Goal: Information Seeking & Learning: Check status

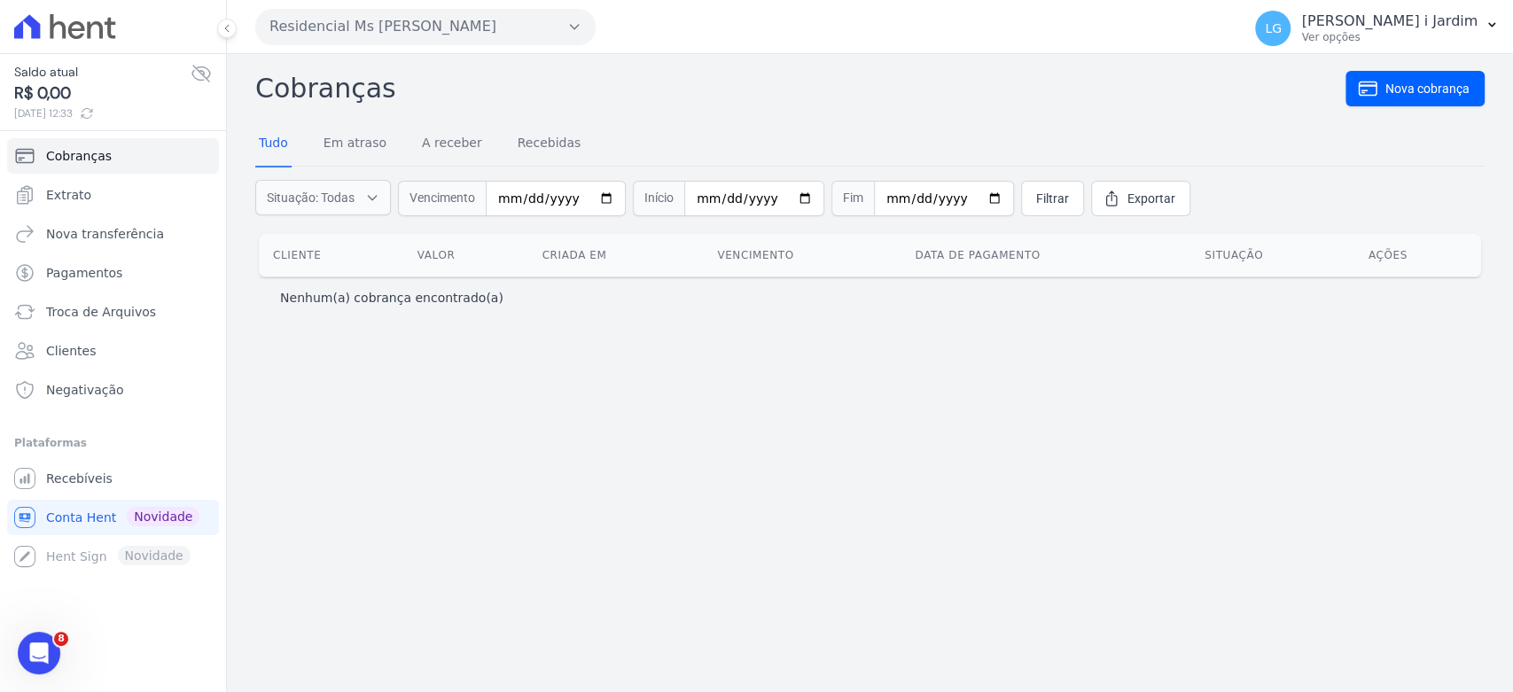
click at [938, 582] on div "Cobranças Nova cobrança Tudo Em atraso A receber Recebidas Situação: Todas Em a…" at bounding box center [870, 373] width 1286 height 638
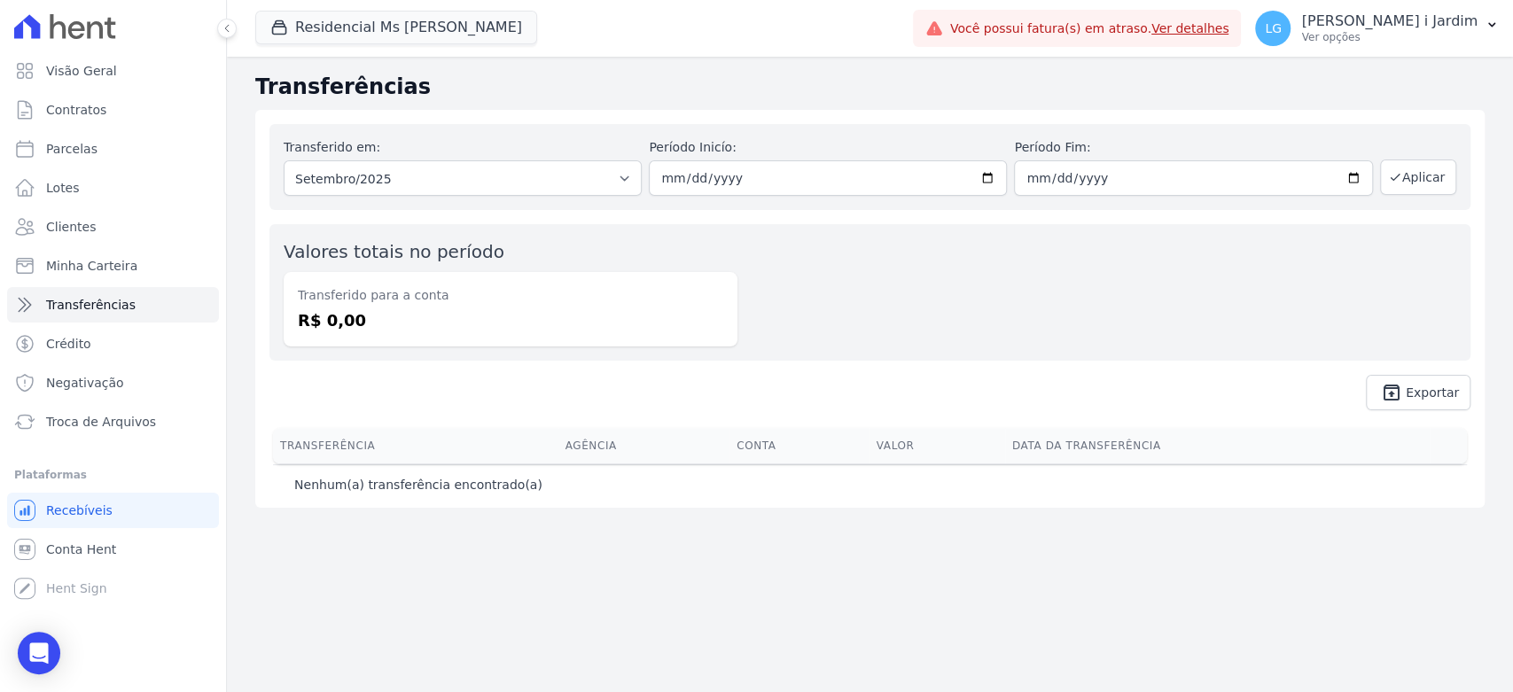
click at [406, 55] on div "Residencial Ms Fernando Lins I Trapisa Engenharia Acaiá Residencial Icatu Resid…" at bounding box center [580, 28] width 651 height 59
click at [410, 43] on button "Residencial Ms Fernando Lins I" at bounding box center [396, 28] width 282 height 34
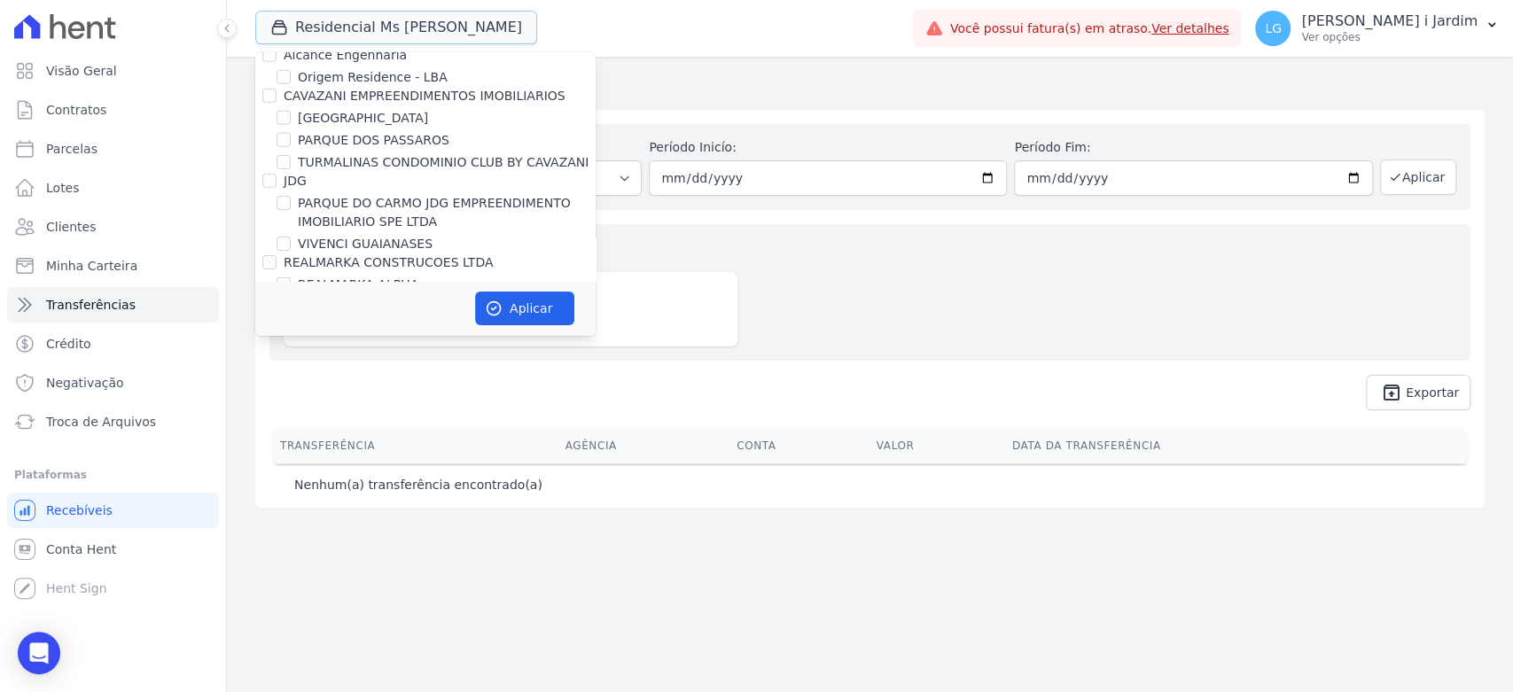
scroll to position [4137, 0]
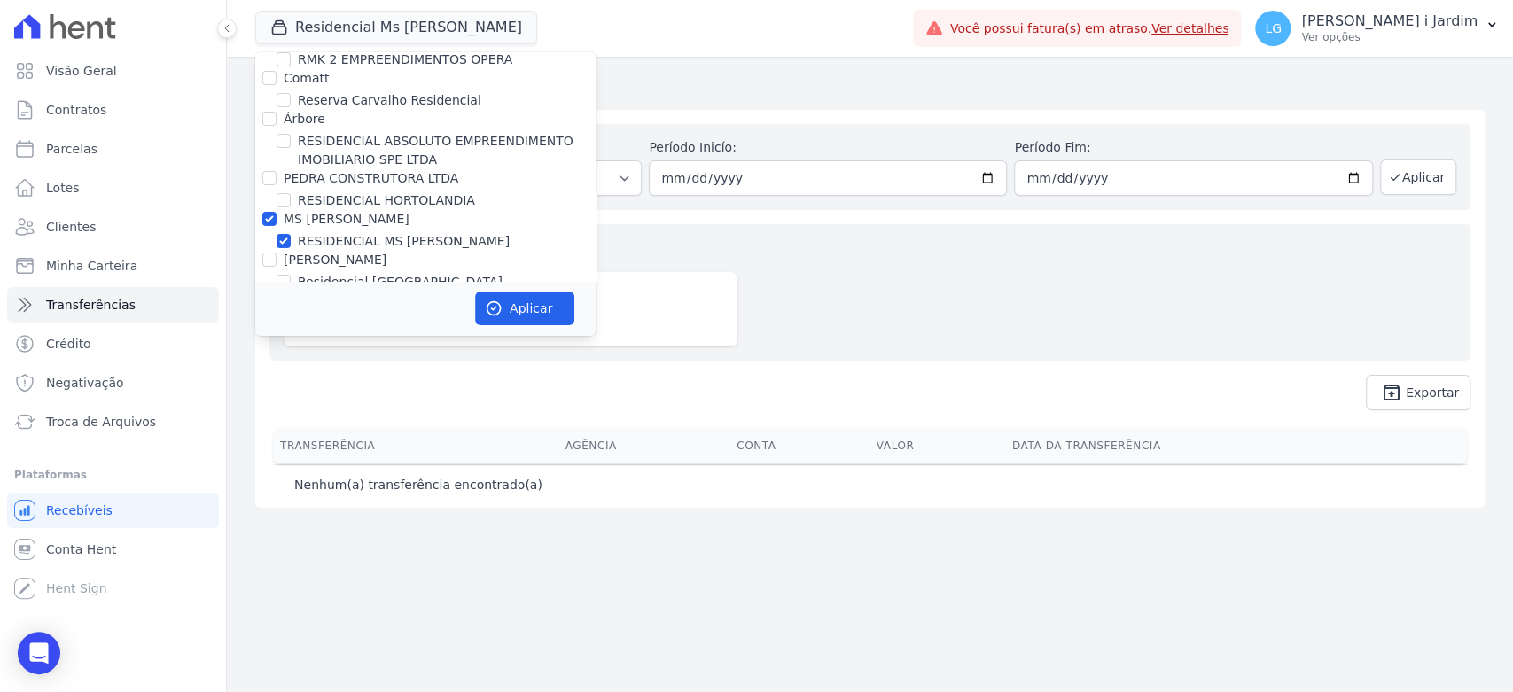
click at [298, 212] on label "MS [PERSON_NAME]" at bounding box center [347, 219] width 126 height 14
click at [277, 212] on input "MS [PERSON_NAME]" at bounding box center [269, 219] width 14 height 14
checkbox input "false"
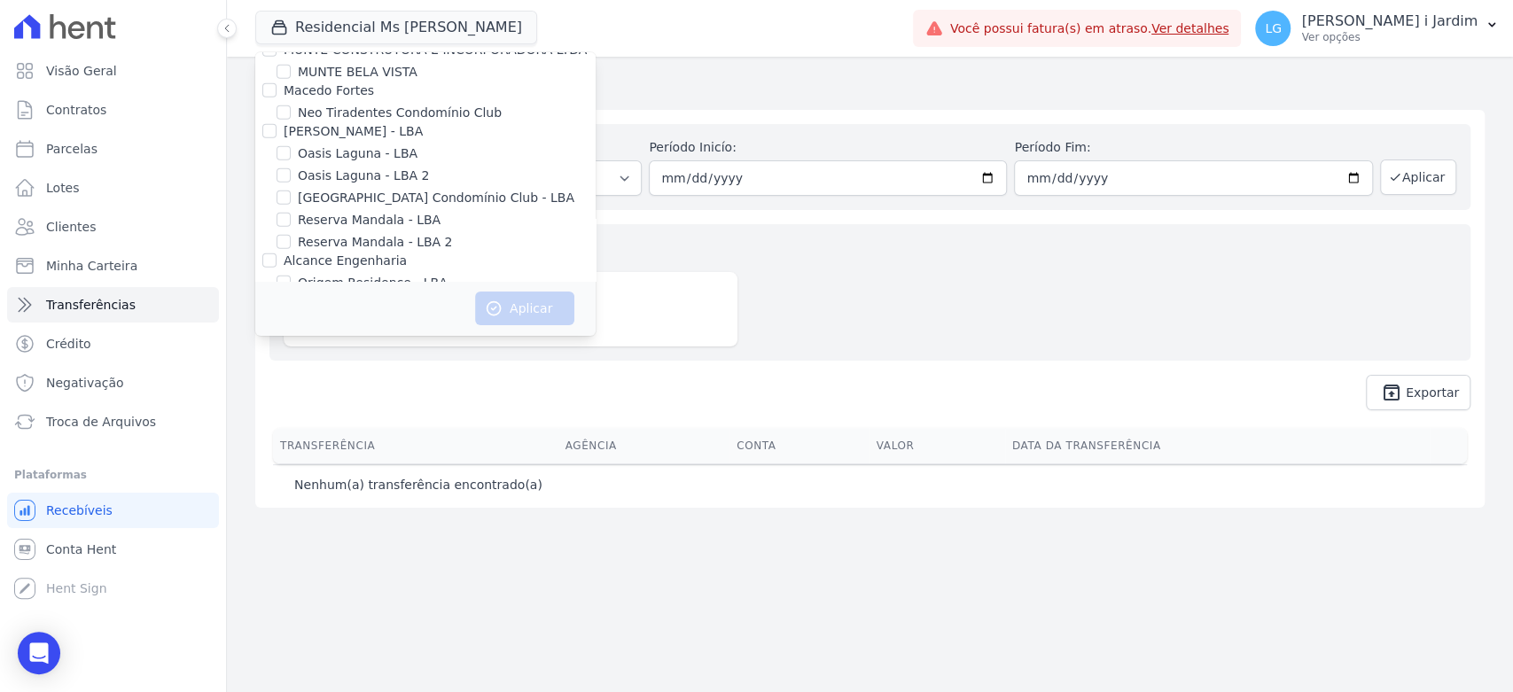
click at [340, 274] on label "Origem Residence - LBA" at bounding box center [373, 283] width 150 height 19
click at [291, 276] on input "Origem Residence - LBA" at bounding box center [284, 283] width 14 height 14
checkbox input "true"
click at [488, 294] on button "Aplicar" at bounding box center [524, 309] width 99 height 34
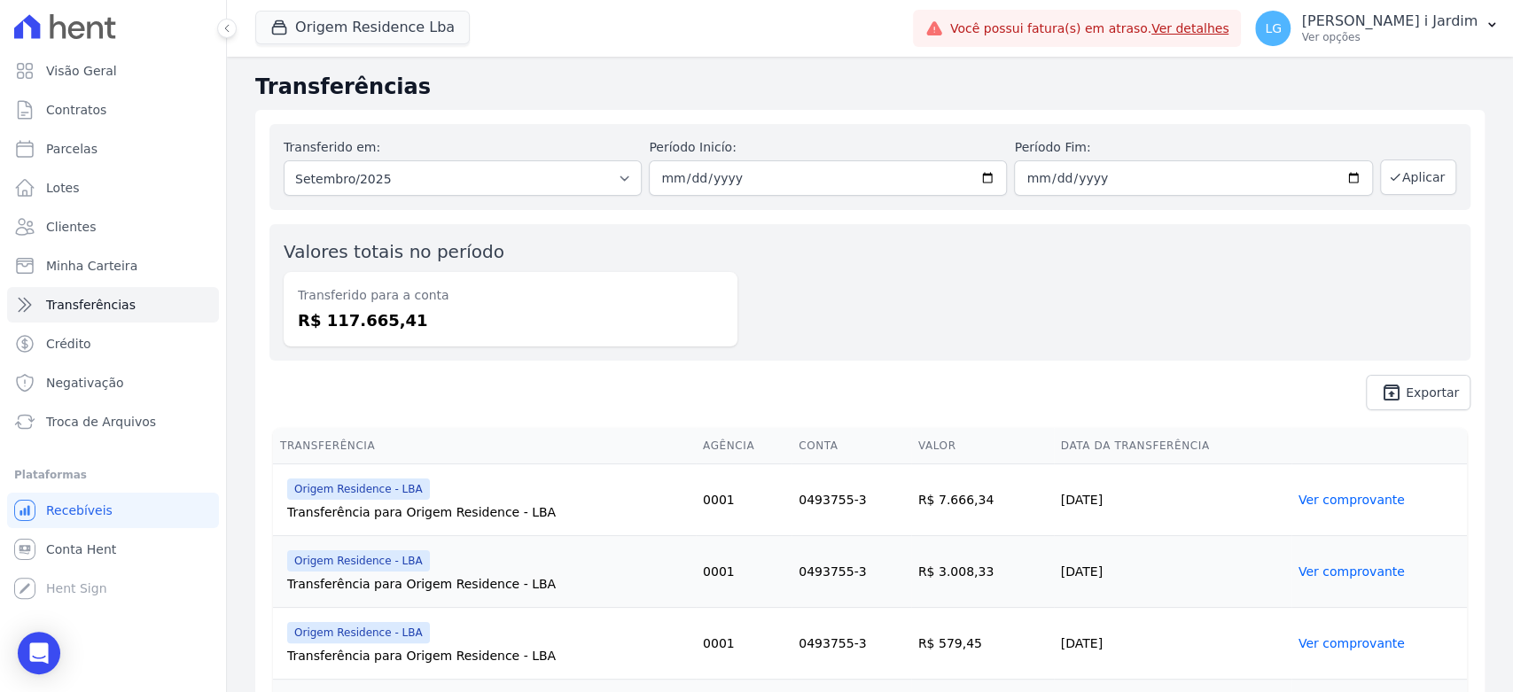
click at [790, 346] on div "Valores totais no período Transferido para a conta R$ 117.665,41" at bounding box center [870, 292] width 1201 height 137
click at [394, 42] on button "Origem Residence Lba" at bounding box center [362, 28] width 215 height 34
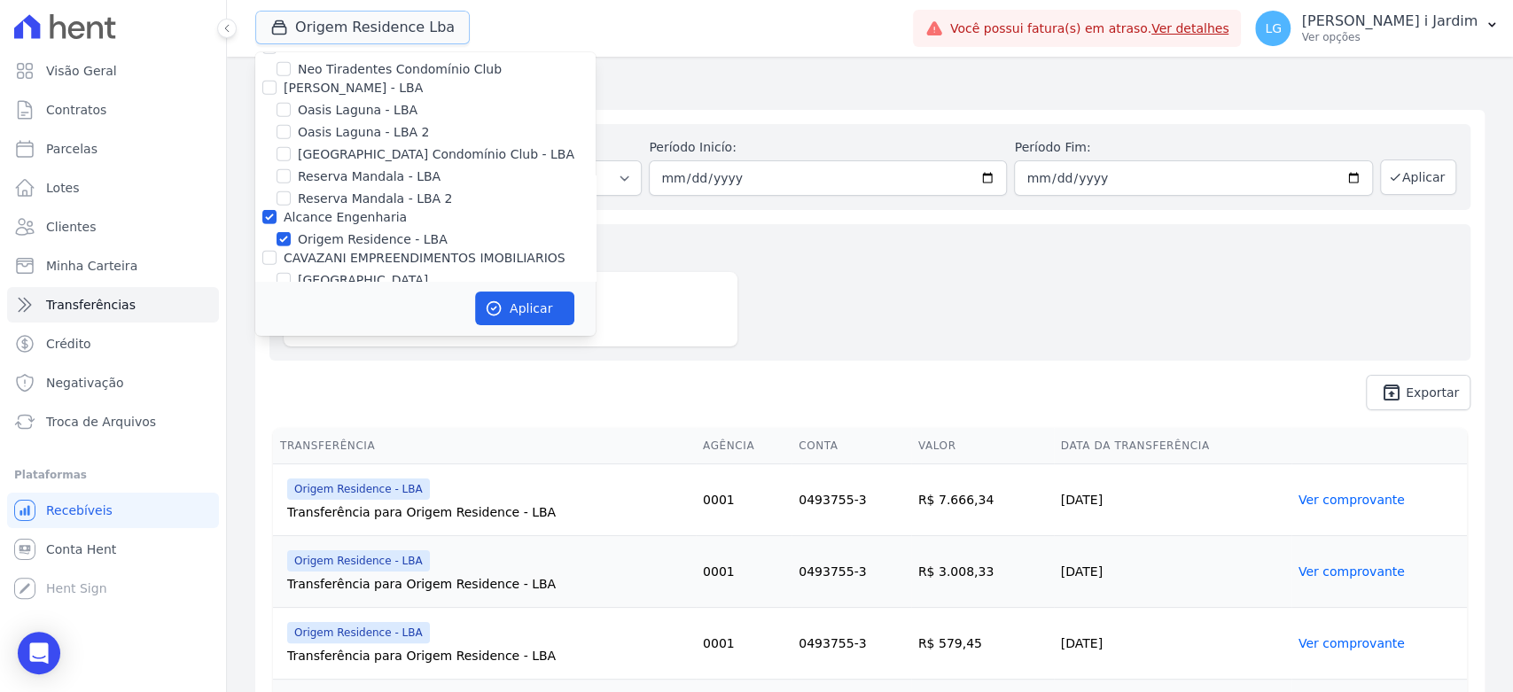
scroll to position [3645, 0]
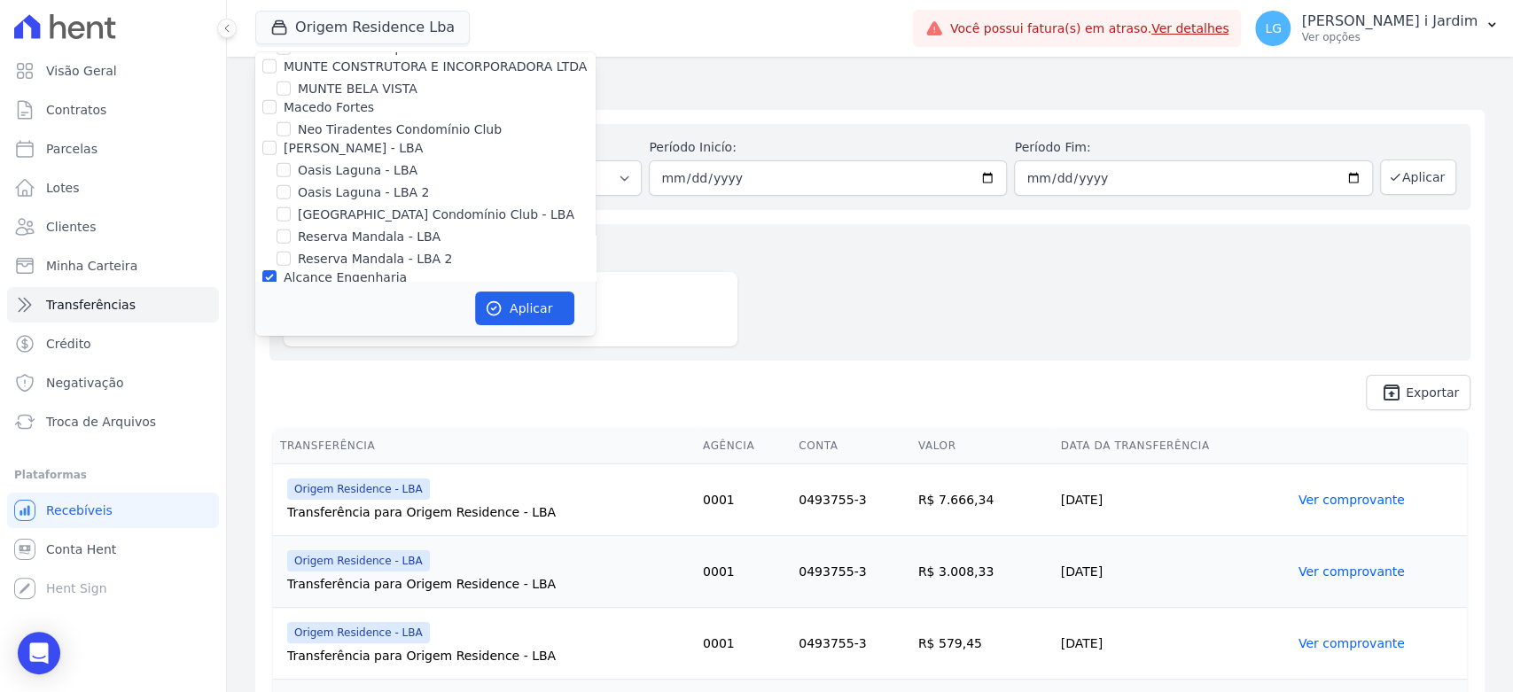
click at [324, 269] on div "Alcance Engenharia" at bounding box center [345, 278] width 123 height 19
click at [330, 270] on label "Alcance Engenharia" at bounding box center [345, 277] width 123 height 14
click at [277, 270] on input "Alcance Engenharia" at bounding box center [269, 277] width 14 height 14
checkbox input "false"
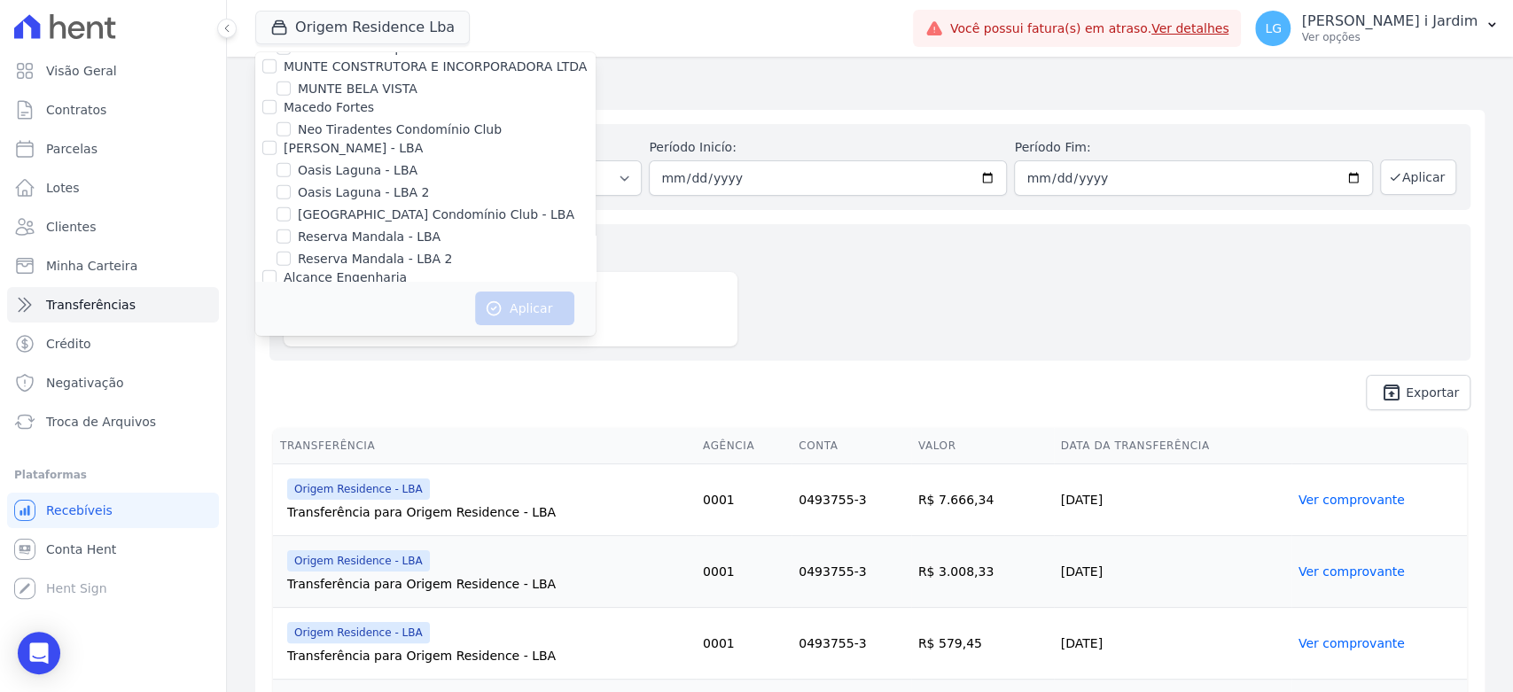
scroll to position [696, 0]
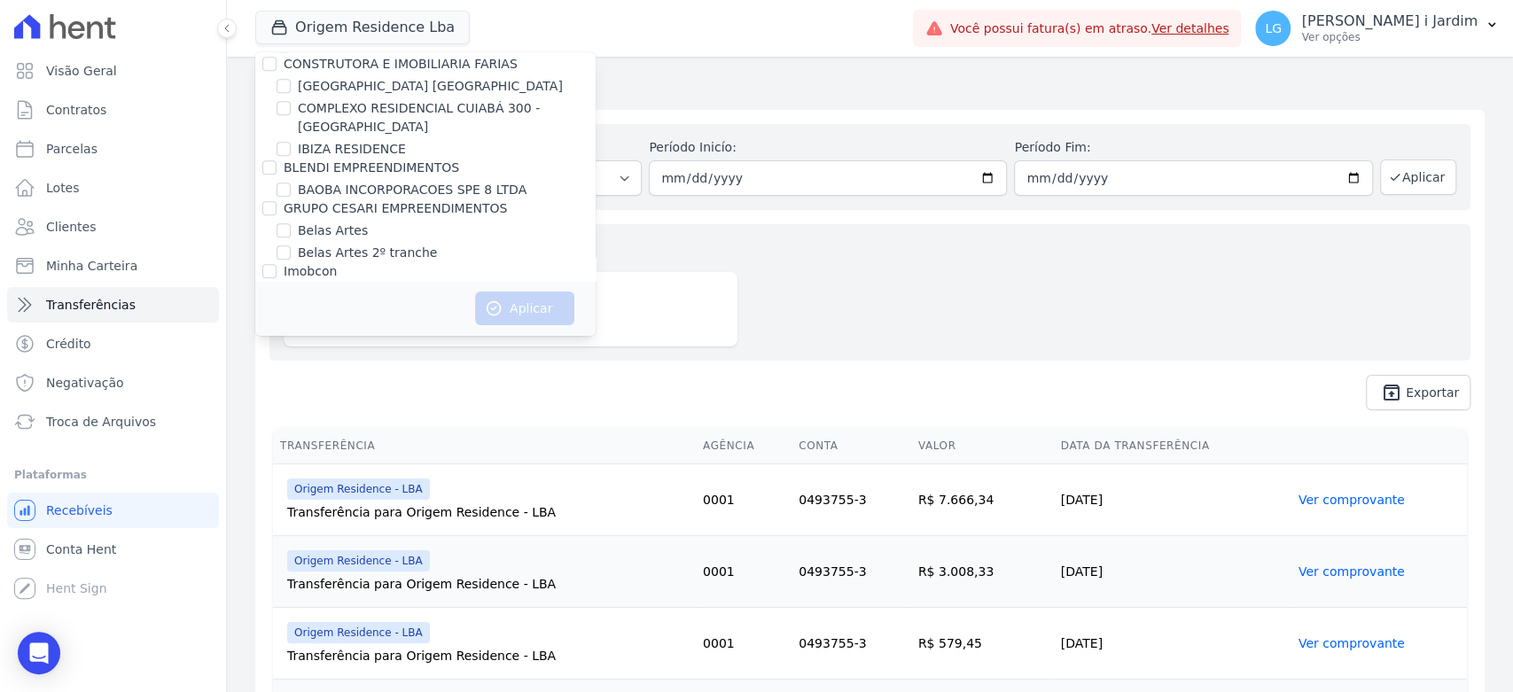
click at [330, 182] on label "BAOBA INCORPORACOES SPE 8 LTDA" at bounding box center [412, 190] width 229 height 19
click at [291, 183] on input "BAOBA INCORPORACOES SPE 8 LTDA" at bounding box center [284, 190] width 14 height 14
checkbox input "true"
click at [557, 317] on button "Aplicar" at bounding box center [524, 309] width 99 height 34
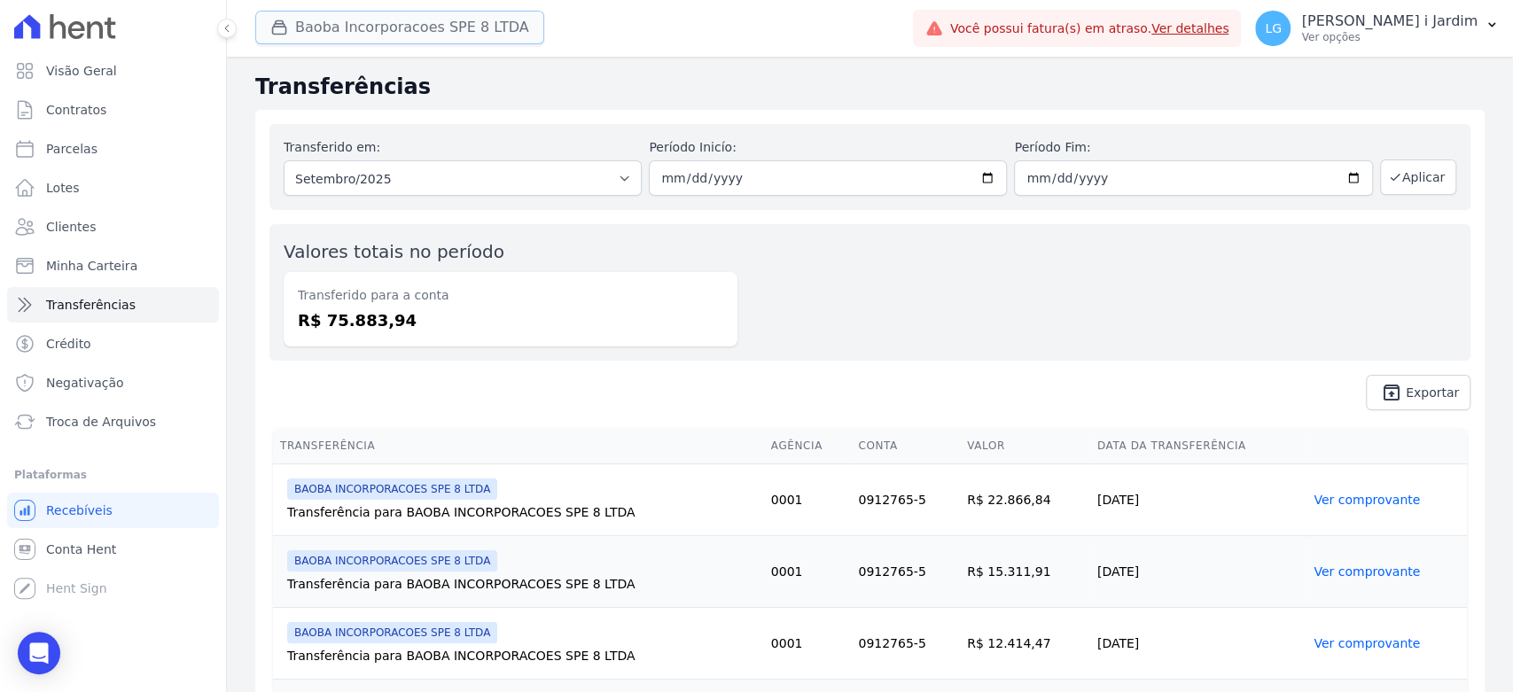
click at [443, 29] on button "Baoba Incorporacoes SPE 8 LTDA" at bounding box center [399, 28] width 289 height 34
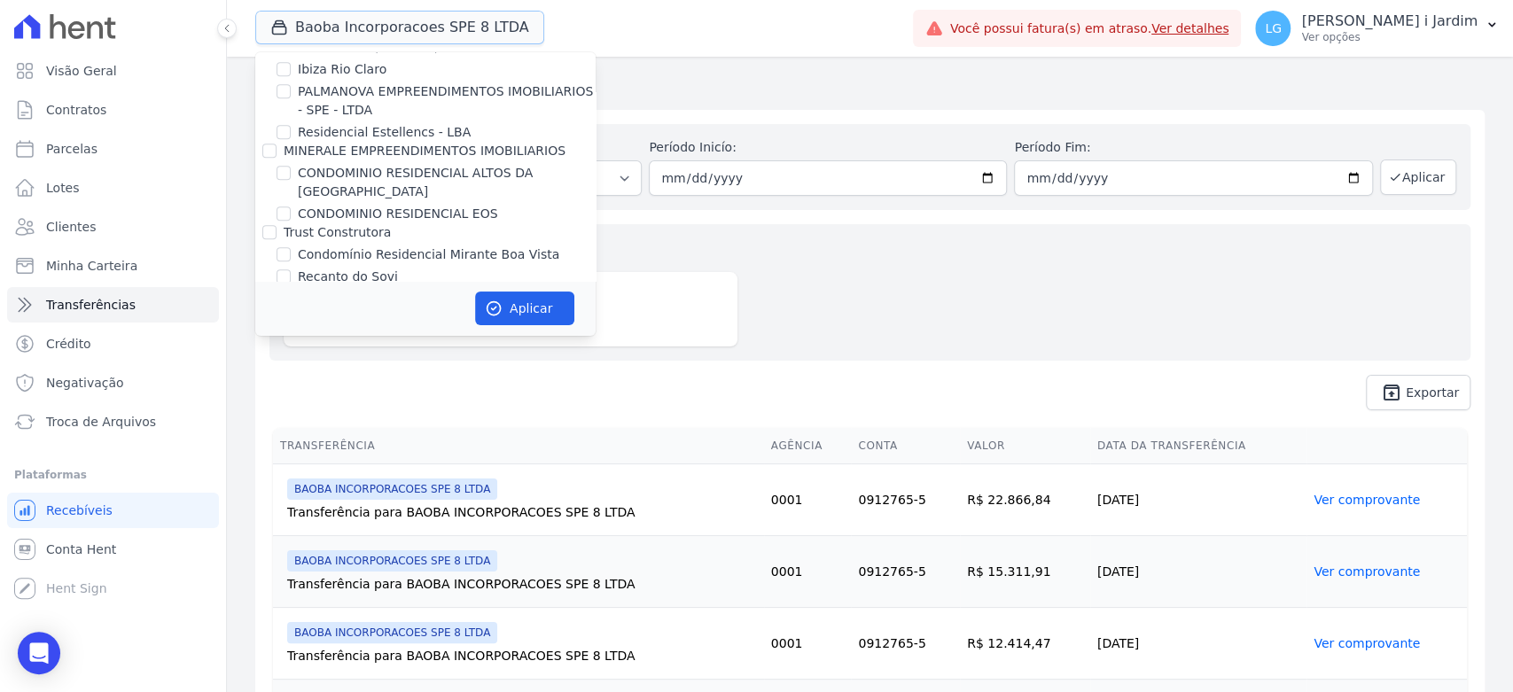
scroll to position [787, 0]
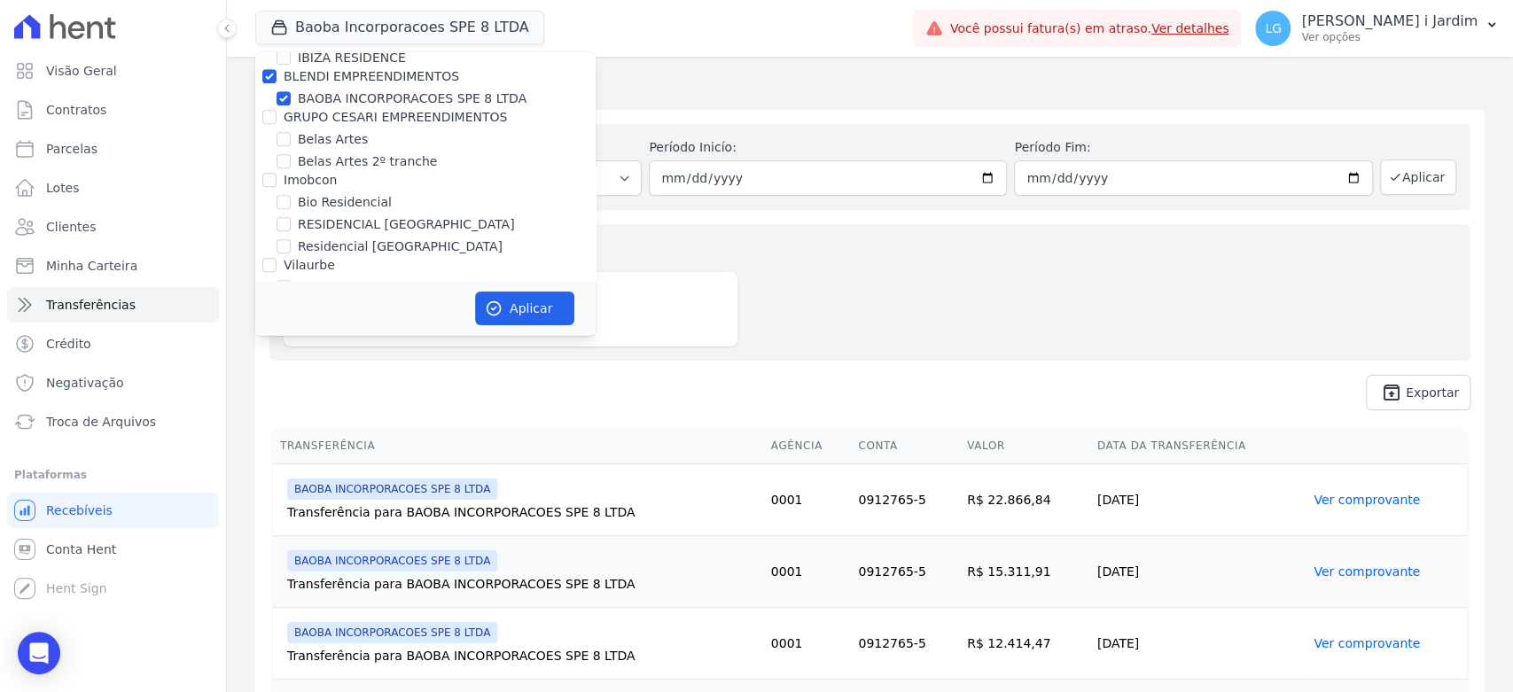
click at [390, 92] on label "BAOBA INCORPORACOES SPE 8 LTDA" at bounding box center [412, 99] width 229 height 19
click at [291, 92] on input "BAOBA INCORPORACOES SPE 8 LTDA" at bounding box center [284, 98] width 14 height 14
checkbox input "false"
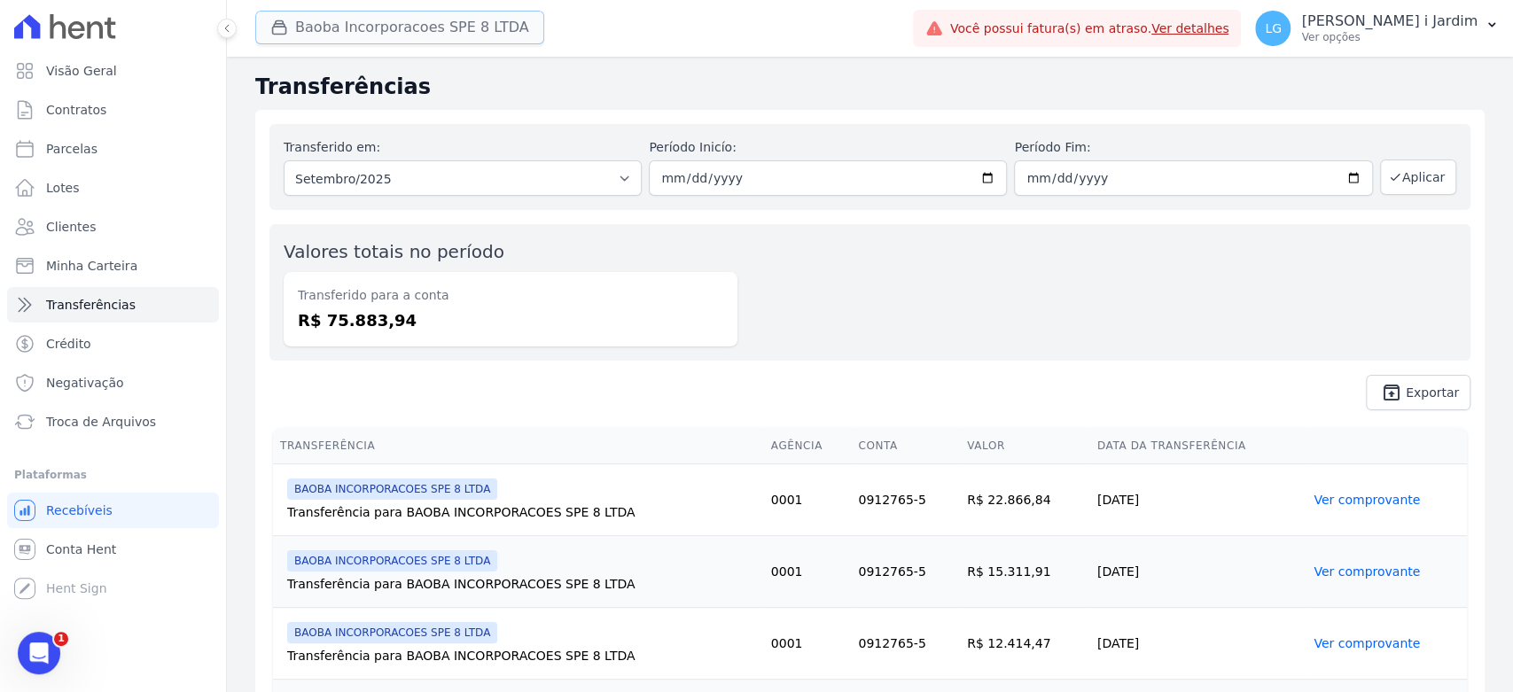
click at [354, 26] on button "Baoba Incorporacoes SPE 8 LTDA" at bounding box center [399, 28] width 289 height 34
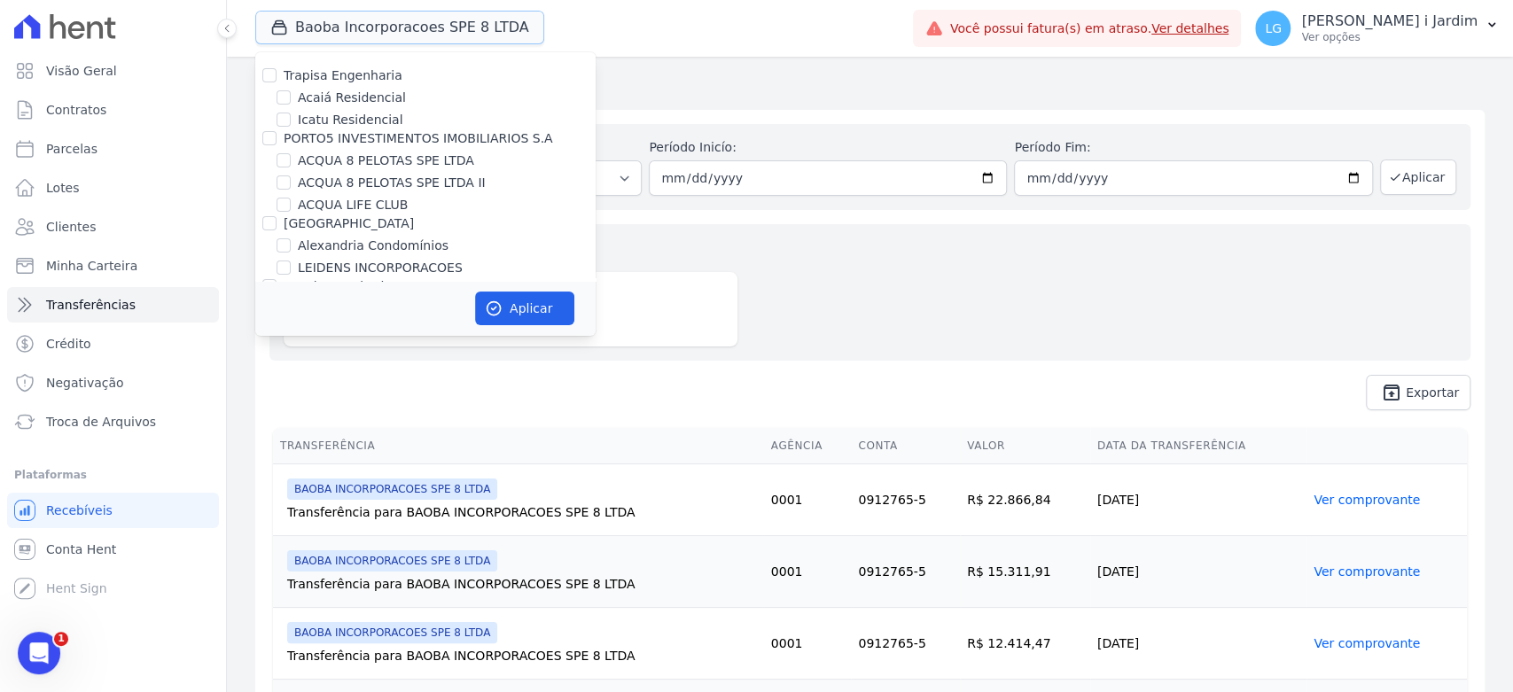
scroll to position [590, 0]
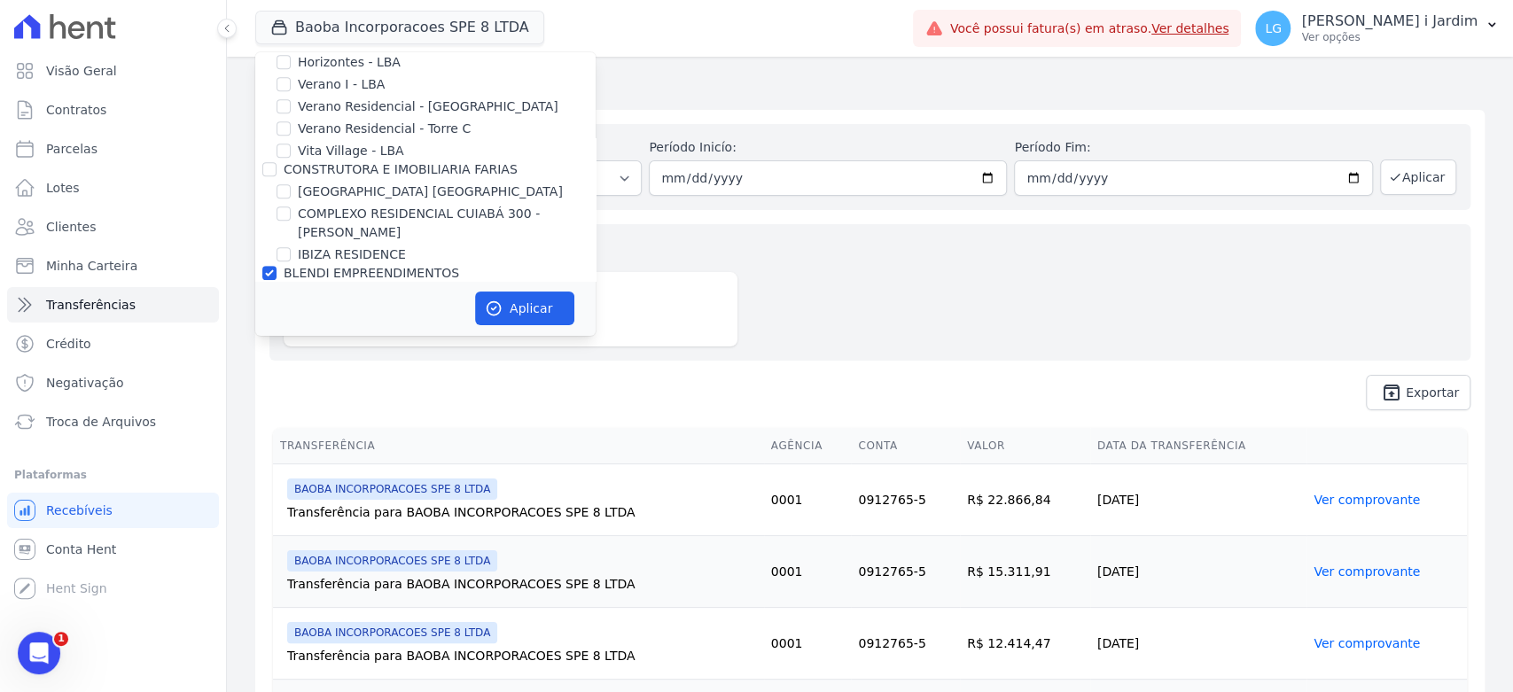
click at [369, 270] on label "BLENDI EMPREENDIMENTOS" at bounding box center [372, 273] width 176 height 14
click at [277, 270] on input "BLENDI EMPREENDIMENTOS" at bounding box center [269, 273] width 14 height 14
checkbox input "false"
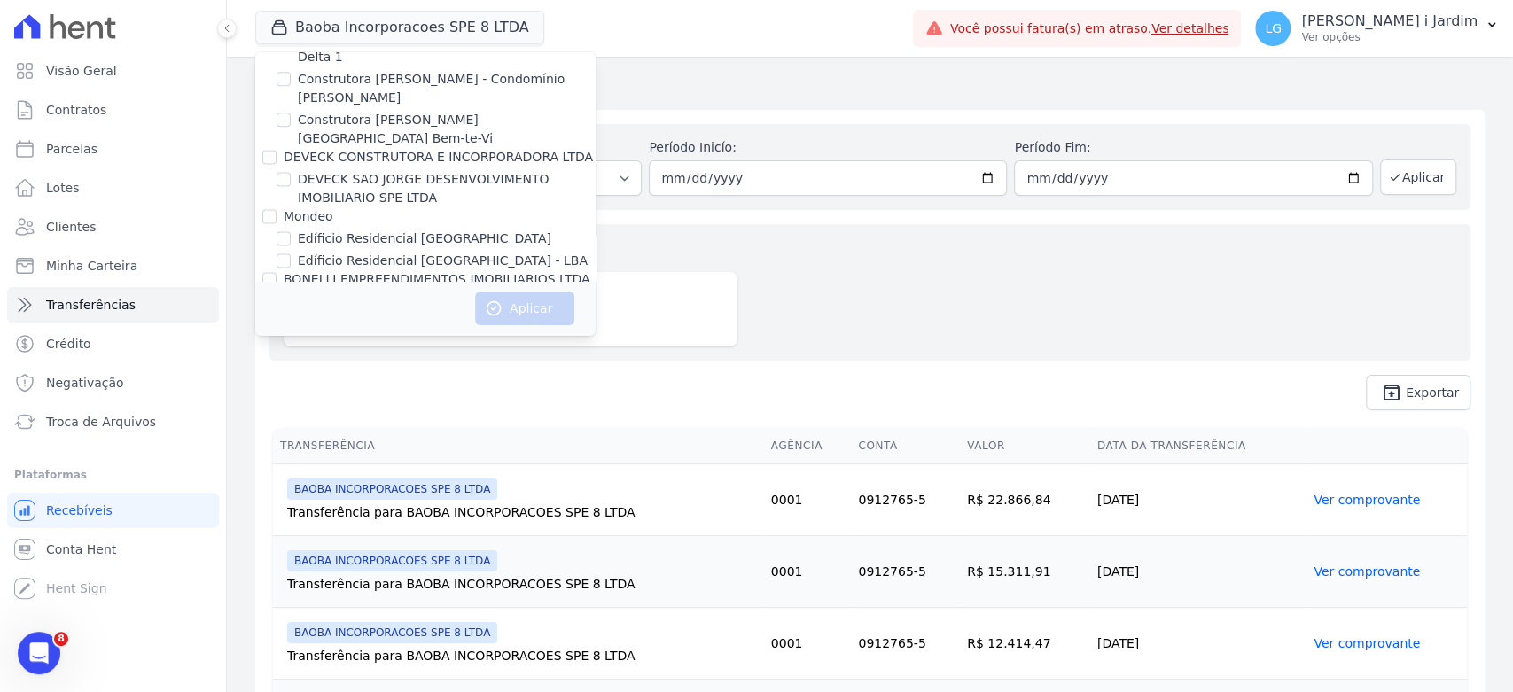
click at [463, 293] on label "EDIFICIO RESIDENCIAL IN ZONA NORTE SPE LTDA" at bounding box center [447, 311] width 298 height 37
click at [291, 294] on input "EDIFICIO RESIDENCIAL IN ZONA NORTE SPE LTDA" at bounding box center [284, 301] width 14 height 14
checkbox input "true"
click at [522, 307] on button "Aplicar" at bounding box center [524, 309] width 99 height 34
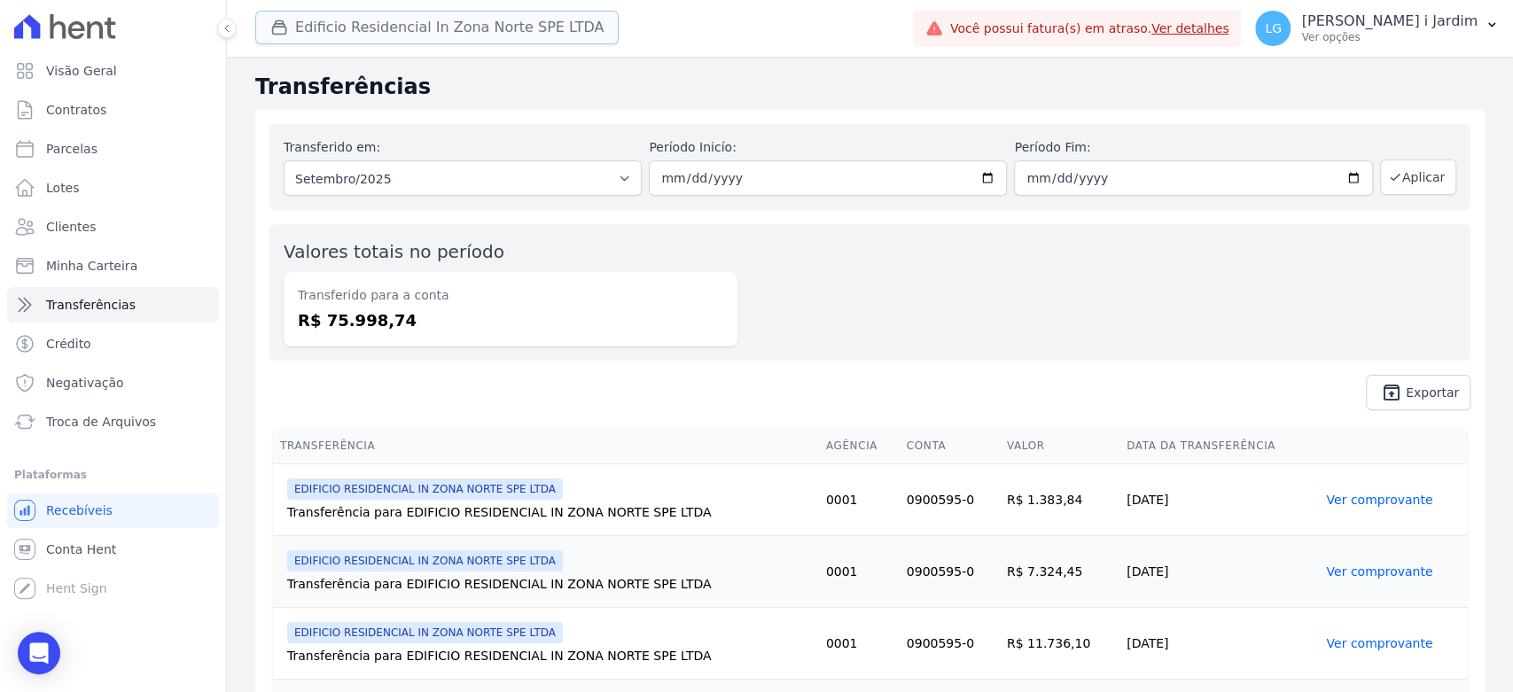
click at [457, 41] on button "Edificio Residencial In Zona Norte SPE LTDA" at bounding box center [436, 28] width 363 height 34
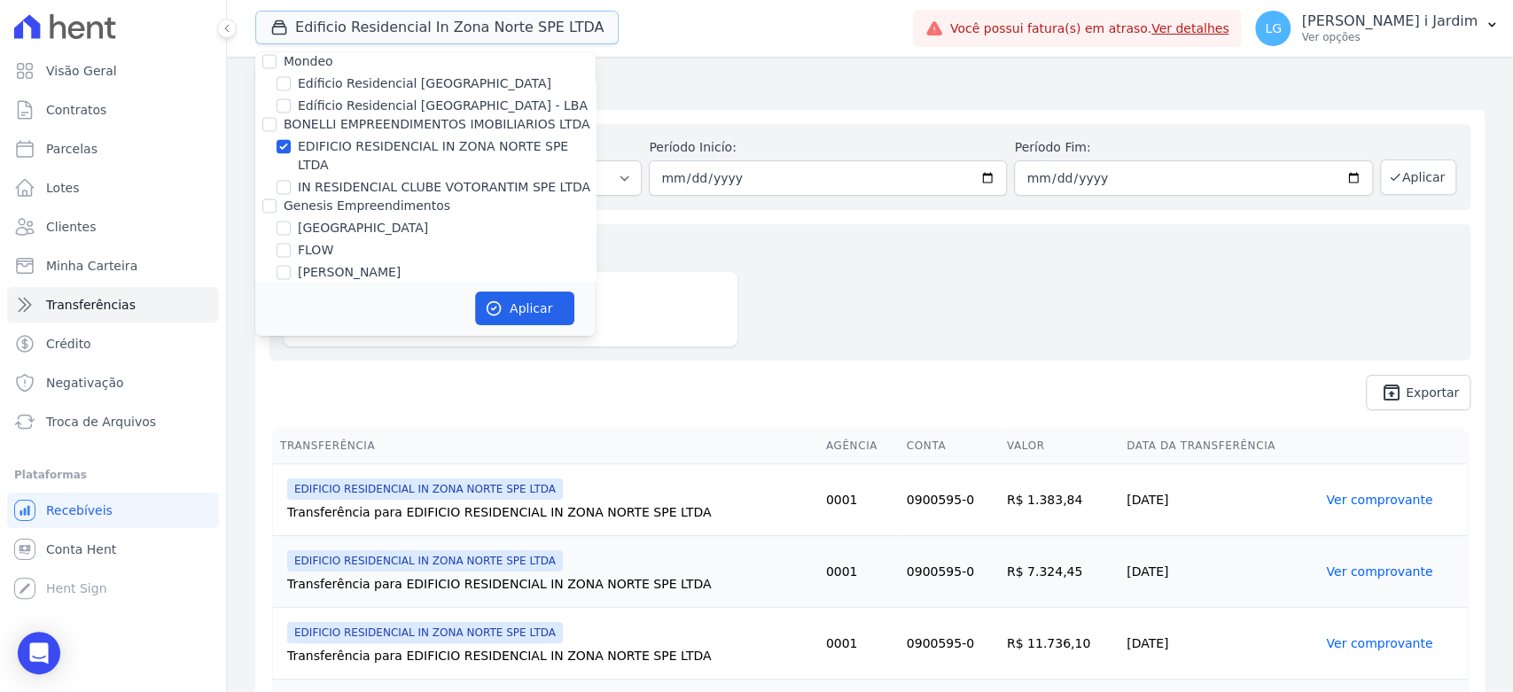
scroll to position [1575, 0]
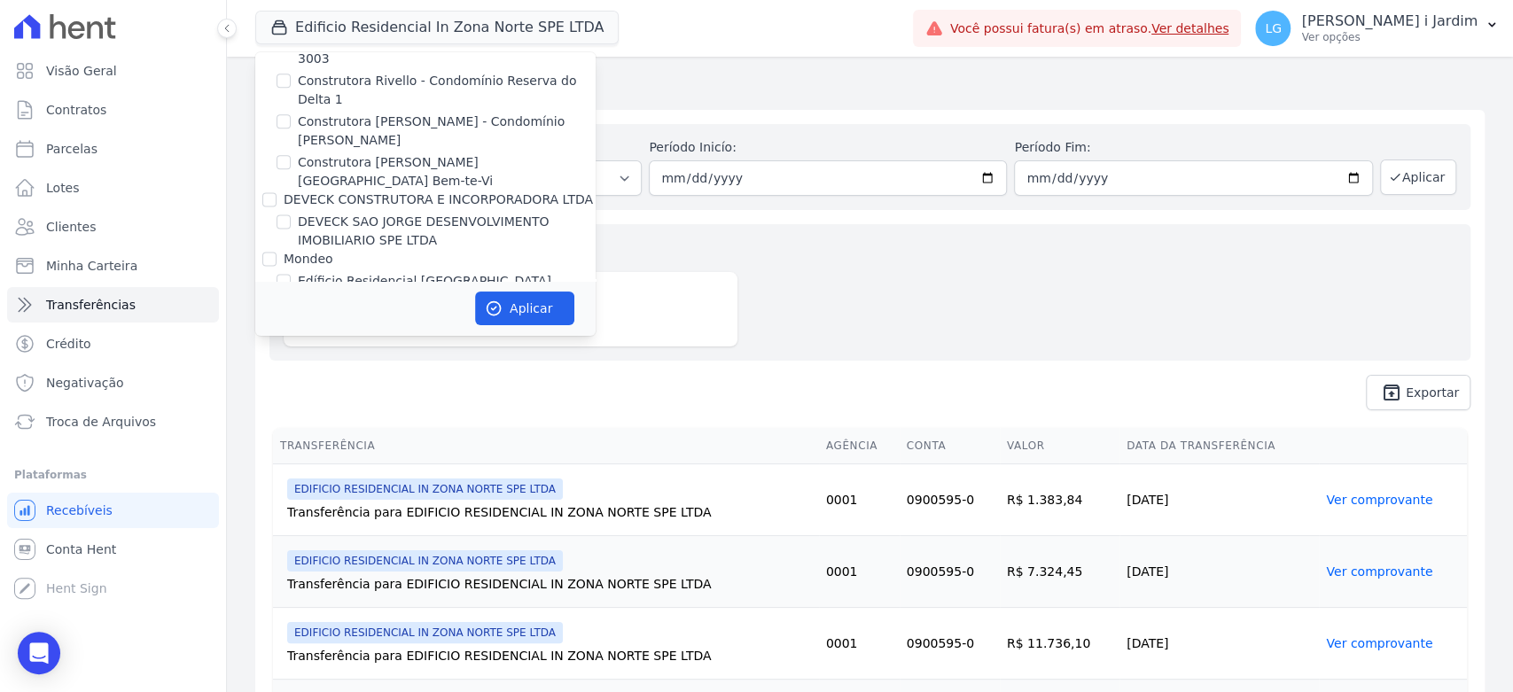
click at [372, 335] on label "EDIFICIO RESIDENCIAL IN ZONA NORTE SPE LTDA" at bounding box center [447, 353] width 298 height 37
click at [291, 337] on input "EDIFICIO RESIDENCIAL IN ZONA NORTE SPE LTDA" at bounding box center [284, 344] width 14 height 14
checkbox input "false"
click at [380, 376] on label "IN RESIDENCIAL CLUBE VOTORANTIM SPE LTDA" at bounding box center [444, 385] width 293 height 19
click at [291, 378] on input "IN RESIDENCIAL CLUBE VOTORANTIM SPE LTDA" at bounding box center [284, 385] width 14 height 14
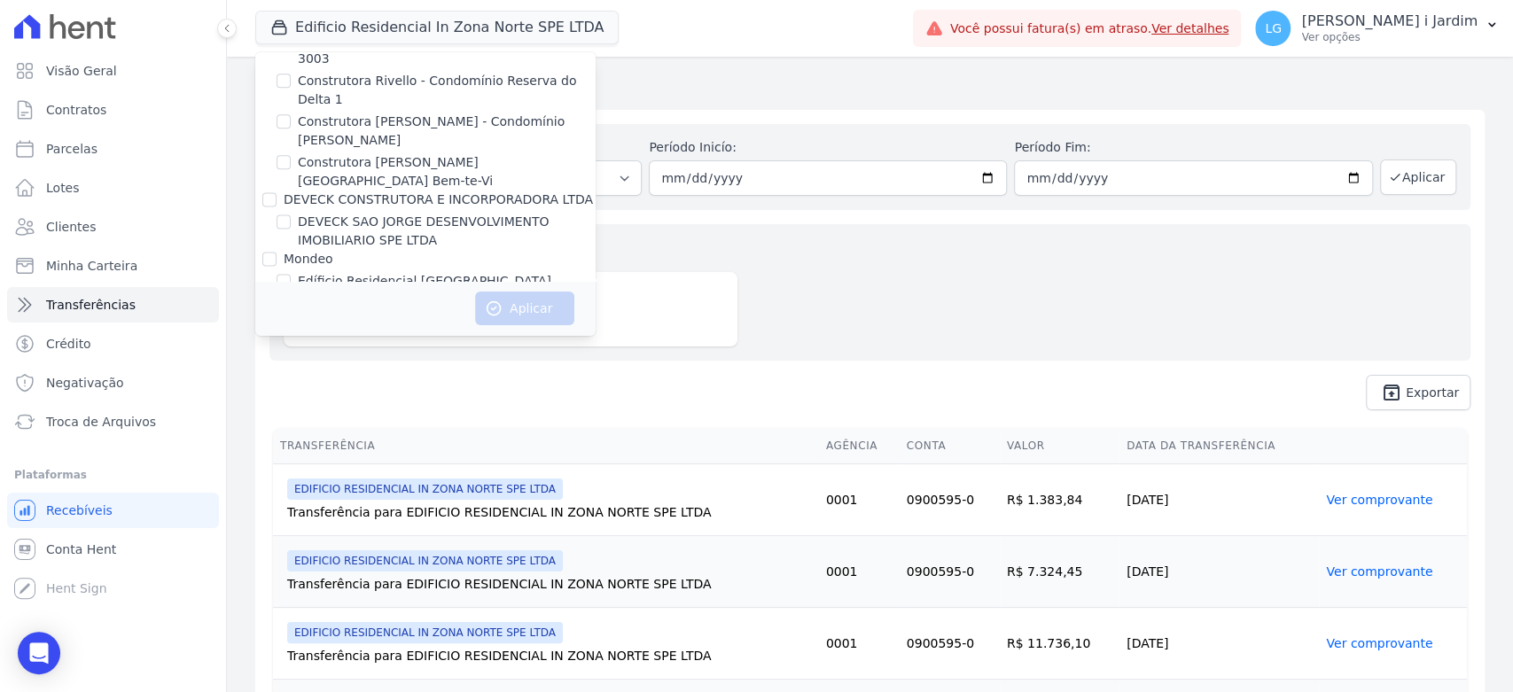
checkbox input "true"
click at [497, 314] on icon "button" at bounding box center [494, 308] width 13 height 13
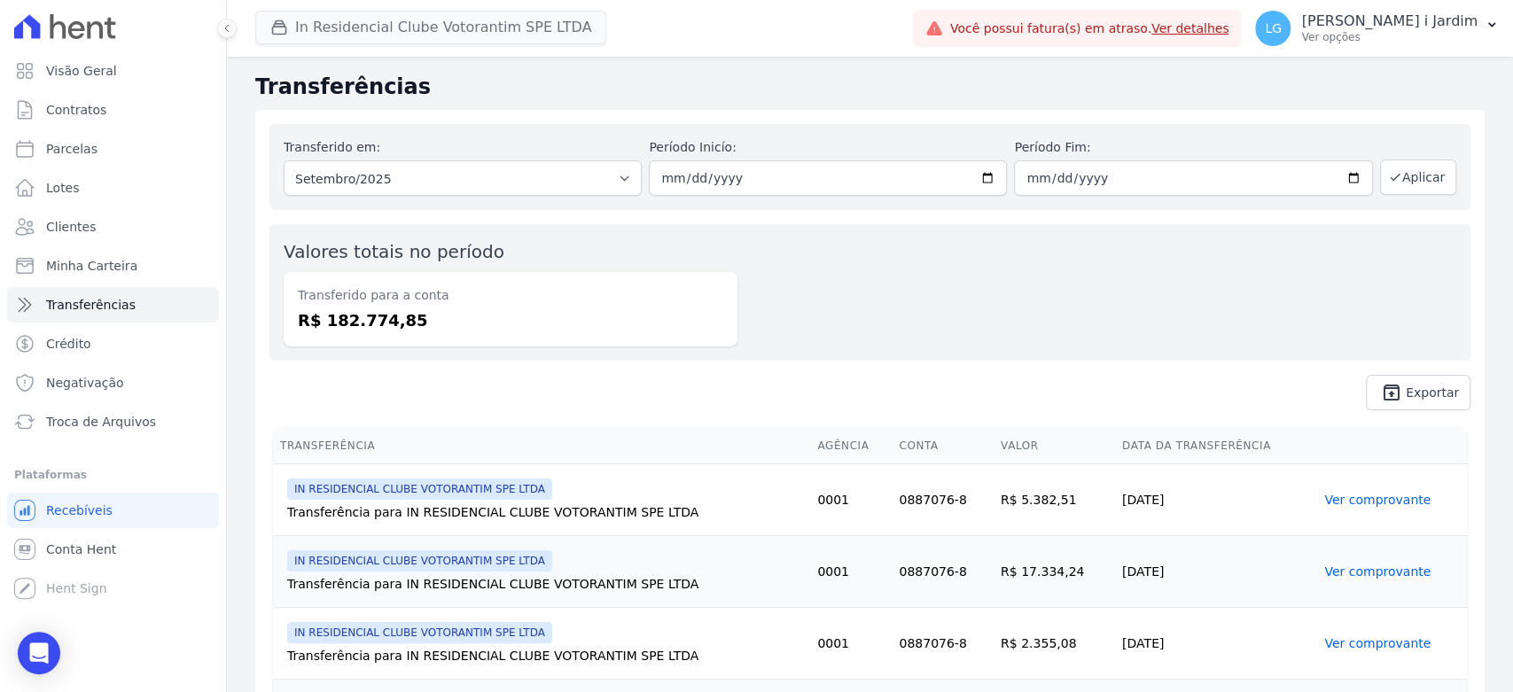
click at [504, 44] on span "In Residencial Clube Votorantim SPE LTDA" at bounding box center [430, 28] width 351 height 35
click at [501, 33] on button "In Residencial Clube Votorantim SPE LTDA" at bounding box center [430, 28] width 351 height 34
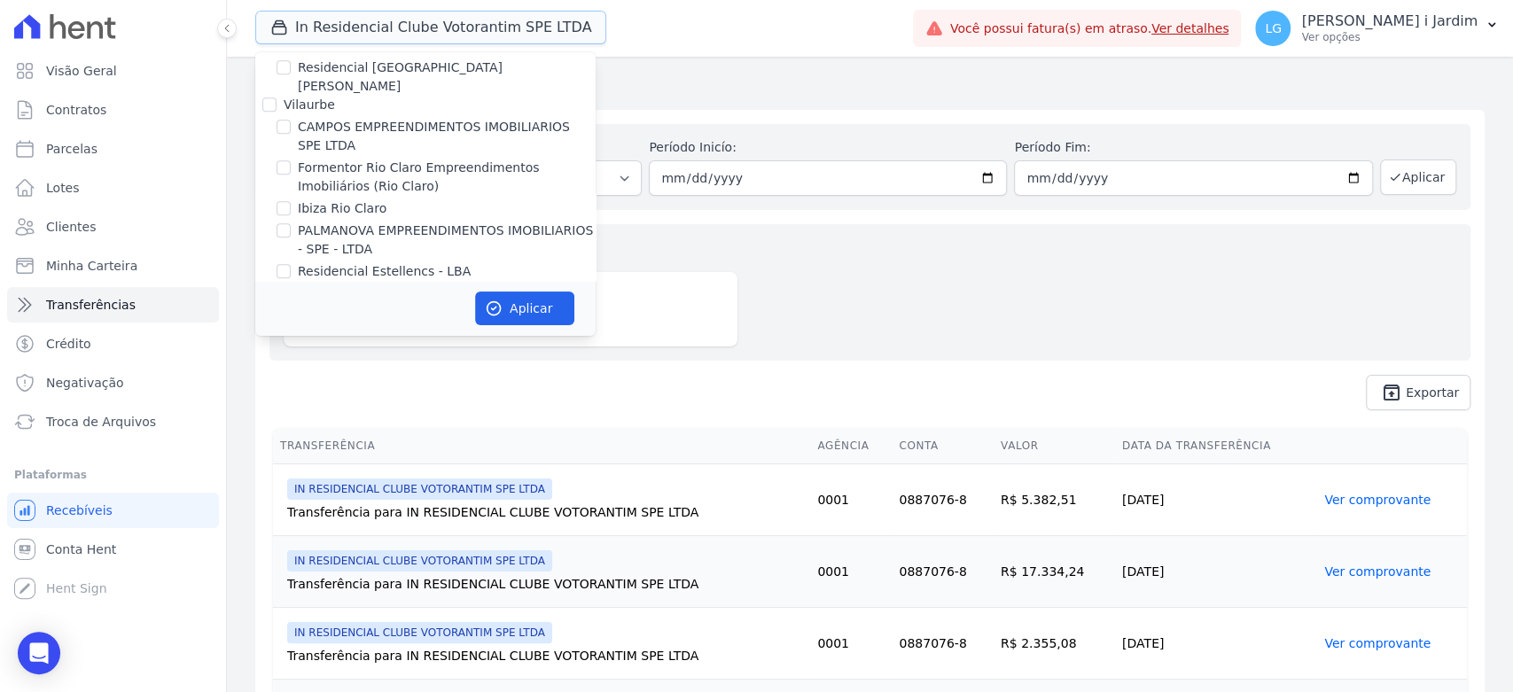
scroll to position [1674, 0]
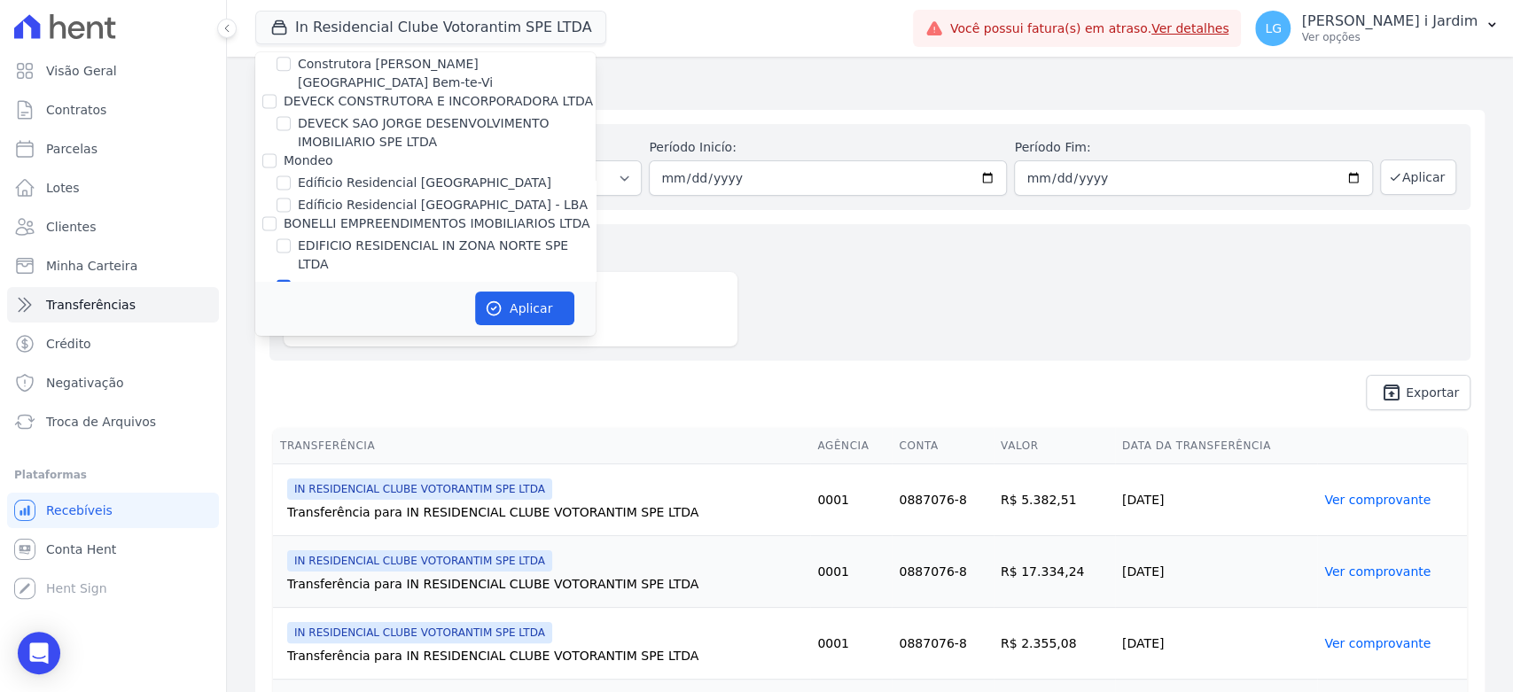
click at [433, 278] on label "IN RESIDENCIAL CLUBE VOTORANTIM SPE LTDA" at bounding box center [444, 287] width 293 height 19
click at [291, 279] on input "IN RESIDENCIAL CLUBE VOTORANTIM SPE LTDA" at bounding box center [284, 286] width 14 height 14
checkbox input "false"
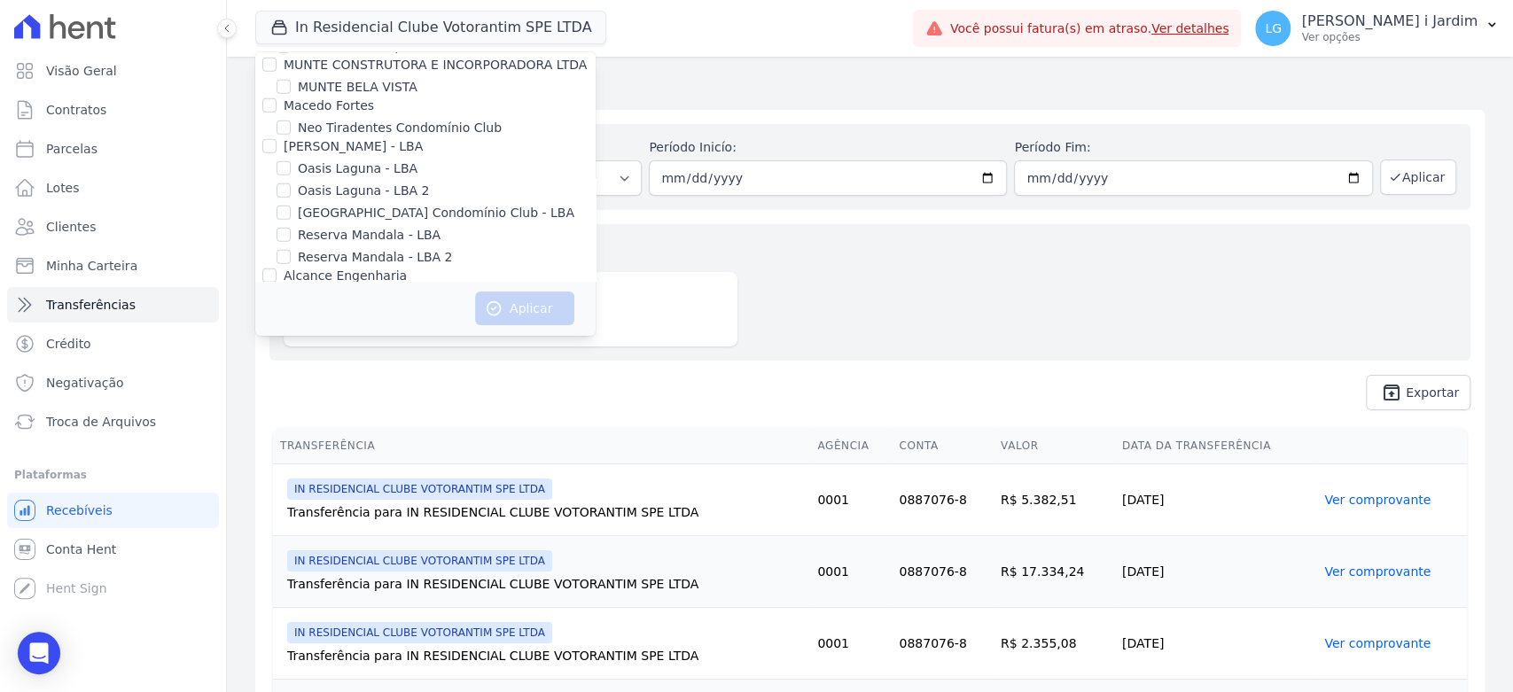
click at [407, 330] on label "[GEOGRAPHIC_DATA]" at bounding box center [363, 339] width 130 height 19
click at [291, 332] on input "[GEOGRAPHIC_DATA]" at bounding box center [284, 339] width 14 height 14
checkbox input "true"
click at [514, 296] on button "Aplicar" at bounding box center [524, 309] width 99 height 34
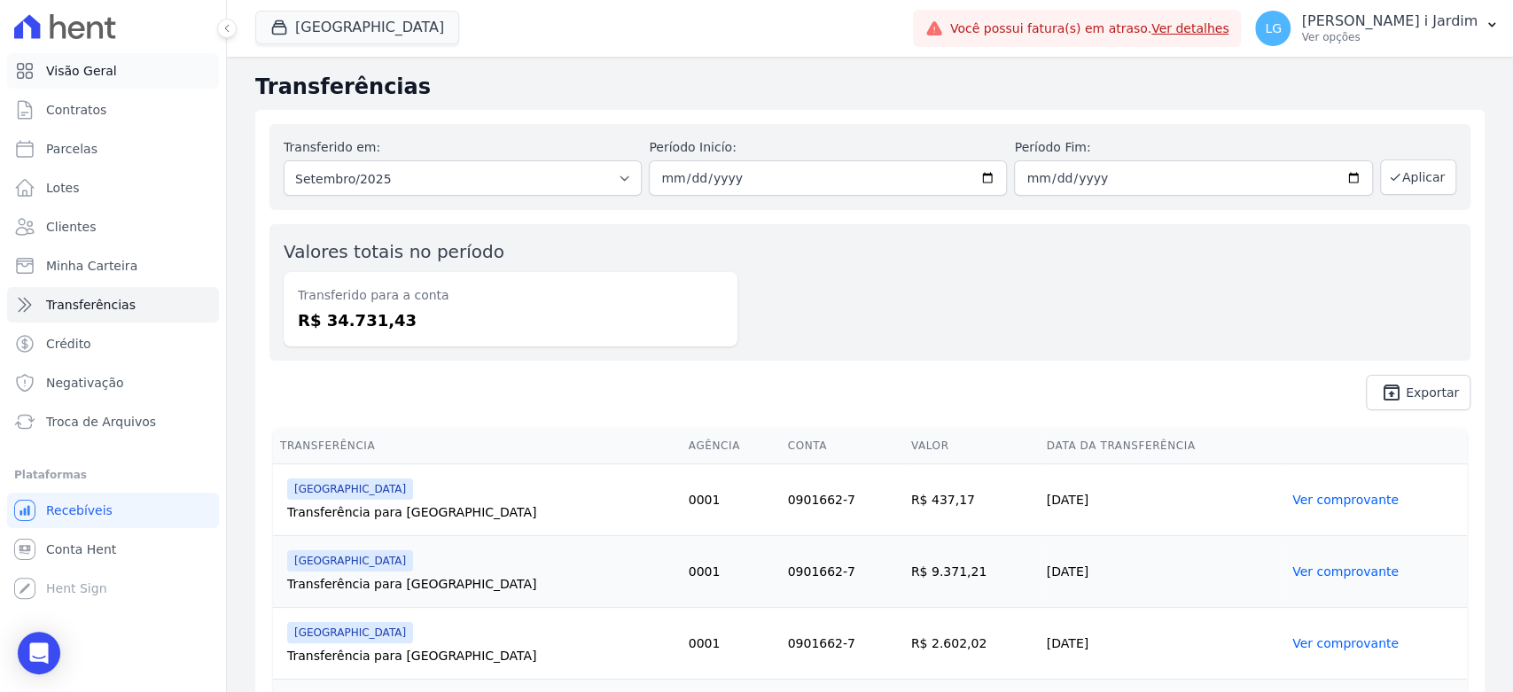
click at [119, 67] on link "Visão Geral" at bounding box center [113, 70] width 212 height 35
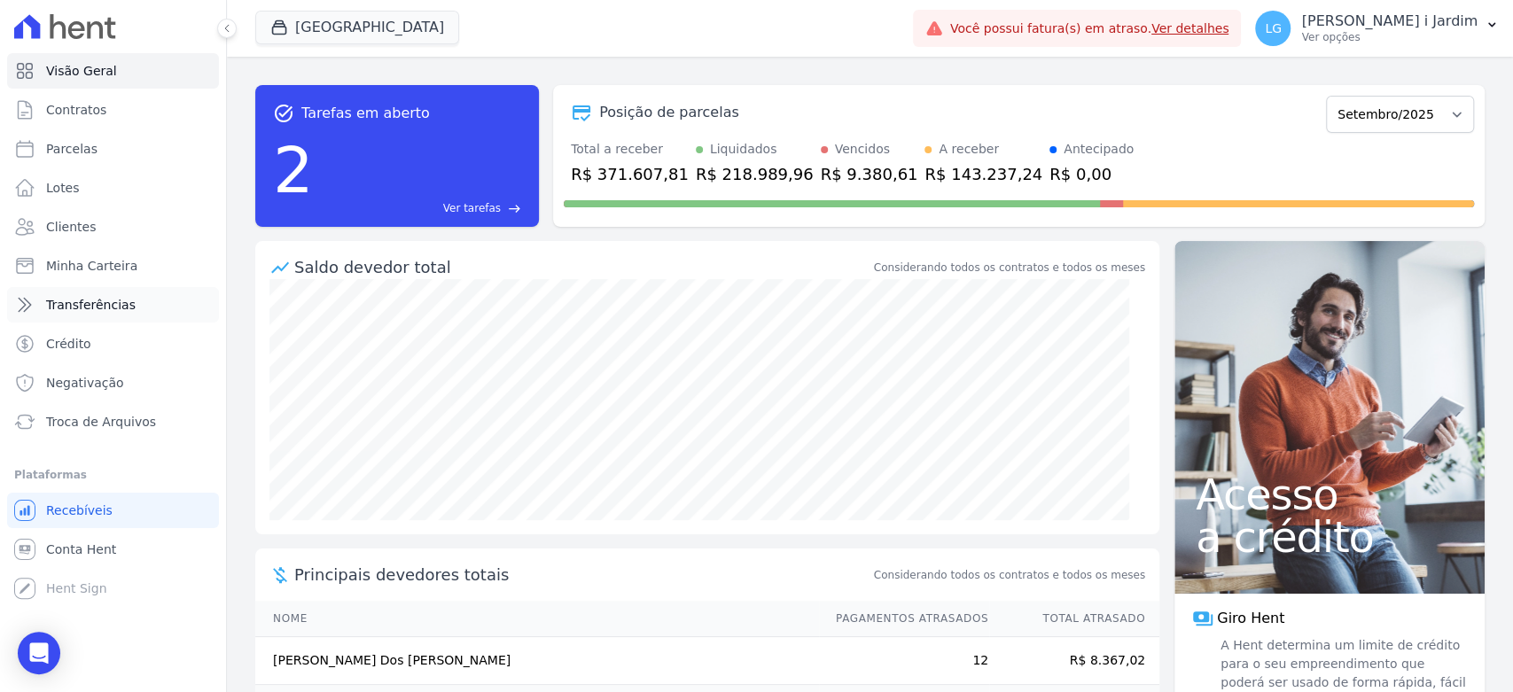
click at [152, 313] on link "Transferências" at bounding box center [113, 304] width 212 height 35
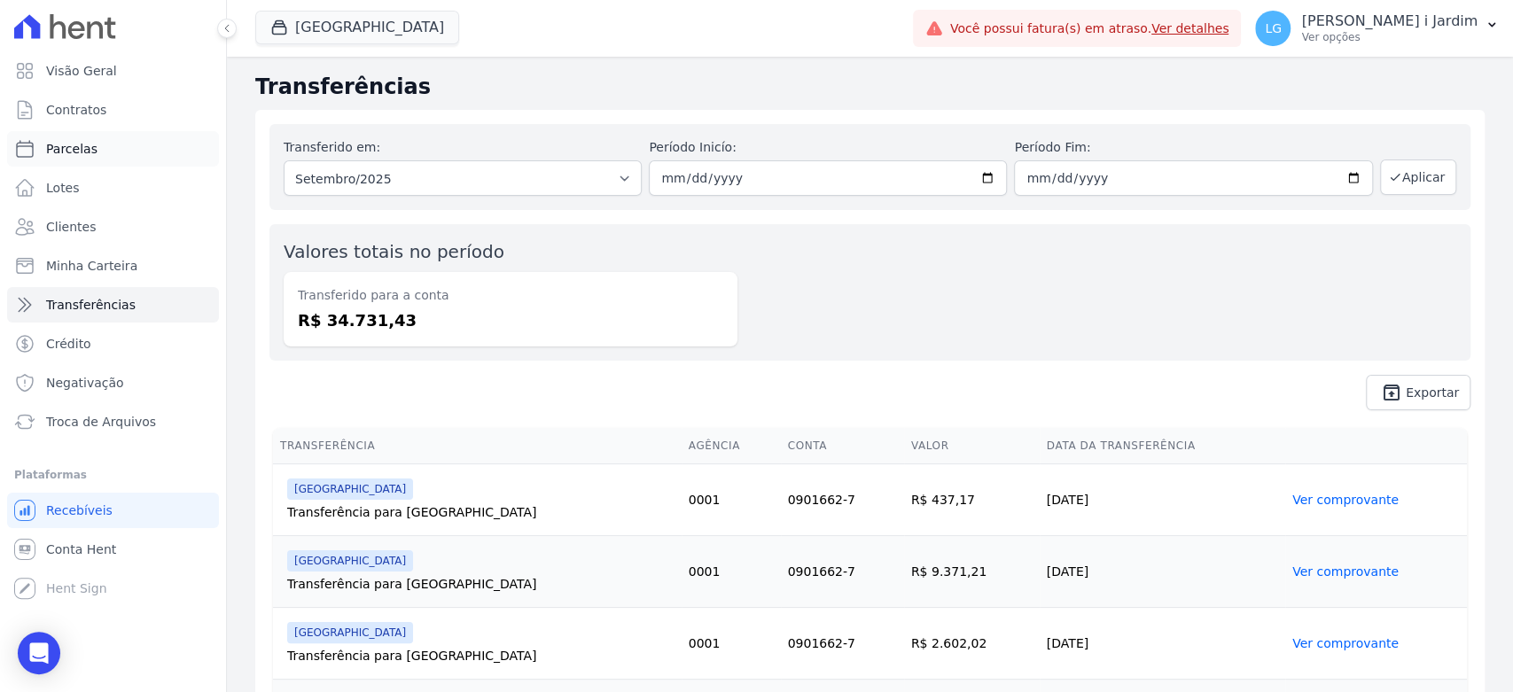
click at [99, 137] on link "Parcelas" at bounding box center [113, 148] width 212 height 35
select select
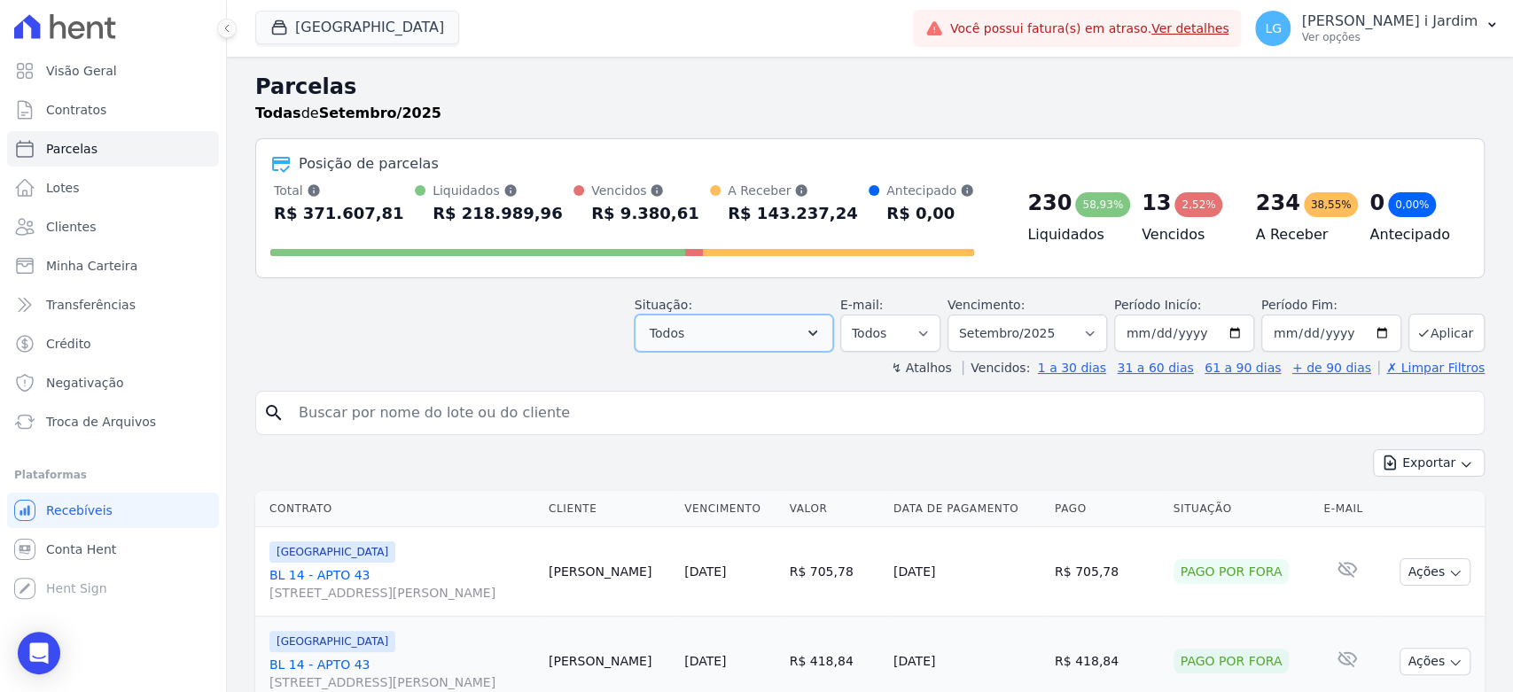
click at [779, 317] on button "Todos" at bounding box center [734, 333] width 199 height 37
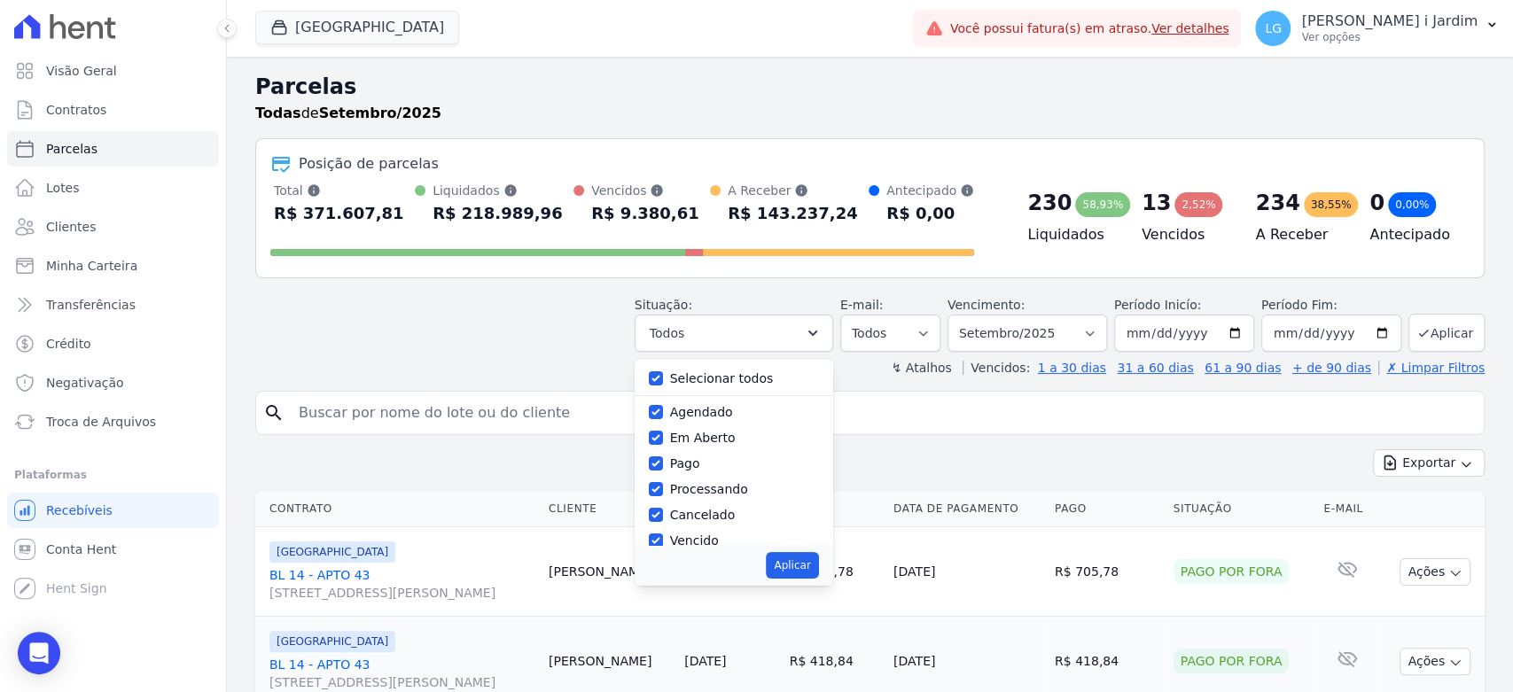
click at [724, 377] on label "Selecionar todos" at bounding box center [722, 378] width 104 height 14
click at [663, 377] on input "Selecionar todos" at bounding box center [656, 378] width 14 height 14
checkbox input "false"
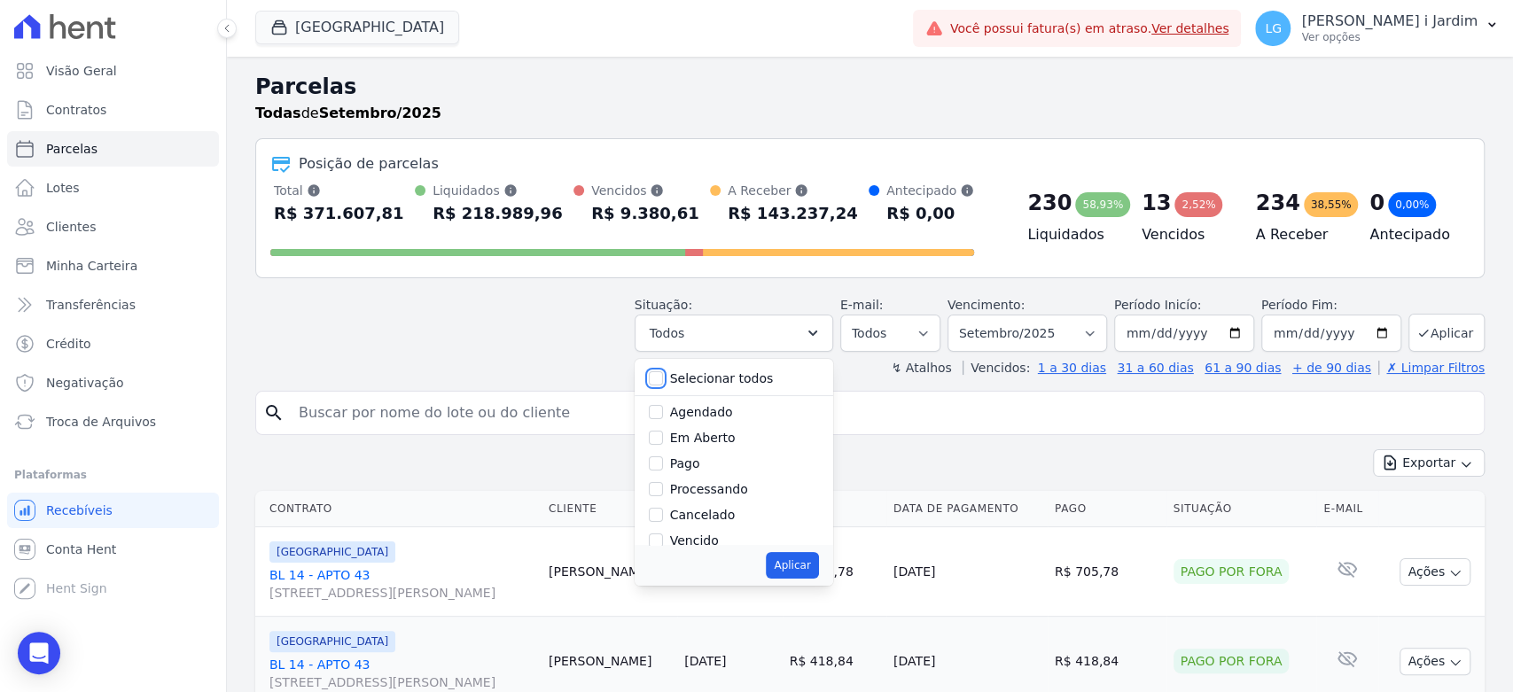
checkbox input "false"
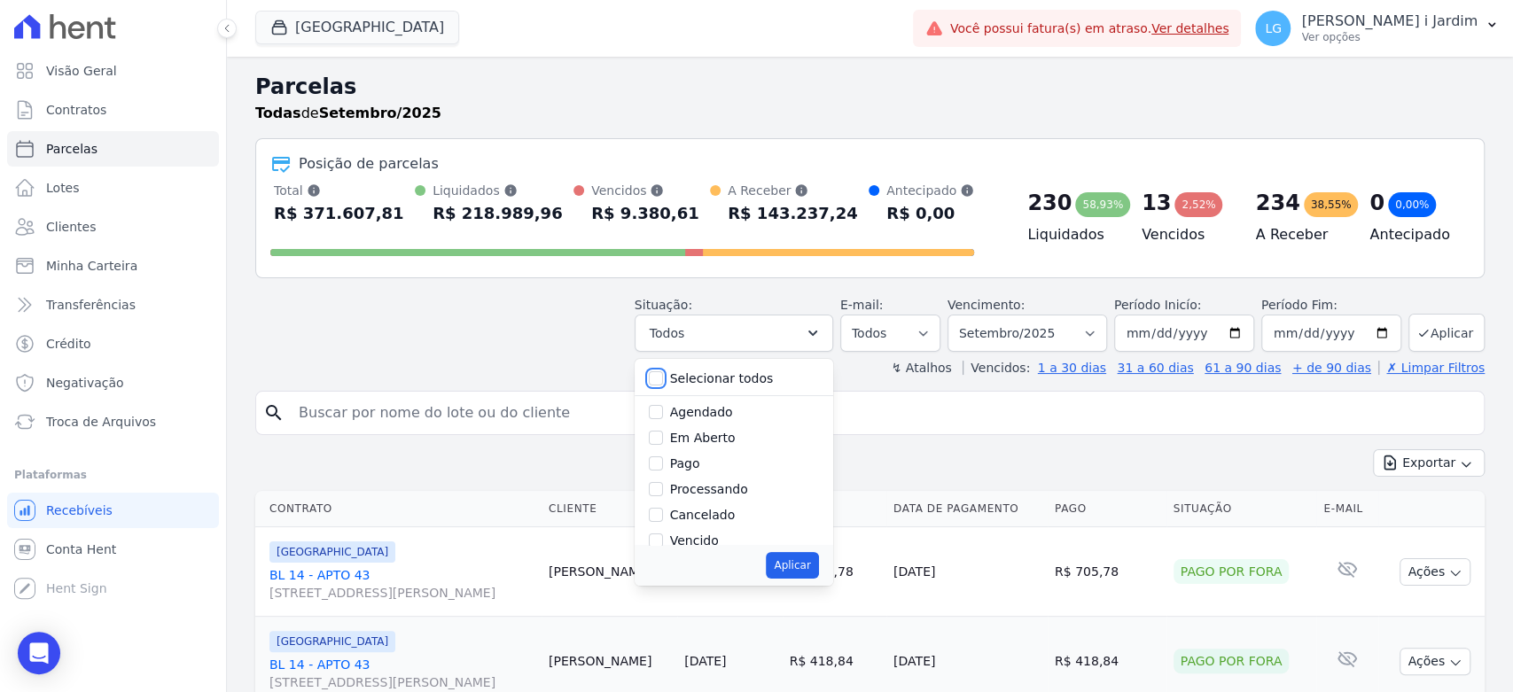
checkbox input "false"
click at [716, 500] on label "Pago por fora" at bounding box center [711, 500] width 83 height 14
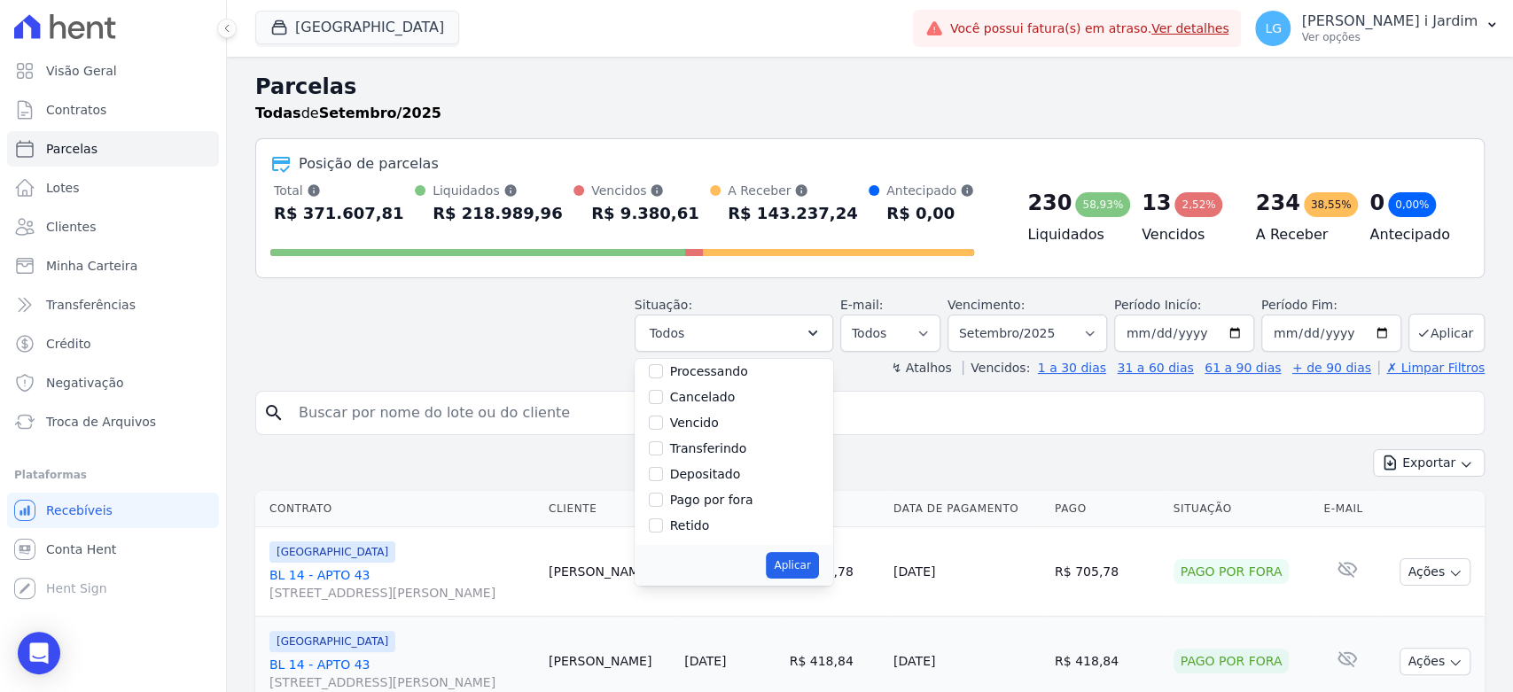
click at [663, 500] on input "Pago por fora" at bounding box center [656, 500] width 14 height 14
checkbox input "true"
click at [811, 565] on button "Aplicar" at bounding box center [792, 565] width 52 height 27
select select "paid_externally"
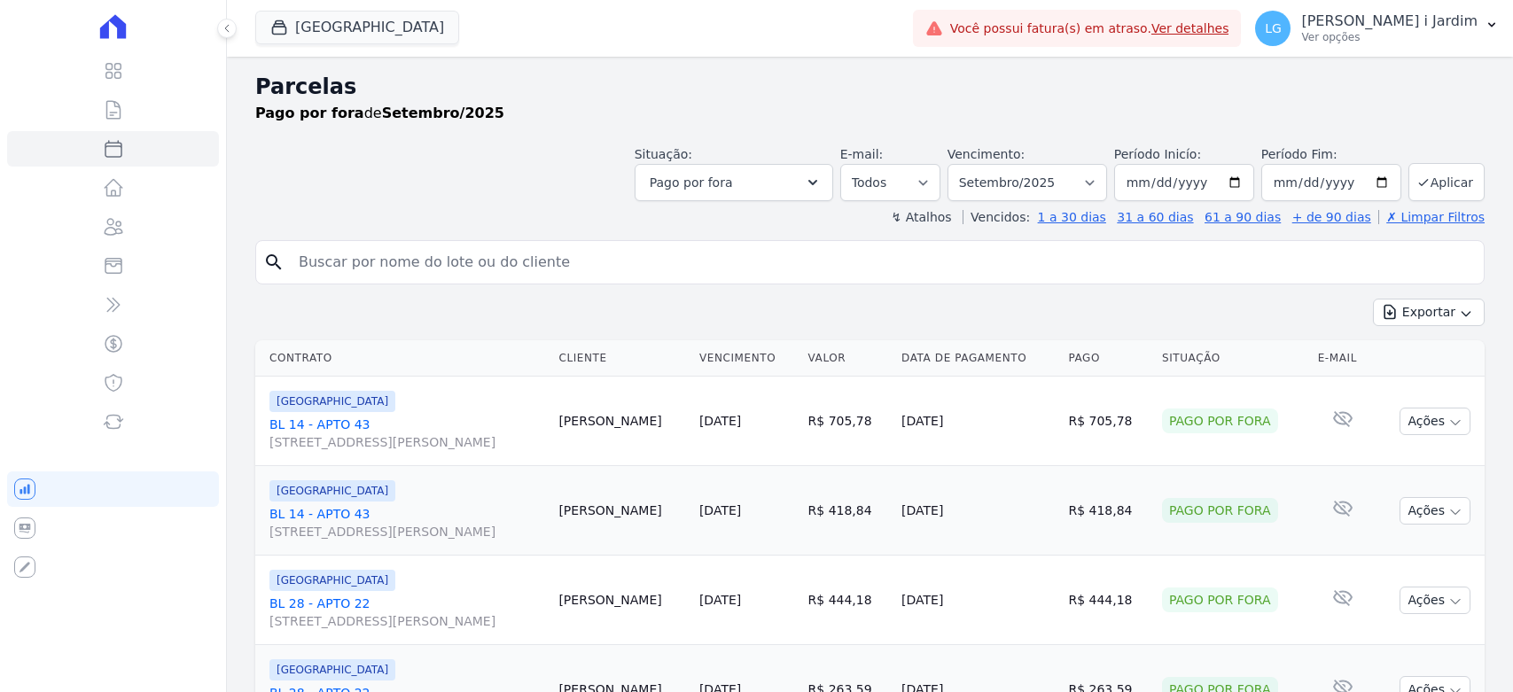
select select
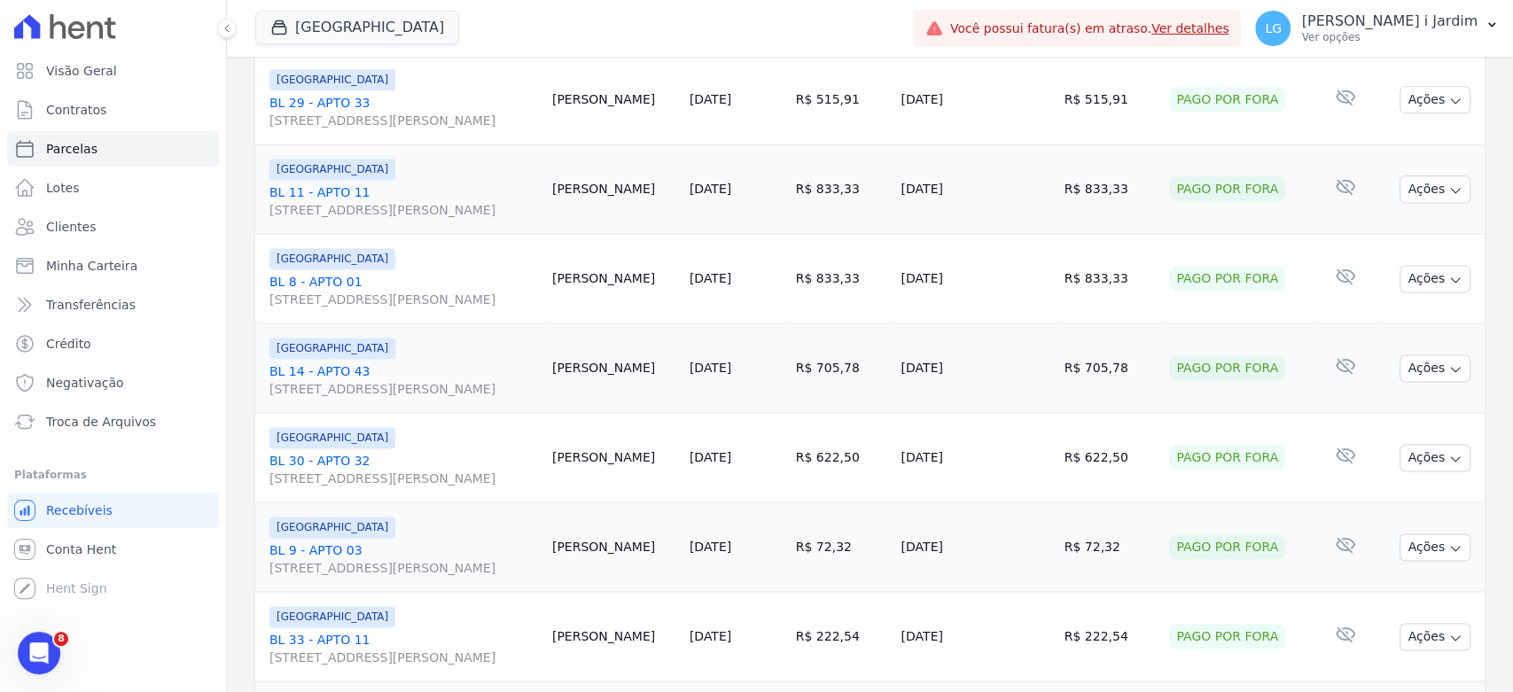
scroll to position [1996, 0]
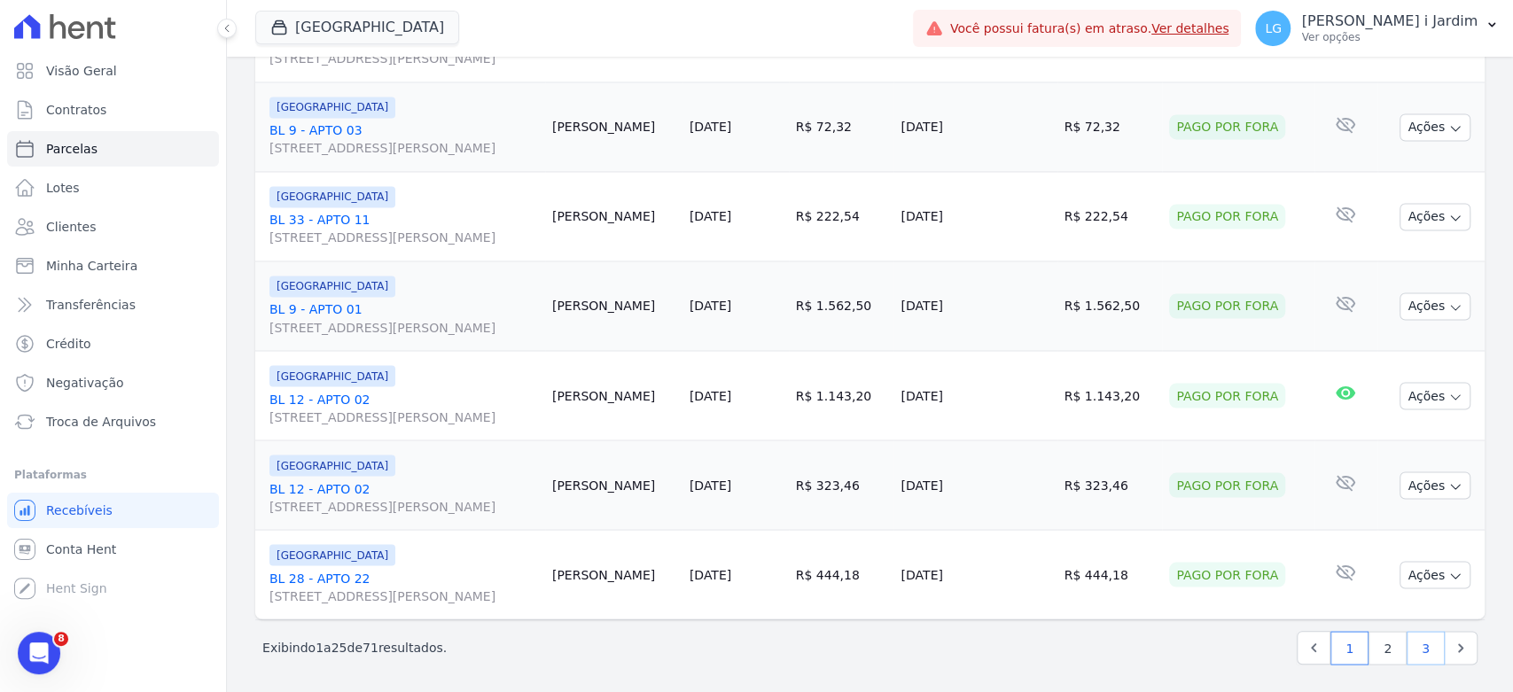
click at [1415, 658] on link "3" at bounding box center [1426, 648] width 38 height 34
select select
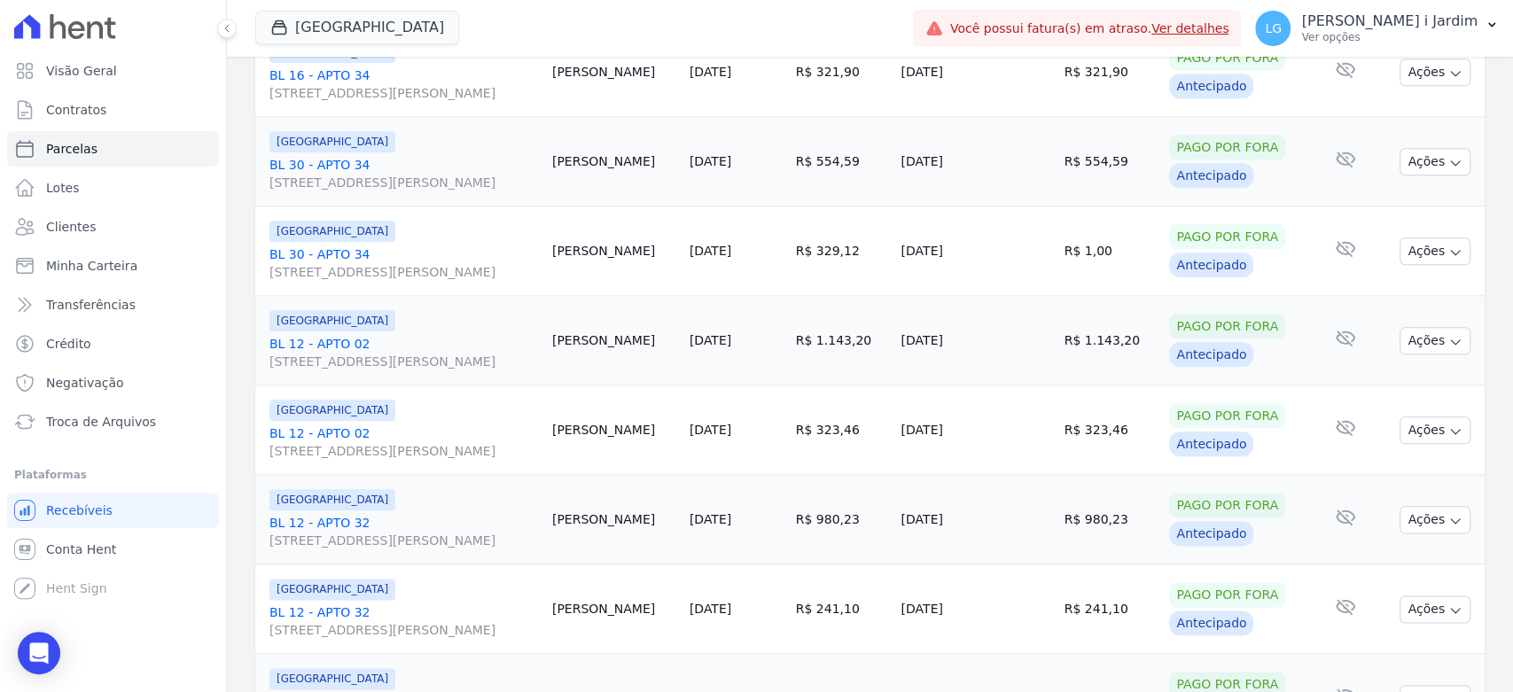
scroll to position [1638, 0]
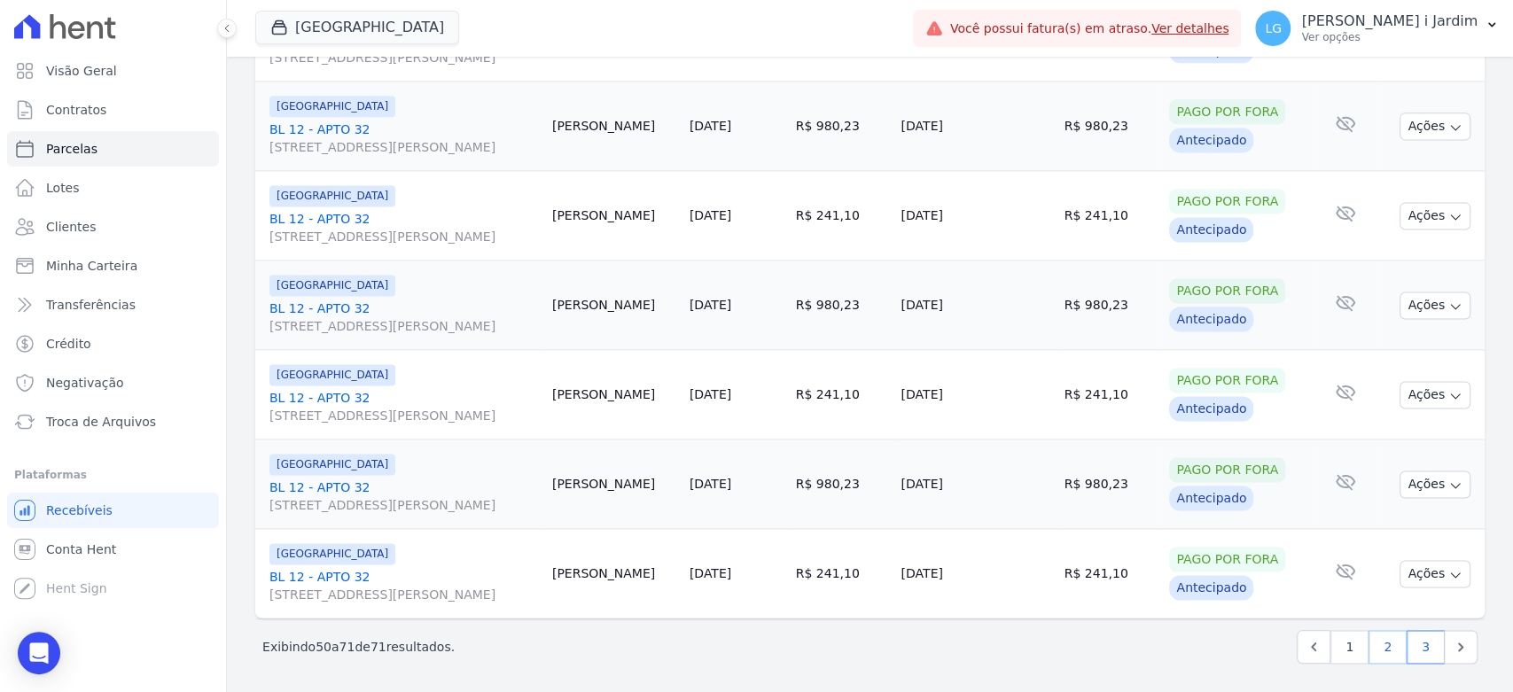
click at [1377, 649] on link "2" at bounding box center [1388, 647] width 38 height 34
select select
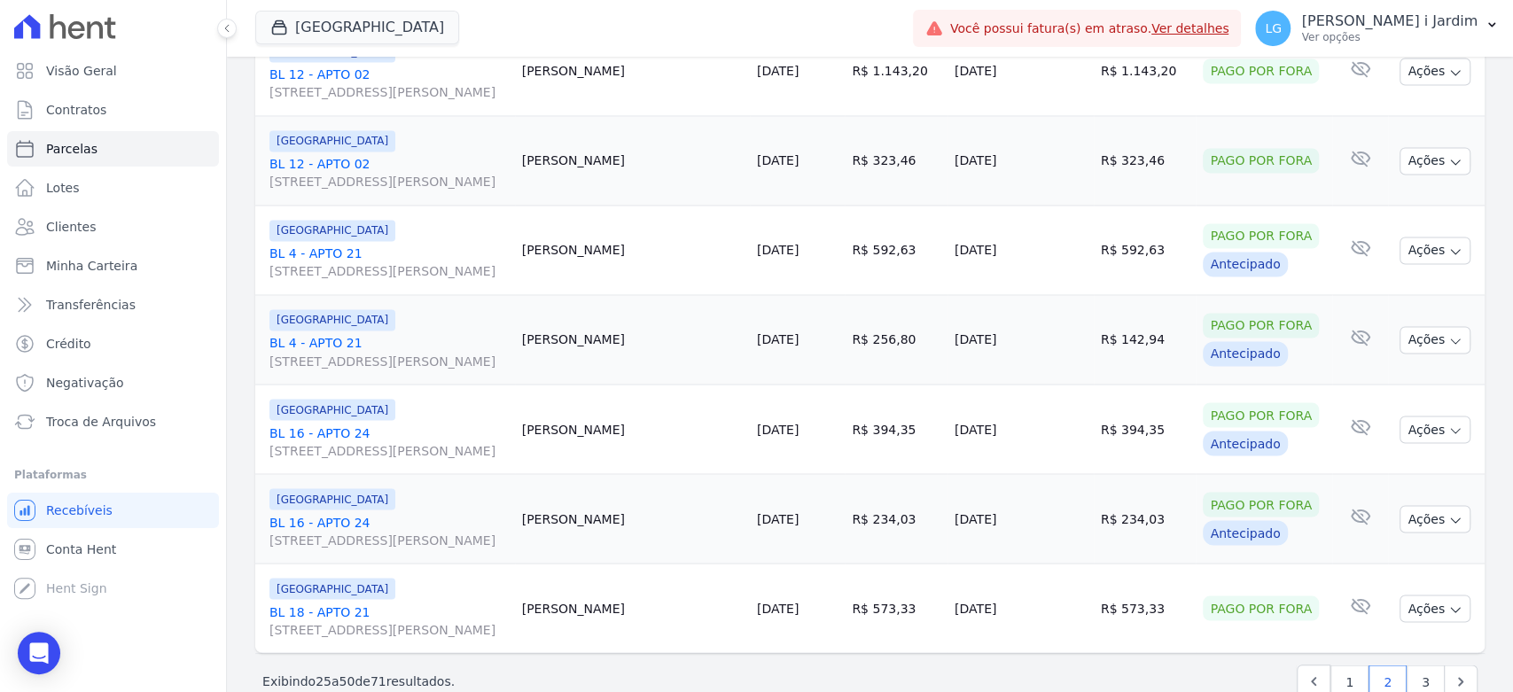
scroll to position [1996, 0]
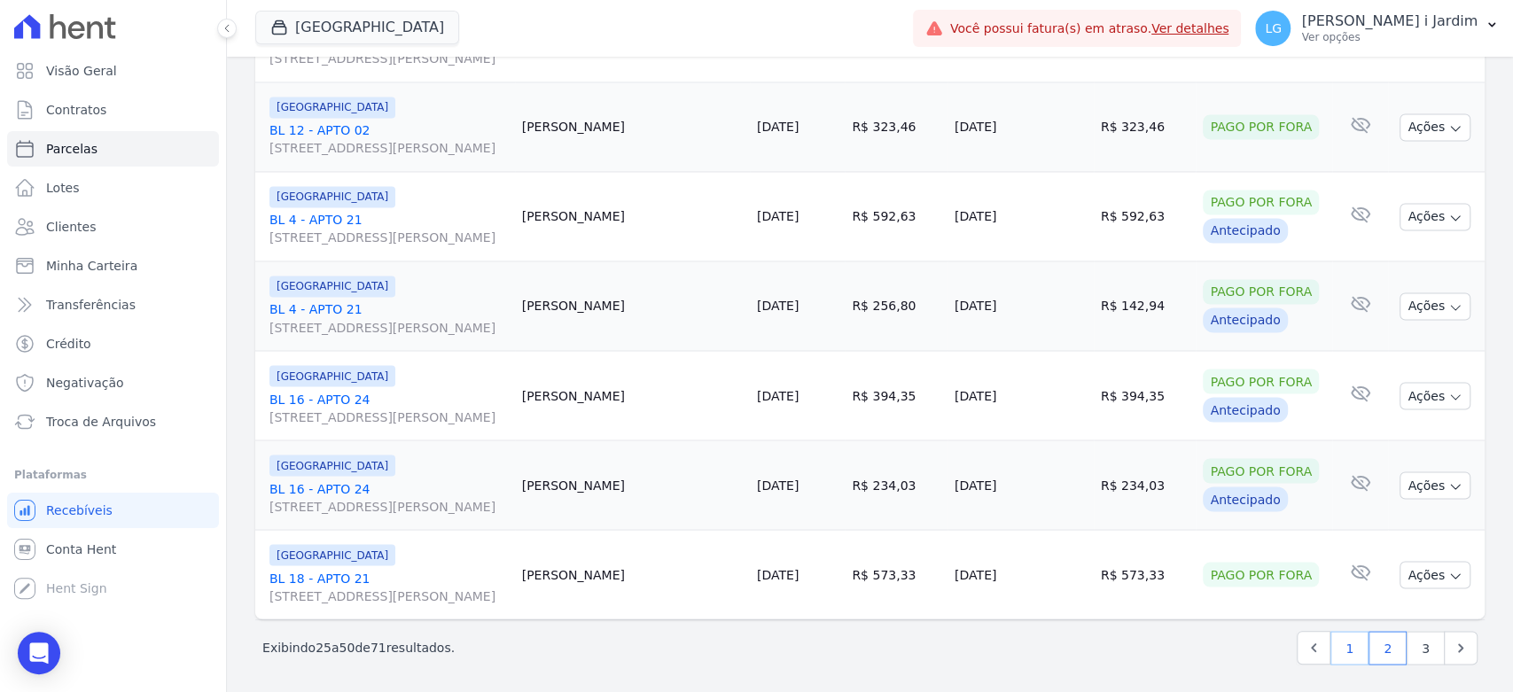
click at [1344, 644] on link "1" at bounding box center [1350, 648] width 38 height 34
select select
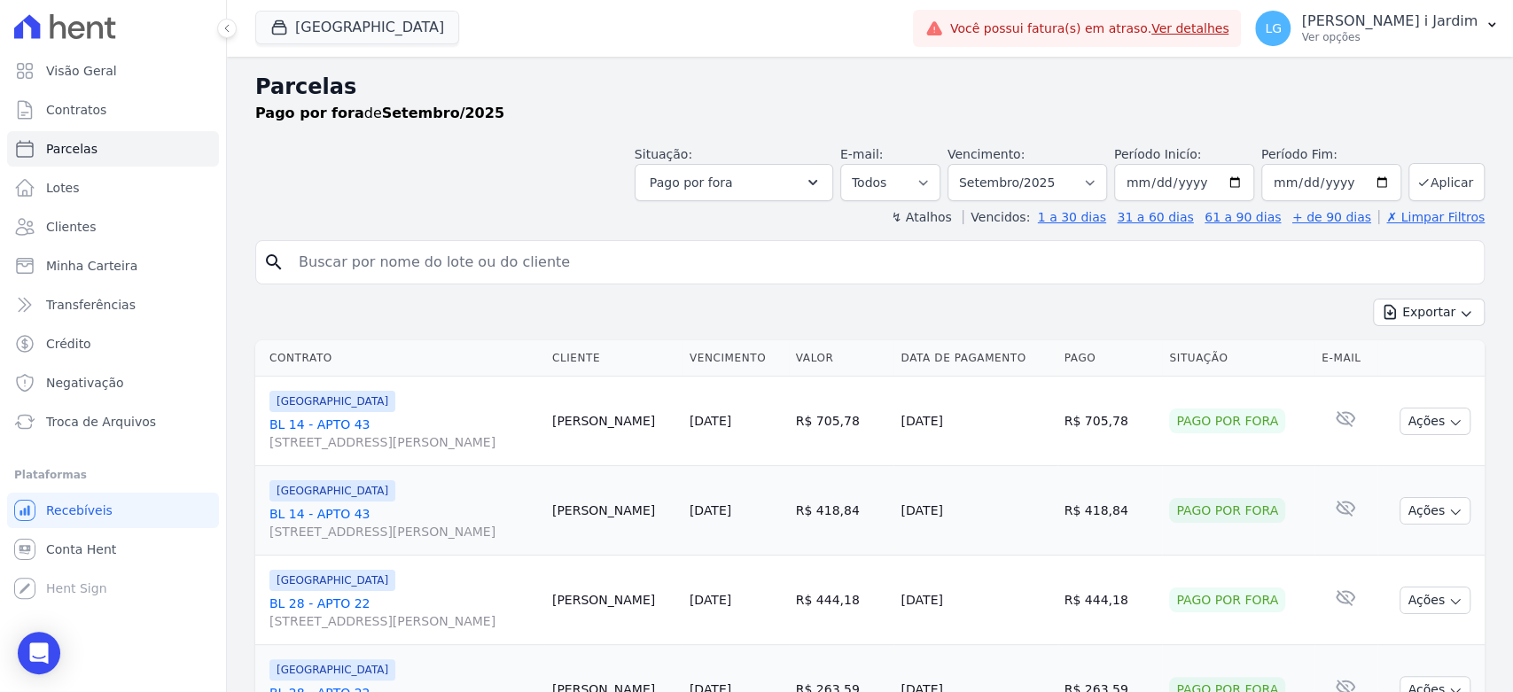
click at [959, 307] on div "Exportar Exportar PDF Exportar CSV" at bounding box center [870, 320] width 1230 height 42
click at [106, 74] on span "Visão Geral" at bounding box center [81, 71] width 71 height 18
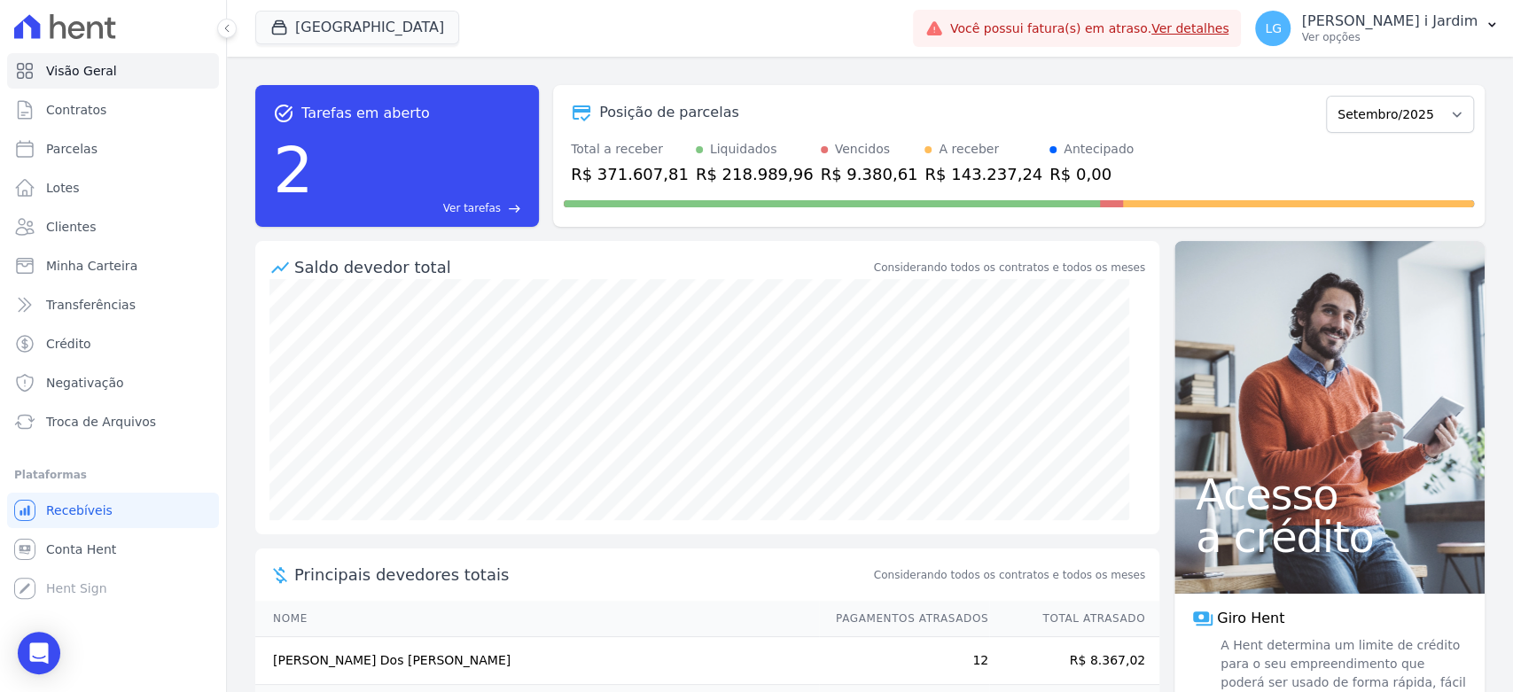
click at [663, 171] on div "R$ 371.607,81" at bounding box center [630, 174] width 118 height 24
click at [94, 301] on span "Transferências" at bounding box center [91, 305] width 90 height 18
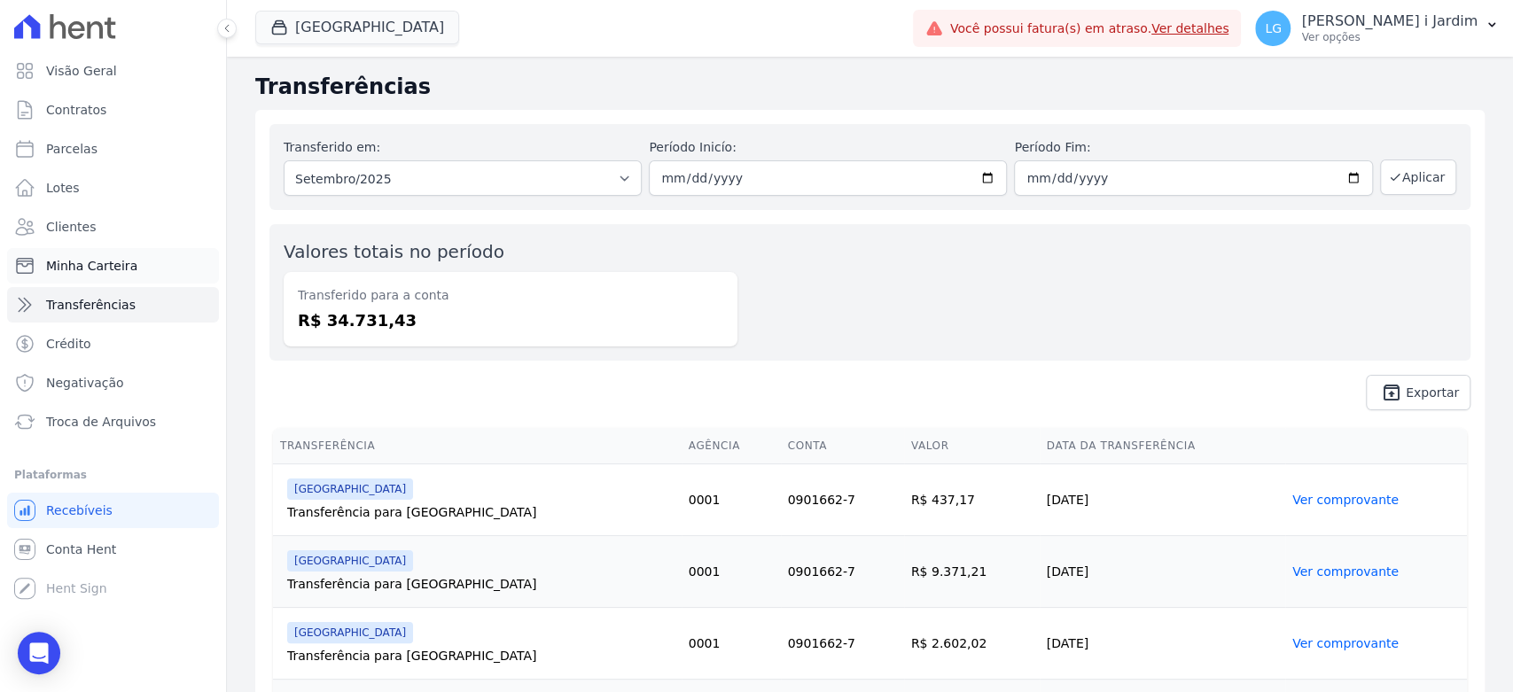
click at [124, 262] on span "Minha Carteira" at bounding box center [91, 266] width 91 height 18
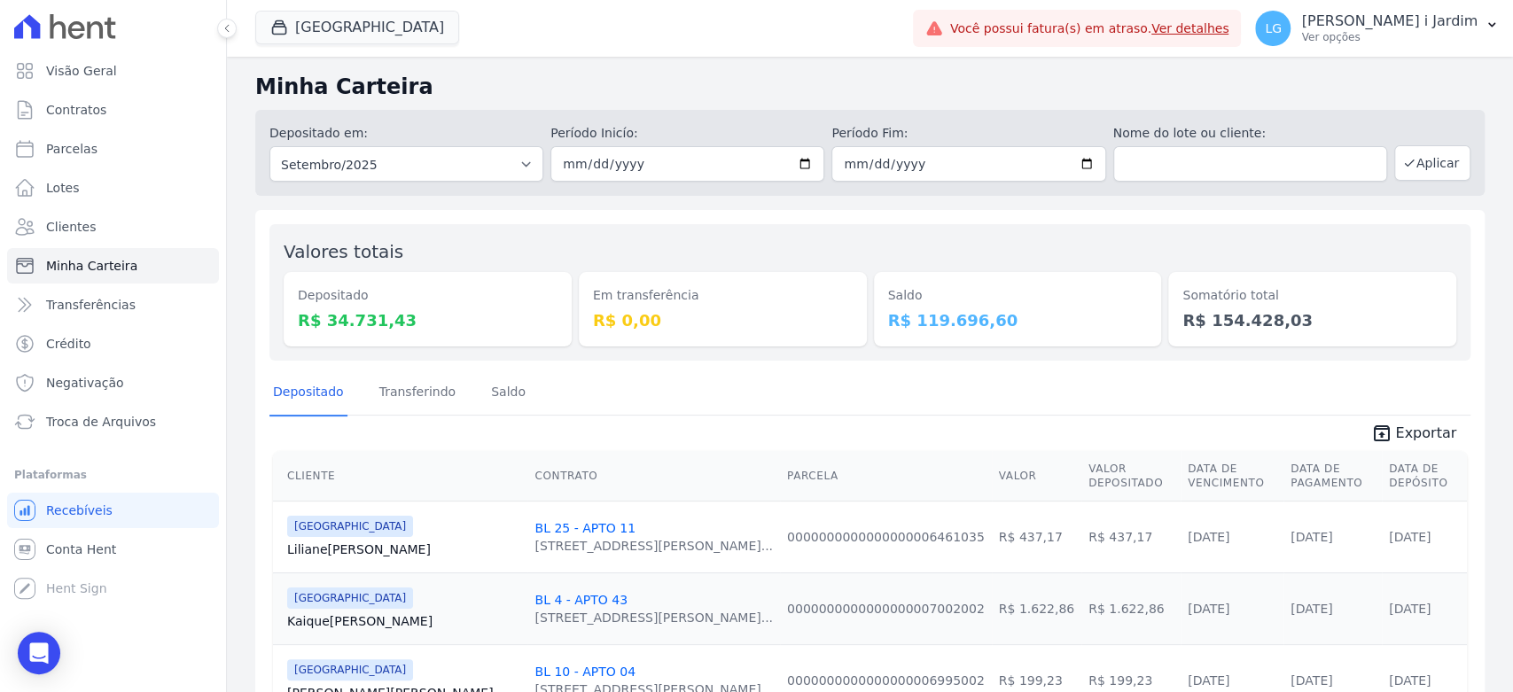
click at [947, 245] on div "Saldo R$ 119.696,60" at bounding box center [1018, 292] width 288 height 108
click at [145, 547] on link "Conta Hent" at bounding box center [113, 549] width 212 height 35
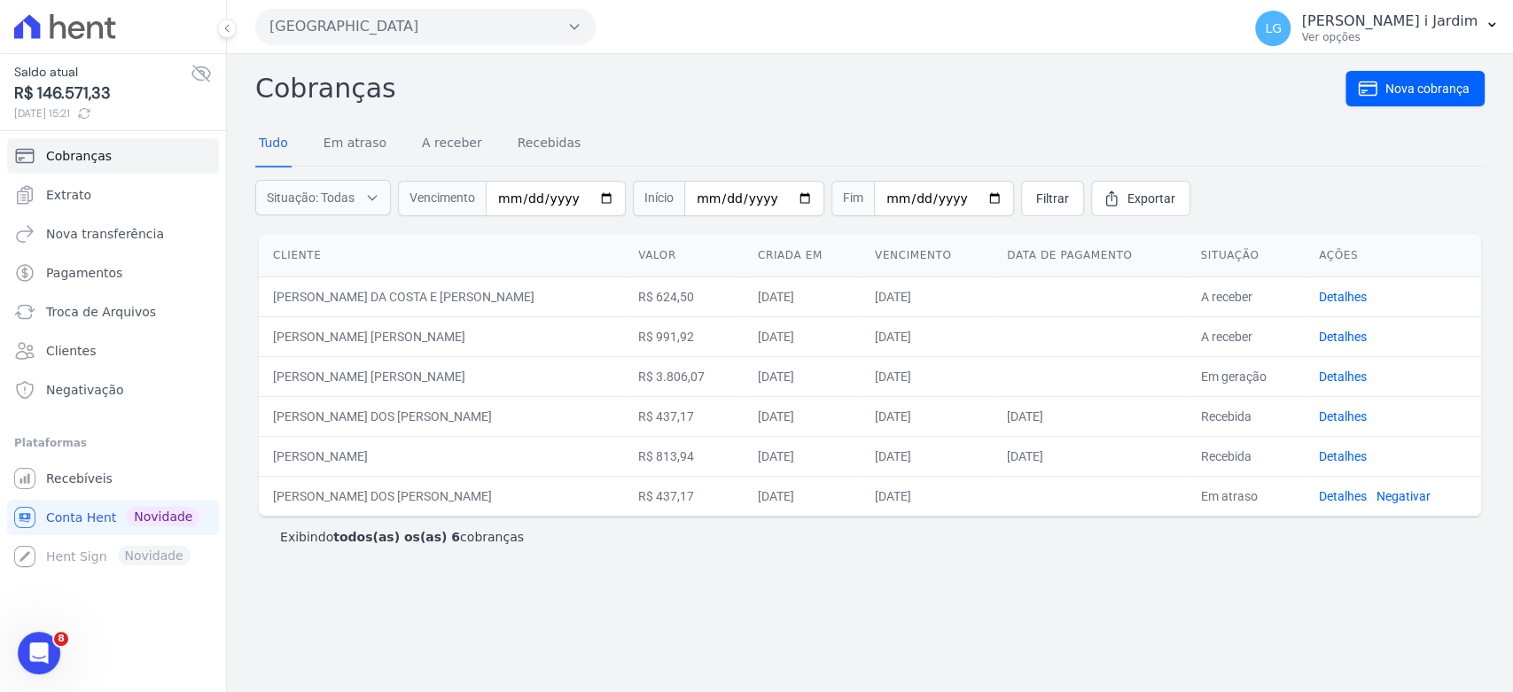
click at [95, 83] on span "R$ 146.571,33" at bounding box center [102, 94] width 176 height 24
click at [760, 92] on h2 "Cobranças" at bounding box center [800, 88] width 1090 height 40
click at [177, 202] on link "Extrato" at bounding box center [113, 194] width 212 height 35
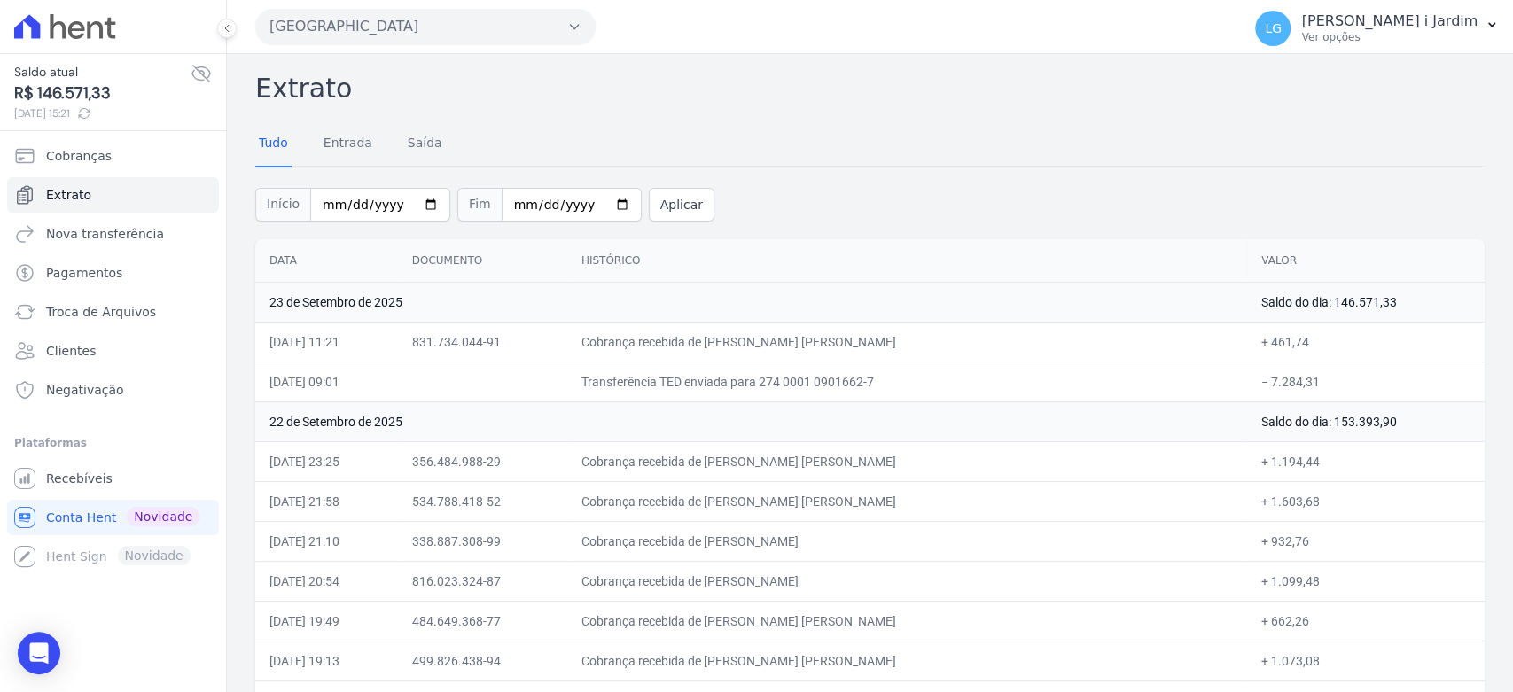
click at [1320, 227] on div "Início 2025-09-01 Fim 2025-09-23 Aplicar" at bounding box center [870, 203] width 1230 height 74
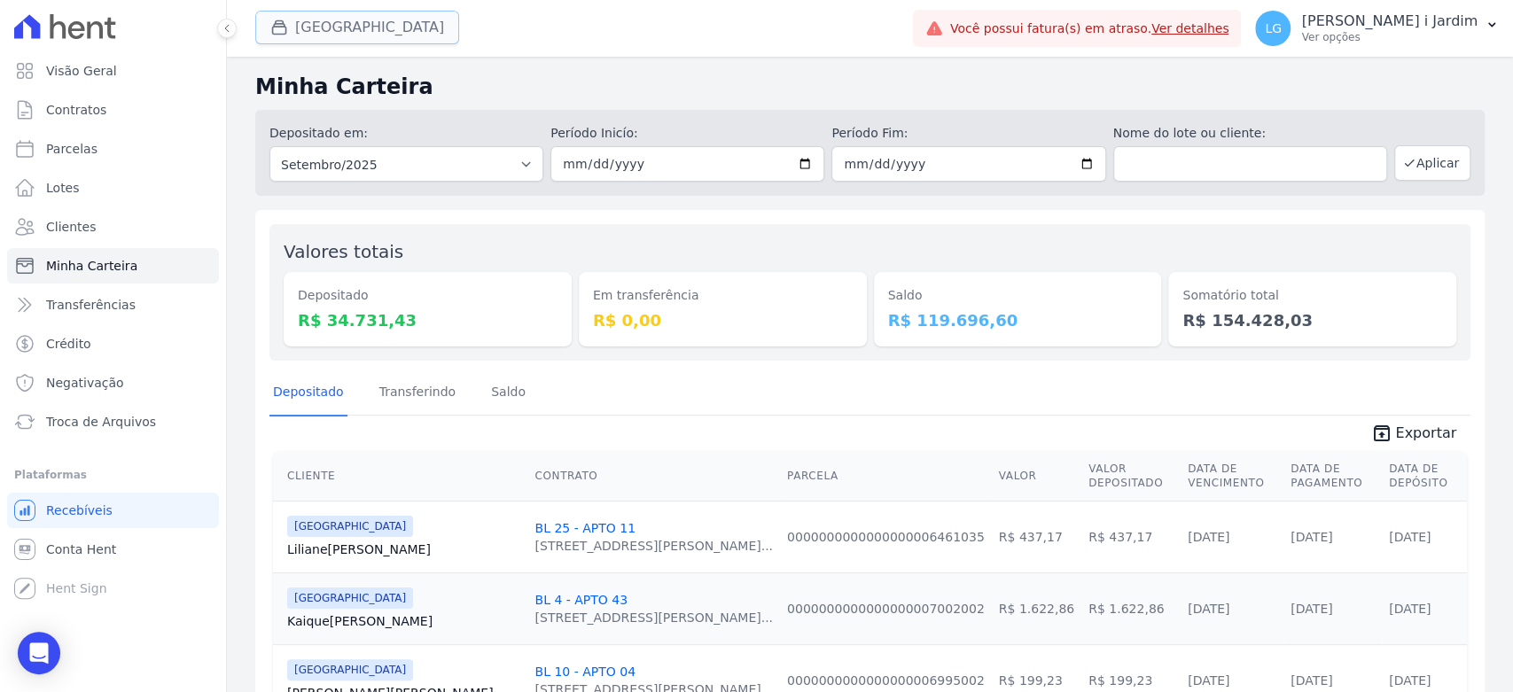
click at [398, 30] on button "Parque Das Flores" at bounding box center [357, 28] width 204 height 34
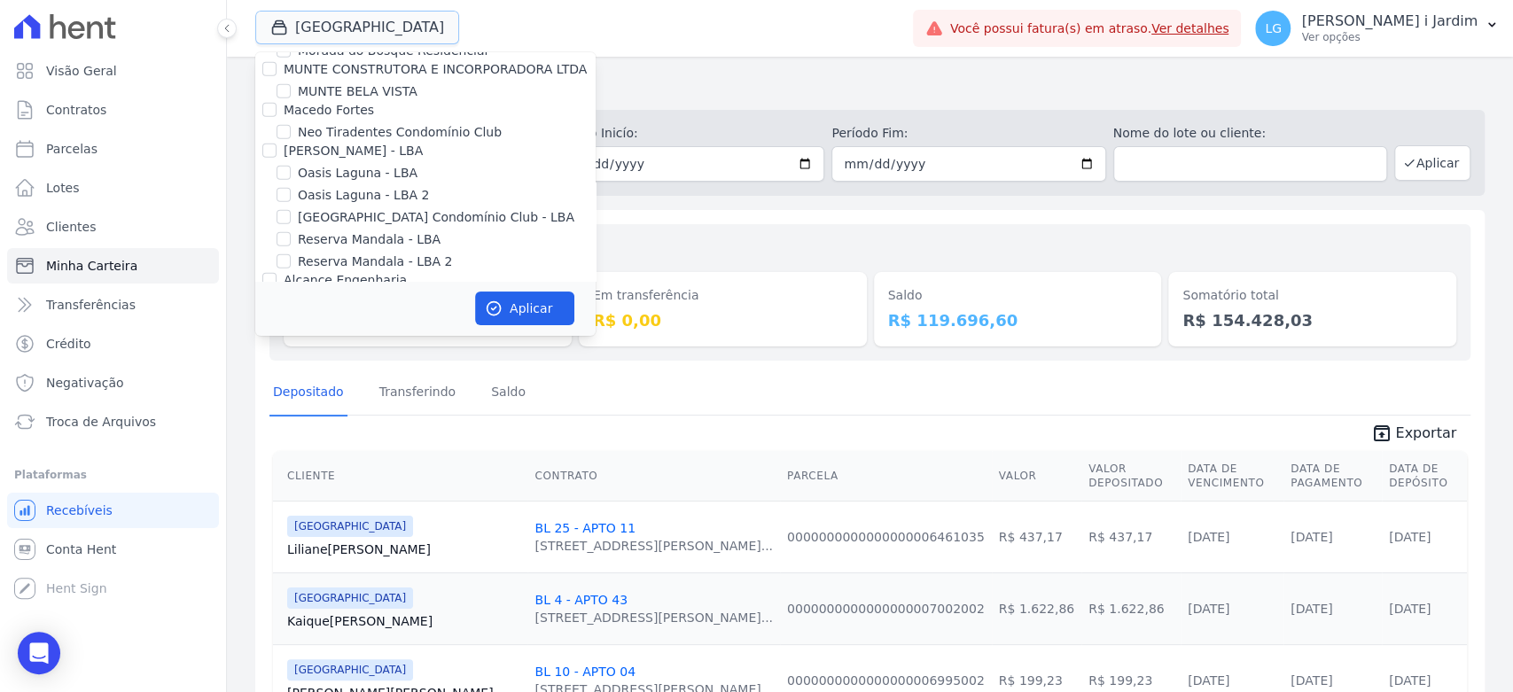
scroll to position [3743, 0]
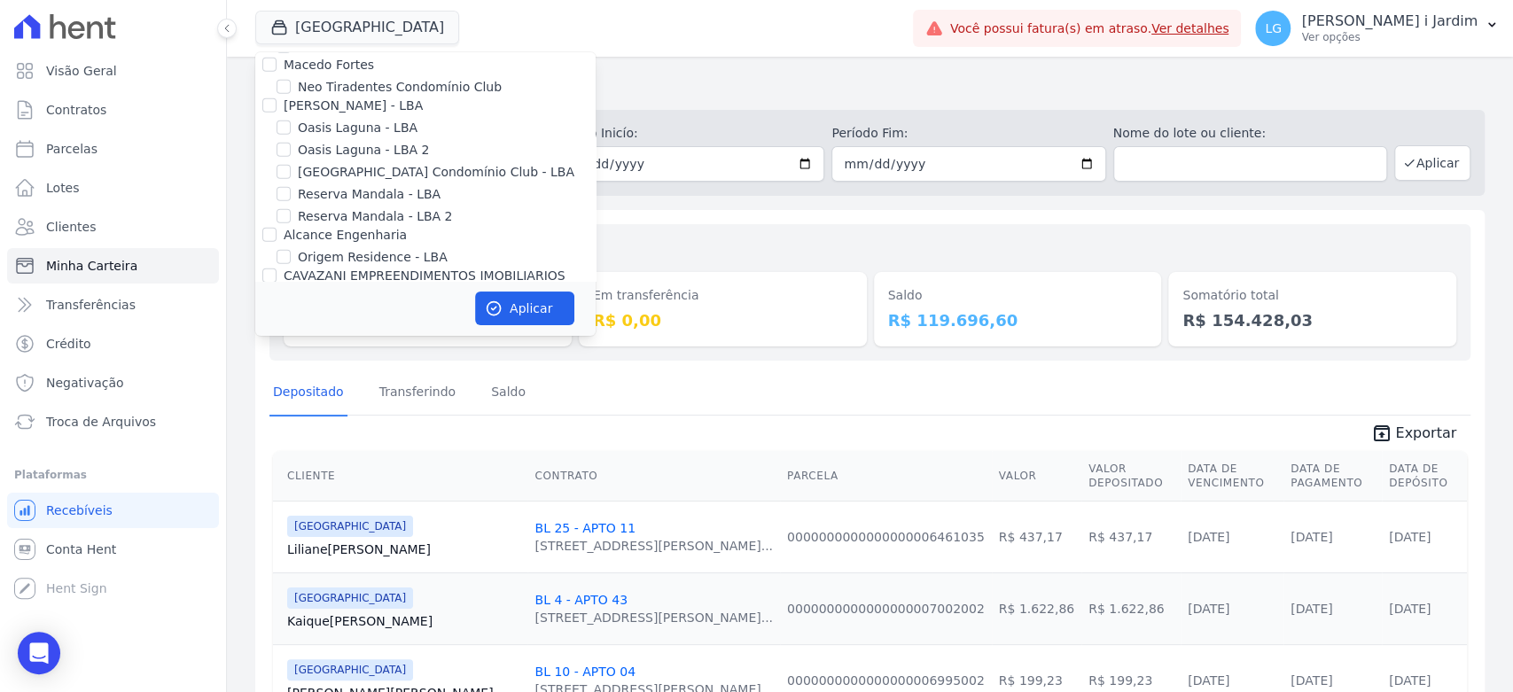
click at [315, 289] on label "[GEOGRAPHIC_DATA]" at bounding box center [363, 298] width 130 height 19
click at [291, 291] on input "[GEOGRAPHIC_DATA]" at bounding box center [284, 298] width 14 height 14
checkbox input "false"
click at [324, 311] on label "PARQUE DOS PASSAROS" at bounding box center [374, 320] width 152 height 19
click at [291, 313] on input "PARQUE DOS PASSAROS" at bounding box center [284, 320] width 14 height 14
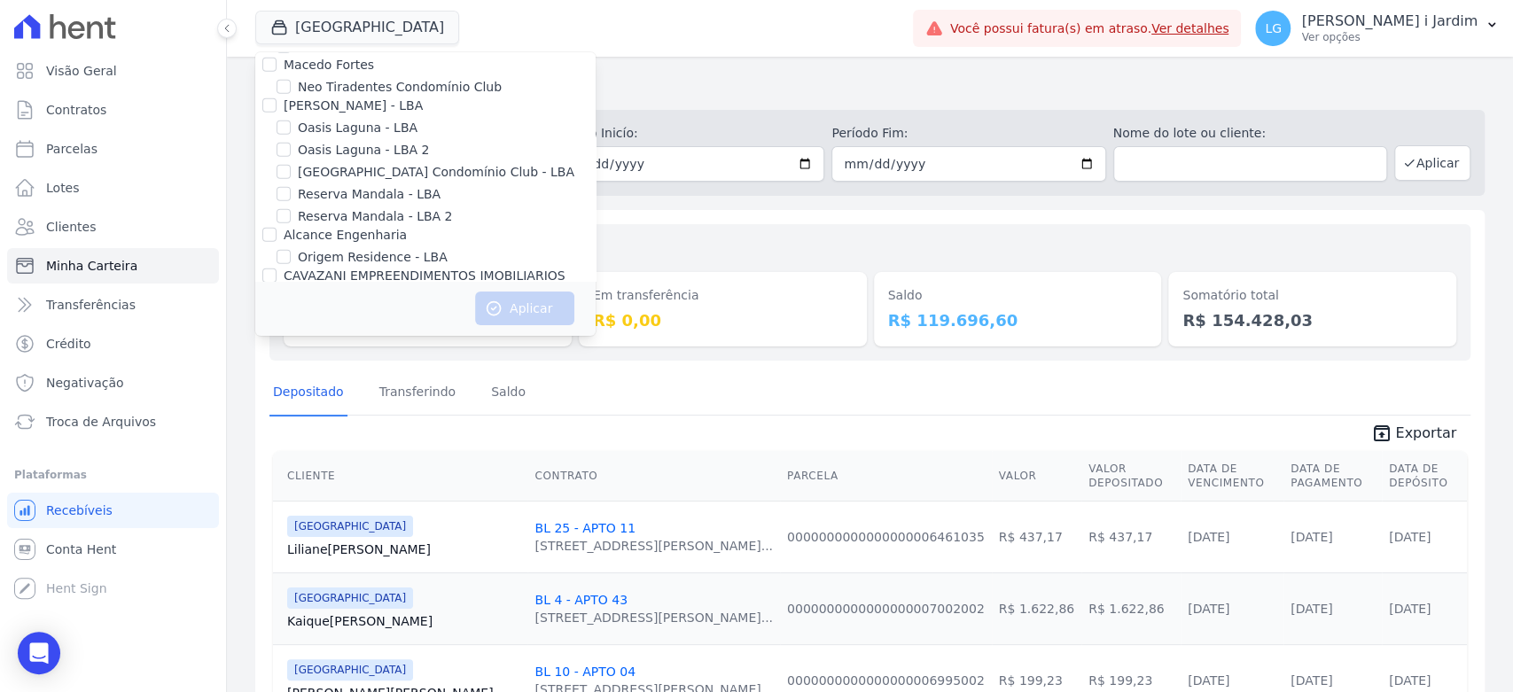
checkbox input "true"
click at [473, 293] on div "Aplicar" at bounding box center [425, 308] width 340 height 55
click at [486, 309] on icon "button" at bounding box center [494, 309] width 18 height 18
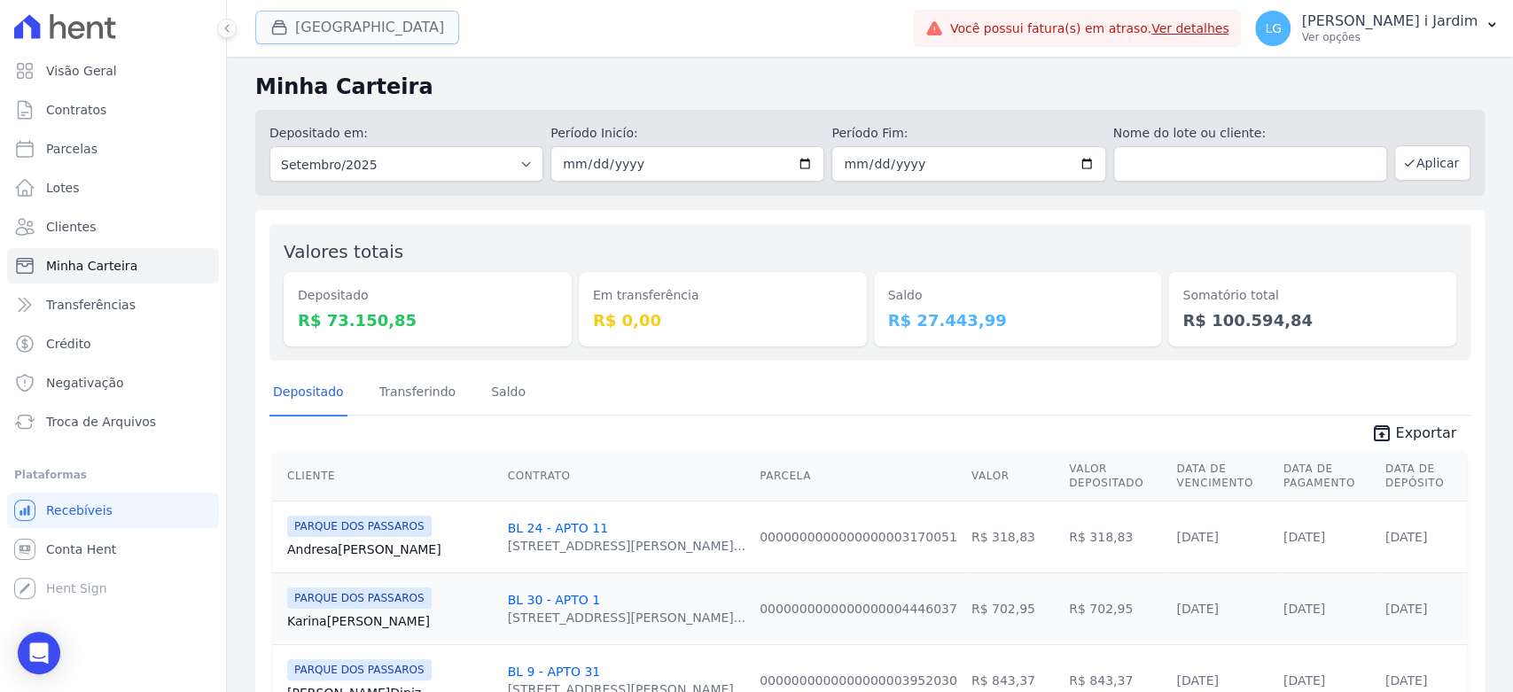
click at [345, 23] on button "Parque Dos Passaros" at bounding box center [357, 28] width 204 height 34
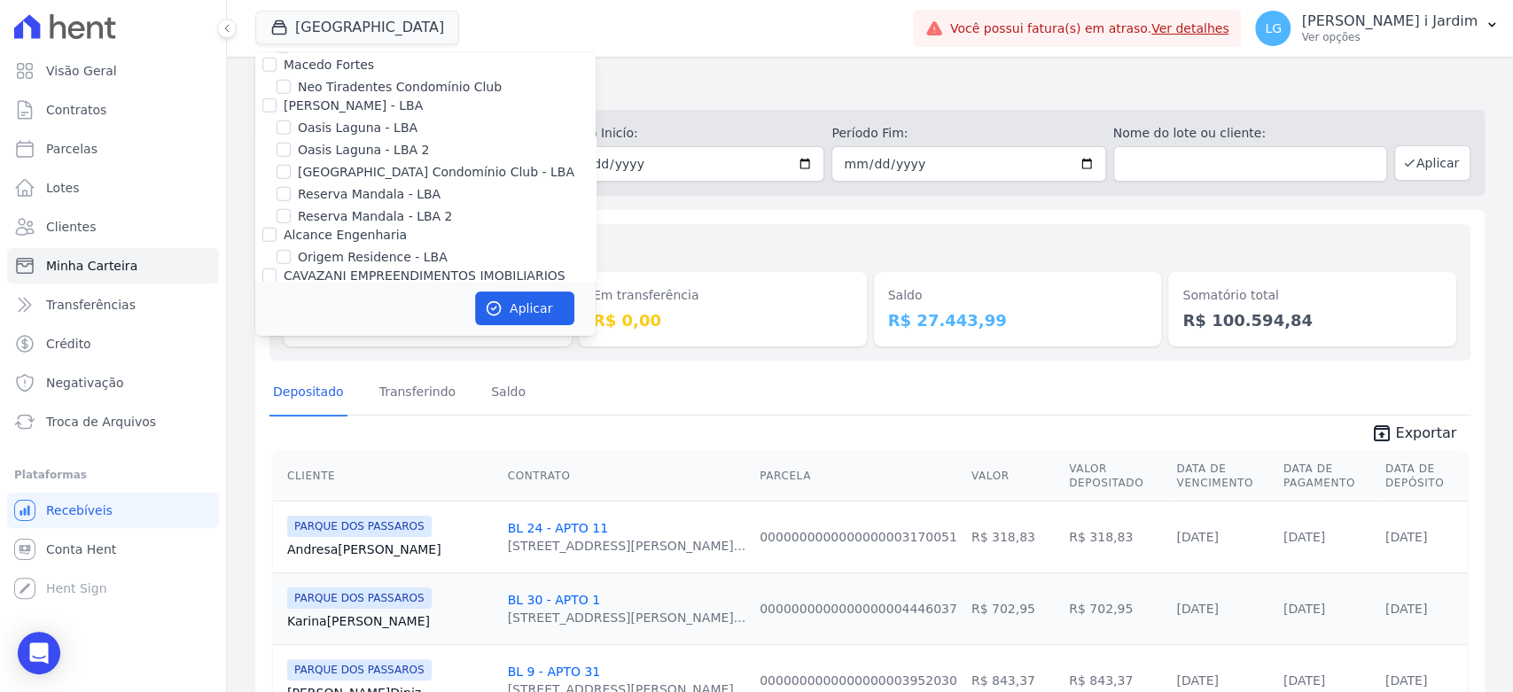
click at [364, 311] on label "PARQUE DOS PASSAROS" at bounding box center [374, 320] width 152 height 19
click at [291, 313] on input "PARQUE DOS PASSAROS" at bounding box center [284, 320] width 14 height 14
checkbox input "false"
click at [372, 333] on label "TURMALINAS CONDOMINIO CLUB BY CAVAZANI" at bounding box center [443, 342] width 291 height 19
click at [291, 335] on input "TURMALINAS CONDOMINIO CLUB BY CAVAZANI" at bounding box center [284, 342] width 14 height 14
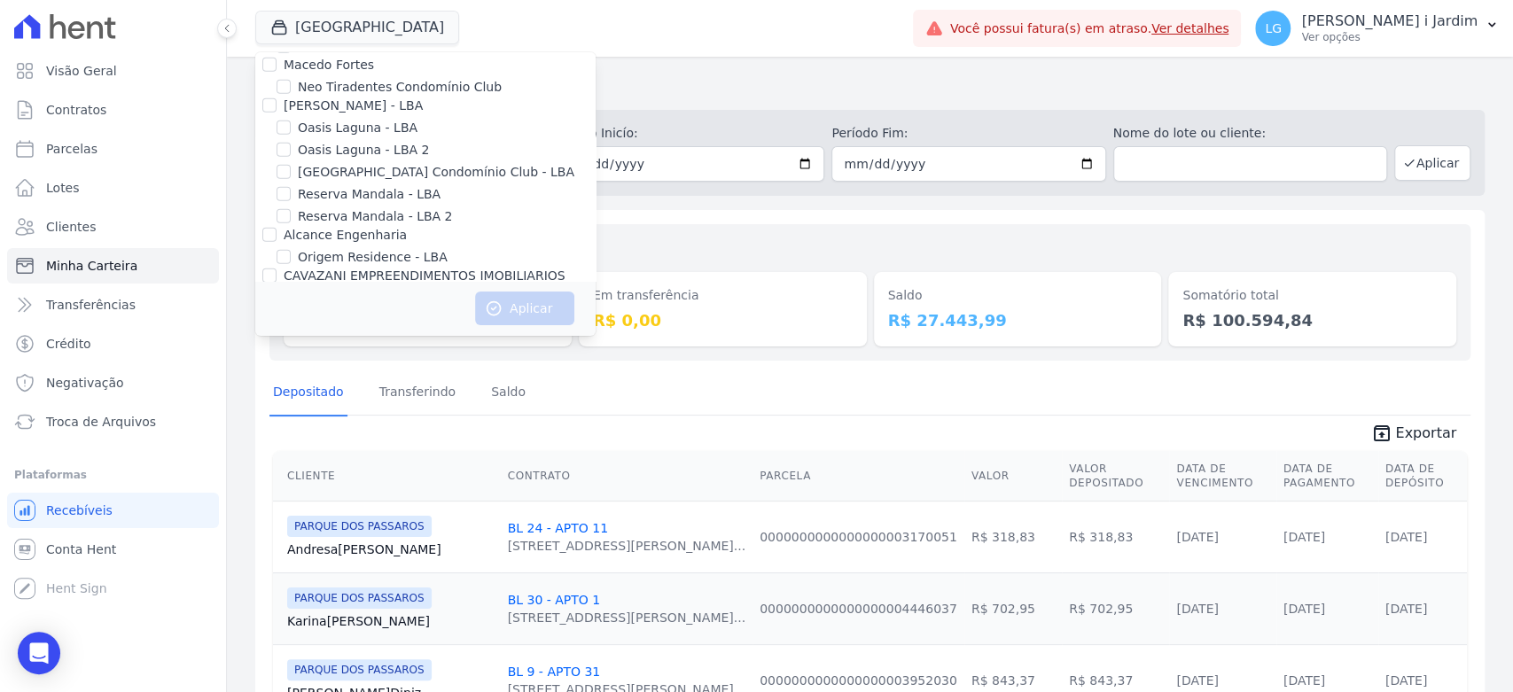
checkbox input "true"
click at [547, 296] on button "Aplicar" at bounding box center [524, 309] width 99 height 34
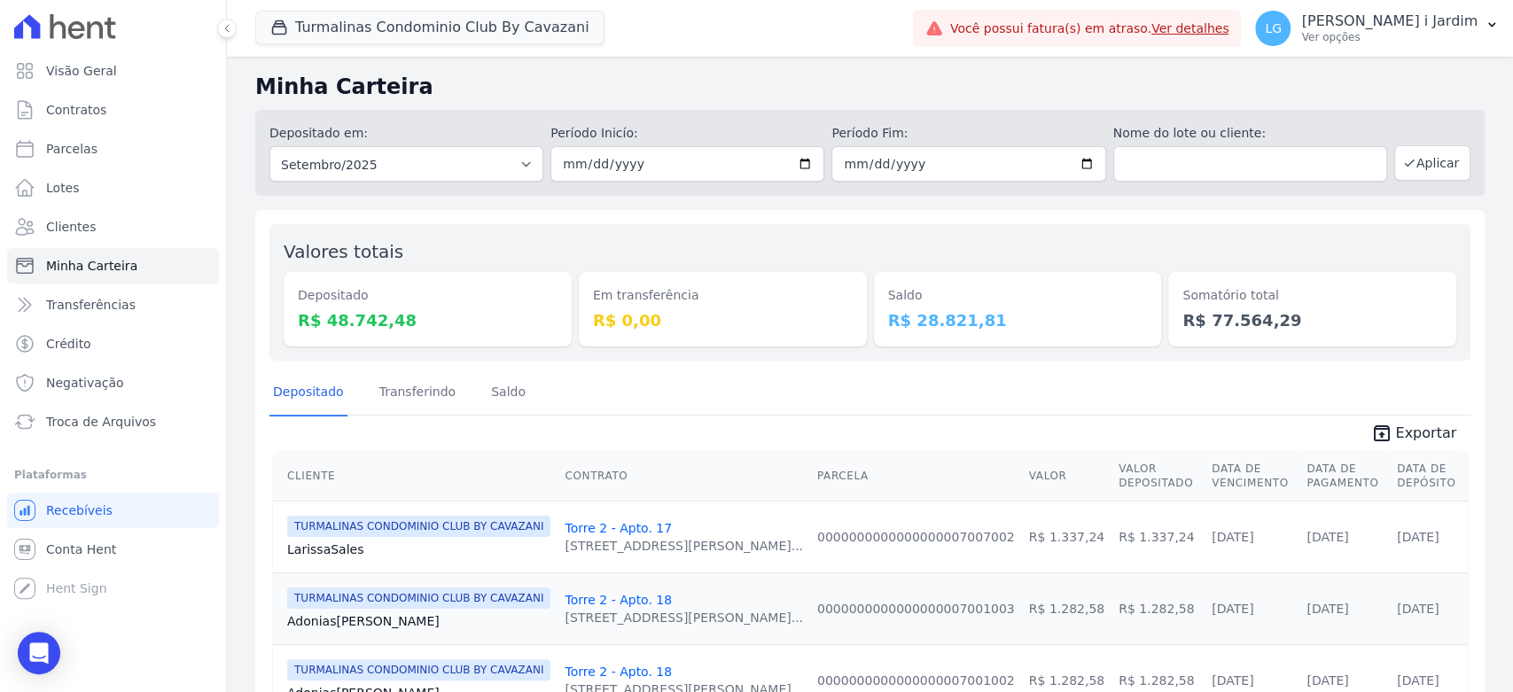
click at [383, 30] on button "Turmalinas Condominio Club By Cavazani" at bounding box center [429, 28] width 349 height 34
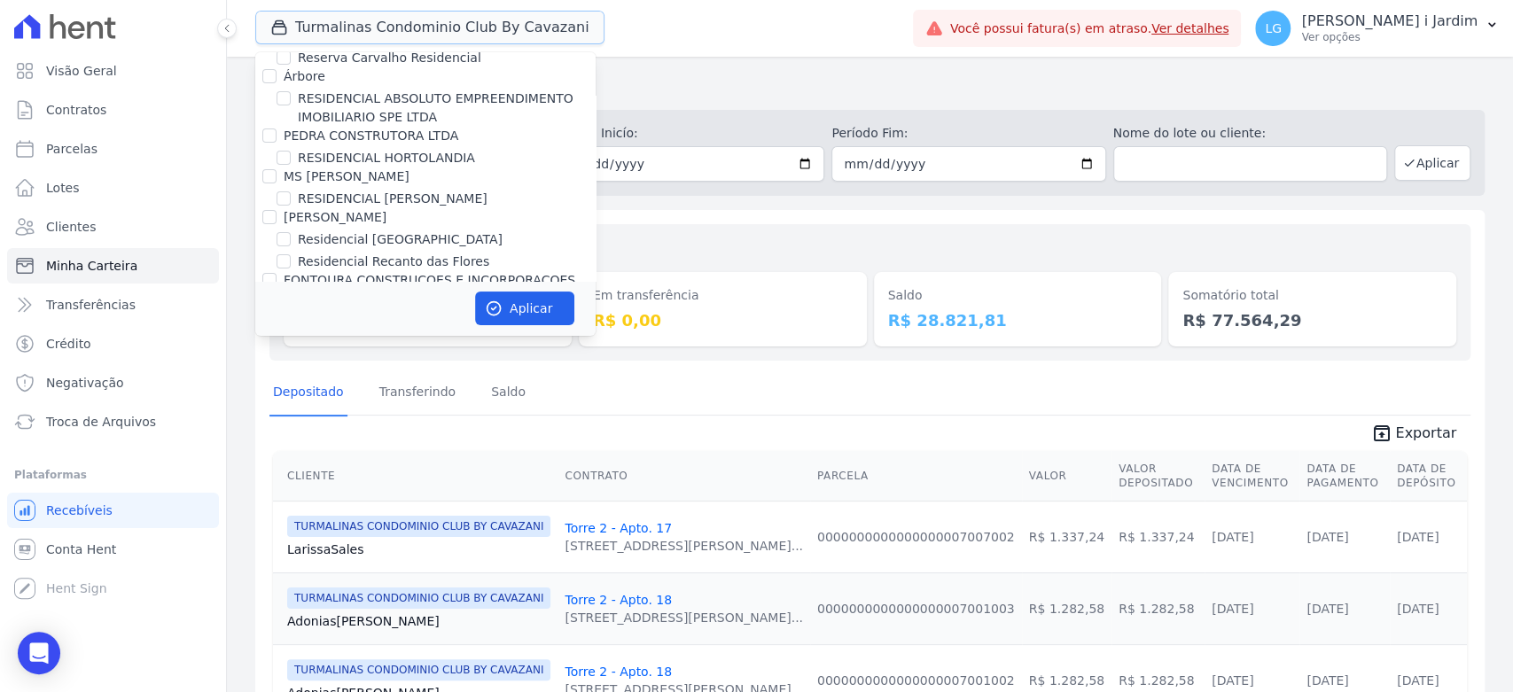
scroll to position [3842, 0]
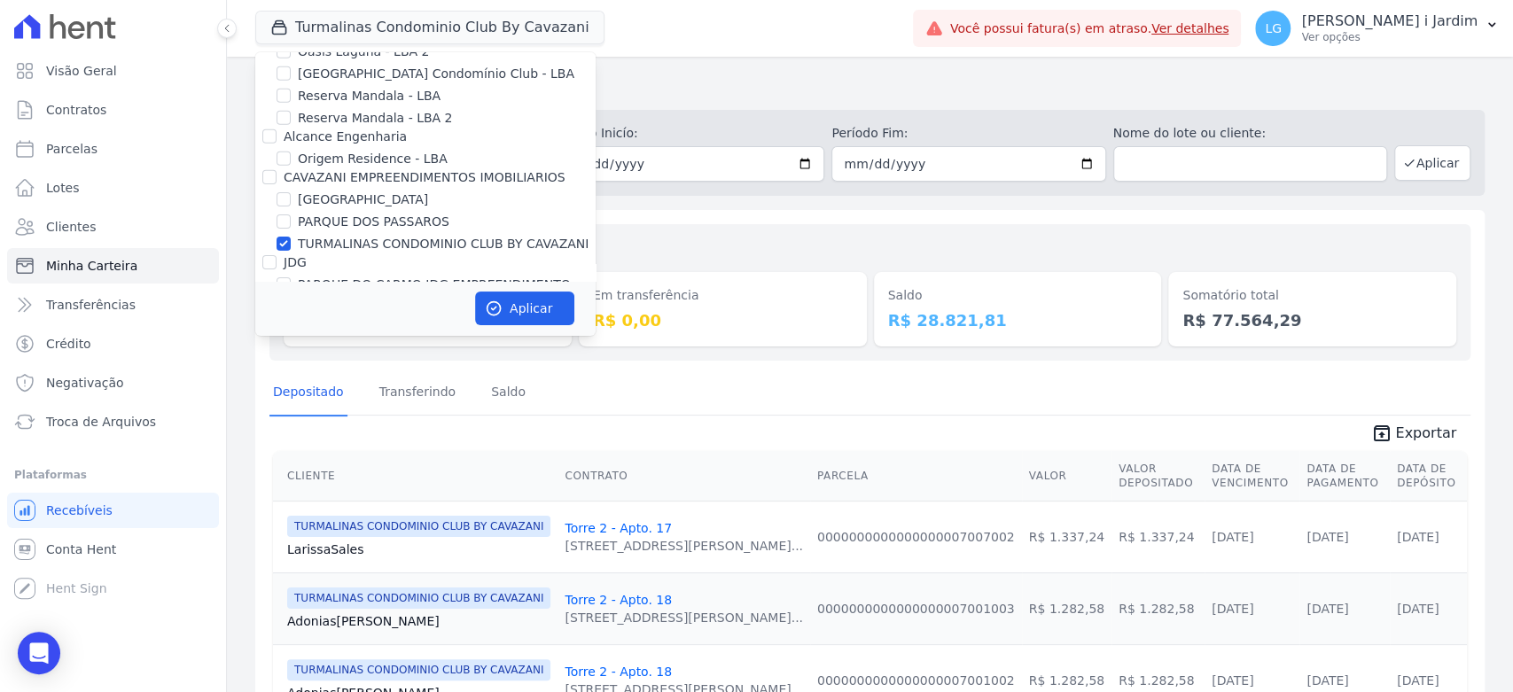
click at [293, 235] on div "TURMALINAS CONDOMINIO CLUB BY CAVAZANI" at bounding box center [425, 244] width 340 height 19
click at [327, 235] on label "TURMALINAS CONDOMINIO CLUB BY CAVAZANI" at bounding box center [443, 244] width 291 height 19
click at [291, 237] on input "TURMALINAS CONDOMINIO CLUB BY CAVAZANI" at bounding box center [284, 244] width 14 height 14
checkbox input "false"
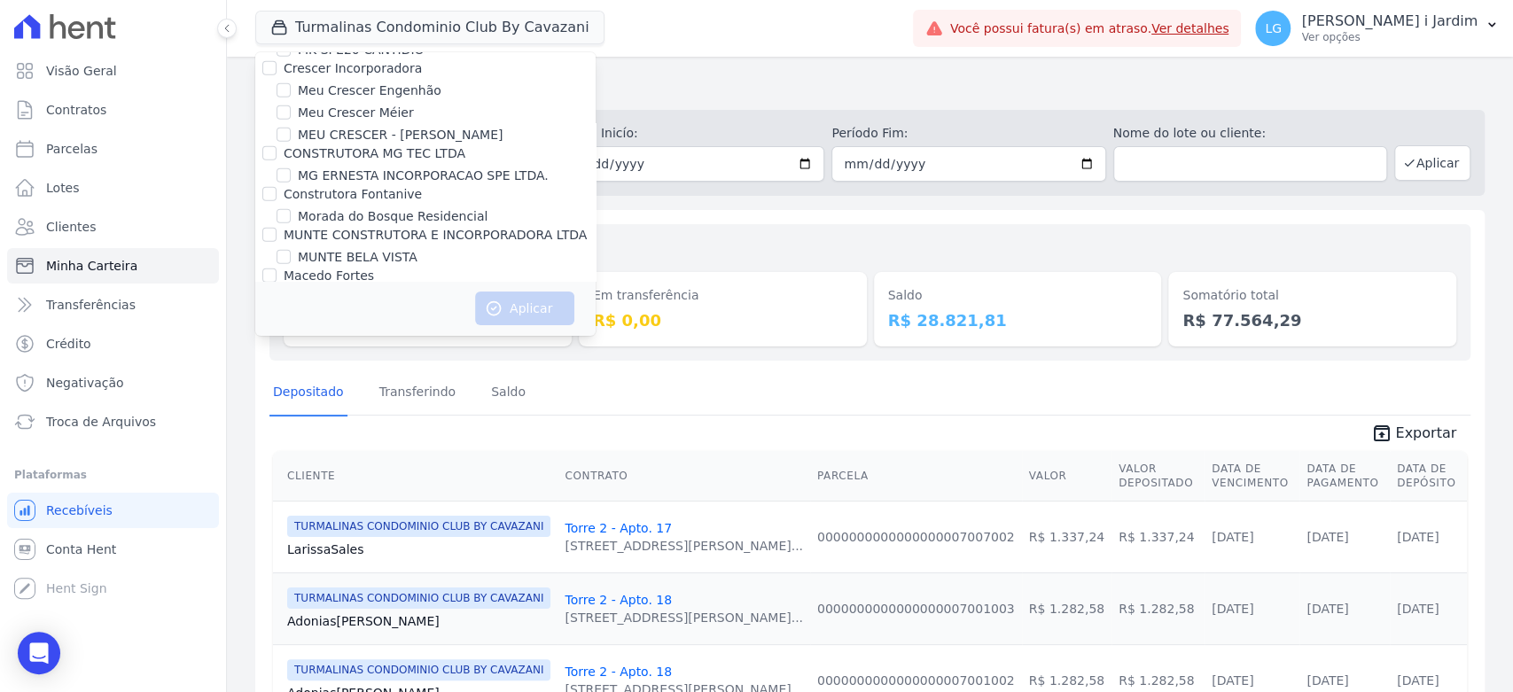
click at [371, 330] on label "Oasis Laguna - LBA" at bounding box center [358, 339] width 120 height 19
click at [291, 332] on input "Oasis Laguna - LBA" at bounding box center [284, 339] width 14 height 14
checkbox input "true"
click at [379, 352] on label "Oasis Laguna - LBA 2" at bounding box center [363, 361] width 131 height 19
click at [291, 354] on input "Oasis Laguna - LBA 2" at bounding box center [284, 361] width 14 height 14
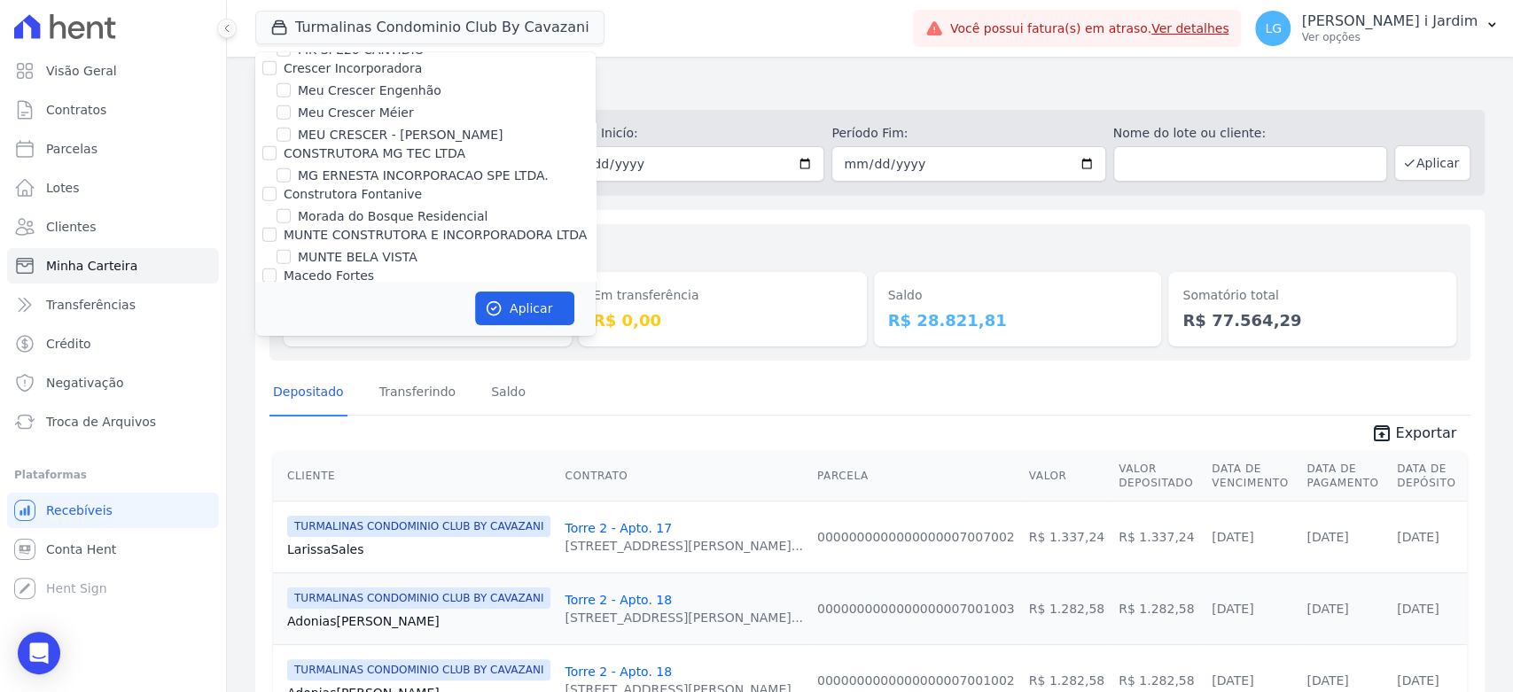
checkbox input "true"
click at [504, 303] on button "Aplicar" at bounding box center [524, 309] width 99 height 34
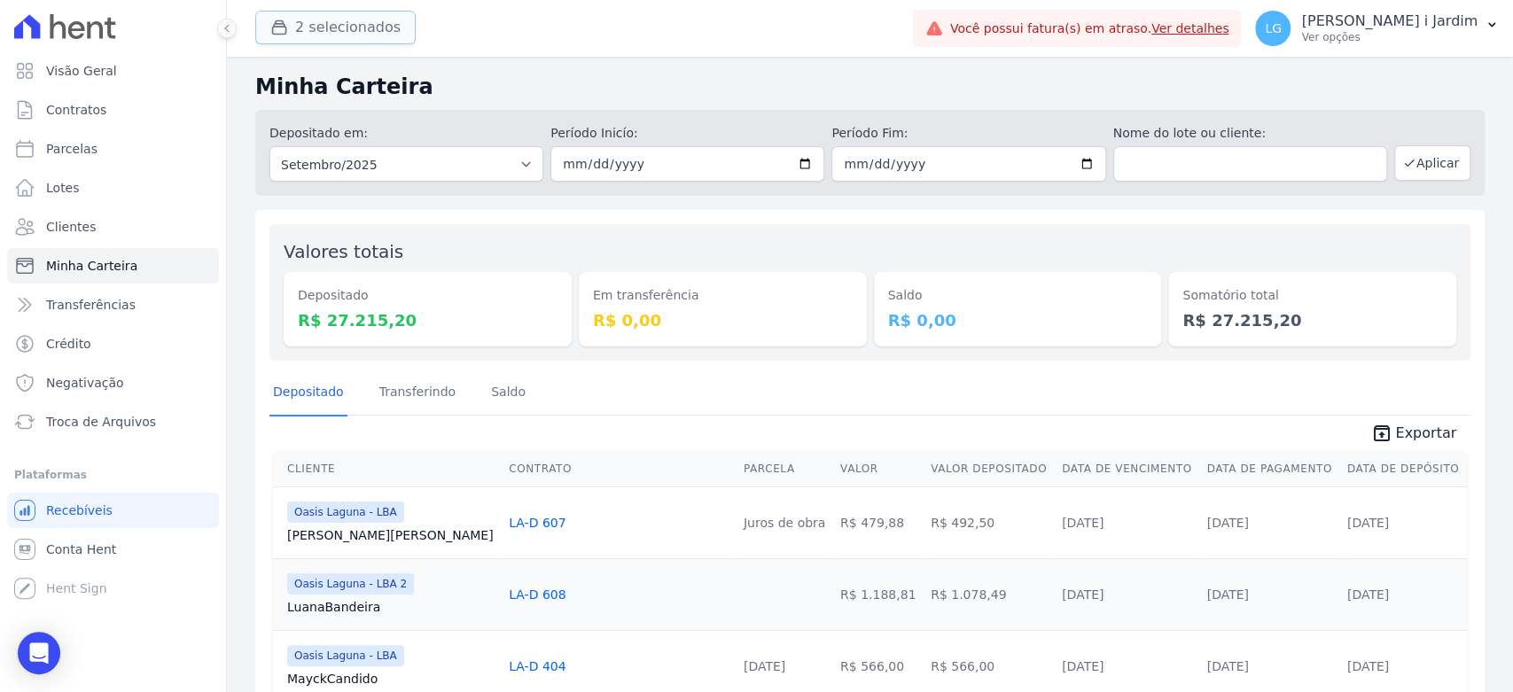
click at [325, 39] on button "2 selecionados" at bounding box center [335, 28] width 160 height 34
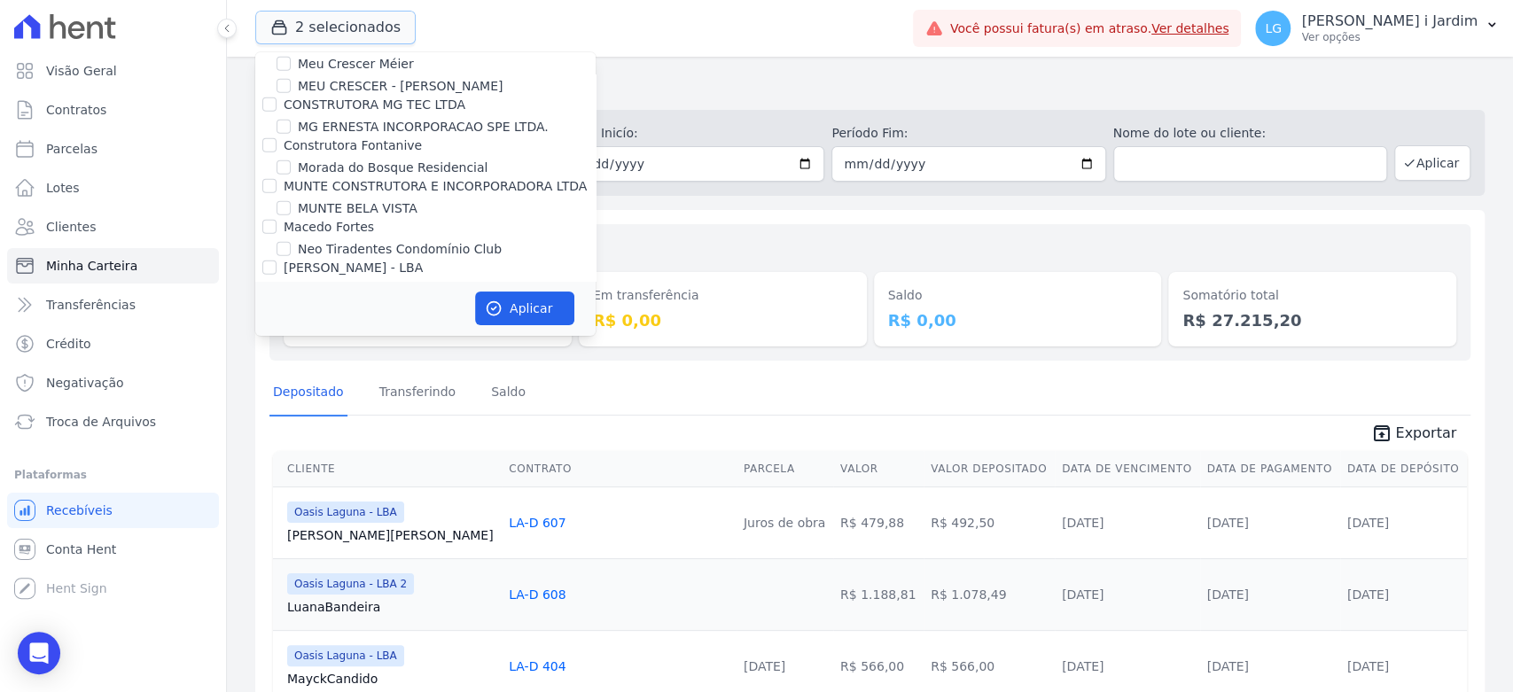
scroll to position [3546, 0]
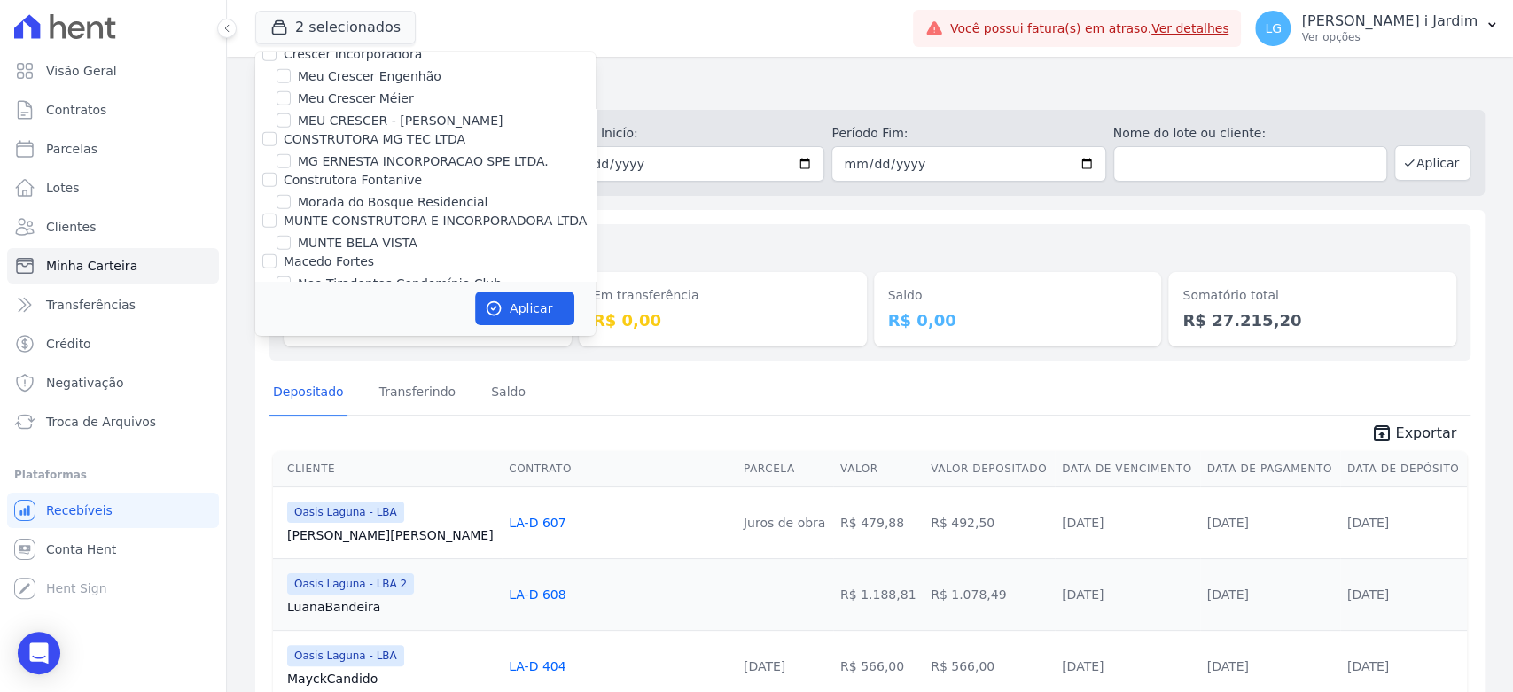
click at [351, 316] on label "Oasis Laguna - LBA" at bounding box center [358, 325] width 120 height 19
click at [291, 317] on input "Oasis Laguna - LBA" at bounding box center [284, 324] width 14 height 14
click at [355, 316] on label "Oasis Laguna - LBA" at bounding box center [358, 325] width 120 height 19
click at [291, 317] on input "Oasis Laguna - LBA" at bounding box center [284, 324] width 14 height 14
checkbox input "true"
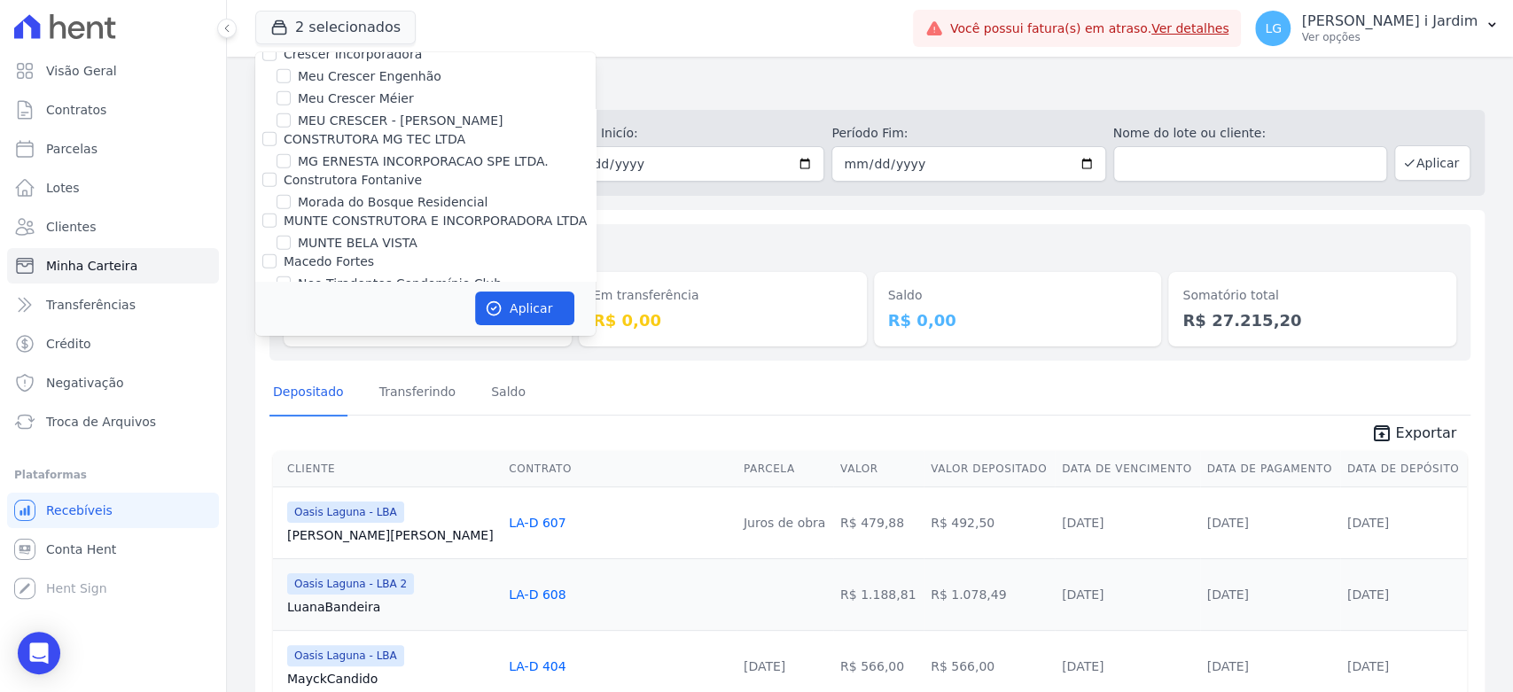
click at [355, 338] on label "Oasis Laguna - LBA 2" at bounding box center [363, 347] width 131 height 19
click at [291, 340] on input "Oasis Laguna - LBA 2" at bounding box center [284, 347] width 14 height 14
click at [357, 338] on label "Oasis Laguna - LBA 2" at bounding box center [363, 347] width 131 height 19
click at [291, 340] on input "Oasis Laguna - LBA 2" at bounding box center [284, 347] width 14 height 14
checkbox input "true"
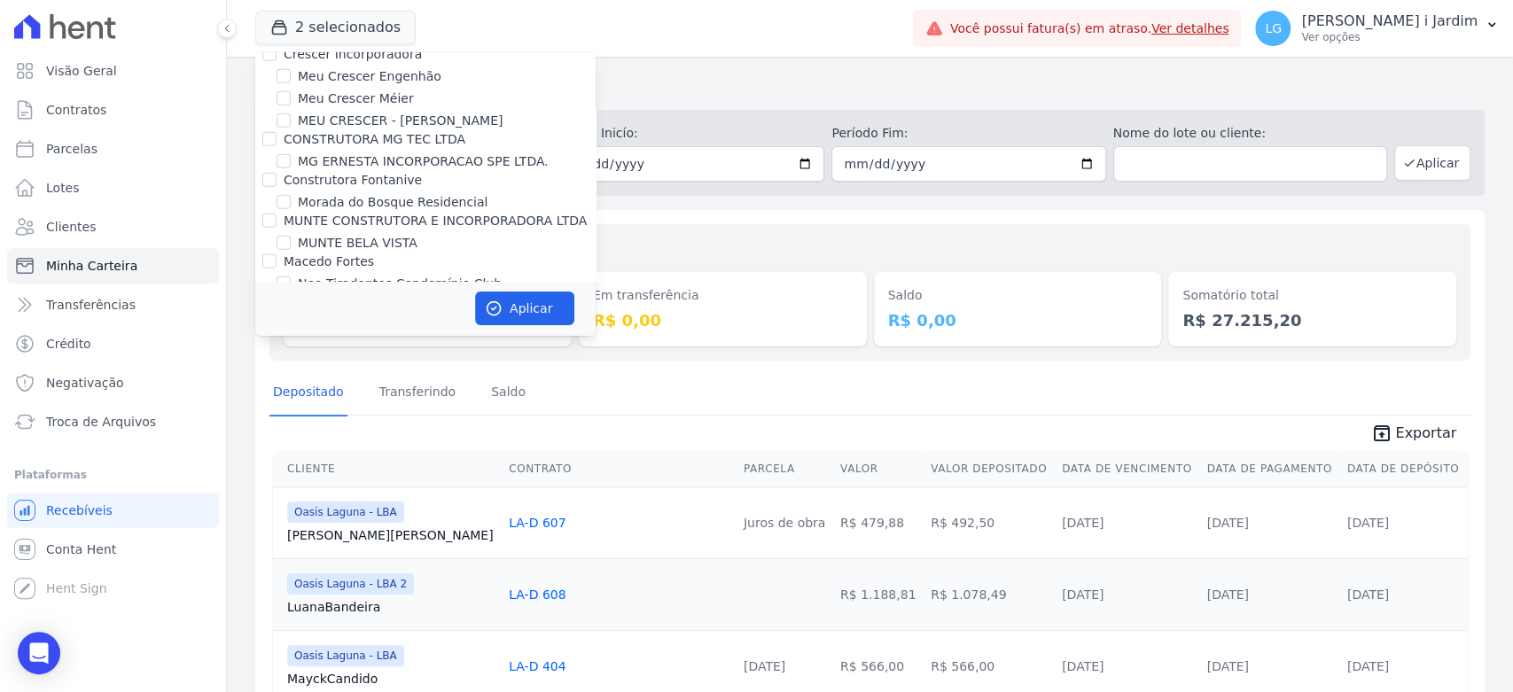
click at [363, 316] on label "Oasis Laguna - LBA" at bounding box center [358, 325] width 120 height 19
click at [291, 317] on input "Oasis Laguna - LBA" at bounding box center [284, 324] width 14 height 14
checkbox input "false"
click at [367, 338] on label "Oasis Laguna - LBA 2" at bounding box center [363, 347] width 131 height 19
click at [291, 340] on input "Oasis Laguna - LBA 2" at bounding box center [284, 347] width 14 height 14
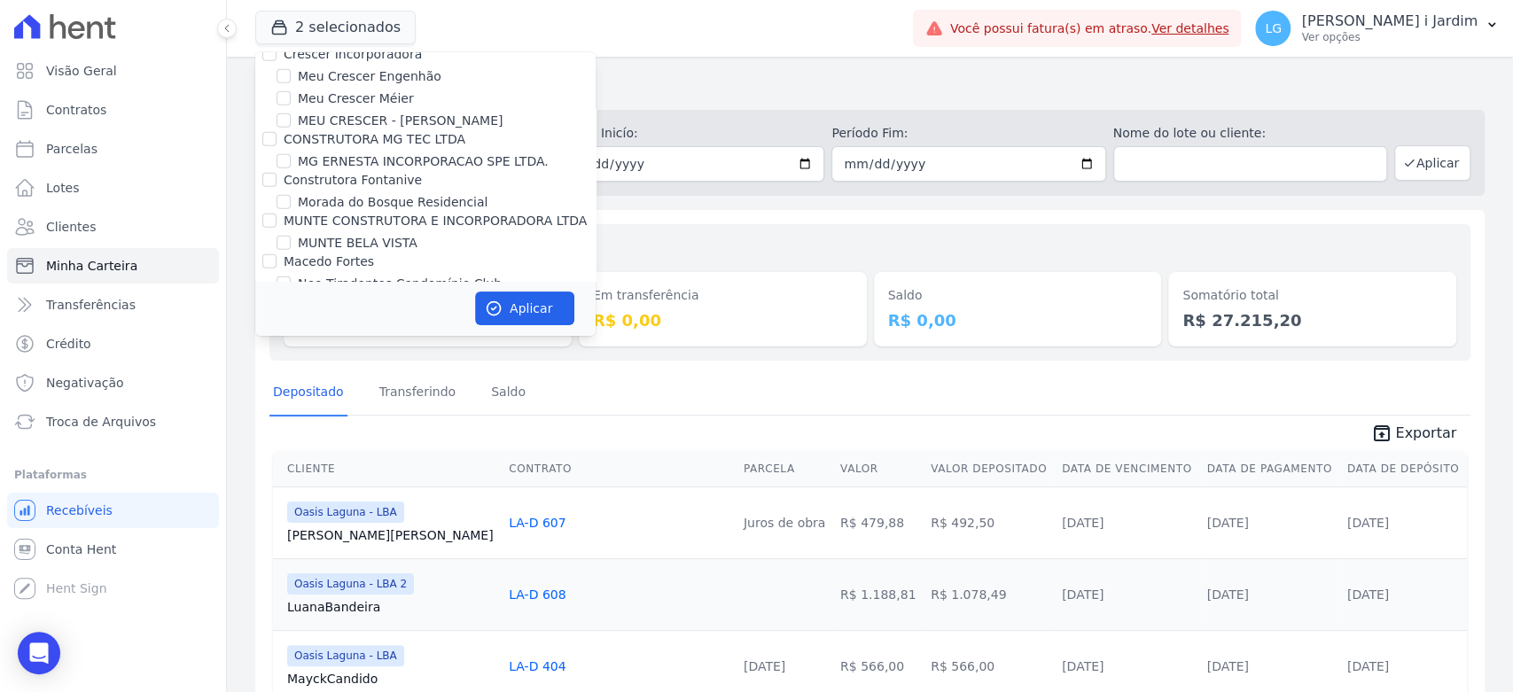
checkbox input "false"
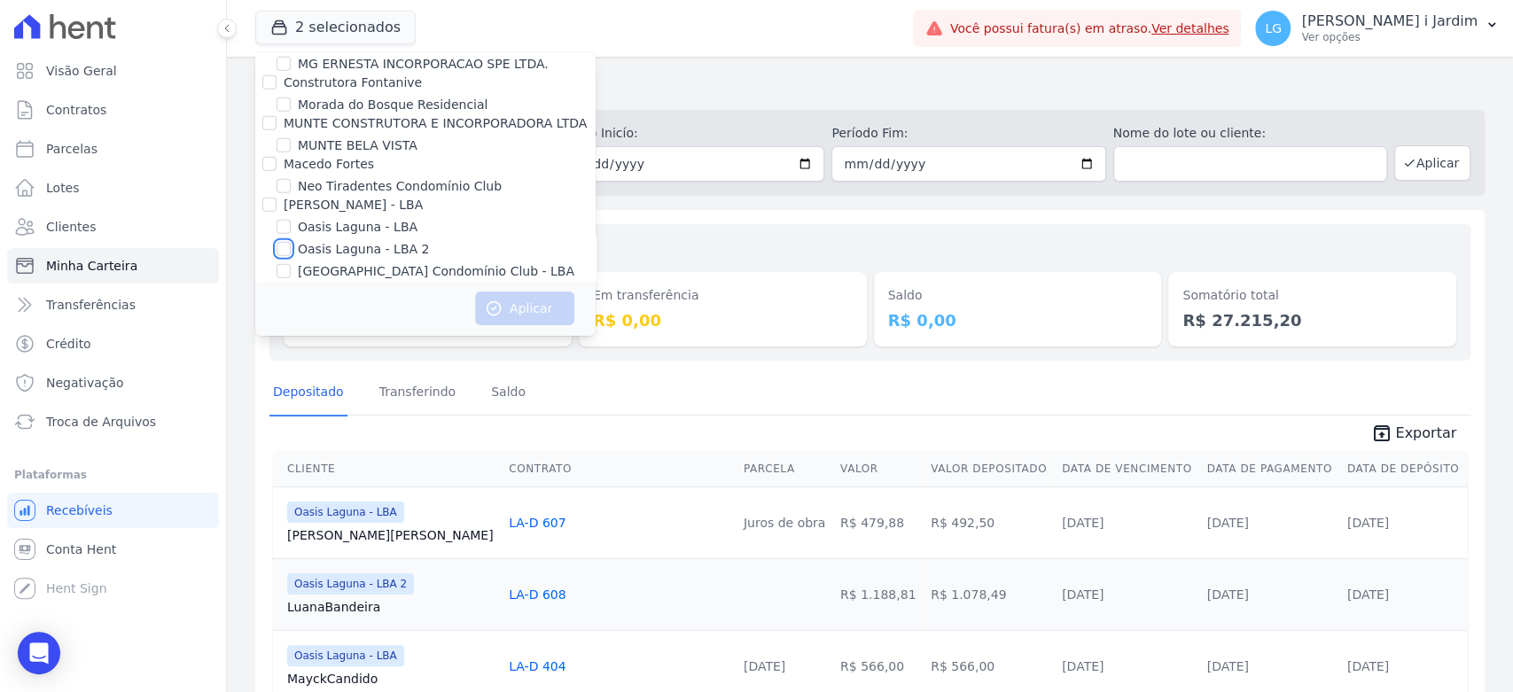
scroll to position [3645, 0]
click at [365, 284] on label "Reserva Mandala - LBA" at bounding box center [369, 293] width 143 height 19
click at [291, 285] on input "Reserva Mandala - LBA" at bounding box center [284, 292] width 14 height 14
checkbox input "true"
click at [370, 306] on label "Reserva Mandala - LBA 2" at bounding box center [375, 315] width 154 height 19
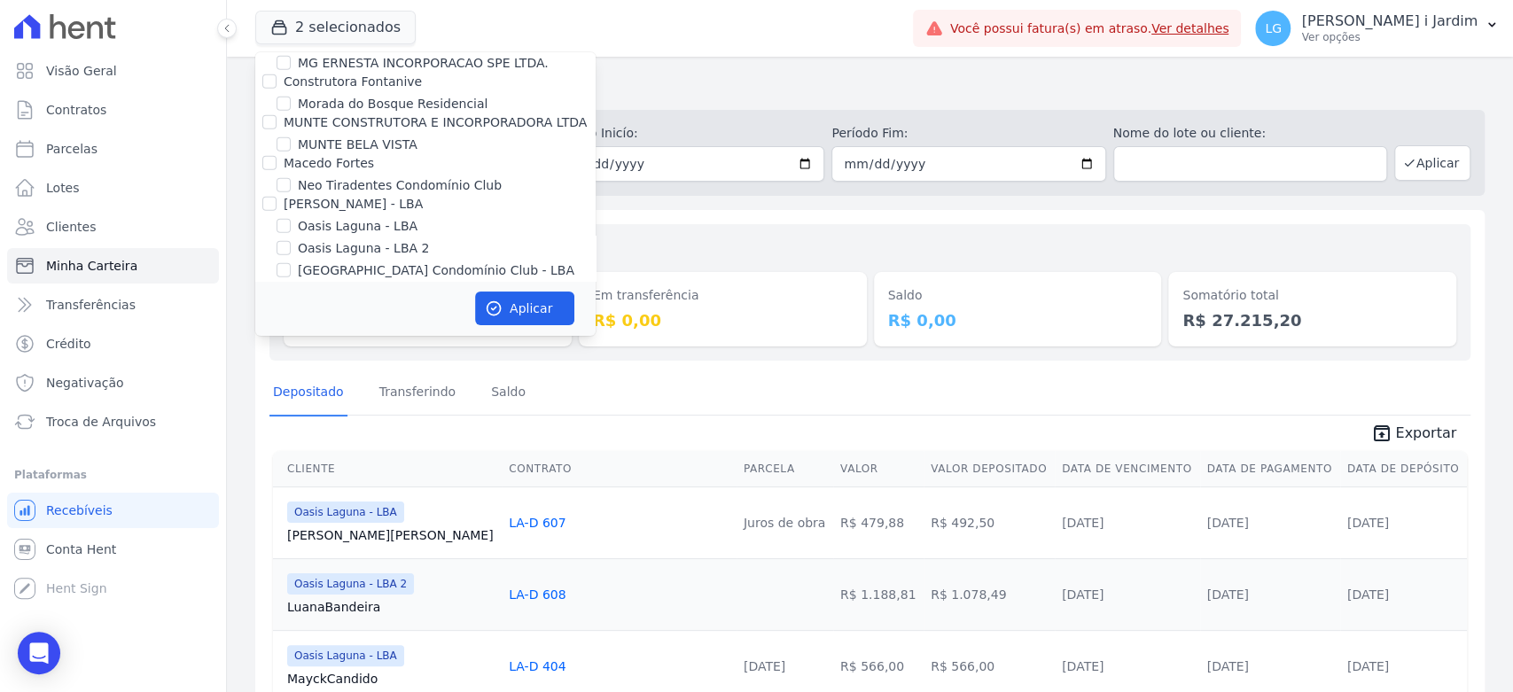
click at [291, 308] on input "Reserva Mandala - LBA 2" at bounding box center [284, 315] width 14 height 14
checkbox input "true"
click at [517, 315] on button "Aplicar" at bounding box center [524, 309] width 99 height 34
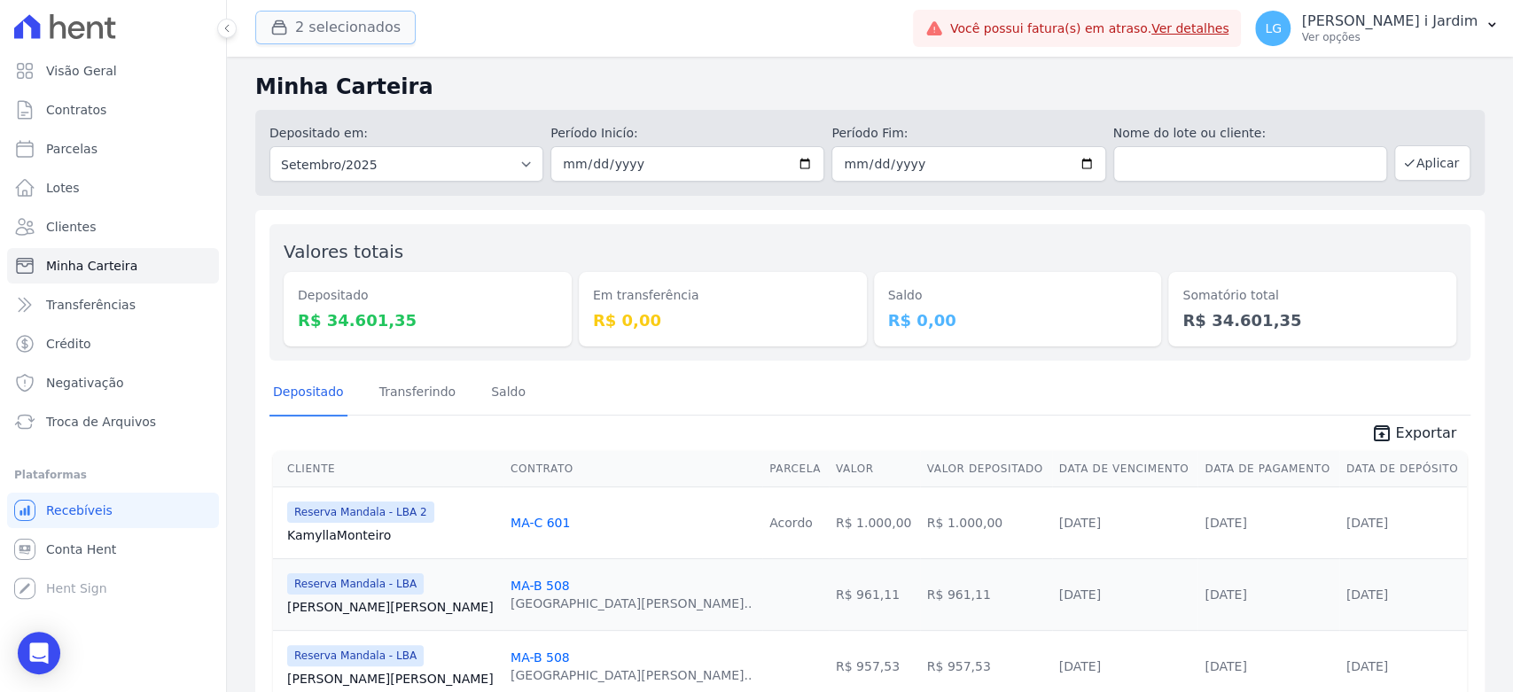
click at [311, 27] on button "2 selecionados" at bounding box center [335, 28] width 160 height 34
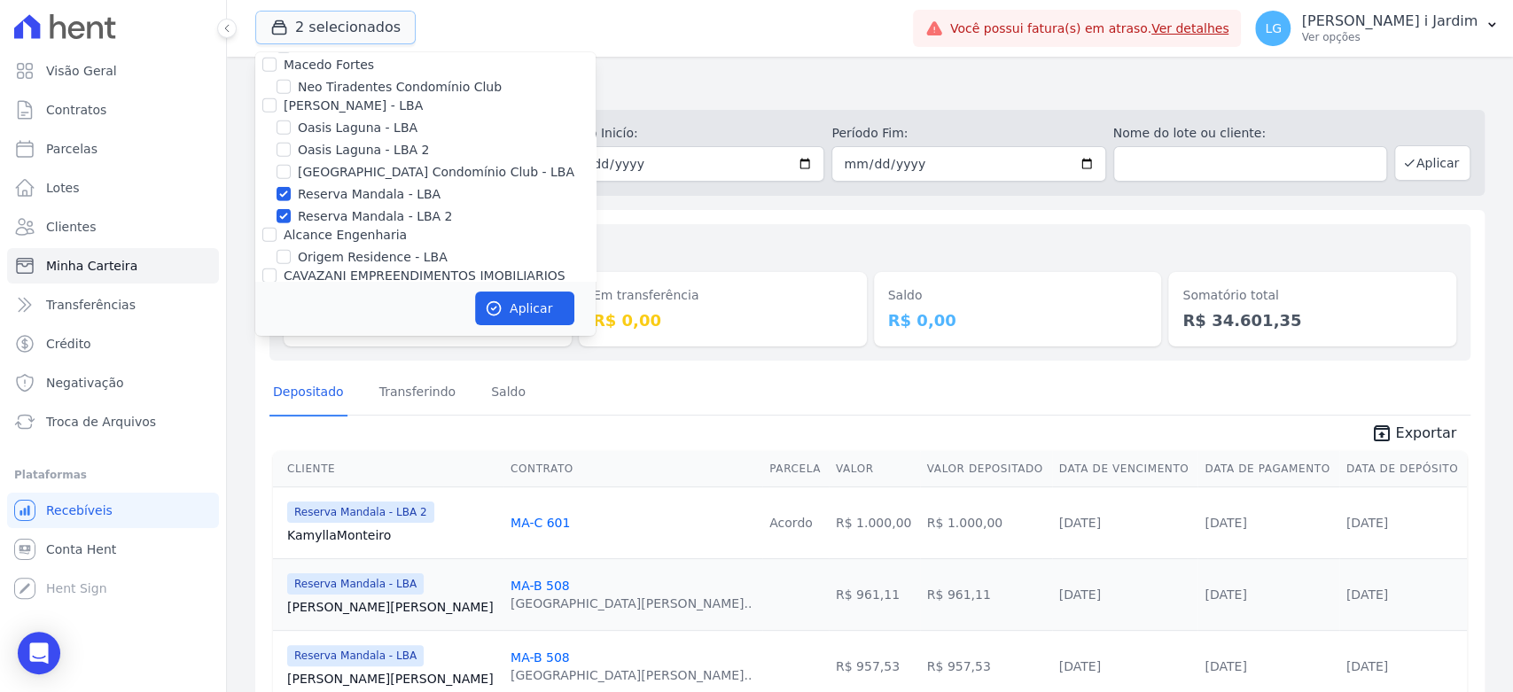
scroll to position [3546, 0]
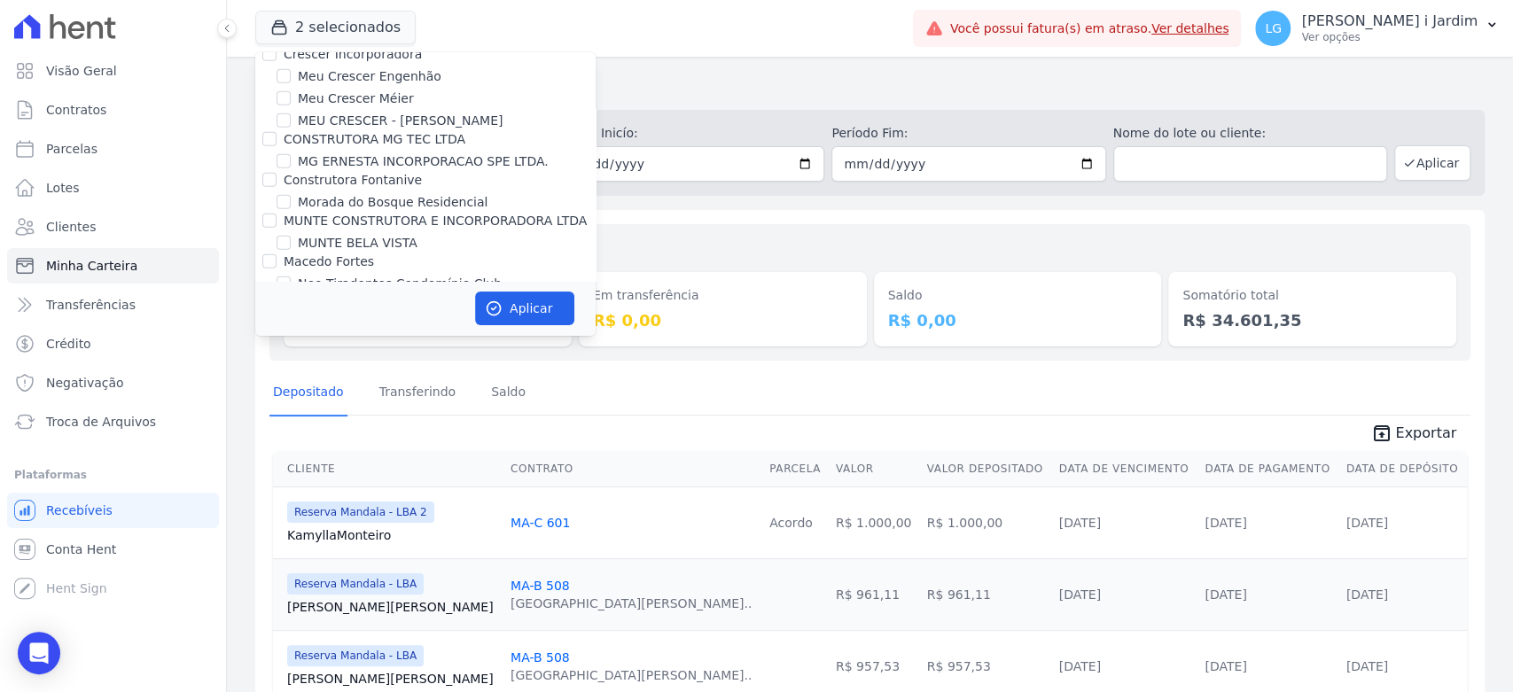
click at [340, 382] on label "Reserva Mandala - LBA" at bounding box center [369, 391] width 143 height 19
click at [291, 384] on input "Reserva Mandala - LBA" at bounding box center [284, 391] width 14 height 14
checkbox input "false"
click at [340, 404] on label "Reserva Mandala - LBA 2" at bounding box center [375, 413] width 154 height 19
click at [291, 406] on input "Reserva Mandala - LBA 2" at bounding box center [284, 413] width 14 height 14
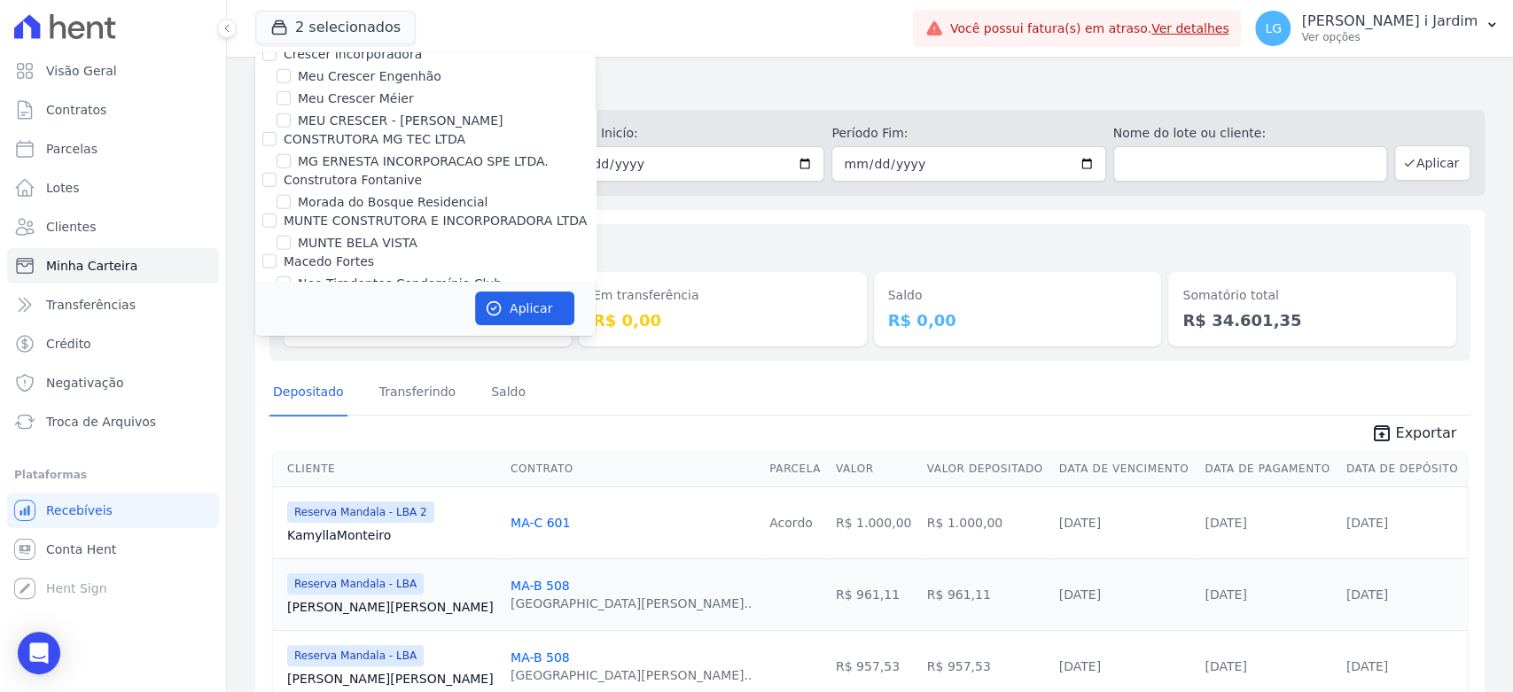
checkbox input "false"
click at [365, 360] on label "[GEOGRAPHIC_DATA] Condomínio Club - LBA" at bounding box center [436, 369] width 277 height 19
click at [291, 362] on input "[GEOGRAPHIC_DATA] Condomínio Club - LBA" at bounding box center [284, 369] width 14 height 14
checkbox input "true"
click at [520, 301] on button "Aplicar" at bounding box center [524, 309] width 99 height 34
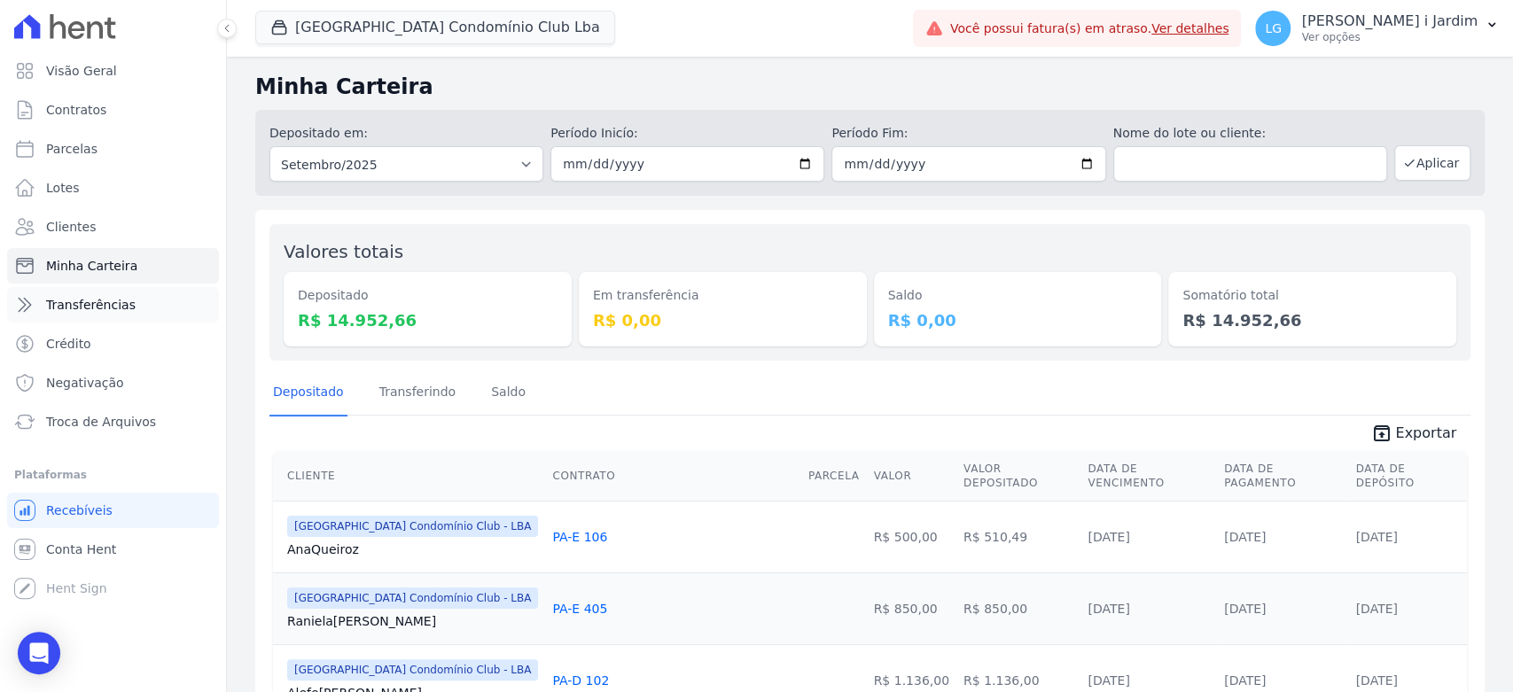
click at [92, 299] on span "Transferências" at bounding box center [91, 305] width 90 height 18
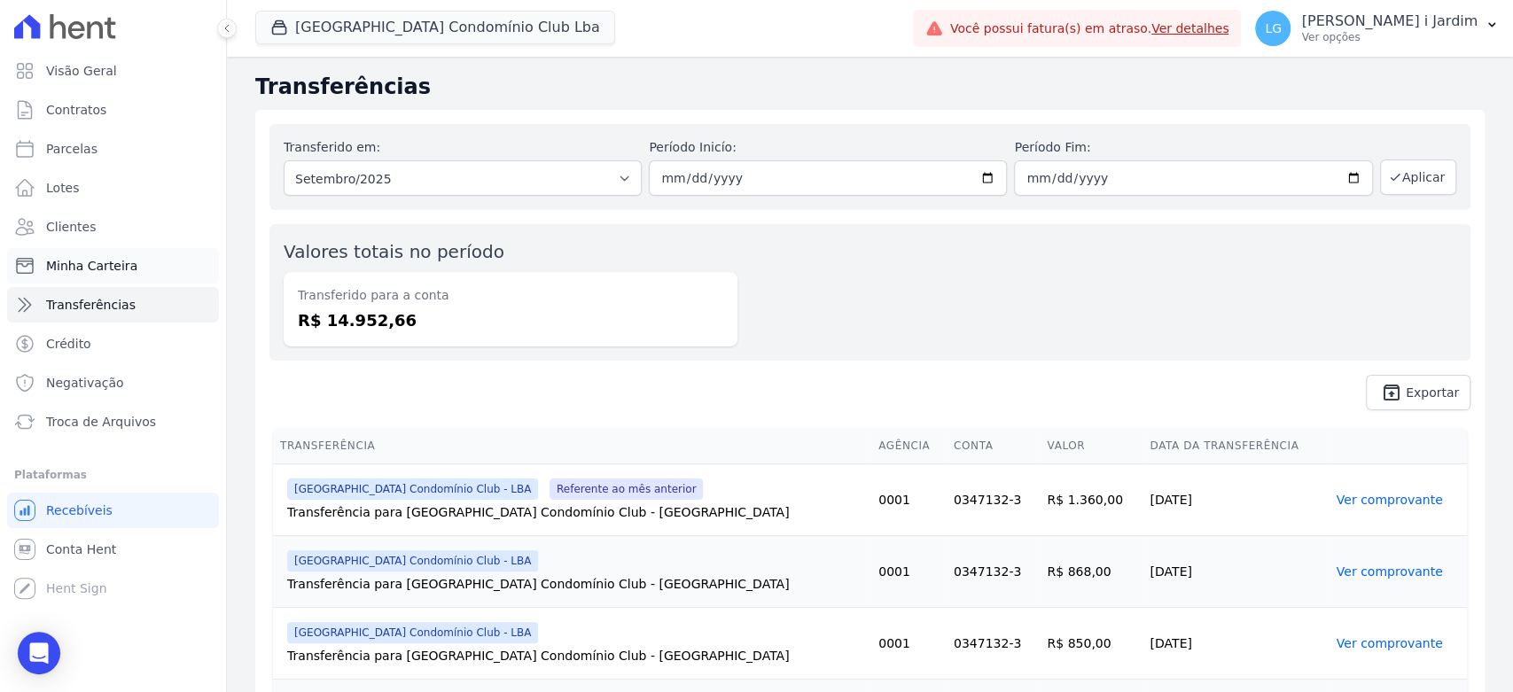
click at [121, 249] on link "Minha Carteira" at bounding box center [113, 265] width 212 height 35
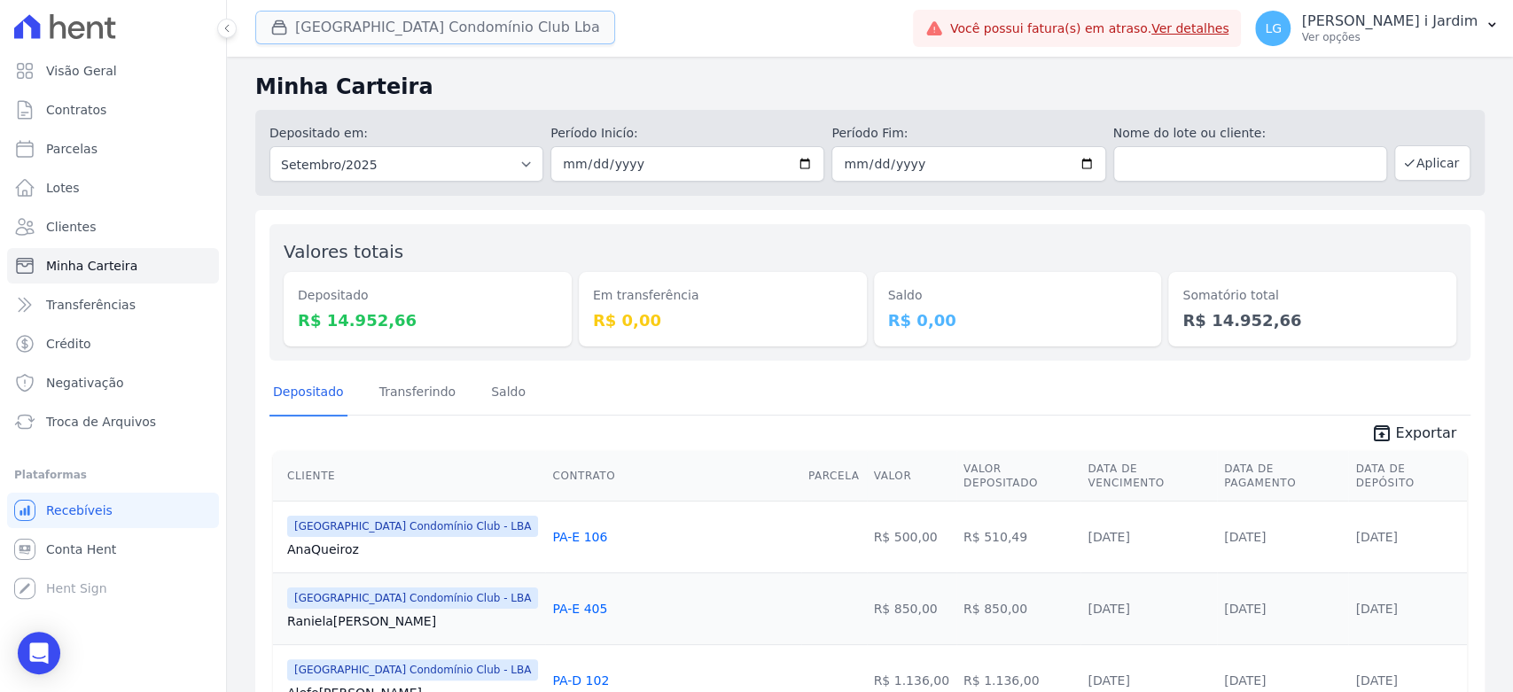
click at [480, 27] on button "Parque Do Planalto Condomínio Club Lba" at bounding box center [435, 28] width 360 height 34
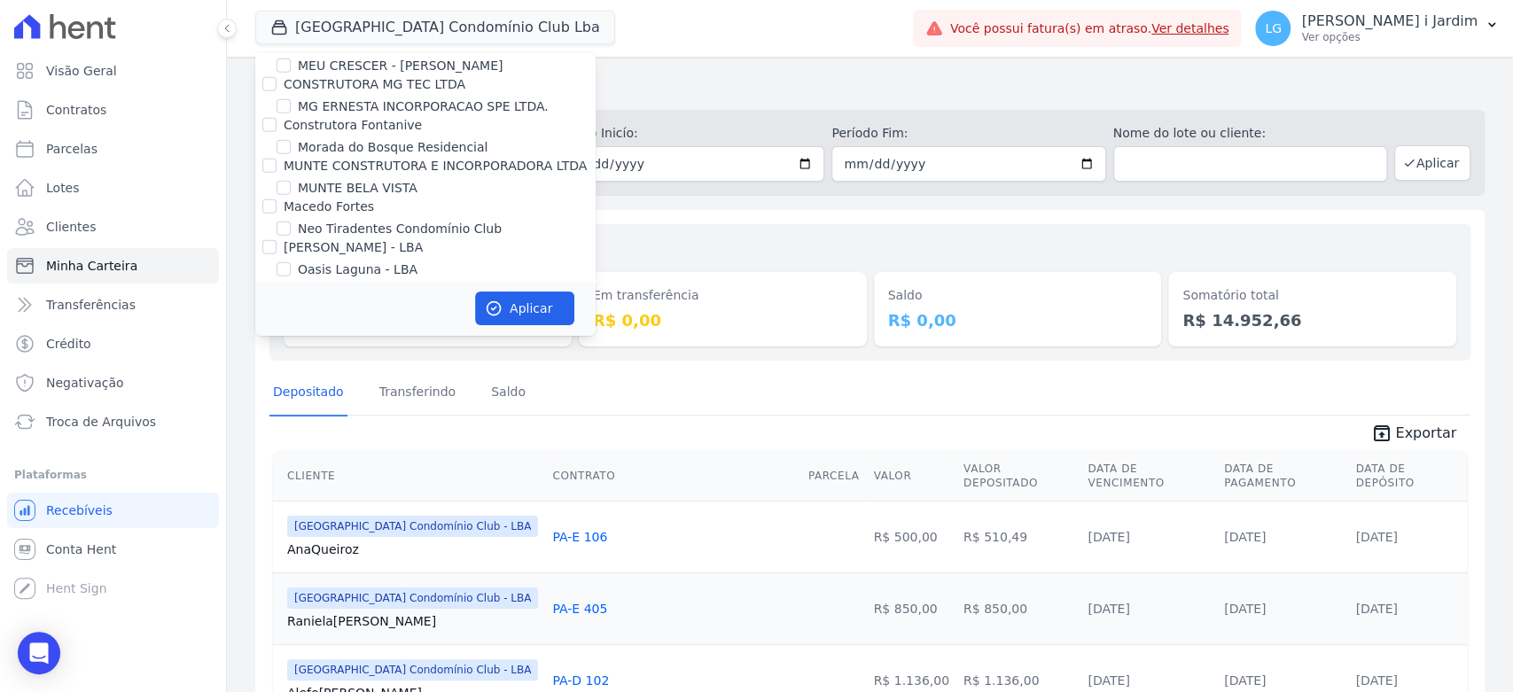
scroll to position [3553, 0]
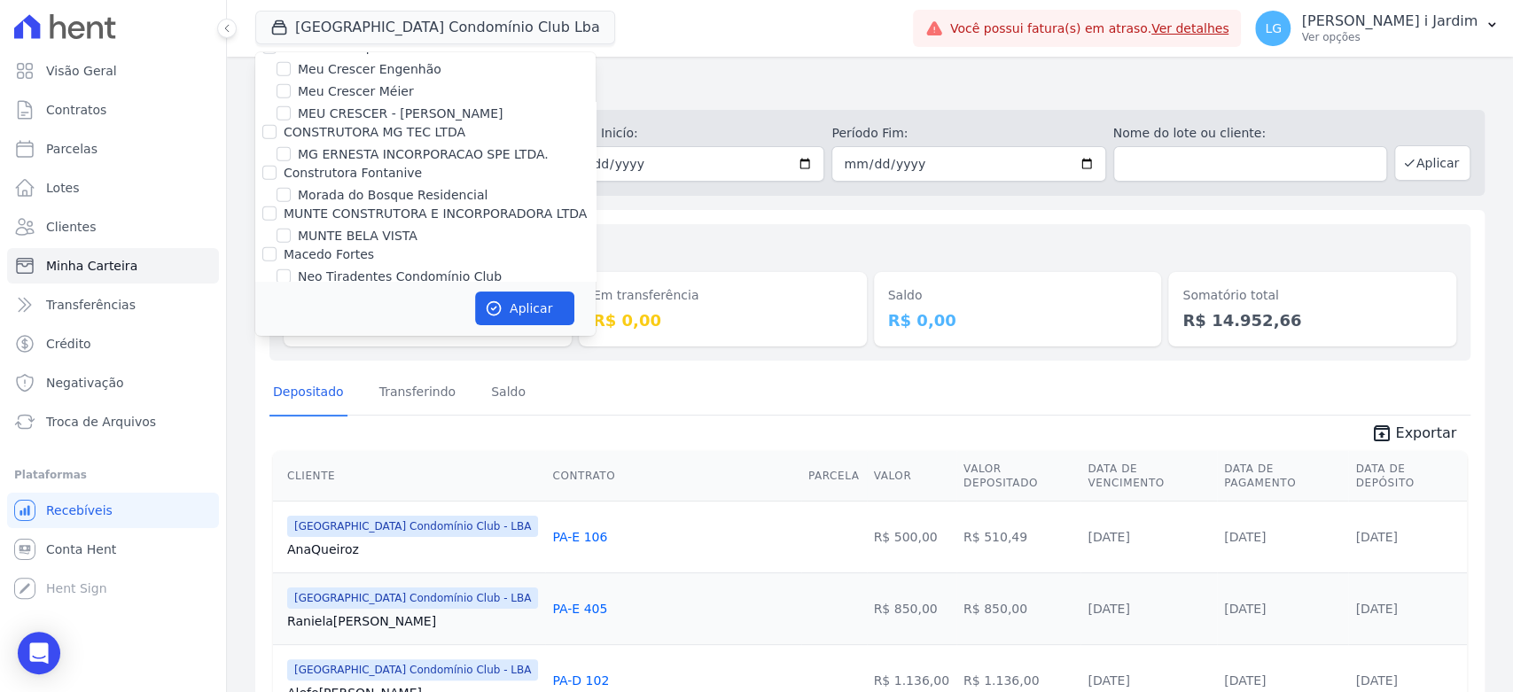
click at [386, 353] on label "[GEOGRAPHIC_DATA] Condomínio Club - LBA" at bounding box center [436, 362] width 277 height 19
click at [291, 355] on input "[GEOGRAPHIC_DATA] Condomínio Club - LBA" at bounding box center [284, 362] width 14 height 14
checkbox input "false"
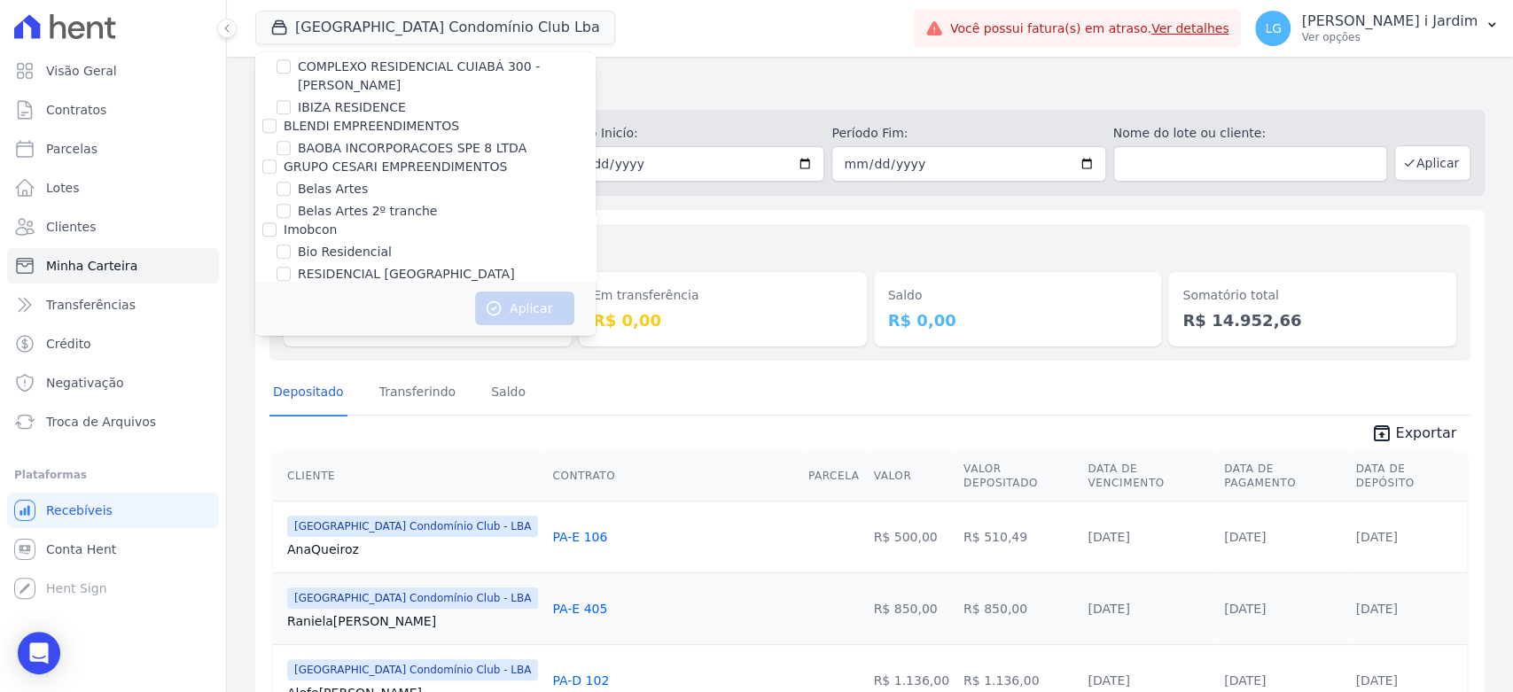
click at [351, 184] on label "Belas Artes" at bounding box center [333, 189] width 70 height 19
click at [291, 184] on input "Belas Artes" at bounding box center [284, 189] width 14 height 14
checkbox input "true"
click at [356, 216] on label "Belas Artes 2º tranche" at bounding box center [367, 211] width 139 height 19
click at [291, 216] on input "Belas Artes 2º tranche" at bounding box center [284, 211] width 14 height 14
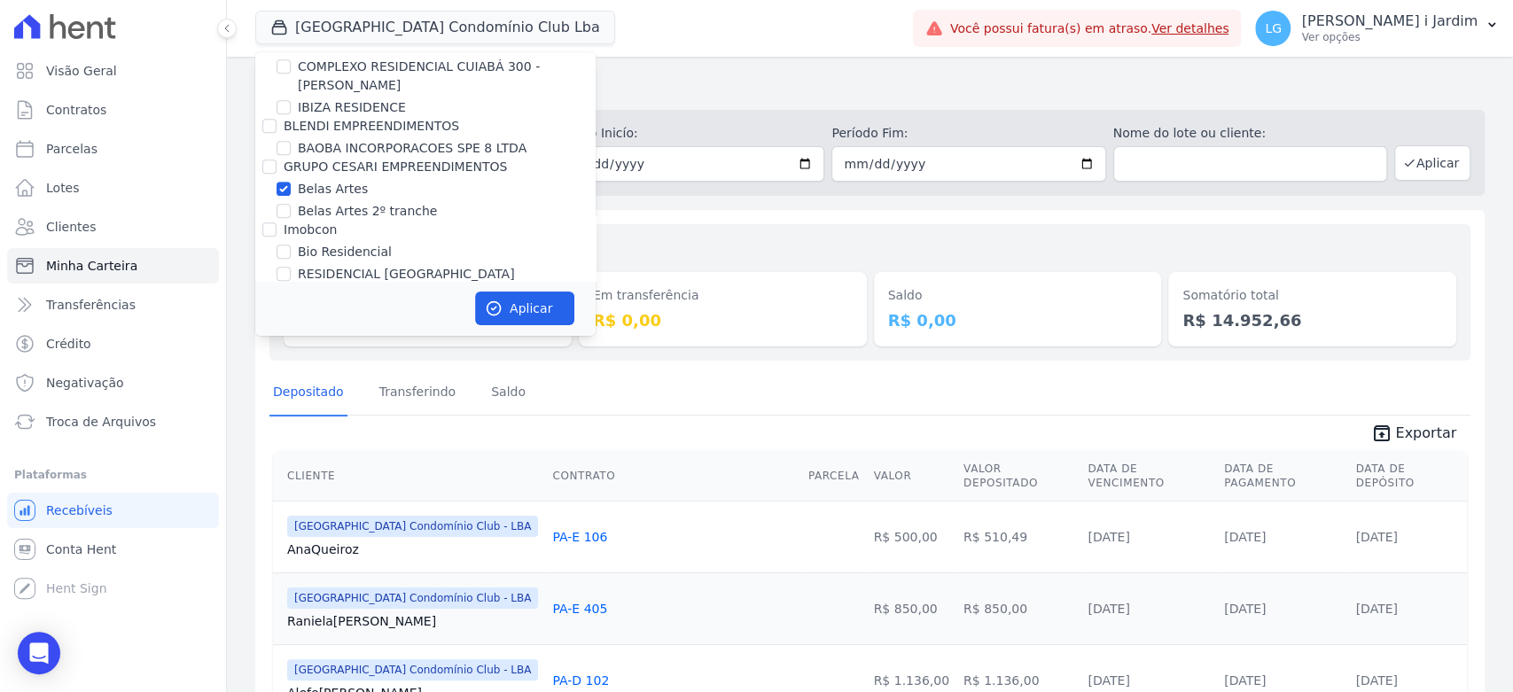
checkbox input "true"
click at [523, 315] on button "Aplicar" at bounding box center [524, 309] width 99 height 34
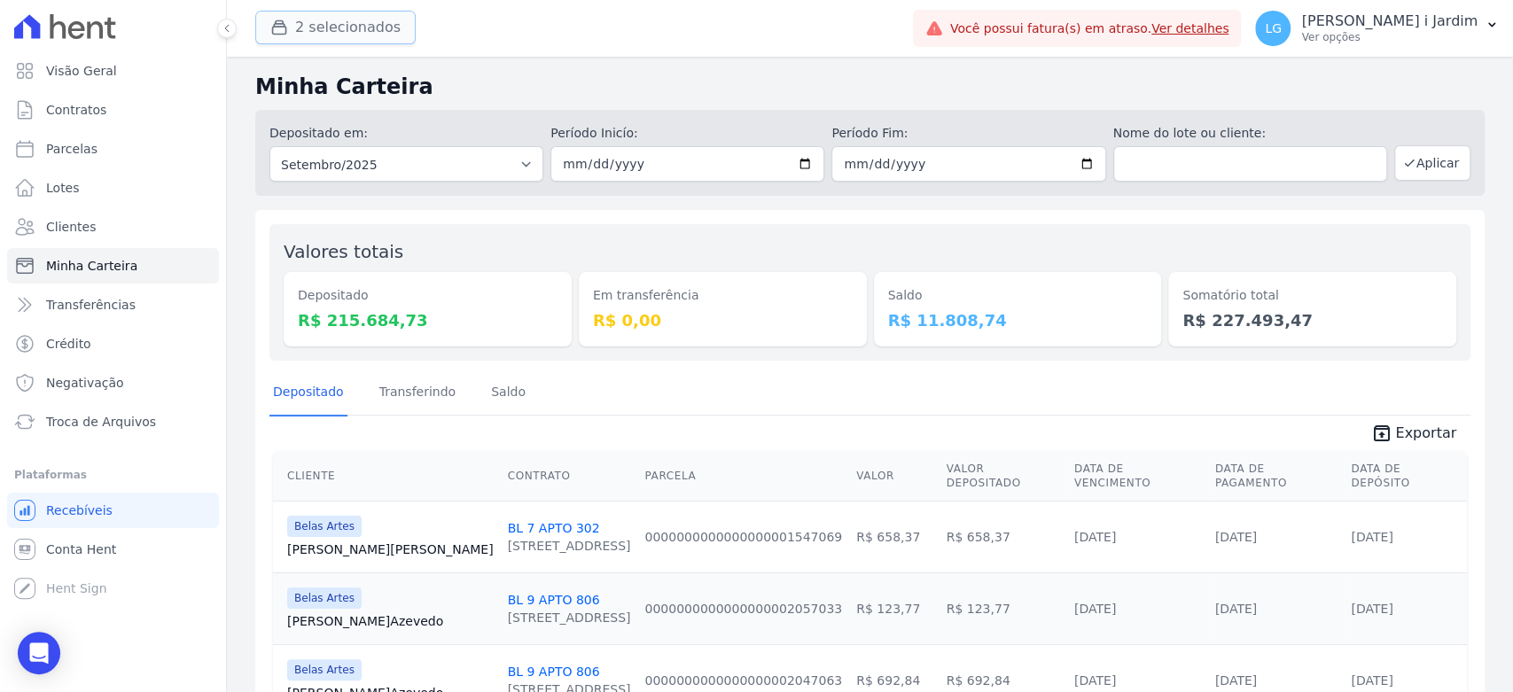
click at [315, 43] on button "2 selecionados" at bounding box center [335, 28] width 160 height 34
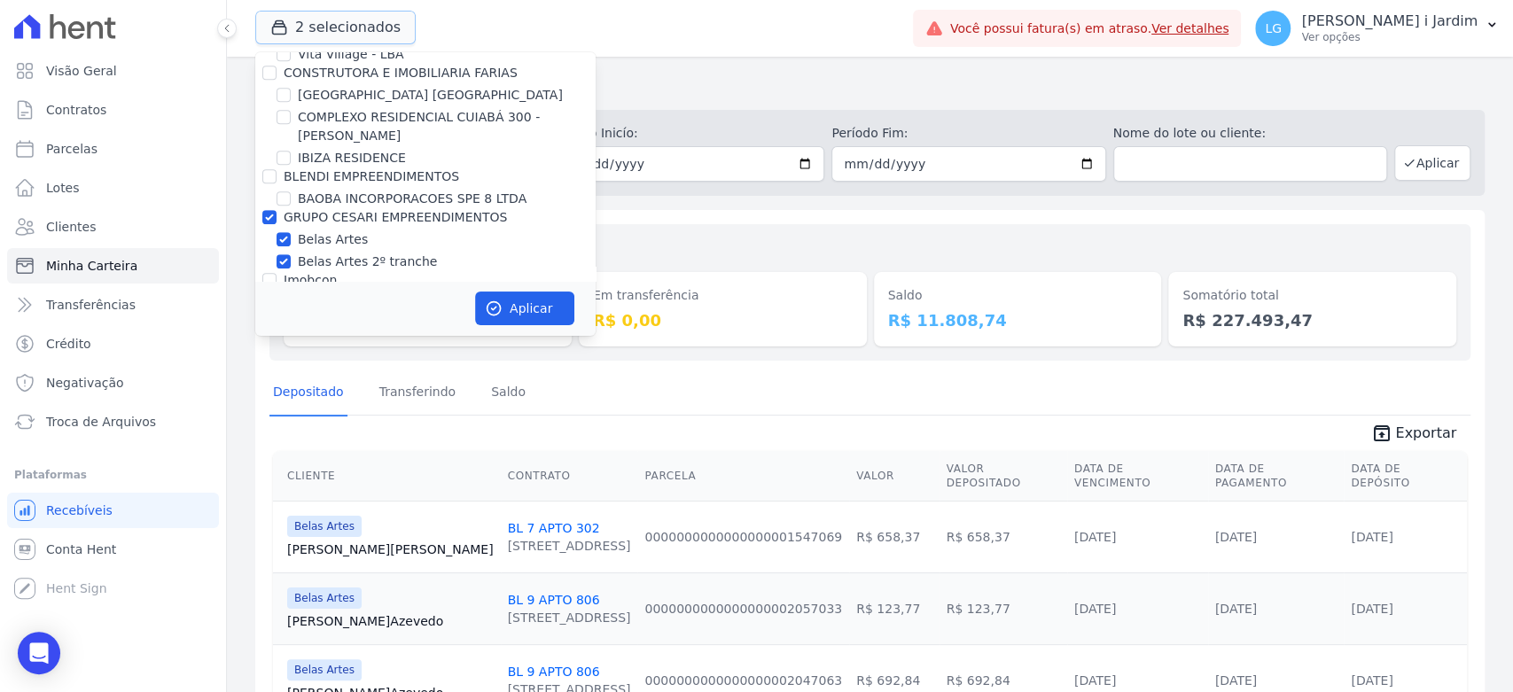
scroll to position [689, 0]
click at [371, 212] on label "GRUPO CESARI EMPREENDIMENTOS" at bounding box center [395, 215] width 223 height 14
click at [277, 212] on input "GRUPO CESARI EMPREENDIMENTOS" at bounding box center [269, 215] width 14 height 14
checkbox input "false"
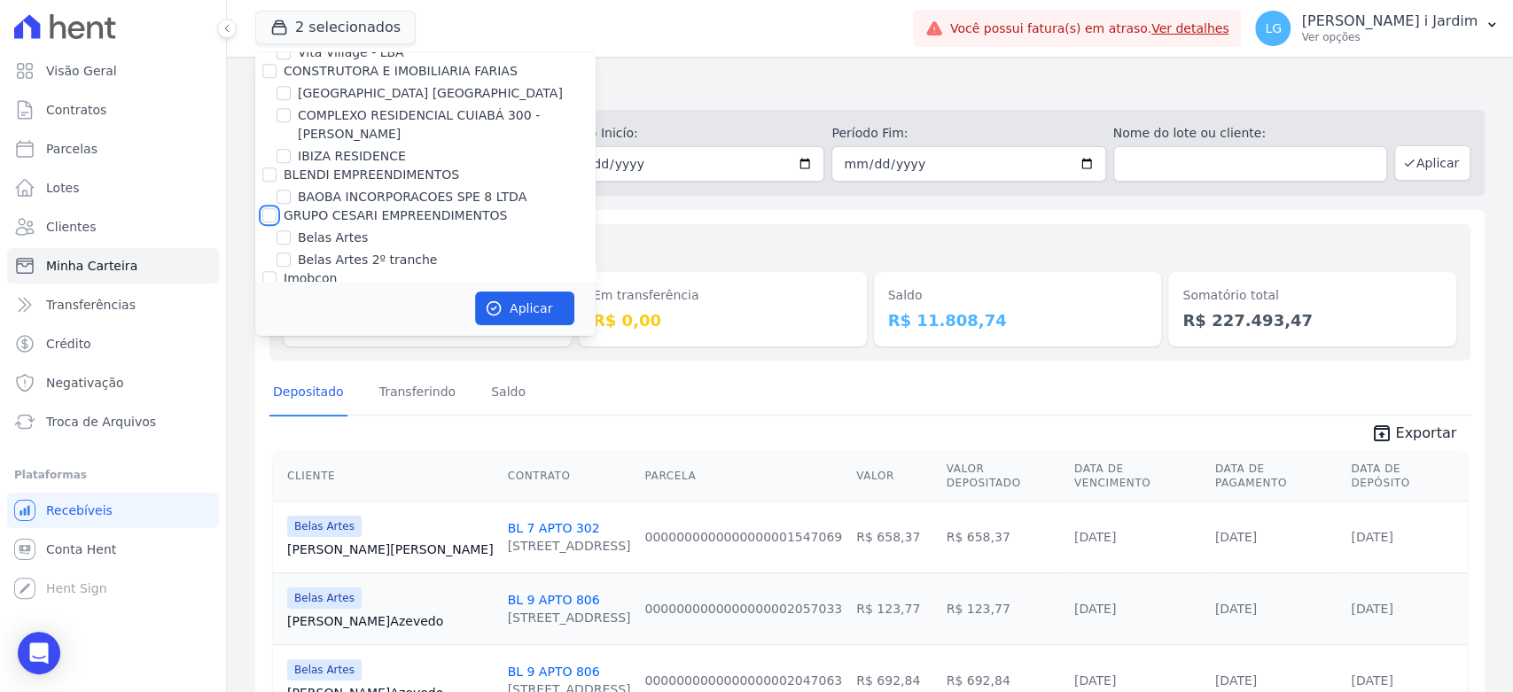
checkbox input "false"
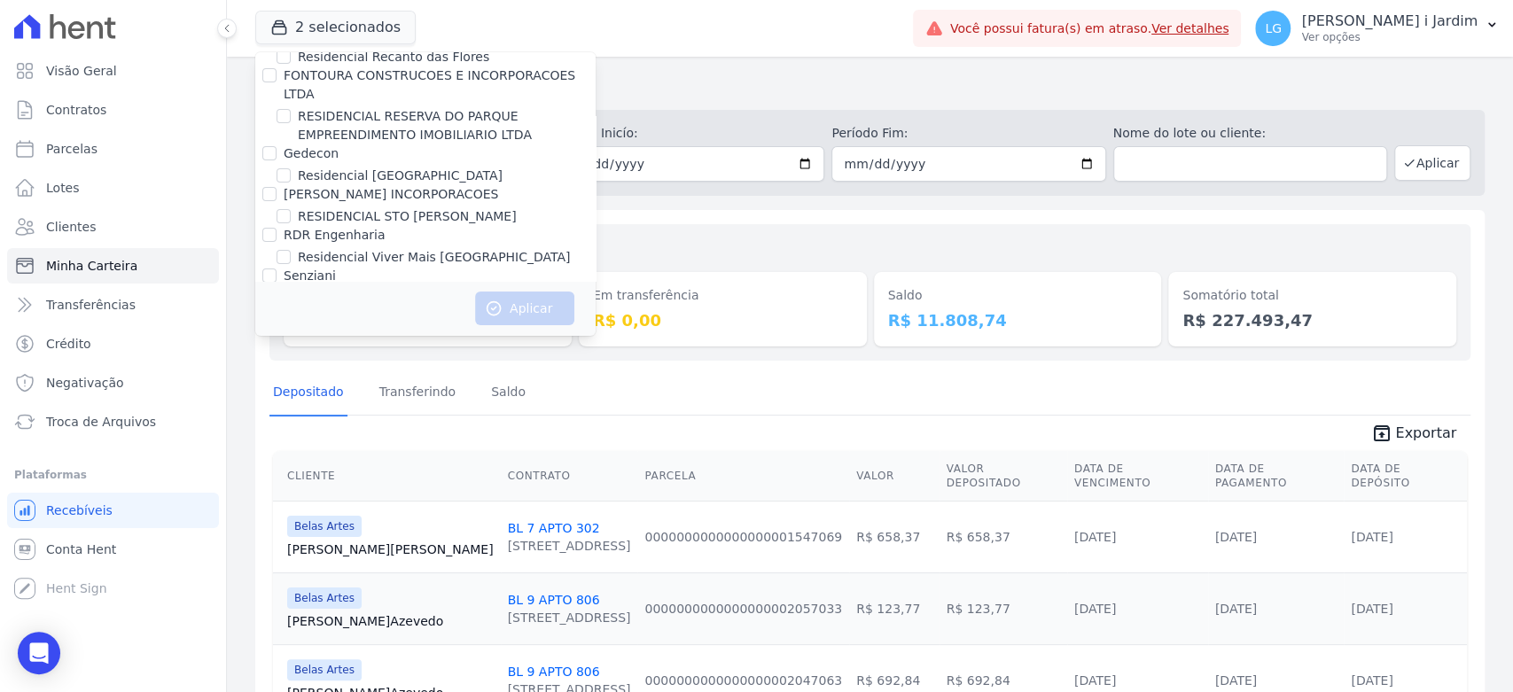
click at [324, 330] on label "[GEOGRAPHIC_DATA]" at bounding box center [363, 339] width 130 height 19
click at [291, 332] on input "[GEOGRAPHIC_DATA]" at bounding box center [284, 339] width 14 height 14
checkbox input "true"
click at [533, 301] on button "Aplicar" at bounding box center [524, 309] width 99 height 34
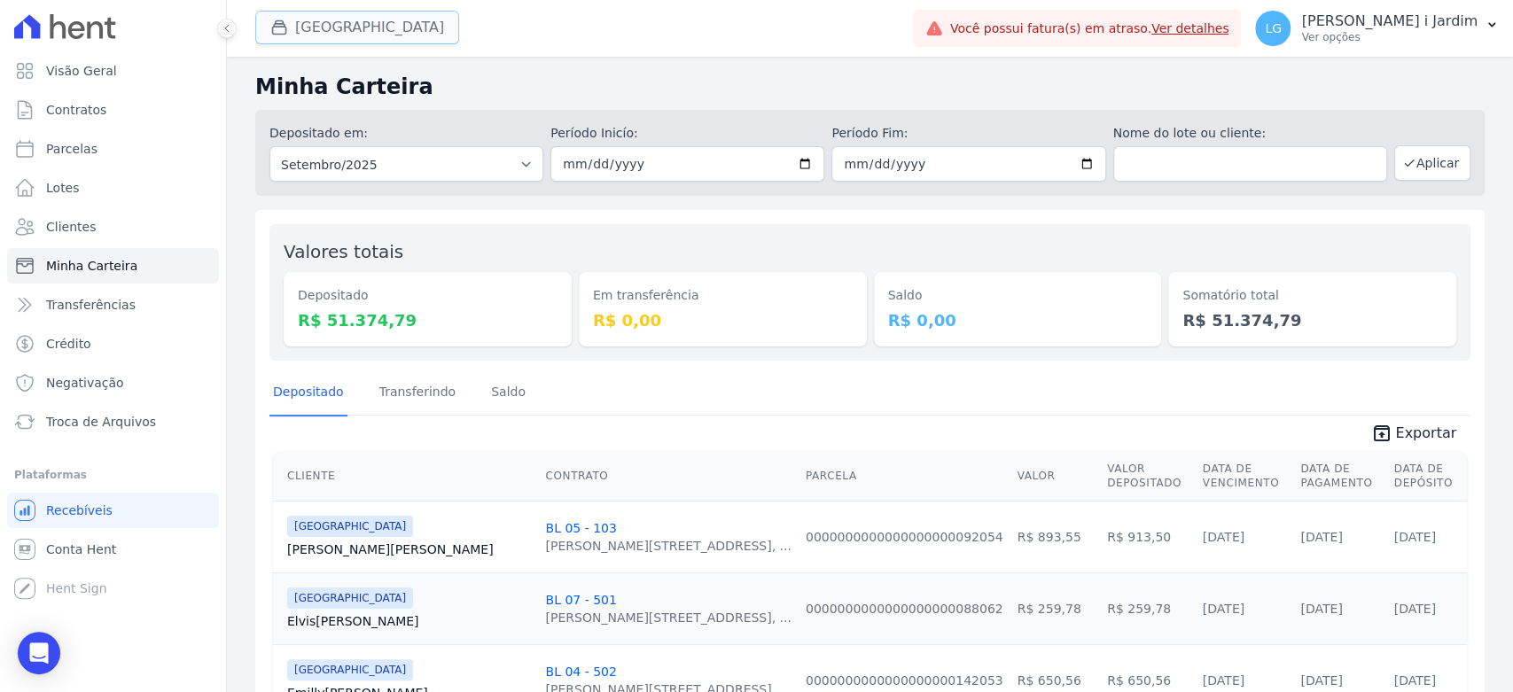
click at [340, 30] on button "Side Park" at bounding box center [357, 28] width 204 height 34
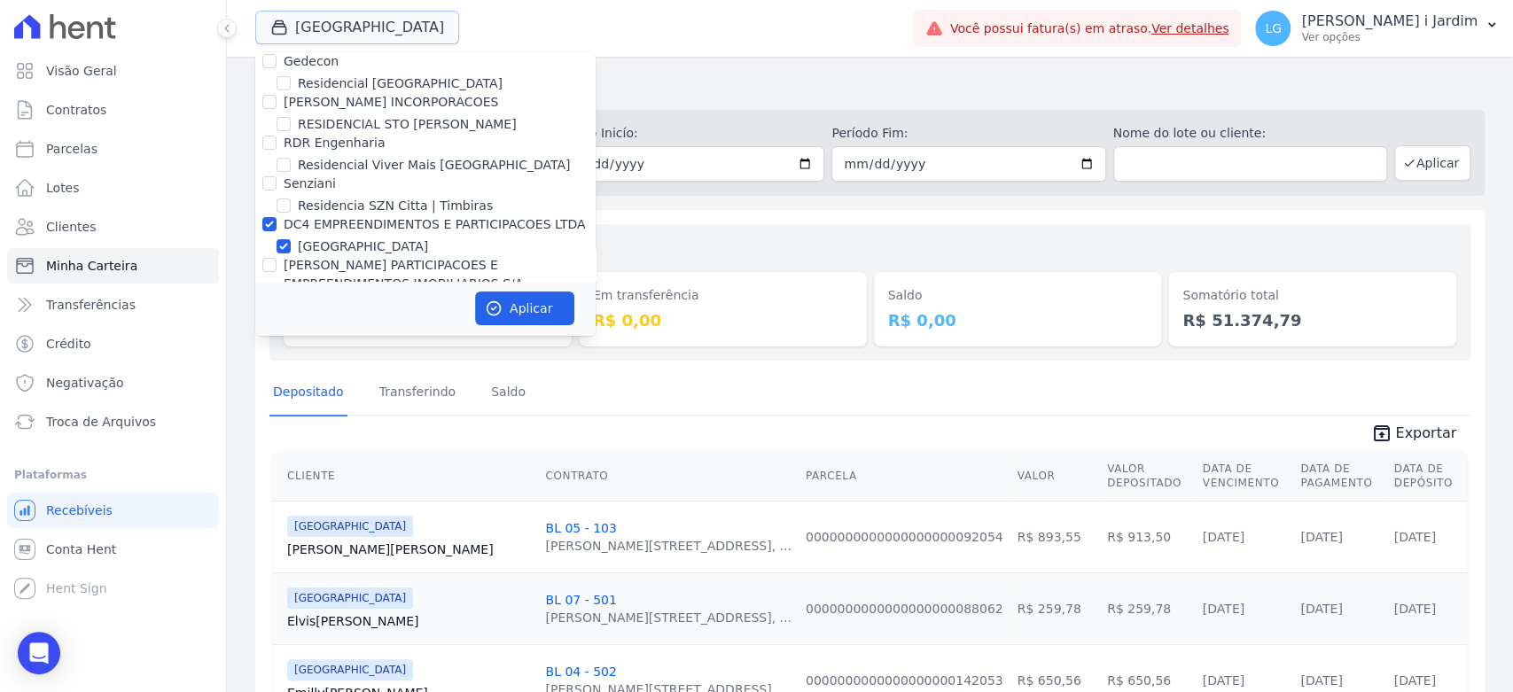
scroll to position [4531, 0]
click at [312, 238] on label "[GEOGRAPHIC_DATA]" at bounding box center [363, 247] width 130 height 19
click at [291, 240] on input "[GEOGRAPHIC_DATA]" at bounding box center [284, 247] width 14 height 14
checkbox input "false"
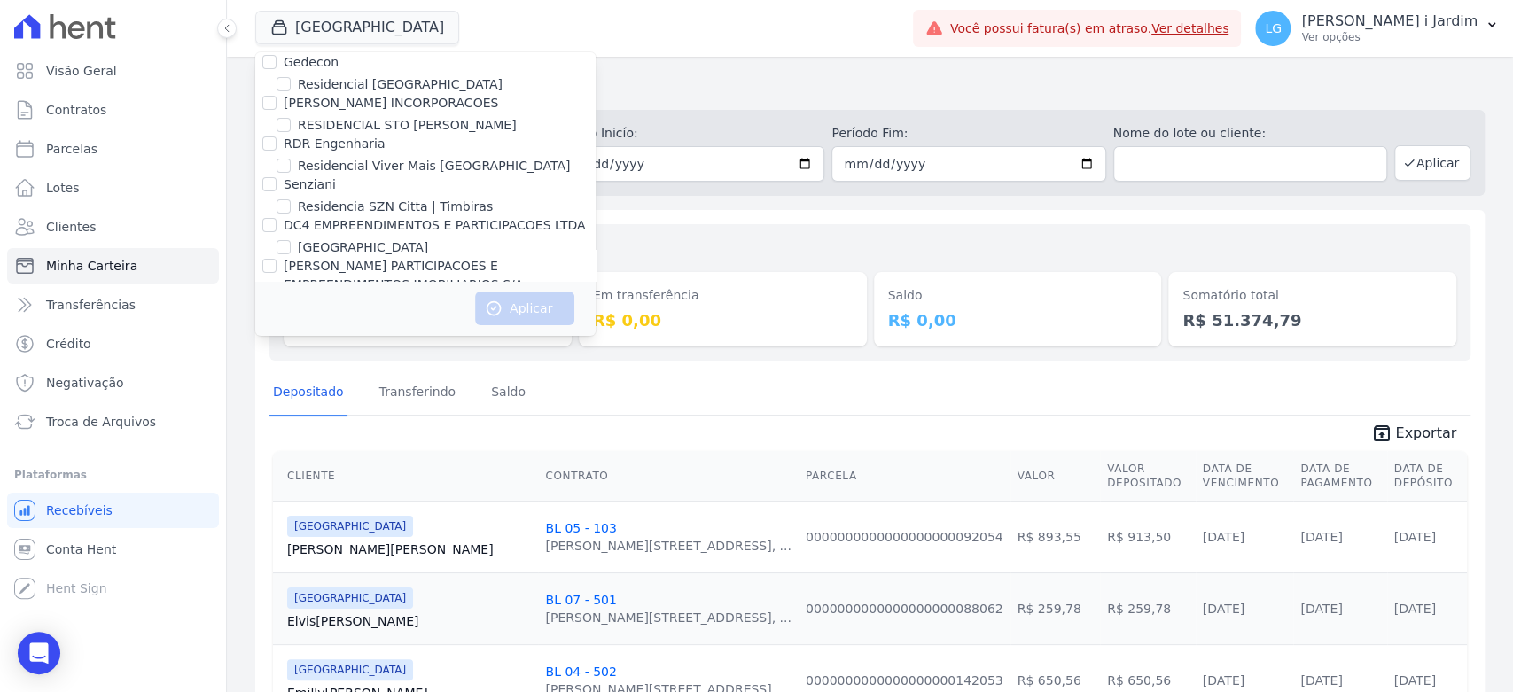
scroll to position [1497, 0]
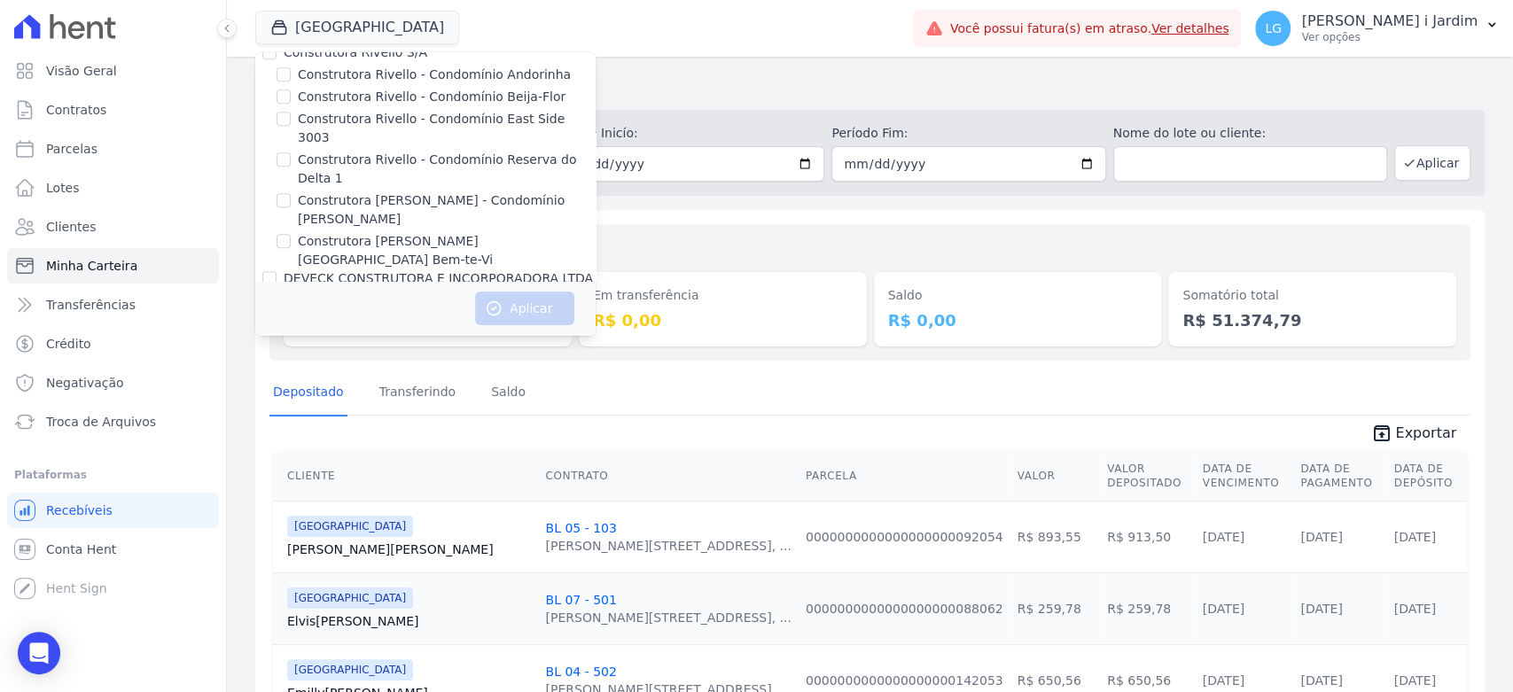
click at [355, 292] on label "DEVECK SAO JORGE DESENVOLVIMENTO IMOBILIARIO SPE LTDA" at bounding box center [447, 310] width 298 height 37
click at [291, 293] on input "DEVECK SAO JORGE DESENVOLVIMENTO IMOBILIARIO SPE LTDA" at bounding box center [284, 300] width 14 height 14
checkbox input "true"
click at [498, 294] on button "Aplicar" at bounding box center [524, 309] width 99 height 34
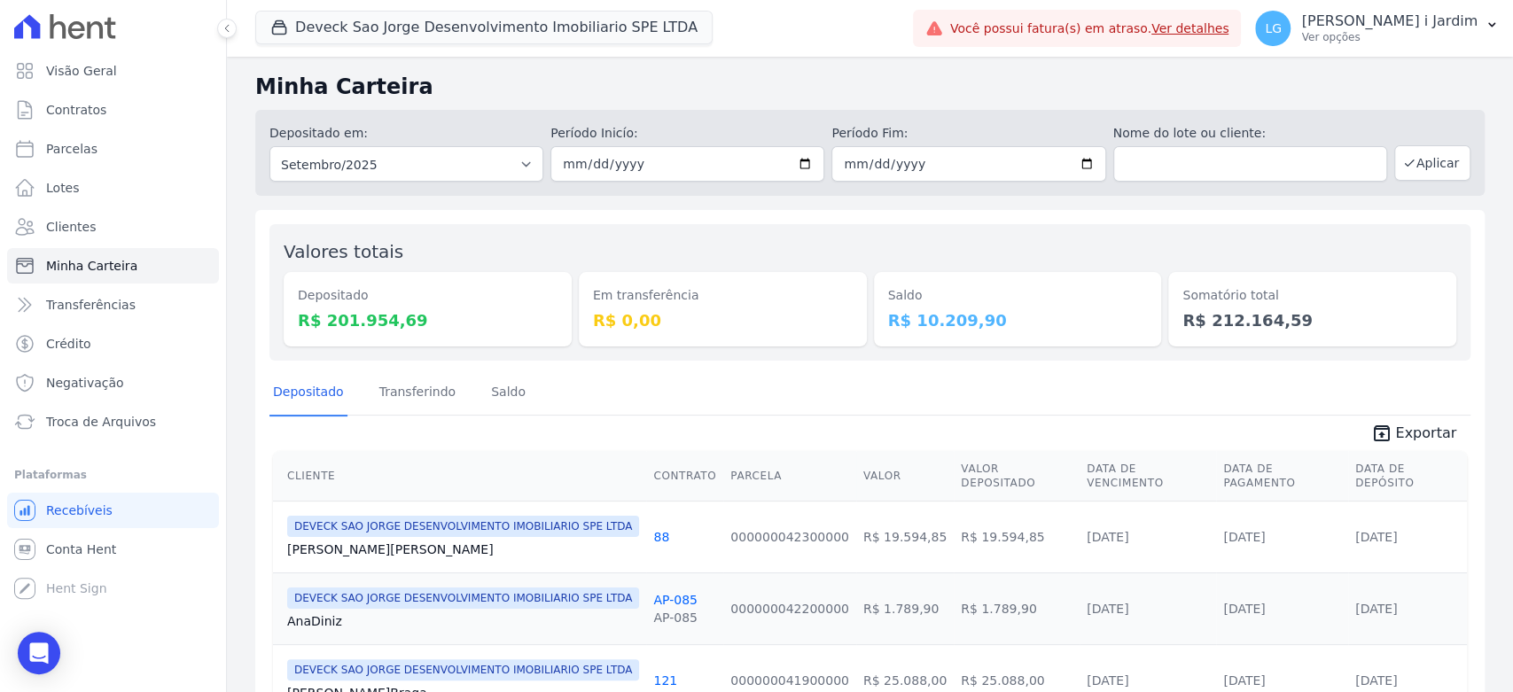
click at [419, 50] on div "Deveck Sao Jorge Desenvolvimento Imobiliario SPE LTDA Trapisa Engenharia Acaiá …" at bounding box center [580, 28] width 651 height 59
click at [422, 44] on span "Deveck Sao Jorge Desenvolvimento Imobiliario SPE LTDA" at bounding box center [483, 28] width 457 height 35
click at [425, 33] on button "Deveck Sao Jorge Desenvolvimento Imobiliario SPE LTDA" at bounding box center [483, 28] width 457 height 34
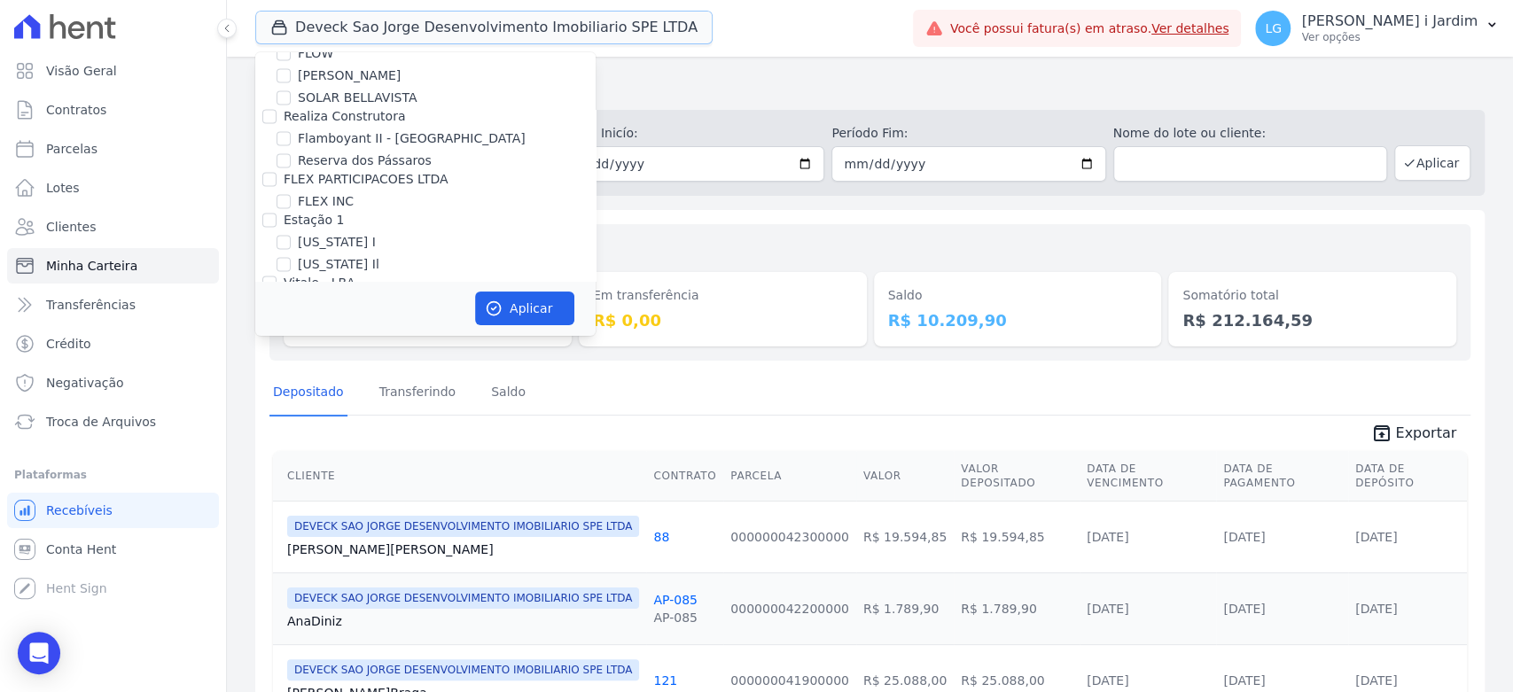
scroll to position [1575, 0]
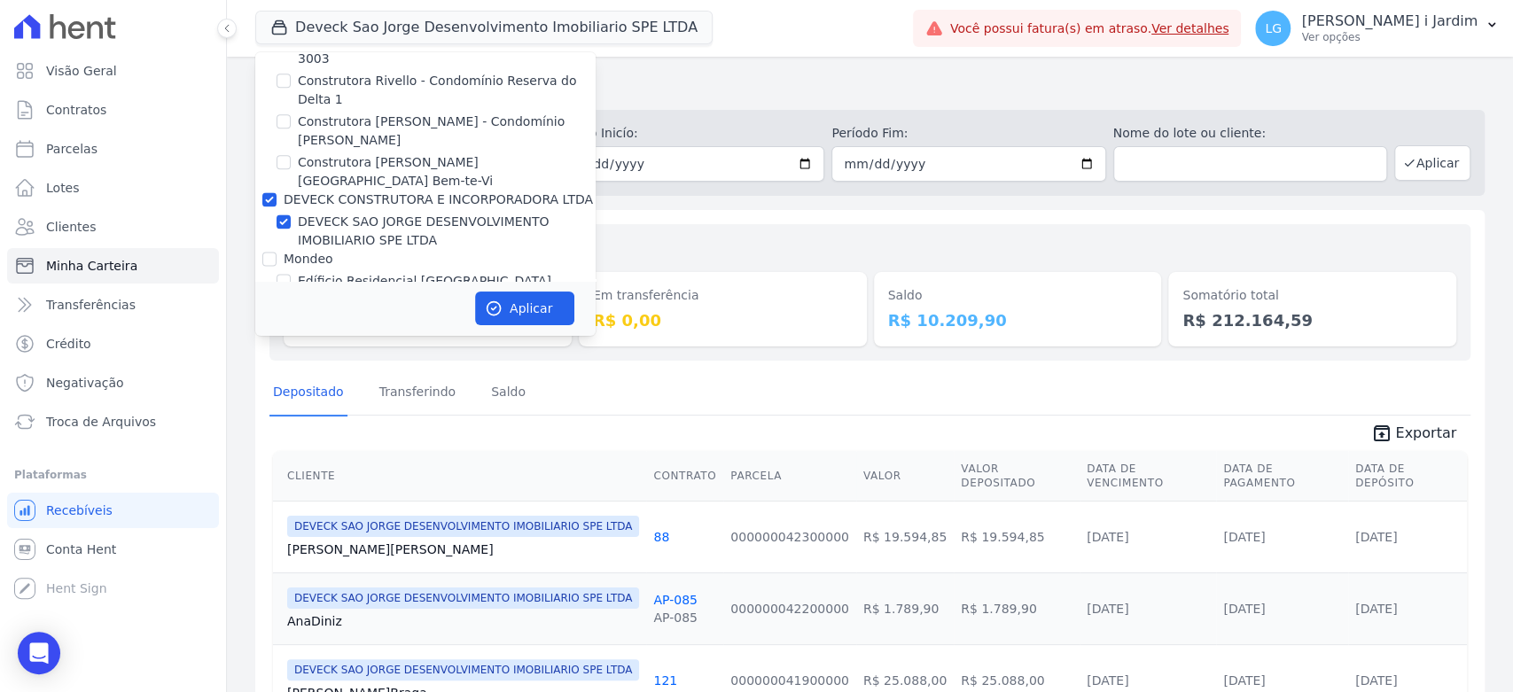
click at [295, 213] on div "DEVECK SAO JORGE DESENVOLVIMENTO IMOBILIARIO SPE LTDA" at bounding box center [425, 231] width 340 height 37
click at [305, 213] on label "DEVECK SAO JORGE DESENVOLVIMENTO IMOBILIARIO SPE LTDA" at bounding box center [447, 231] width 298 height 37
click at [291, 215] on input "DEVECK SAO JORGE DESENVOLVIMENTO IMOBILIARIO SPE LTDA" at bounding box center [284, 222] width 14 height 14
checkbox input "false"
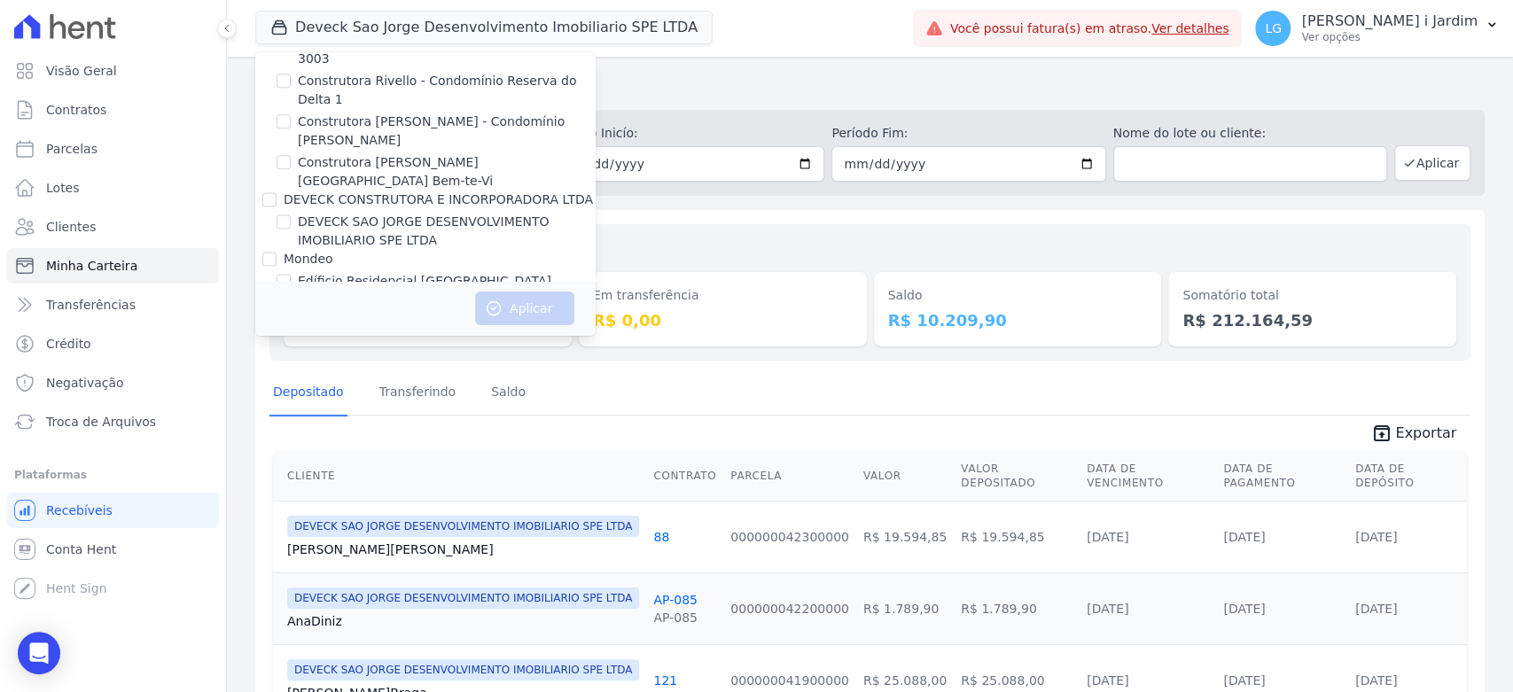
scroll to position [592, 0]
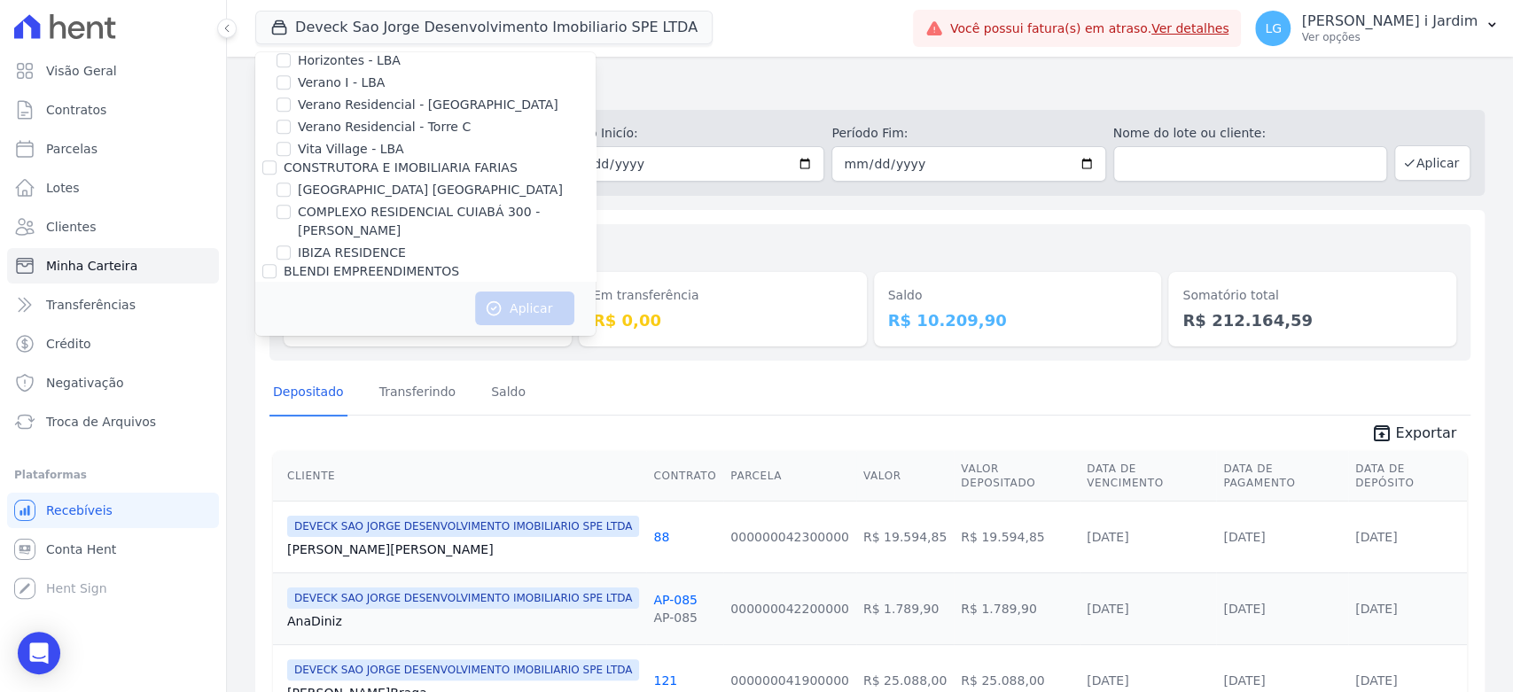
click at [416, 187] on label "[GEOGRAPHIC_DATA] [GEOGRAPHIC_DATA]" at bounding box center [430, 190] width 265 height 19
click at [291, 187] on input "[GEOGRAPHIC_DATA] [GEOGRAPHIC_DATA]" at bounding box center [284, 190] width 14 height 14
checkbox input "true"
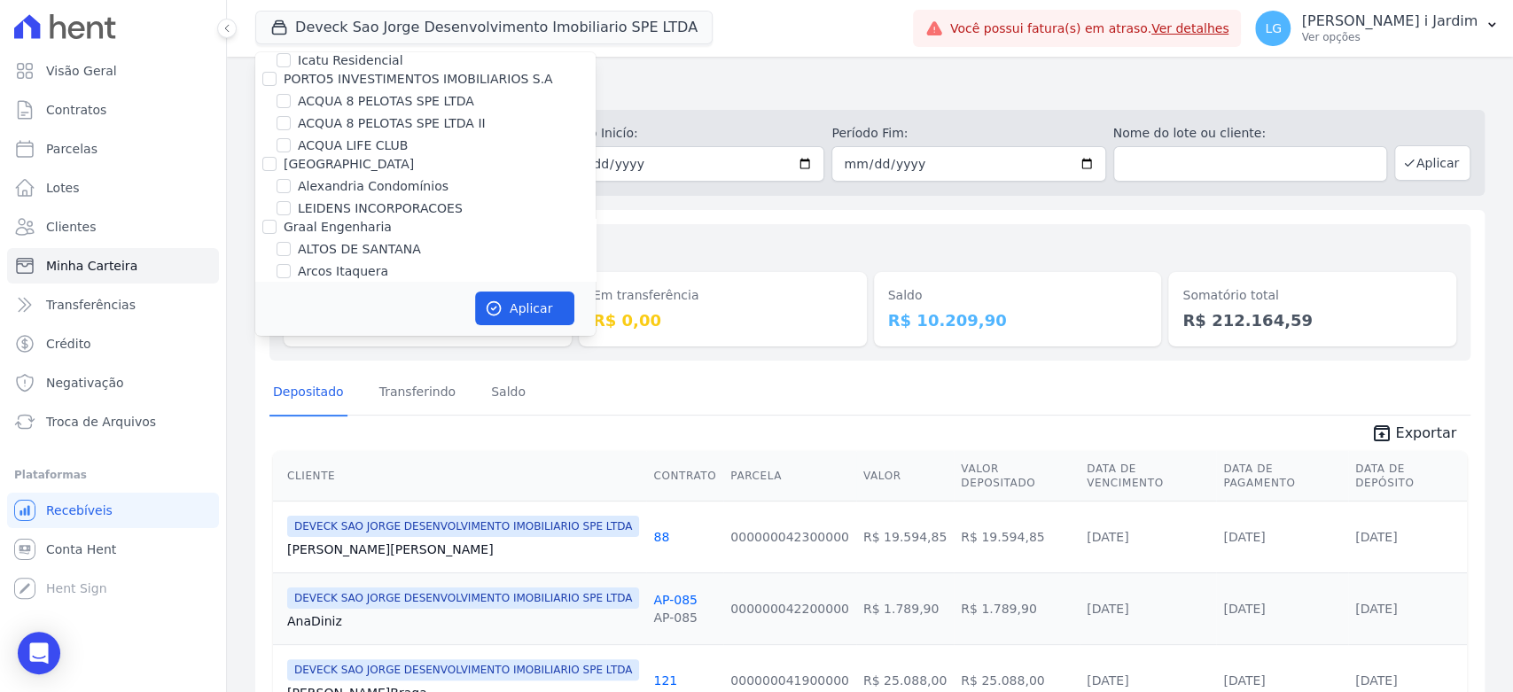
scroll to position [0, 0]
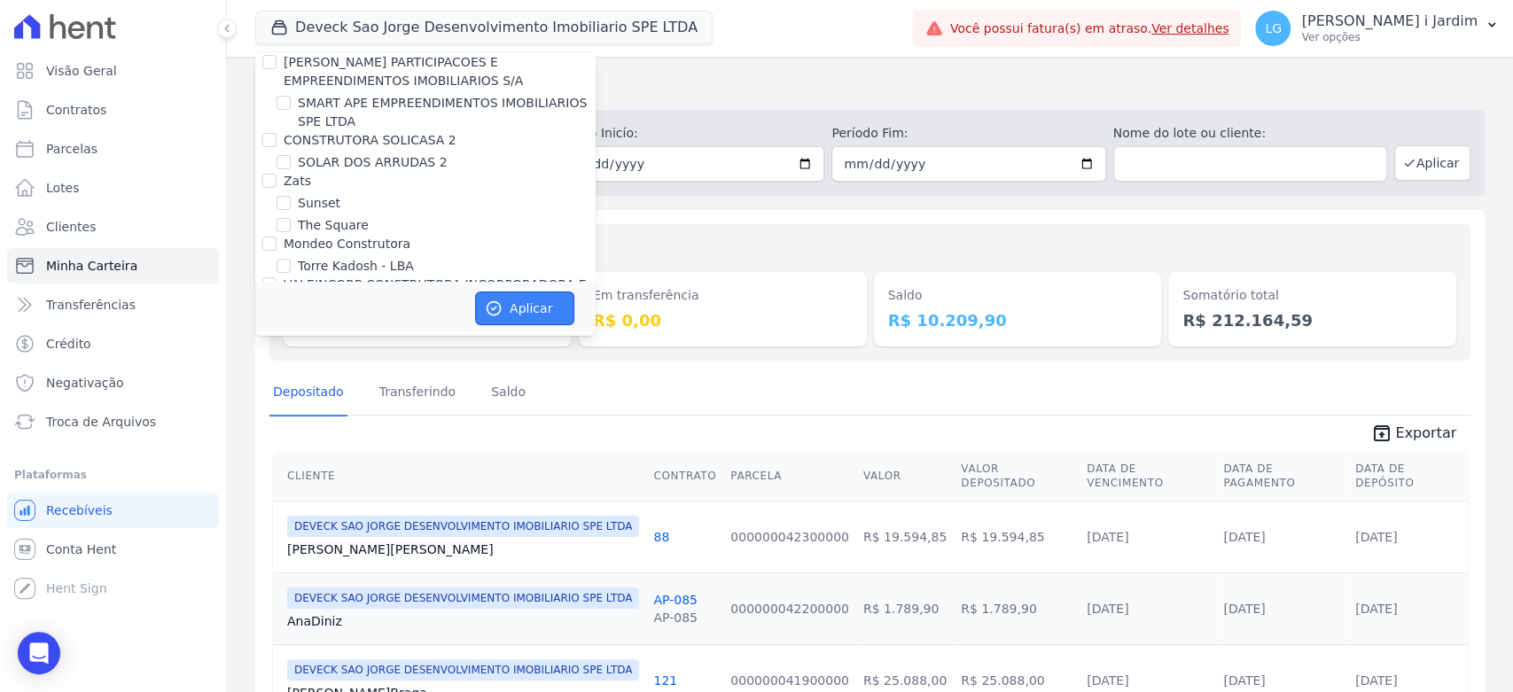
click at [528, 319] on button "Aplicar" at bounding box center [524, 309] width 99 height 34
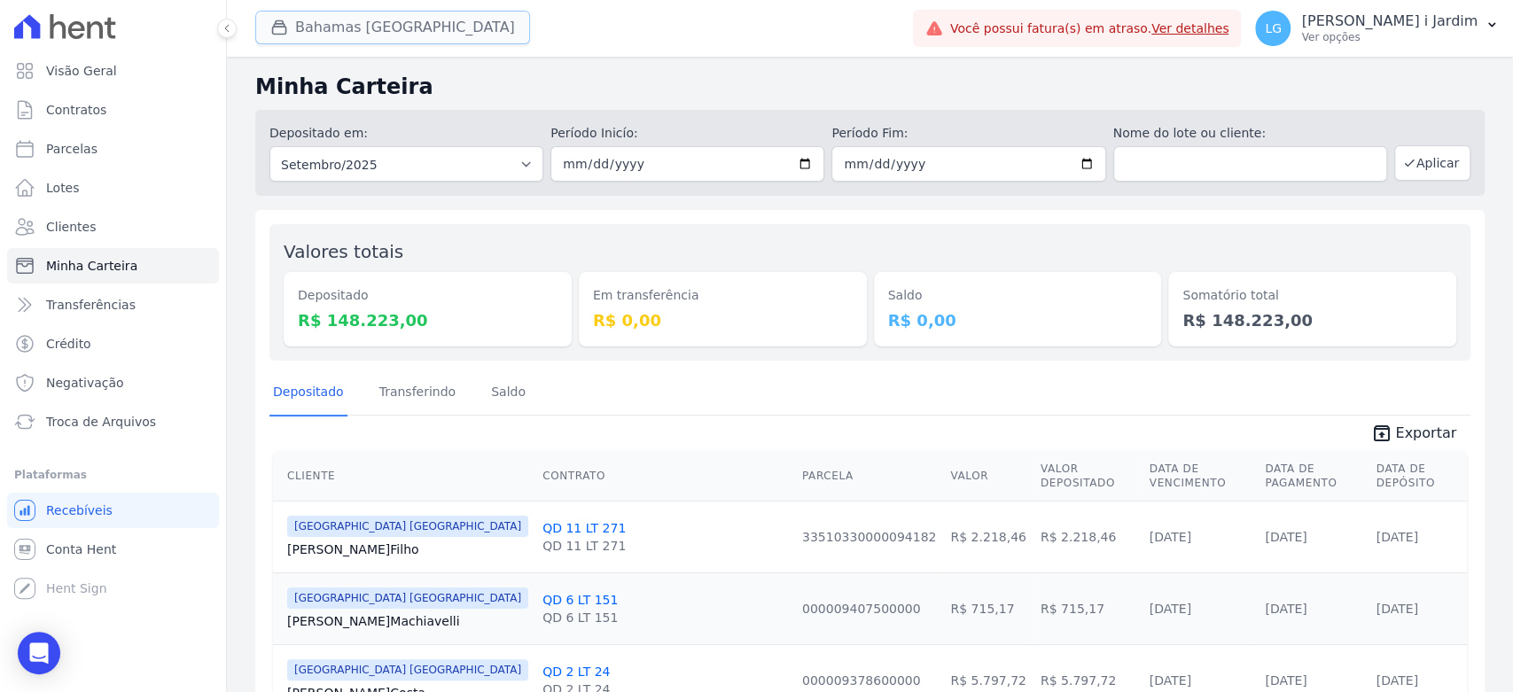
click at [367, 27] on button "Bahamas East Village" at bounding box center [392, 28] width 275 height 34
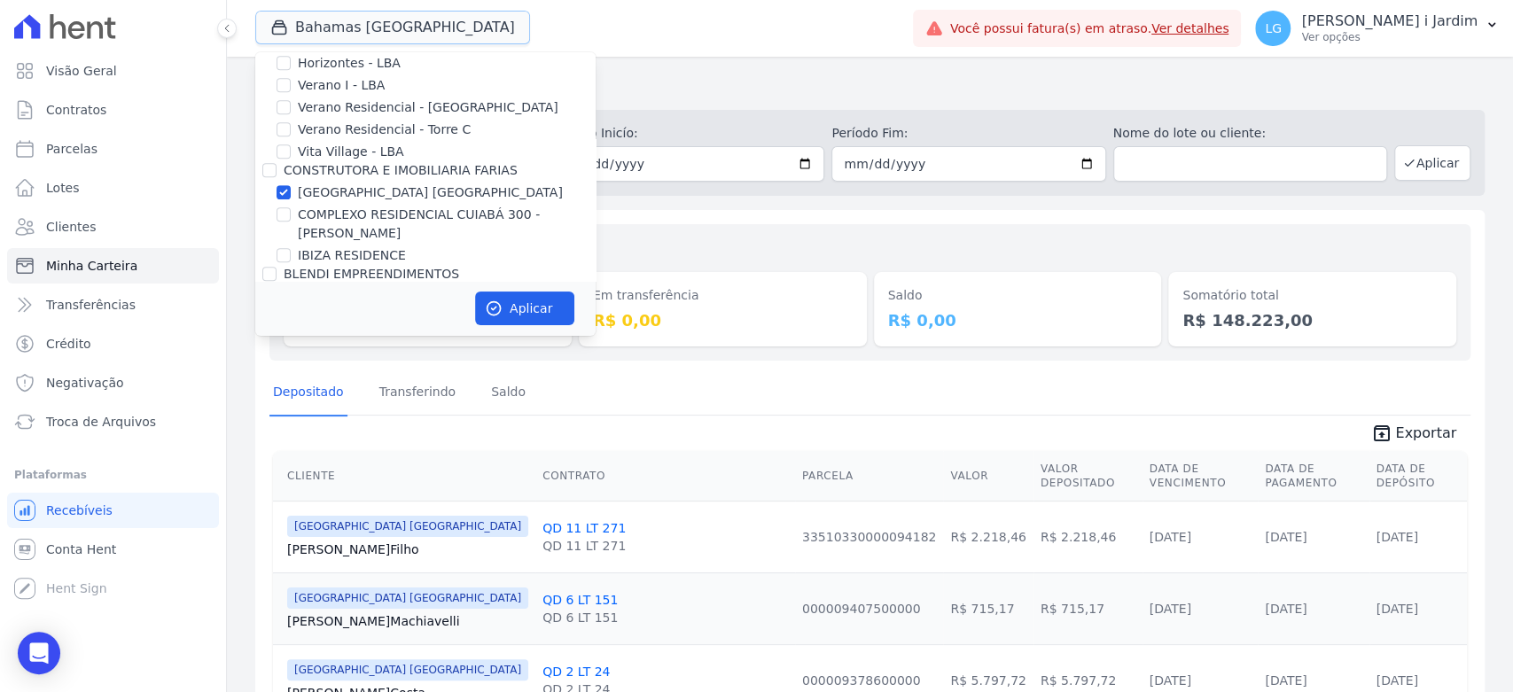
scroll to position [590, 0]
click at [363, 193] on label "[GEOGRAPHIC_DATA] [GEOGRAPHIC_DATA]" at bounding box center [430, 192] width 265 height 19
click at [291, 193] on input "[GEOGRAPHIC_DATA] [GEOGRAPHIC_DATA]" at bounding box center [284, 191] width 14 height 14
checkbox input "false"
click at [356, 261] on label "IBIZA RESIDENCE" at bounding box center [352, 255] width 108 height 19
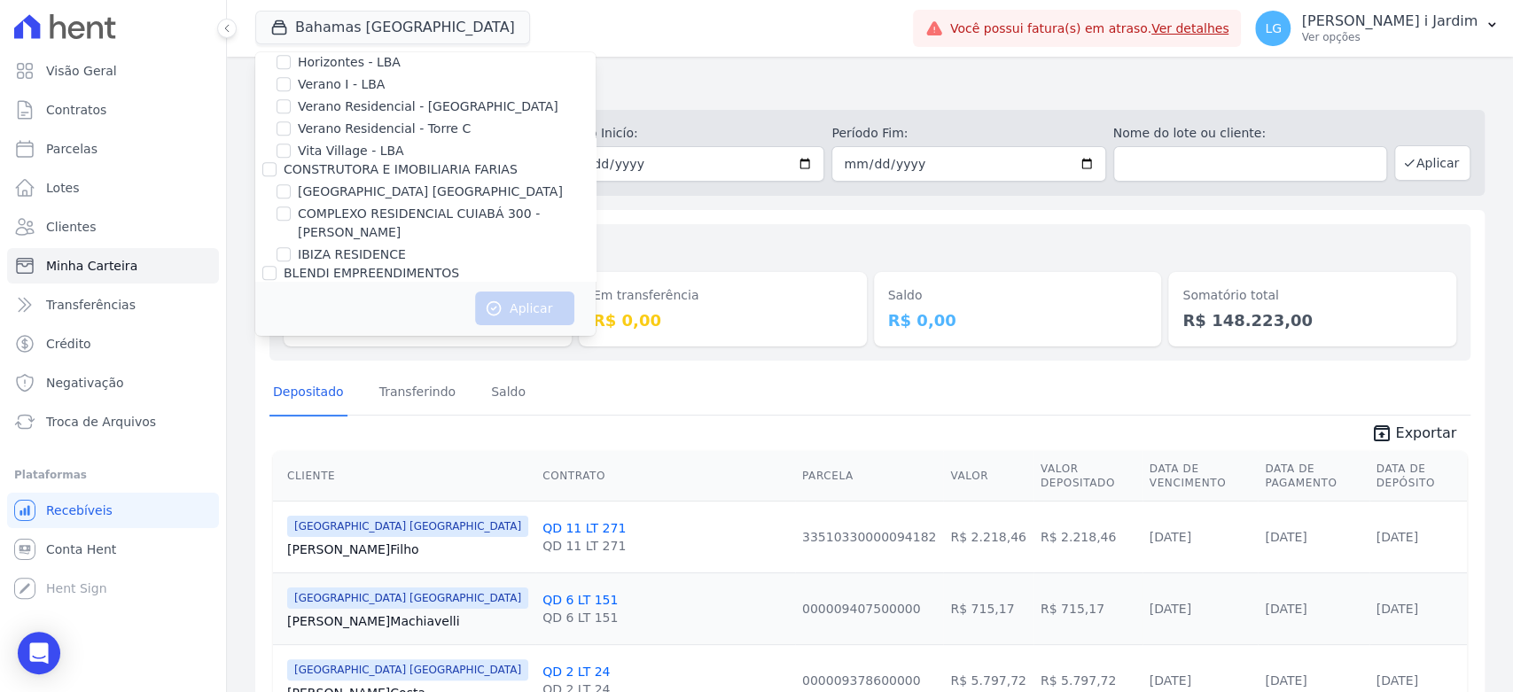
click at [291, 261] on input "IBIZA RESIDENCE" at bounding box center [284, 254] width 14 height 14
checkbox input "true"
click at [479, 300] on button "Aplicar" at bounding box center [524, 309] width 99 height 34
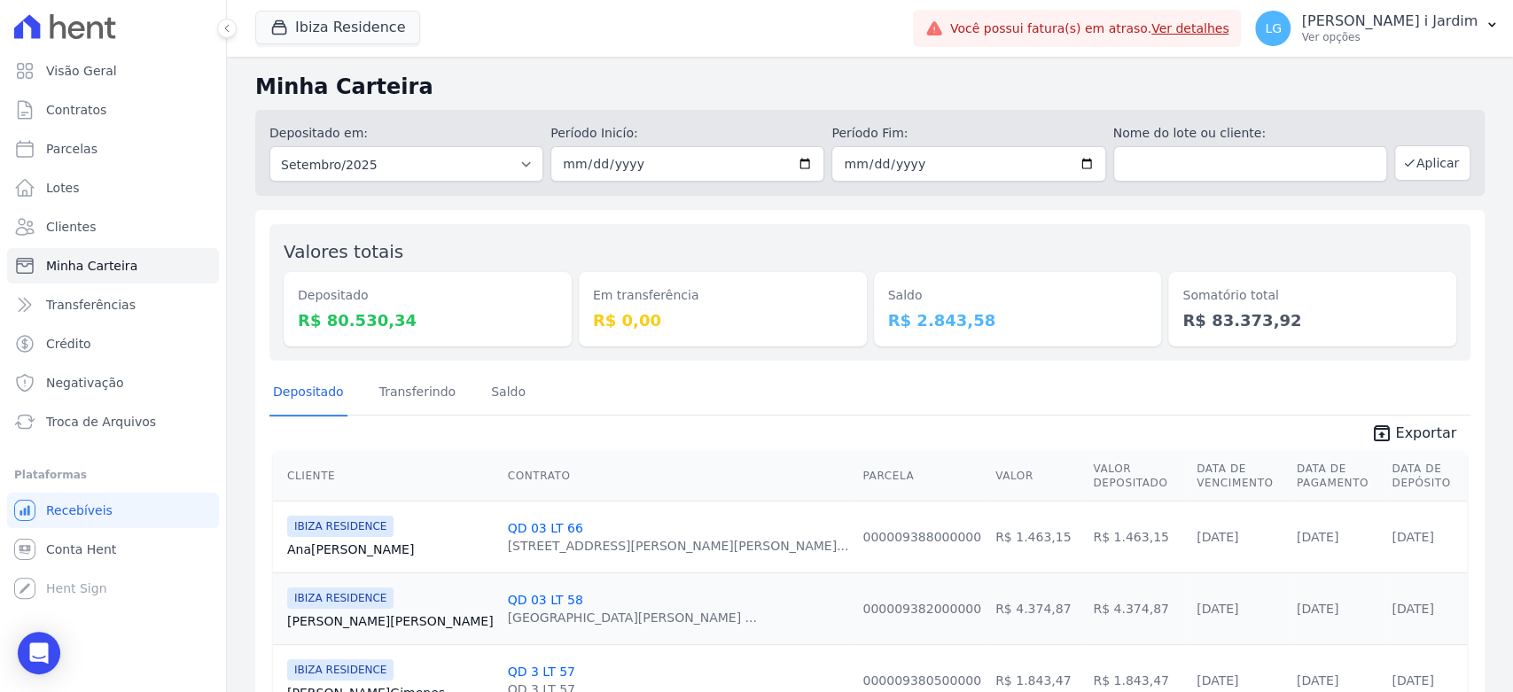
click at [355, 73] on h2 "Minha Carteira" at bounding box center [870, 87] width 1230 height 32
click at [364, 31] on button "Ibiza Residence" at bounding box center [337, 28] width 165 height 34
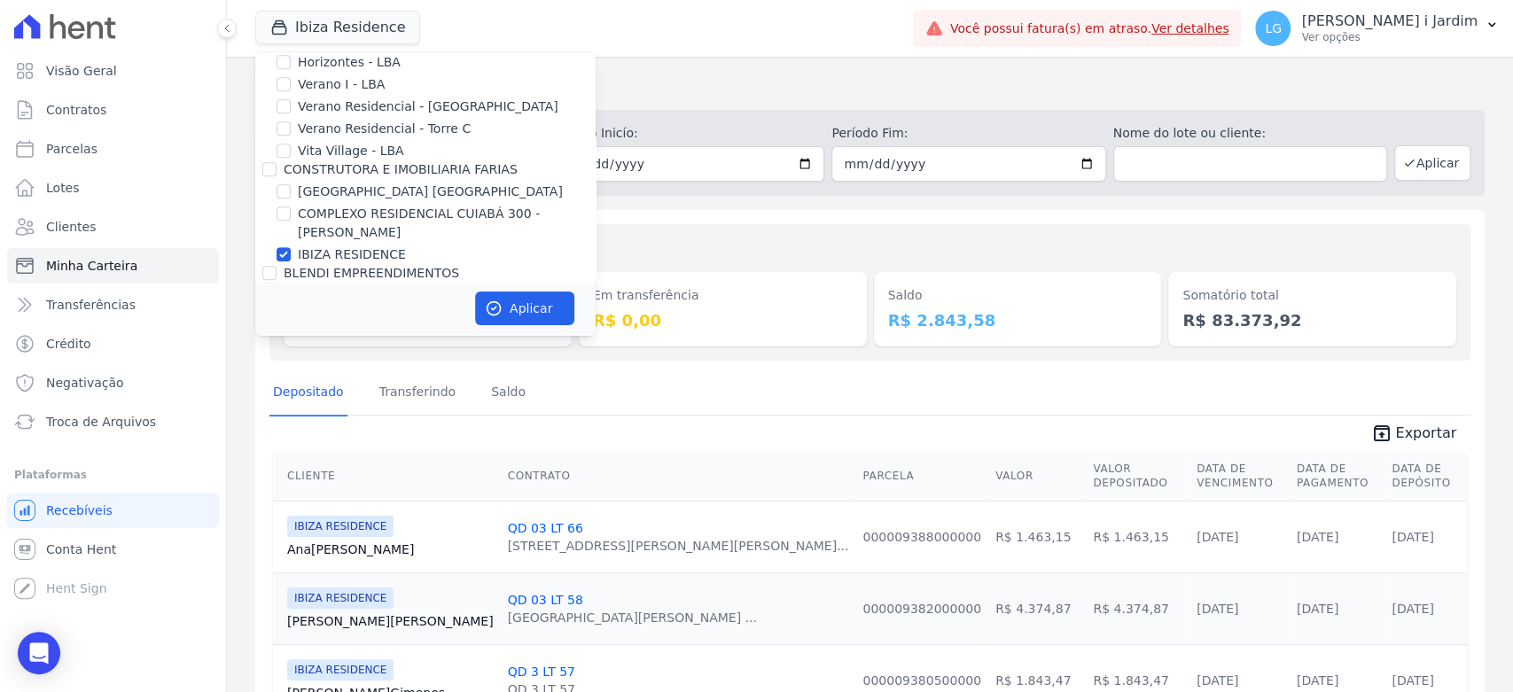
click at [351, 257] on label "IBIZA RESIDENCE" at bounding box center [352, 255] width 108 height 19
click at [291, 257] on input "IBIZA RESIDENCE" at bounding box center [284, 254] width 14 height 14
checkbox input "false"
click at [354, 197] on label "[GEOGRAPHIC_DATA] [GEOGRAPHIC_DATA]" at bounding box center [430, 192] width 265 height 19
click at [291, 197] on input "[GEOGRAPHIC_DATA] [GEOGRAPHIC_DATA]" at bounding box center [284, 191] width 14 height 14
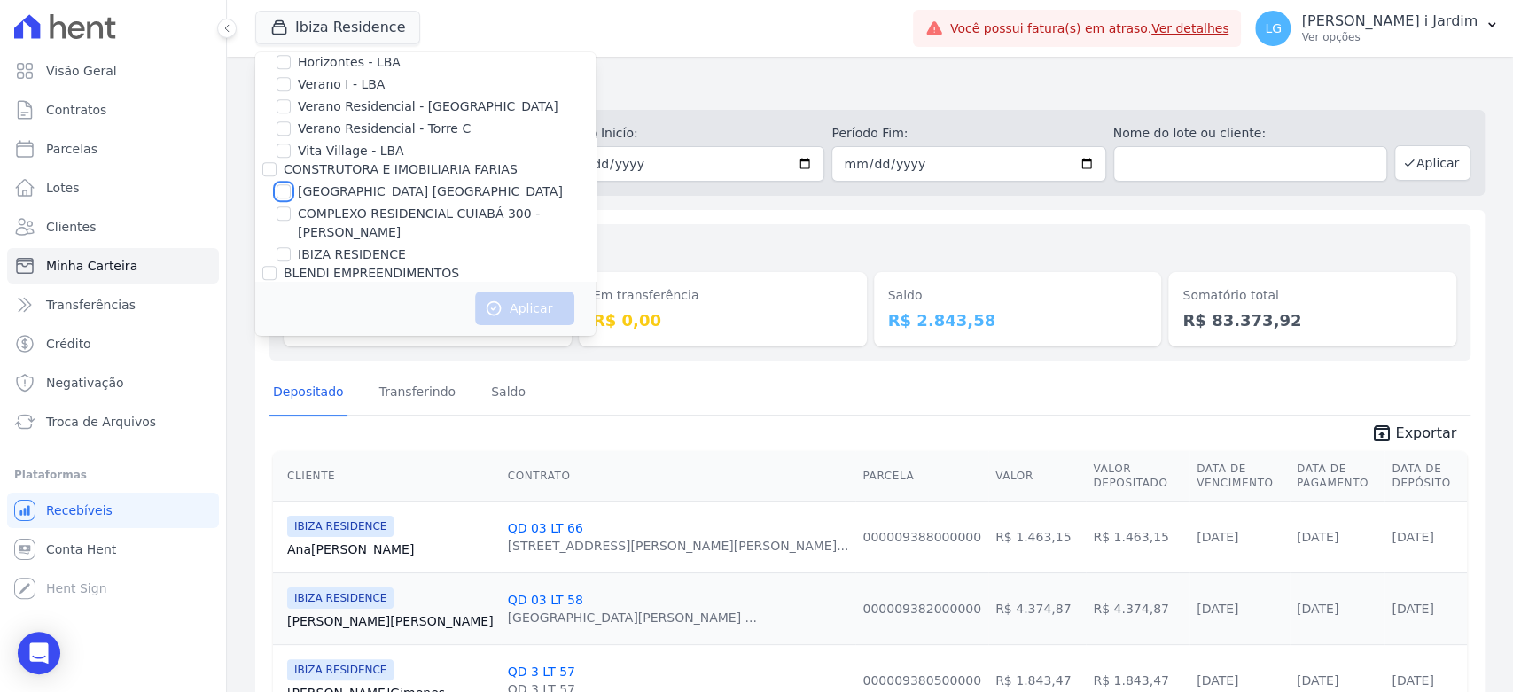
checkbox input "true"
drag, startPoint x: 350, startPoint y: 219, endPoint x: 349, endPoint y: 195, distance: 24.0
click at [350, 219] on label "COMPLEXO RESIDENCIAL CUIABÁ 300 - [PERSON_NAME]" at bounding box center [447, 223] width 298 height 37
click at [291, 219] on input "COMPLEXO RESIDENCIAL CUIABÁ 300 - [PERSON_NAME]" at bounding box center [284, 214] width 14 height 14
checkbox input "true"
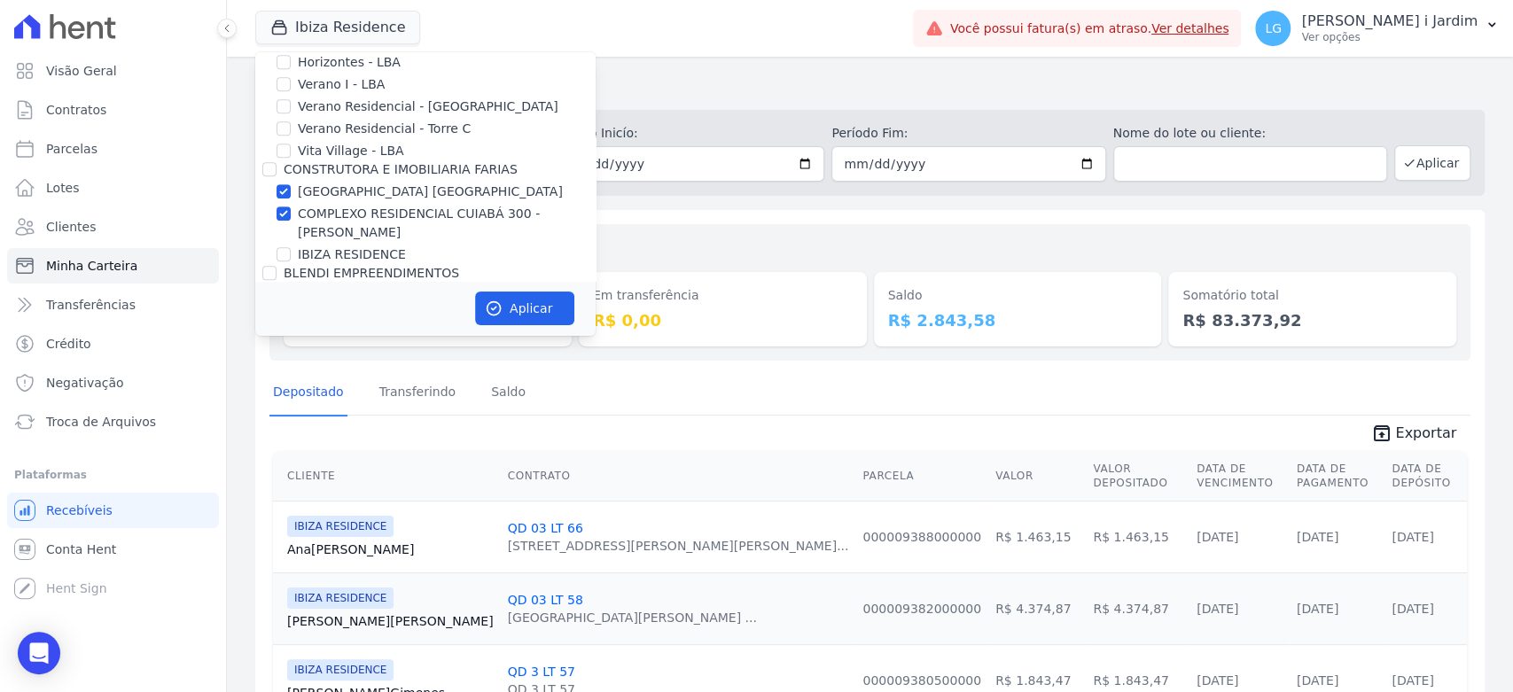
click at [351, 185] on label "[GEOGRAPHIC_DATA] [GEOGRAPHIC_DATA]" at bounding box center [430, 192] width 265 height 19
click at [291, 185] on input "[GEOGRAPHIC_DATA] [GEOGRAPHIC_DATA]" at bounding box center [284, 191] width 14 height 14
checkbox input "false"
click at [525, 309] on button "Aplicar" at bounding box center [524, 309] width 99 height 34
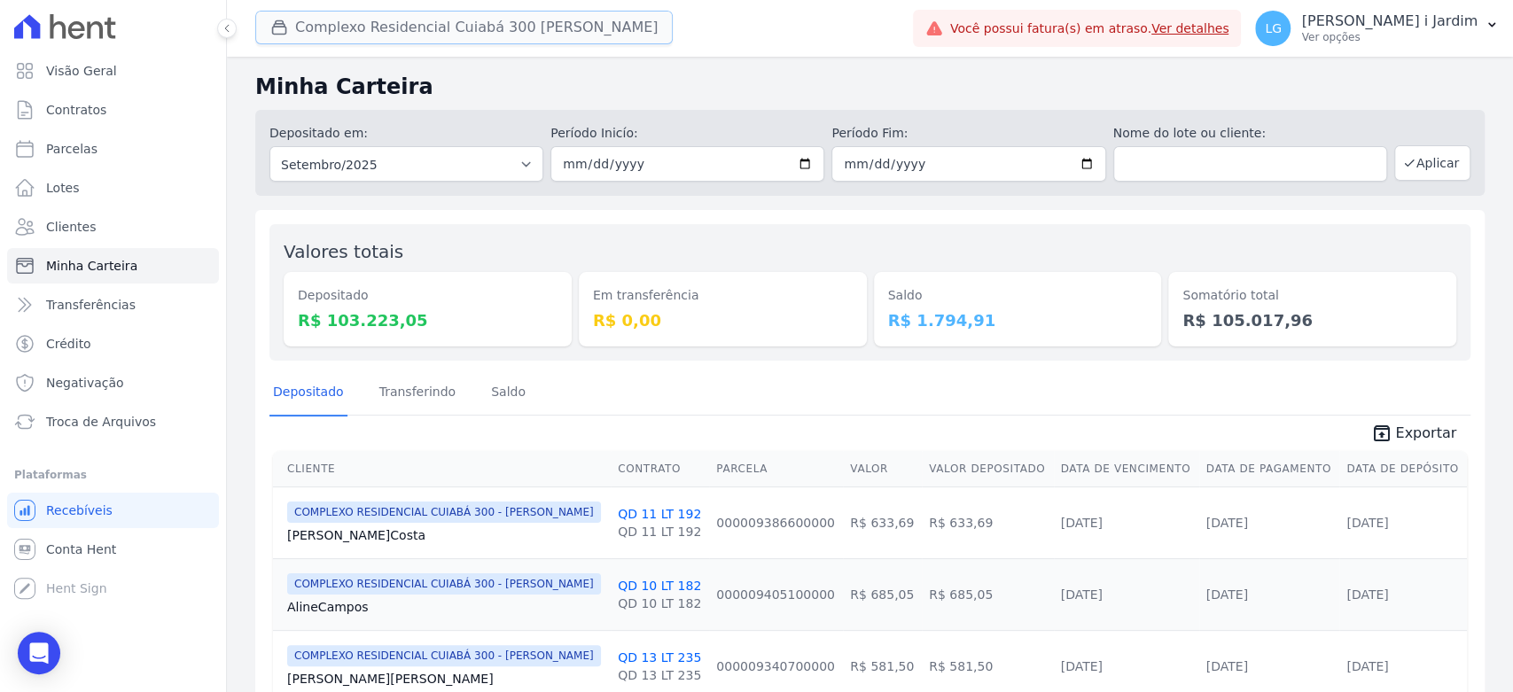
click at [434, 25] on button "Complexo Residencial Cuiabá 300 João De Barro" at bounding box center [464, 28] width 418 height 34
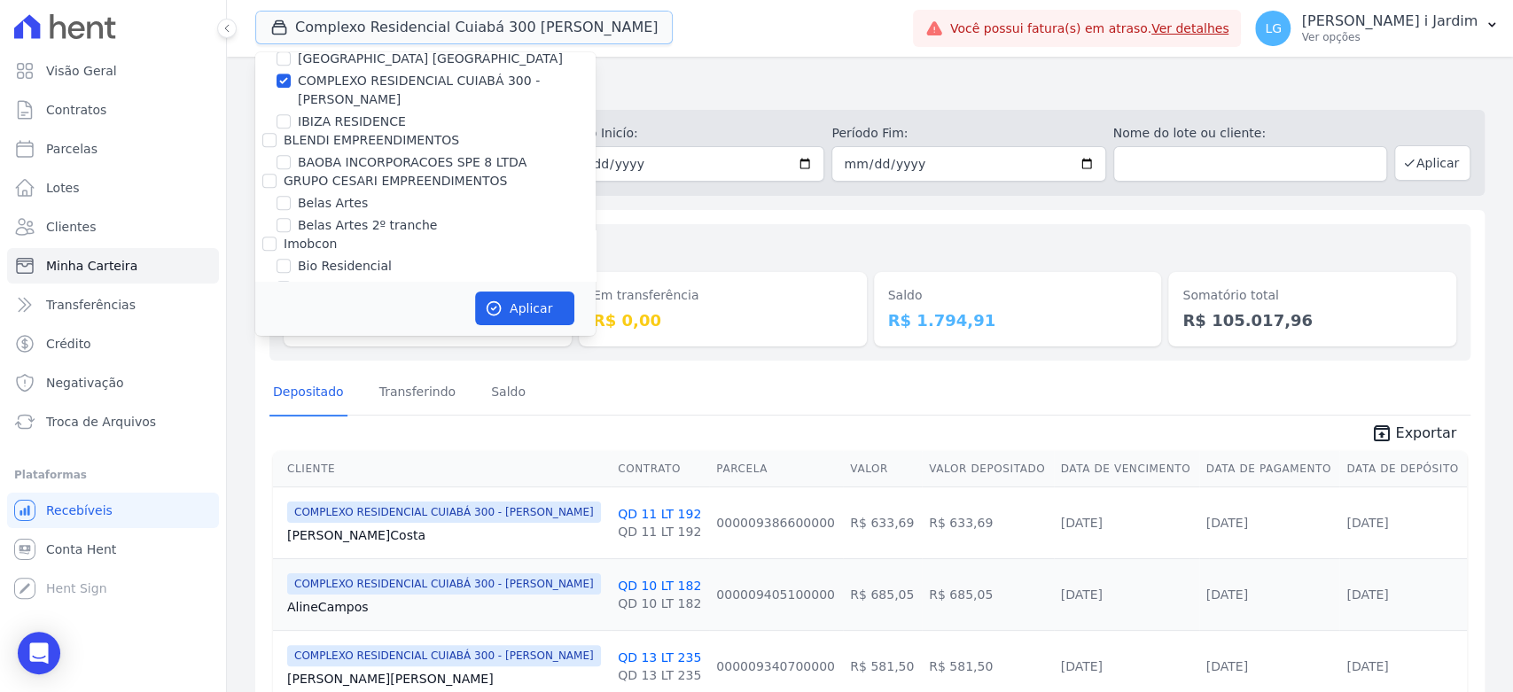
scroll to position [598, 0]
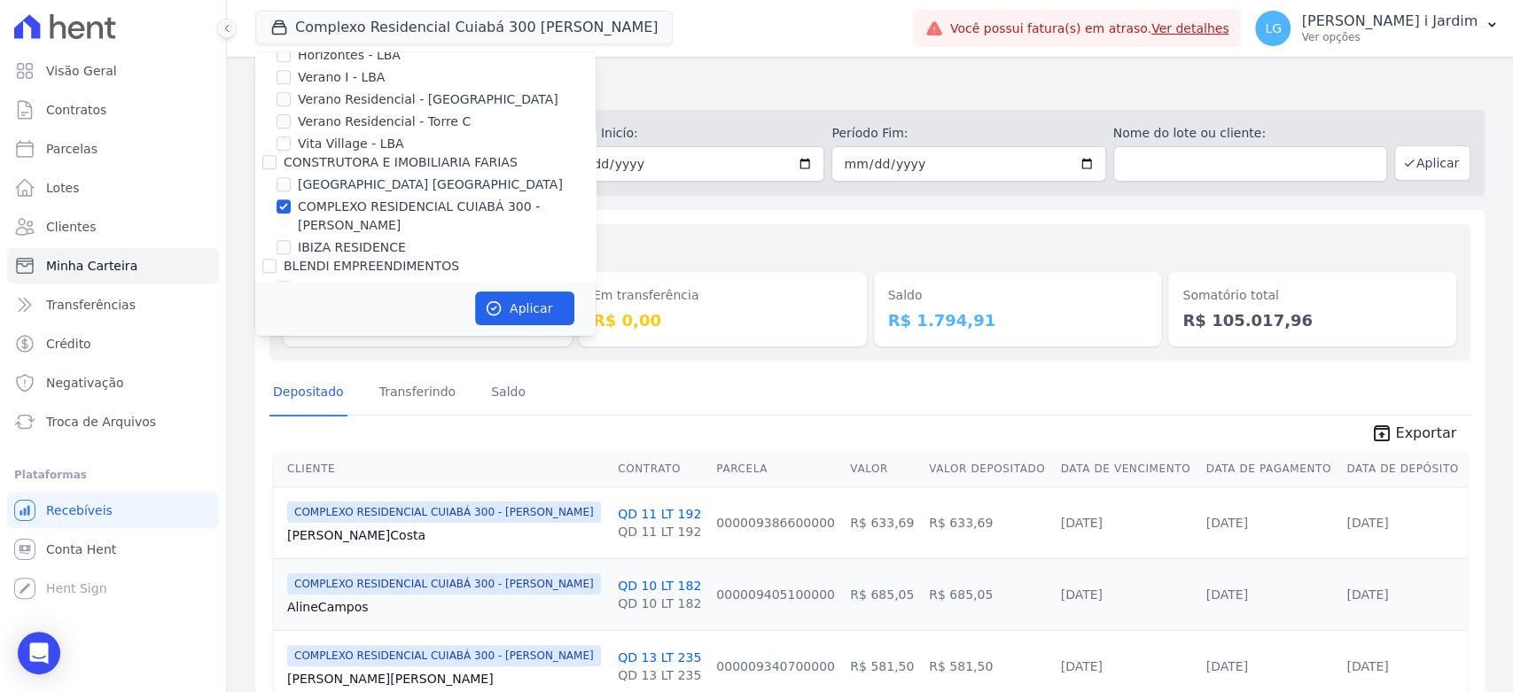
click at [369, 207] on label "COMPLEXO RESIDENCIAL CUIABÁ 300 - [PERSON_NAME]" at bounding box center [447, 216] width 298 height 37
click at [291, 207] on input "COMPLEXO RESIDENCIAL CUIABÁ 300 - [PERSON_NAME]" at bounding box center [284, 206] width 14 height 14
checkbox input "false"
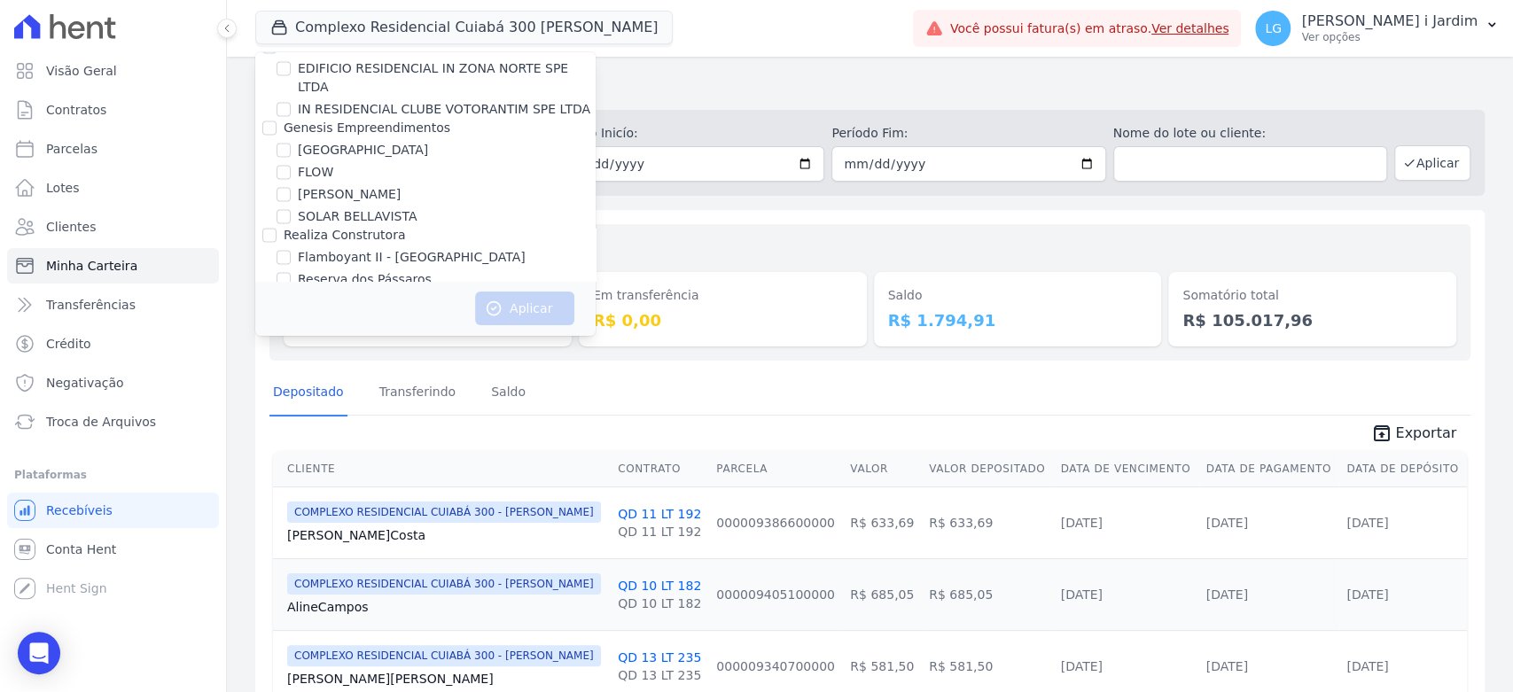
click at [333, 311] on label "FLEX INC" at bounding box center [326, 320] width 56 height 19
click at [286, 313] on input "FLEX INC" at bounding box center [284, 320] width 14 height 14
checkbox input "true"
click at [539, 320] on button "Aplicar" at bounding box center [524, 309] width 99 height 34
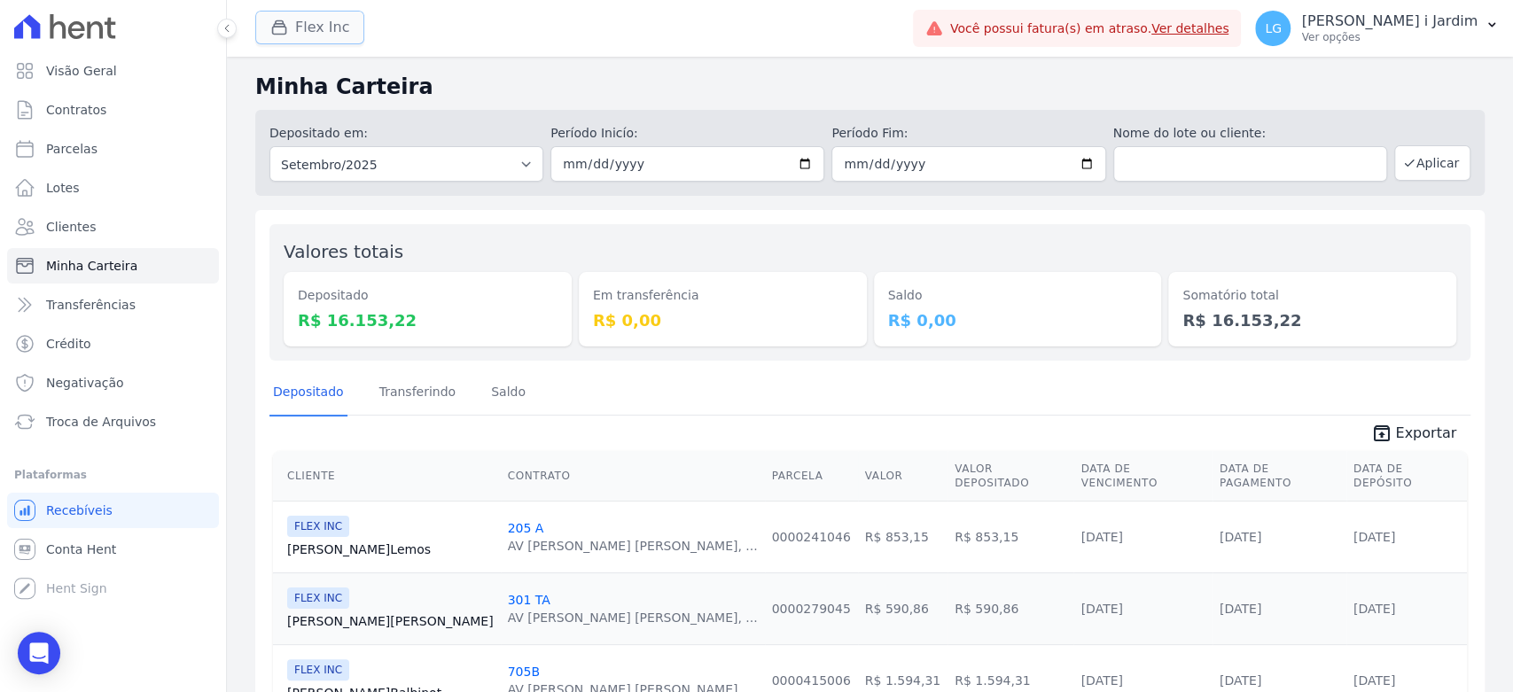
click at [305, 27] on button "Flex Inc" at bounding box center [309, 28] width 109 height 34
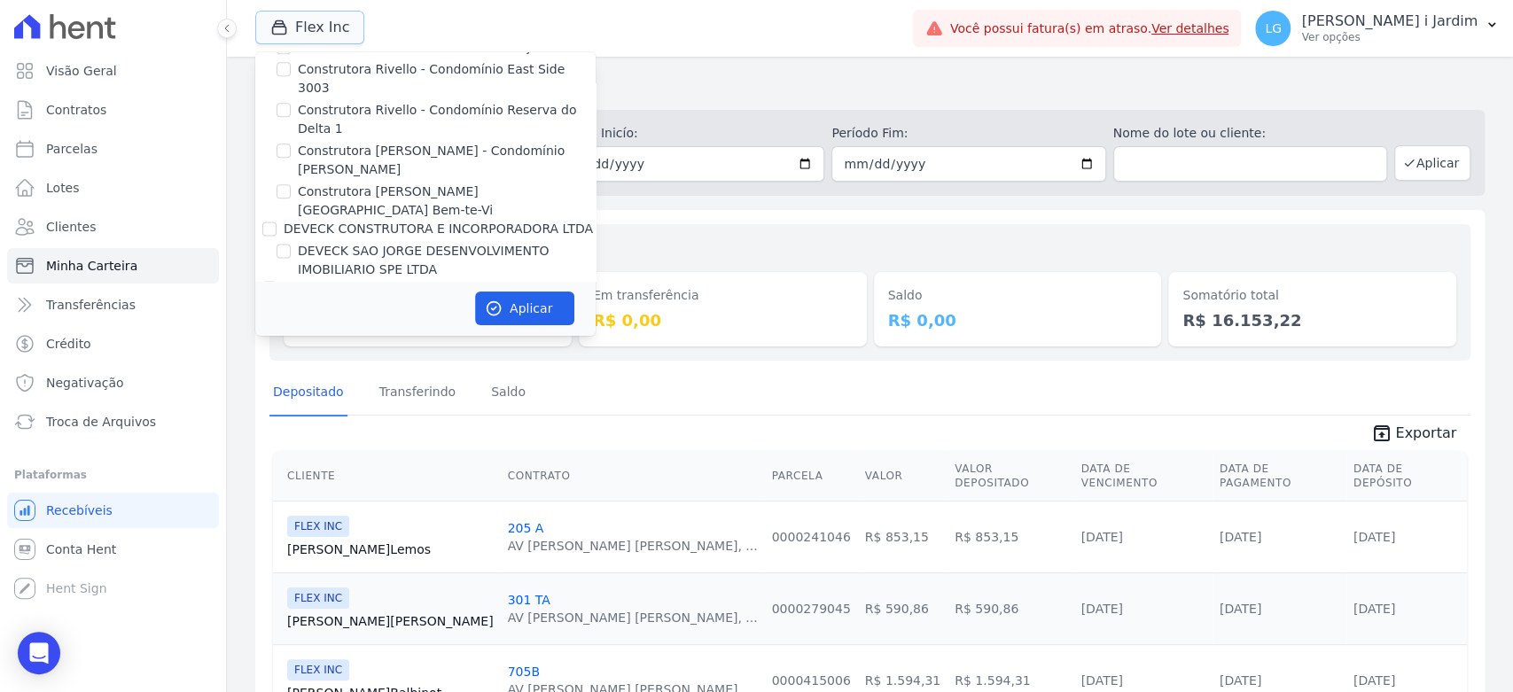
scroll to position [1872, 0]
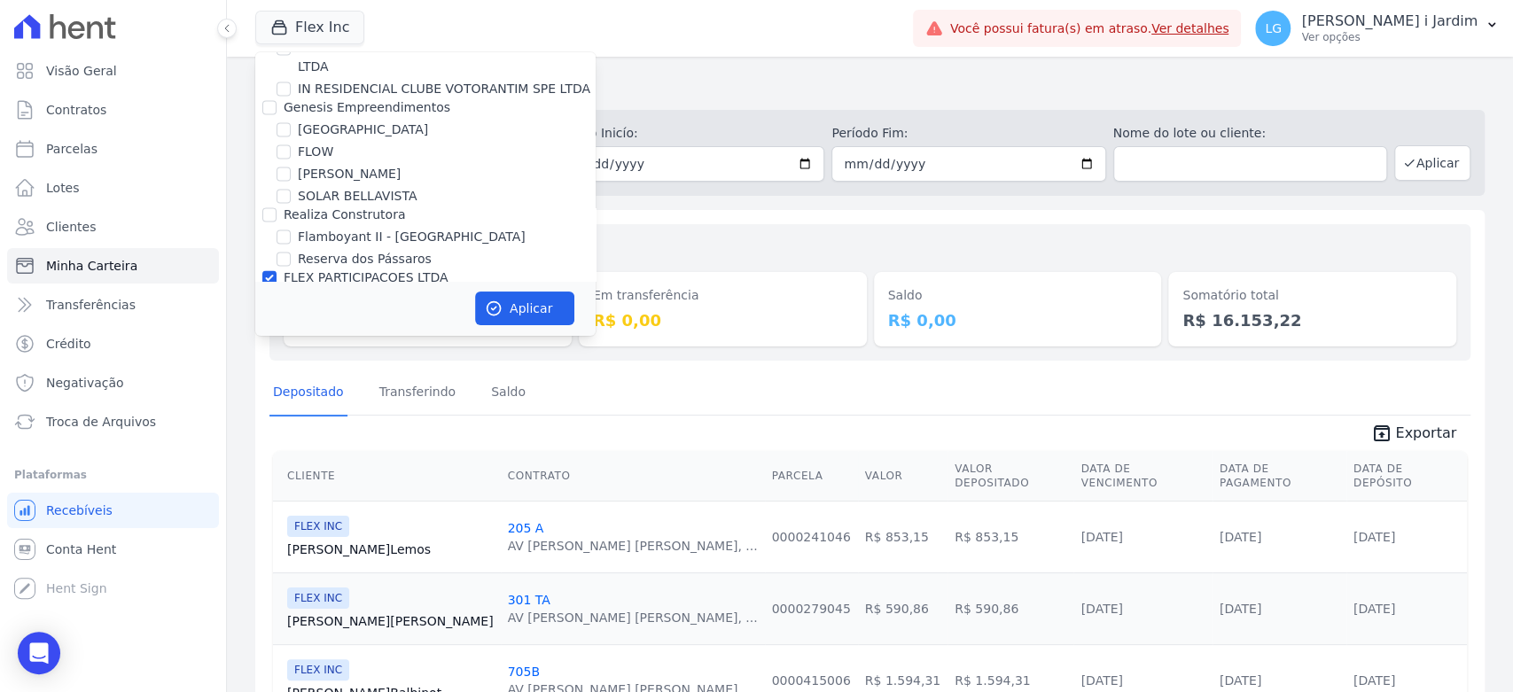
click at [316, 291] on label "FLEX INC" at bounding box center [326, 300] width 56 height 19
click at [291, 293] on input "FLEX INC" at bounding box center [284, 300] width 14 height 14
checkbox input "false"
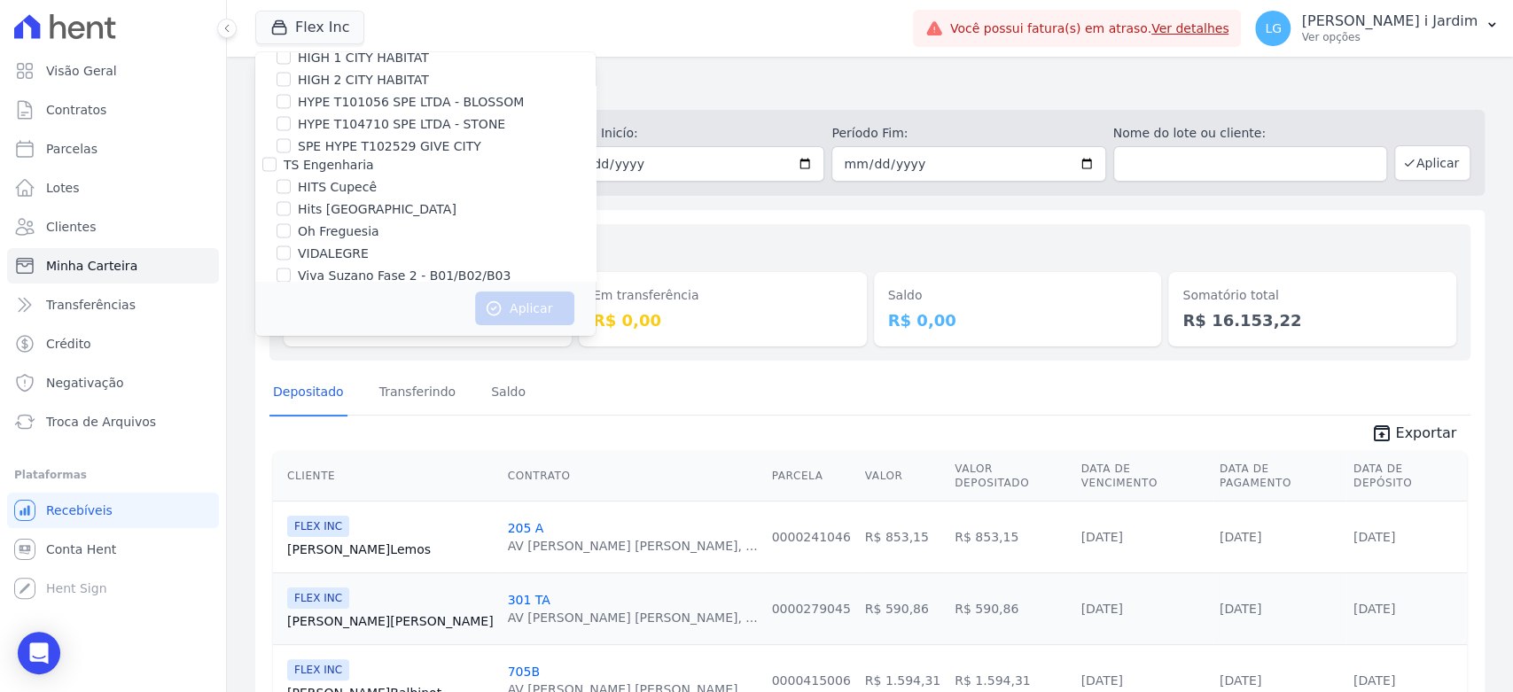
click at [331, 330] on label "ILHAS DO CARIBE II" at bounding box center [358, 339] width 121 height 19
click at [291, 332] on input "ILHAS DO CARIBE II" at bounding box center [284, 339] width 14 height 14
checkbox input "true"
click at [525, 317] on button "Aplicar" at bounding box center [524, 309] width 99 height 34
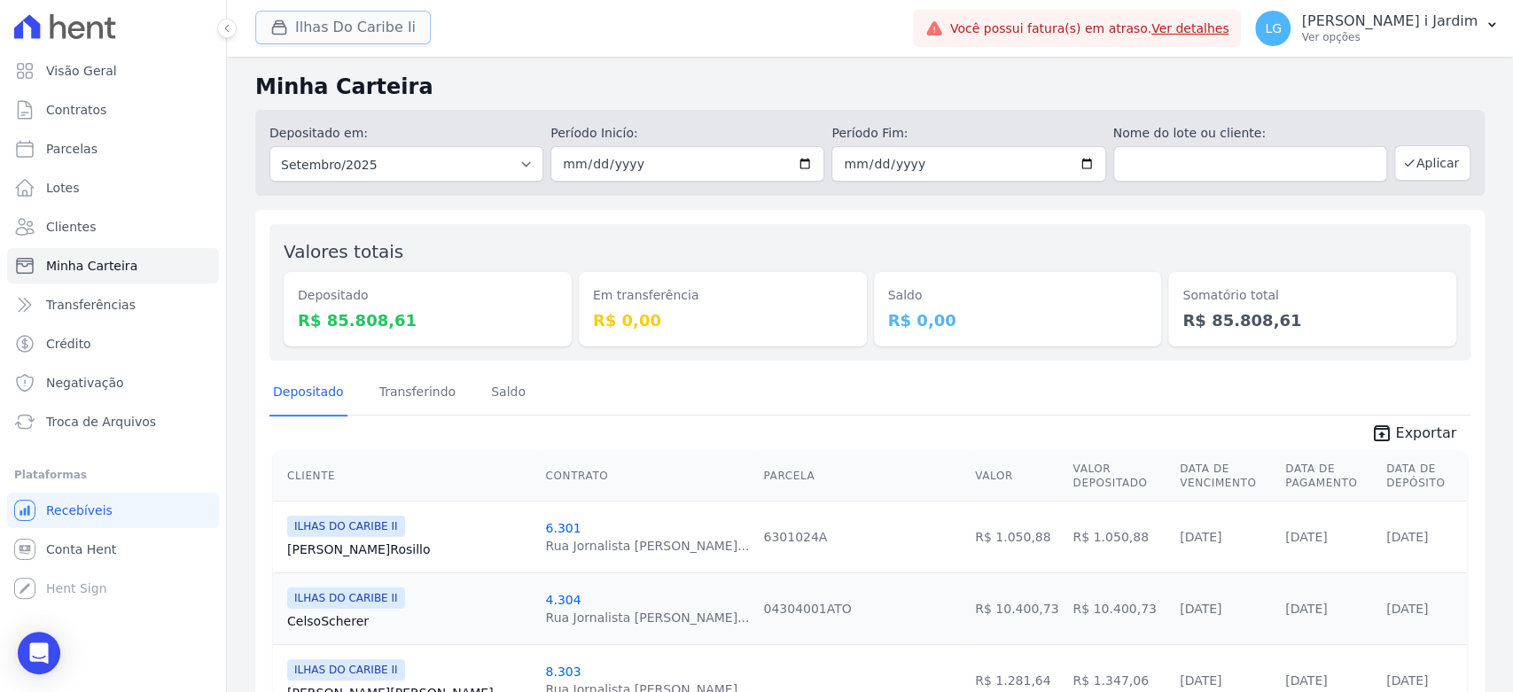
click at [394, 29] on button "Ilhas Do Caribe Ii" at bounding box center [343, 28] width 176 height 34
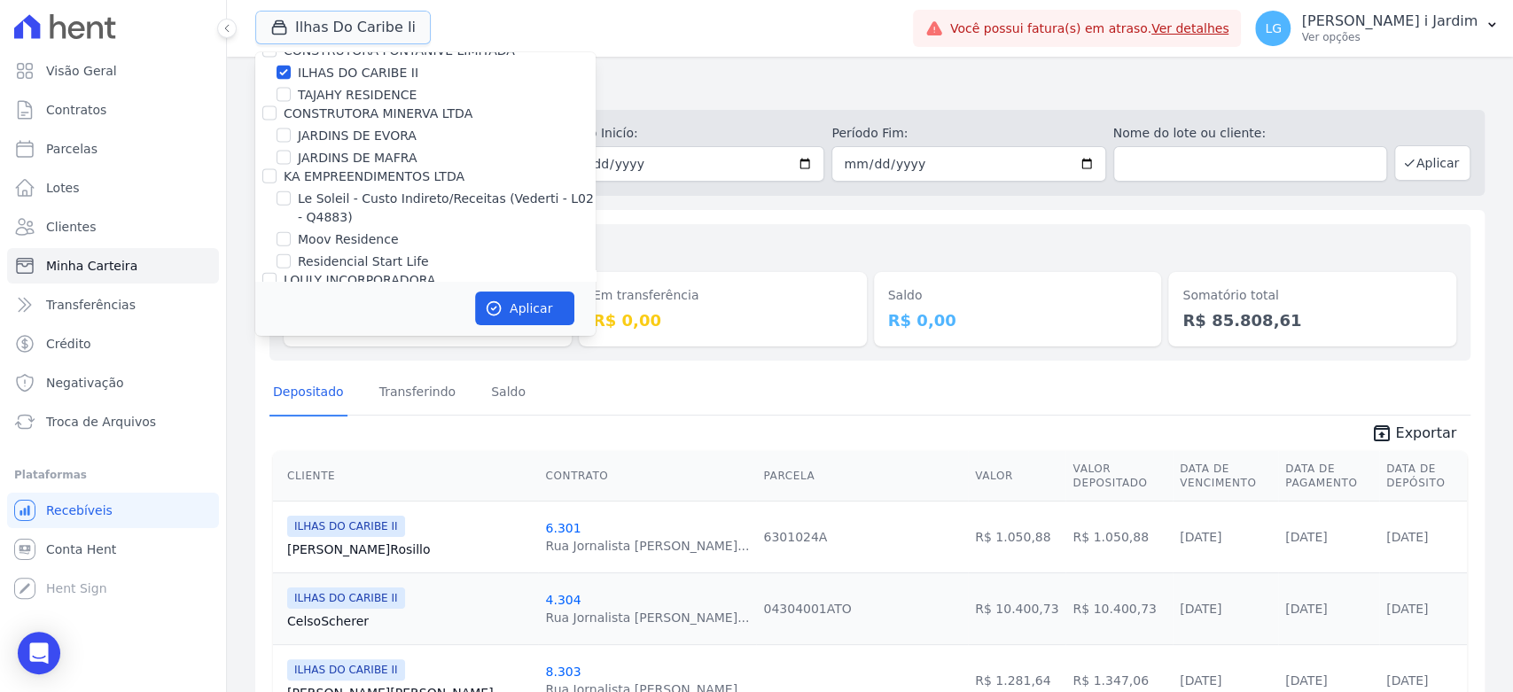
scroll to position [2462, 0]
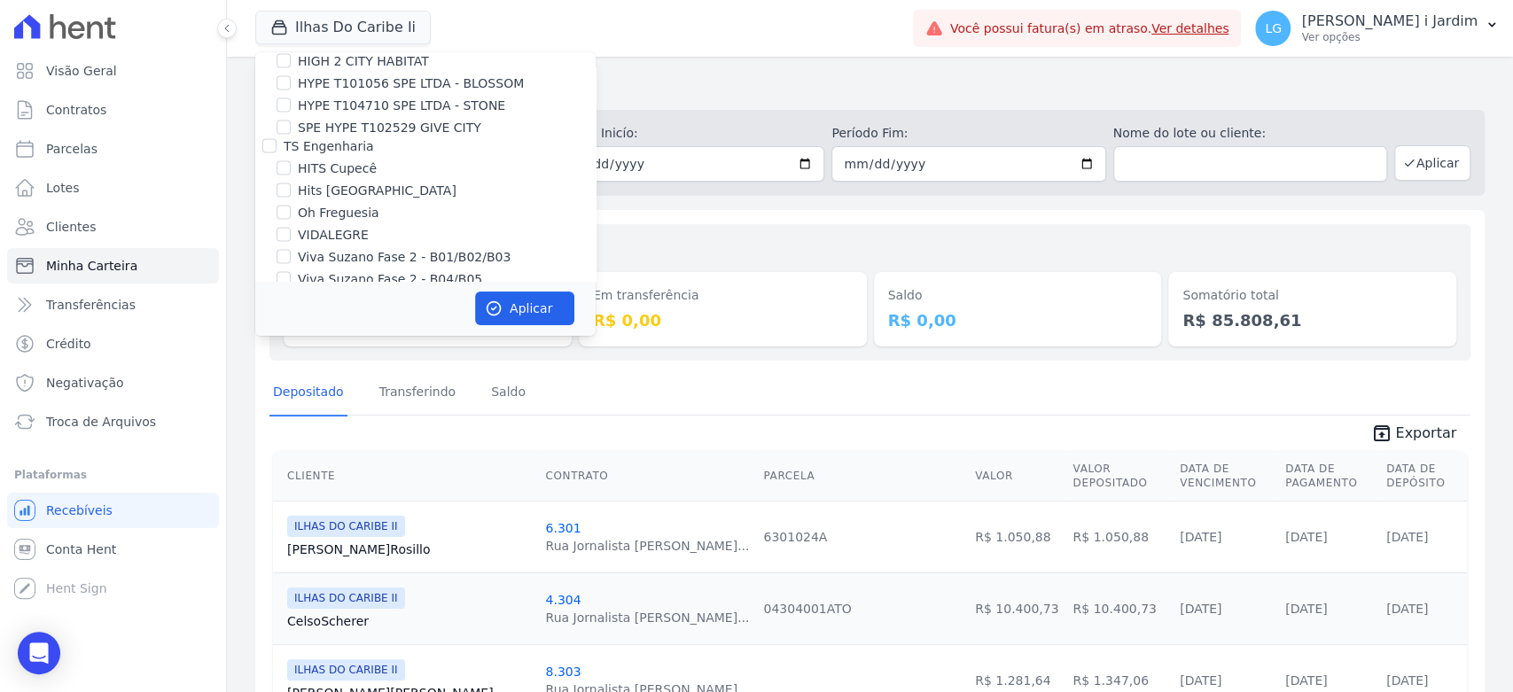
click at [346, 311] on label "ILHAS DO CARIBE II" at bounding box center [358, 320] width 121 height 19
click at [291, 313] on input "ILHAS DO CARIBE II" at bounding box center [284, 320] width 14 height 14
checkbox input "false"
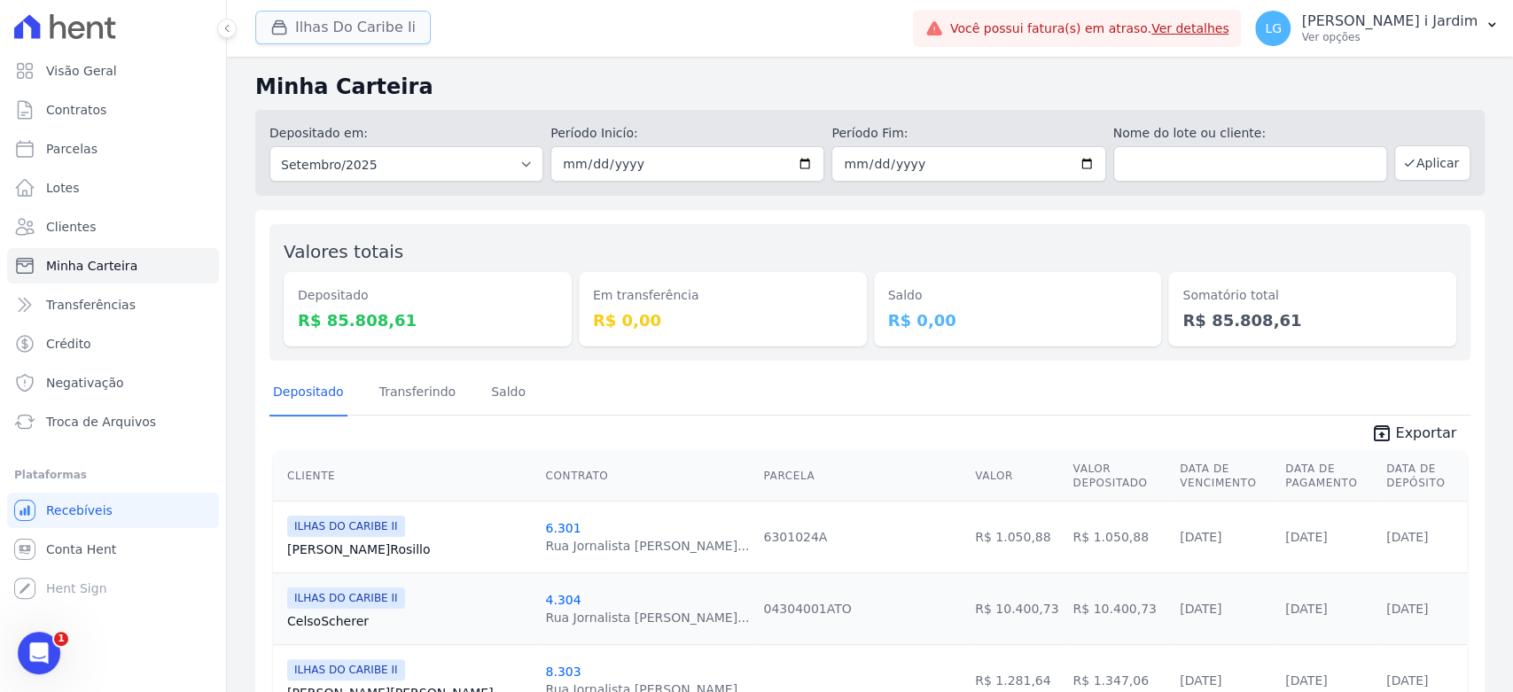
click at [360, 19] on button "Ilhas Do Caribe Ii" at bounding box center [343, 28] width 176 height 34
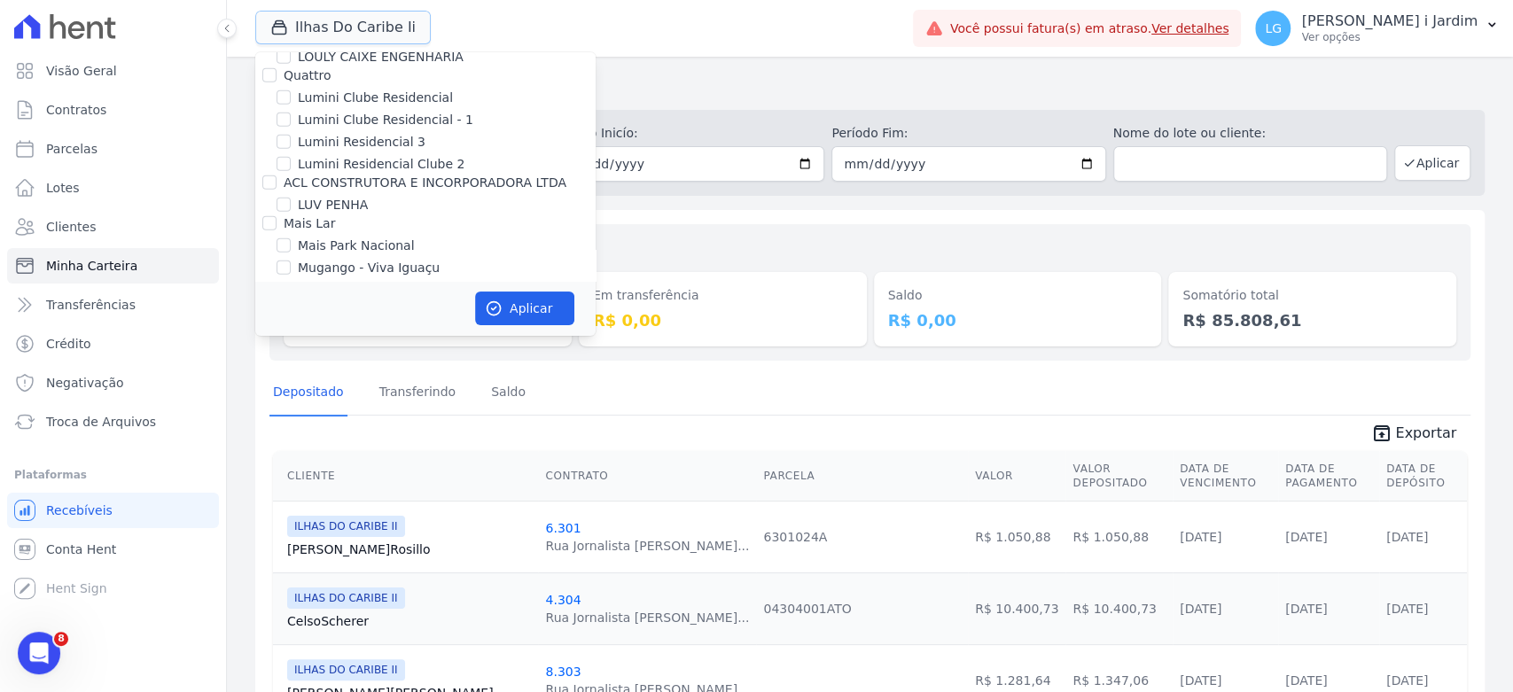
scroll to position [2560, 0]
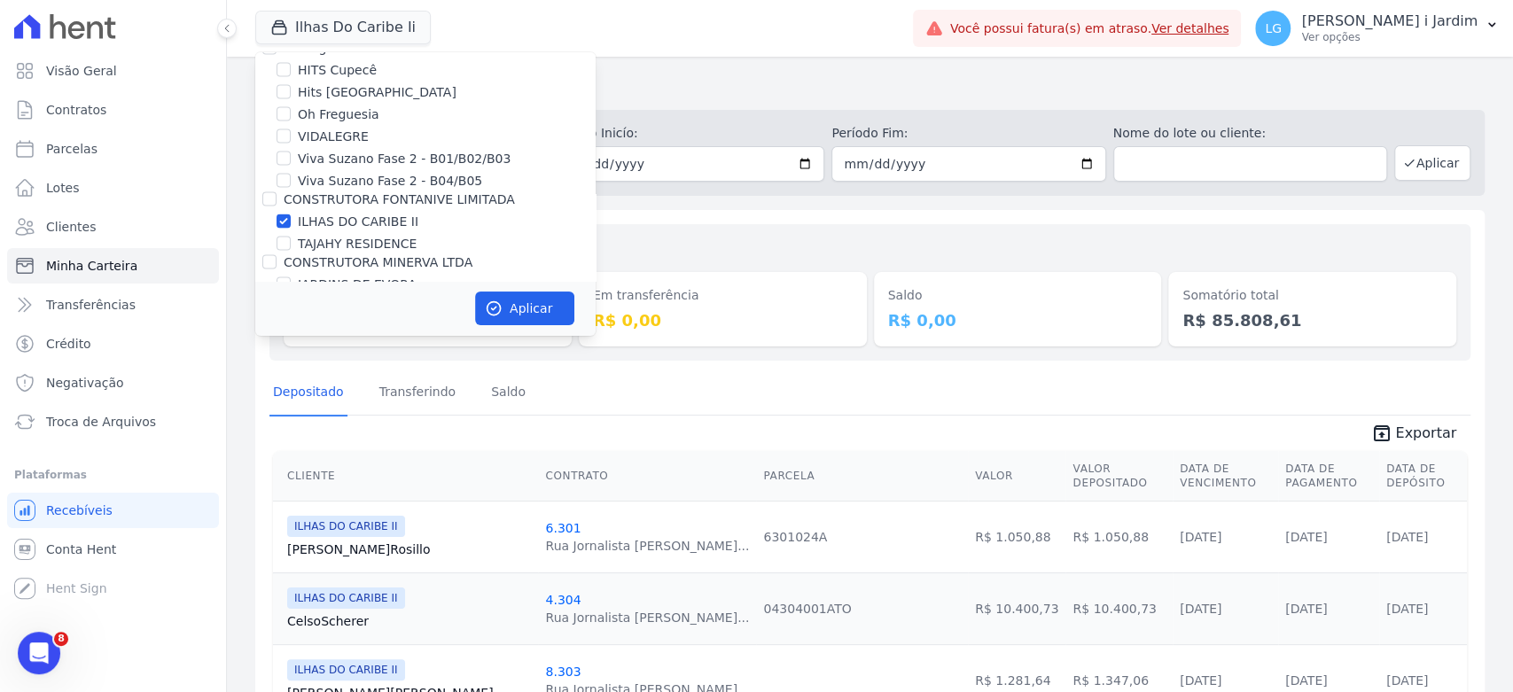
click at [378, 213] on label "ILHAS DO CARIBE II" at bounding box center [358, 222] width 121 height 19
click at [291, 215] on input "ILHAS DO CARIBE II" at bounding box center [284, 222] width 14 height 14
checkbox input "false"
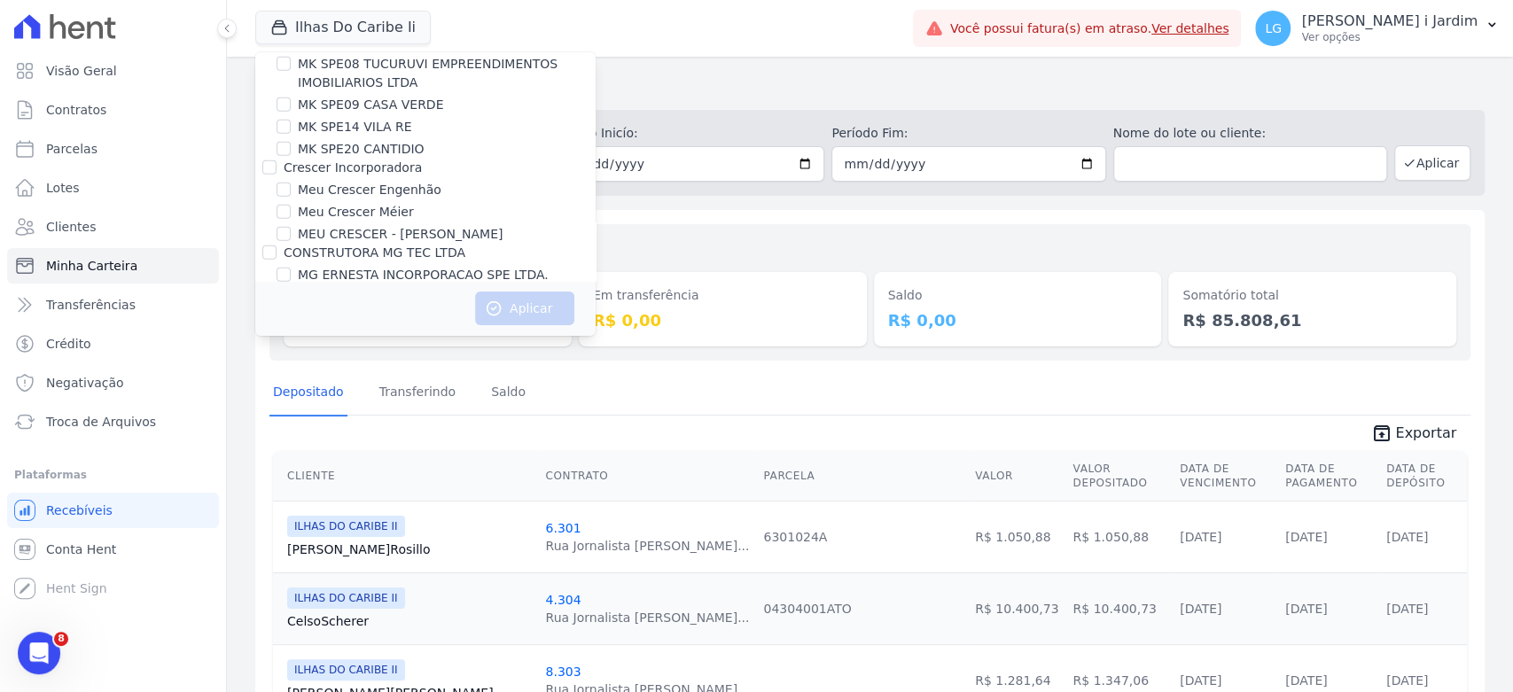
click at [392, 307] on label "Morada do Bosque Residencial" at bounding box center [393, 316] width 190 height 19
click at [291, 309] on input "Morada do Bosque Residencial" at bounding box center [284, 316] width 14 height 14
checkbox input "true"
click at [503, 322] on button "Aplicar" at bounding box center [524, 309] width 99 height 34
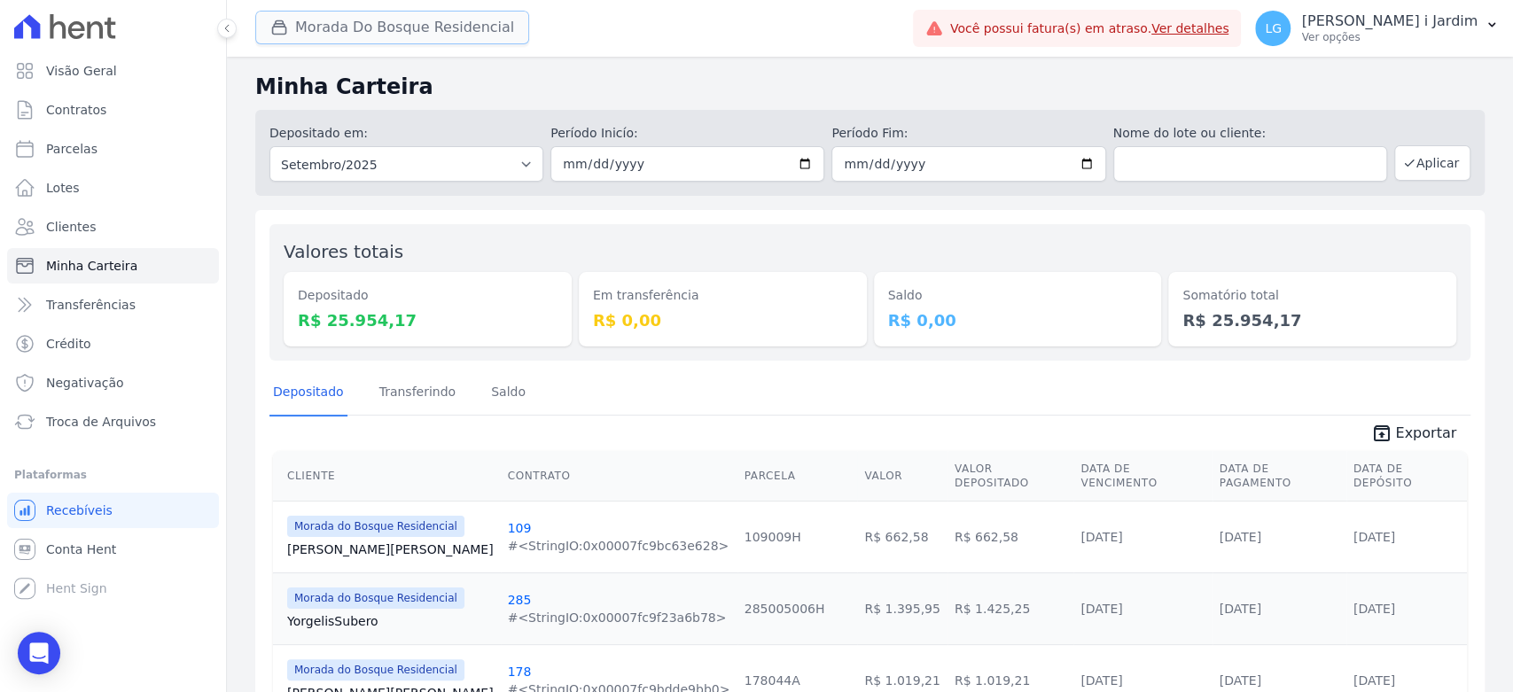
click at [395, 29] on button "Morada Do Bosque Residencial" at bounding box center [392, 28] width 274 height 34
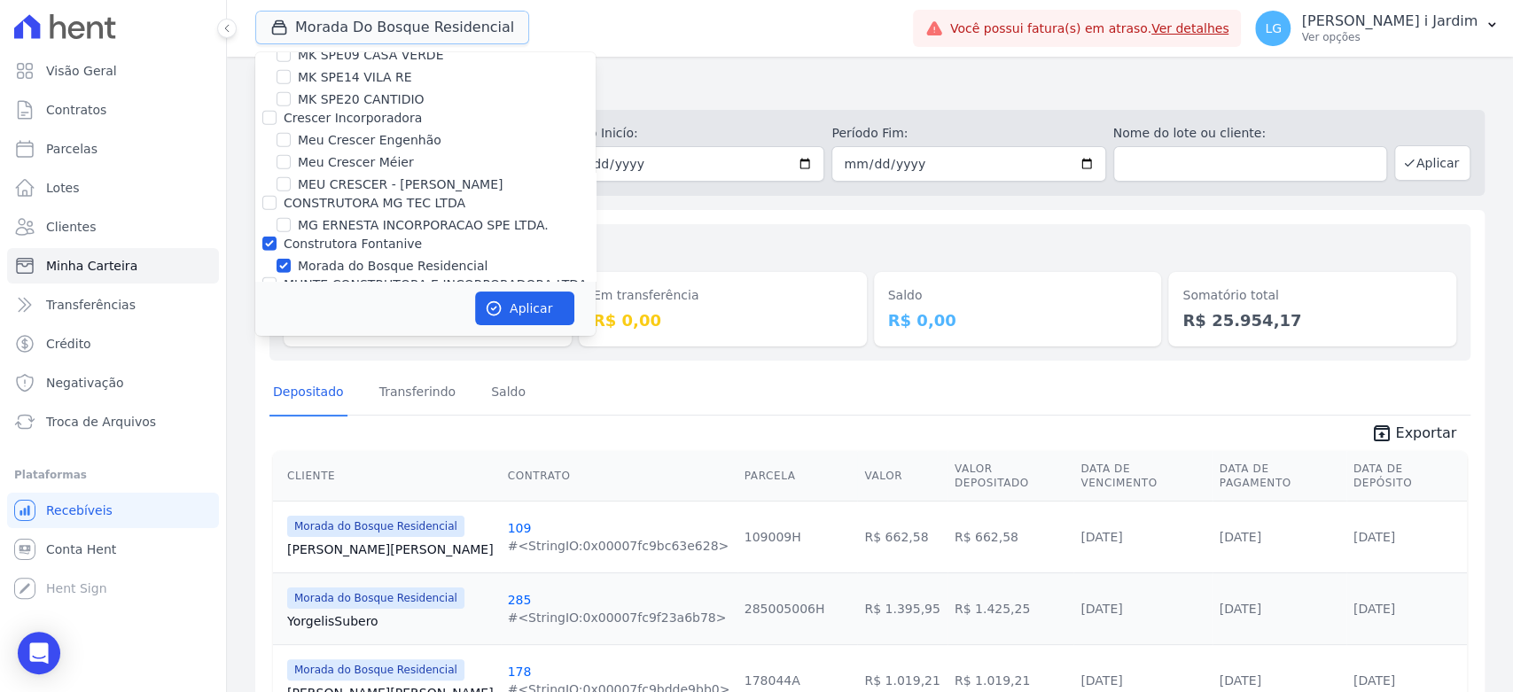
scroll to position [3447, 0]
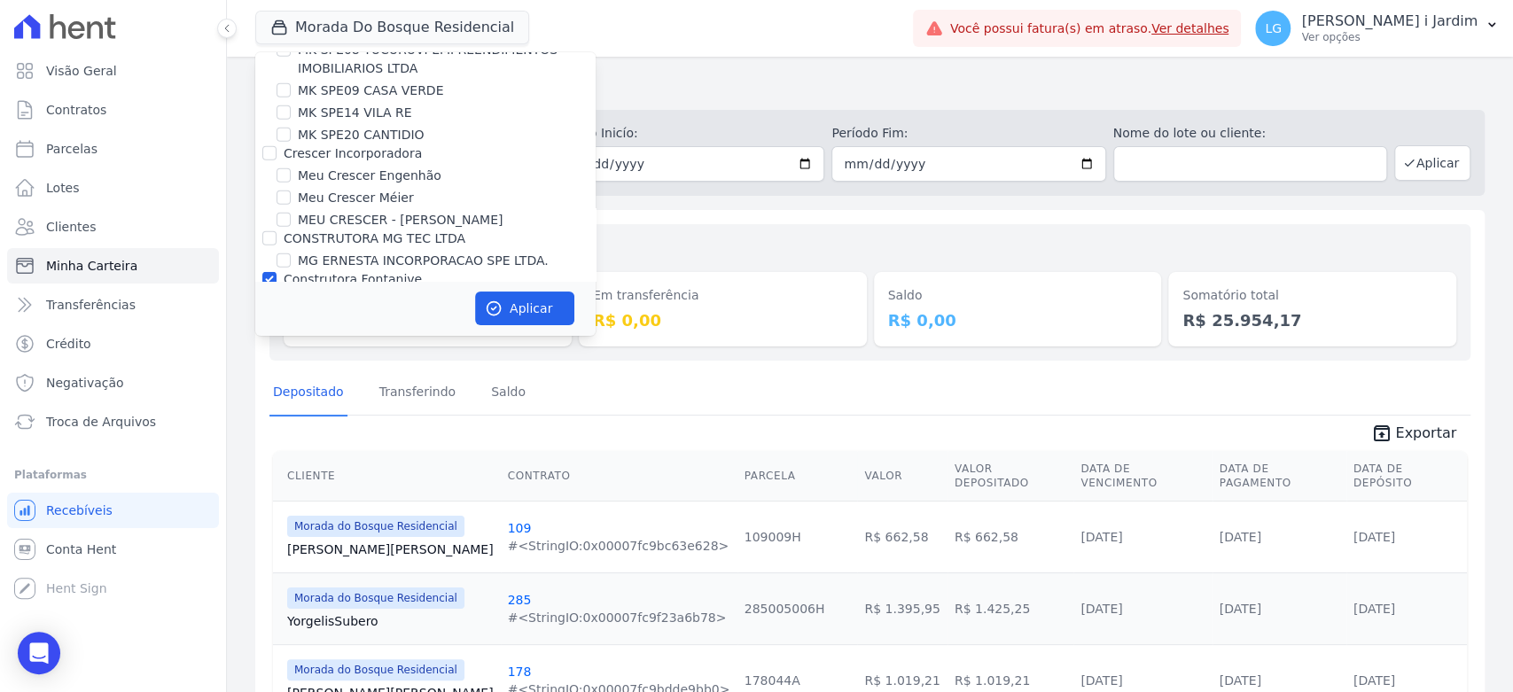
click at [397, 293] on label "Morada do Bosque Residencial" at bounding box center [393, 302] width 190 height 19
click at [291, 294] on input "Morada do Bosque Residencial" at bounding box center [284, 301] width 14 height 14
checkbox input "false"
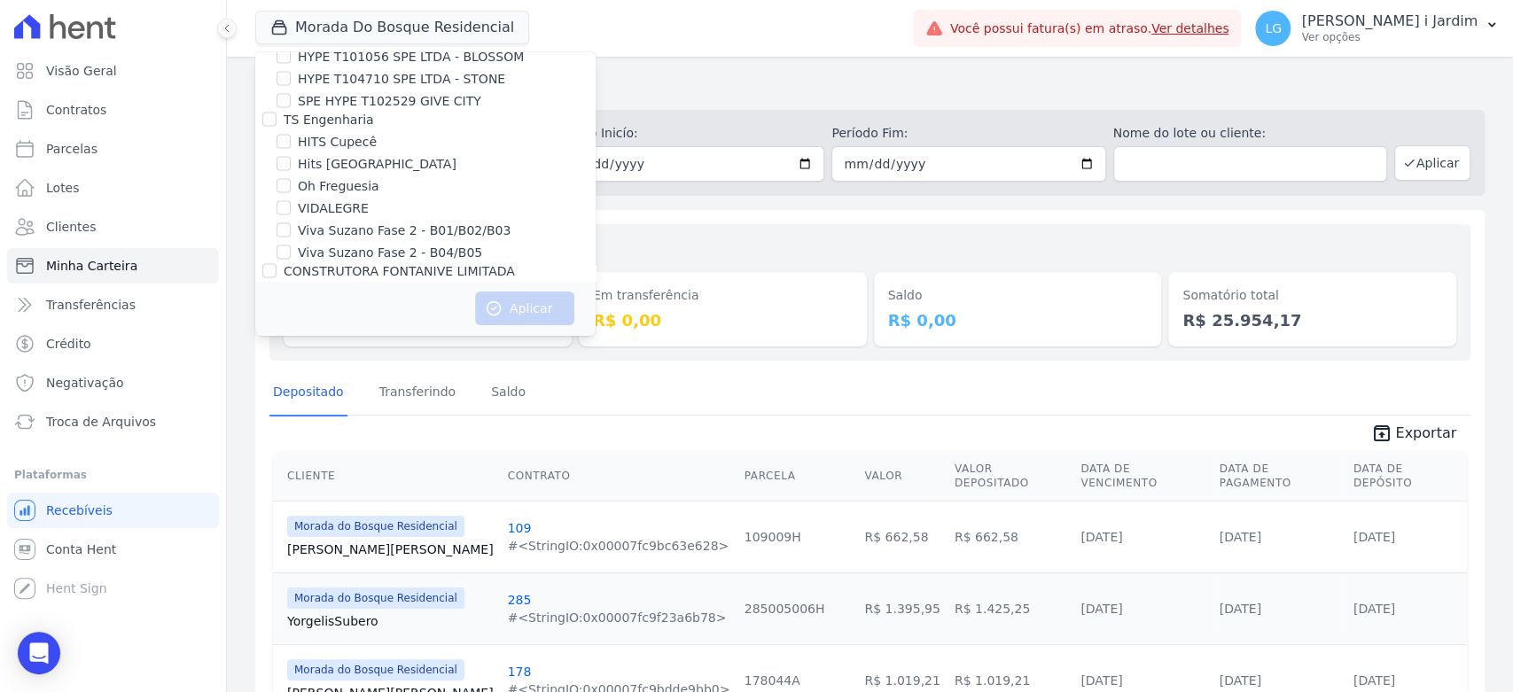
drag, startPoint x: 317, startPoint y: 161, endPoint x: 330, endPoint y: 183, distance: 25.1
click at [317, 307] on label "TAJAHY RESIDENCE" at bounding box center [357, 316] width 119 height 19
click at [291, 309] on input "TAJAHY RESIDENCE" at bounding box center [284, 316] width 14 height 14
checkbox input "true"
click at [523, 317] on button "Aplicar" at bounding box center [524, 309] width 99 height 34
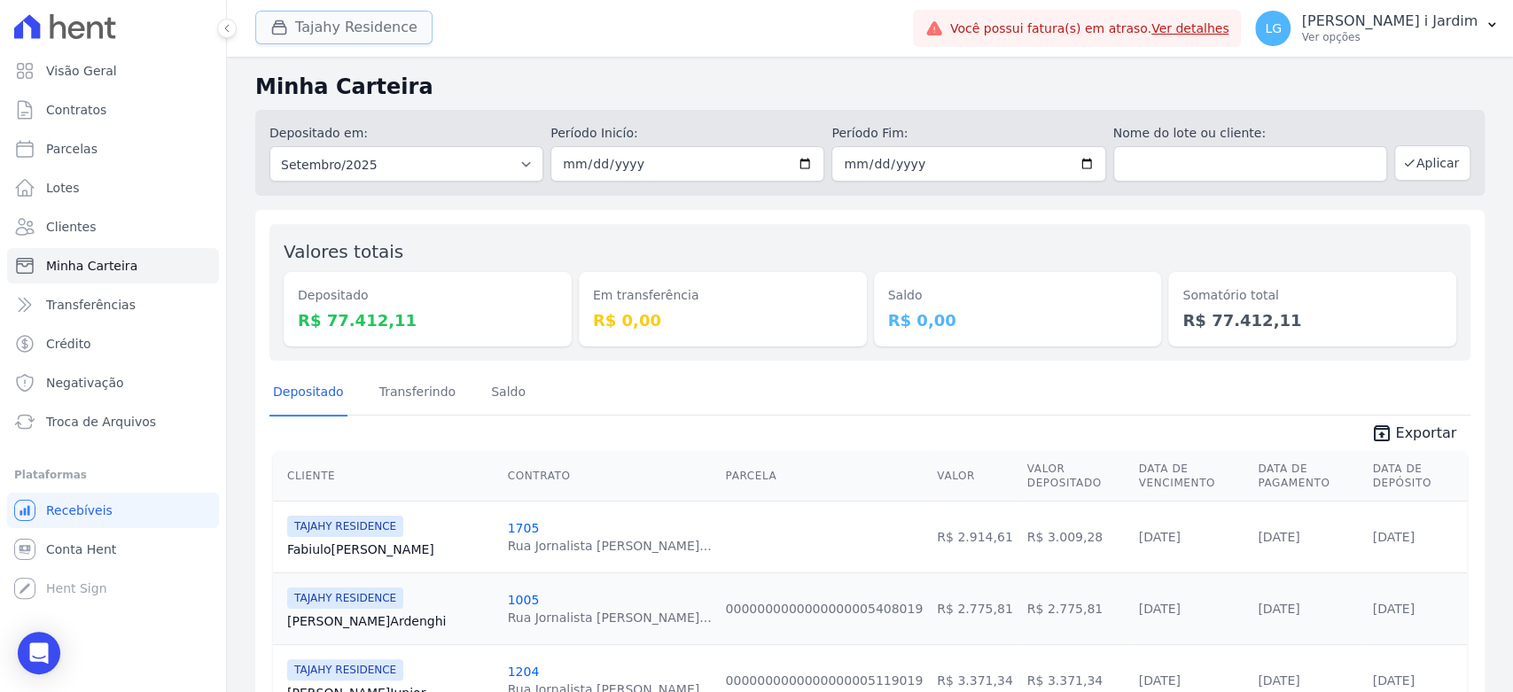
click at [336, 27] on button "Tajahy Residence" at bounding box center [343, 28] width 177 height 34
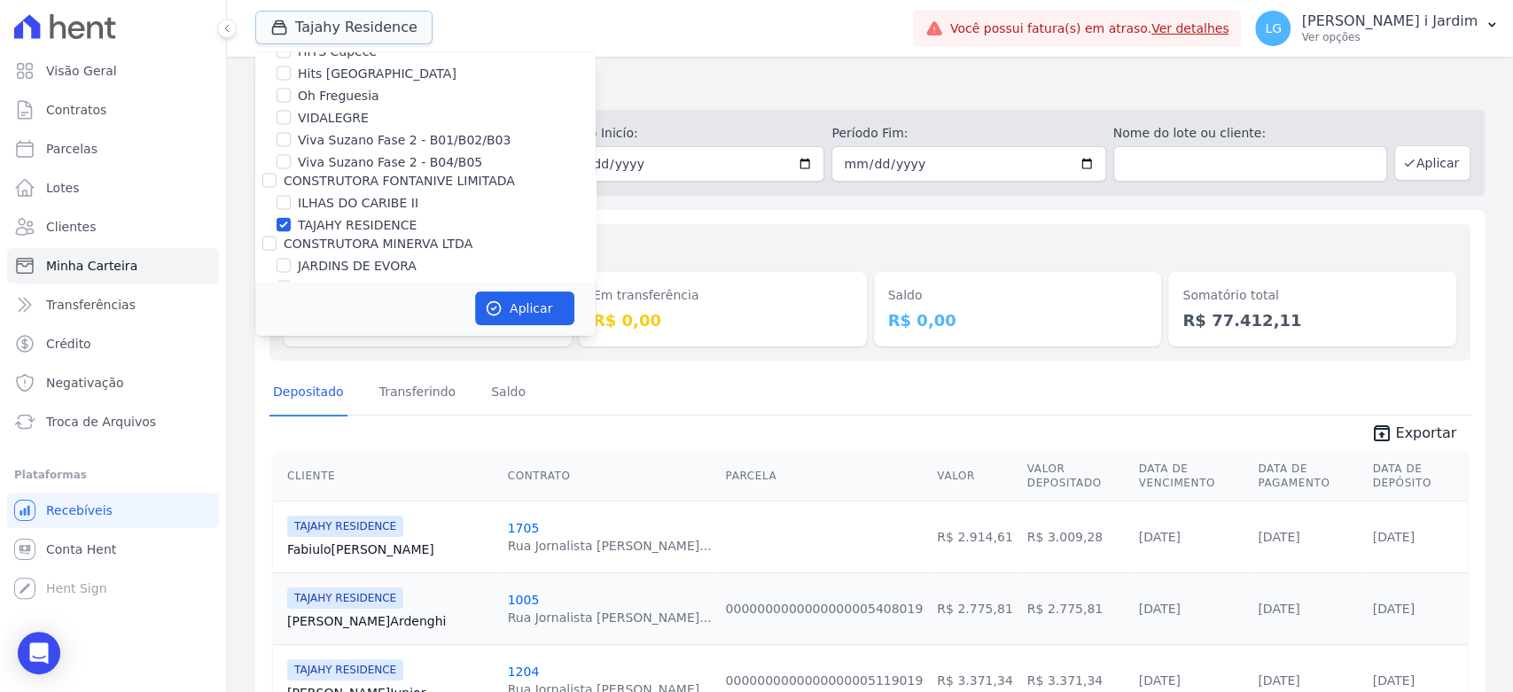
scroll to position [2462, 0]
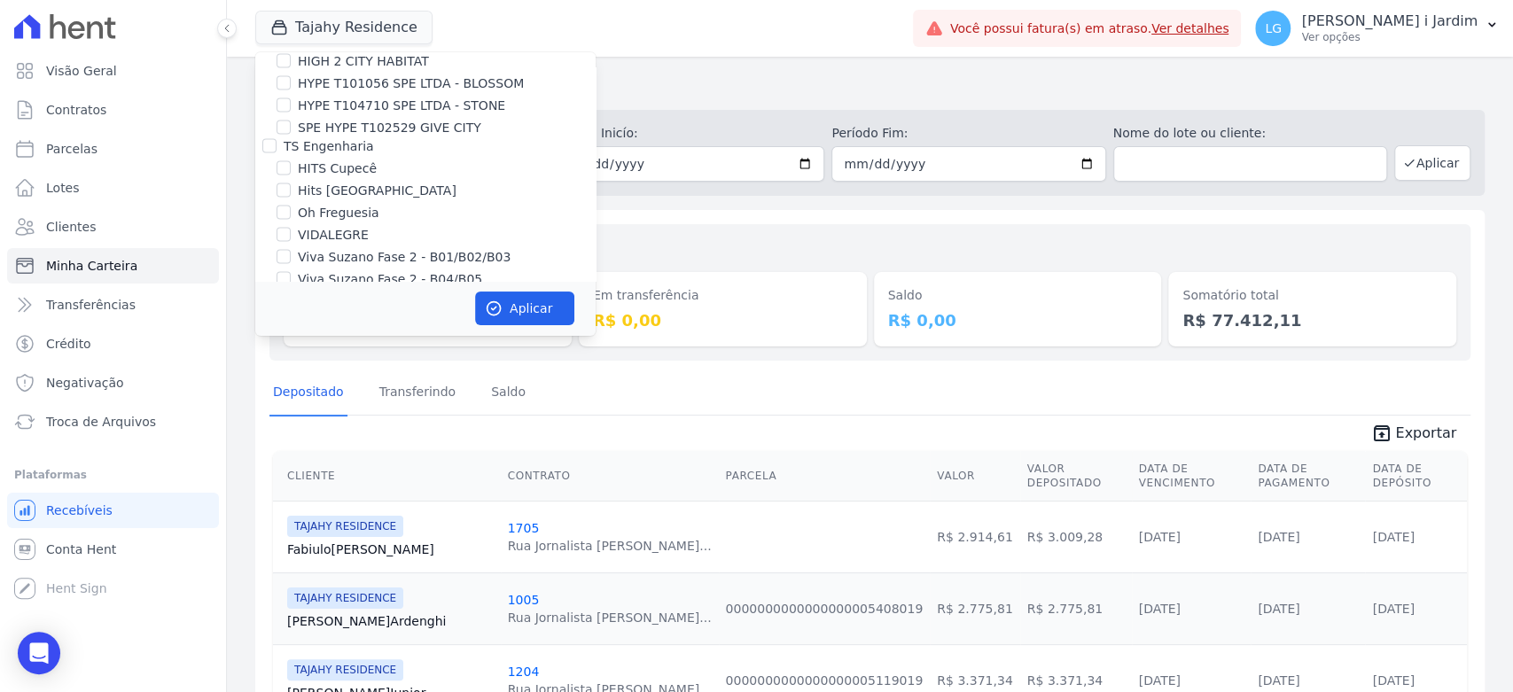
click at [339, 333] on label "TAJAHY RESIDENCE" at bounding box center [357, 342] width 119 height 19
click at [291, 335] on input "TAJAHY RESIDENCE" at bounding box center [284, 342] width 14 height 14
checkbox input "false"
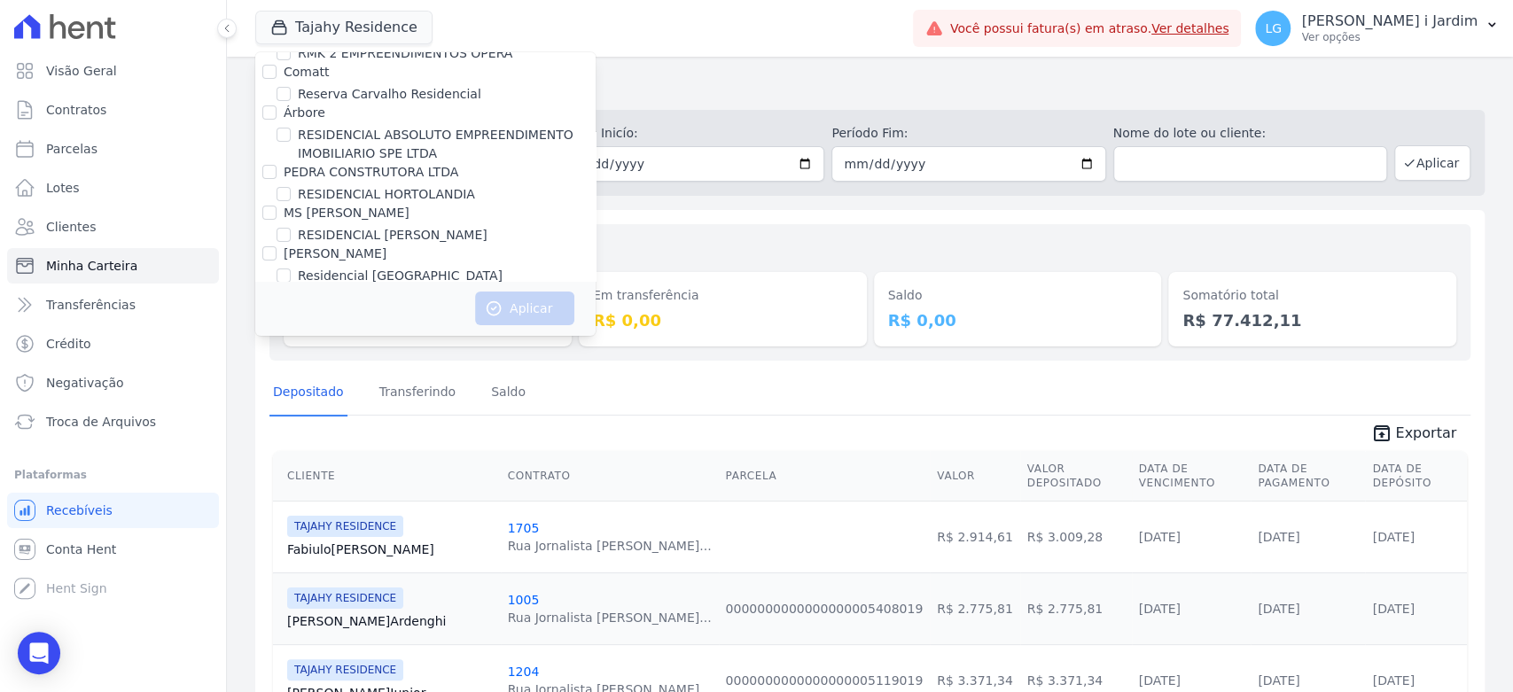
click at [350, 348] on label "RESIDENCIAL RESERVA DO PARQUE EMPREENDIMENTO IMOBILIARIO LTDA" at bounding box center [447, 366] width 298 height 37
click at [291, 350] on input "RESIDENCIAL RESERVA DO PARQUE EMPREENDIMENTO IMOBILIARIO LTDA" at bounding box center [284, 357] width 14 height 14
checkbox input "true"
click at [504, 311] on button "Aplicar" at bounding box center [524, 309] width 99 height 34
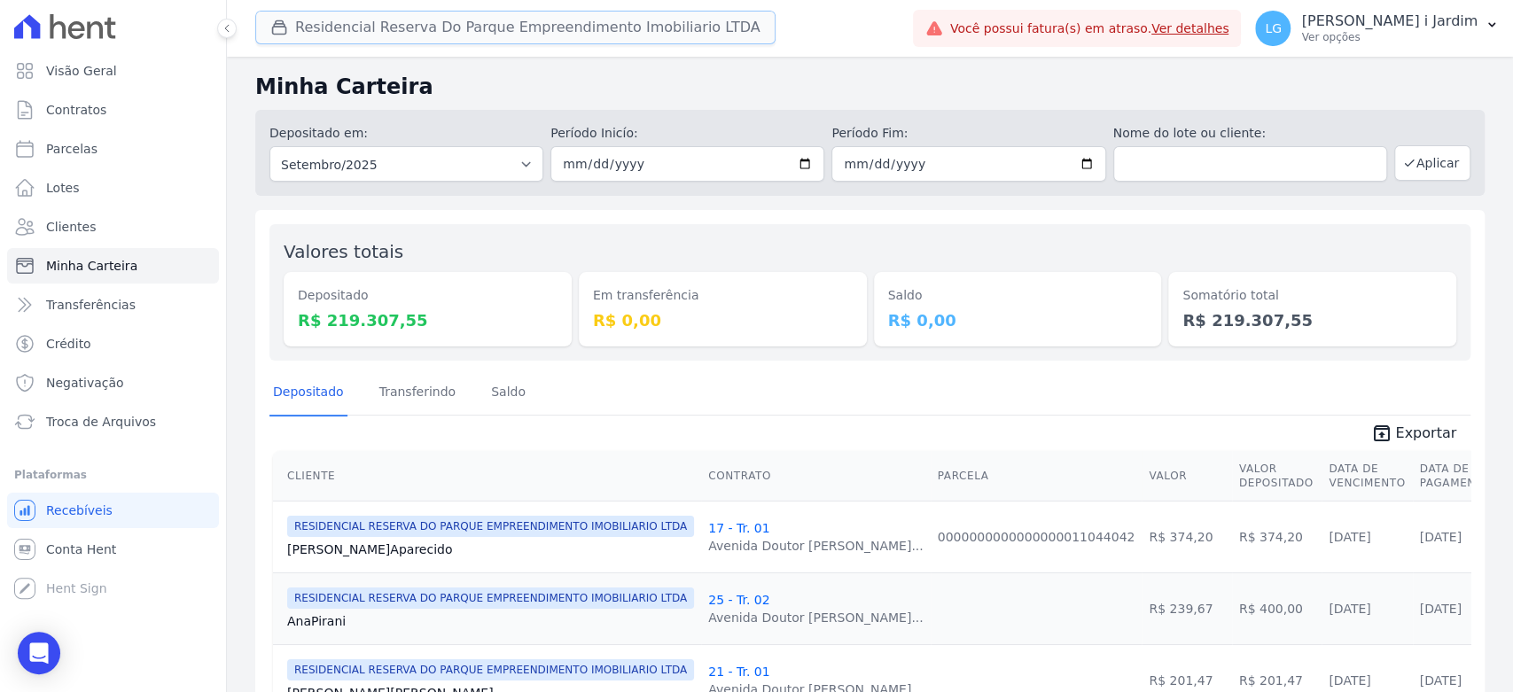
click at [319, 18] on button "Residencial Reserva Do Parque Empreendimento Imobiliario LTDA" at bounding box center [515, 28] width 520 height 34
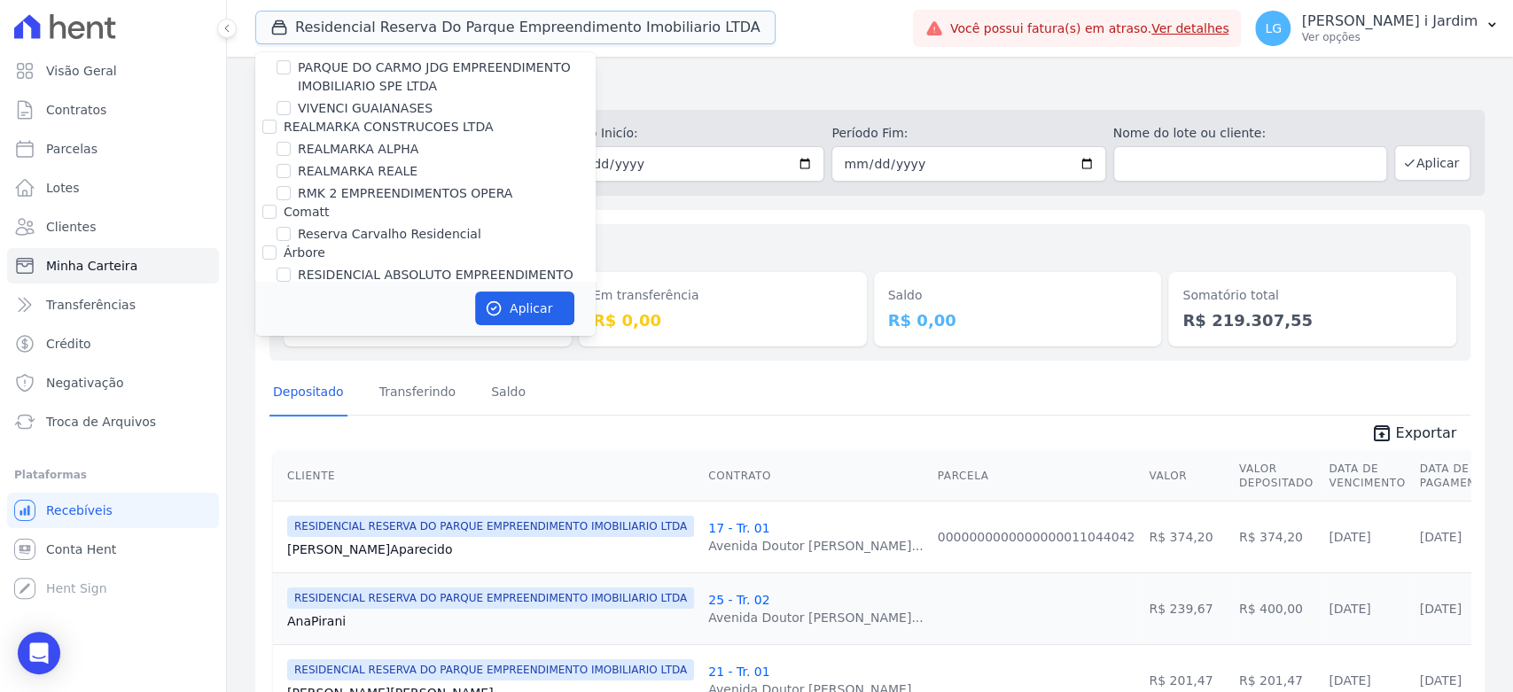
scroll to position [4235, 0]
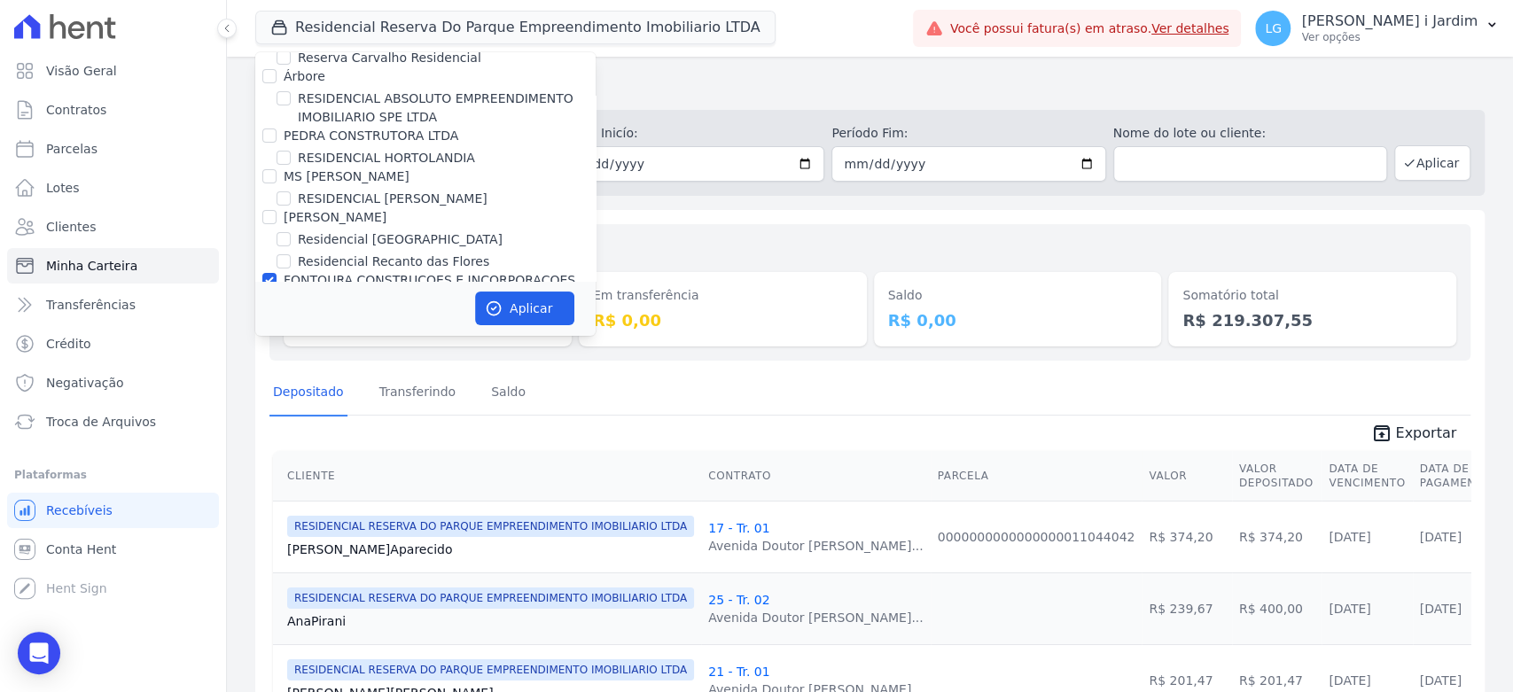
click at [410, 273] on label "FONTOURA CONSTRUCOES E INCORPORACOES LTDA" at bounding box center [430, 289] width 292 height 33
click at [277, 273] on input "FONTOURA CONSTRUCOES E INCORPORACOES LTDA" at bounding box center [269, 280] width 14 height 14
checkbox input "false"
click at [267, 371] on div "Residencial [GEOGRAPHIC_DATA]" at bounding box center [425, 380] width 340 height 19
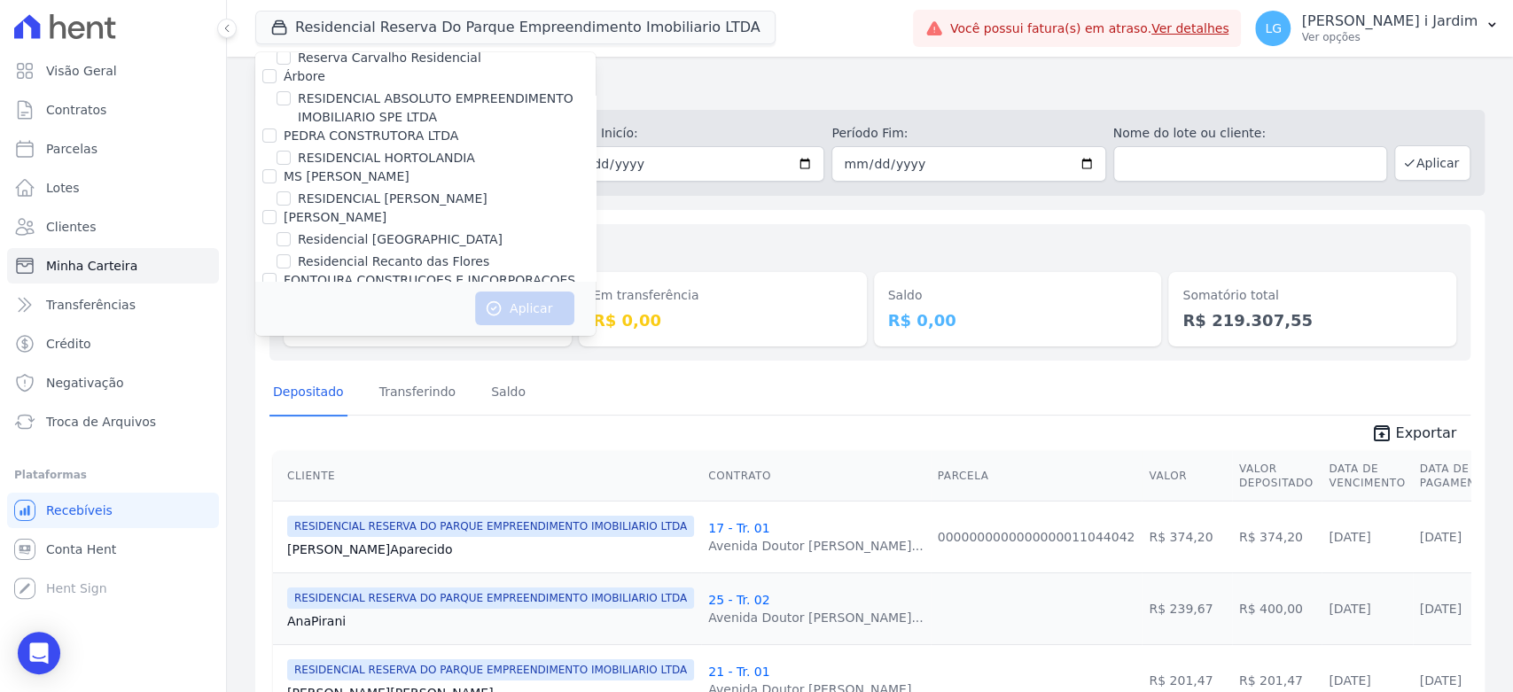
click at [267, 351] on input "Gedecon" at bounding box center [269, 358] width 14 height 14
checkbox input "true"
click at [496, 305] on icon "button" at bounding box center [494, 309] width 18 height 18
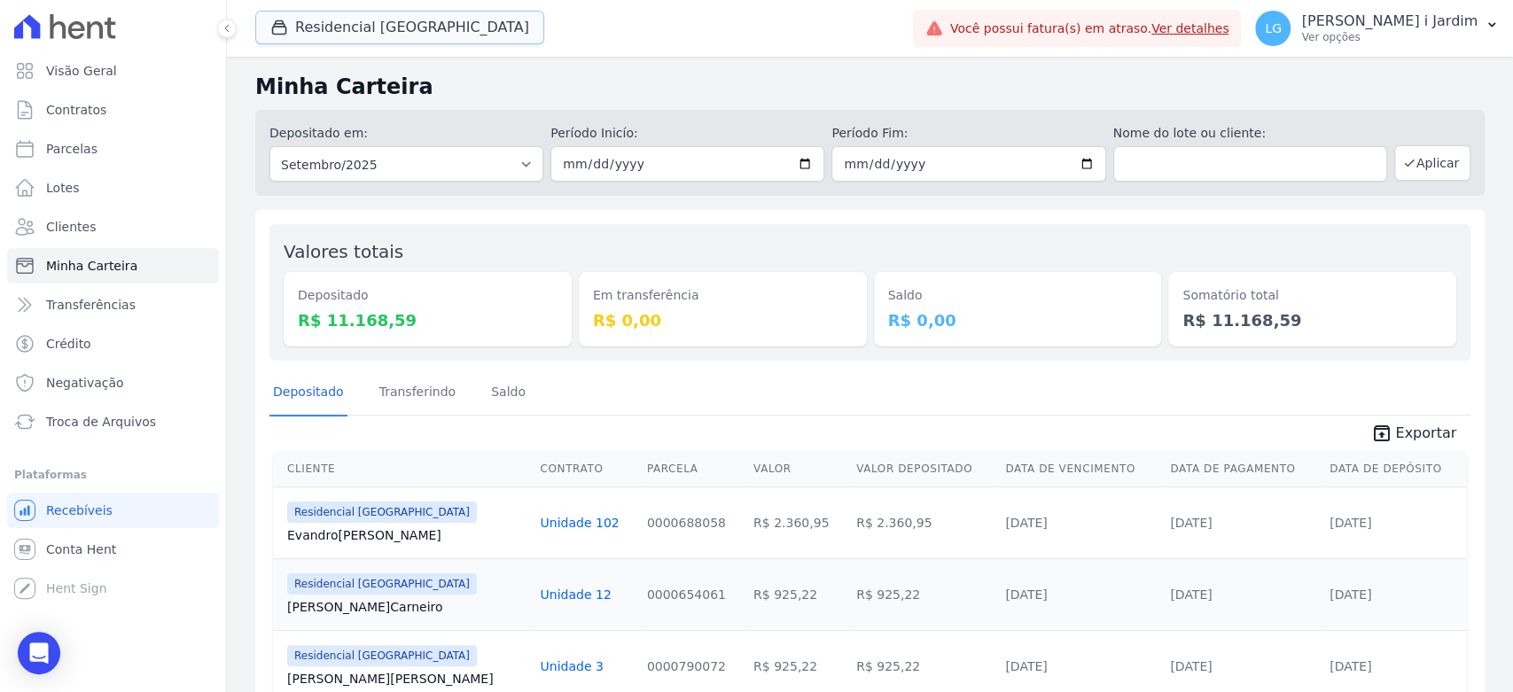
drag, startPoint x: 408, startPoint y: 30, endPoint x: 407, endPoint y: 51, distance: 20.4
click at [408, 29] on button "Residencial [GEOGRAPHIC_DATA]" at bounding box center [399, 28] width 289 height 34
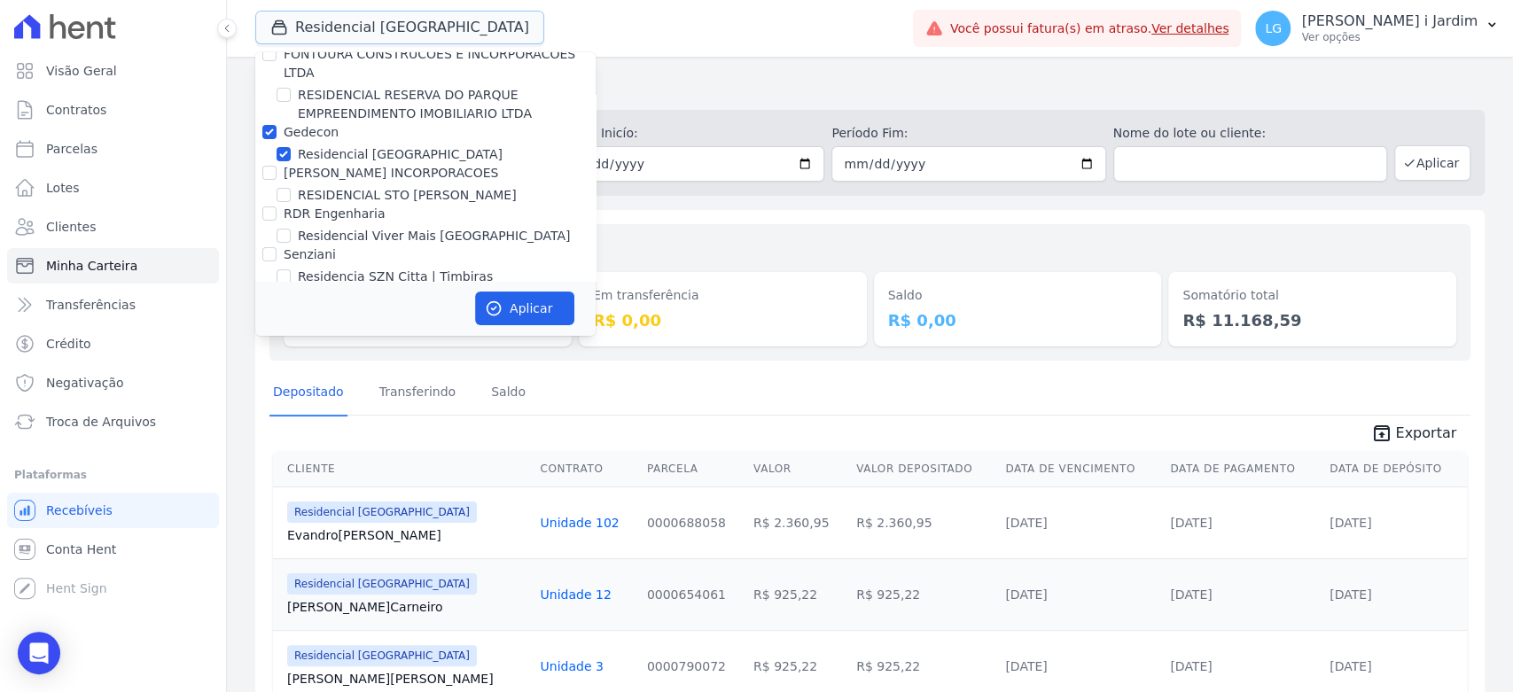
scroll to position [4334, 0]
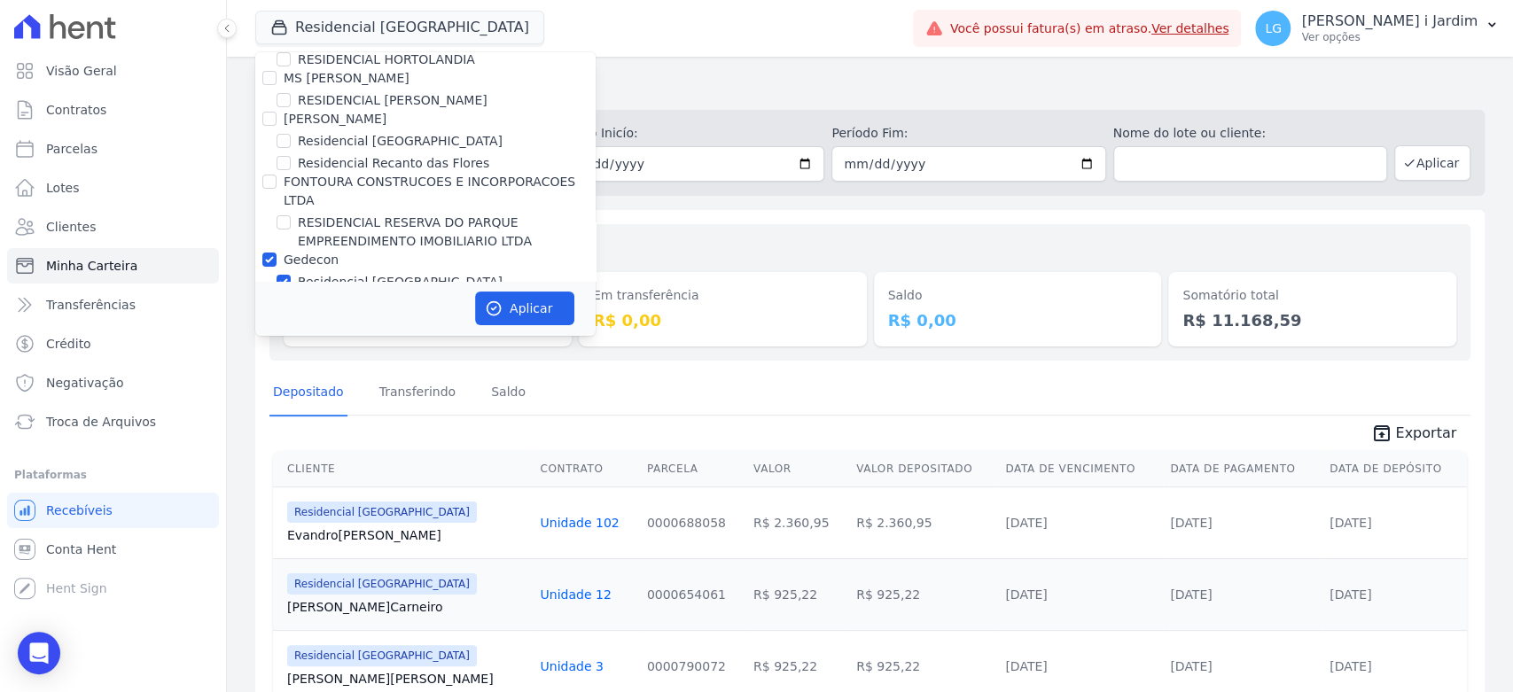
click at [305, 253] on label "Gedecon" at bounding box center [311, 260] width 55 height 14
click at [277, 253] on input "Gedecon" at bounding box center [269, 260] width 14 height 14
checkbox input "false"
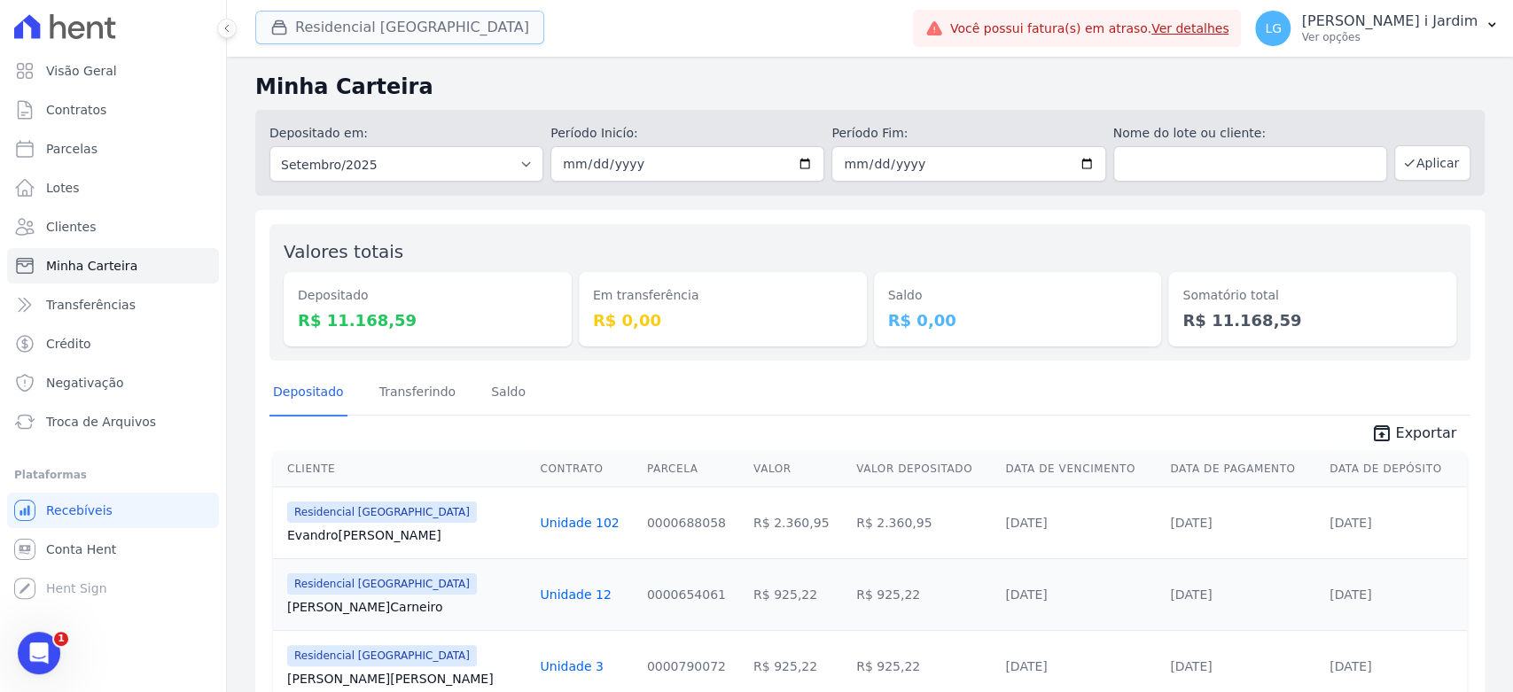
click at [347, 29] on button "Residencial [GEOGRAPHIC_DATA]" at bounding box center [399, 28] width 289 height 34
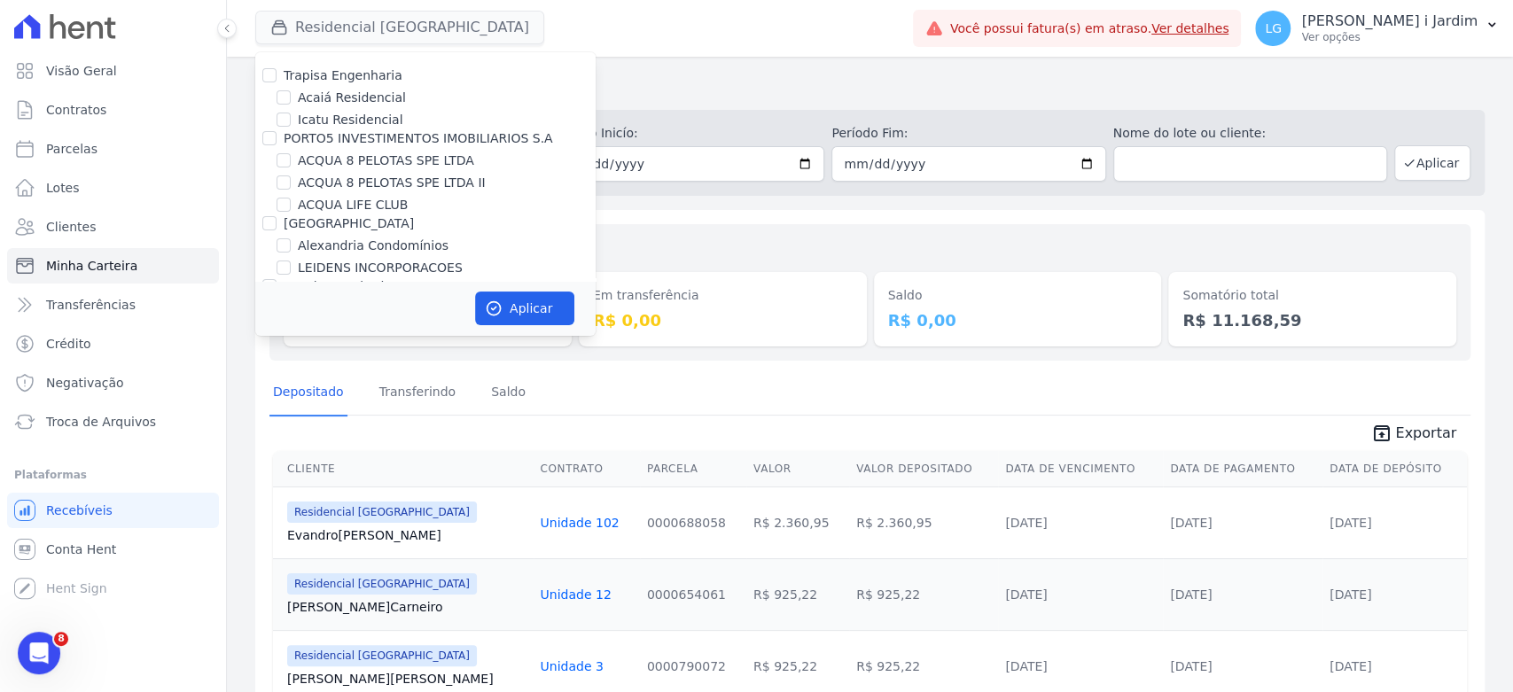
scroll to position [1681, 0]
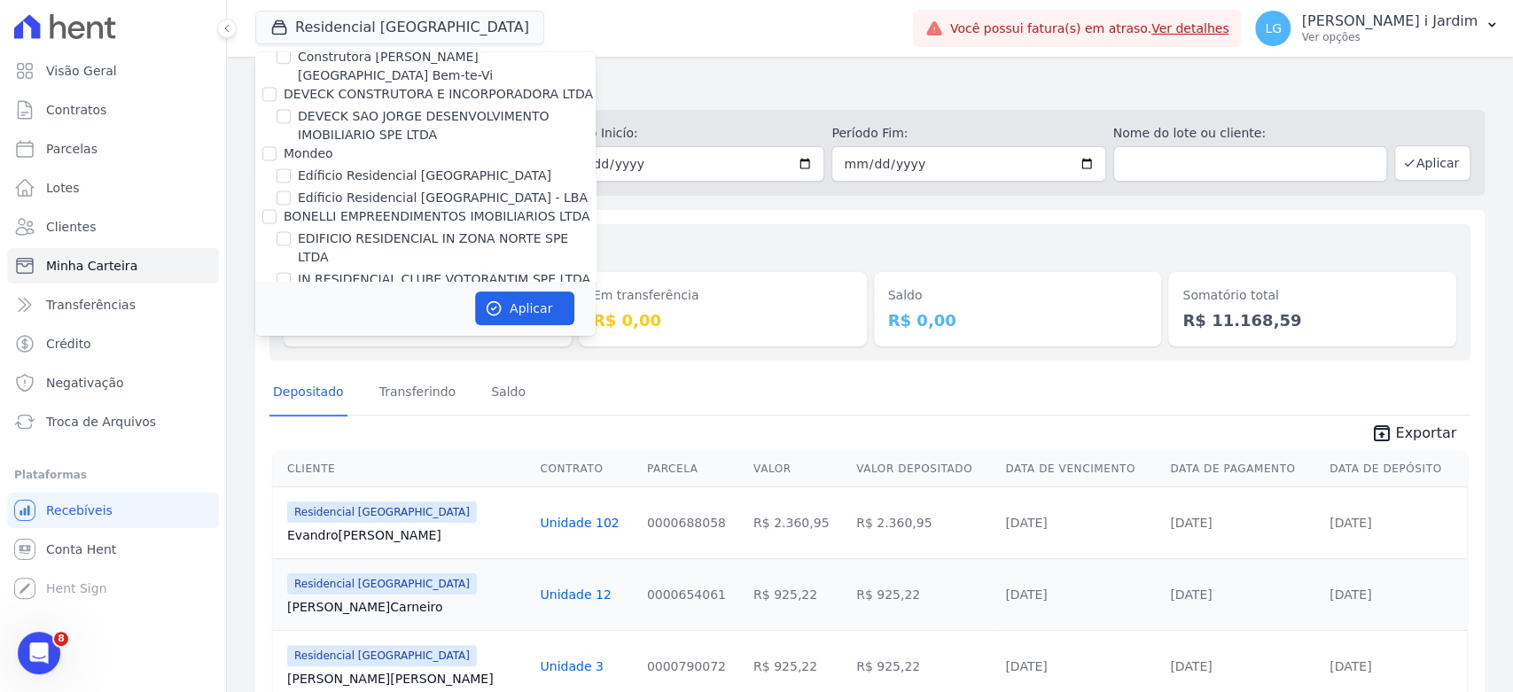
click at [369, 311] on label "[GEOGRAPHIC_DATA]" at bounding box center [363, 320] width 130 height 19
click at [291, 313] on input "[GEOGRAPHIC_DATA]" at bounding box center [284, 320] width 14 height 14
checkbox input "true"
click at [544, 322] on button "Aplicar" at bounding box center [524, 309] width 99 height 34
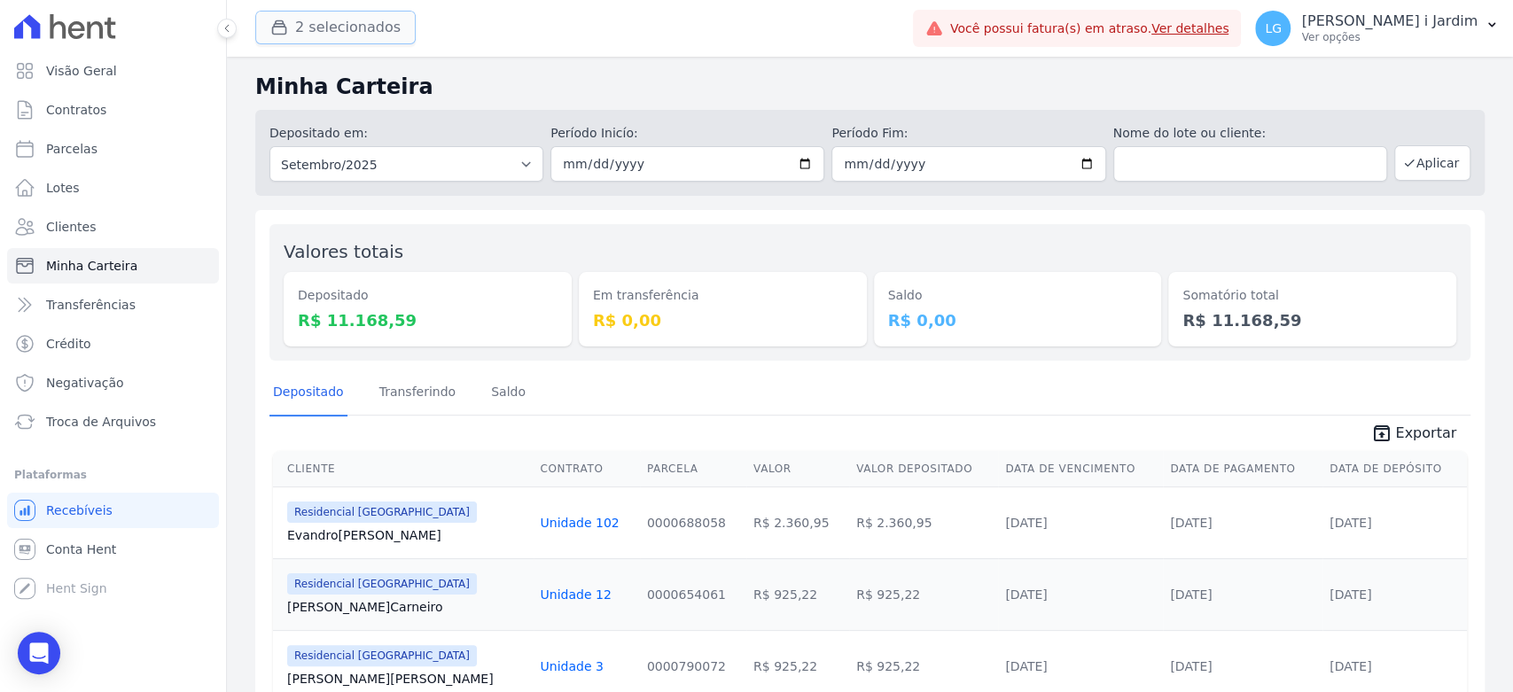
click at [368, 38] on button "2 selecionados" at bounding box center [335, 28] width 160 height 34
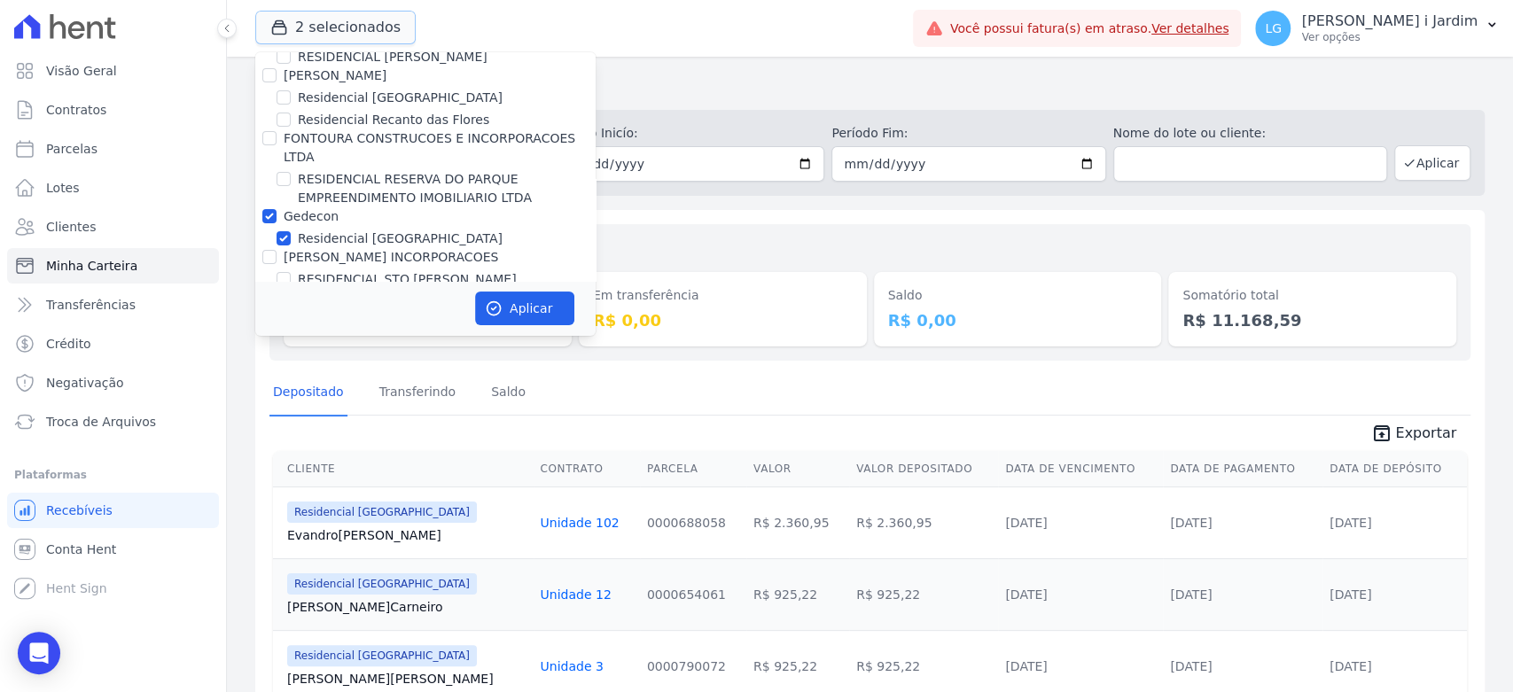
scroll to position [4334, 0]
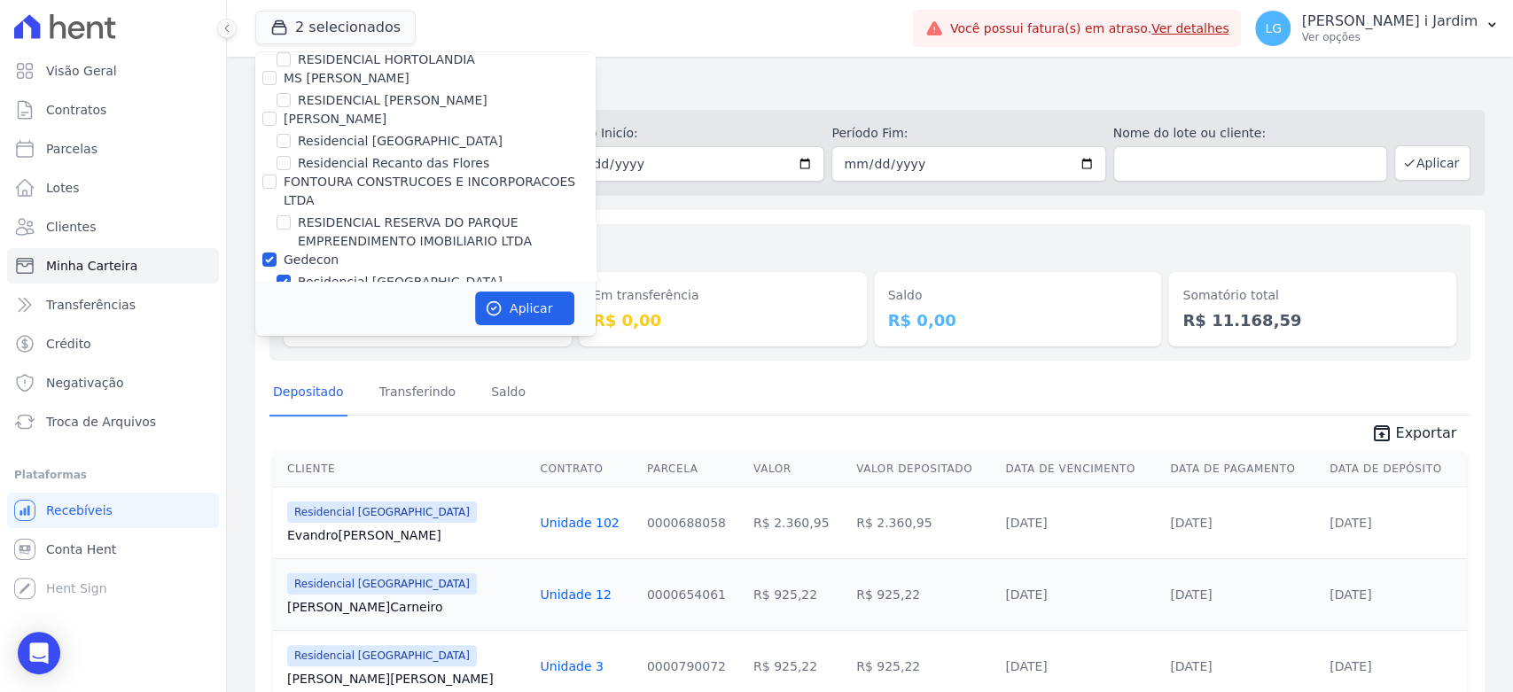
click at [328, 251] on div "Gedecon" at bounding box center [311, 260] width 55 height 19
click at [328, 253] on label "Gedecon" at bounding box center [311, 260] width 55 height 14
click at [277, 253] on input "Gedecon" at bounding box center [269, 260] width 14 height 14
checkbox input "false"
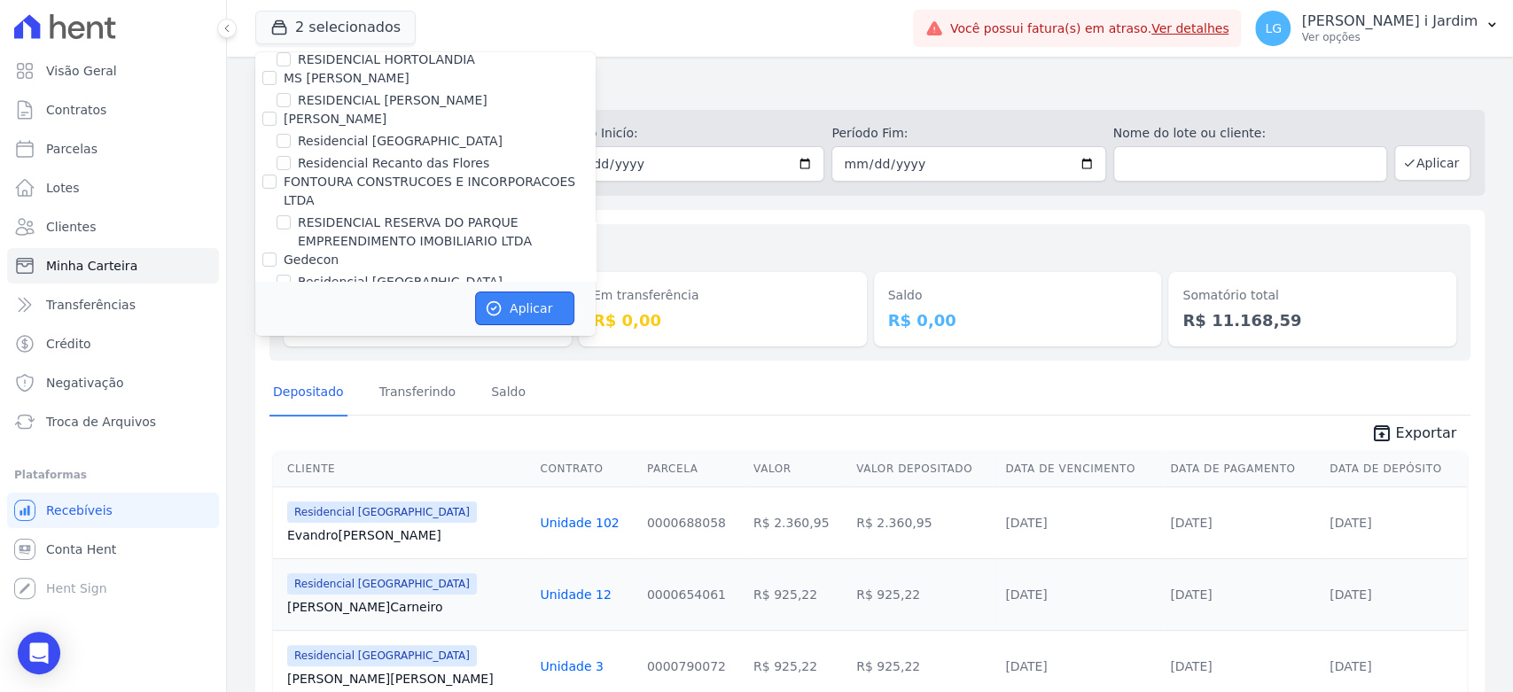
click at [501, 304] on icon "button" at bounding box center [494, 309] width 18 height 18
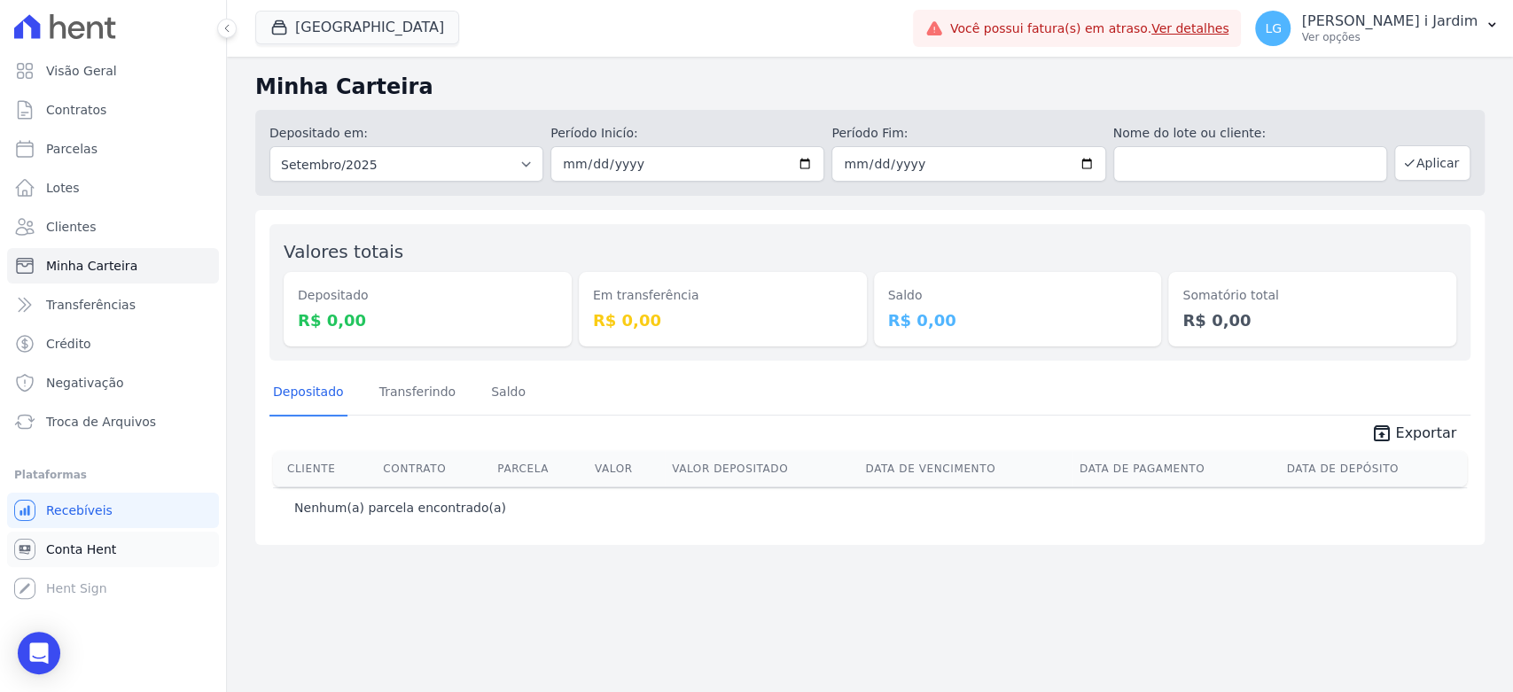
click at [121, 550] on link "Conta Hent" at bounding box center [113, 549] width 212 height 35
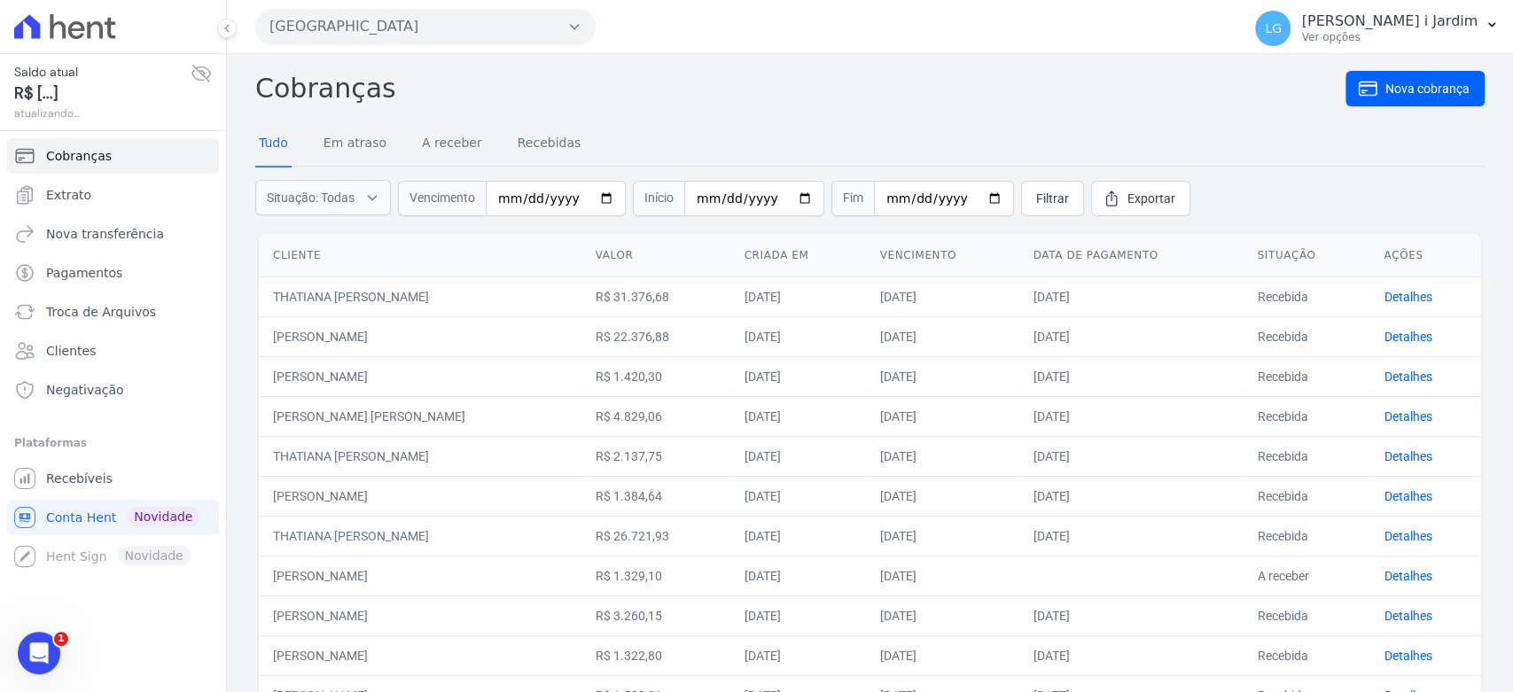
click at [206, 79] on icon at bounding box center [201, 74] width 18 height 16
click at [523, 154] on link "Recebidas" at bounding box center [549, 144] width 71 height 46
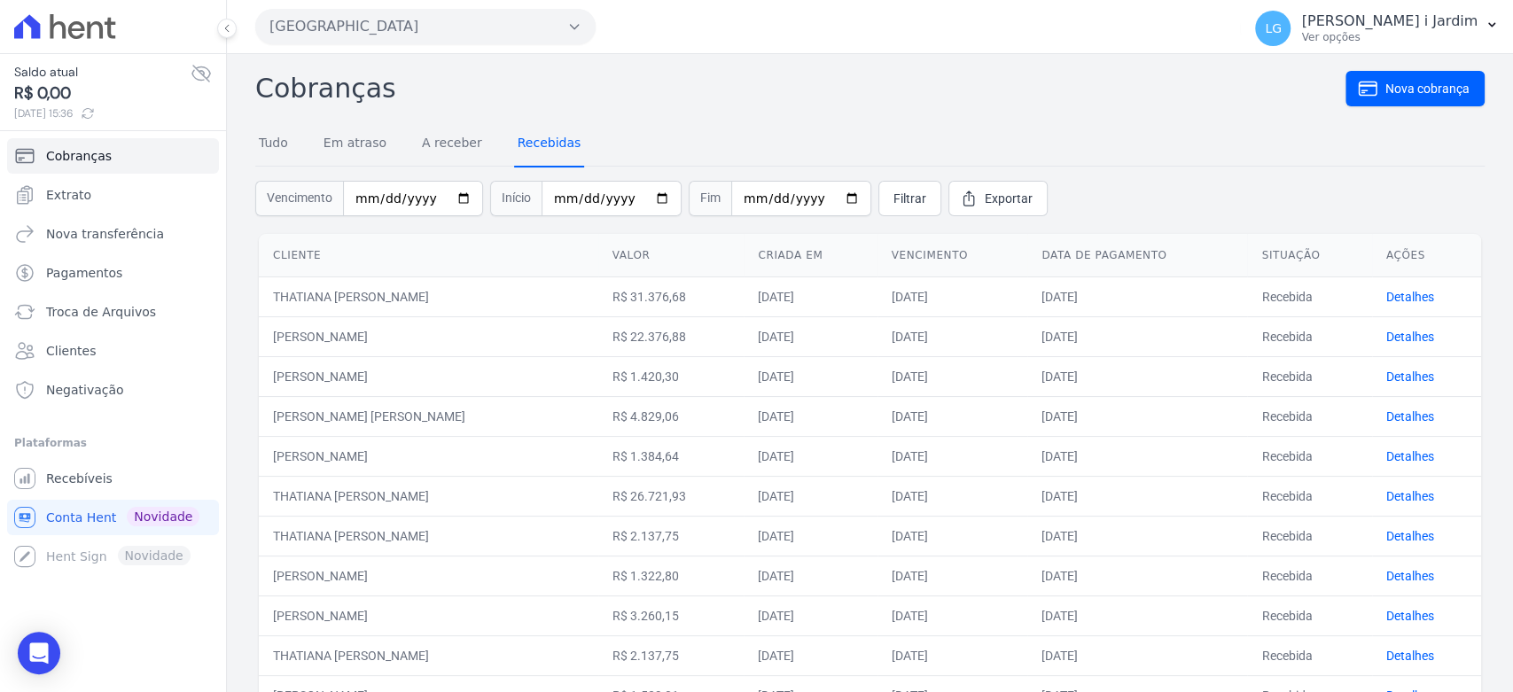
click at [523, 154] on link "Recebidas" at bounding box center [549, 144] width 71 height 46
click at [454, 189] on input "date" at bounding box center [413, 198] width 140 height 35
click at [453, 194] on input "date" at bounding box center [413, 198] width 140 height 35
type input "[DATE]"
click at [637, 204] on input "date" at bounding box center [612, 198] width 140 height 35
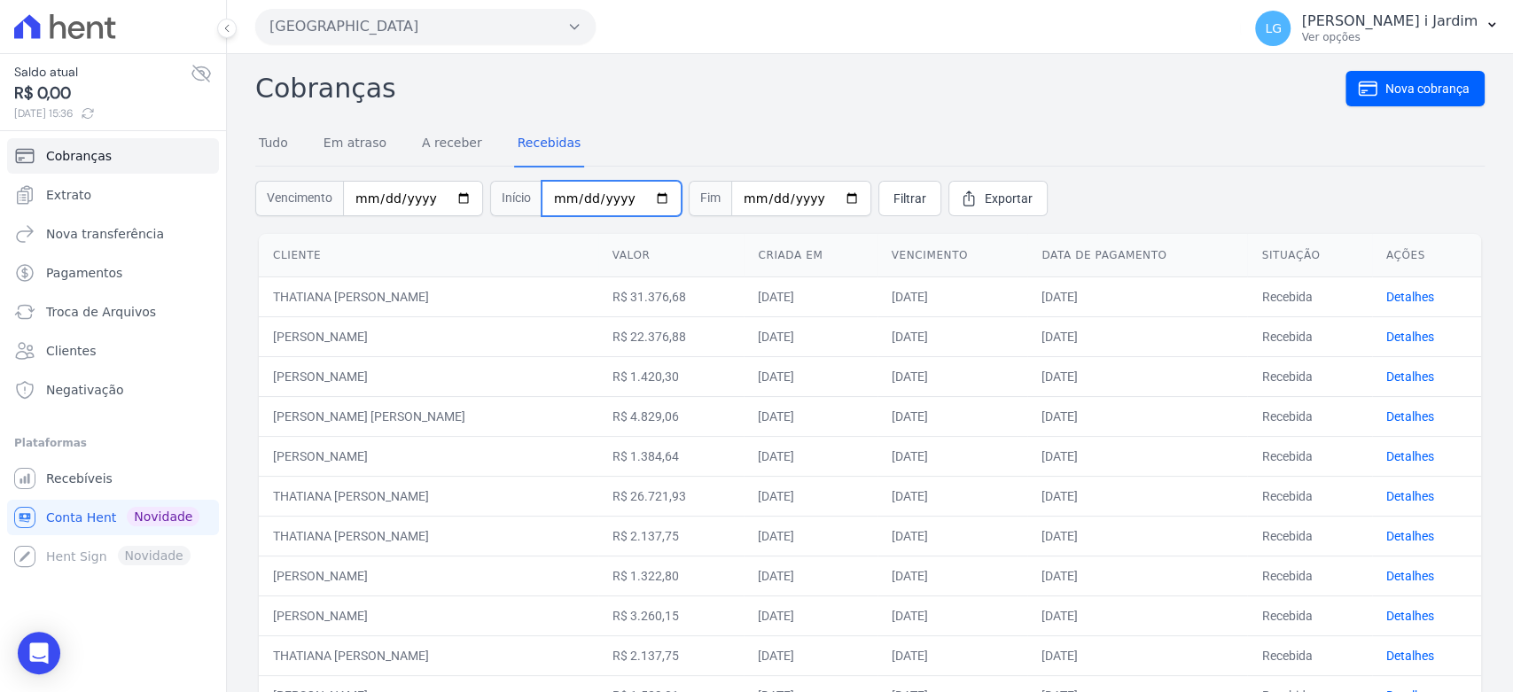
click at [638, 199] on input "[DATE]" at bounding box center [612, 198] width 140 height 35
click at [450, 200] on input "[DATE]" at bounding box center [413, 198] width 140 height 35
click at [428, 192] on input "[DATE]" at bounding box center [413, 198] width 140 height 35
click at [629, 195] on input "[DATE]" at bounding box center [612, 198] width 140 height 35
click at [640, 201] on input "[DATE]" at bounding box center [612, 198] width 140 height 35
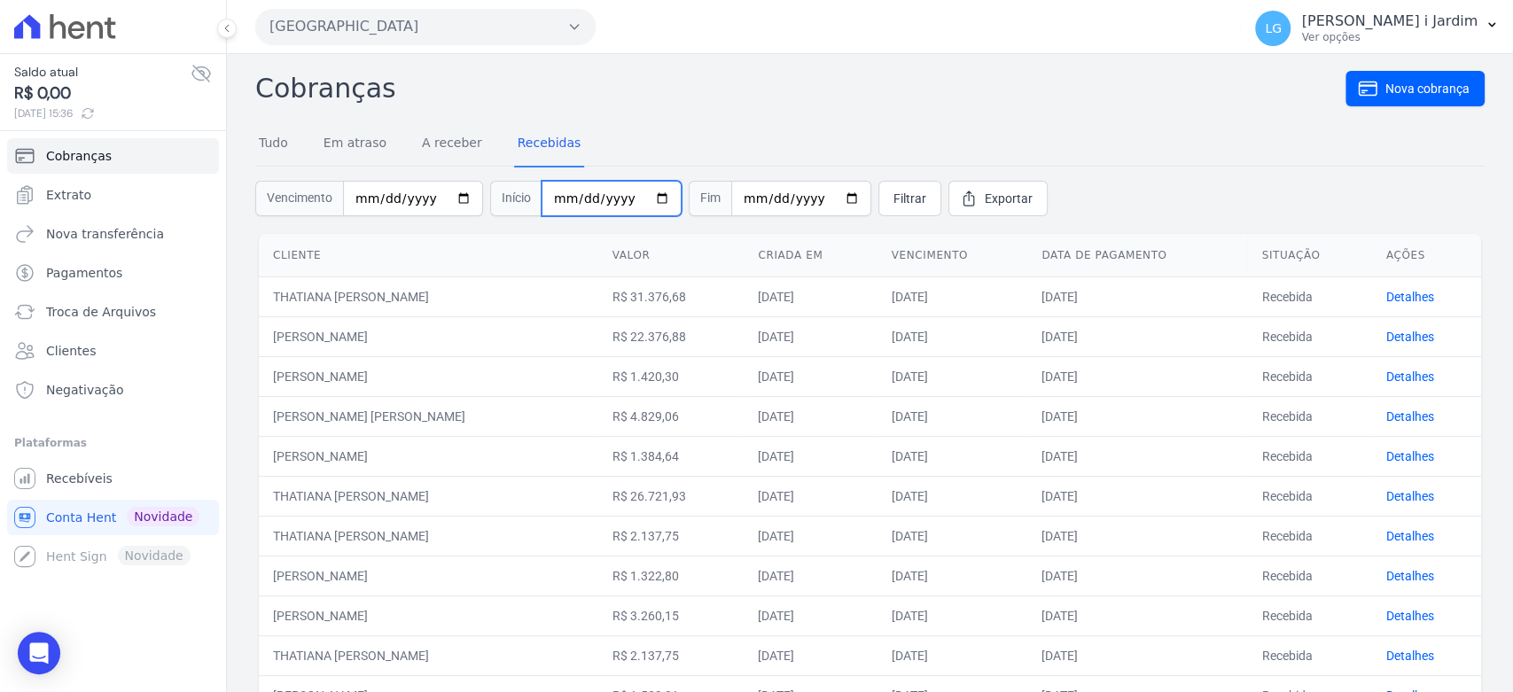
type input "[DATE]"
click at [825, 199] on input "date" at bounding box center [801, 198] width 140 height 35
type input "[DATE]"
click at [468, 199] on input "[DATE]" at bounding box center [413, 198] width 140 height 35
click at [460, 200] on input "[DATE]" at bounding box center [413, 198] width 140 height 35
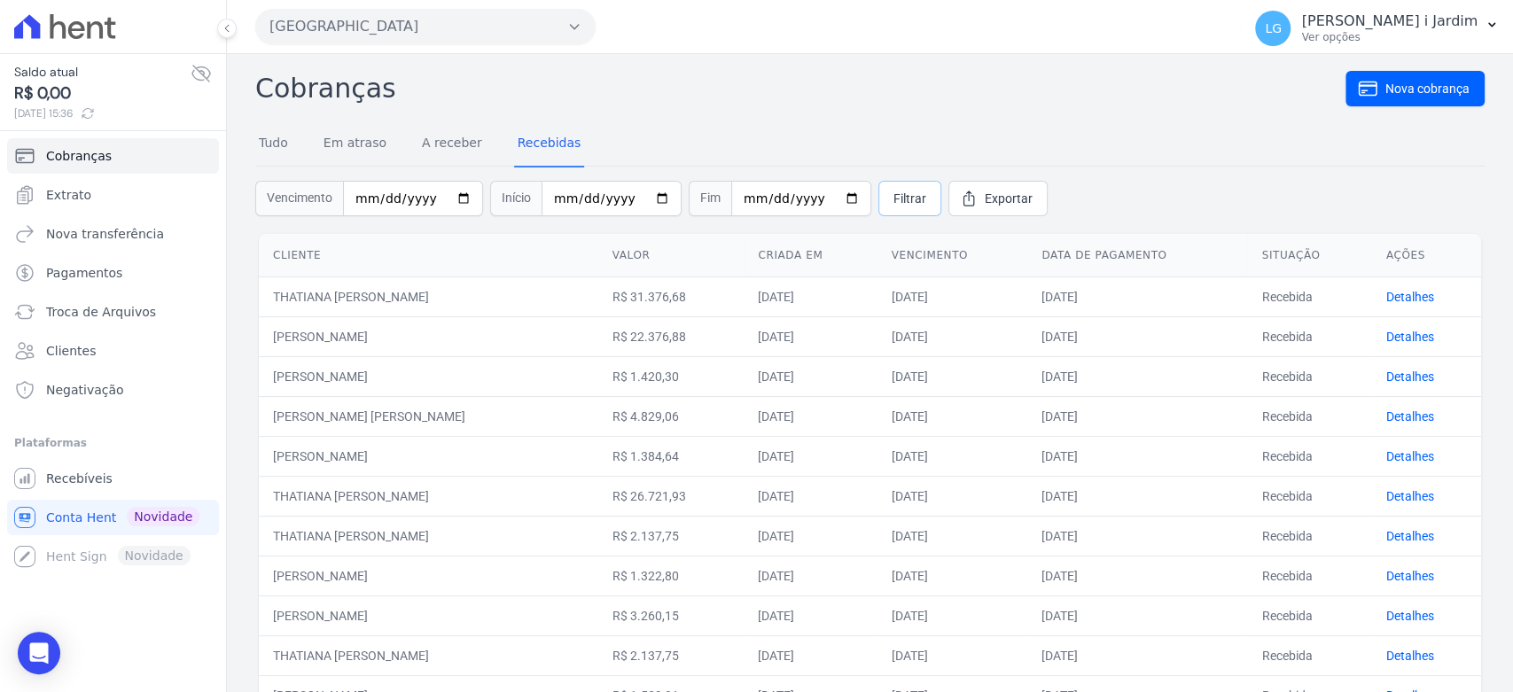
click at [894, 195] on span "Filtrar" at bounding box center [910, 199] width 33 height 18
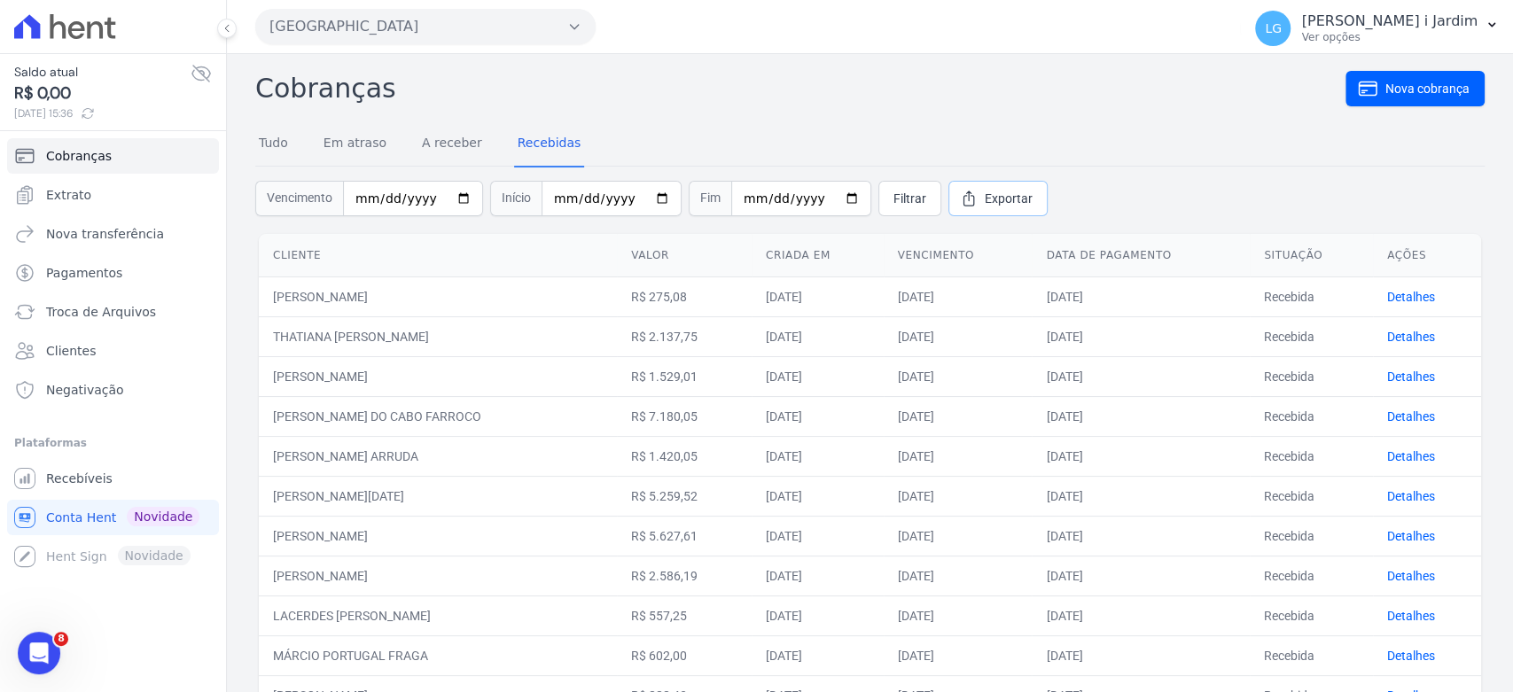
click at [985, 190] on span "Exportar" at bounding box center [1009, 199] width 48 height 18
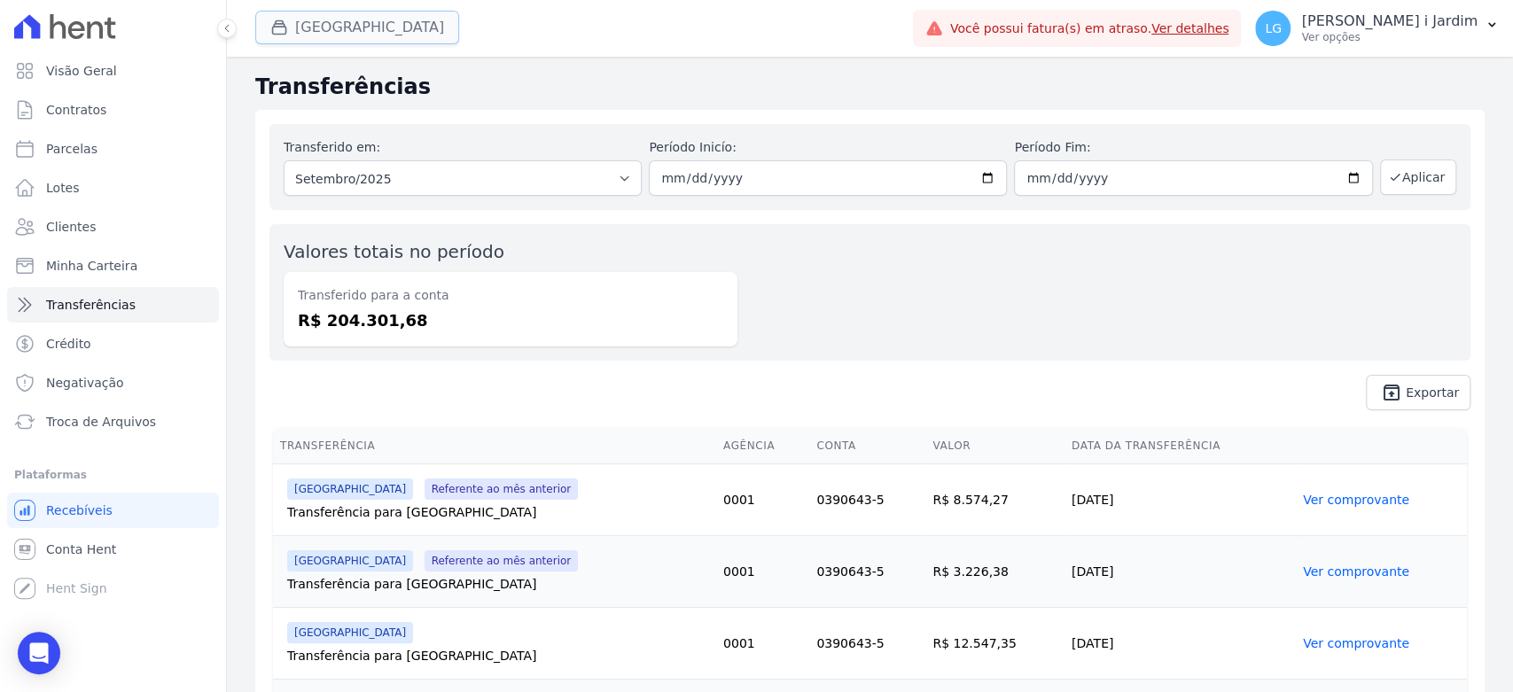
click at [346, 27] on button "[GEOGRAPHIC_DATA]" at bounding box center [357, 28] width 204 height 34
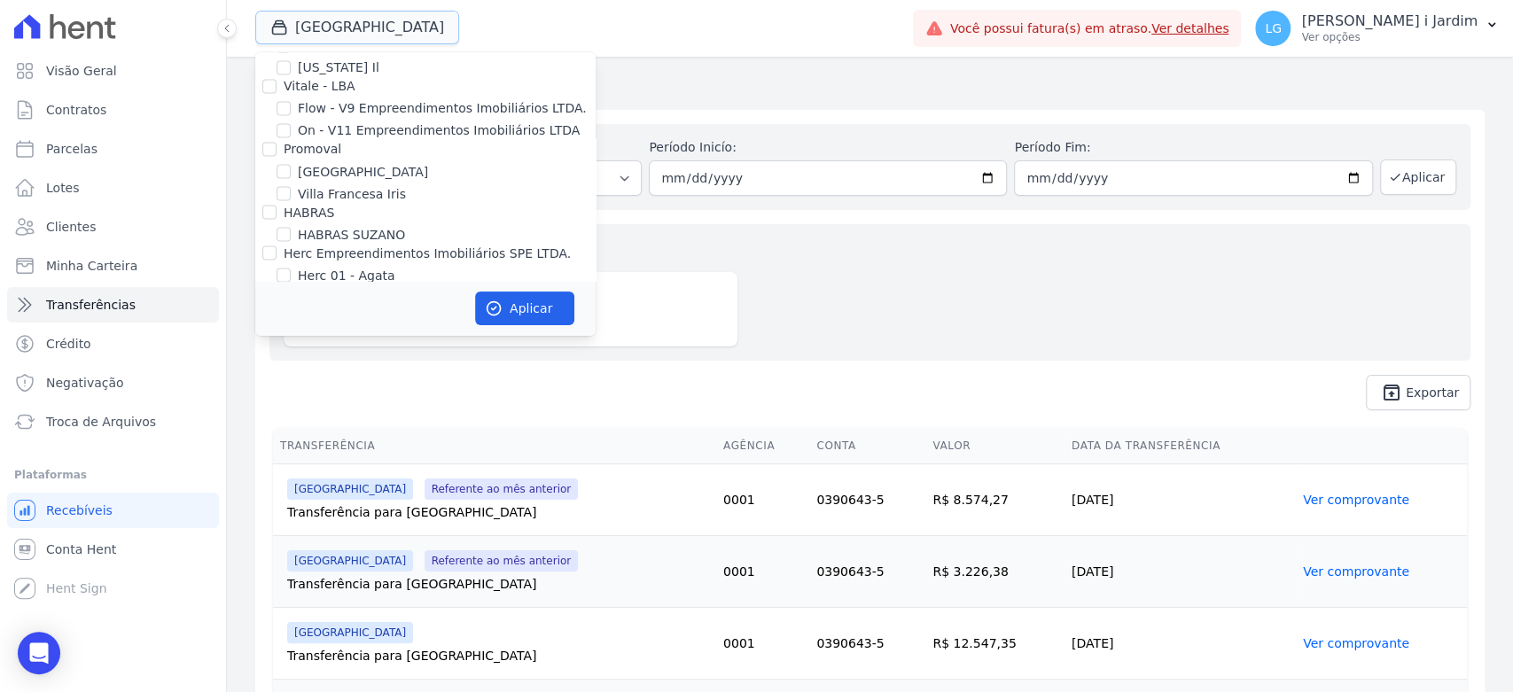
scroll to position [1773, 0]
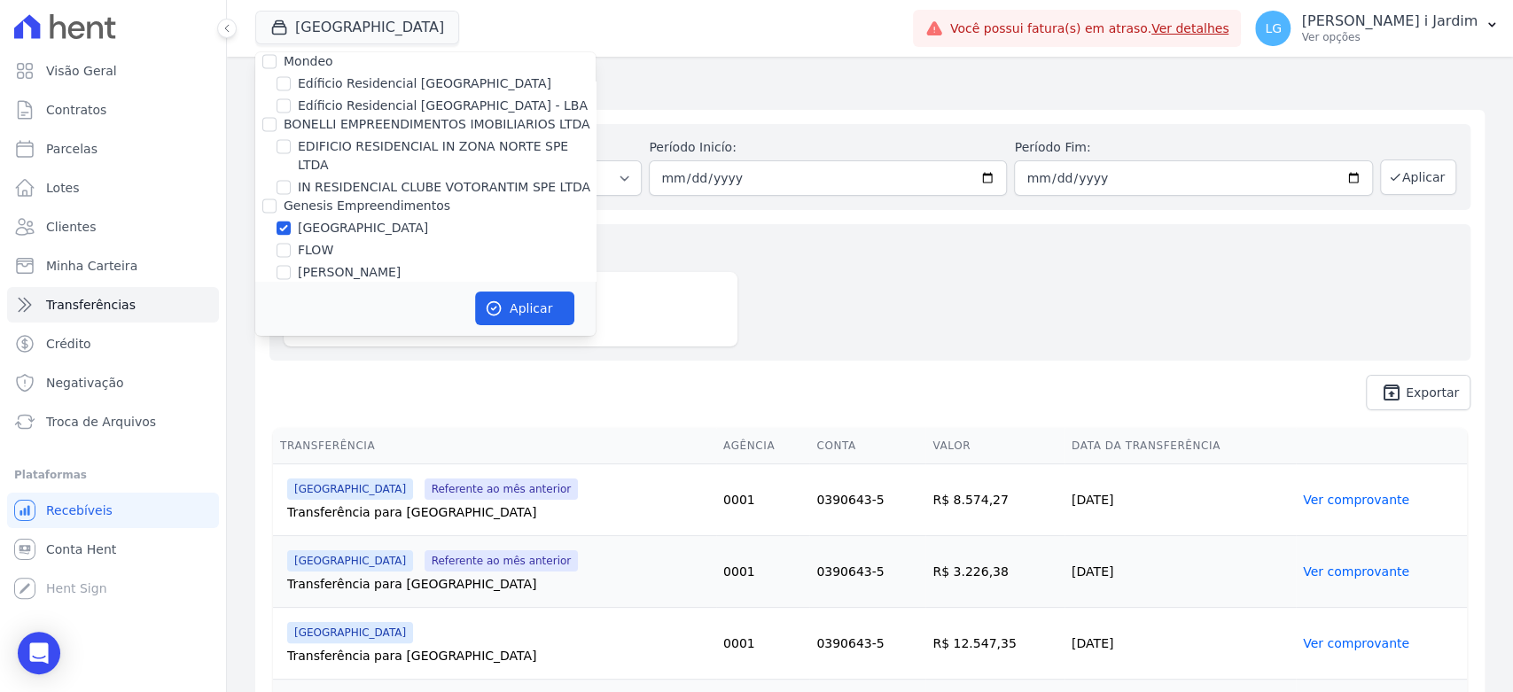
click at [308, 219] on label "[GEOGRAPHIC_DATA]" at bounding box center [363, 228] width 130 height 19
click at [291, 221] on input "[GEOGRAPHIC_DATA]" at bounding box center [284, 228] width 14 height 14
checkbox input "false"
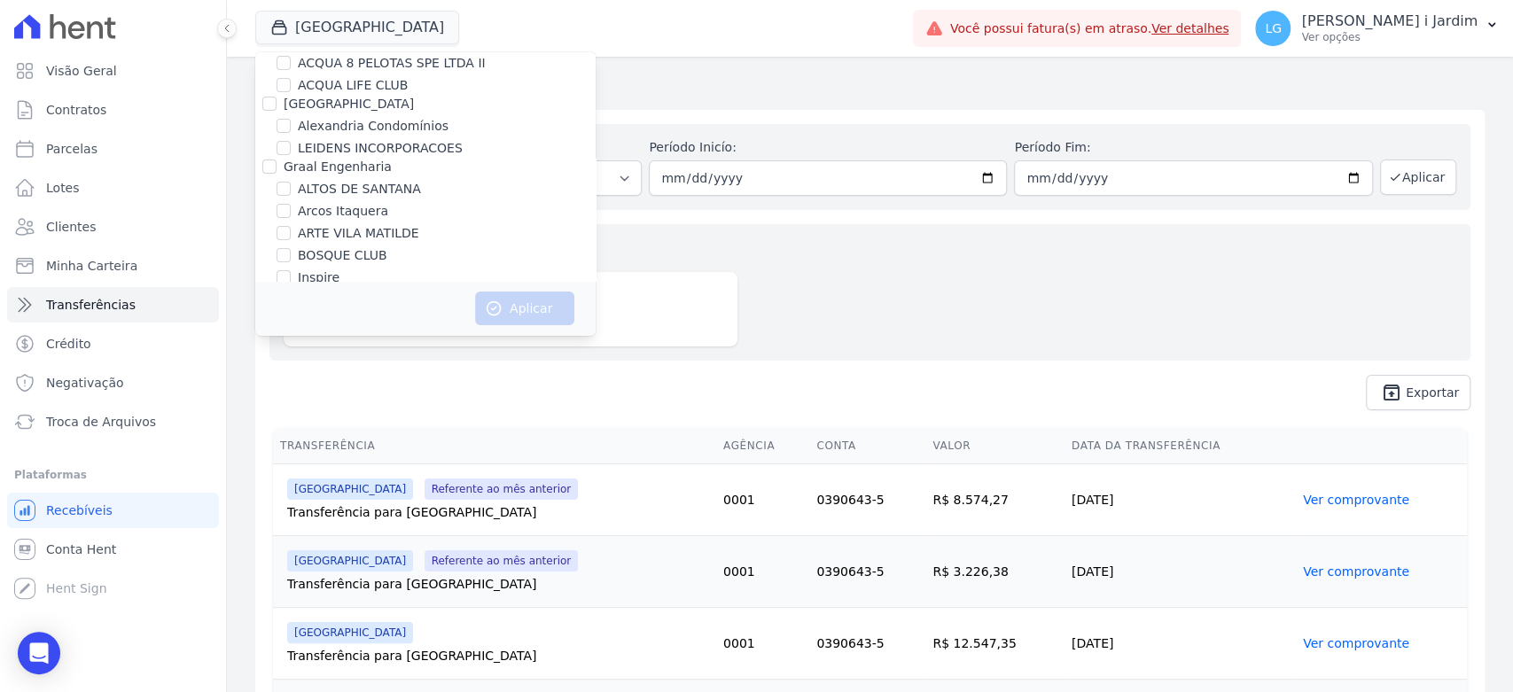
click at [348, 180] on label "ALTOS DE SANTANA" at bounding box center [359, 189] width 123 height 19
click at [291, 182] on input "ALTOS DE SANTANA" at bounding box center [284, 189] width 14 height 14
checkbox input "true"
click at [525, 307] on button "Aplicar" at bounding box center [524, 309] width 99 height 34
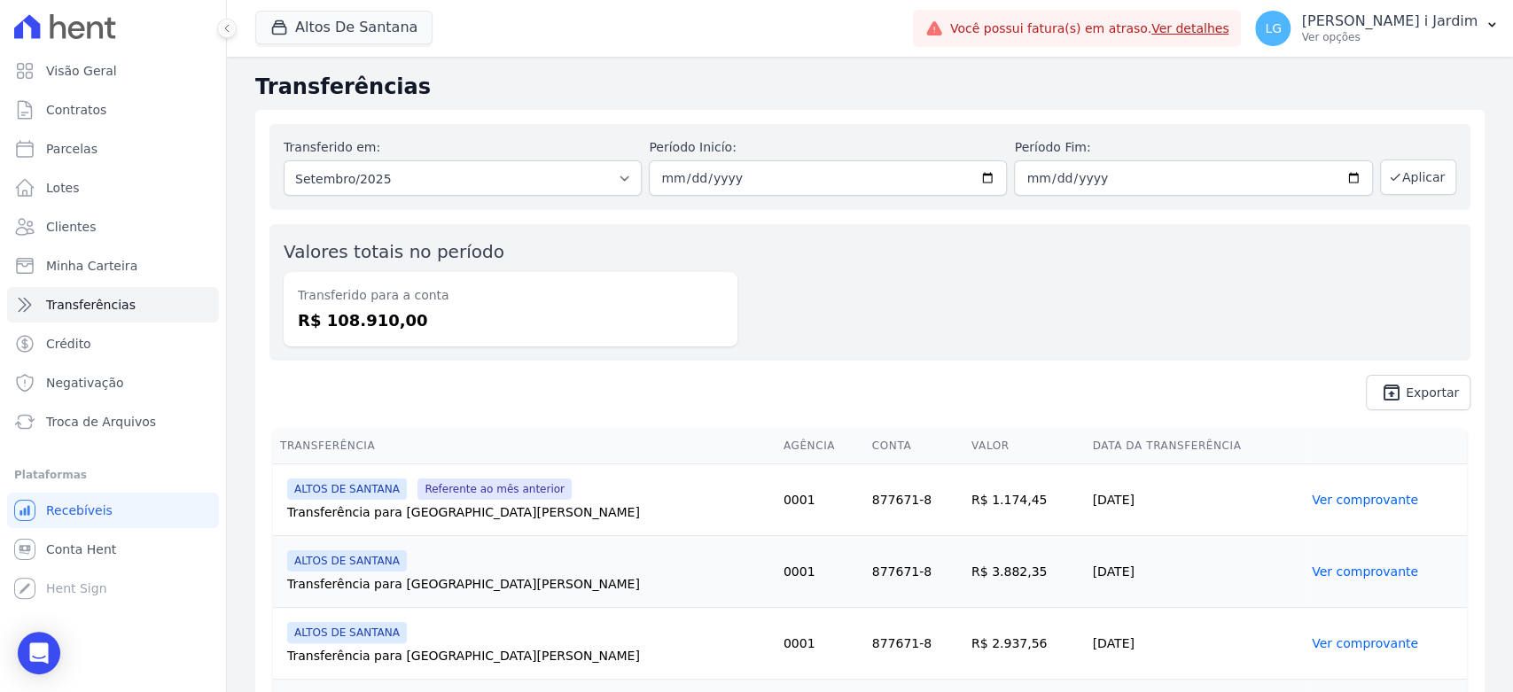
click at [1046, 311] on div "Valores totais no período Transferido para a conta R$ 108.910,00" at bounding box center [870, 292] width 1201 height 137
click at [373, 317] on dd "R$ 108.910,00" at bounding box center [511, 321] width 426 height 24
copy dd "108.910,00"
click at [92, 150] on link "Parcelas" at bounding box center [113, 148] width 212 height 35
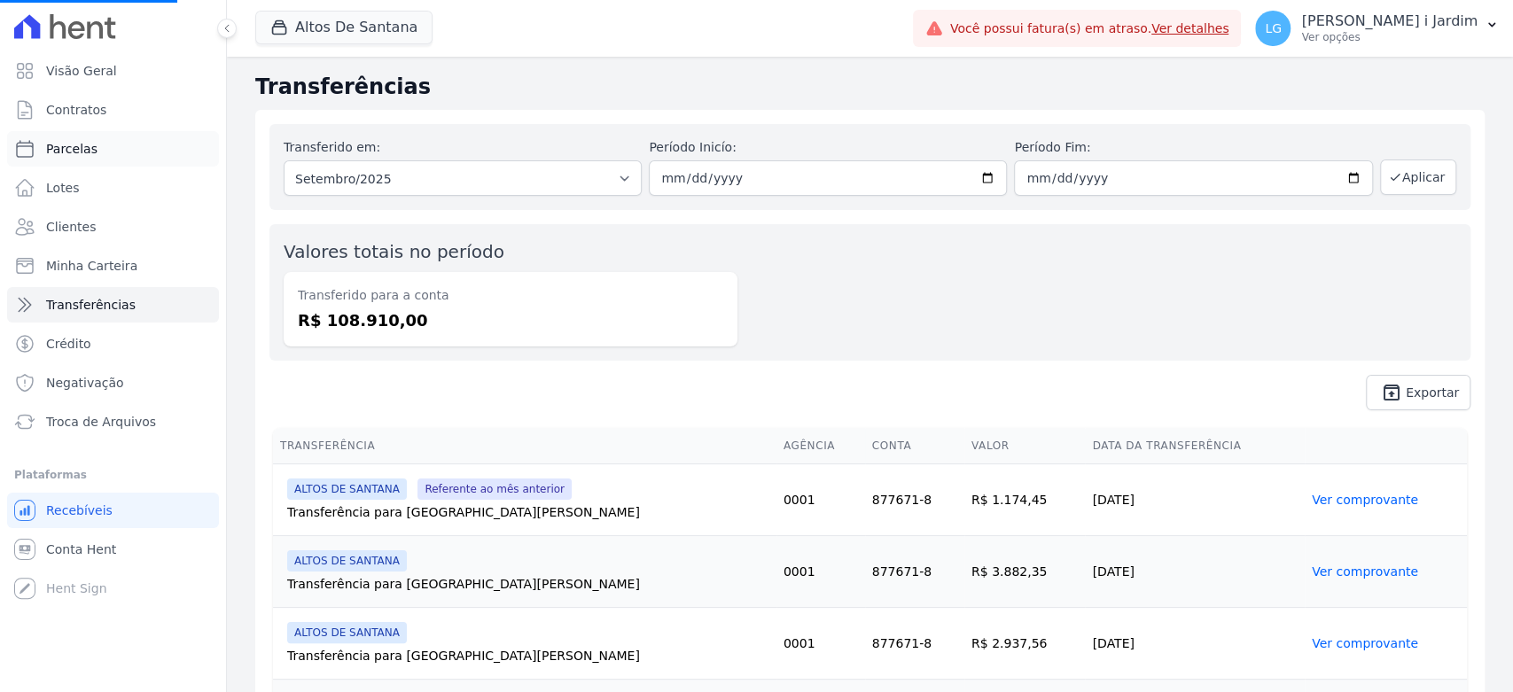
select select
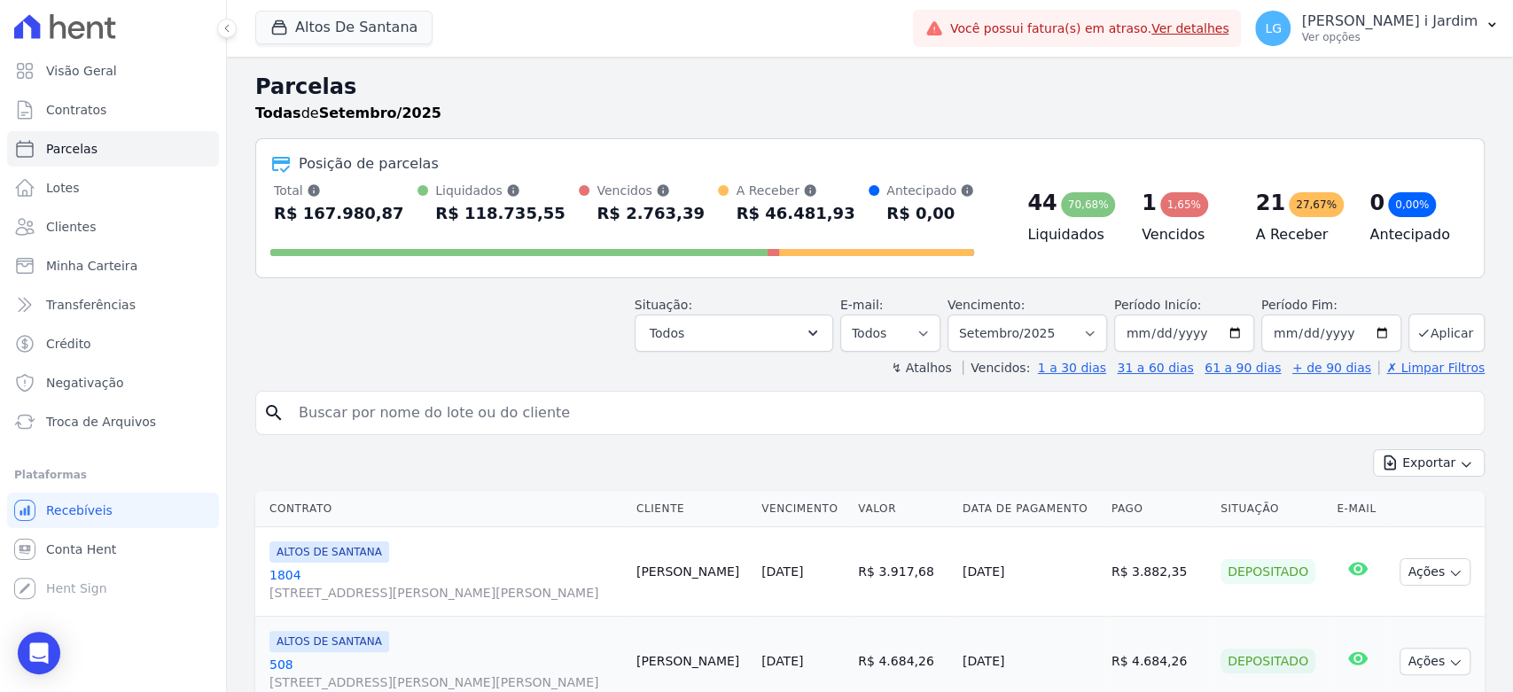
click at [603, 340] on div "Situação: Agendado Em Aberto Pago Processando Cancelado Vencido Transferindo De…" at bounding box center [870, 320] width 1230 height 63
click at [339, 32] on button "Altos De Santana" at bounding box center [343, 28] width 177 height 34
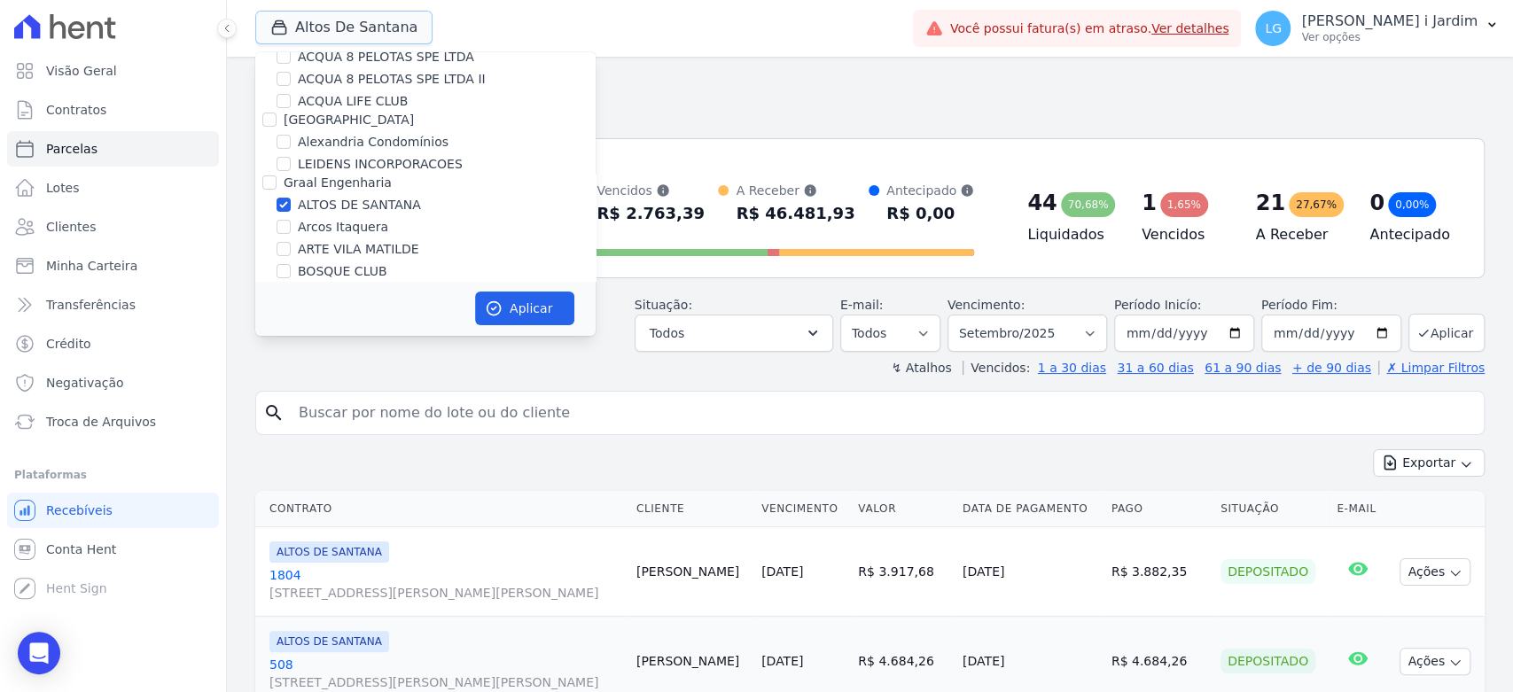
scroll to position [98, 0]
click at [317, 211] on label "ALTOS DE SANTANA" at bounding box center [359, 210] width 123 height 19
click at [291, 211] on input "ALTOS DE SANTANA" at bounding box center [284, 210] width 14 height 14
checkbox input "false"
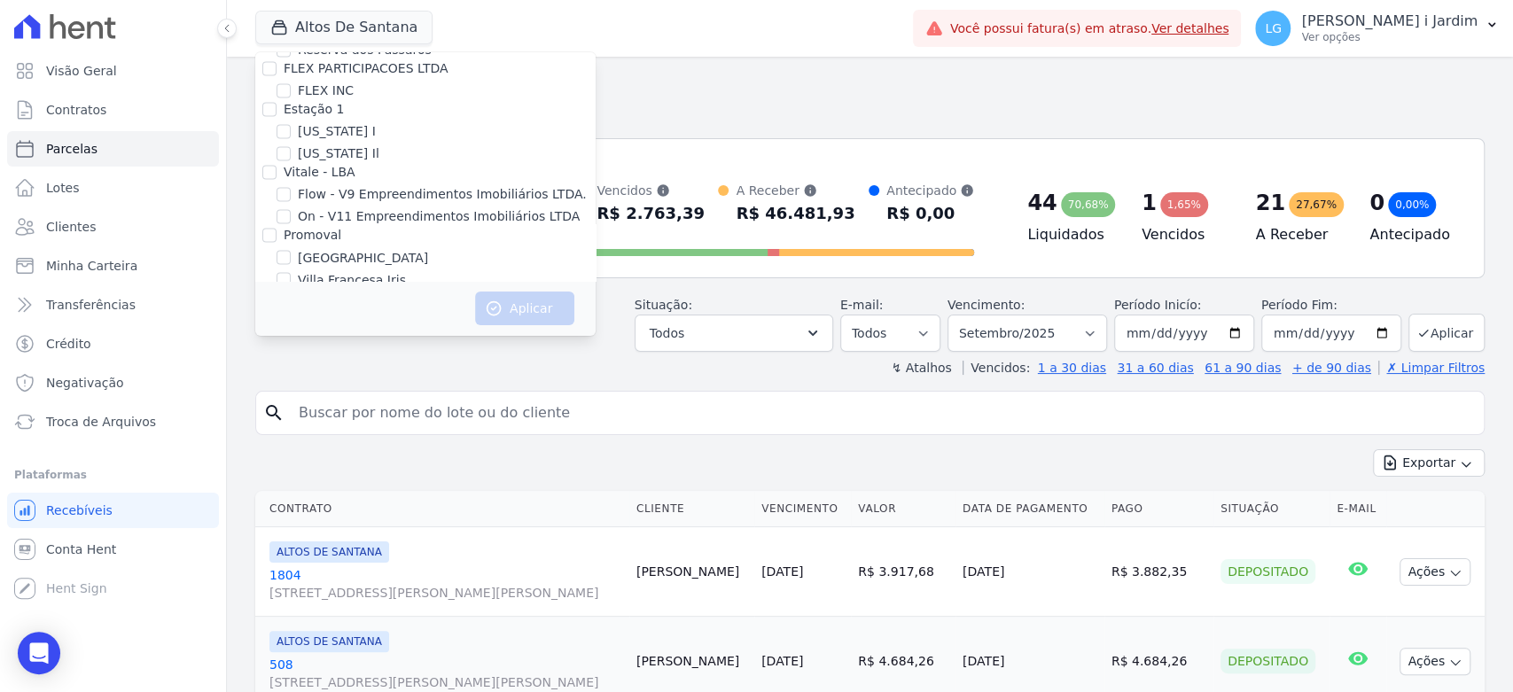
click at [329, 330] on div "Herc Empreendimentos Imobiliários SPE LTDA." at bounding box center [427, 339] width 287 height 19
click at [385, 311] on label "HABRAS SUZANO" at bounding box center [351, 320] width 107 height 19
click at [291, 313] on input "HABRAS SUZANO" at bounding box center [284, 320] width 14 height 14
checkbox input "true"
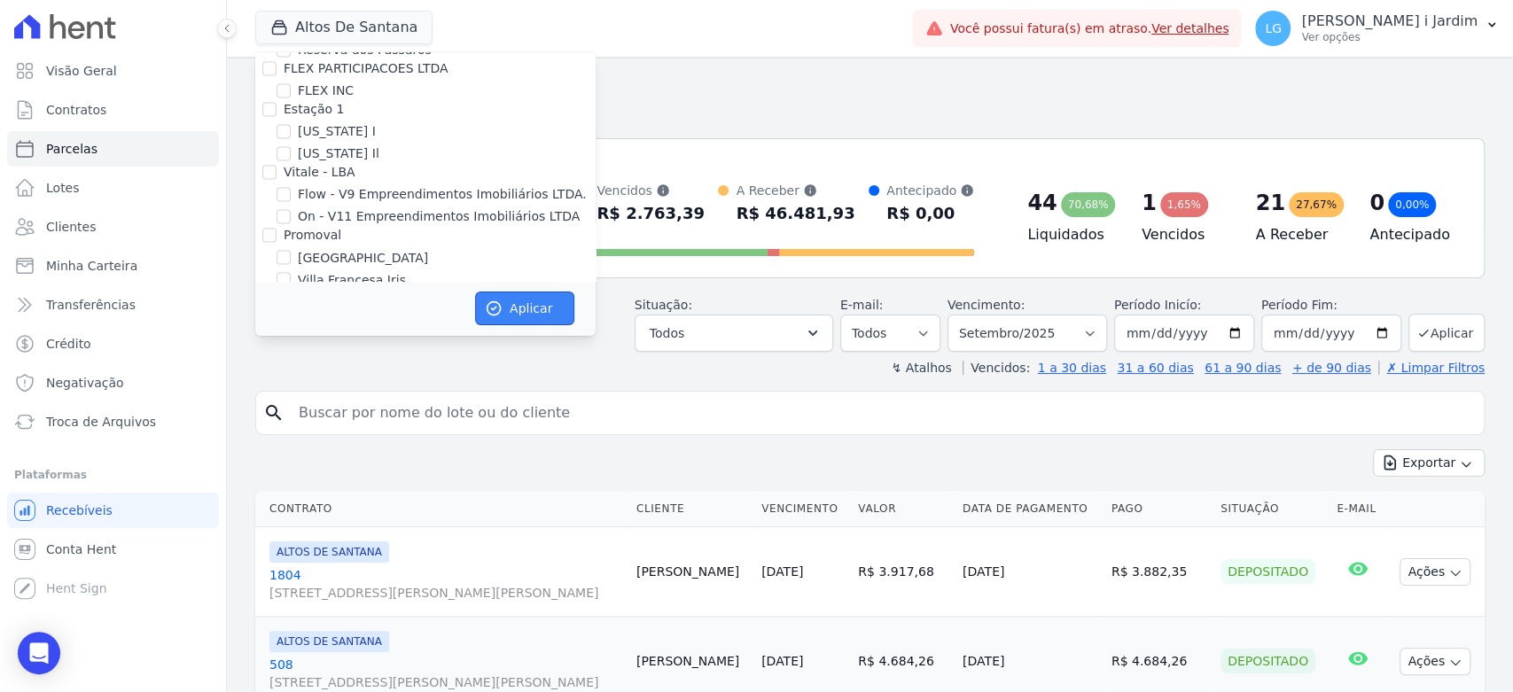
click at [536, 308] on button "Aplicar" at bounding box center [524, 309] width 99 height 34
select select
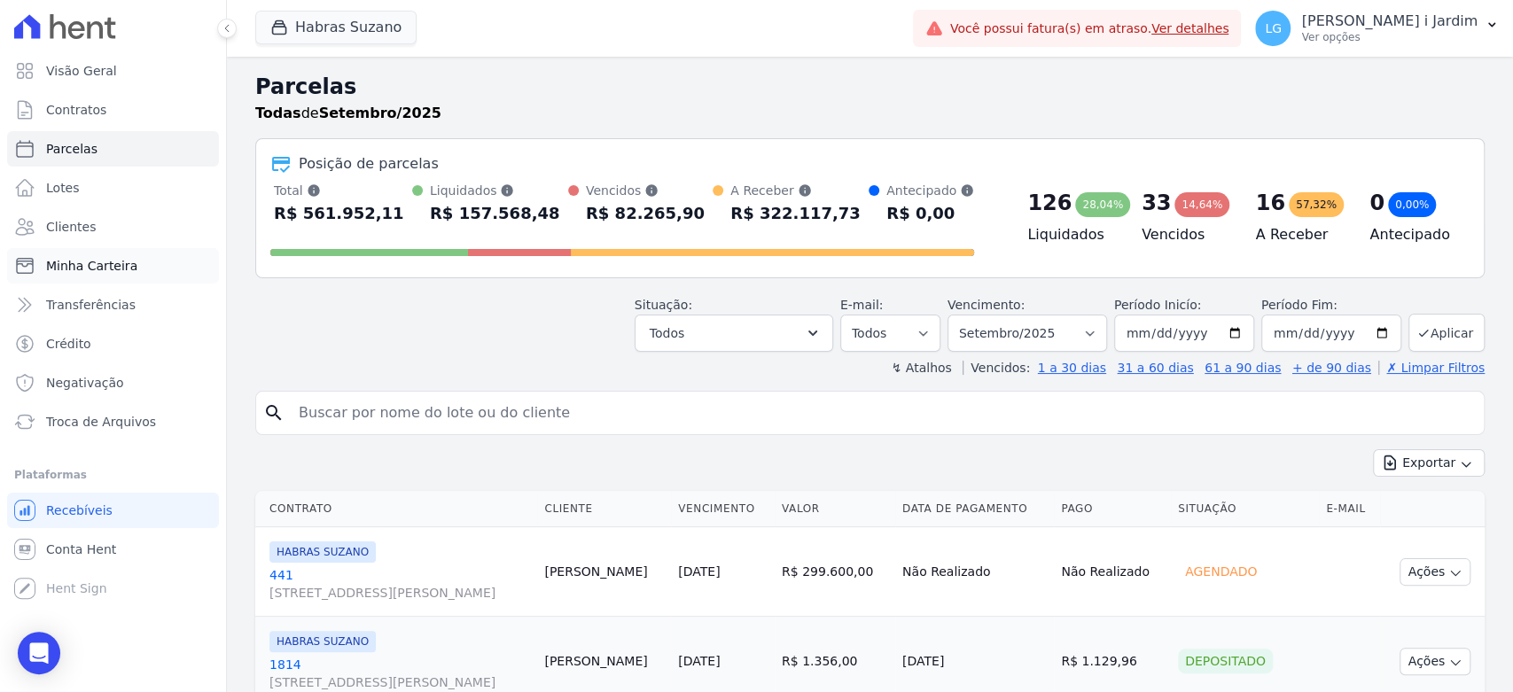
click at [149, 264] on link "Minha Carteira" at bounding box center [113, 265] width 212 height 35
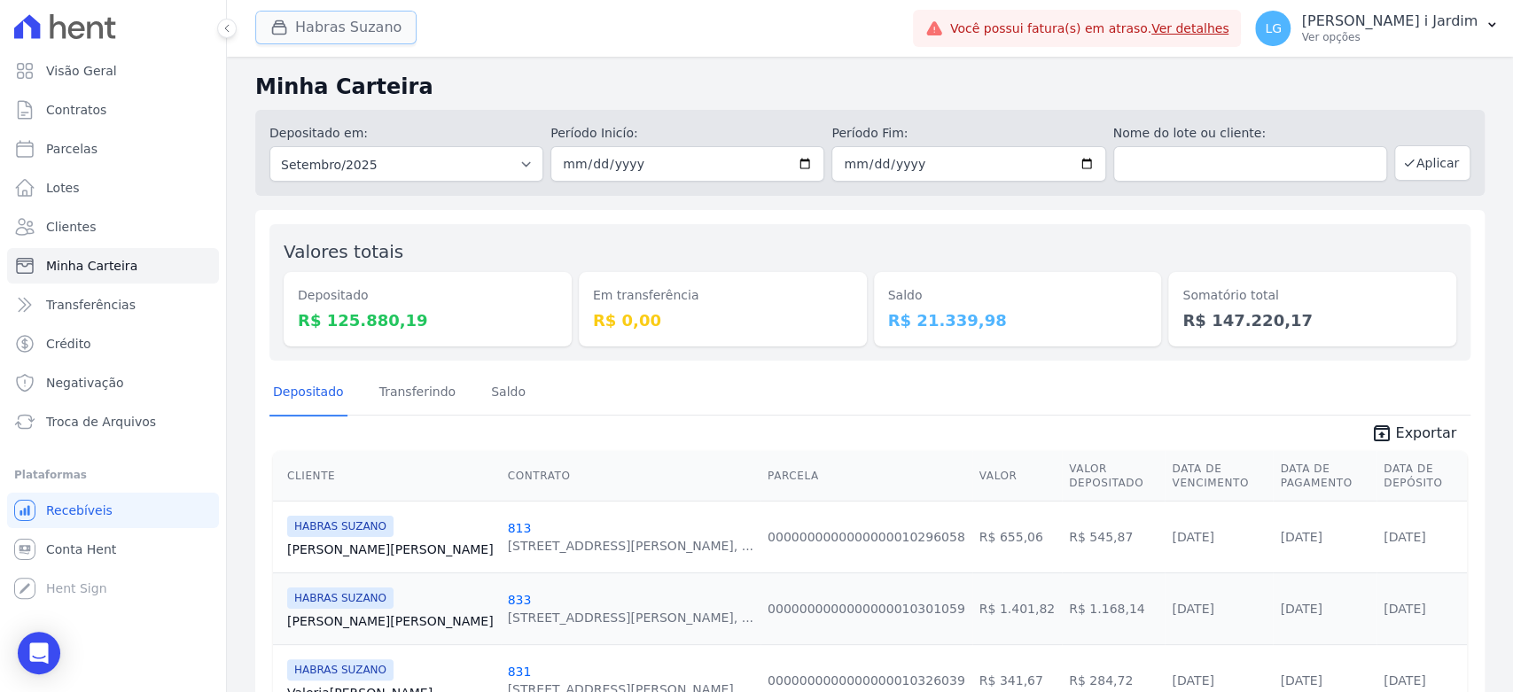
click at [362, 35] on button "Habras Suzano" at bounding box center [335, 28] width 161 height 34
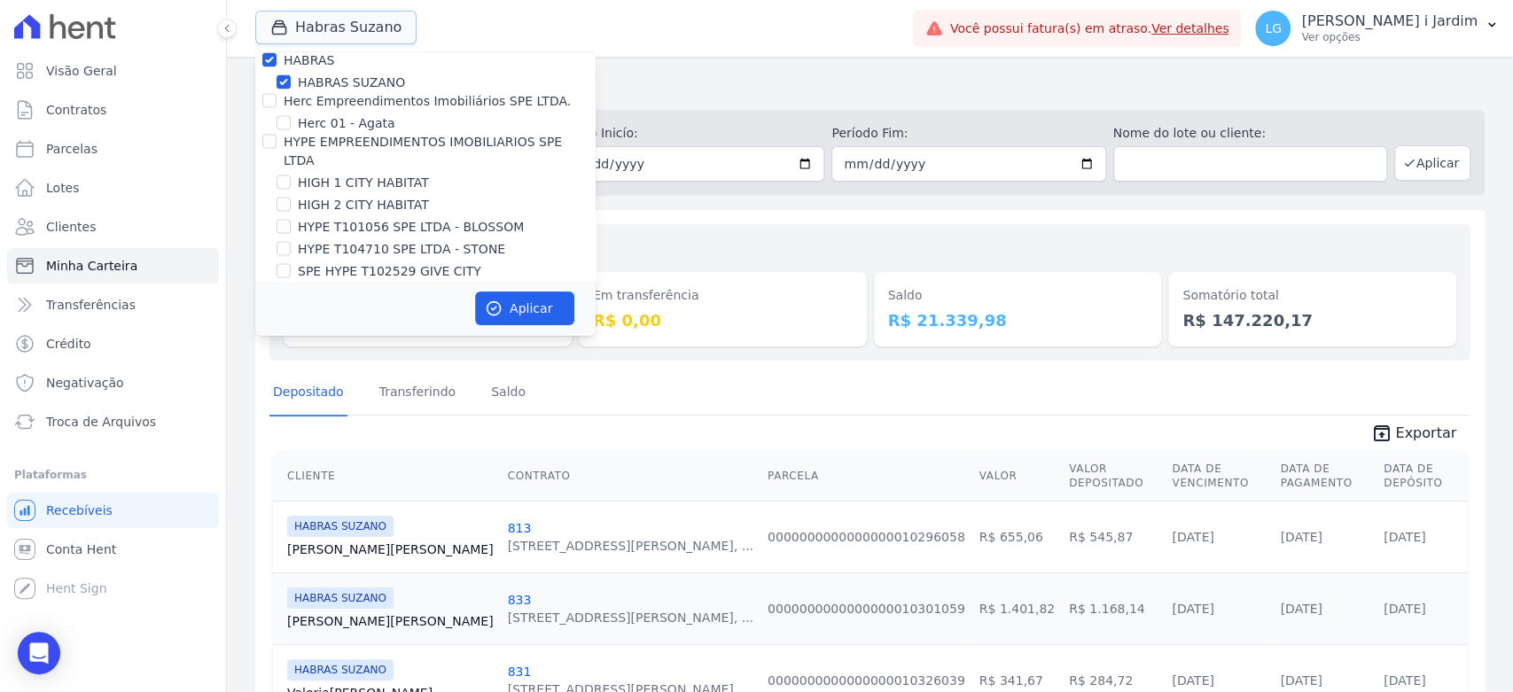
scroll to position [2167, 0]
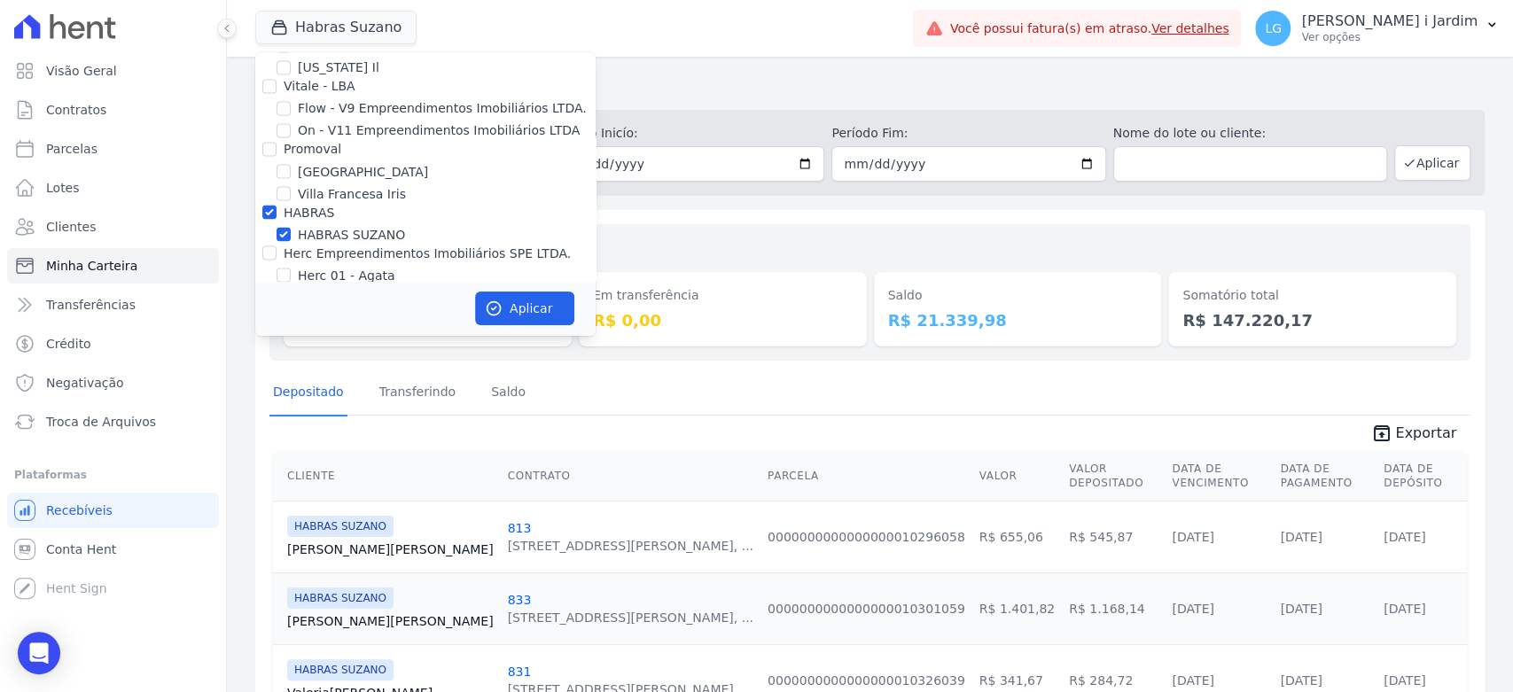
click at [299, 205] on label "HABRAS" at bounding box center [309, 212] width 51 height 14
click at [277, 205] on input "HABRAS" at bounding box center [269, 212] width 14 height 14
checkbox input "false"
click at [418, 370] on label "HYPE T101056 SPE LTDA - BLOSSOM" at bounding box center [411, 379] width 226 height 19
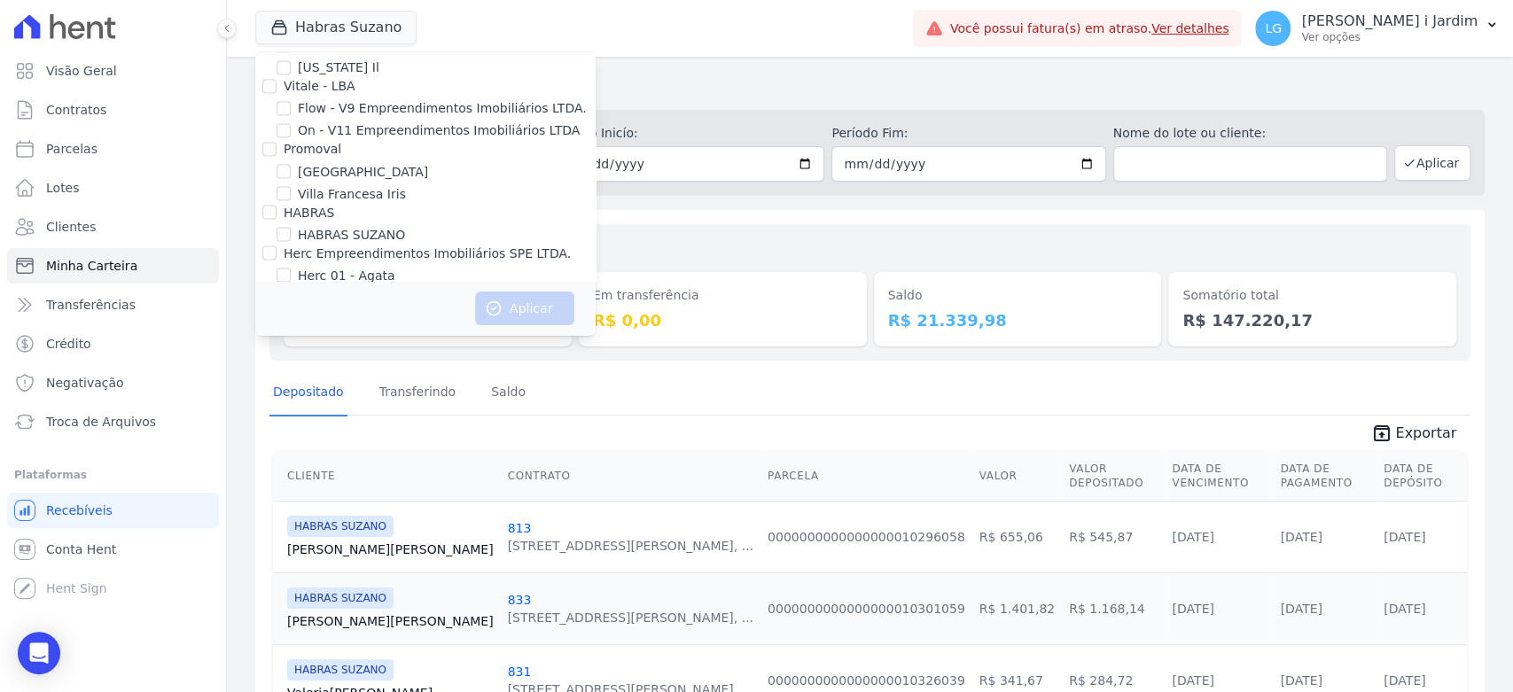
click at [291, 371] on input "HYPE T101056 SPE LTDA - BLOSSOM" at bounding box center [284, 378] width 14 height 14
checkbox input "true"
click at [509, 291] on div "Aplicar" at bounding box center [425, 308] width 340 height 55
click at [511, 299] on button "Aplicar" at bounding box center [524, 309] width 99 height 34
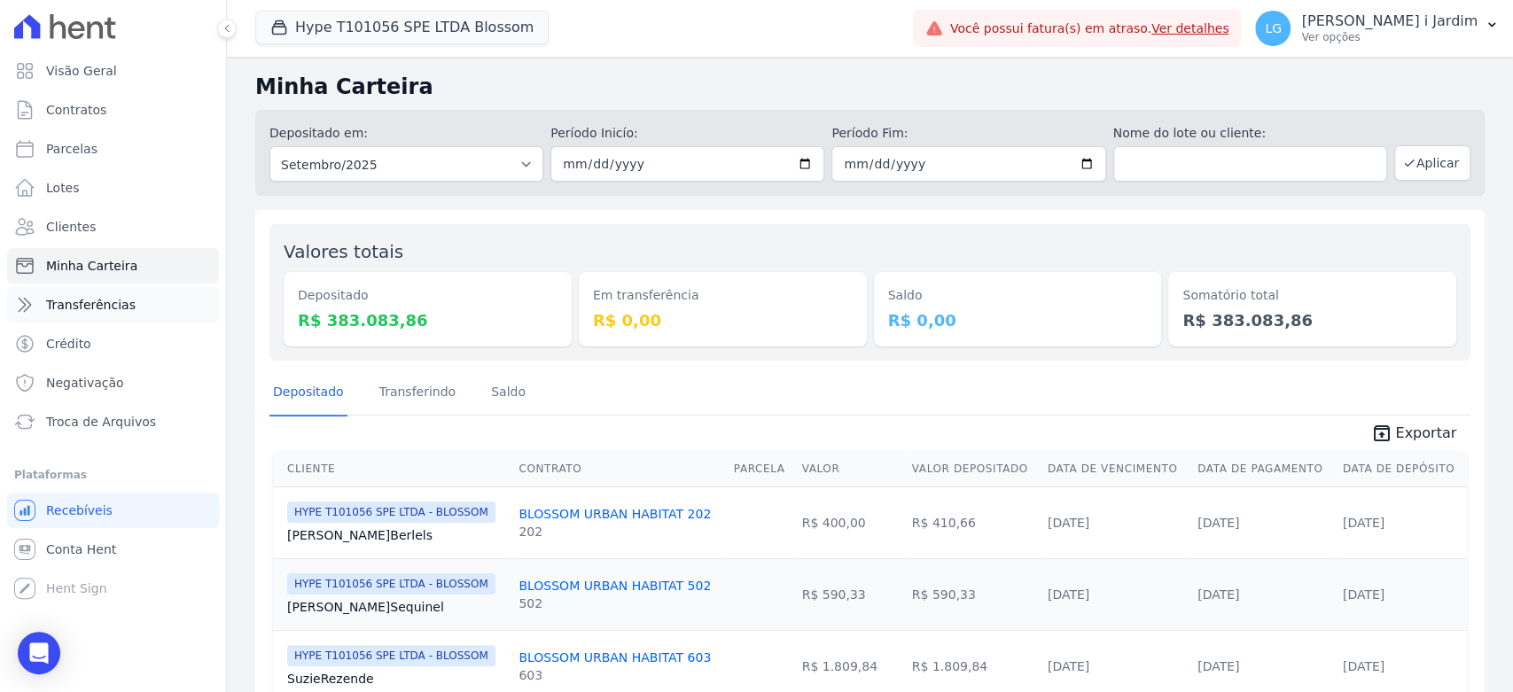
click at [62, 288] on link "Transferências" at bounding box center [113, 304] width 212 height 35
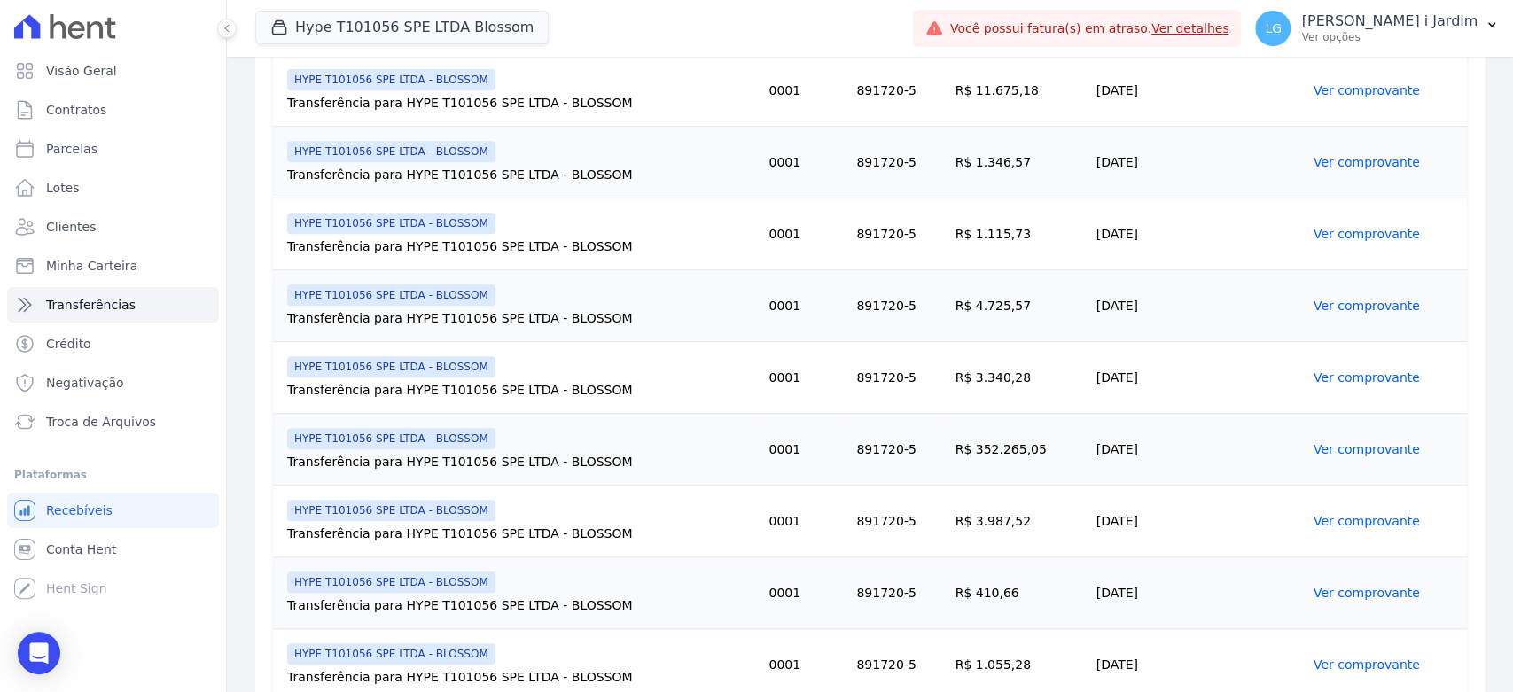
scroll to position [689, 0]
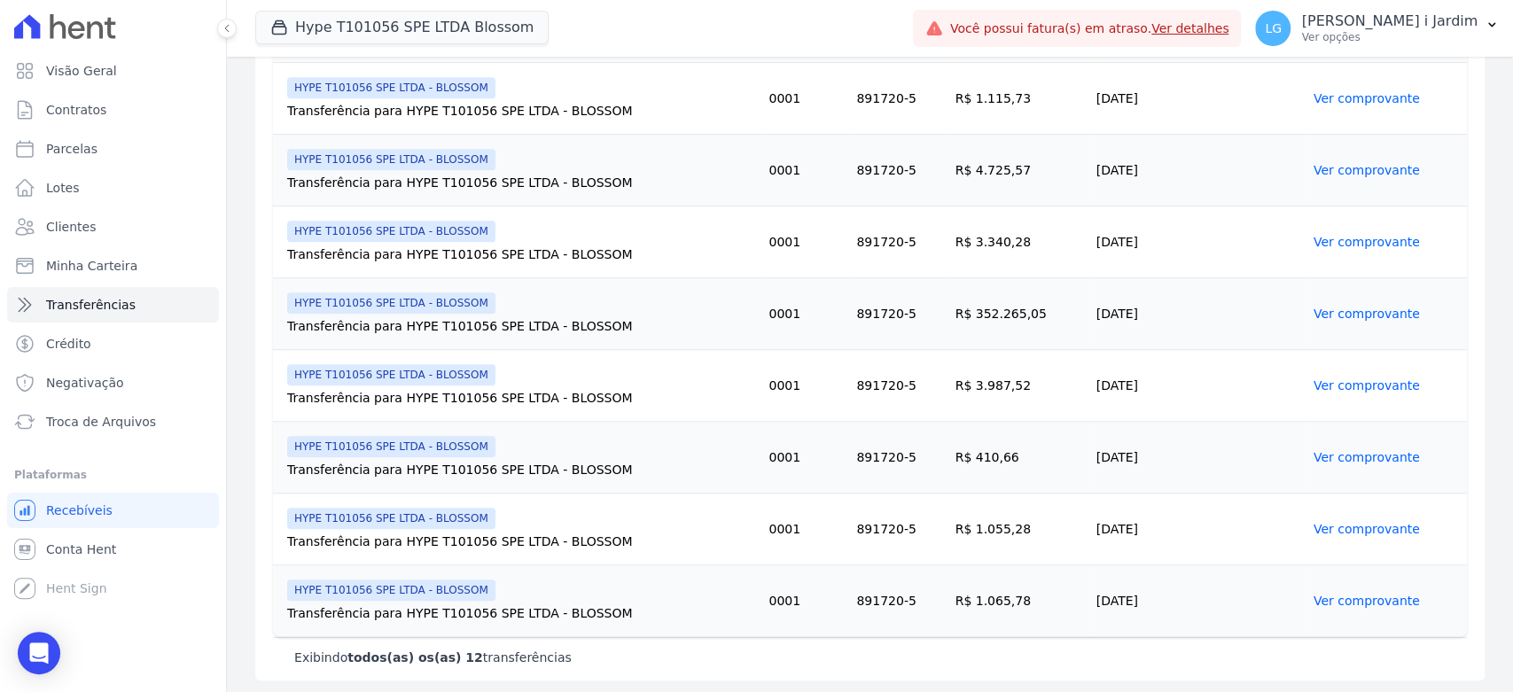
click at [1142, 324] on td "[DATE]" at bounding box center [1198, 314] width 217 height 72
click at [1314, 310] on link "Ver comprovante" at bounding box center [1367, 314] width 106 height 14
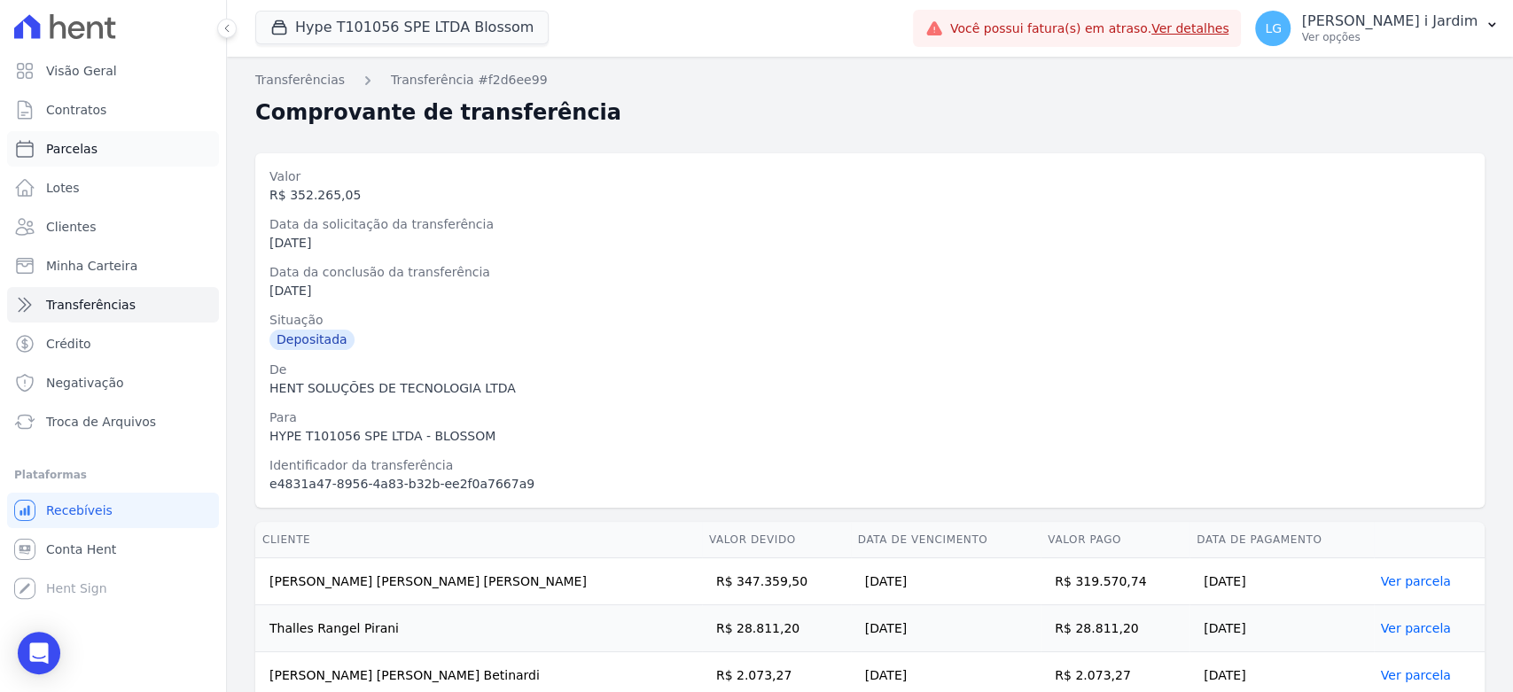
click at [83, 136] on link "Parcelas" at bounding box center [113, 148] width 212 height 35
select select
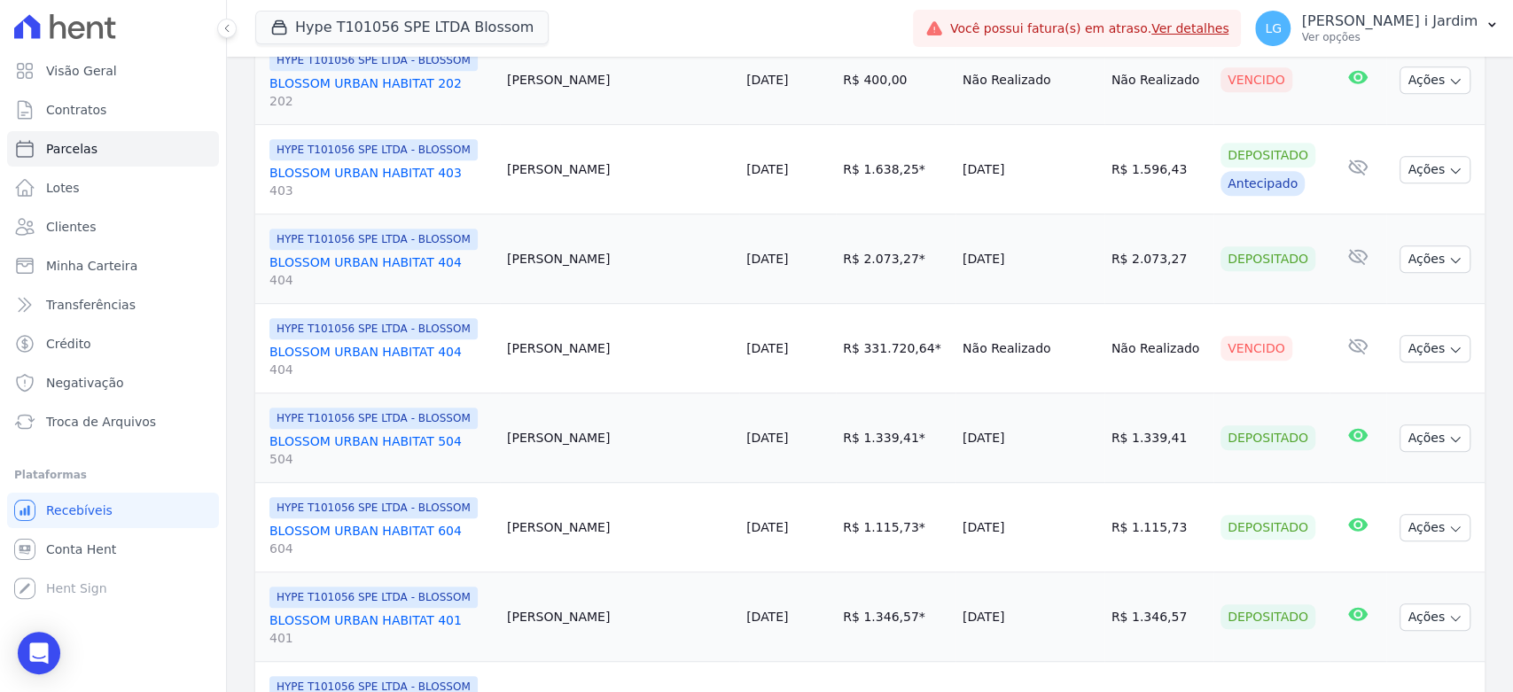
scroll to position [590, 0]
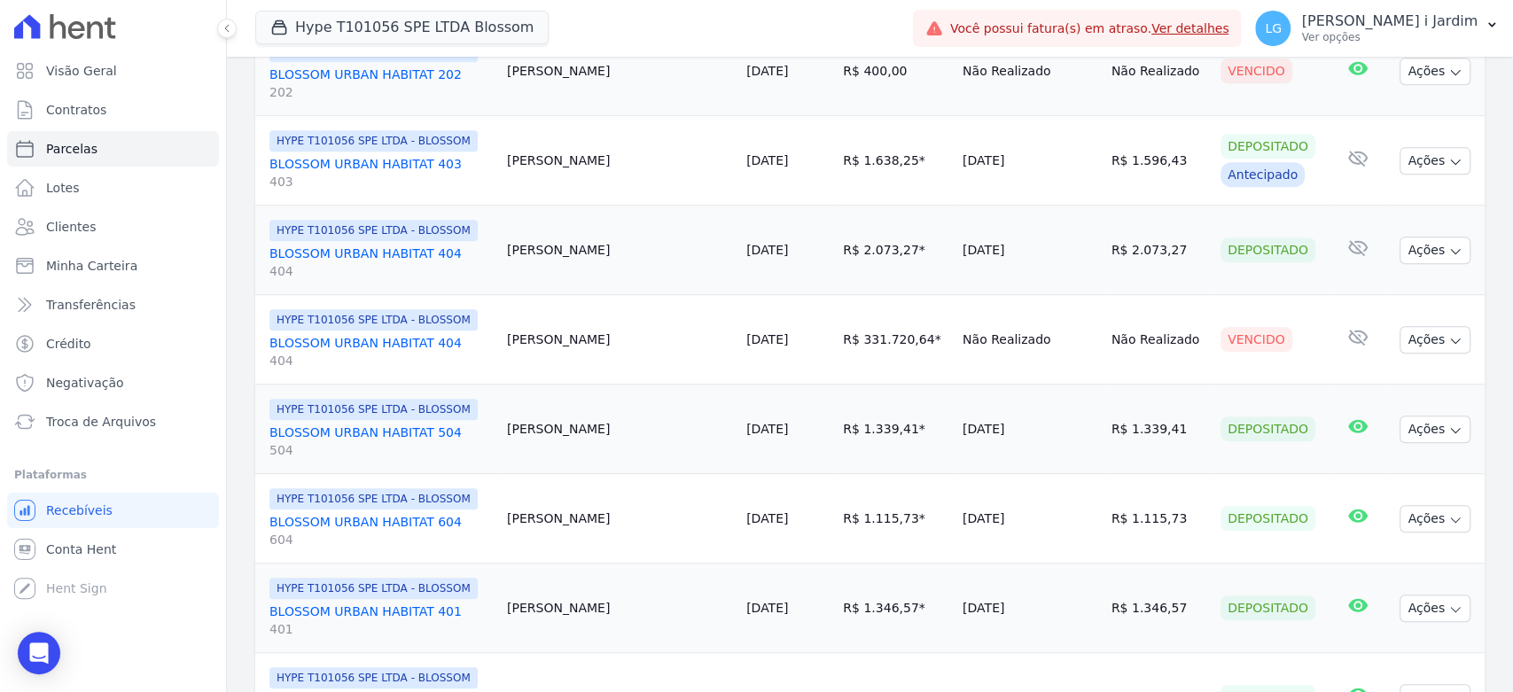
click at [869, 324] on td "R$ 331.720,64 * Corrigido com inccm de 01/10/2025" at bounding box center [896, 340] width 120 height 90
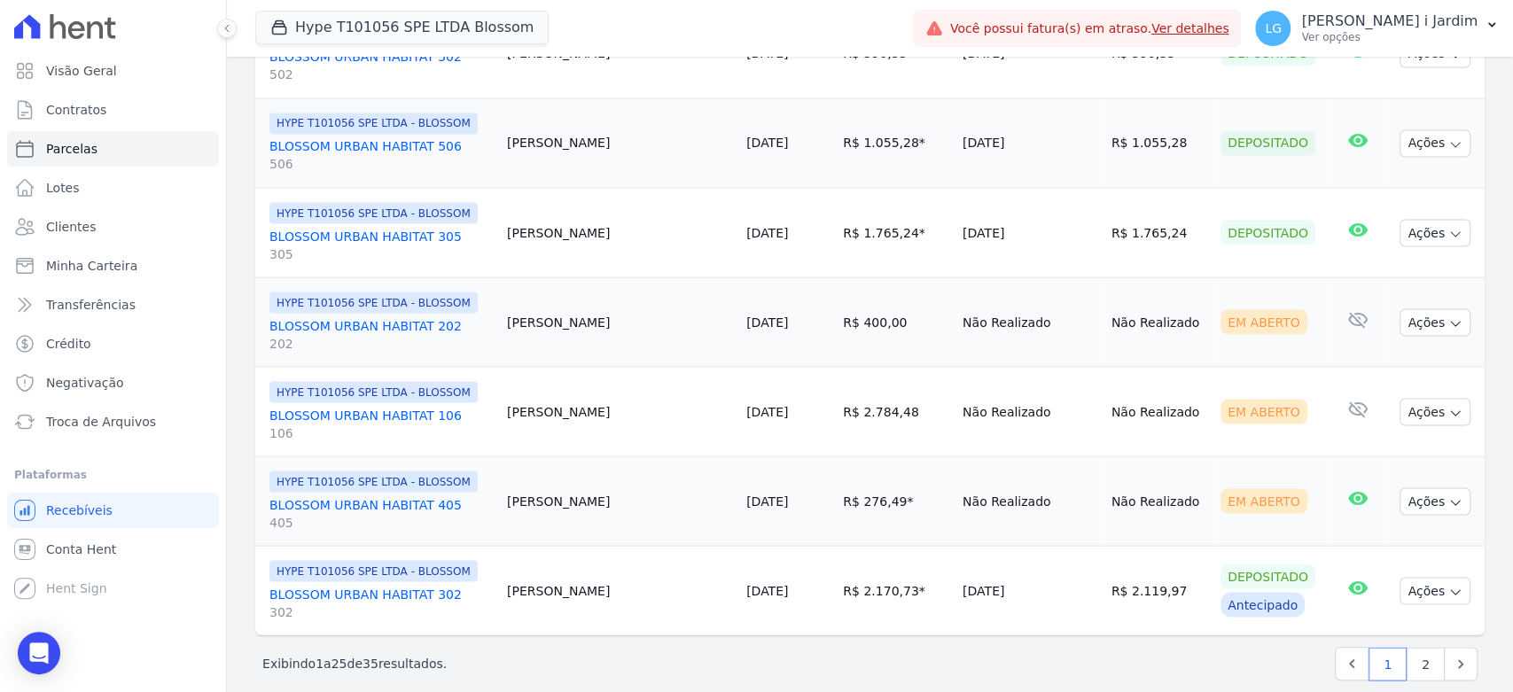
scroll to position [2146, 0]
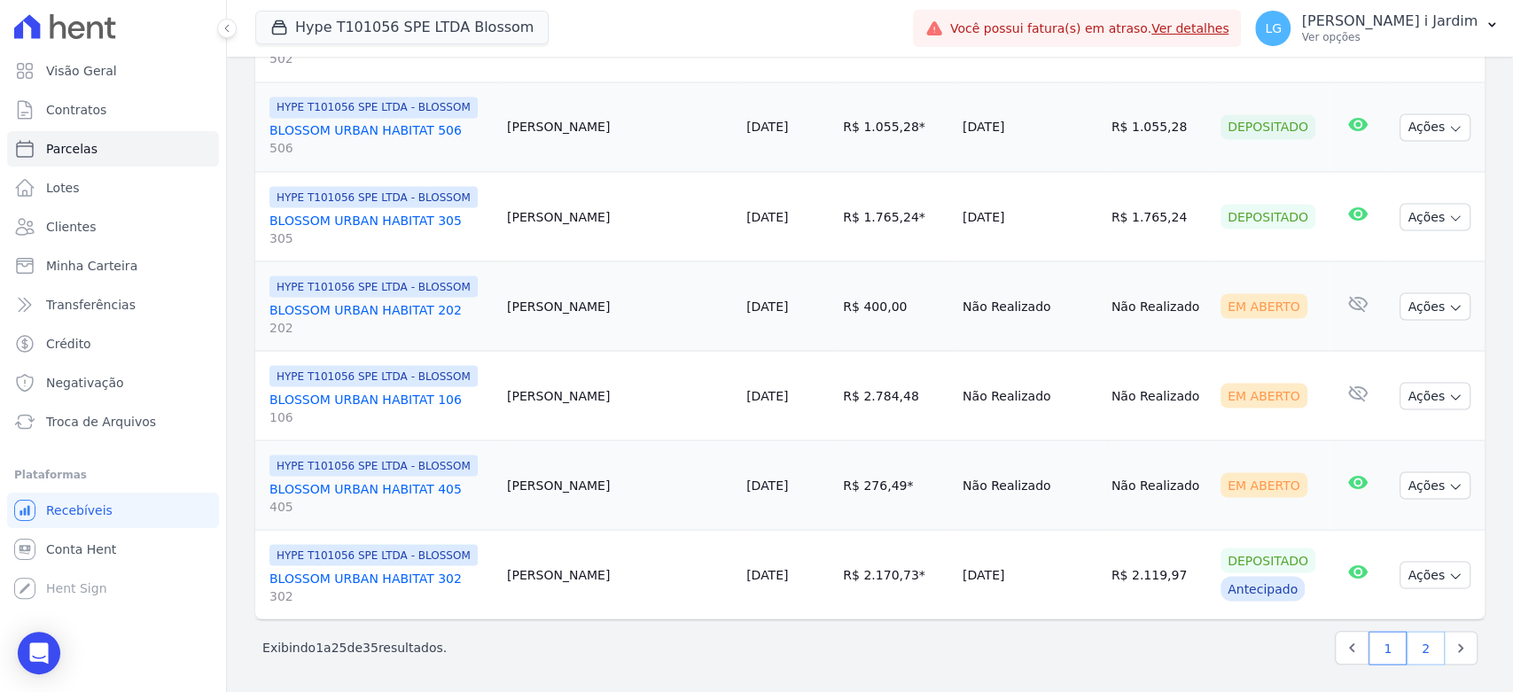
click at [1407, 637] on link "2" at bounding box center [1426, 648] width 38 height 34
select select
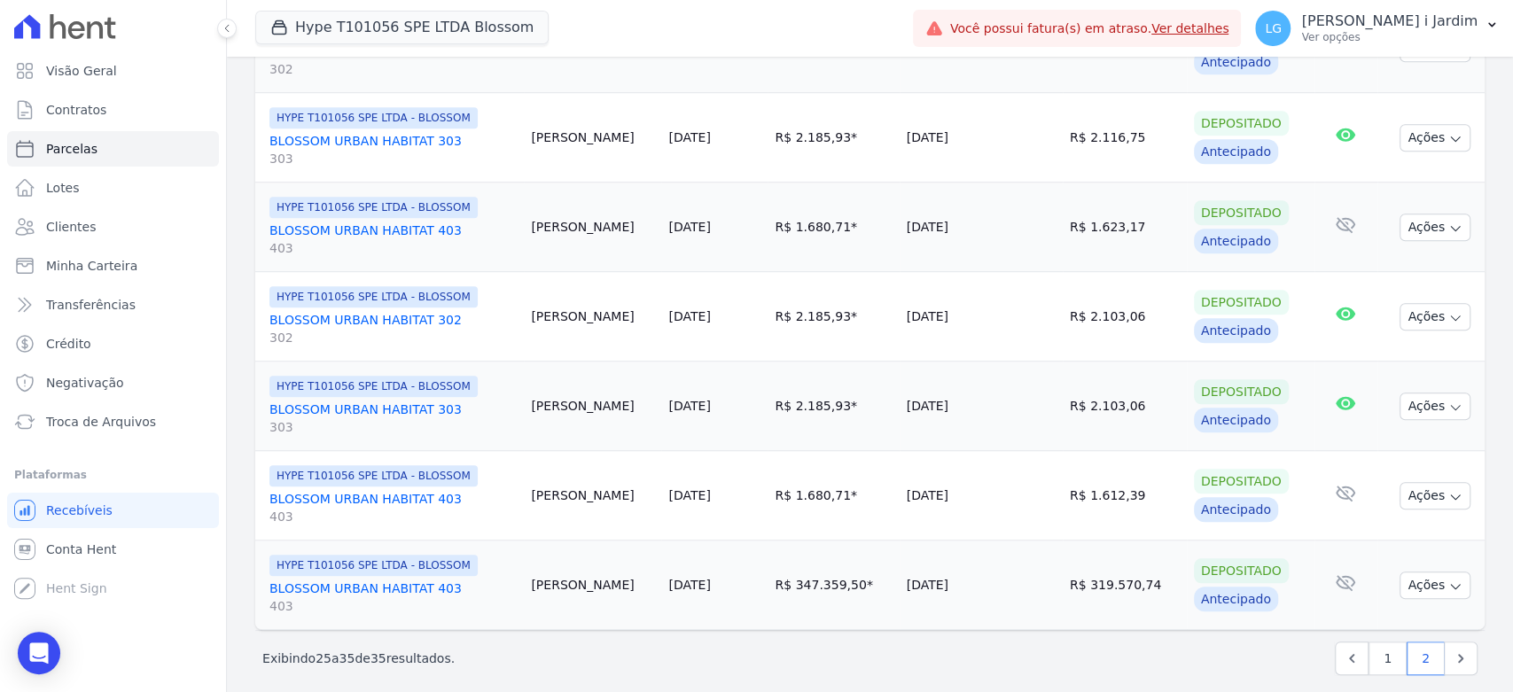
scroll to position [805, 0]
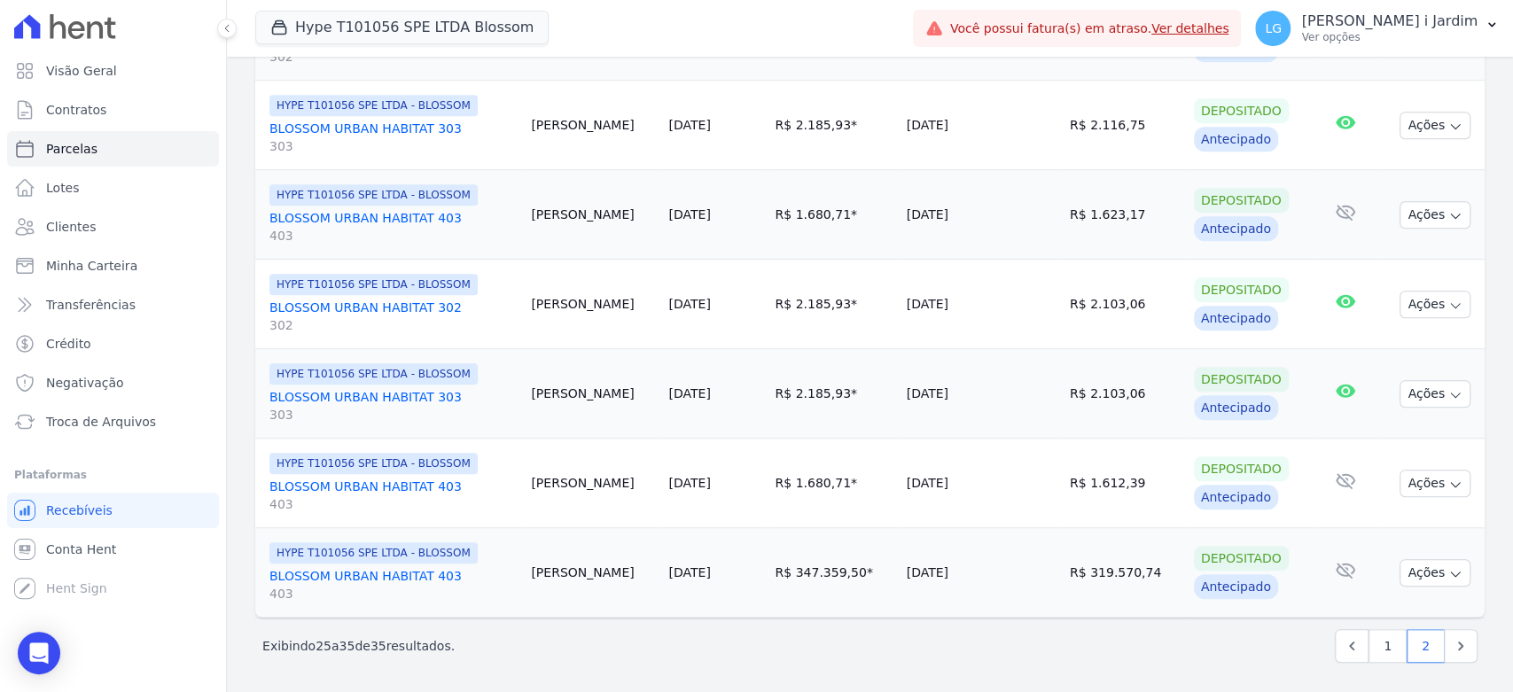
click at [812, 621] on div "Contrato Cliente Vencimento Valor Data de Pagamento Pago Situação E-mail HYPE T…" at bounding box center [870, 152] width 1286 height 946
drag, startPoint x: 1105, startPoint y: 591, endPoint x: 1088, endPoint y: 590, distance: 16.9
click at [1105, 590] on td "R$ 319.570,74" at bounding box center [1125, 573] width 124 height 90
drag, startPoint x: 887, startPoint y: 573, endPoint x: 934, endPoint y: 567, distance: 47.3
click at [934, 567] on td "[DATE]" at bounding box center [981, 573] width 163 height 90
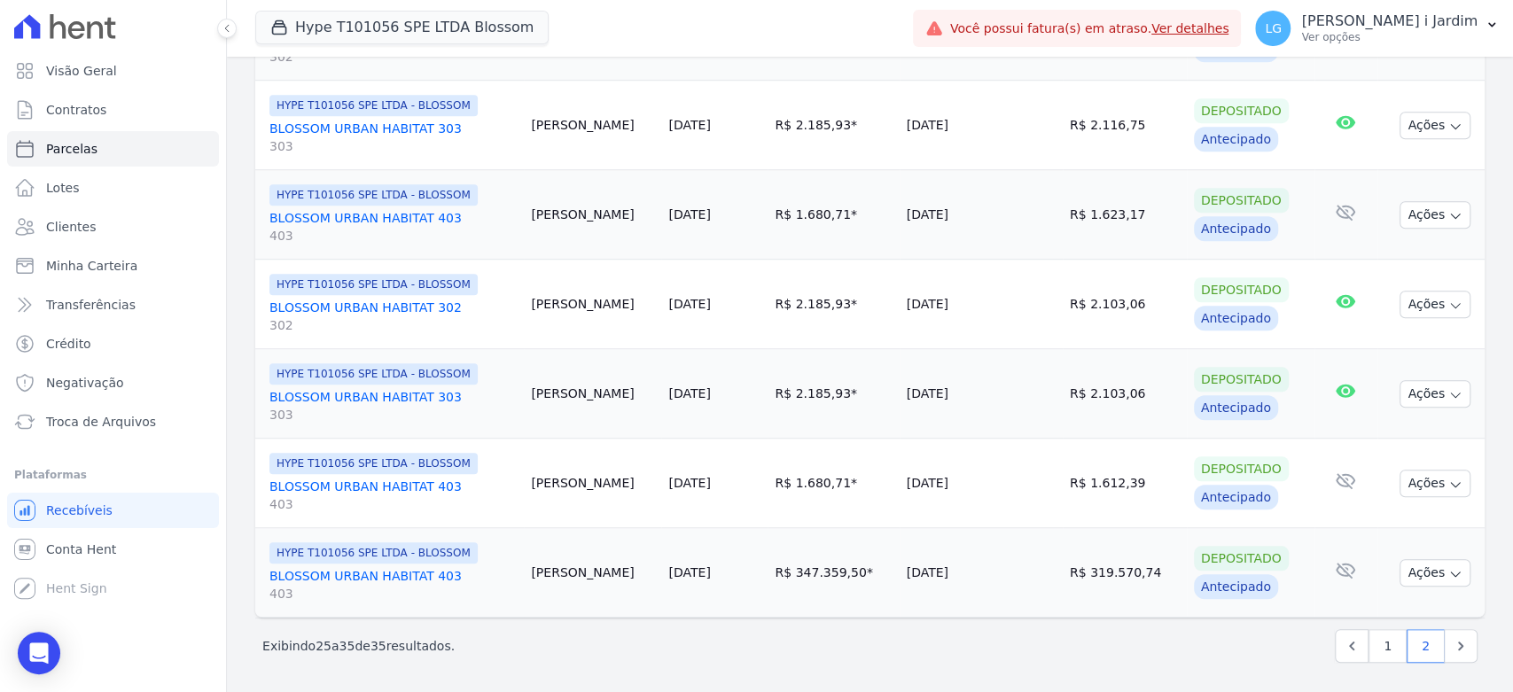
click at [944, 611] on td "[DATE]" at bounding box center [981, 573] width 163 height 90
drag, startPoint x: 947, startPoint y: 575, endPoint x: 887, endPoint y: 579, distance: 60.5
click at [900, 579] on td "[DATE]" at bounding box center [981, 573] width 163 height 90
click at [900, 606] on td "[DATE]" at bounding box center [981, 573] width 163 height 90
click at [152, 316] on link "Transferências" at bounding box center [113, 304] width 212 height 35
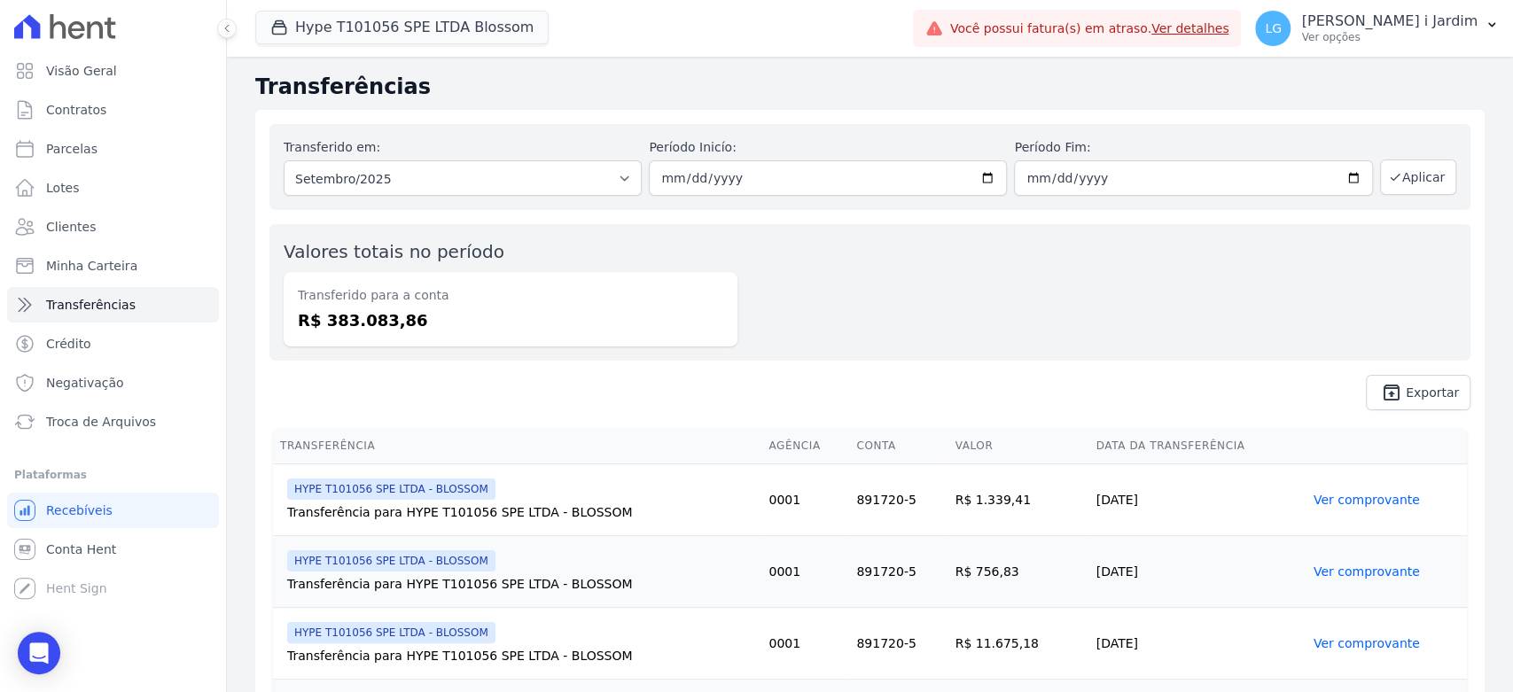
click at [364, 319] on dd "R$ 383.083,86" at bounding box center [511, 321] width 426 height 24
click at [333, 325] on dd "R$ 383.083,86" at bounding box center [511, 321] width 426 height 24
copy dd "383.083,86"
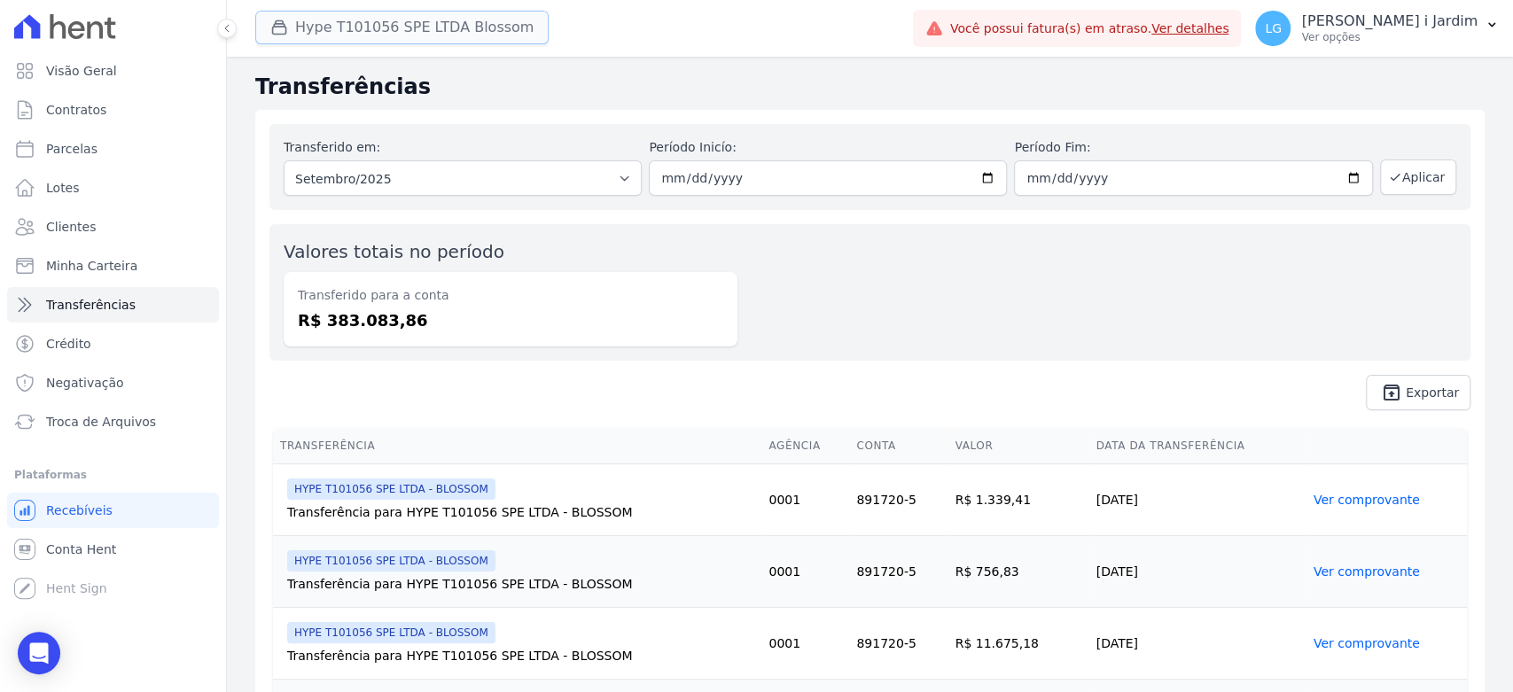
click at [331, 21] on button "Hype T101056 SPE LTDA Blossom" at bounding box center [401, 28] width 293 height 34
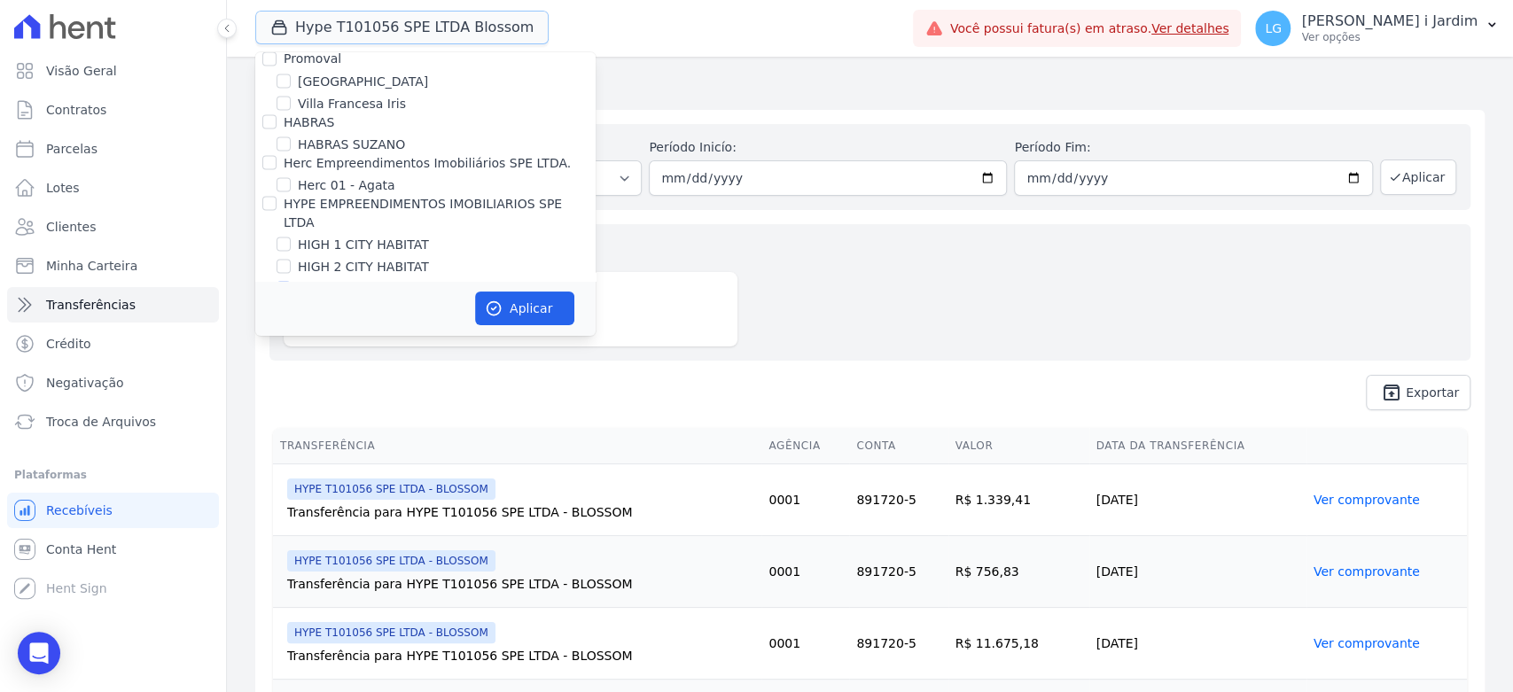
scroll to position [2167, 0]
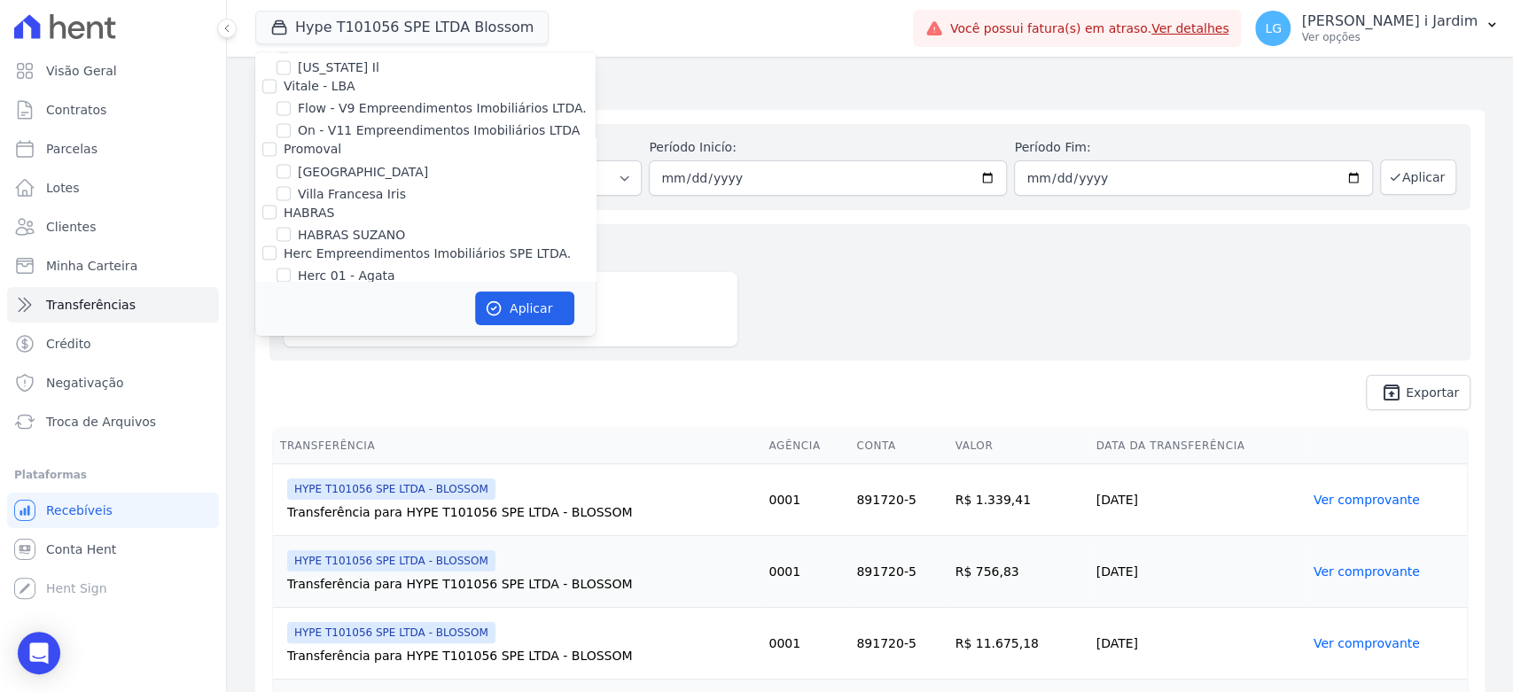
click at [376, 370] on label "HYPE T101056 SPE LTDA - BLOSSOM" at bounding box center [411, 379] width 226 height 19
click at [291, 371] on input "HYPE T101056 SPE LTDA - BLOSSOM" at bounding box center [284, 378] width 14 height 14
checkbox input "false"
click at [394, 414] on label "SPE HYPE T102529 GIVE CITY" at bounding box center [390, 423] width 184 height 19
click at [291, 416] on input "SPE HYPE T102529 GIVE CITY" at bounding box center [284, 423] width 14 height 14
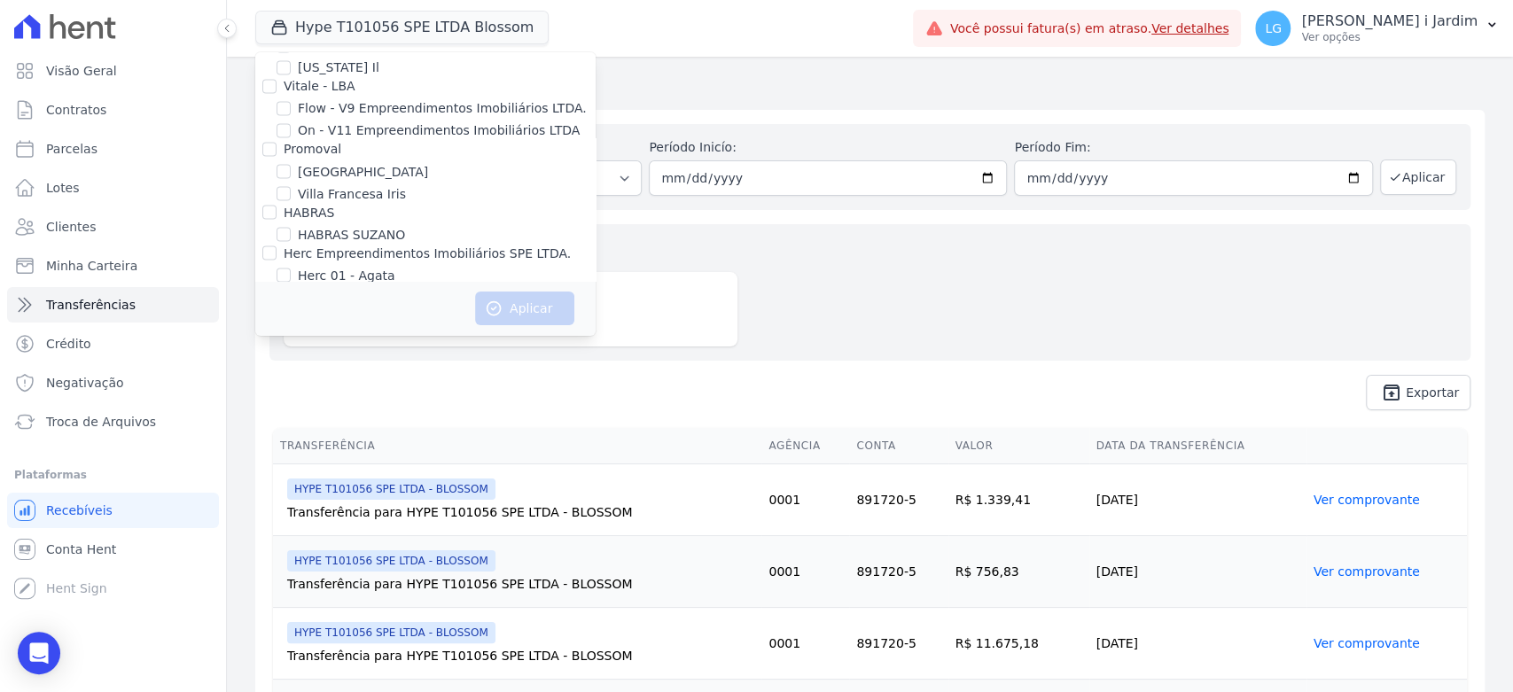
checkbox input "true"
click at [512, 325] on div "Aplicar" at bounding box center [425, 308] width 340 height 55
click at [520, 298] on button "Aplicar" at bounding box center [524, 309] width 99 height 34
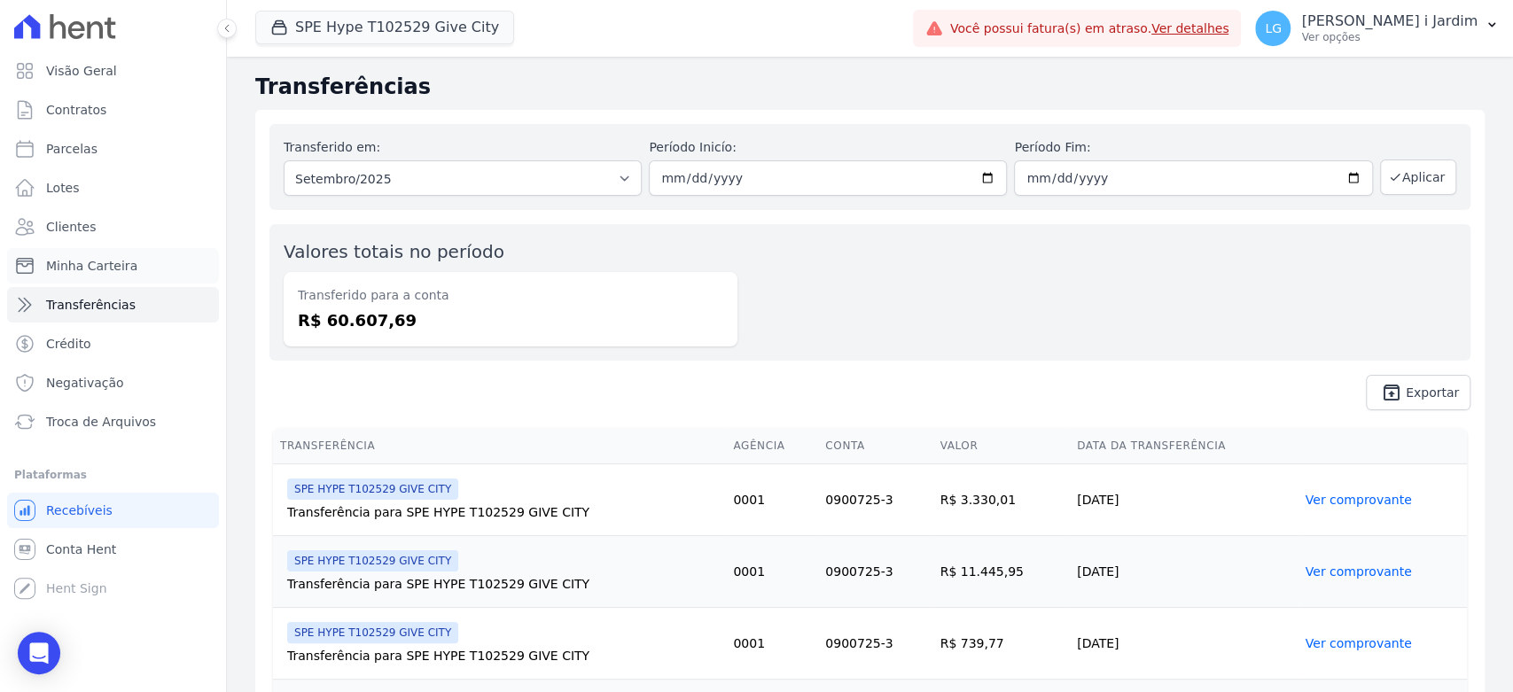
click at [135, 269] on link "Minha Carteira" at bounding box center [113, 265] width 212 height 35
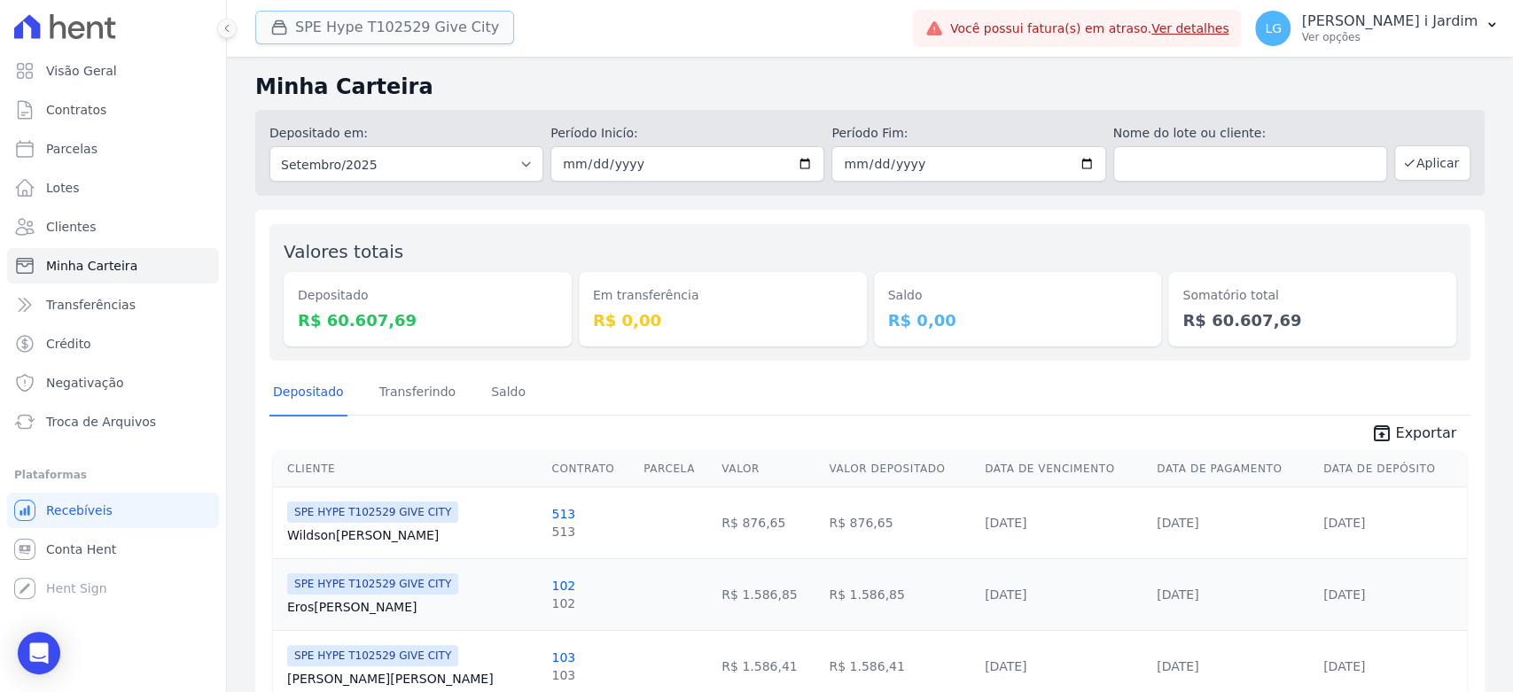
click at [423, 36] on button "SPE Hype T102529 Give City" at bounding box center [384, 28] width 259 height 34
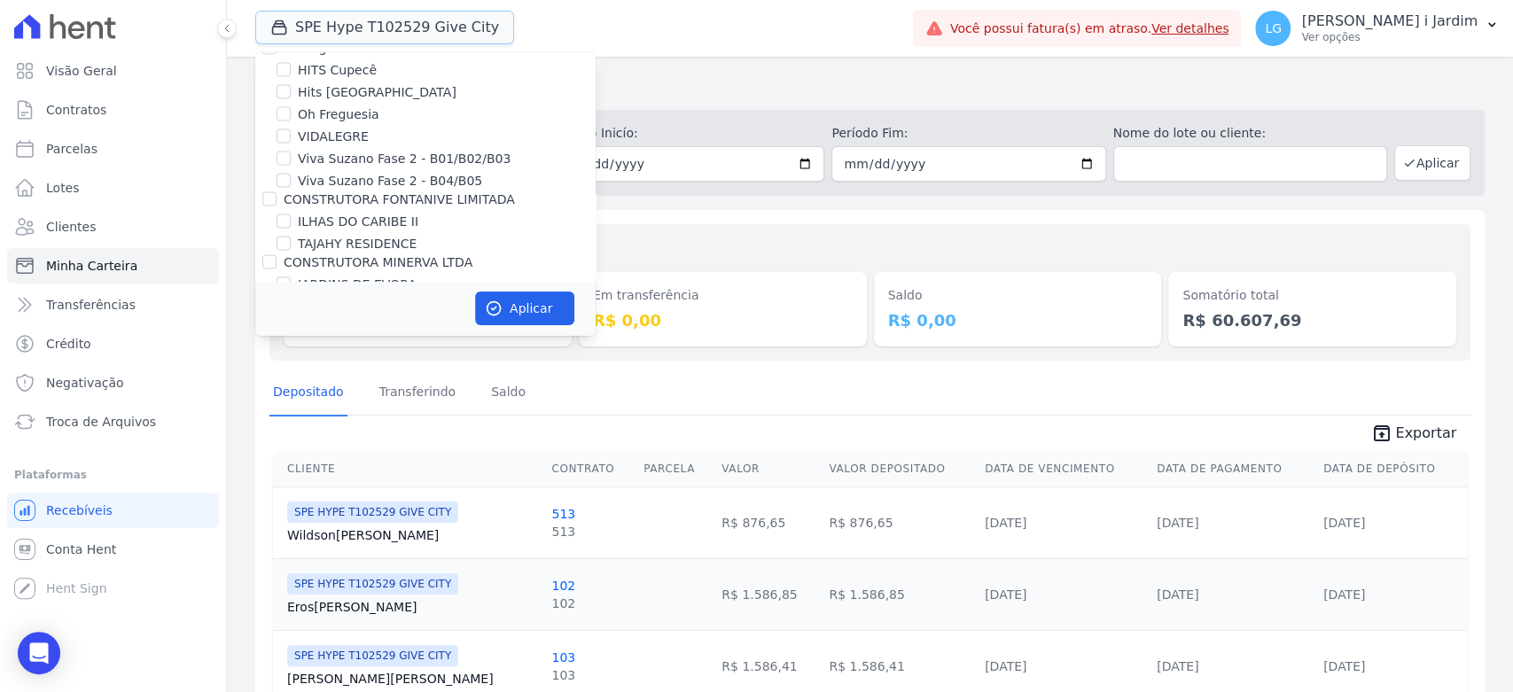
scroll to position [2364, 0]
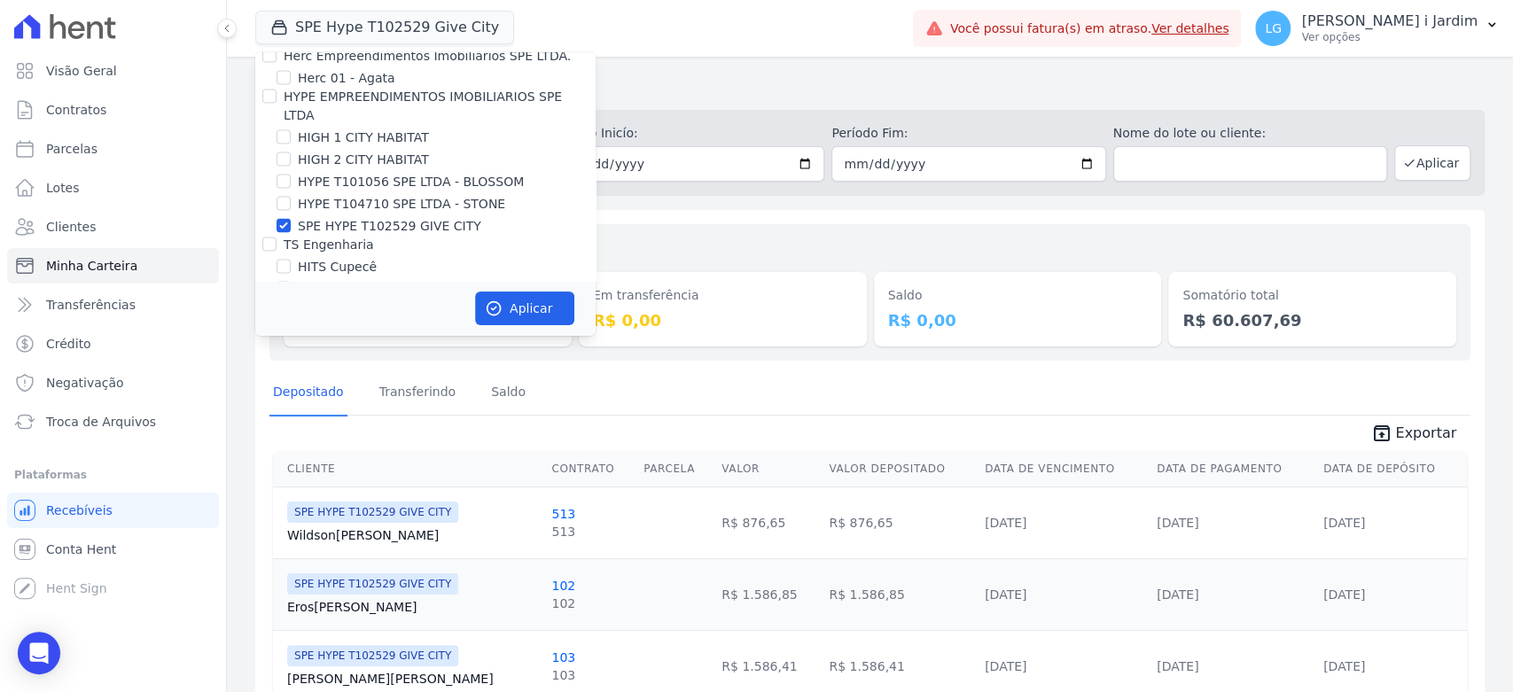
click at [322, 217] on label "SPE HYPE T102529 GIVE CITY" at bounding box center [390, 226] width 184 height 19
click at [291, 219] on input "SPE HYPE T102529 GIVE CITY" at bounding box center [284, 226] width 14 height 14
checkbox input "false"
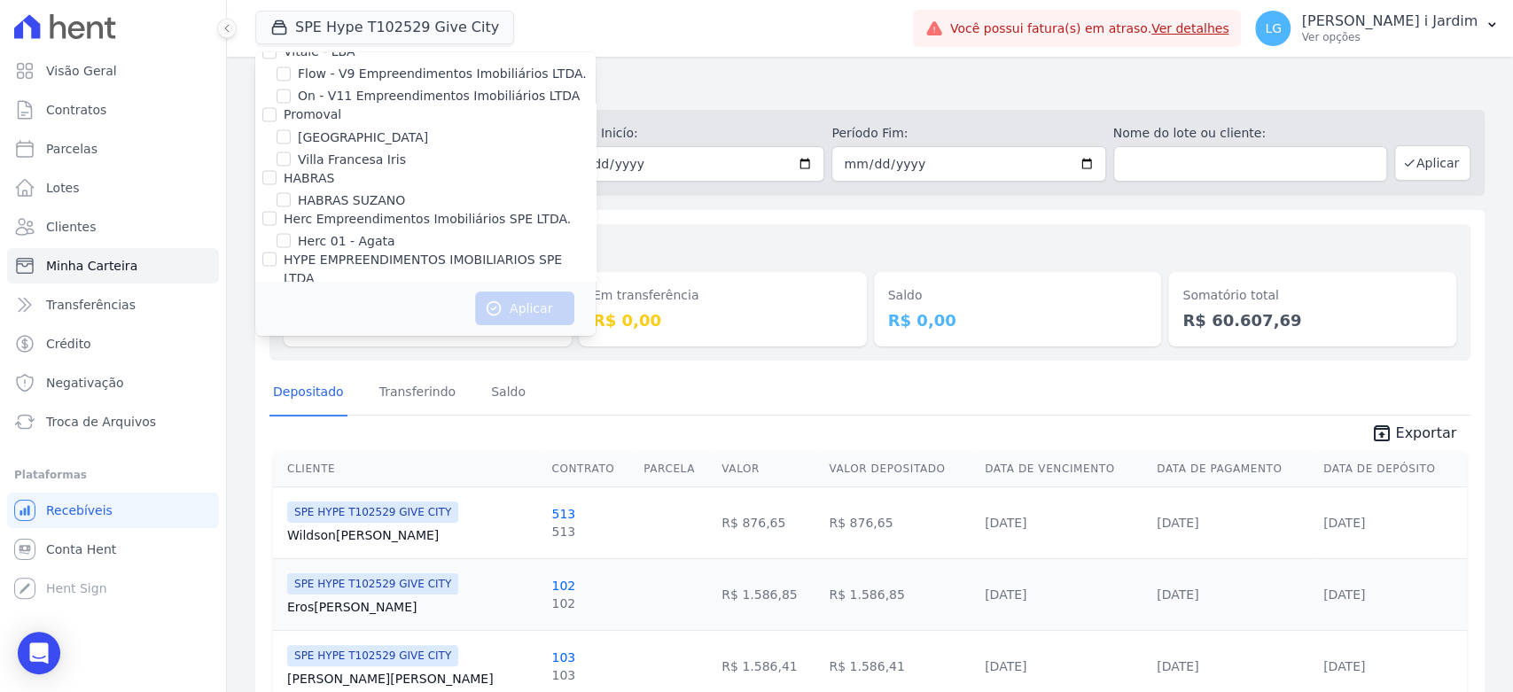
scroll to position [2167, 0]
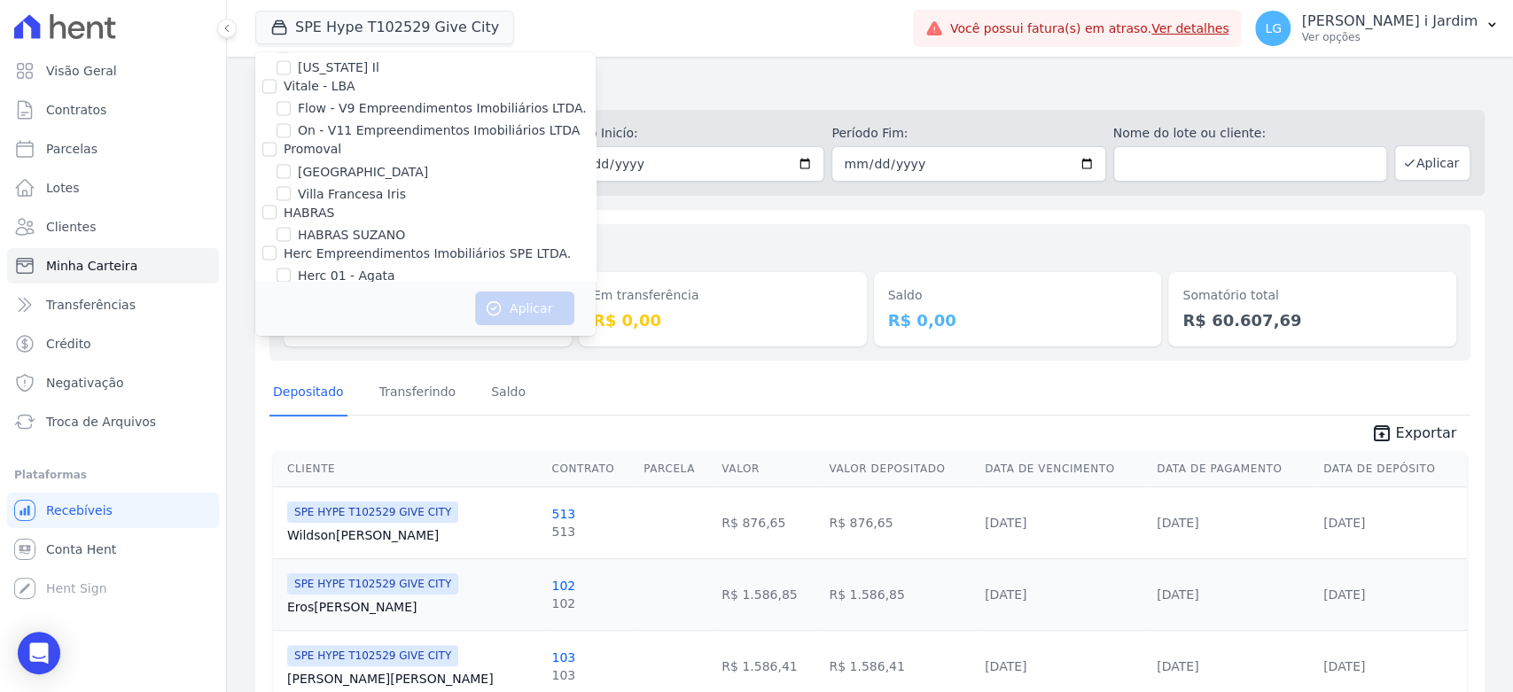
click at [348, 325] on label "HIGH 1 CITY HABITAT" at bounding box center [363, 334] width 131 height 19
click at [291, 327] on input "HIGH 1 CITY HABITAT" at bounding box center [284, 334] width 14 height 14
checkbox input "true"
click at [496, 317] on icon "button" at bounding box center [494, 309] width 18 height 18
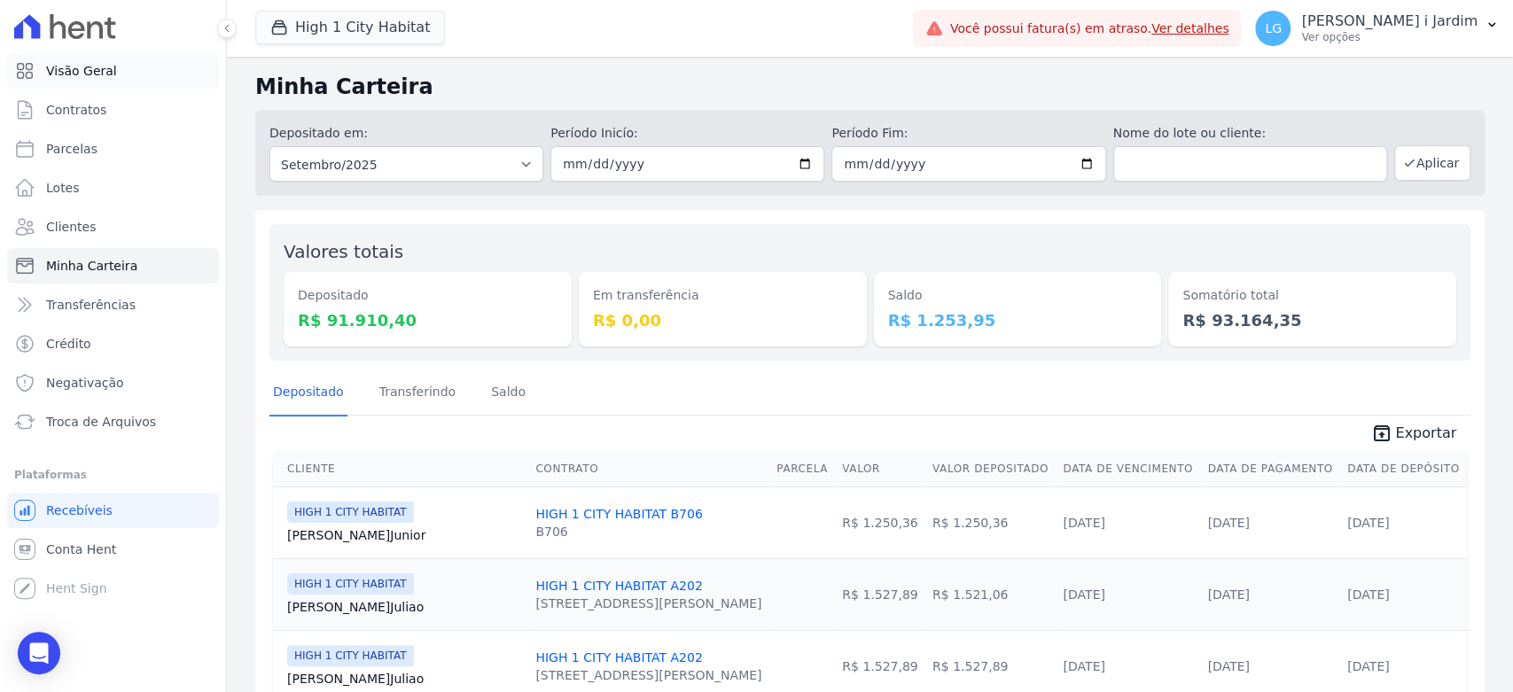
click at [110, 63] on link "Visão Geral" at bounding box center [113, 70] width 212 height 35
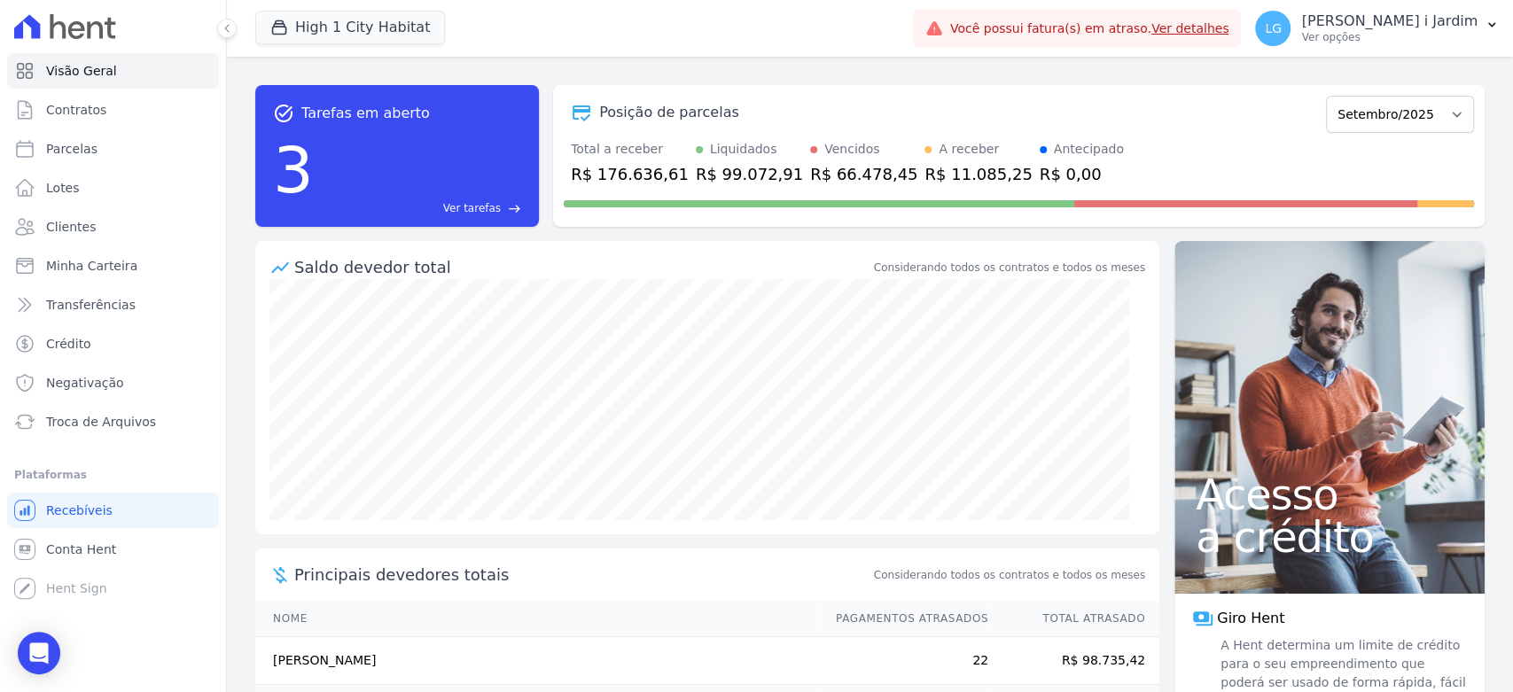
click at [702, 176] on div "R$ 99.072,91" at bounding box center [749, 174] width 107 height 24
click at [723, 251] on div "Saldo devedor total Considerando todos os contratos e todos os meses" at bounding box center [707, 260] width 904 height 38
click at [826, 164] on div "R$ 66.478,45" at bounding box center [863, 174] width 107 height 24
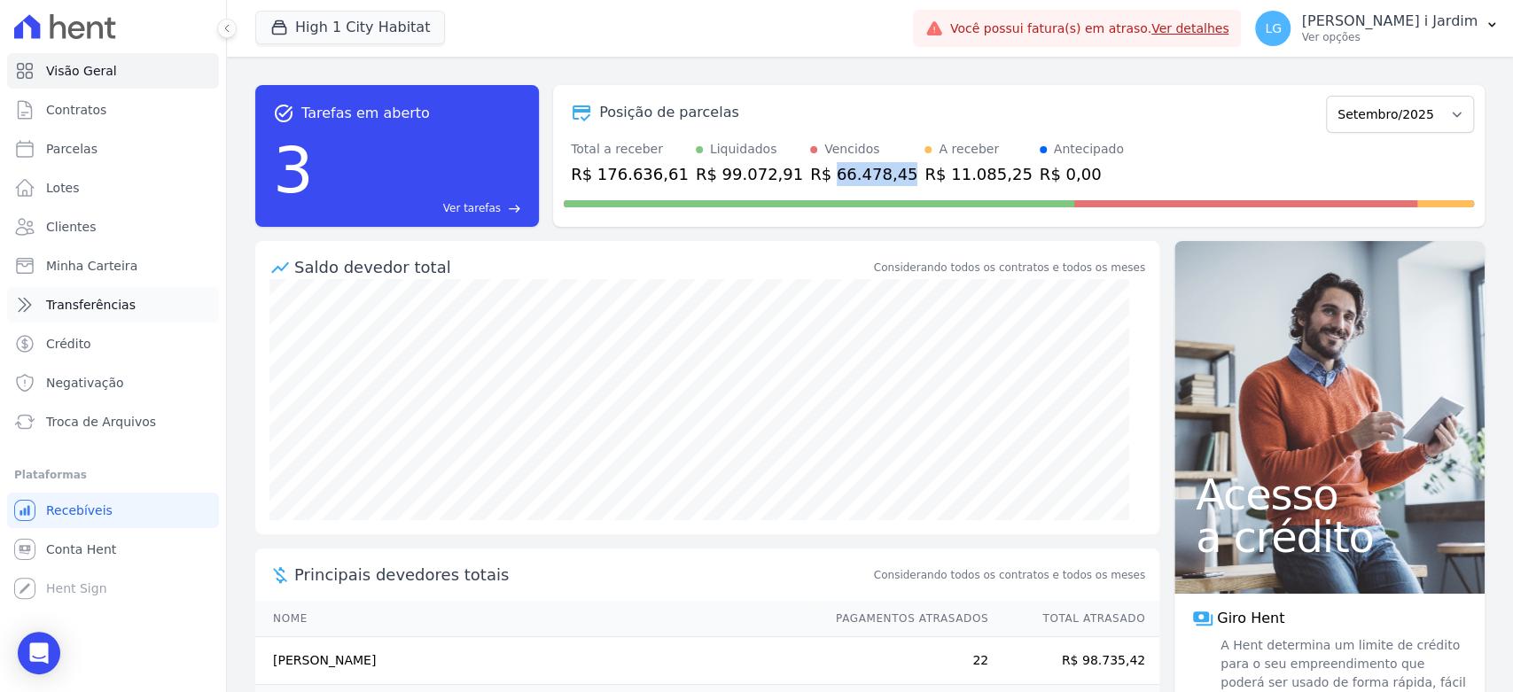
click at [102, 307] on span "Transferências" at bounding box center [91, 305] width 90 height 18
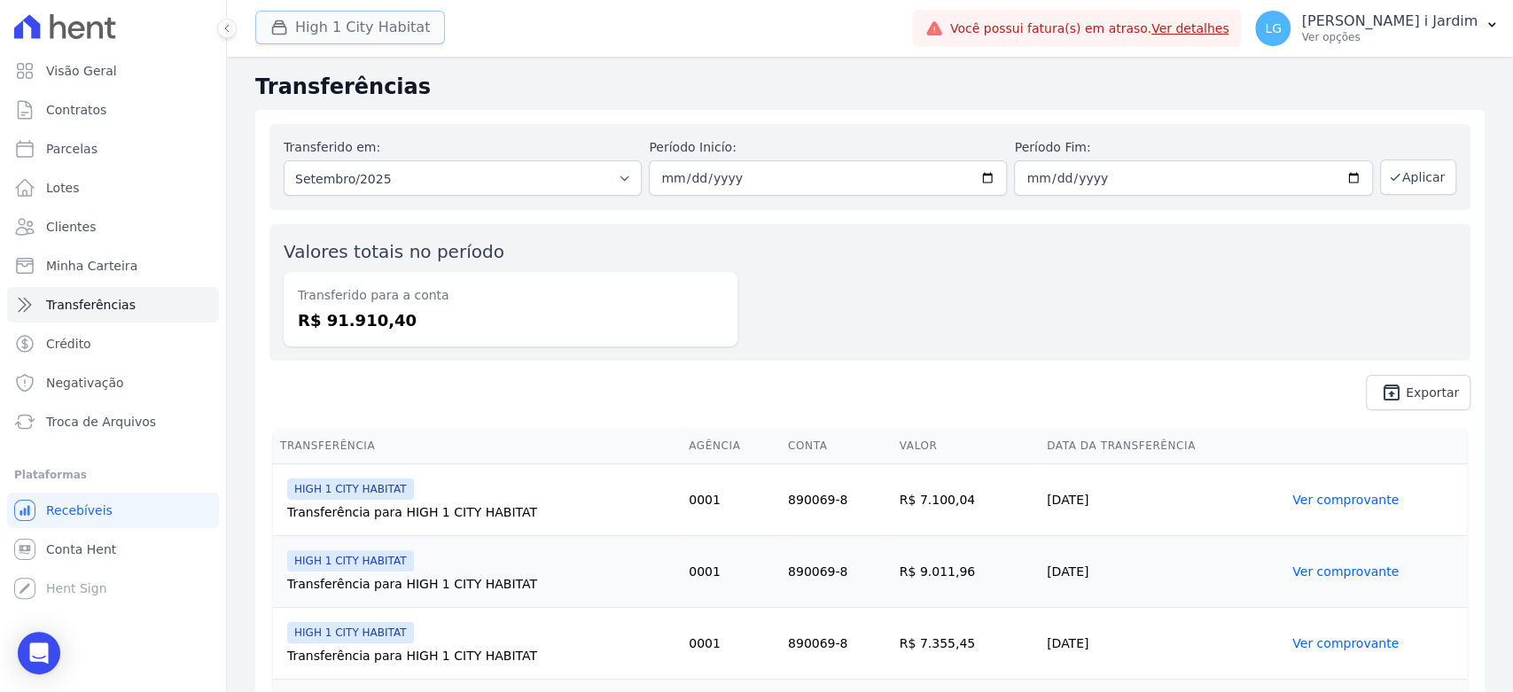
click at [333, 18] on button "High 1 City Habitat" at bounding box center [350, 28] width 190 height 34
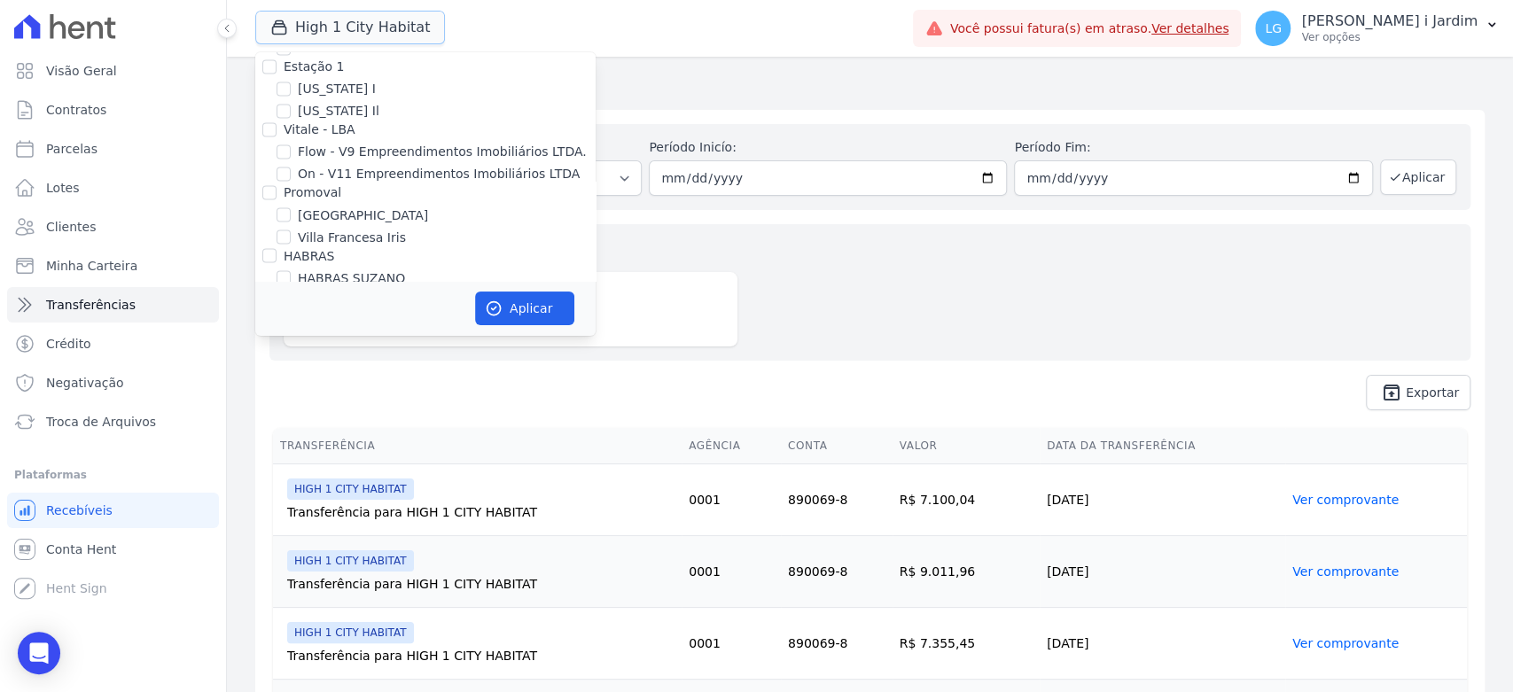
scroll to position [2167, 0]
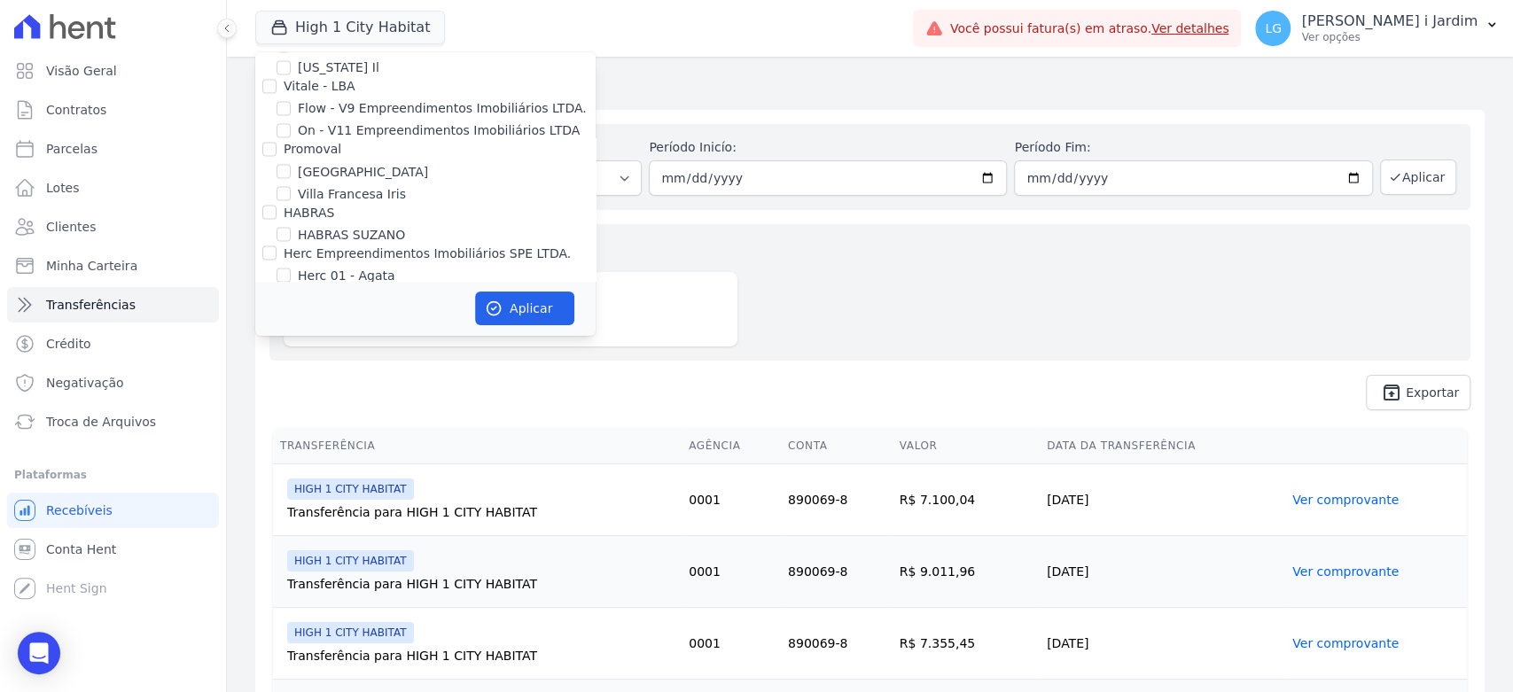
click at [351, 325] on label "HIGH 1 CITY HABITAT" at bounding box center [363, 334] width 131 height 19
click at [291, 327] on input "HIGH 1 CITY HABITAT" at bounding box center [284, 334] width 14 height 14
checkbox input "false"
click at [356, 348] on label "HIGH 2 CITY HABITAT" at bounding box center [363, 357] width 131 height 19
click at [291, 349] on input "HIGH 2 CITY HABITAT" at bounding box center [284, 356] width 14 height 14
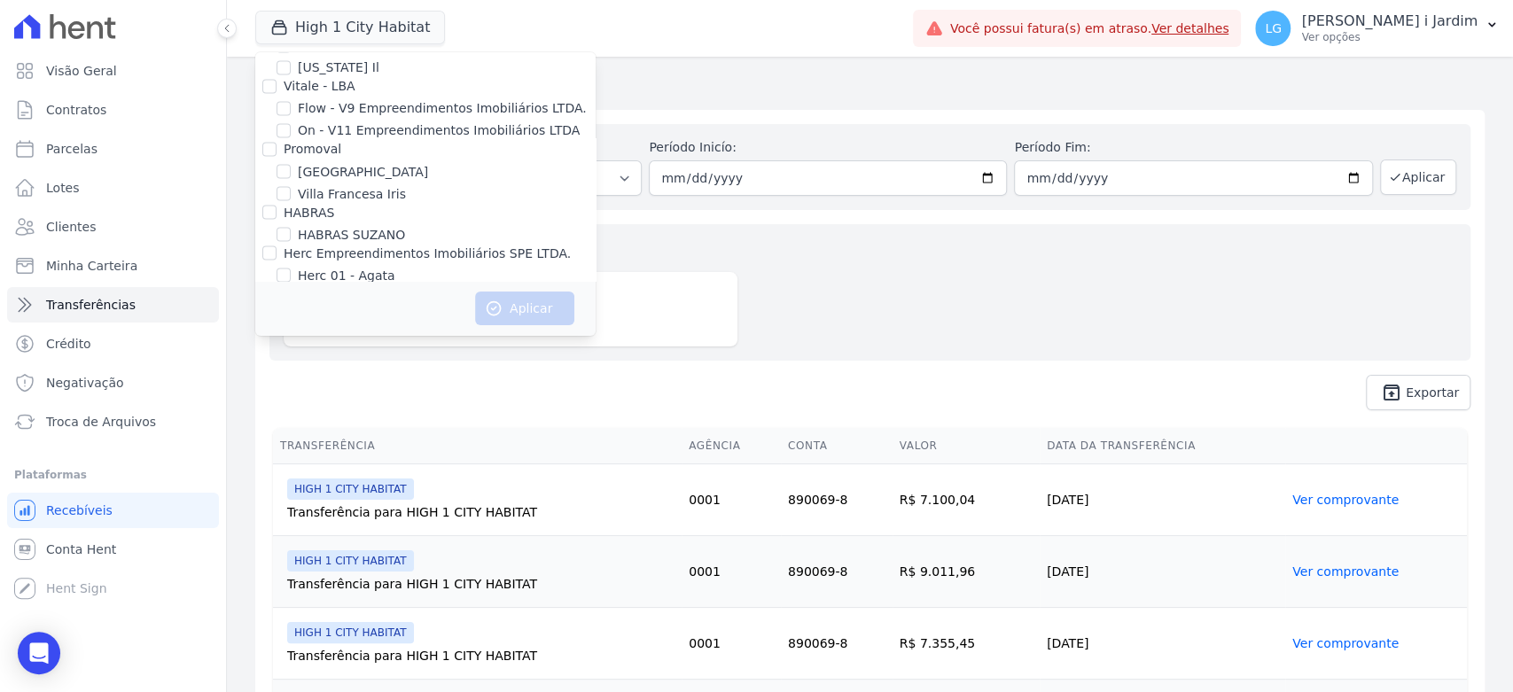
checkbox input "true"
click at [510, 317] on button "Aplicar" at bounding box center [524, 309] width 99 height 34
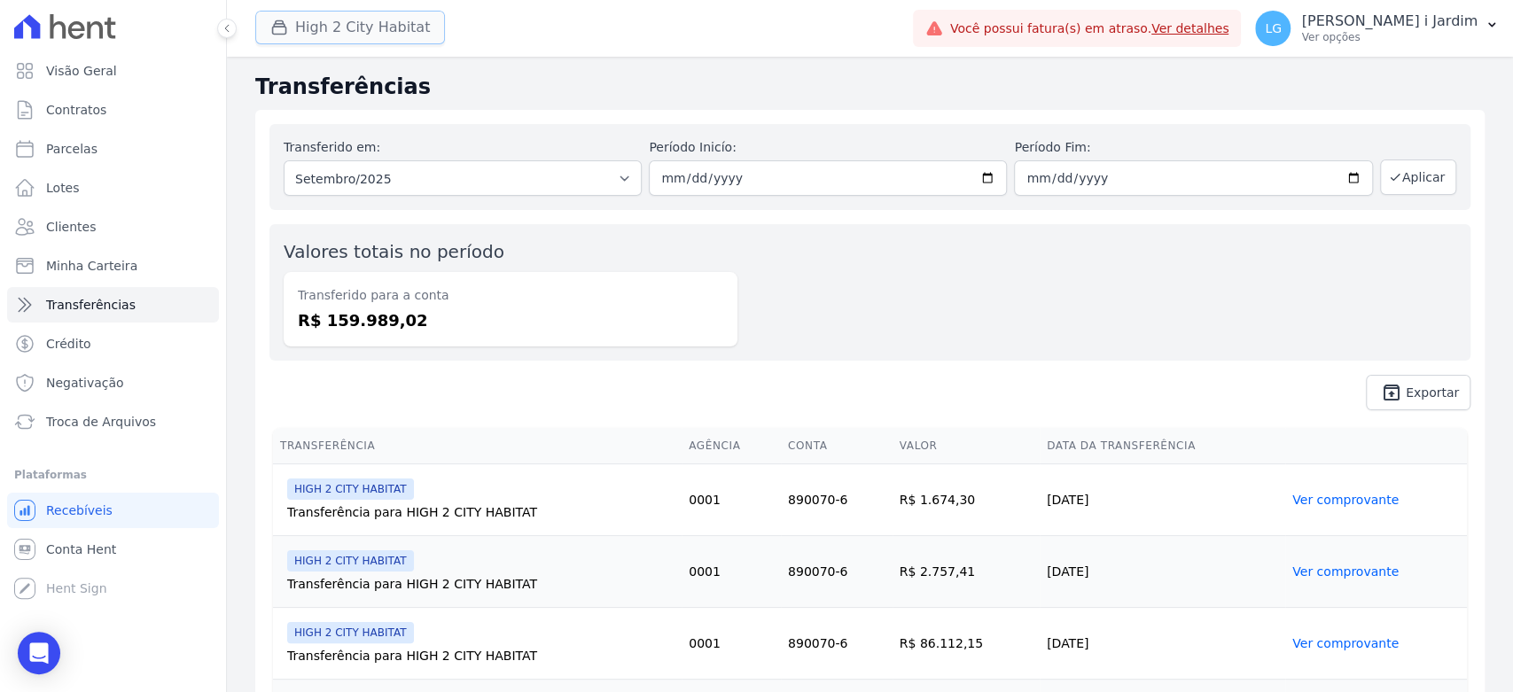
click at [366, 19] on button "High 2 City Habitat" at bounding box center [350, 28] width 190 height 34
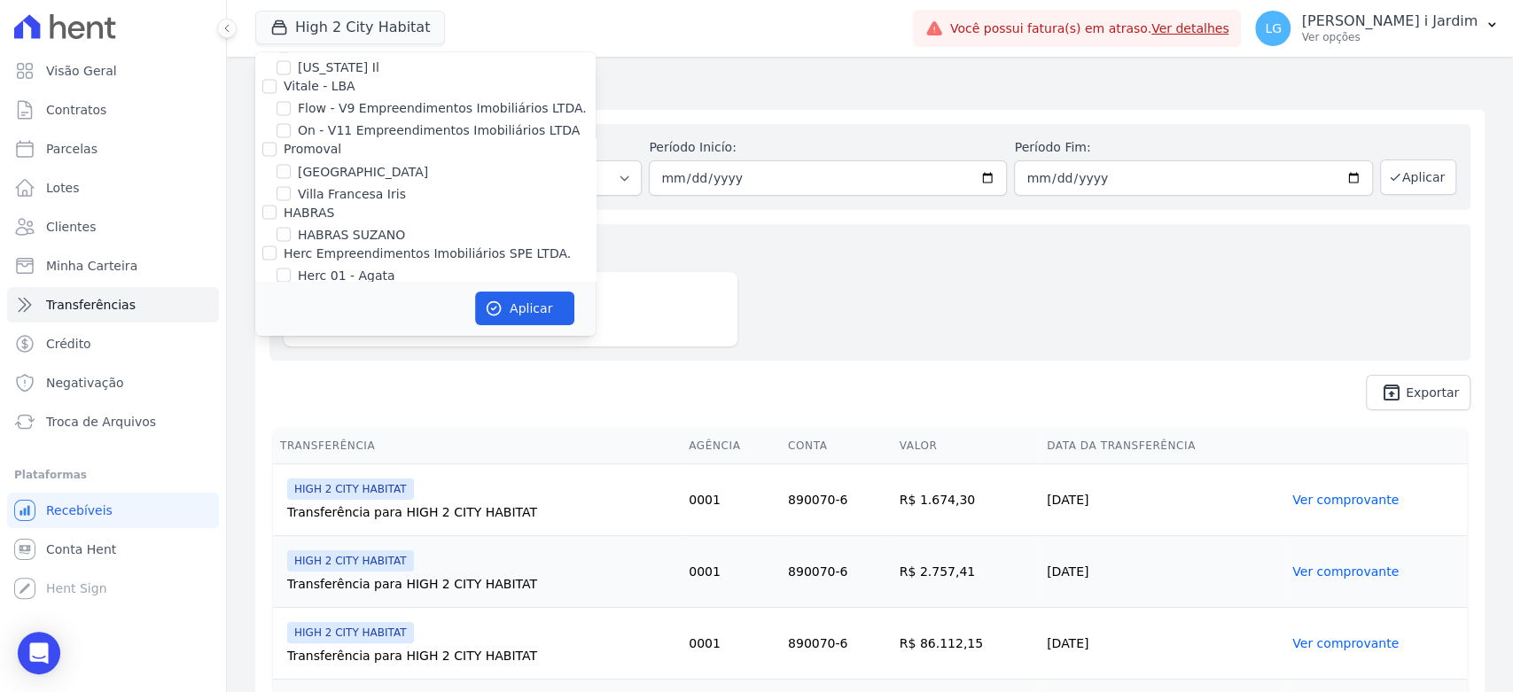
click at [384, 348] on label "HIGH 2 CITY HABITAT" at bounding box center [363, 357] width 131 height 19
click at [291, 349] on input "HIGH 2 CITY HABITAT" at bounding box center [284, 356] width 14 height 14
checkbox input "false"
click at [401, 392] on label "HYPE T104710 SPE LTDA - STONE" at bounding box center [401, 401] width 207 height 19
click at [291, 394] on input "HYPE T104710 SPE LTDA - STONE" at bounding box center [284, 401] width 14 height 14
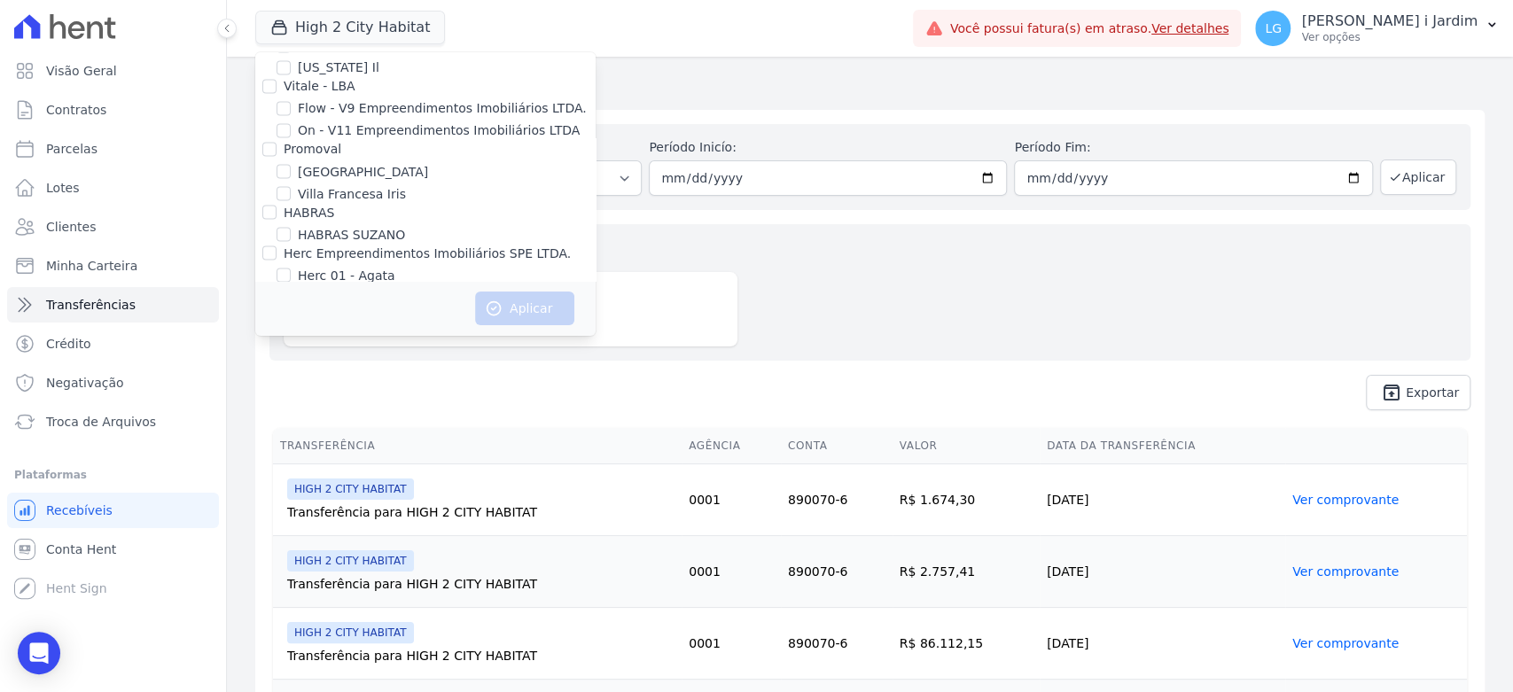
checkbox input "true"
click at [496, 300] on icon "button" at bounding box center [494, 309] width 18 height 18
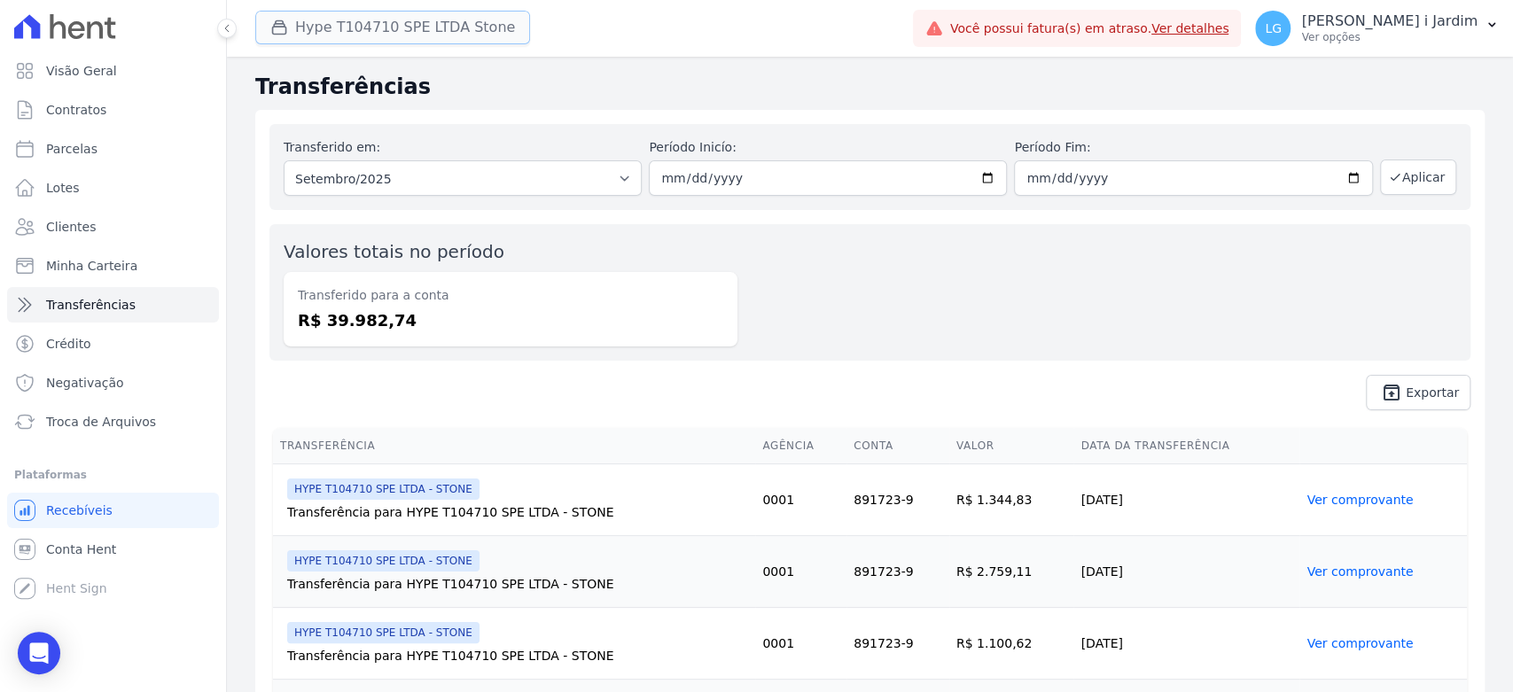
click at [256, 24] on button "Hype T104710 SPE LTDA Stone" at bounding box center [392, 28] width 275 height 34
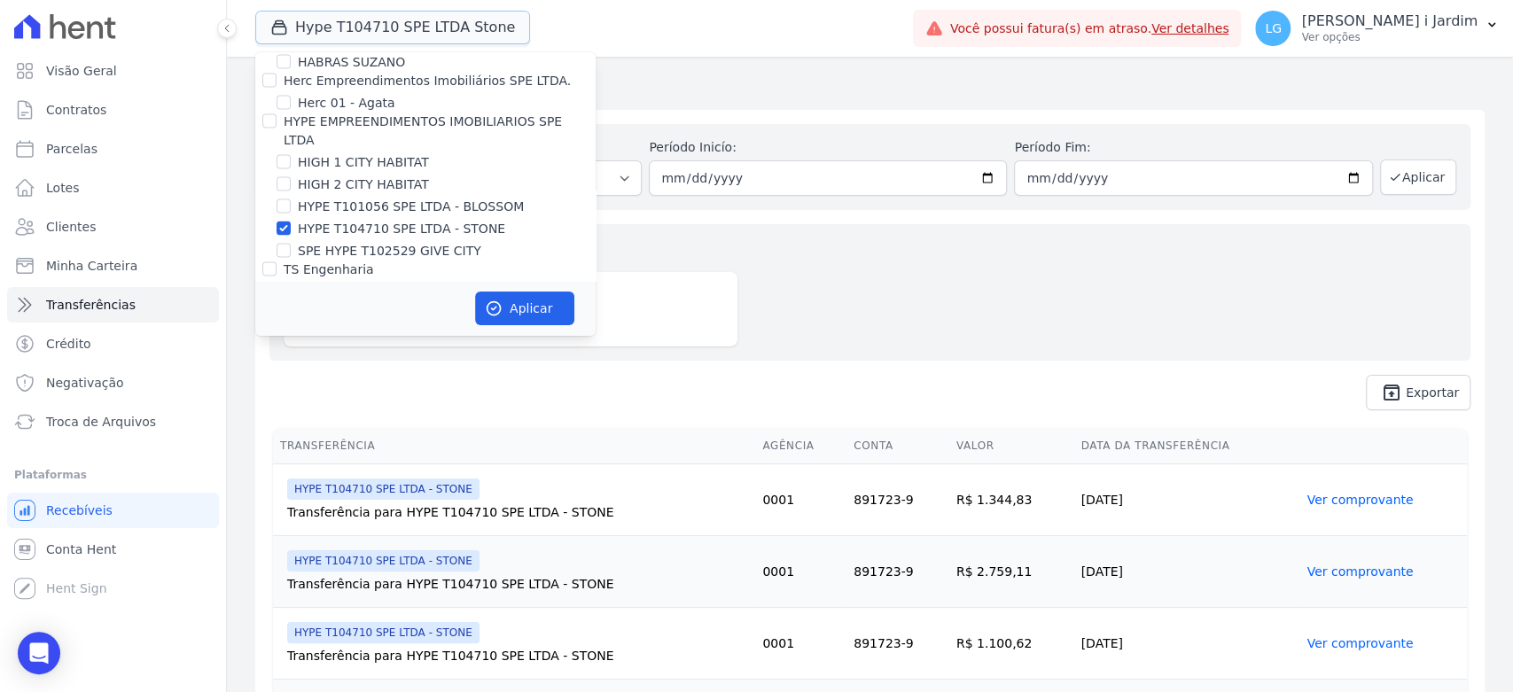
scroll to position [2265, 0]
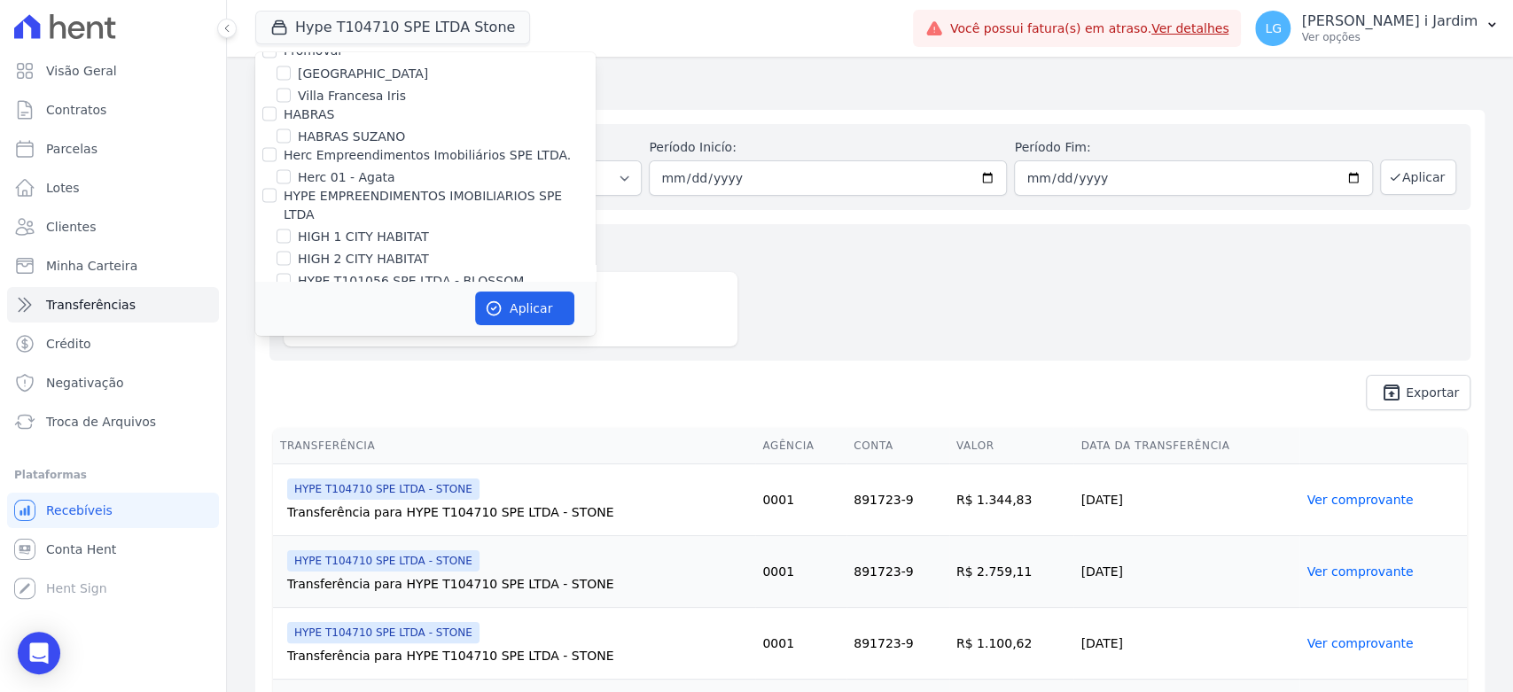
click at [334, 293] on label "HYPE T104710 SPE LTDA - STONE" at bounding box center [401, 302] width 207 height 19
click at [291, 295] on input "HYPE T104710 SPE LTDA - STONE" at bounding box center [284, 302] width 14 height 14
checkbox input "false"
click at [392, 307] on div "Aplicar" at bounding box center [425, 308] width 340 height 55
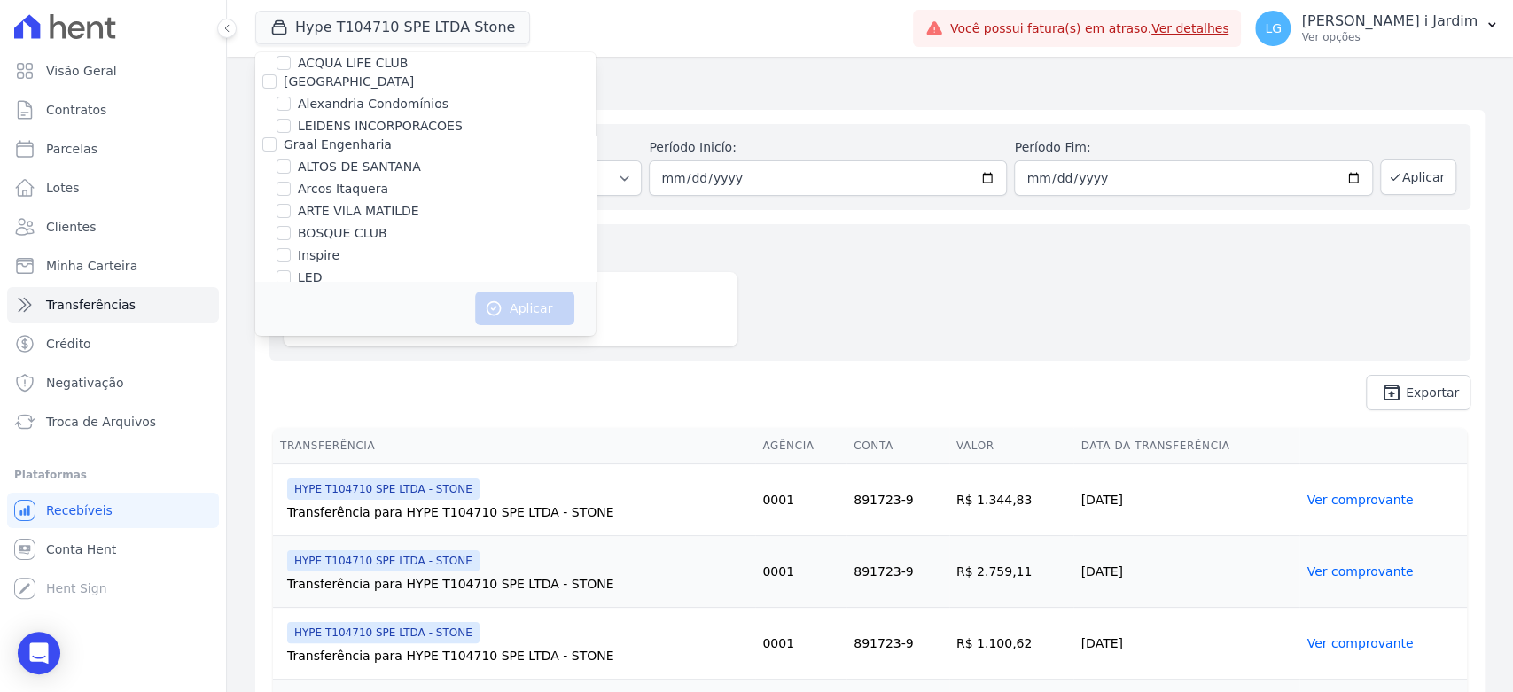
scroll to position [844, 0]
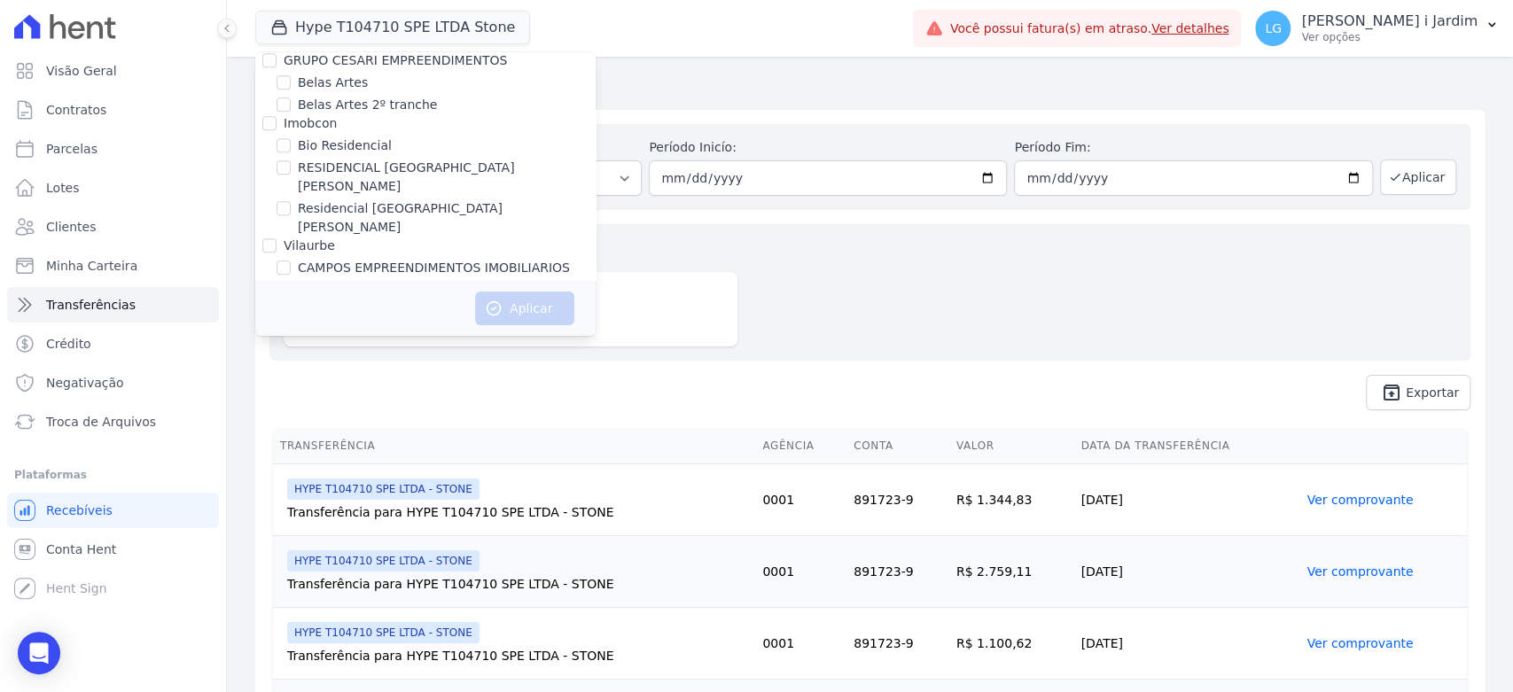
click at [418, 153] on div "Bio Residencial" at bounding box center [425, 146] width 340 height 19
click at [418, 160] on label "RESIDENCIAL [GEOGRAPHIC_DATA][PERSON_NAME]" at bounding box center [447, 177] width 298 height 37
click at [291, 160] on input "RESIDENCIAL [GEOGRAPHIC_DATA][PERSON_NAME]" at bounding box center [284, 167] width 14 height 14
checkbox input "true"
click at [494, 302] on icon "button" at bounding box center [494, 308] width 13 height 13
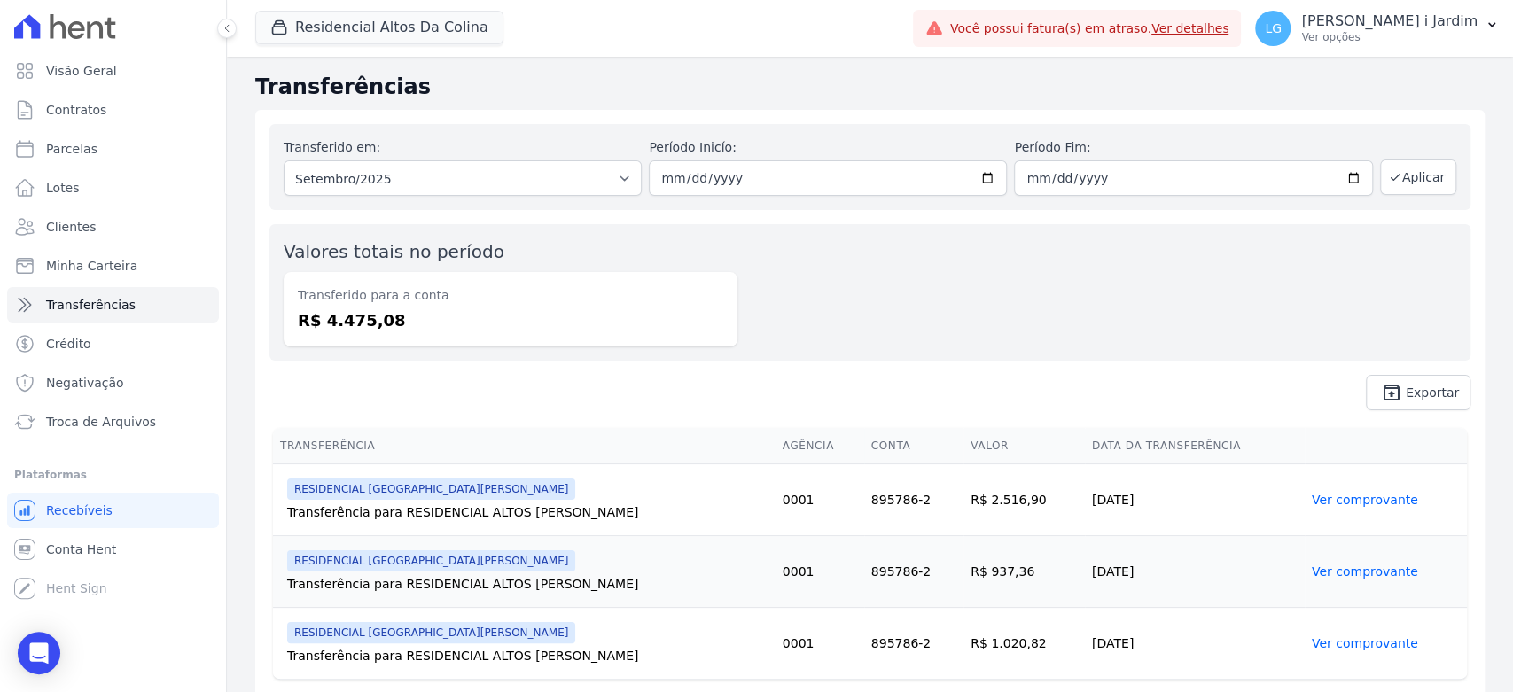
click at [903, 400] on span "unarchive Exportar" at bounding box center [870, 392] width 1201 height 35
click at [384, 39] on button "Residencial Altos Da Colina" at bounding box center [379, 28] width 248 height 34
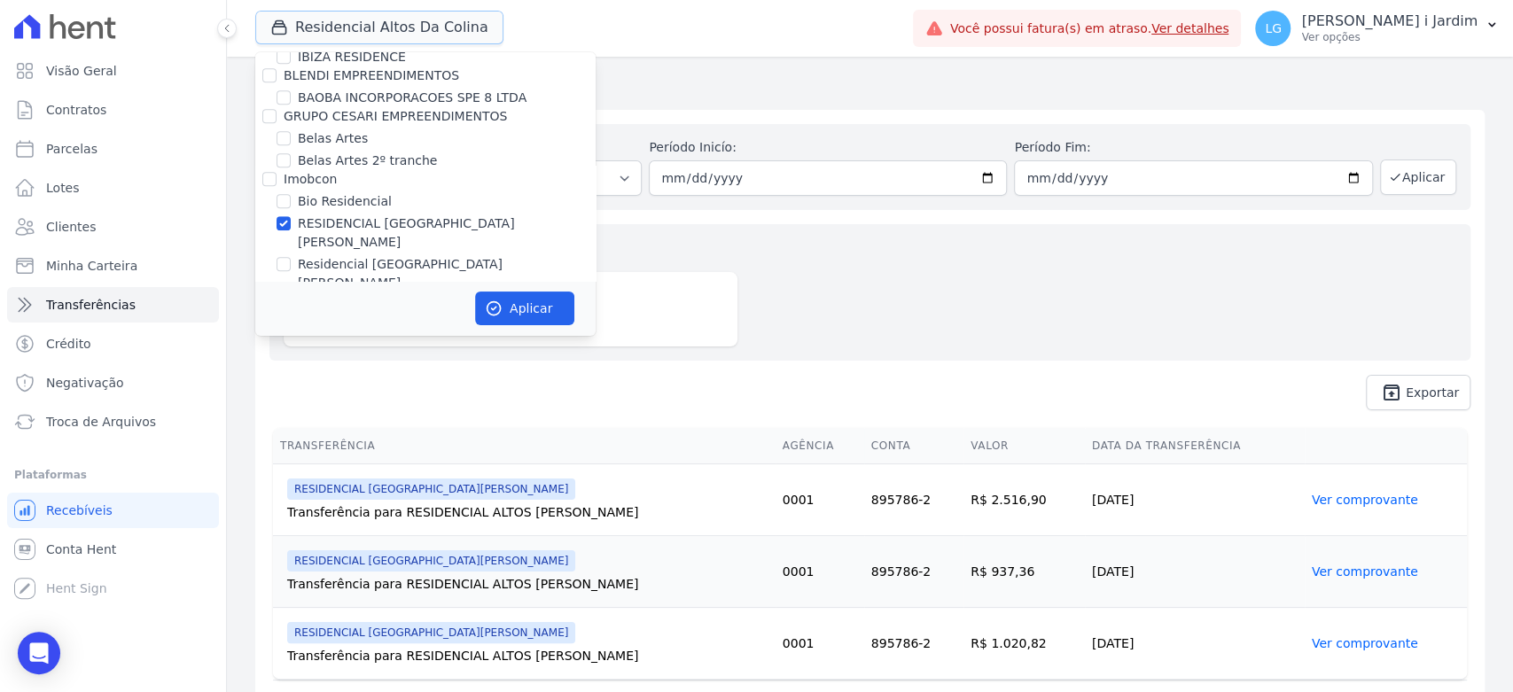
scroll to position [787, 0]
click at [384, 220] on label "RESIDENCIAL [GEOGRAPHIC_DATA][PERSON_NAME]" at bounding box center [447, 233] width 298 height 37
click at [291, 220] on input "RESIDENCIAL [GEOGRAPHIC_DATA][PERSON_NAME]" at bounding box center [284, 224] width 14 height 14
click at [444, 224] on label "RESIDENCIAL [GEOGRAPHIC_DATA][PERSON_NAME]" at bounding box center [447, 233] width 298 height 37
click at [291, 224] on input "RESIDENCIAL [GEOGRAPHIC_DATA][PERSON_NAME]" at bounding box center [284, 224] width 14 height 14
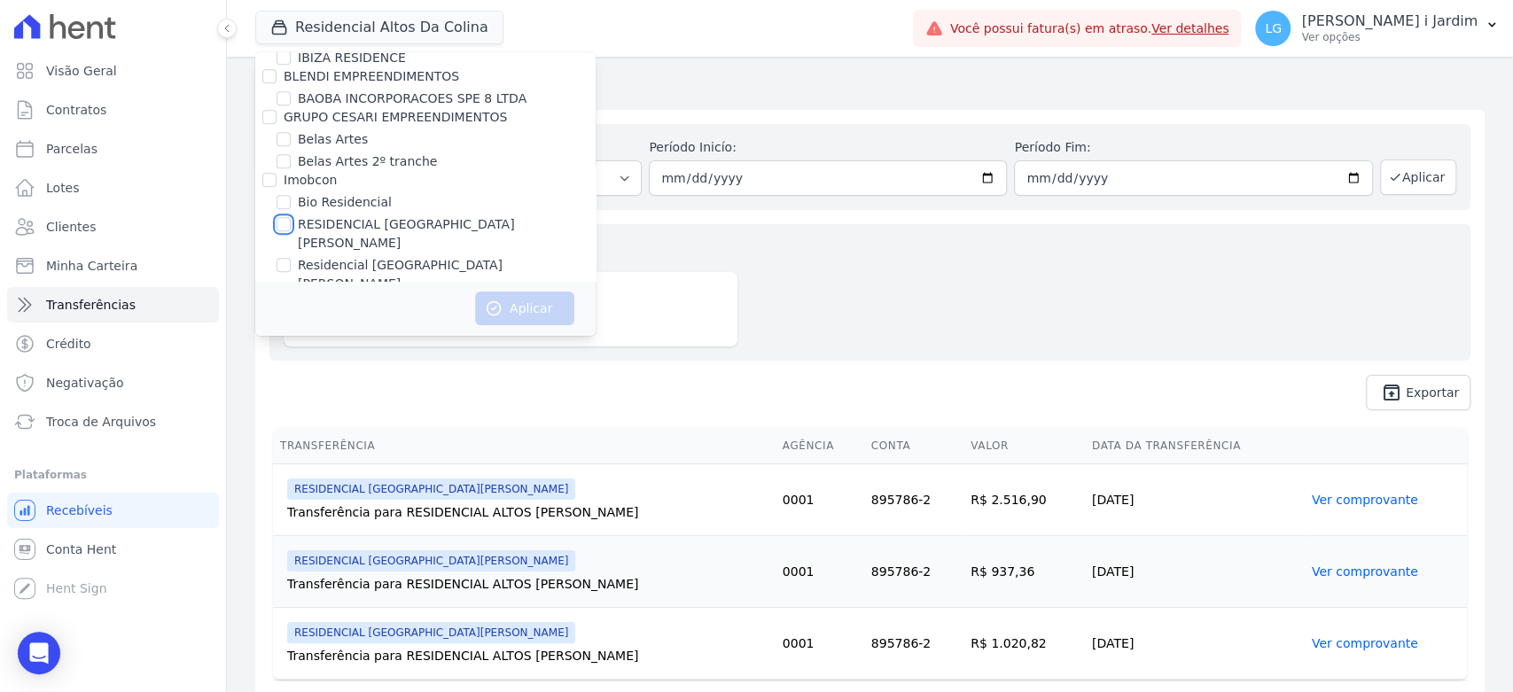
checkbox input "true"
click at [516, 305] on button "Aplicar" at bounding box center [524, 309] width 99 height 34
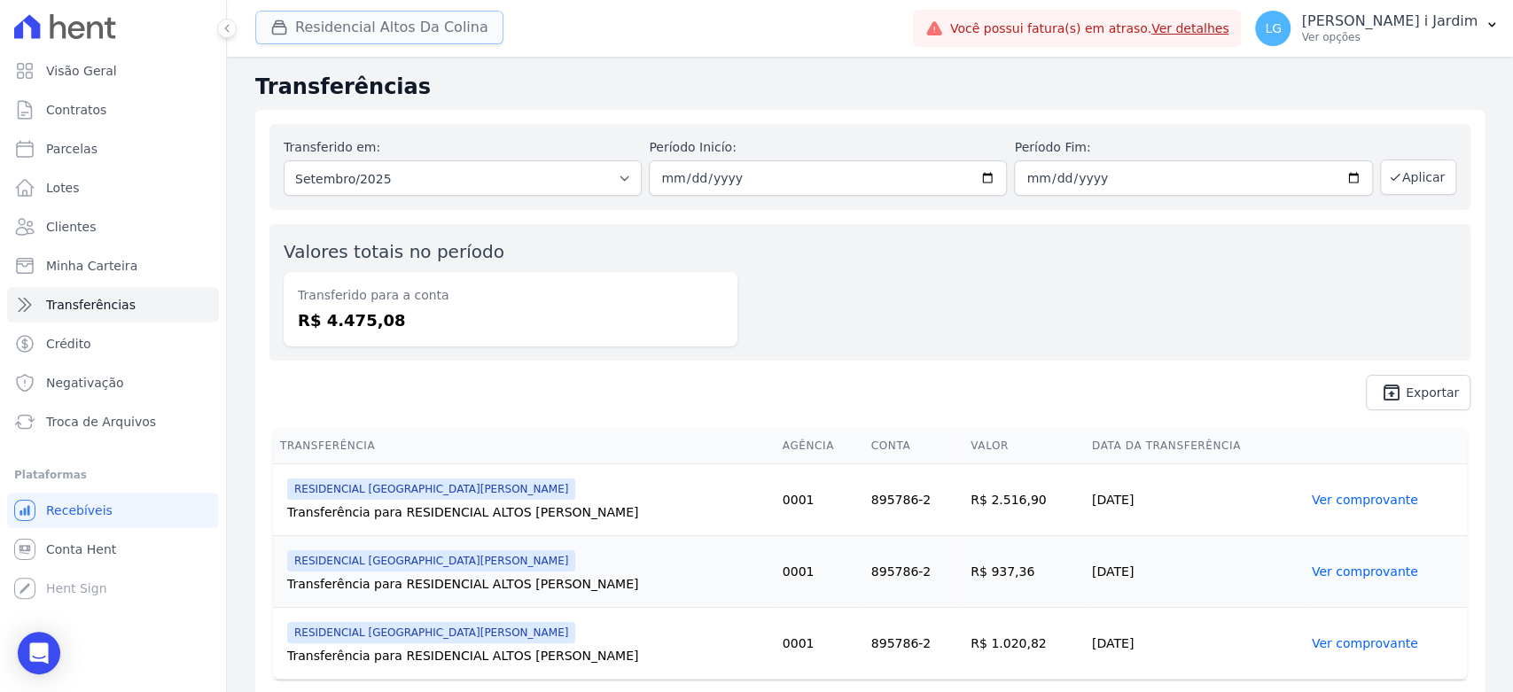
click at [464, 32] on button "Residencial Altos Da Colina" at bounding box center [379, 28] width 248 height 34
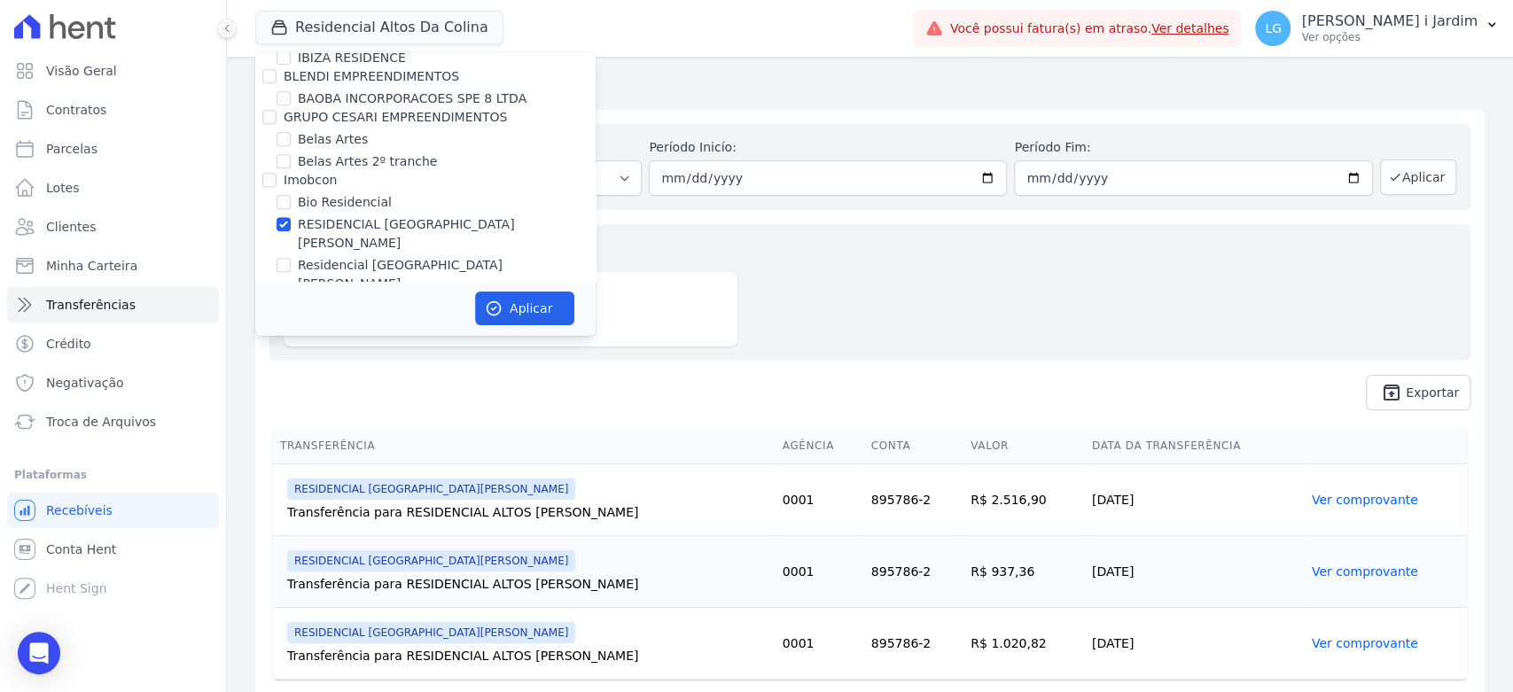
click at [341, 229] on label "RESIDENCIAL [GEOGRAPHIC_DATA][PERSON_NAME]" at bounding box center [447, 233] width 298 height 37
click at [291, 229] on input "RESIDENCIAL [GEOGRAPHIC_DATA][PERSON_NAME]" at bounding box center [284, 224] width 14 height 14
checkbox input "false"
click at [333, 199] on label "Bio Residencial" at bounding box center [345, 202] width 94 height 19
click at [291, 199] on input "Bio Residencial" at bounding box center [284, 202] width 14 height 14
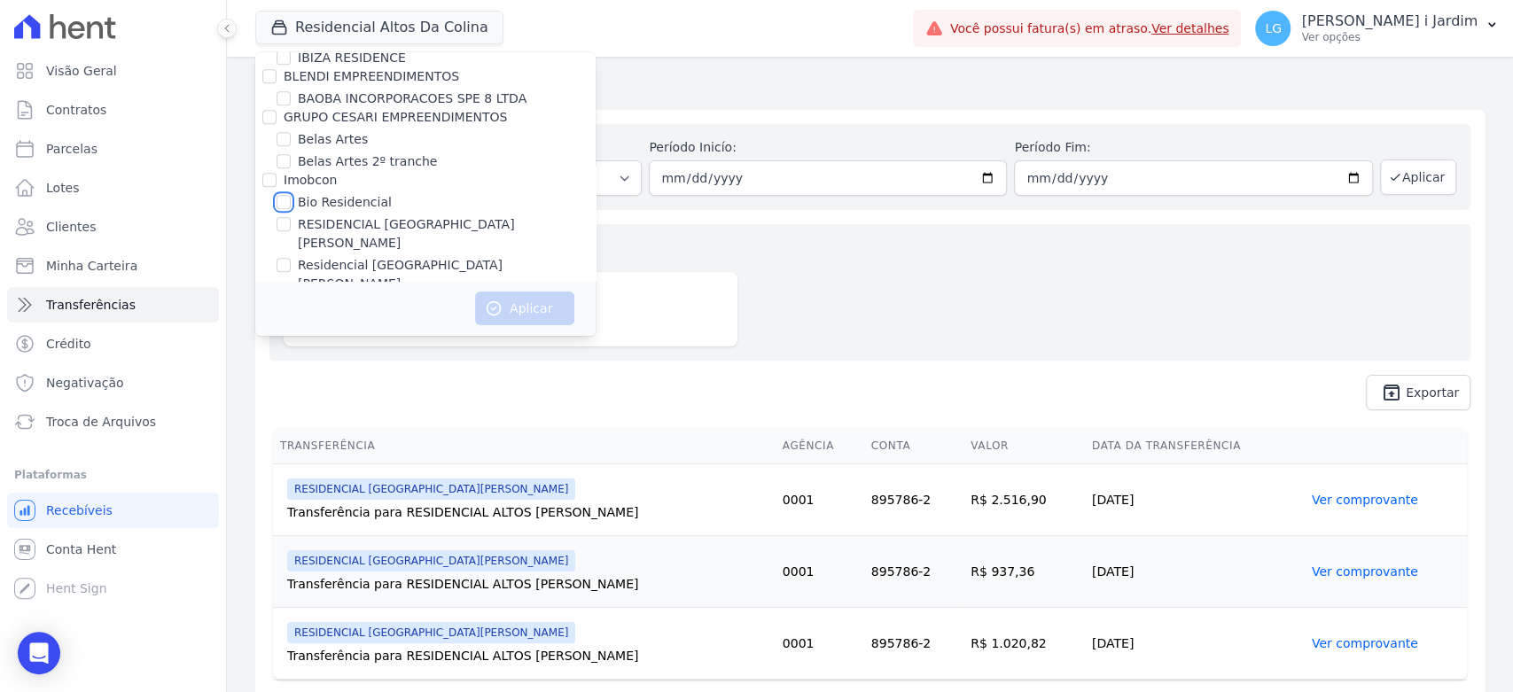
checkbox input "true"
click at [528, 310] on button "Aplicar" at bounding box center [524, 309] width 99 height 34
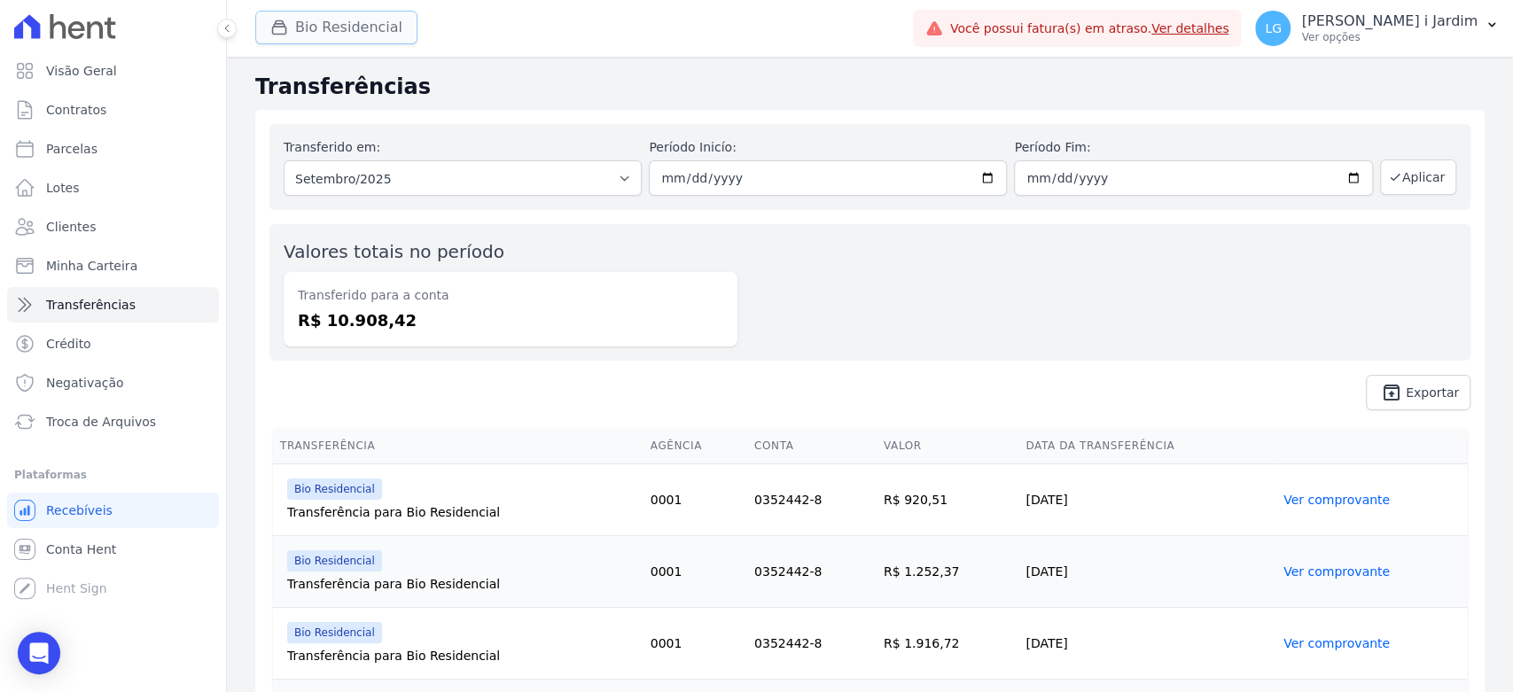
click at [384, 27] on button "Bio Residencial" at bounding box center [336, 28] width 162 height 34
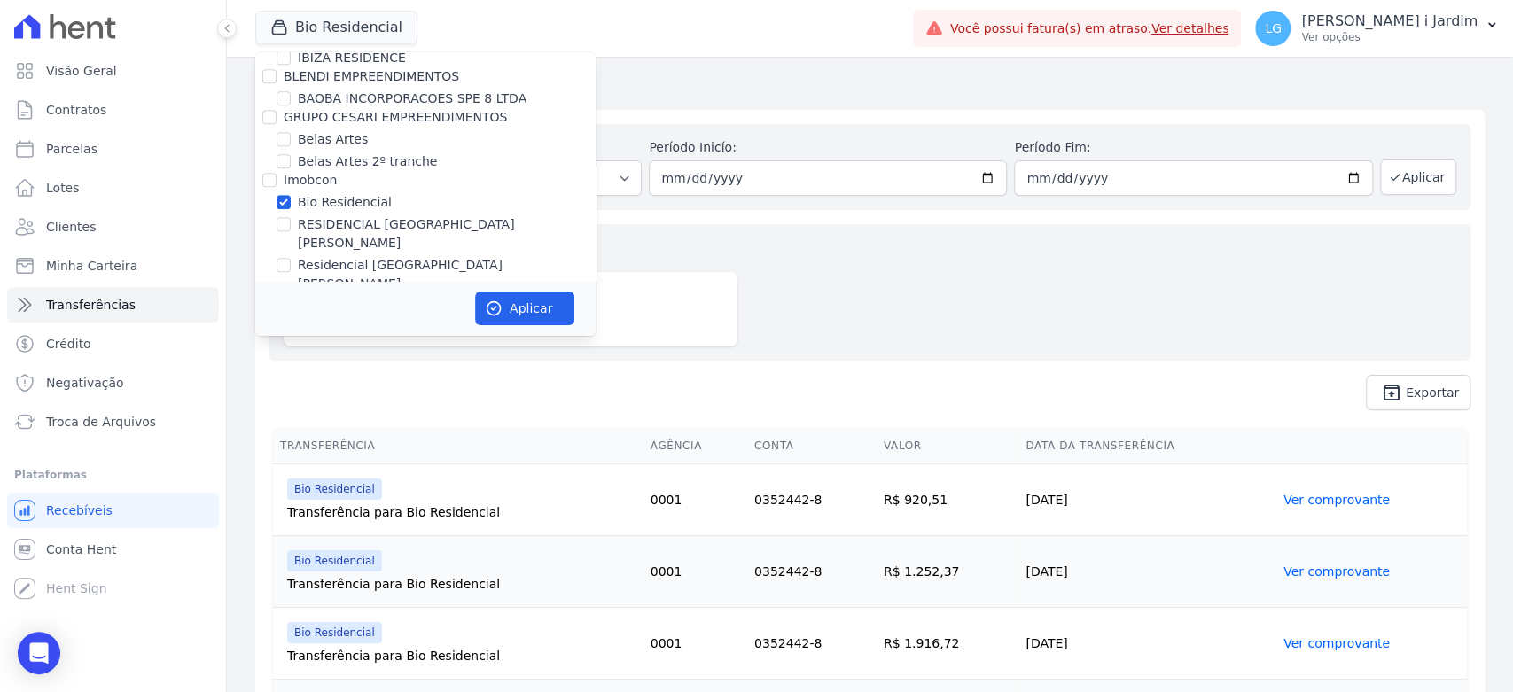
click at [354, 198] on label "Bio Residencial" at bounding box center [345, 202] width 94 height 19
click at [291, 198] on input "Bio Residencial" at bounding box center [284, 202] width 14 height 14
checkbox input "false"
click at [364, 256] on label "Residencial [GEOGRAPHIC_DATA][PERSON_NAME]" at bounding box center [447, 274] width 298 height 37
click at [291, 258] on input "Residencial [GEOGRAPHIC_DATA][PERSON_NAME]" at bounding box center [284, 265] width 14 height 14
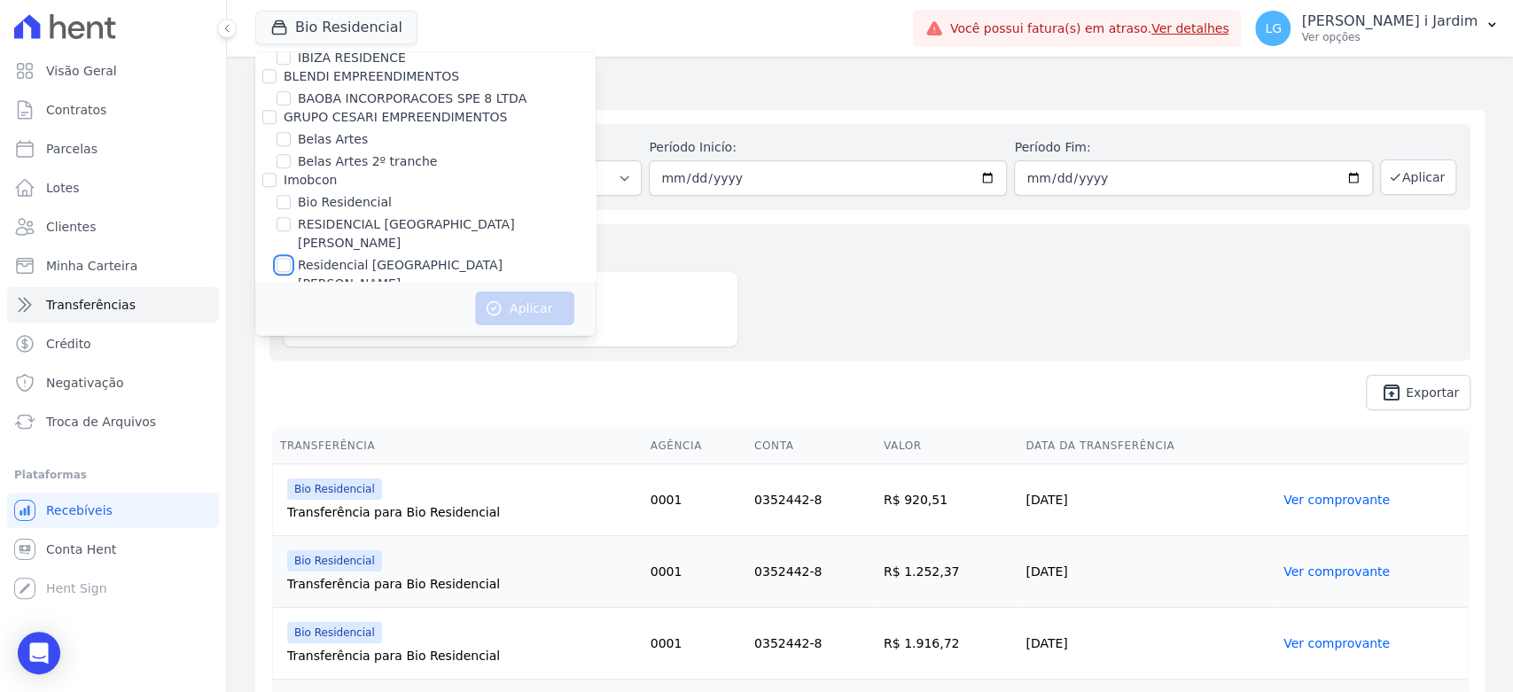
checkbox input "true"
click at [497, 301] on icon "button" at bounding box center [494, 309] width 18 height 18
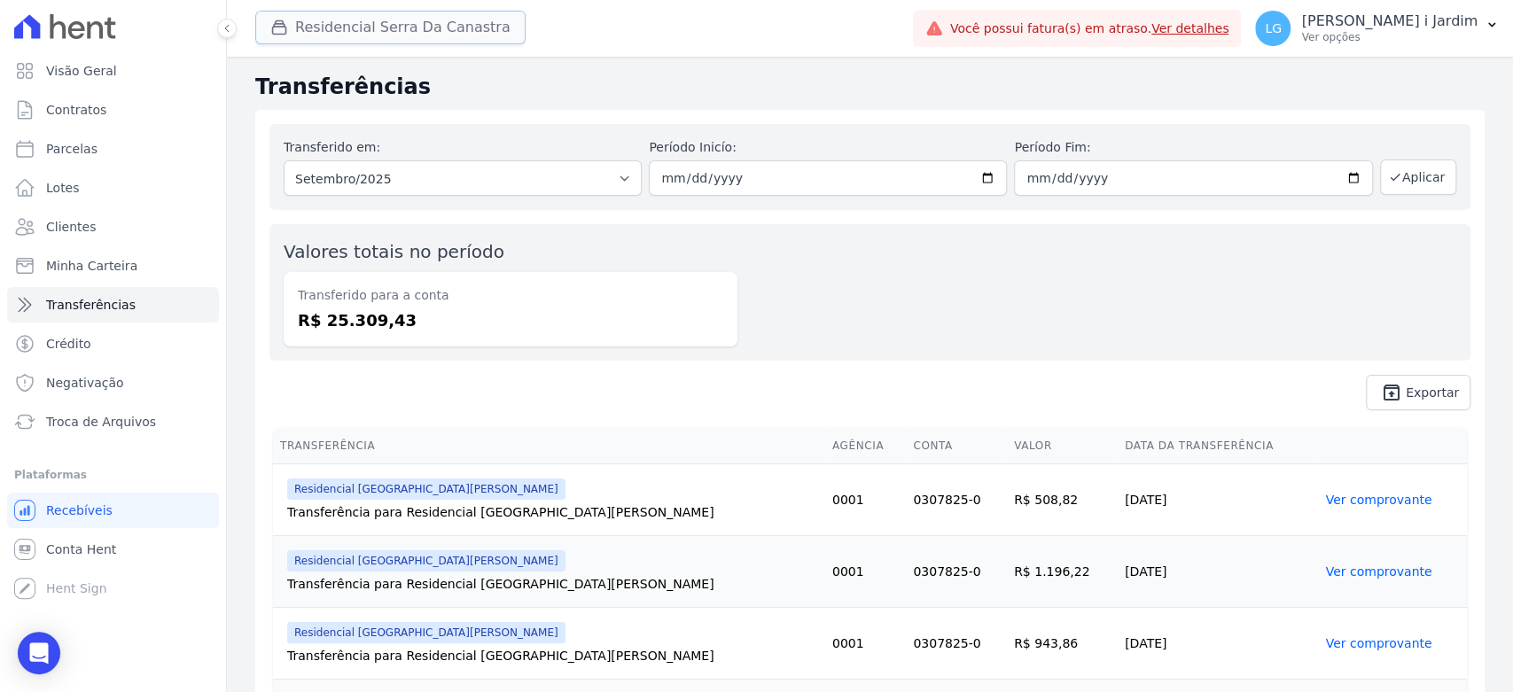
click at [411, 35] on button "Residencial Serra Da Canastra" at bounding box center [390, 28] width 270 height 34
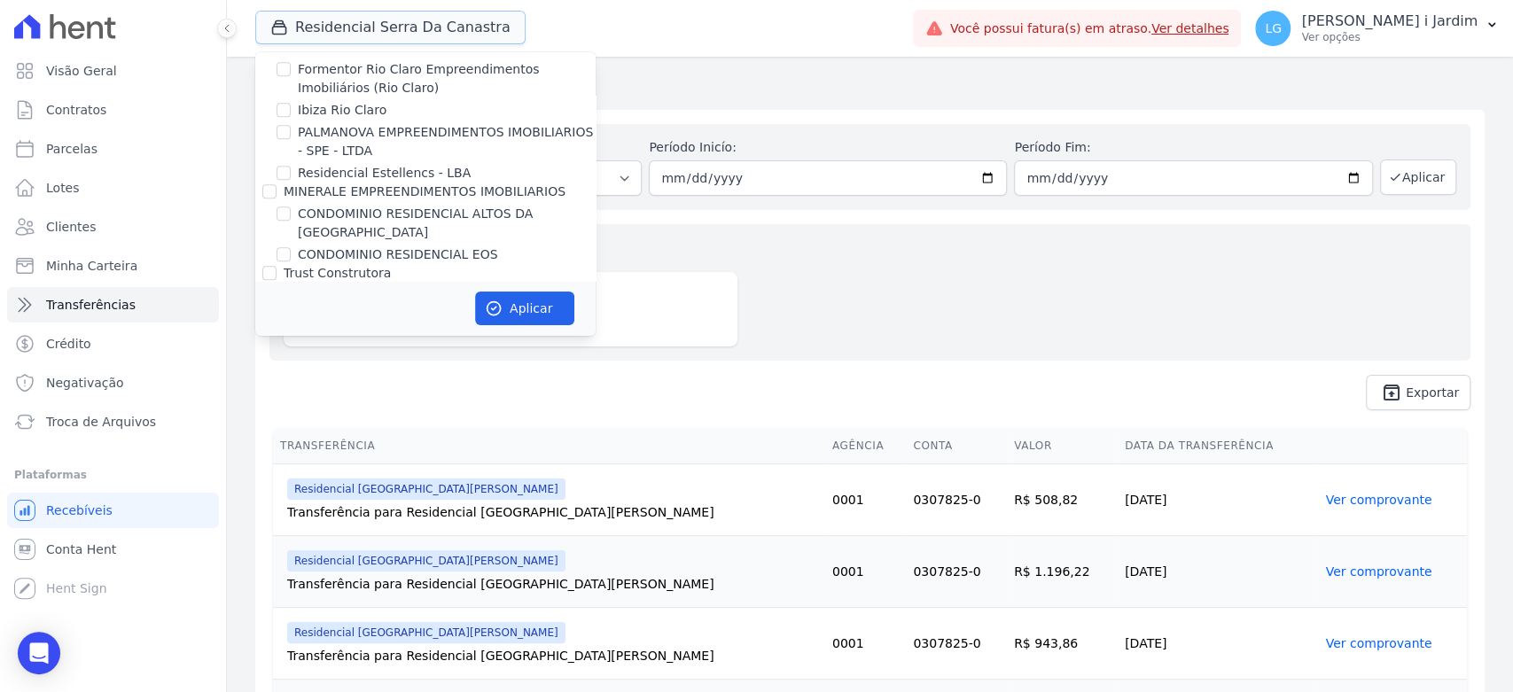
scroll to position [887, 0]
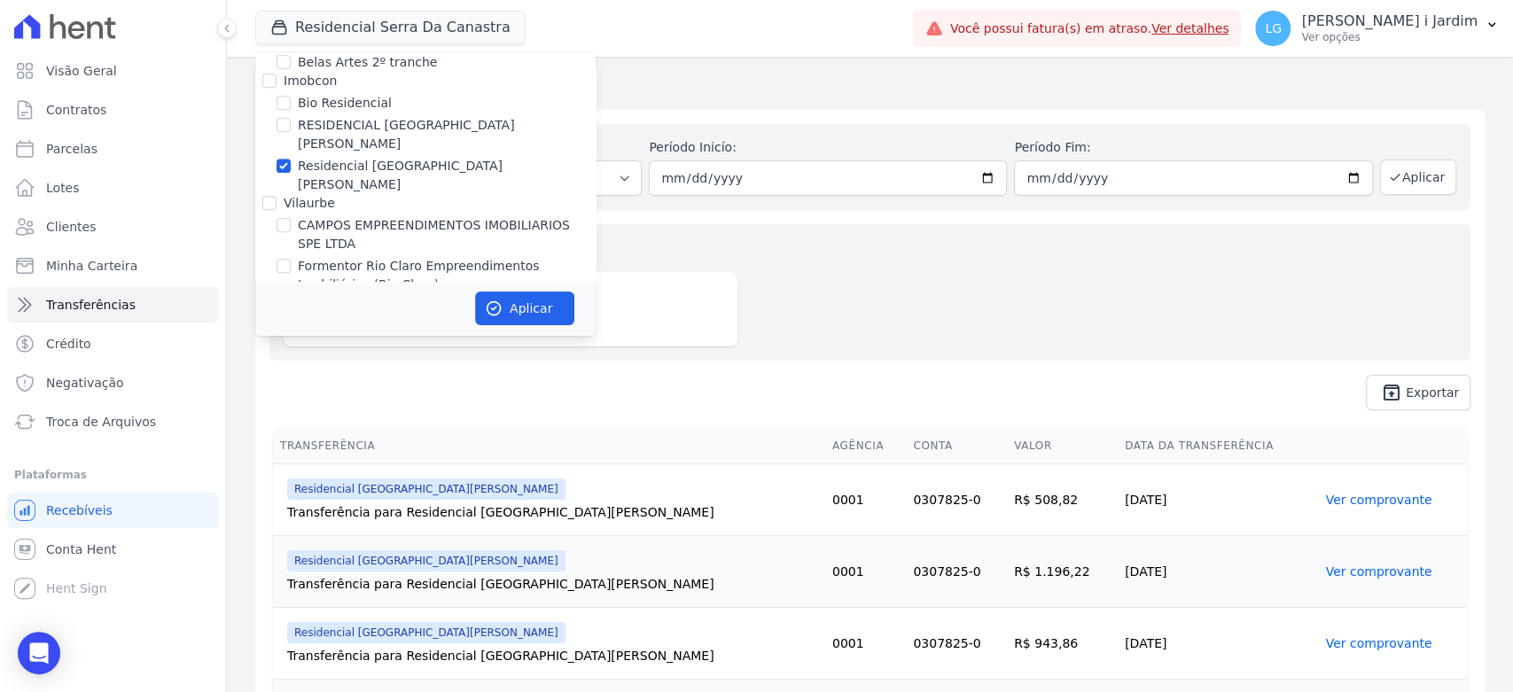
click at [356, 105] on label "Bio Residencial" at bounding box center [345, 103] width 94 height 19
click at [291, 105] on input "Bio Residencial" at bounding box center [284, 103] width 14 height 14
checkbox input "true"
click at [493, 304] on icon "button" at bounding box center [494, 309] width 18 height 18
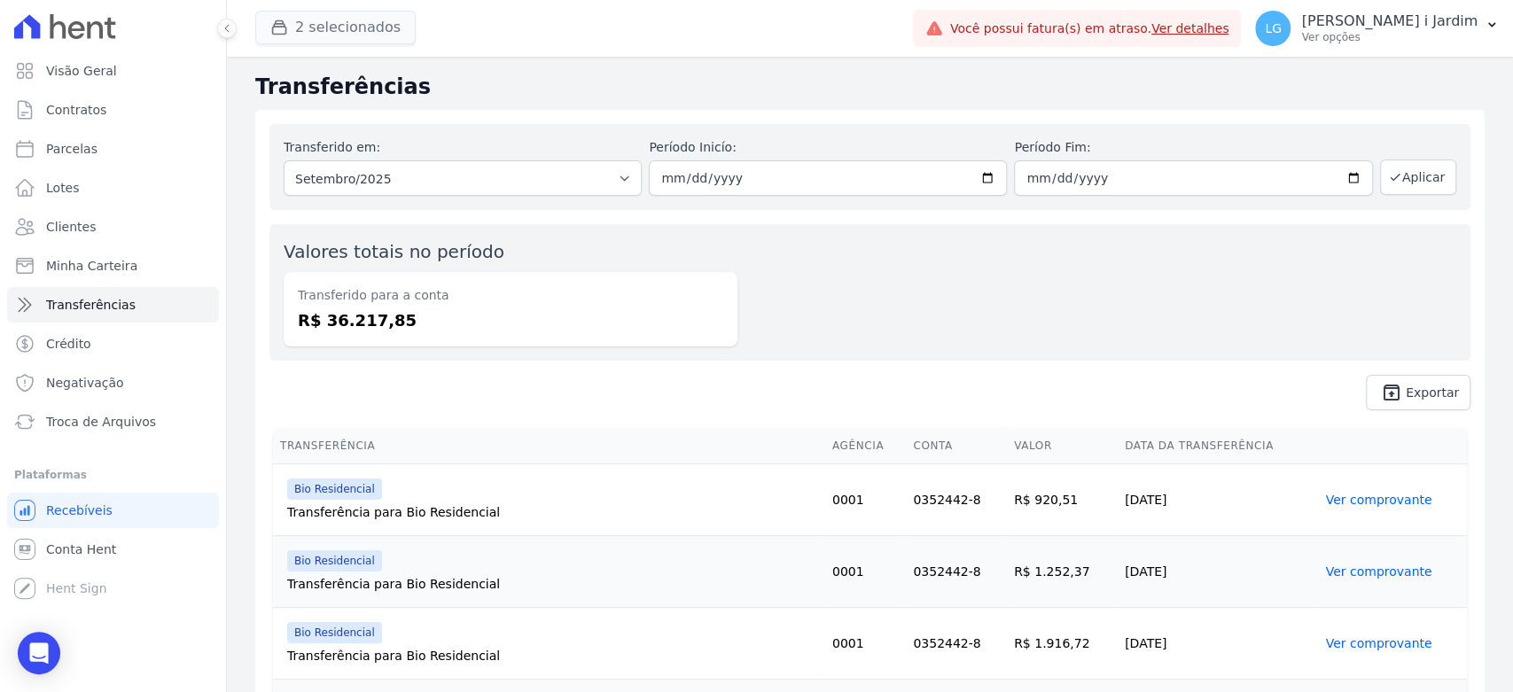
click at [366, 38] on div "2 selecionados Trapisa Engenharia Acaiá Residencial Icatu Residencial PORTO5 IN…" at bounding box center [580, 28] width 651 height 59
click at [366, 34] on button "2 selecionados" at bounding box center [335, 28] width 160 height 34
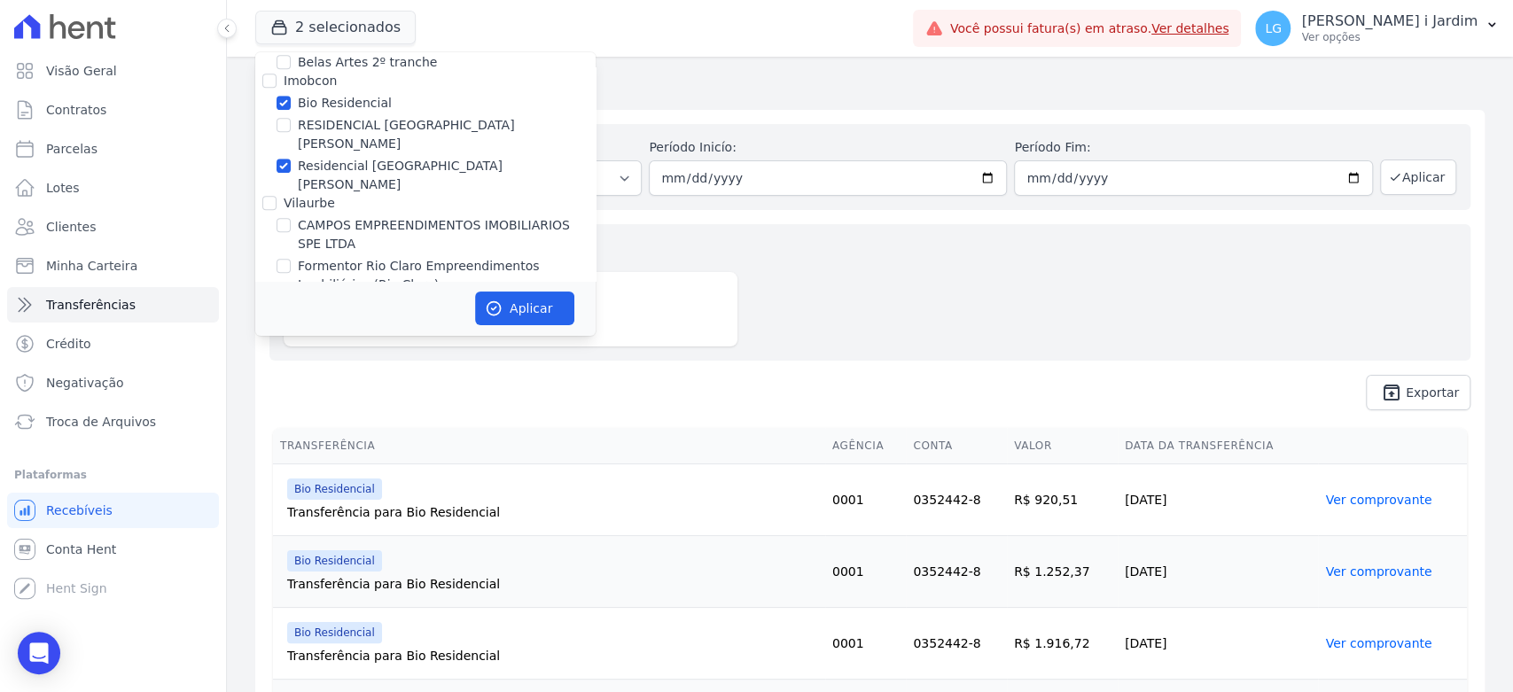
click at [331, 100] on label "Bio Residencial" at bounding box center [345, 103] width 94 height 19
click at [291, 100] on input "Bio Residencial" at bounding box center [284, 103] width 14 height 14
checkbox input "false"
click at [355, 157] on label "Residencial [GEOGRAPHIC_DATA][PERSON_NAME]" at bounding box center [447, 175] width 298 height 37
click at [291, 159] on input "Residencial [GEOGRAPHIC_DATA][PERSON_NAME]" at bounding box center [284, 166] width 14 height 14
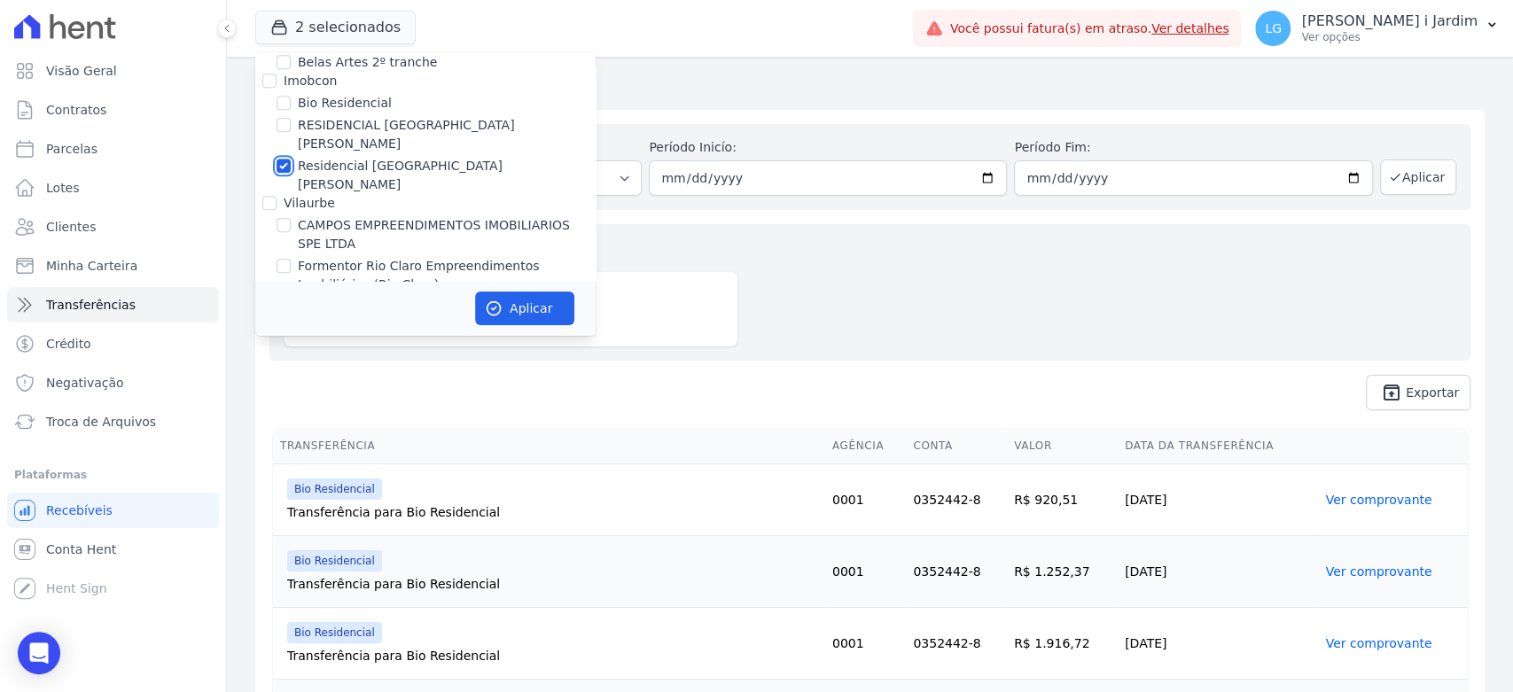
checkbox input "false"
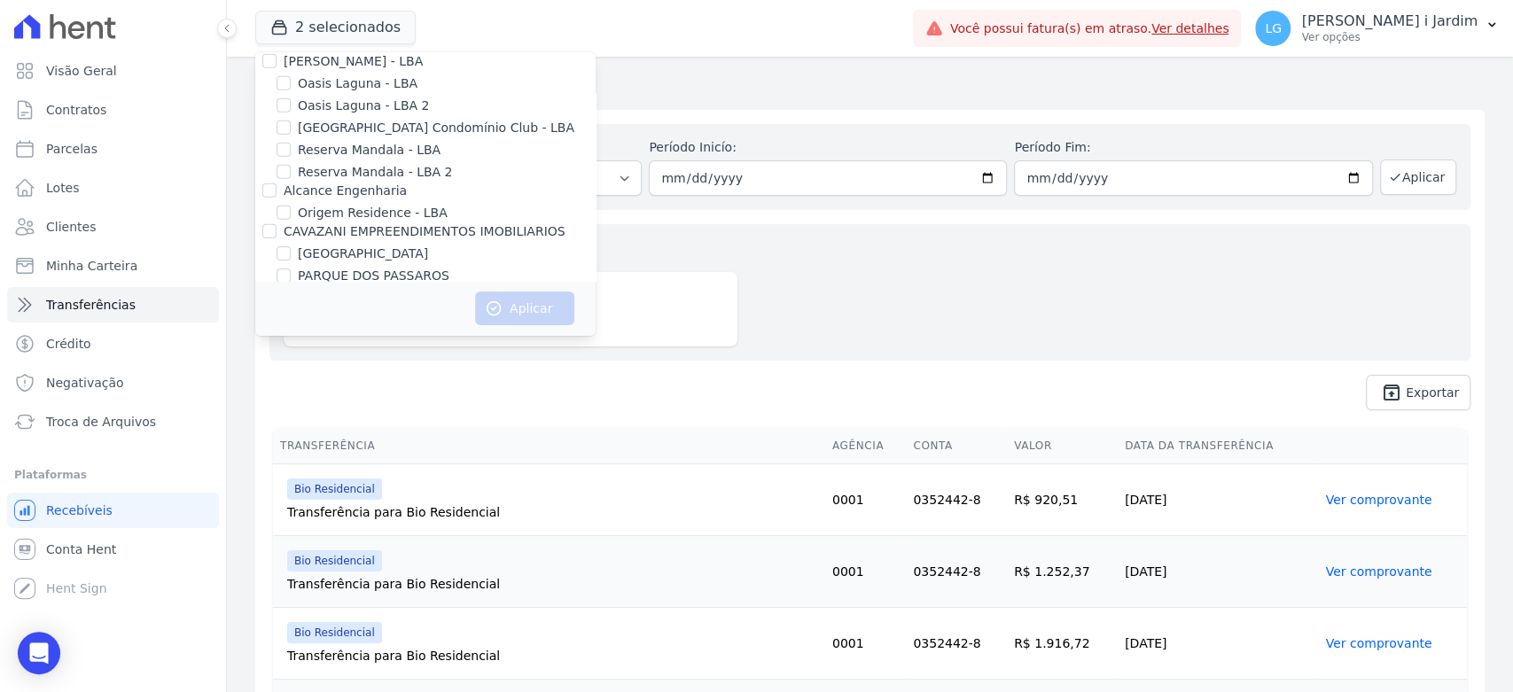
click at [361, 330] on label "PARQUE DO CARMO JDG EMPREENDIMENTO IMOBILIARIO SPE LTDA" at bounding box center [447, 348] width 298 height 37
click at [291, 332] on input "PARQUE DO CARMO JDG EMPREENDIMENTO IMOBILIARIO SPE LTDA" at bounding box center [284, 339] width 14 height 14
checkbox input "true"
click at [497, 301] on icon "button" at bounding box center [494, 309] width 18 height 18
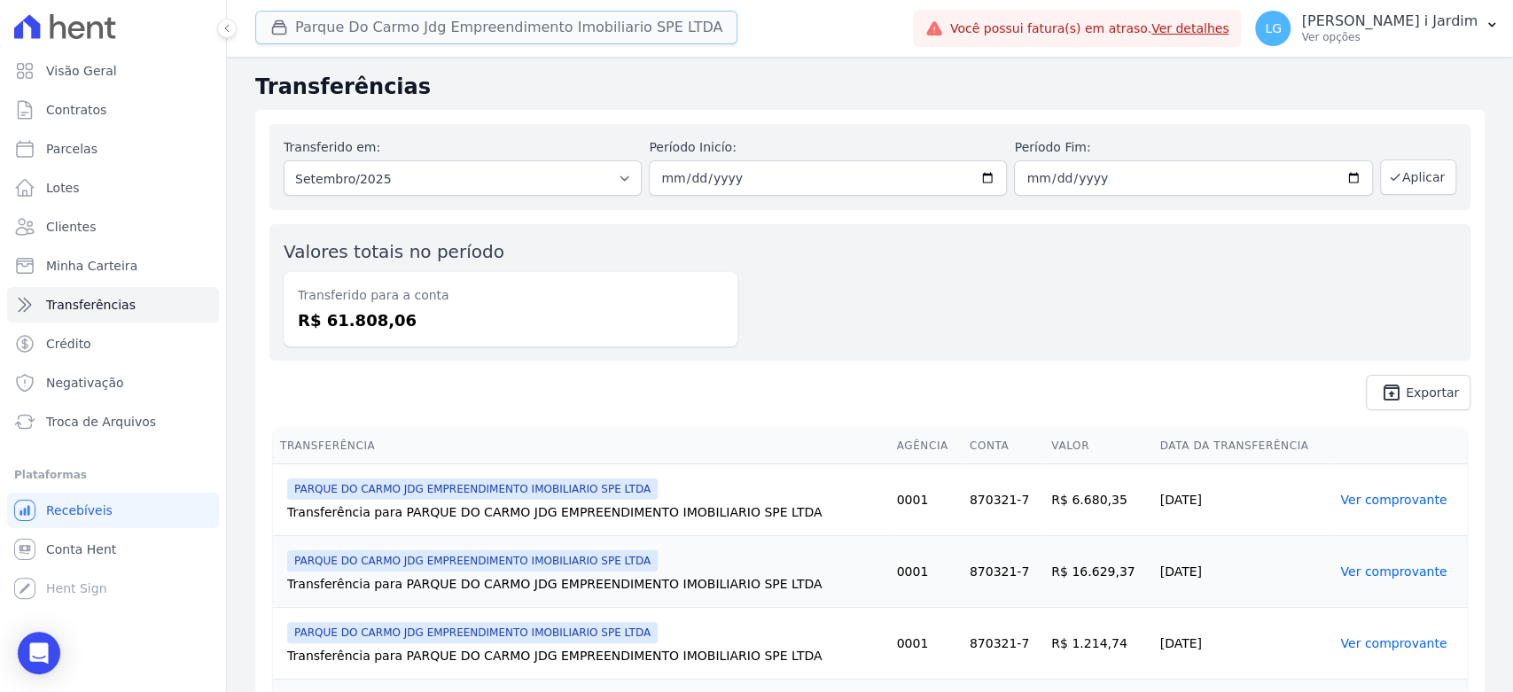
click at [589, 38] on button "Parque Do Carmo Jdg Empreendimento Imobiliario SPE LTDA" at bounding box center [496, 28] width 482 height 34
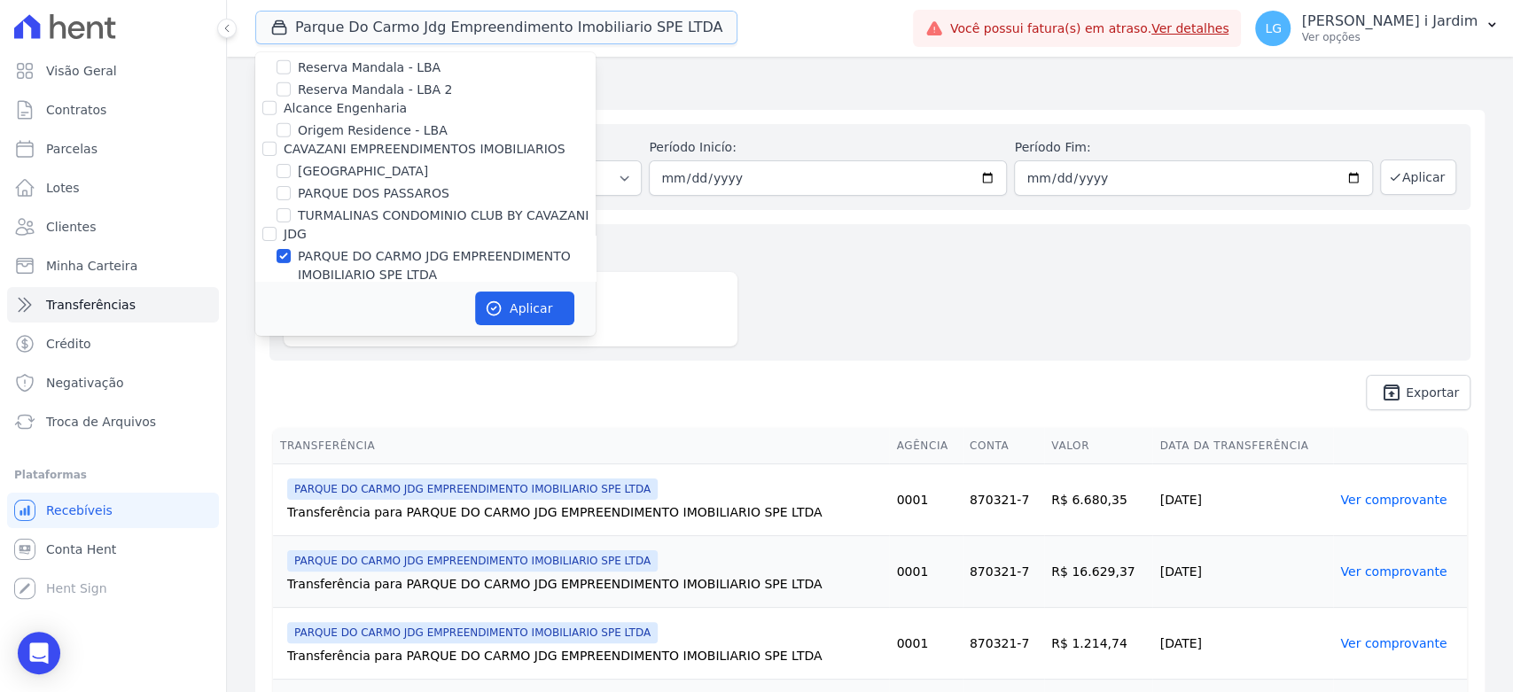
scroll to position [3842, 0]
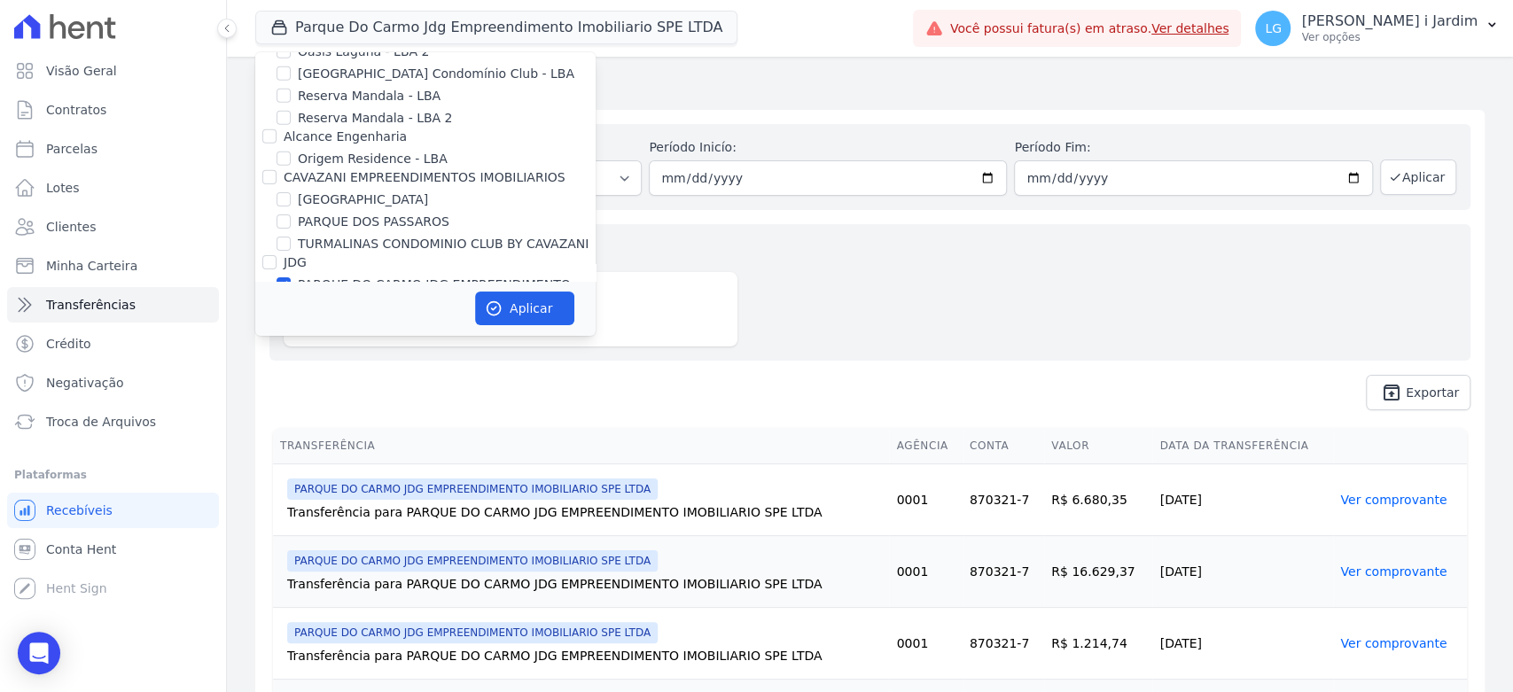
click at [397, 276] on label "PARQUE DO CARMO JDG EMPREENDIMENTO IMOBILIARIO SPE LTDA" at bounding box center [447, 294] width 298 height 37
click at [291, 278] on input "PARQUE DO CARMO JDG EMPREENDIMENTO IMOBILIARIO SPE LTDA" at bounding box center [284, 285] width 14 height 14
checkbox input "false"
click at [386, 317] on label "VIVENCI GUAIANASES" at bounding box center [365, 326] width 135 height 19
click at [291, 318] on input "VIVENCI GUAIANASES" at bounding box center [284, 325] width 14 height 14
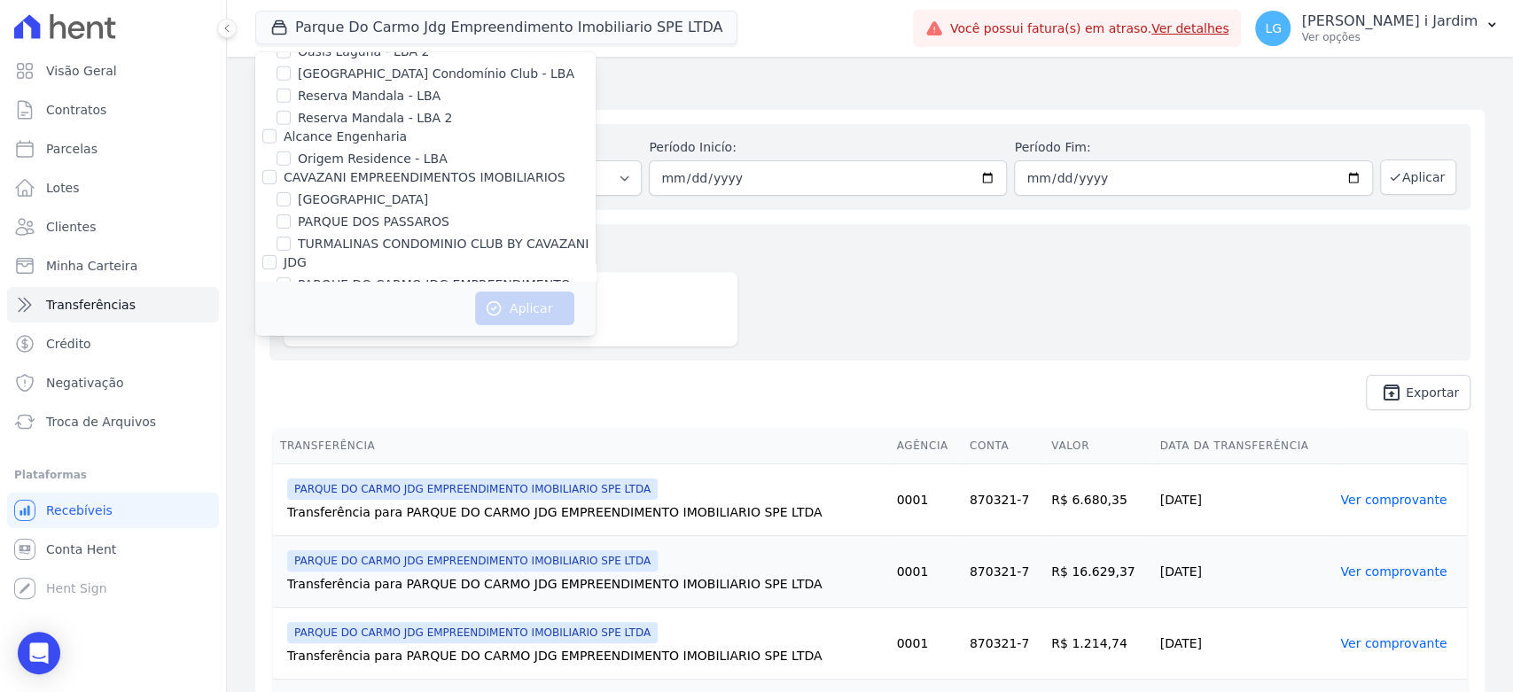
checkbox input "true"
click at [527, 310] on button "Aplicar" at bounding box center [524, 309] width 99 height 34
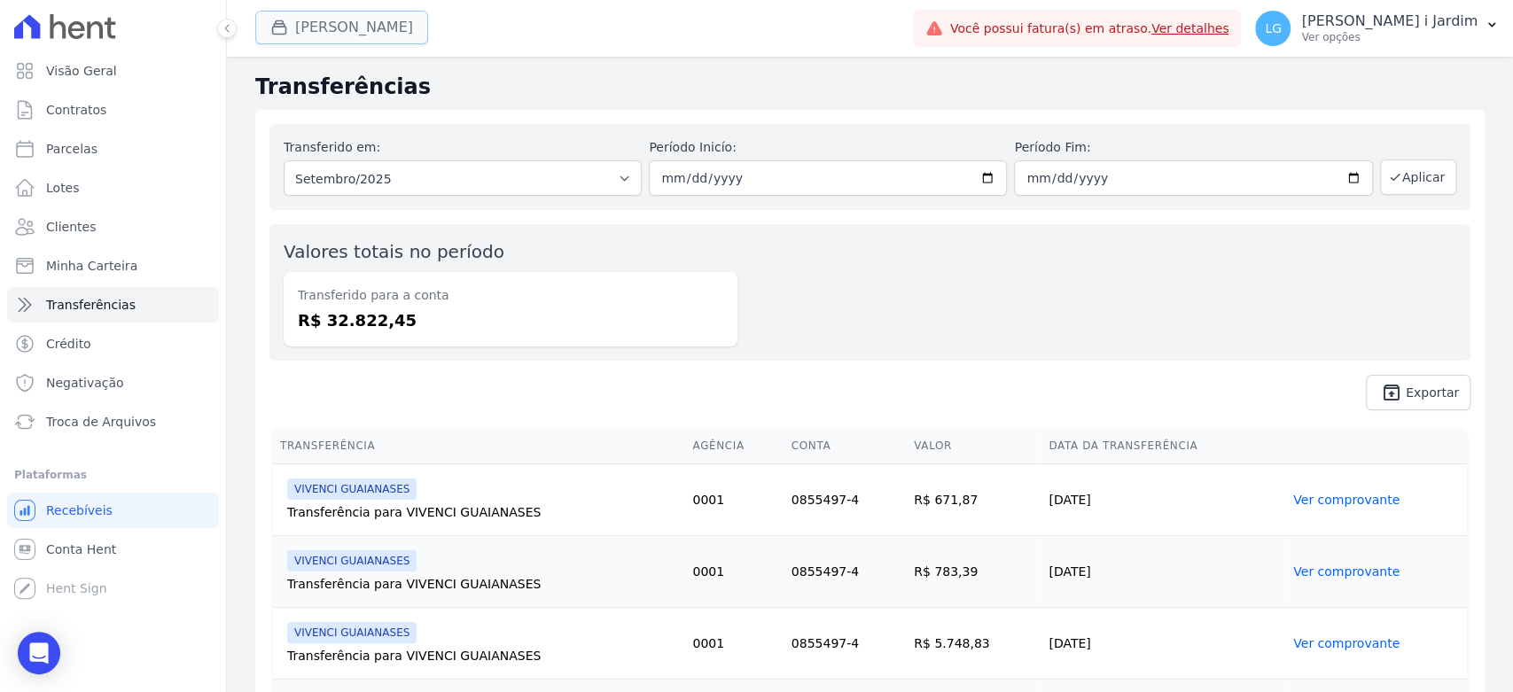
click at [385, 29] on button "Vivenci Guaianases" at bounding box center [341, 28] width 173 height 34
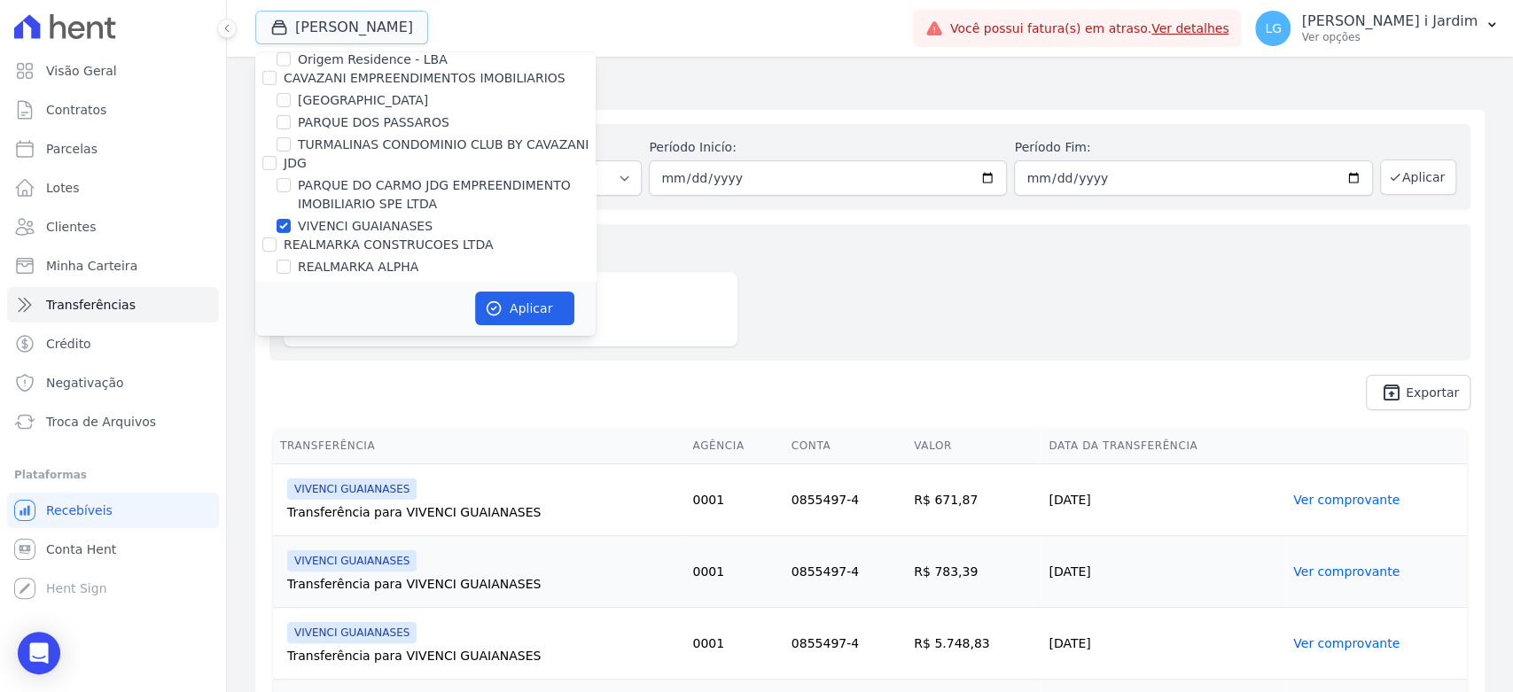
scroll to position [3940, 0]
click at [311, 218] on label "VIVENCI GUAIANASES" at bounding box center [365, 227] width 135 height 19
click at [291, 220] on input "VIVENCI GUAIANASES" at bounding box center [284, 227] width 14 height 14
checkbox input "false"
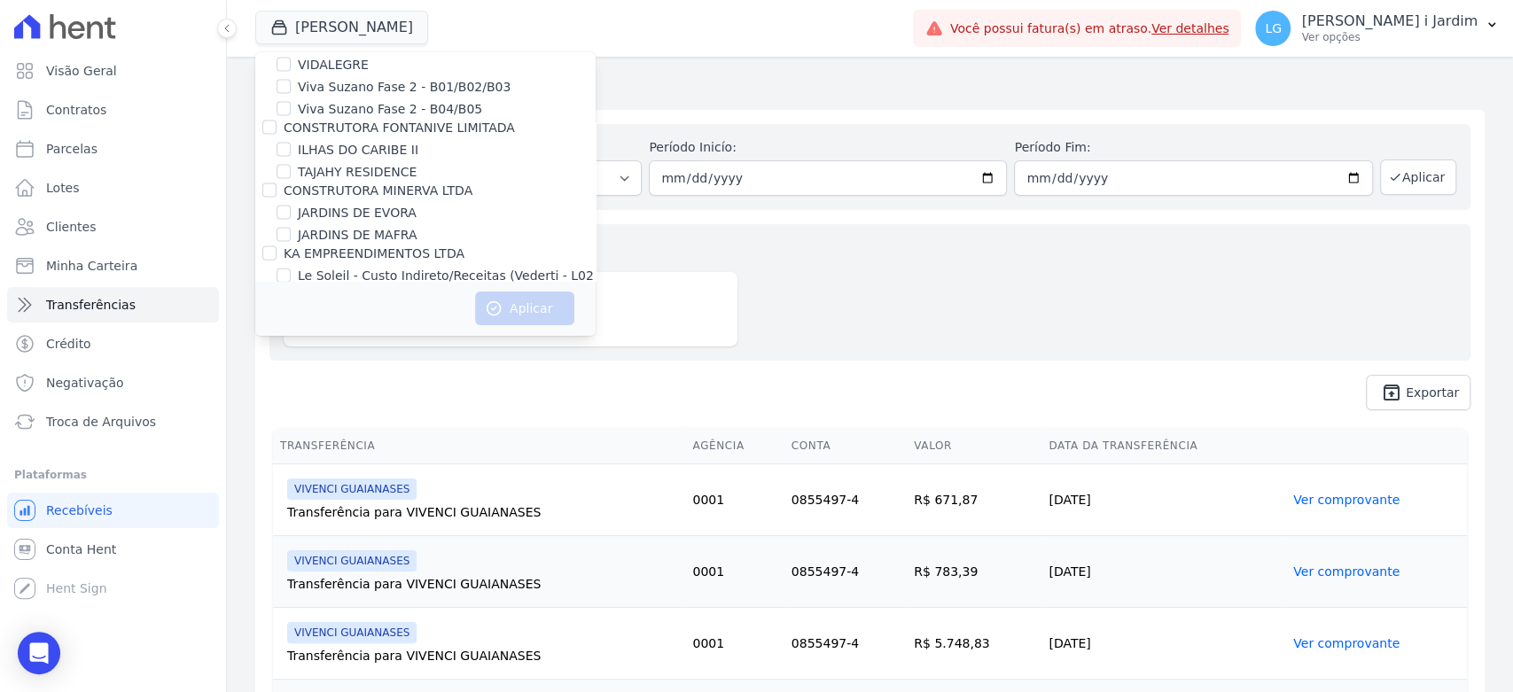
click at [322, 308] on label "Moov Residence" at bounding box center [348, 317] width 101 height 19
click at [291, 309] on input "Moov Residence" at bounding box center [284, 316] width 14 height 14
checkbox input "true"
click at [504, 303] on button "Aplicar" at bounding box center [524, 309] width 99 height 34
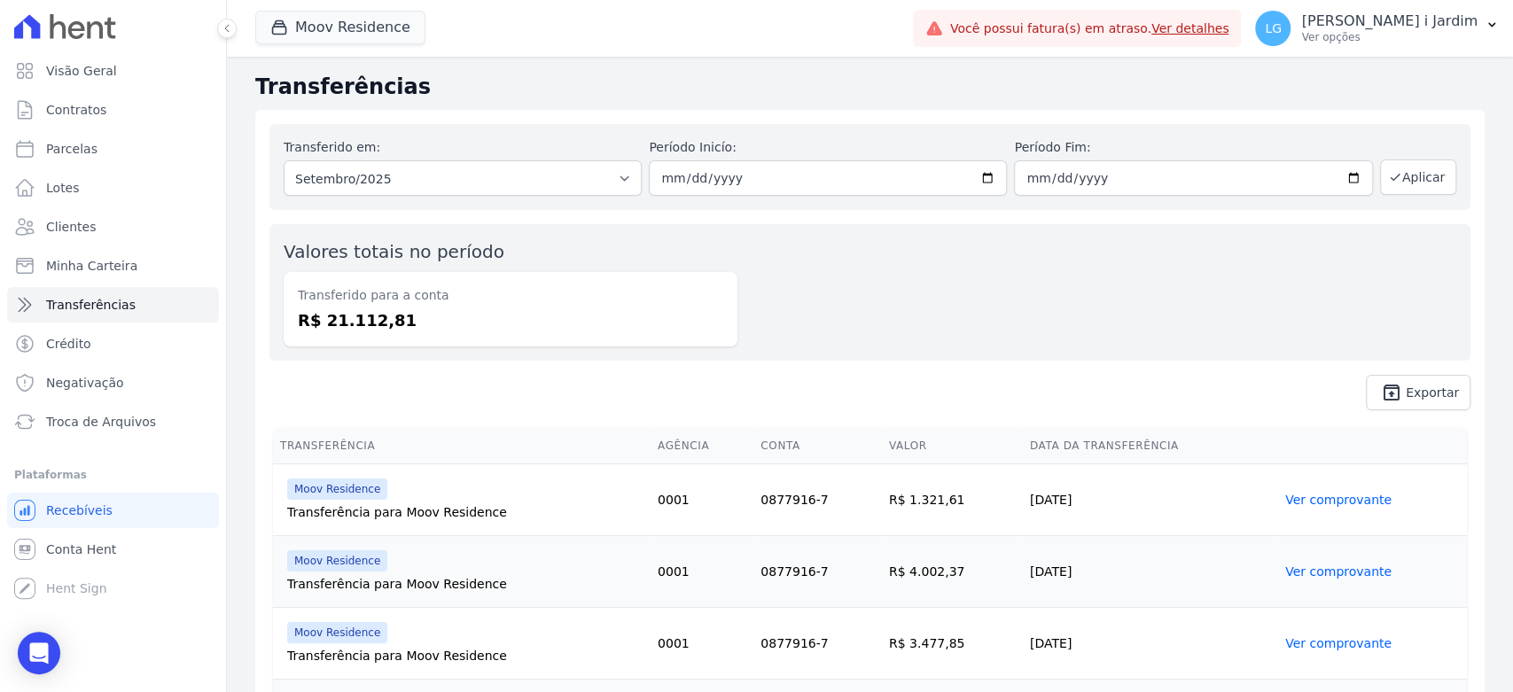
click at [348, 55] on div "Moov Residence Trapisa Engenharia Acaiá Residencial Icatu Residencial PORTO5 IN…" at bounding box center [580, 28] width 651 height 59
click at [356, 41] on button "Moov Residence" at bounding box center [340, 28] width 170 height 34
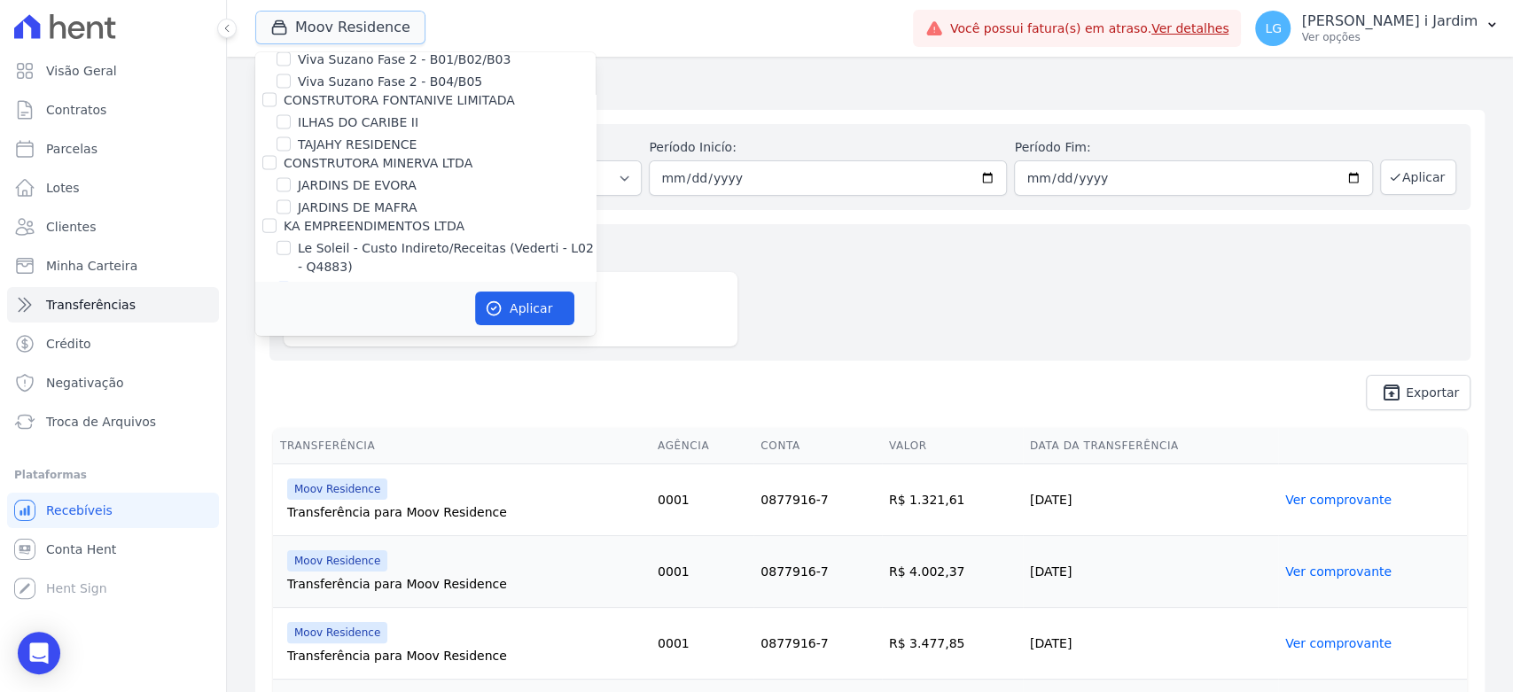
scroll to position [2660, 0]
click at [351, 280] on label "Moov Residence" at bounding box center [348, 289] width 101 height 19
click at [291, 282] on input "Moov Residence" at bounding box center [284, 289] width 14 height 14
checkbox input "false"
click at [334, 239] on label "Le Soleil - Custo Indireto/Receitas (Vederti - L02 - Q4883)" at bounding box center [447, 257] width 298 height 37
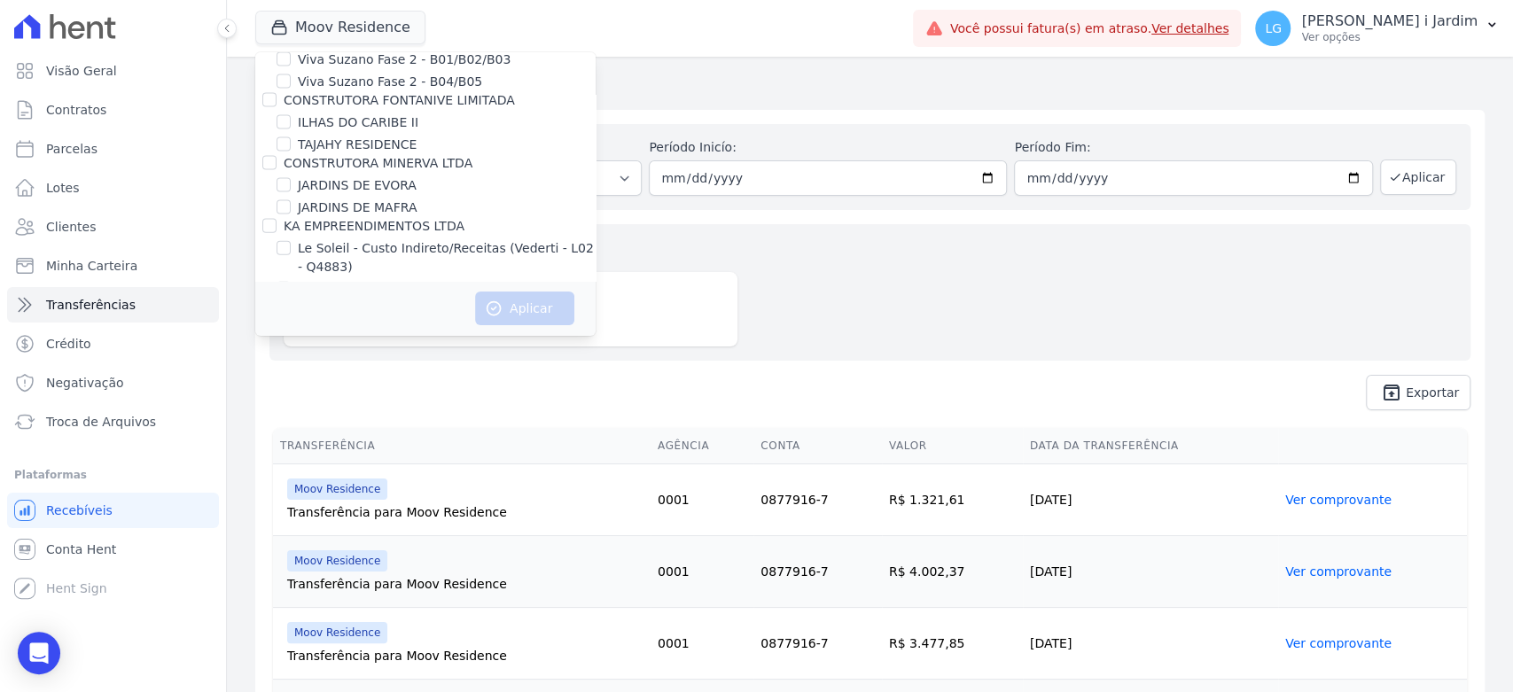
click at [291, 241] on input "Le Soleil - Custo Indireto/Receitas (Vederti - L02 - Q4883)" at bounding box center [284, 248] width 14 height 14
checkbox input "true"
click at [503, 302] on button "Aplicar" at bounding box center [524, 309] width 99 height 34
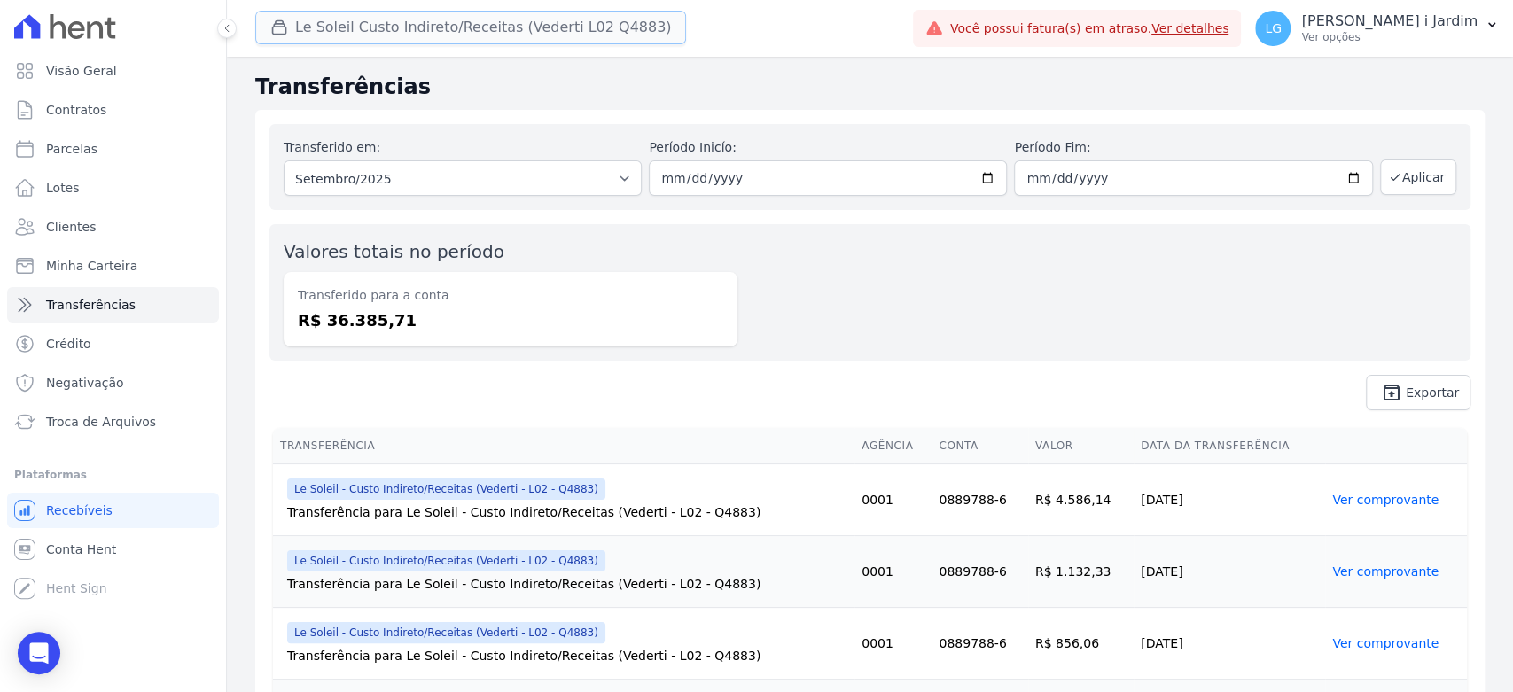
click at [319, 24] on button "Le Soleil Custo Indireto/Receitas (Vederti L02 Q4883)" at bounding box center [470, 28] width 431 height 34
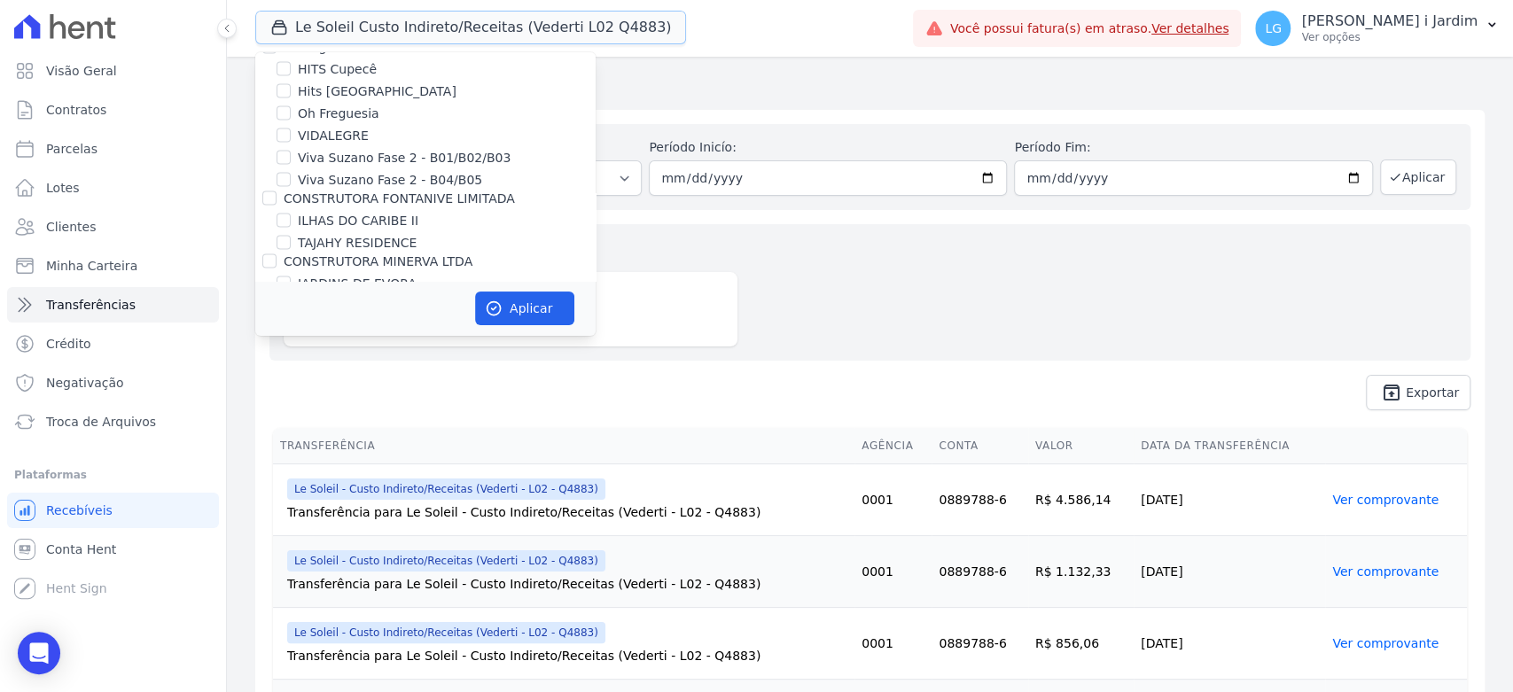
scroll to position [2560, 0]
click at [351, 339] on label "Le Soleil - Custo Indireto/Receitas (Vederti - L02 - Q4883)" at bounding box center [447, 357] width 298 height 37
click at [291, 340] on input "Le Soleil - Custo Indireto/Receitas (Vederti - L02 - Q4883)" at bounding box center [284, 347] width 14 height 14
checkbox input "false"
drag, startPoint x: 340, startPoint y: 261, endPoint x: 393, endPoint y: 273, distance: 54.6
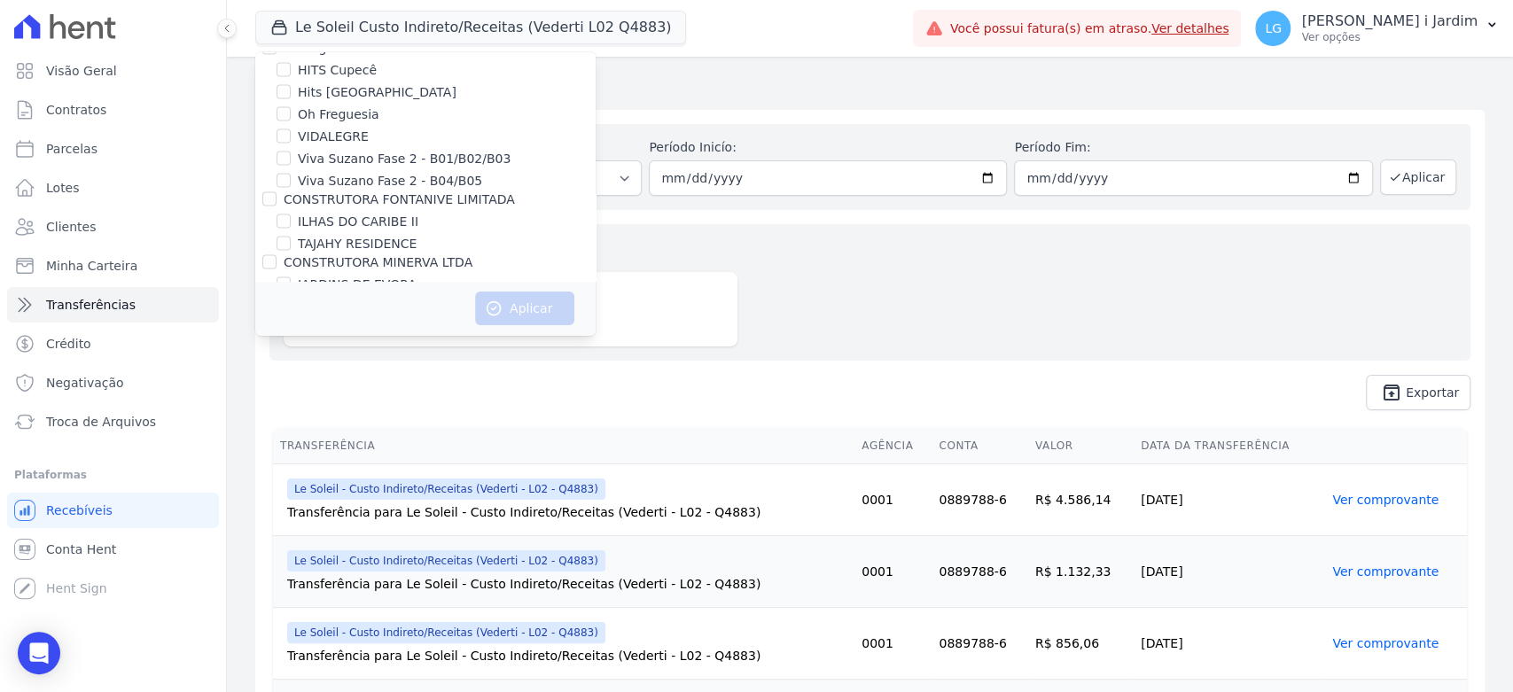
click at [340, 402] on label "Residencial Start Life" at bounding box center [363, 411] width 131 height 19
click at [291, 403] on input "Residencial Start Life" at bounding box center [284, 410] width 14 height 14
checkbox input "true"
click at [484, 301] on button "Aplicar" at bounding box center [524, 309] width 99 height 34
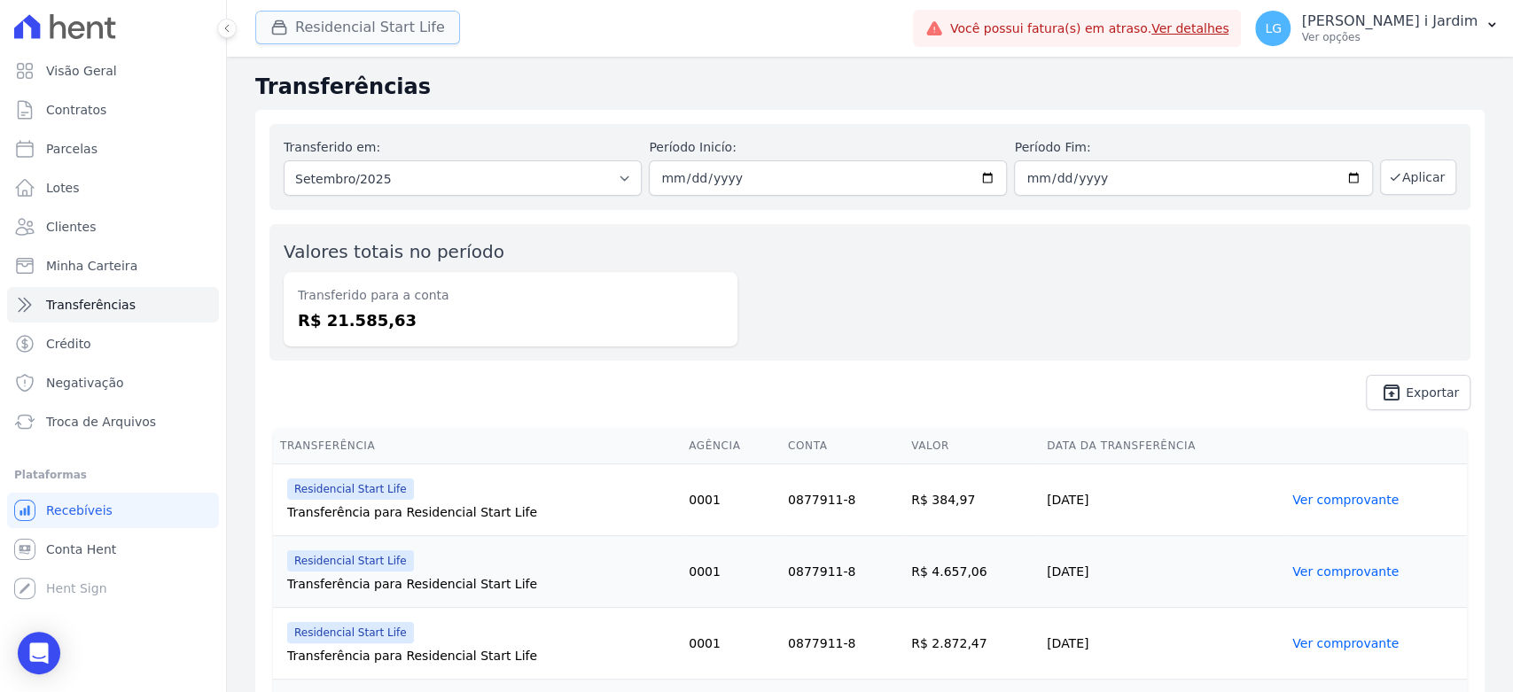
click at [367, 38] on button "Residencial Start Life" at bounding box center [357, 28] width 205 height 34
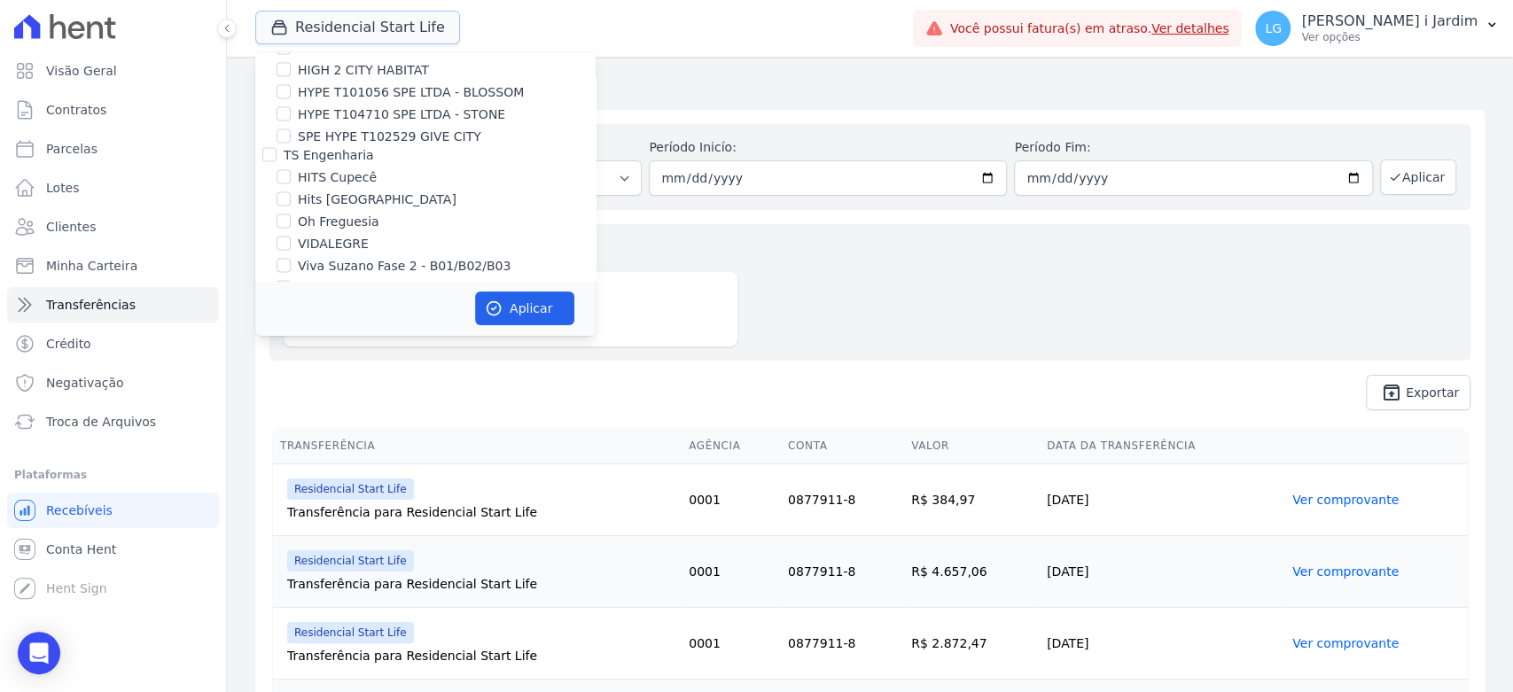
scroll to position [2660, 0]
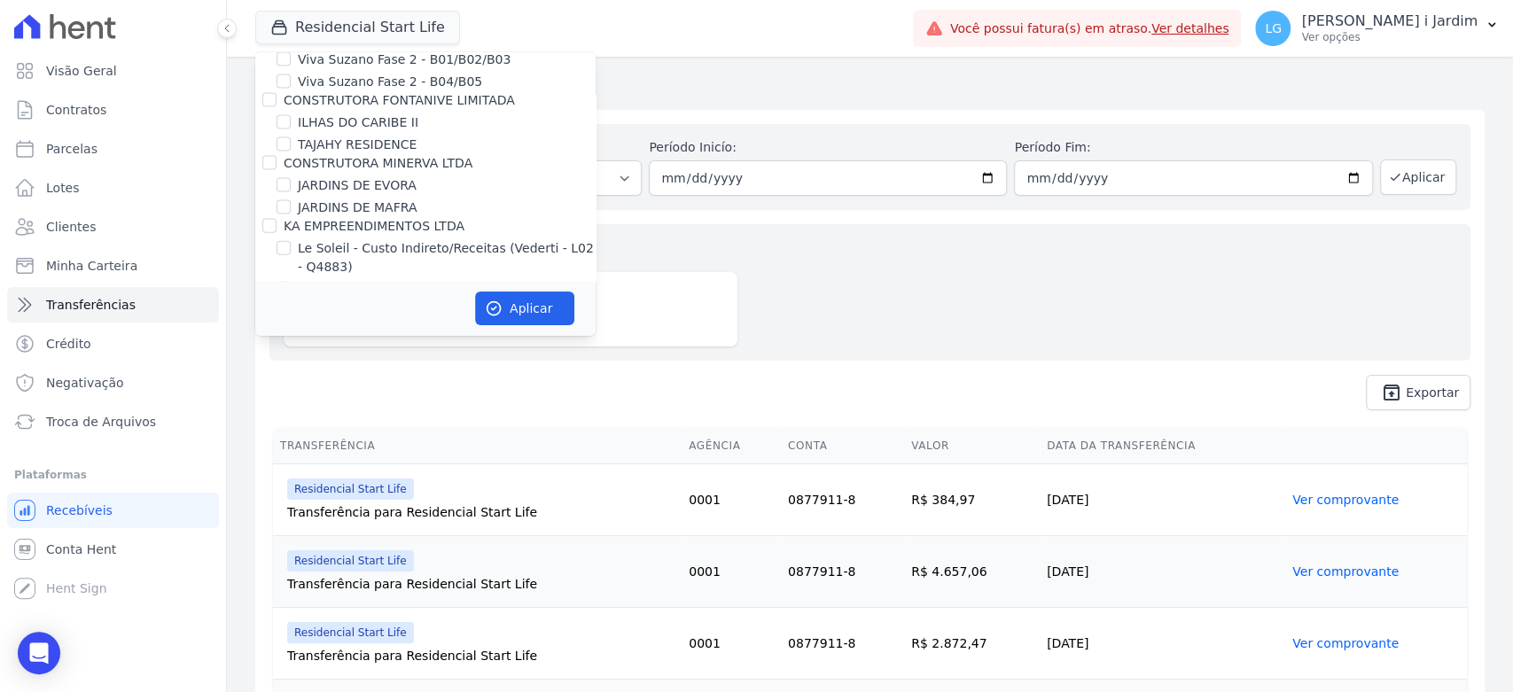
click at [376, 302] on label "Residencial Start Life" at bounding box center [363, 311] width 131 height 19
click at [291, 304] on input "Residencial Start Life" at bounding box center [284, 311] width 14 height 14
checkbox input "false"
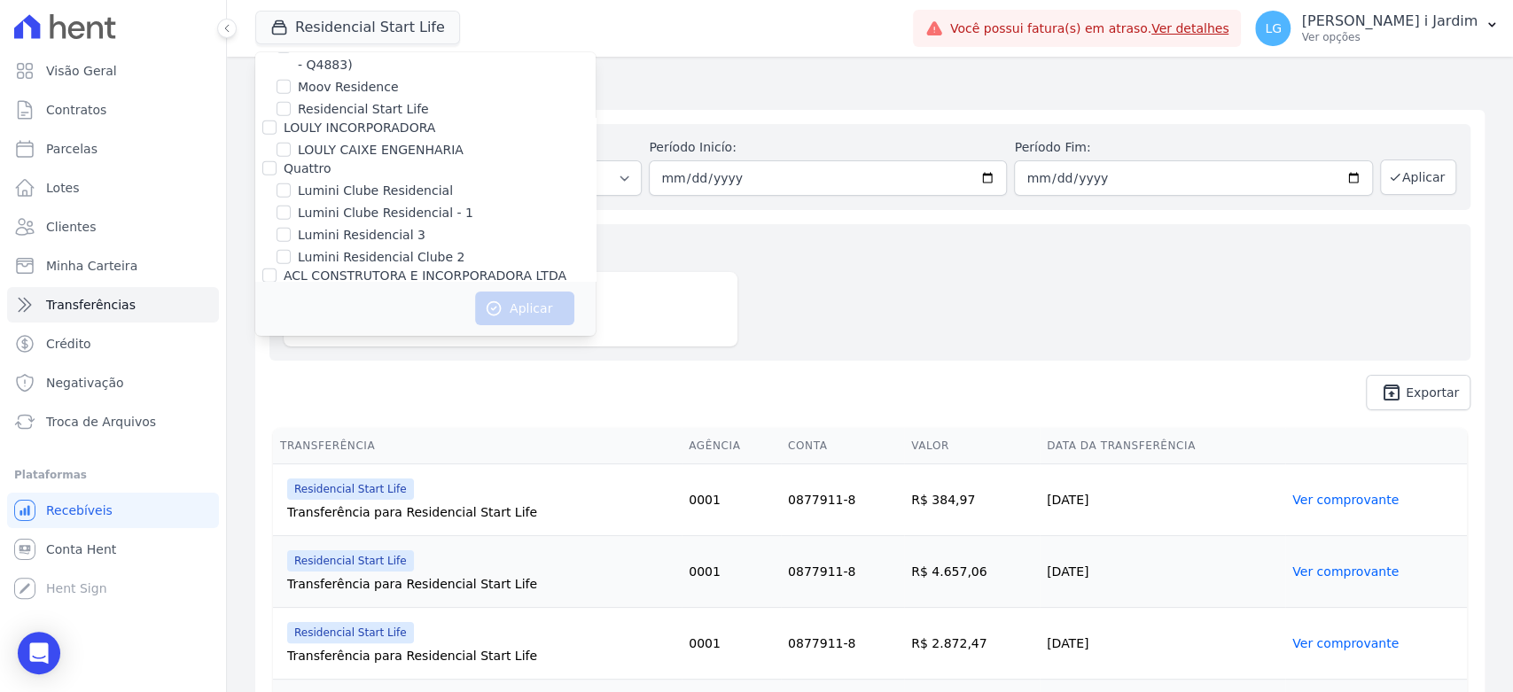
scroll to position [1219, 0]
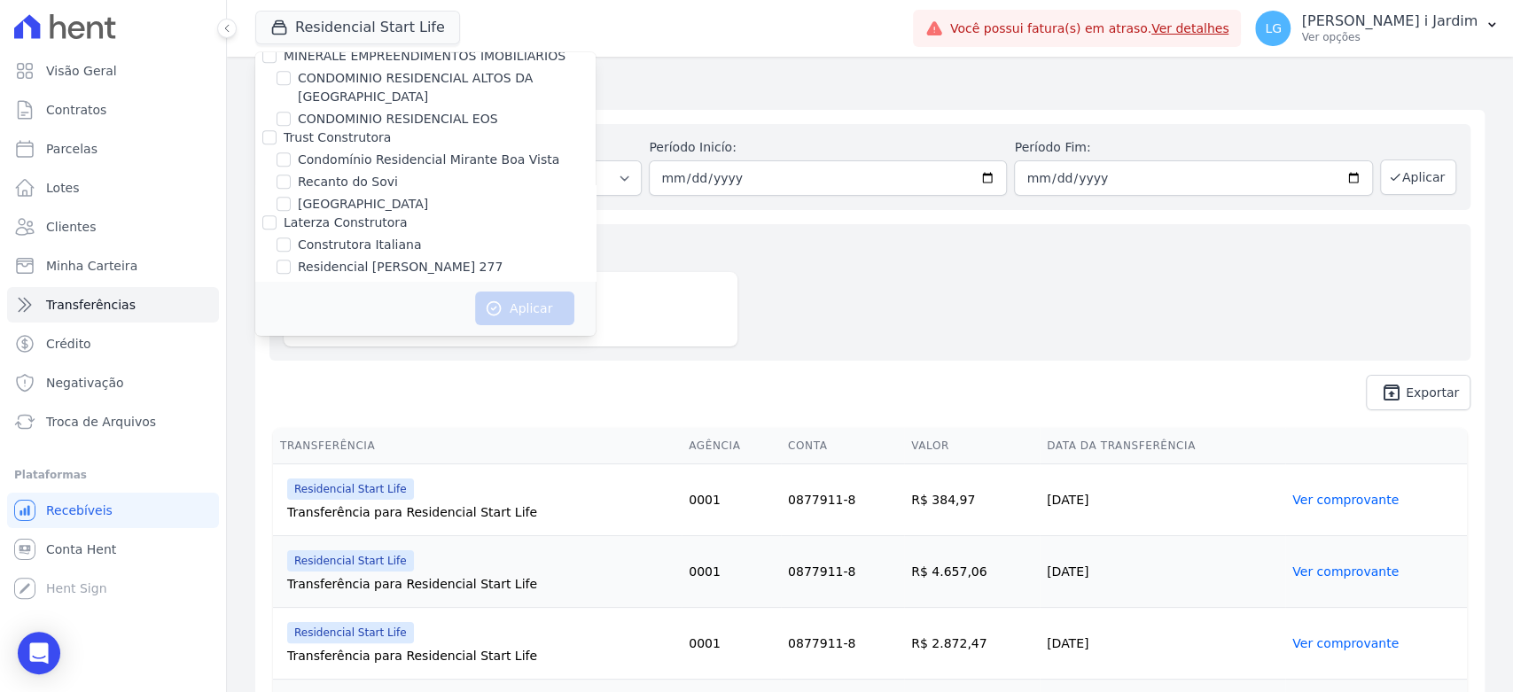
click at [371, 236] on label "Construtora Italiana" at bounding box center [359, 245] width 123 height 19
click at [291, 238] on input "Construtora Italiana" at bounding box center [284, 245] width 14 height 14
checkbox input "true"
click at [399, 323] on label "Construtora Rivello S/A" at bounding box center [356, 330] width 144 height 14
click at [277, 323] on input "Construtora Rivello S/A" at bounding box center [269, 330] width 14 height 14
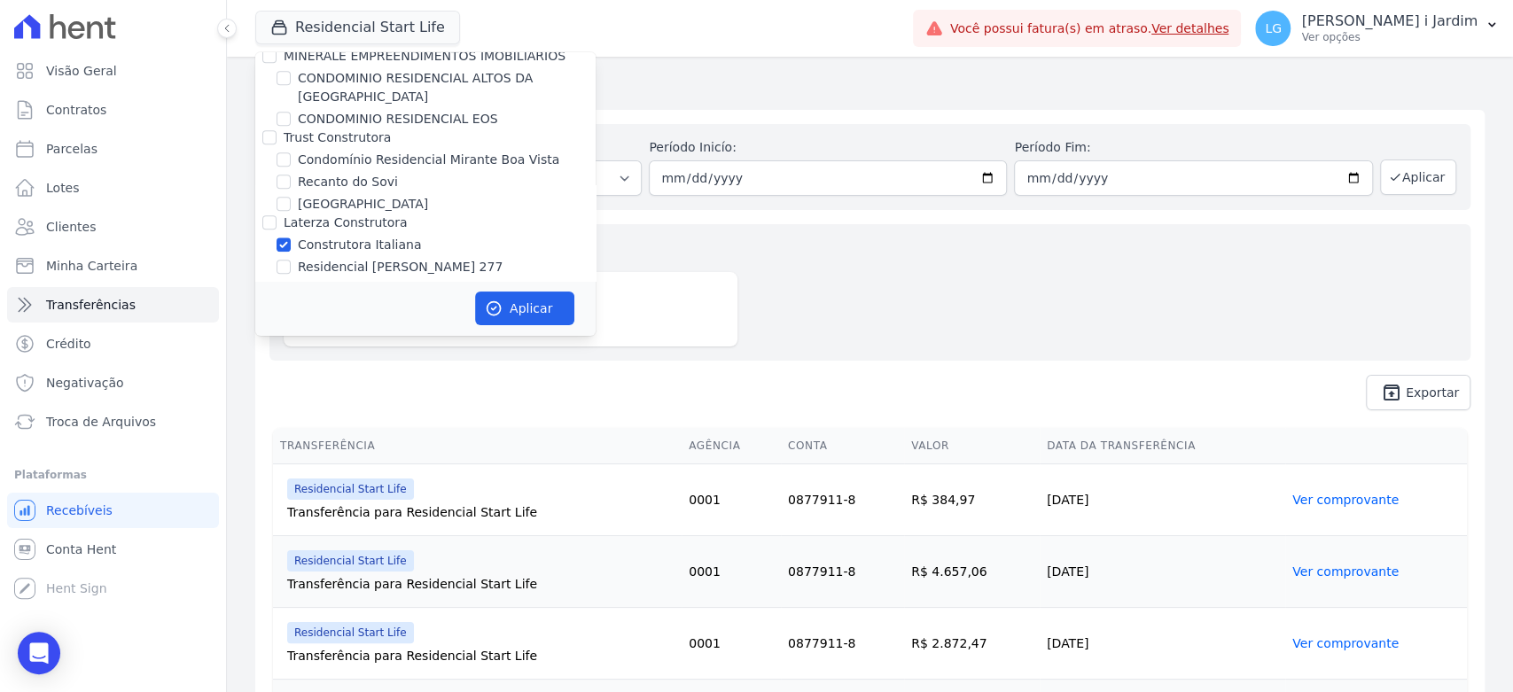
checkbox input "true"
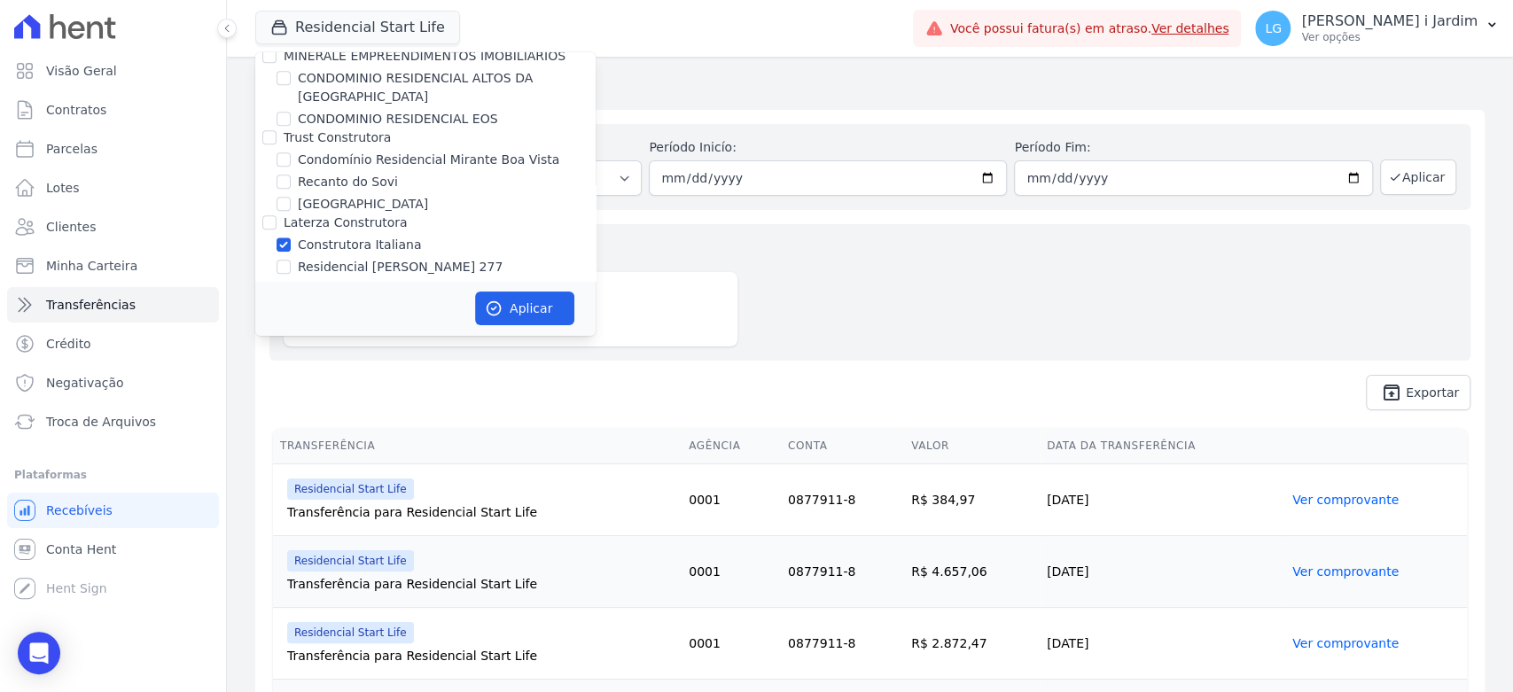
checkbox input "true"
click at [394, 283] on div "Aplicar" at bounding box center [425, 308] width 340 height 55
click at [397, 302] on label "Residencial [GEOGRAPHIC_DATA]" at bounding box center [400, 311] width 205 height 19
click at [291, 304] on input "Residencial [GEOGRAPHIC_DATA]" at bounding box center [284, 311] width 14 height 14
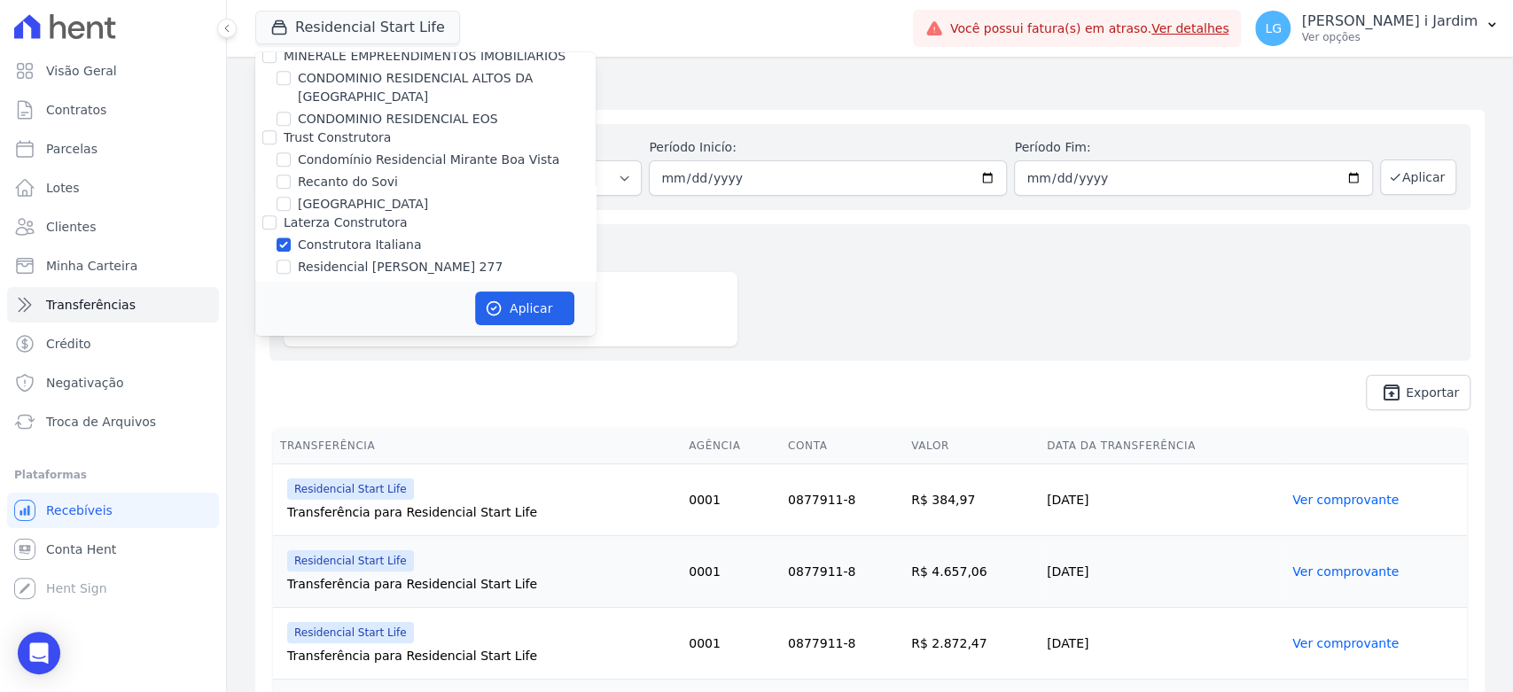
checkbox input "true"
drag, startPoint x: 394, startPoint y: 272, endPoint x: 418, endPoint y: 282, distance: 25.8
click at [394, 323] on label "Construtora Rivello S/A" at bounding box center [356, 330] width 144 height 14
click at [277, 323] on input "Construtora Rivello S/A" at bounding box center [269, 330] width 14 height 14
checkbox input "false"
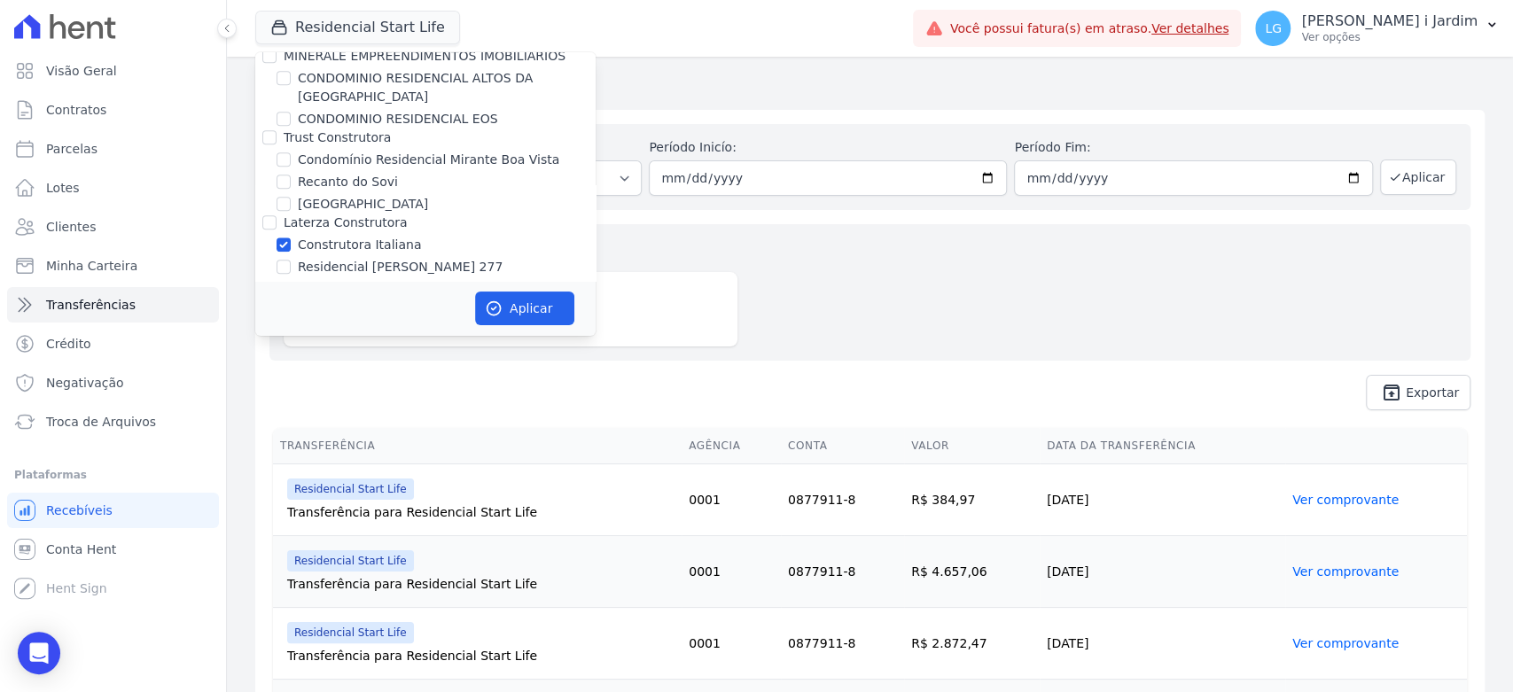
checkbox input "false"
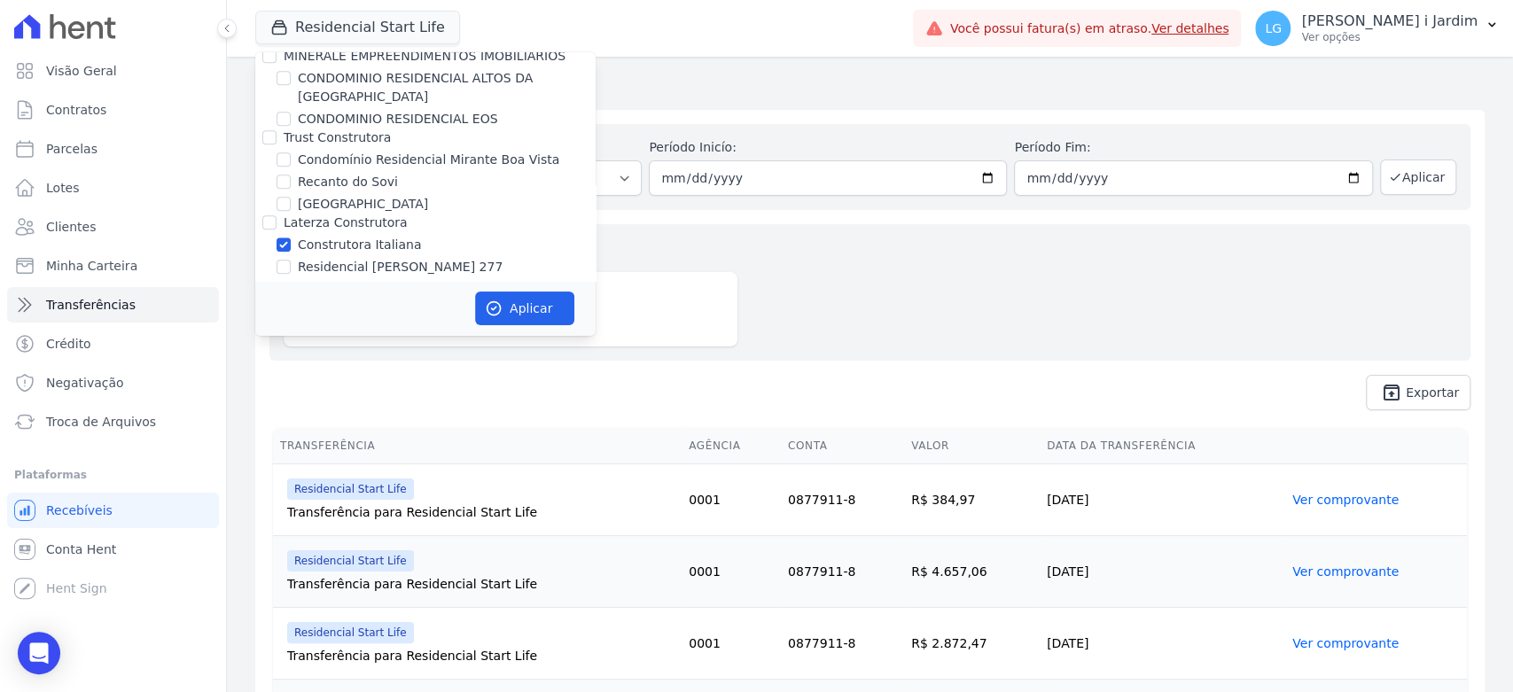
checkbox input "false"
click at [515, 296] on button "Aplicar" at bounding box center [524, 309] width 99 height 34
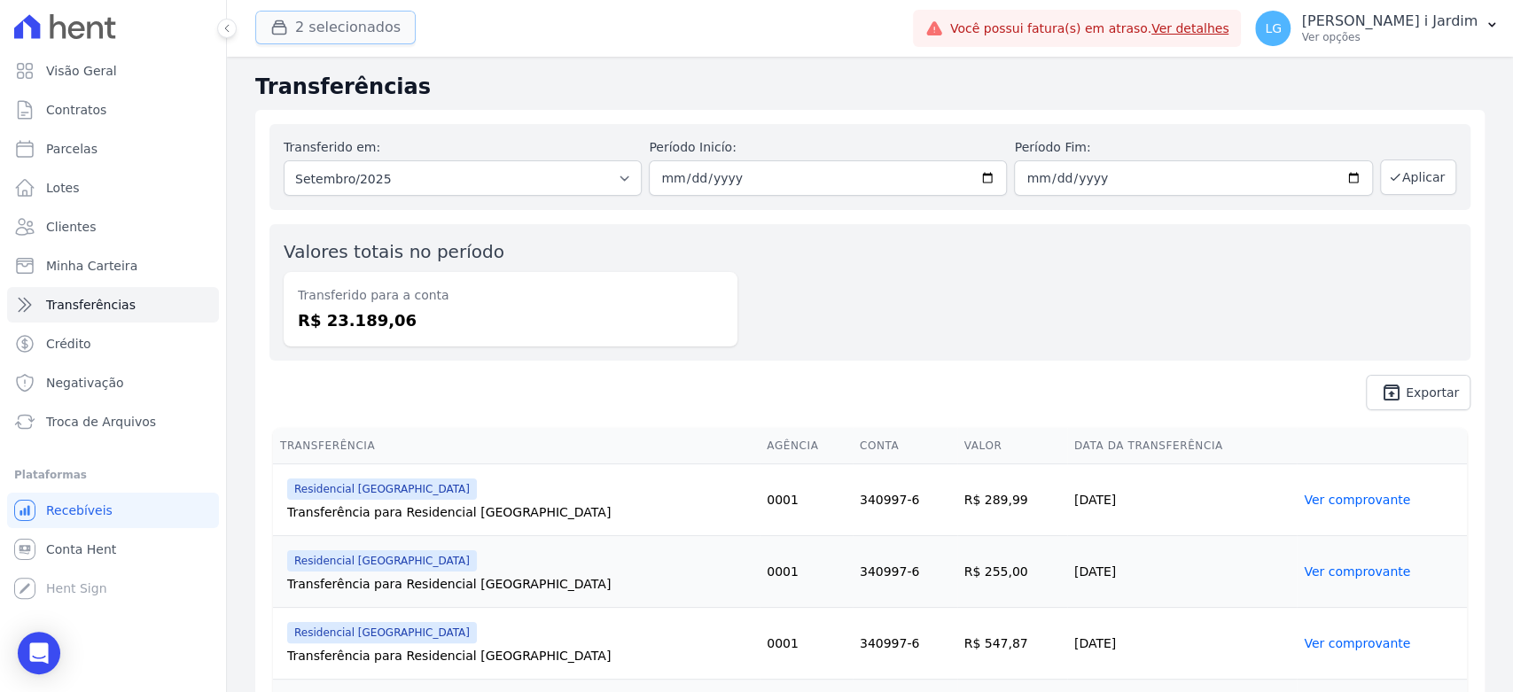
click at [350, 32] on button "2 selecionados" at bounding box center [335, 28] width 160 height 34
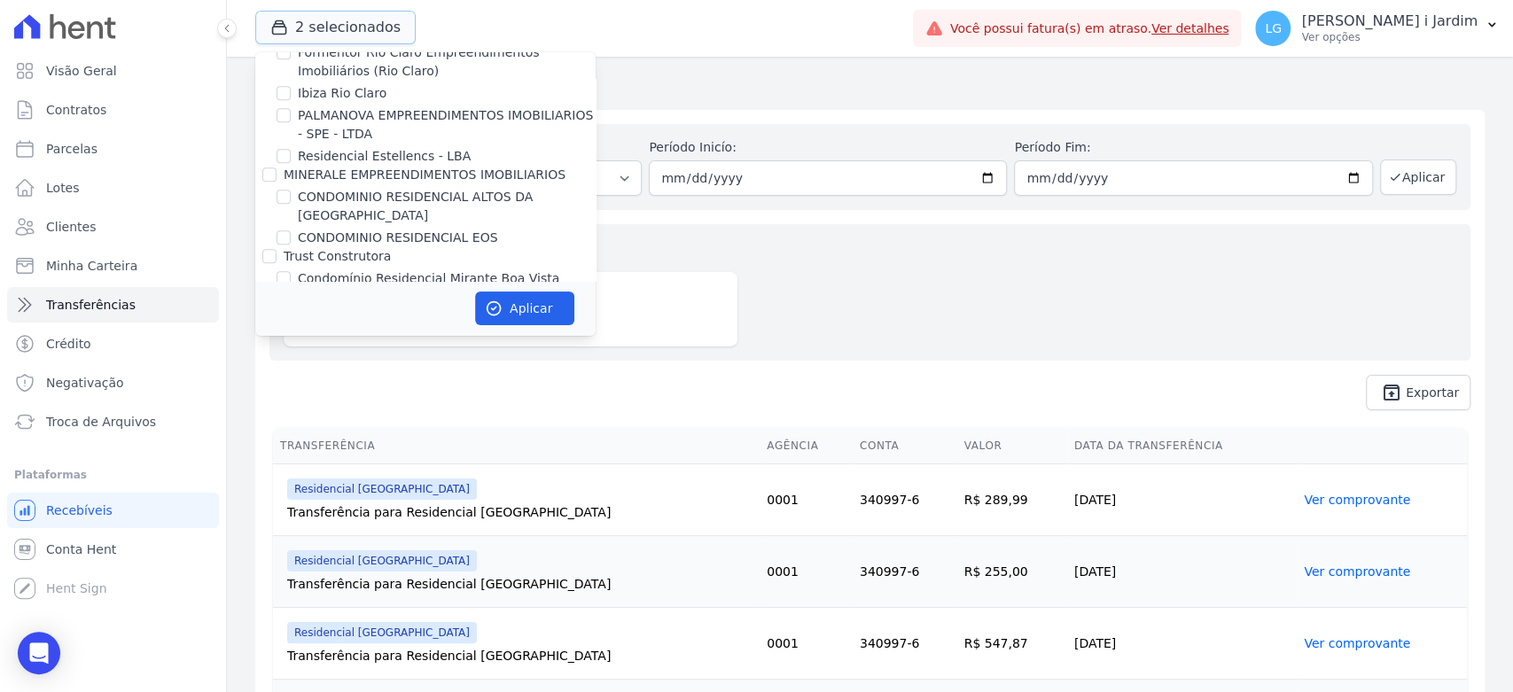
scroll to position [1379, 0]
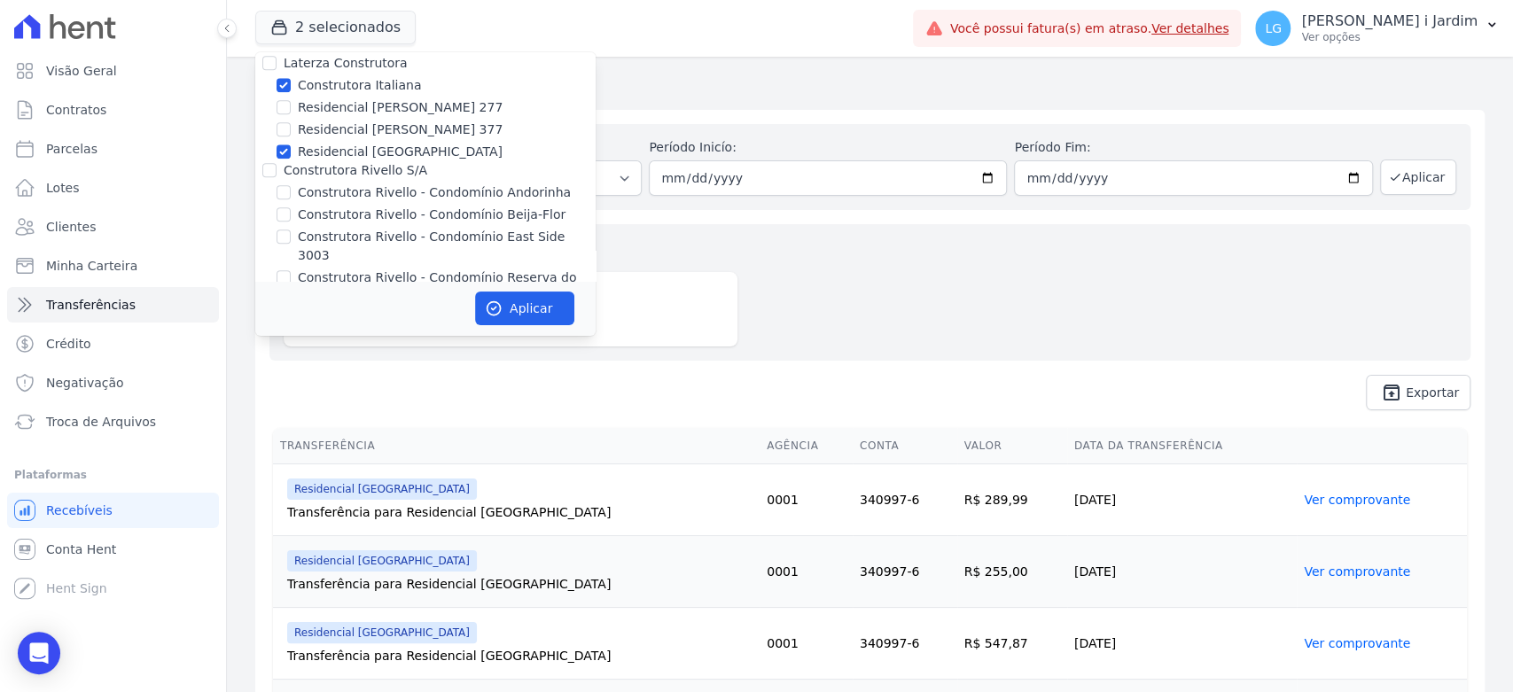
click at [379, 143] on label "Residencial [GEOGRAPHIC_DATA]" at bounding box center [400, 152] width 205 height 19
click at [291, 145] on input "Residencial [GEOGRAPHIC_DATA]" at bounding box center [284, 152] width 14 height 14
checkbox input "false"
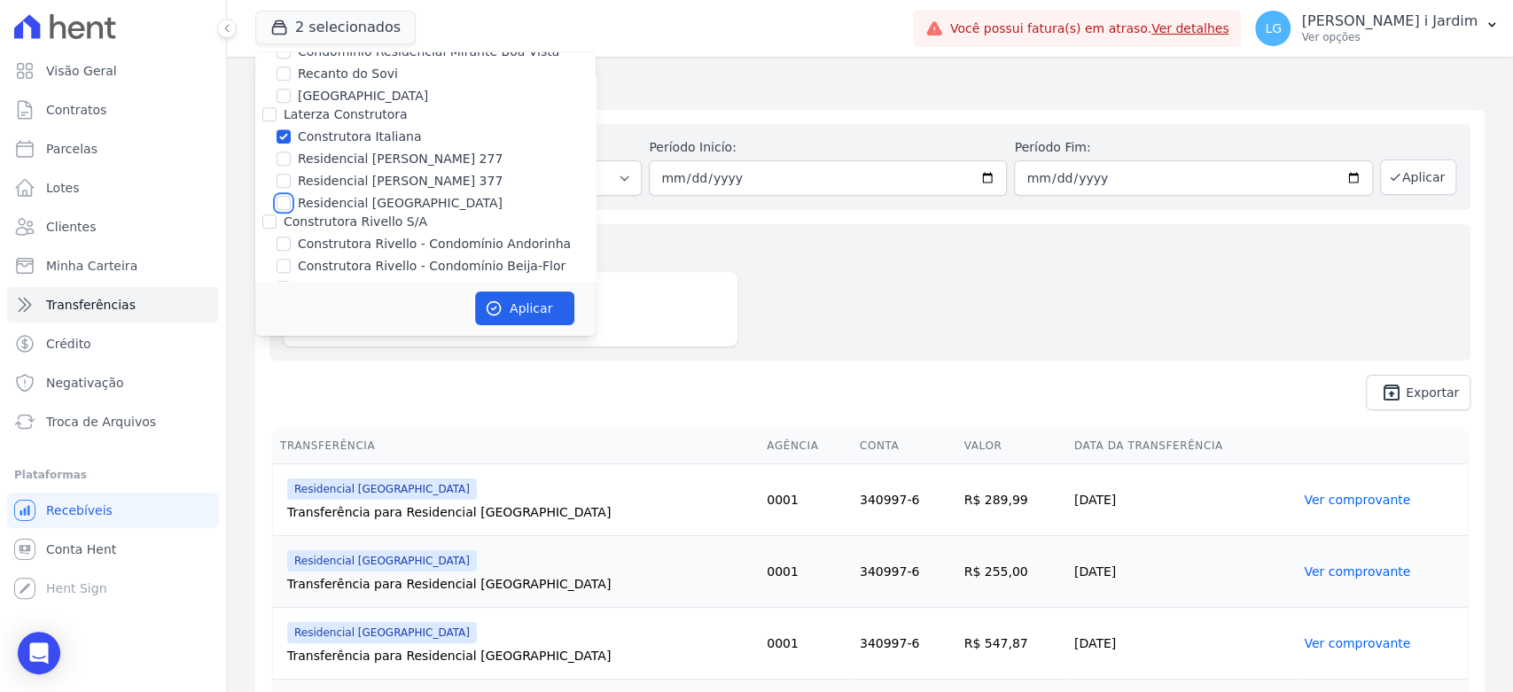
scroll to position [1280, 0]
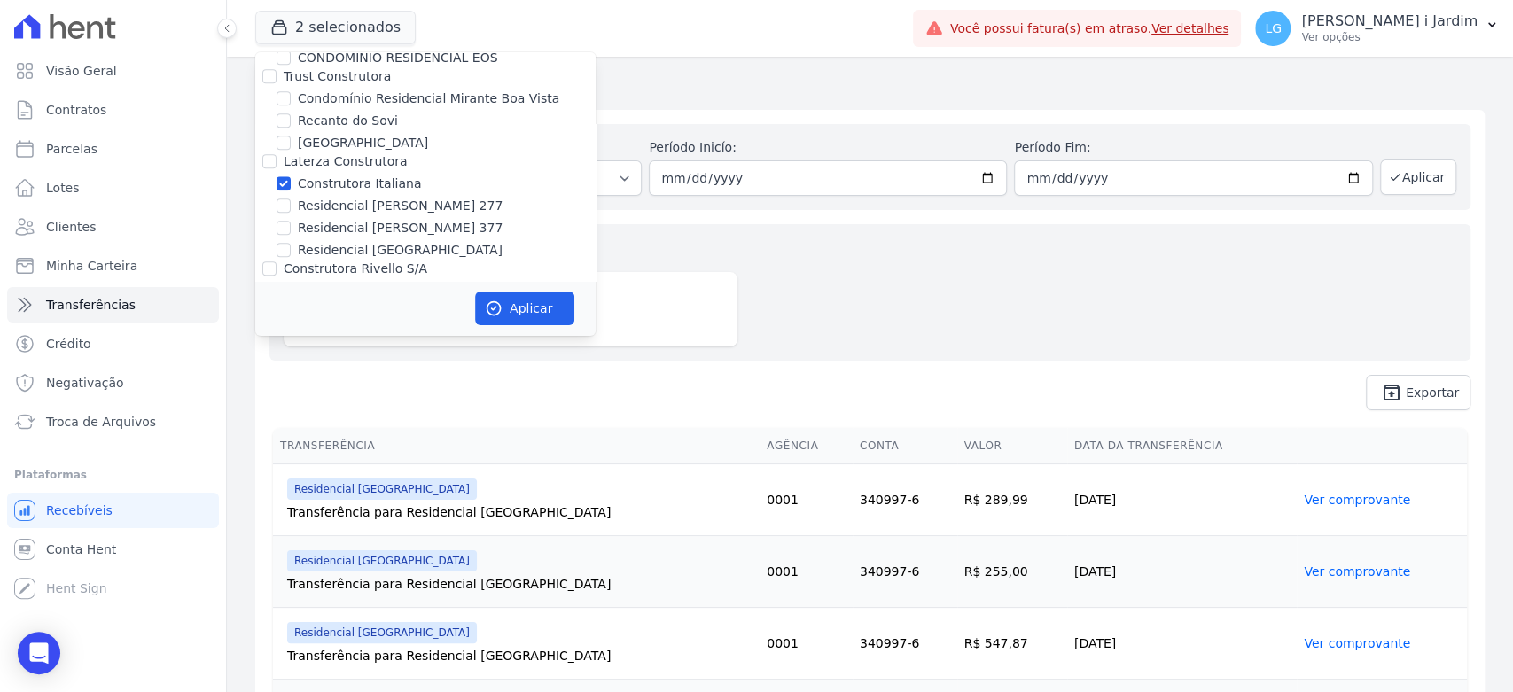
click at [363, 175] on label "Construtora Italiana" at bounding box center [359, 184] width 123 height 19
click at [291, 176] on input "Construtora Italiana" at bounding box center [284, 183] width 14 height 14
checkbox input "false"
click at [363, 197] on label "Residencial [PERSON_NAME] 277" at bounding box center [400, 206] width 205 height 19
click at [291, 199] on input "Residencial [PERSON_NAME] 277" at bounding box center [284, 206] width 14 height 14
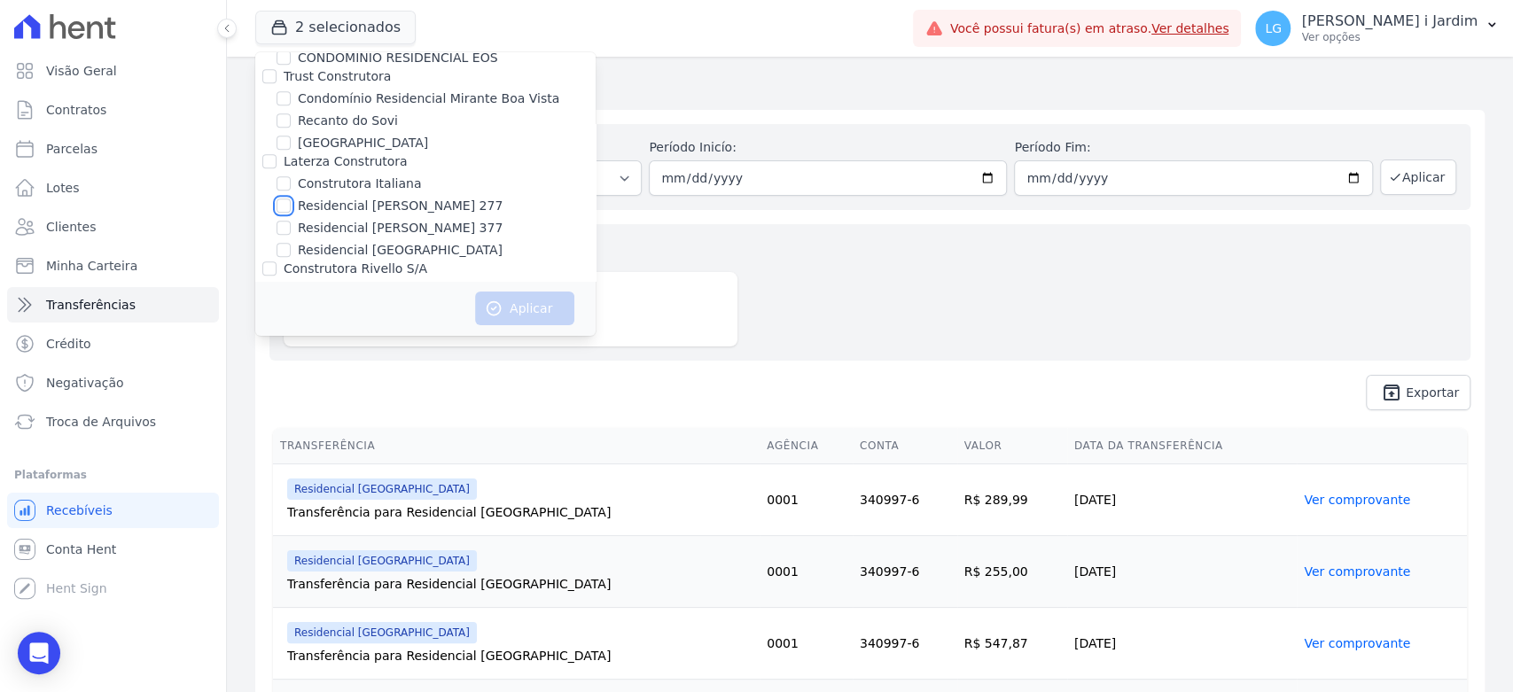
checkbox input "true"
click at [367, 219] on label "Residencial [PERSON_NAME] 377" at bounding box center [400, 228] width 205 height 19
click at [291, 221] on input "Residencial [PERSON_NAME] 377" at bounding box center [284, 228] width 14 height 14
checkbox input "true"
click at [526, 296] on button "Aplicar" at bounding box center [524, 309] width 99 height 34
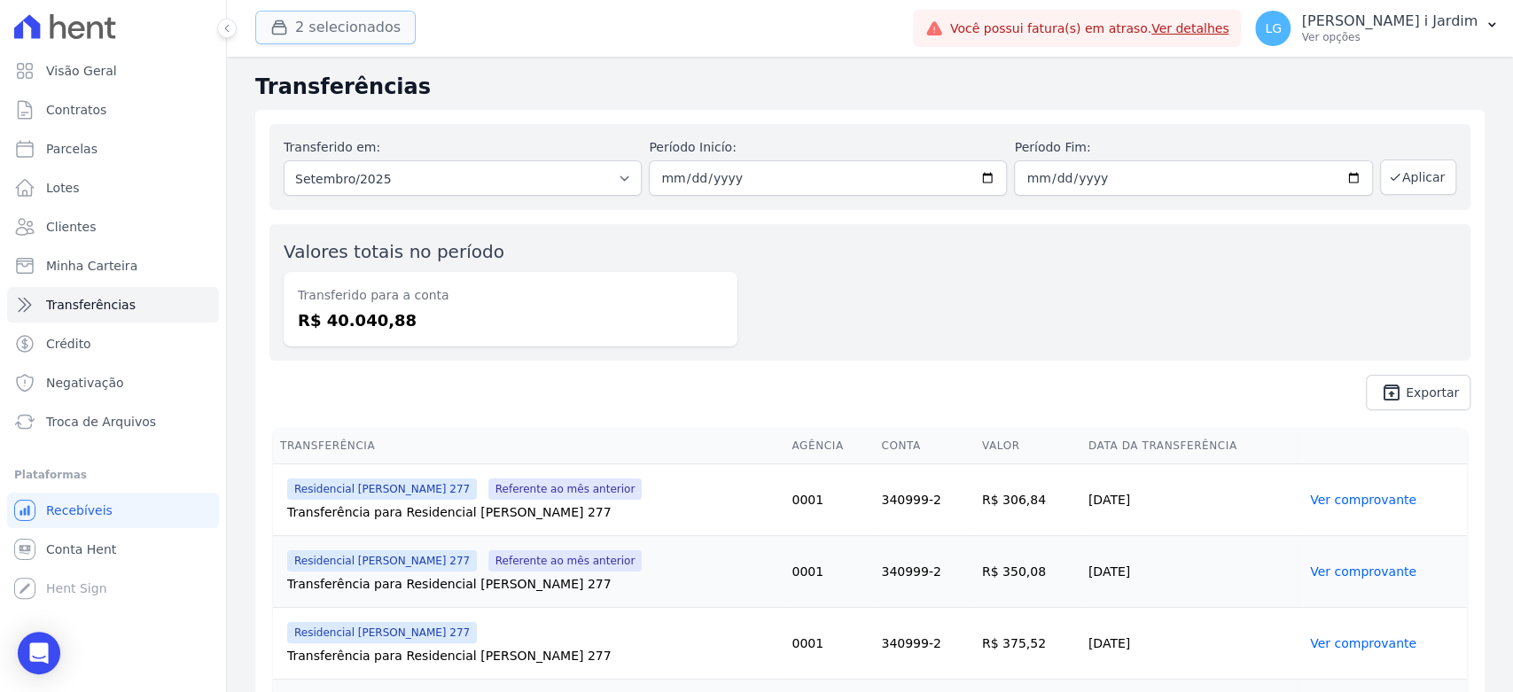
click at [379, 33] on button "2 selecionados" at bounding box center [335, 28] width 160 height 34
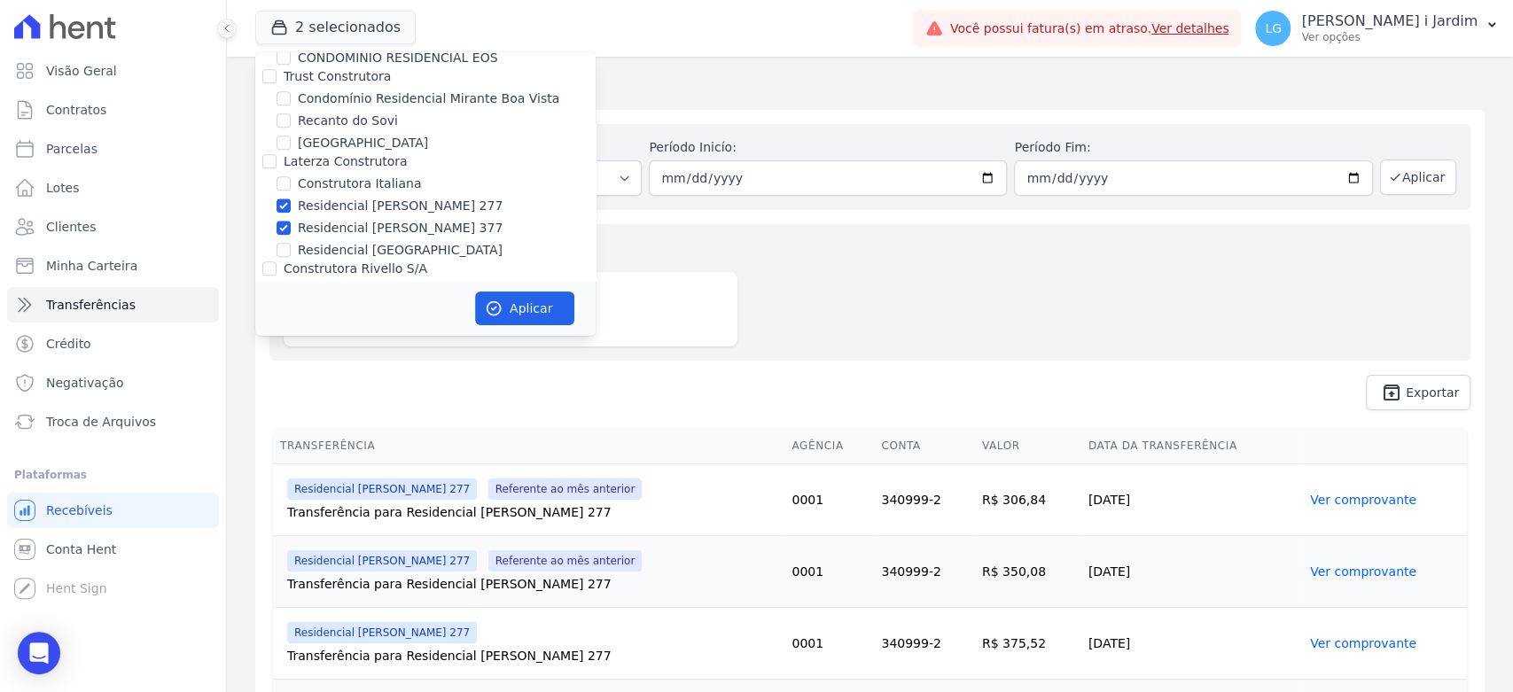
drag, startPoint x: 386, startPoint y: 154, endPoint x: 387, endPoint y: 164, distance: 9.9
click at [387, 197] on label "Residencial [PERSON_NAME] 277" at bounding box center [400, 206] width 205 height 19
click at [291, 199] on input "Residencial [PERSON_NAME] 277" at bounding box center [284, 206] width 14 height 14
checkbox input "false"
click at [390, 219] on label "Residencial [PERSON_NAME] 377" at bounding box center [400, 228] width 205 height 19
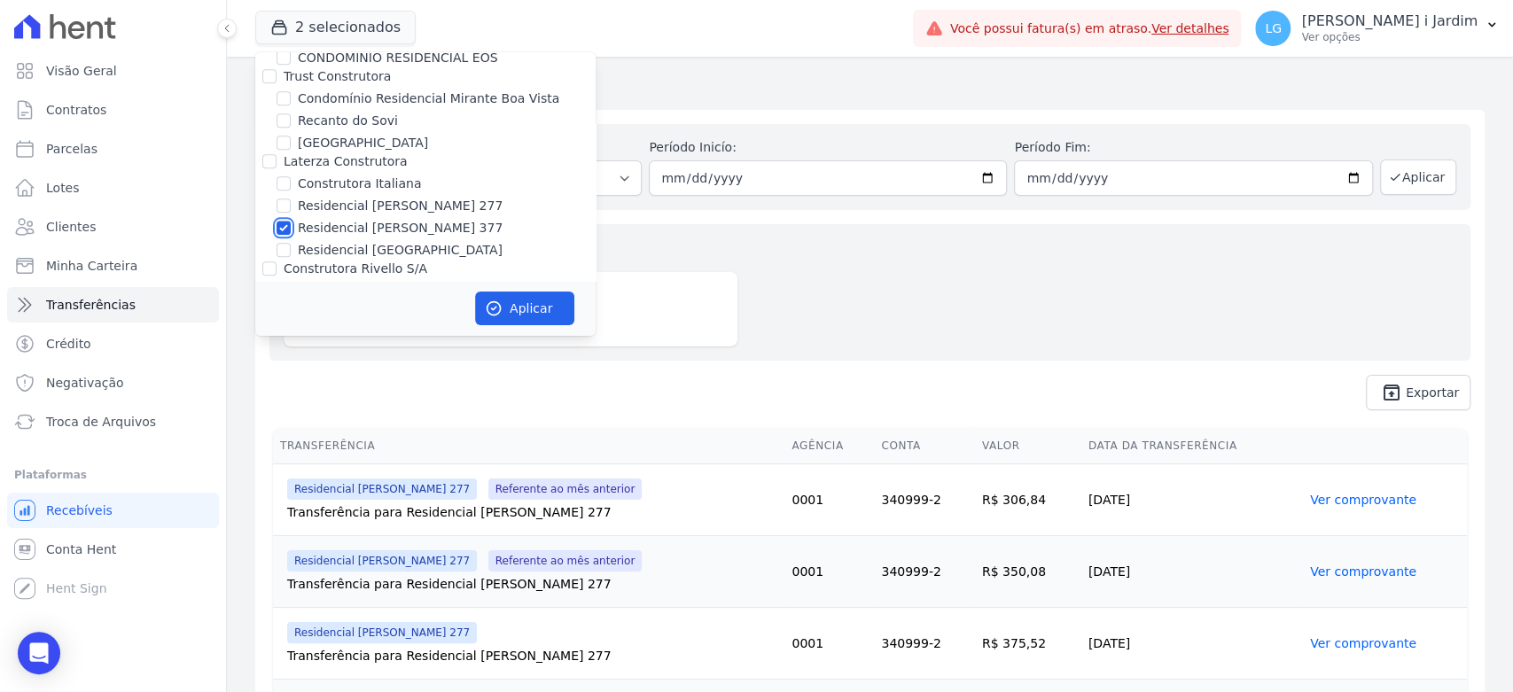
click at [291, 221] on input "Residencial [PERSON_NAME] 377" at bounding box center [284, 228] width 14 height 14
checkbox input "false"
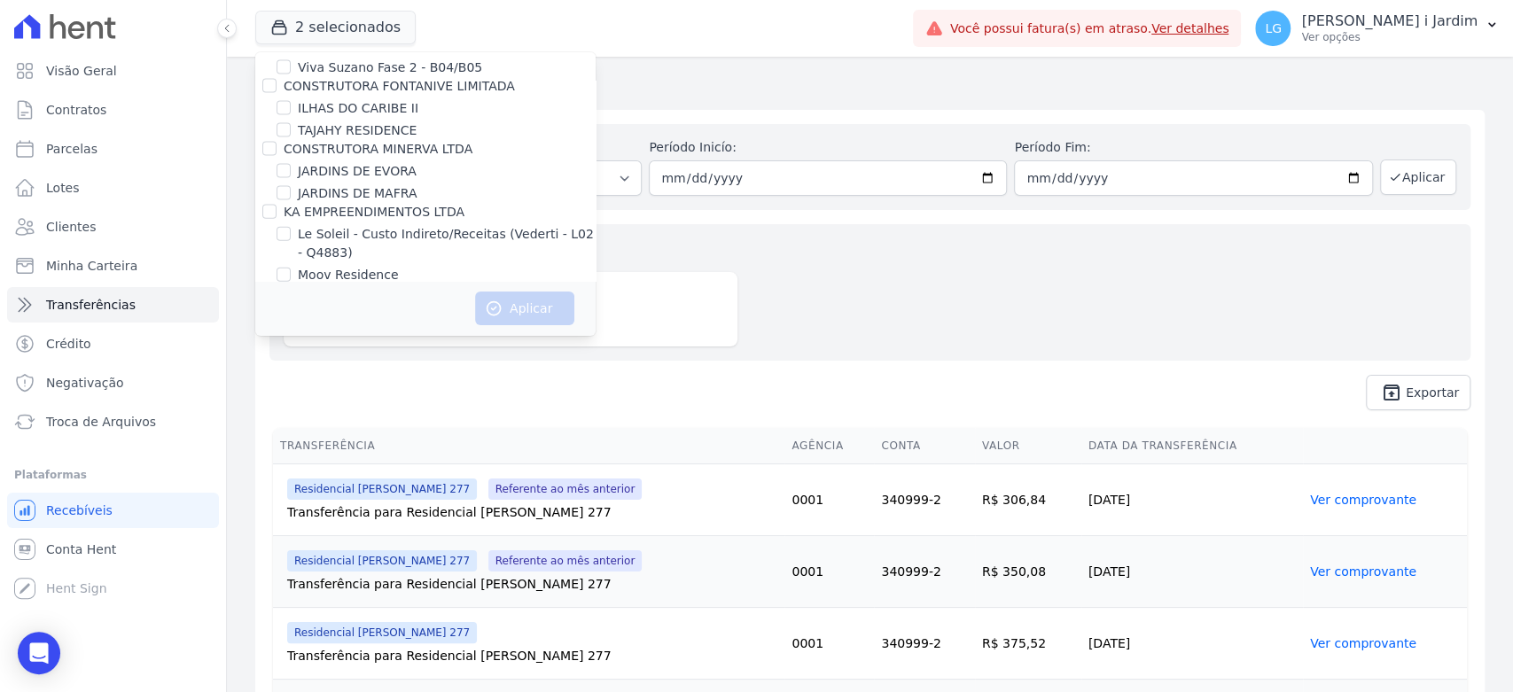
click at [380, 329] on label "LOULY CAIXE ENGENHARIA" at bounding box center [381, 338] width 166 height 19
click at [291, 331] on input "LOULY CAIXE ENGENHARIA" at bounding box center [284, 338] width 14 height 14
checkbox input "true"
click at [489, 306] on icon "button" at bounding box center [494, 309] width 18 height 18
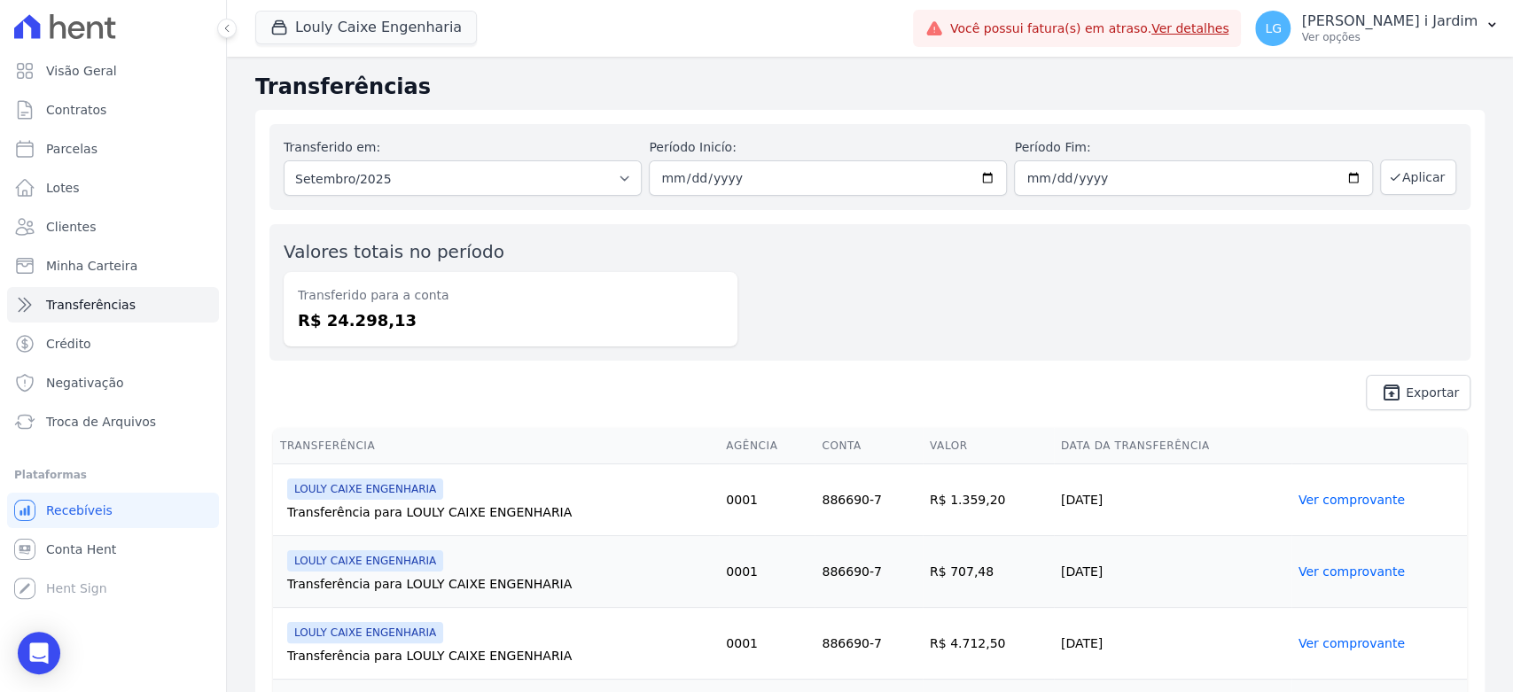
click at [309, 2] on div "Louly Caixe Engenharia Trapisa Engenharia Acaiá Residencial Icatu Residencial P…" at bounding box center [580, 28] width 651 height 59
click at [307, 17] on button "Louly Caixe Engenharia" at bounding box center [366, 28] width 222 height 34
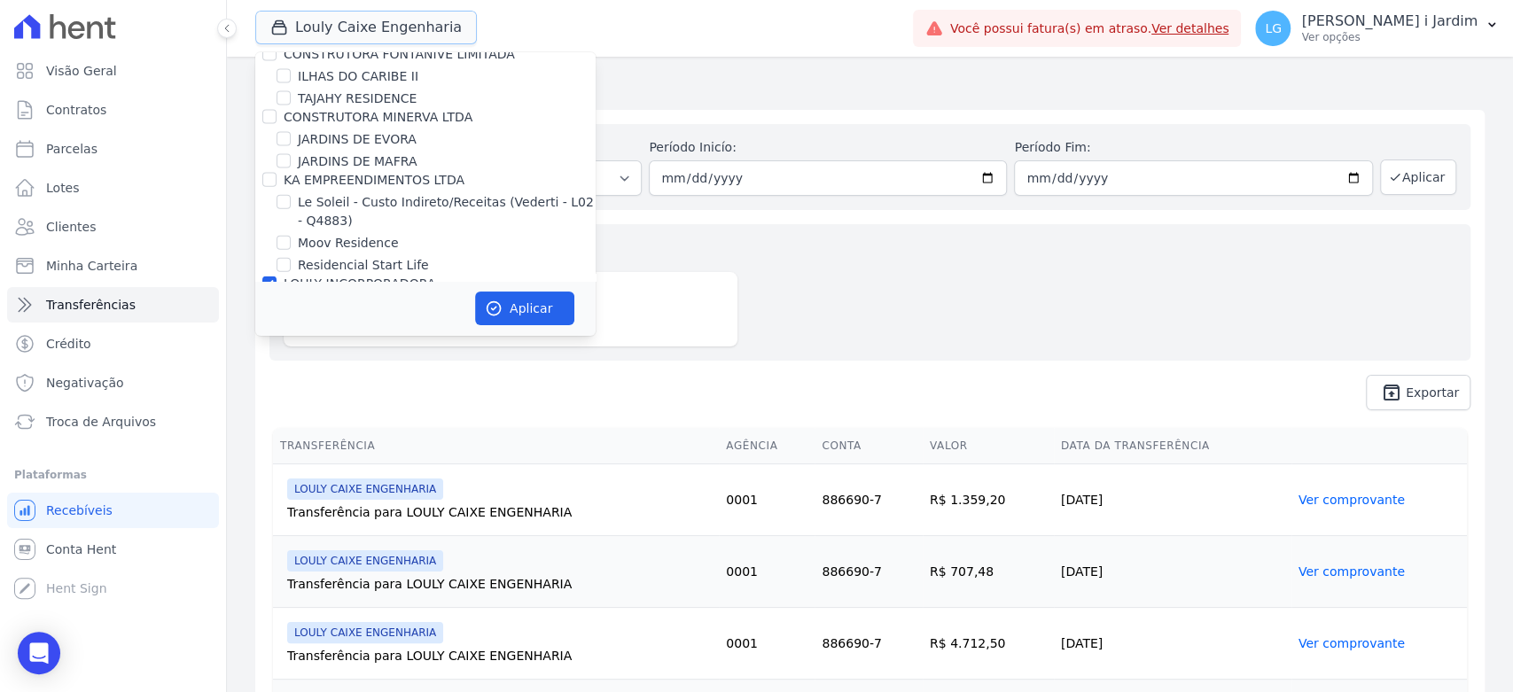
scroll to position [2660, 0]
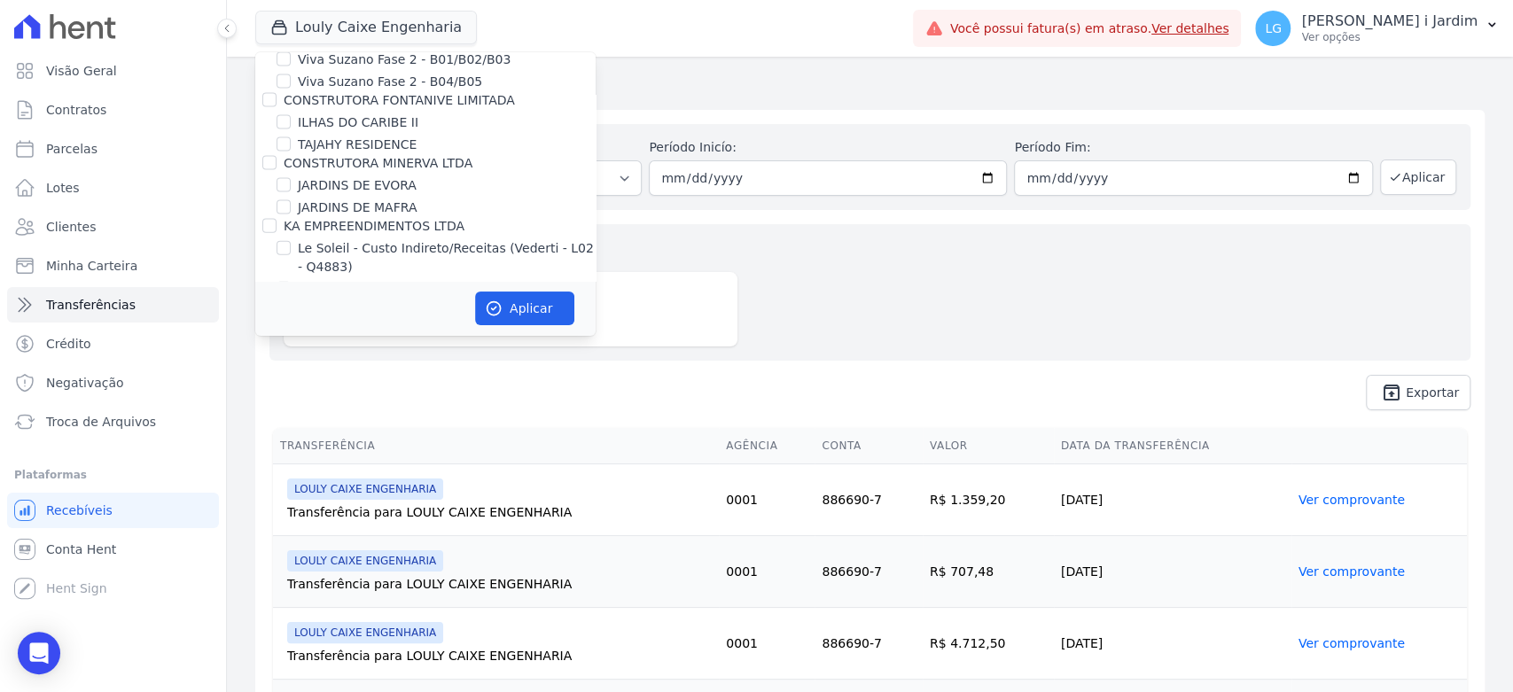
click at [315, 343] on label "LOULY CAIXE ENGENHARIA" at bounding box center [381, 352] width 166 height 19
click at [291, 345] on input "LOULY CAIXE ENGENHARIA" at bounding box center [284, 352] width 14 height 14
checkbox input "false"
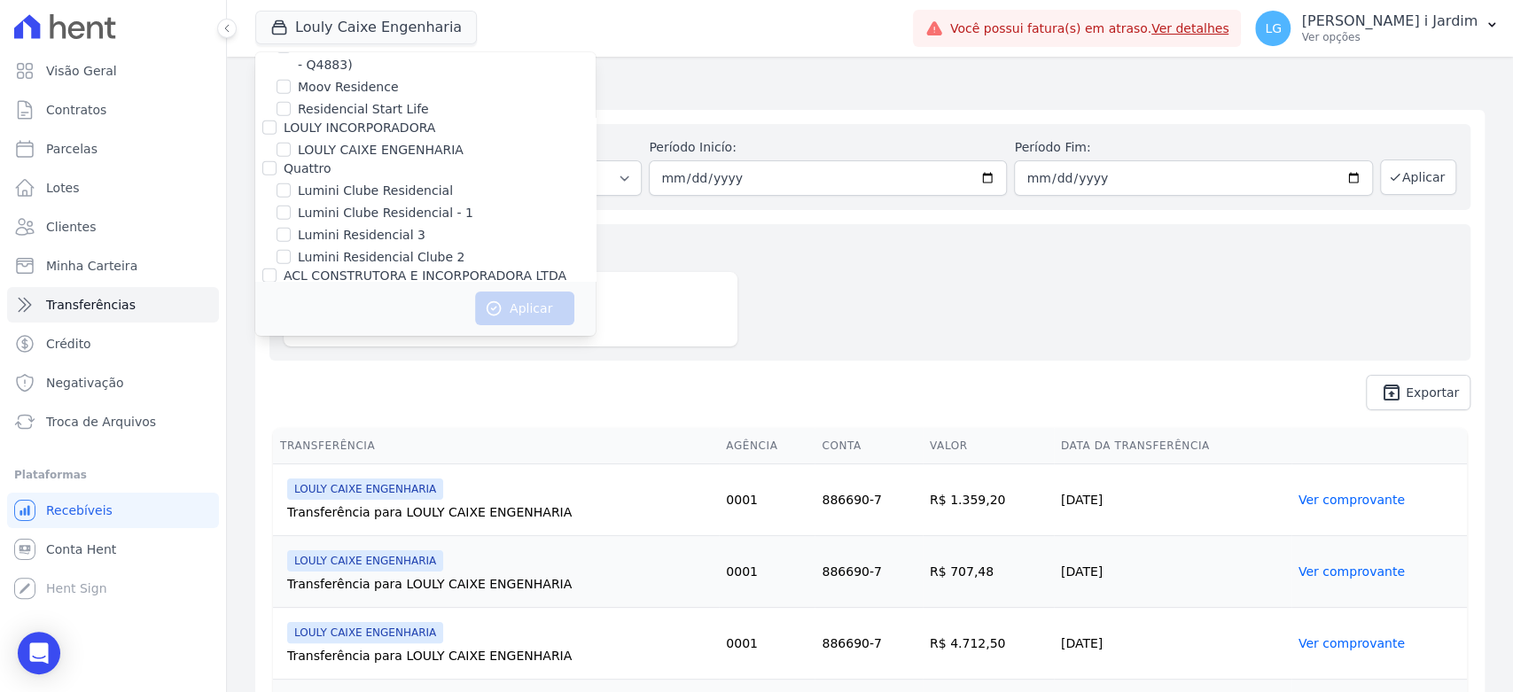
click at [351, 396] on label "RESIDENCIAL CHACARAS BOM JESUS" at bounding box center [411, 405] width 227 height 19
click at [291, 398] on input "RESIDENCIAL CHACARAS BOM JESUS" at bounding box center [284, 405] width 14 height 14
checkbox input "true"
click at [543, 308] on button "Aplicar" at bounding box center [524, 309] width 99 height 34
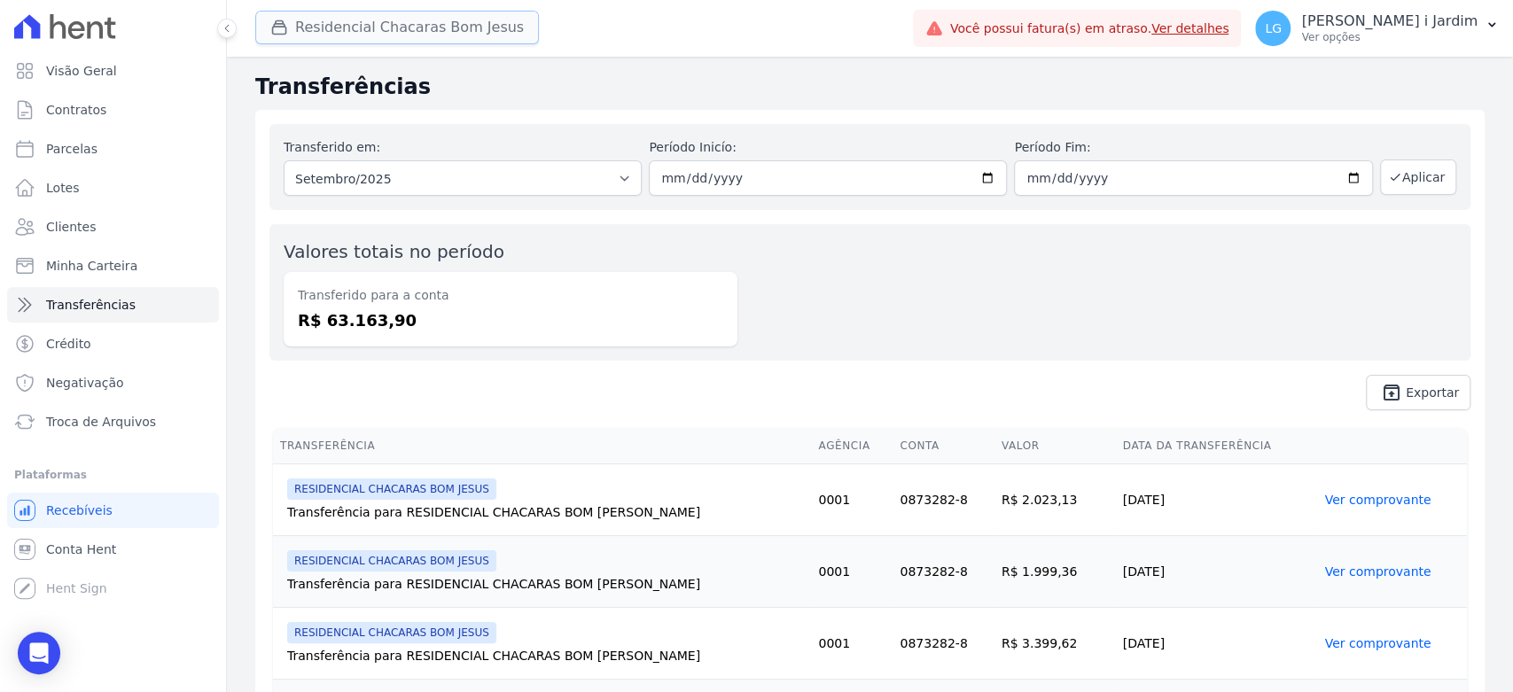
click at [297, 36] on button "Residencial Chacaras Bom Jesus" at bounding box center [397, 28] width 284 height 34
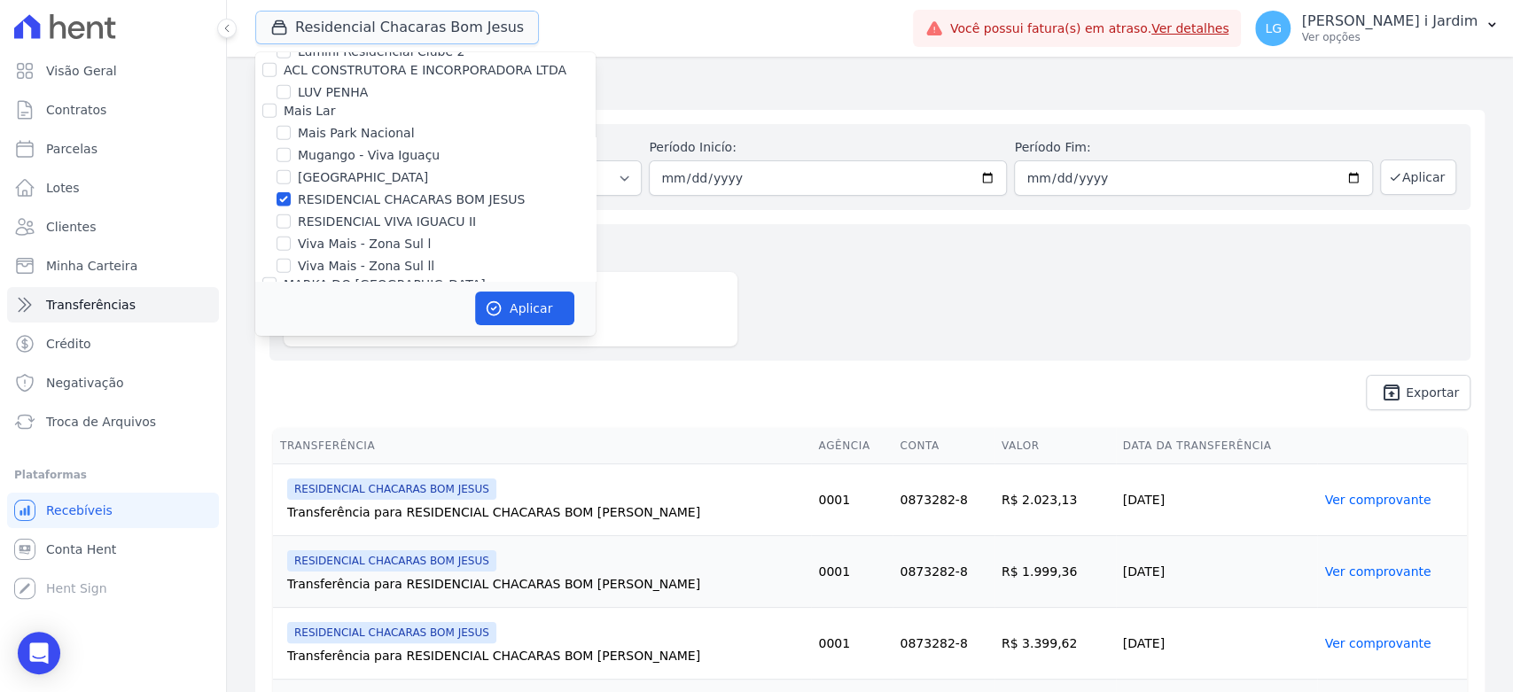
scroll to position [2955, 0]
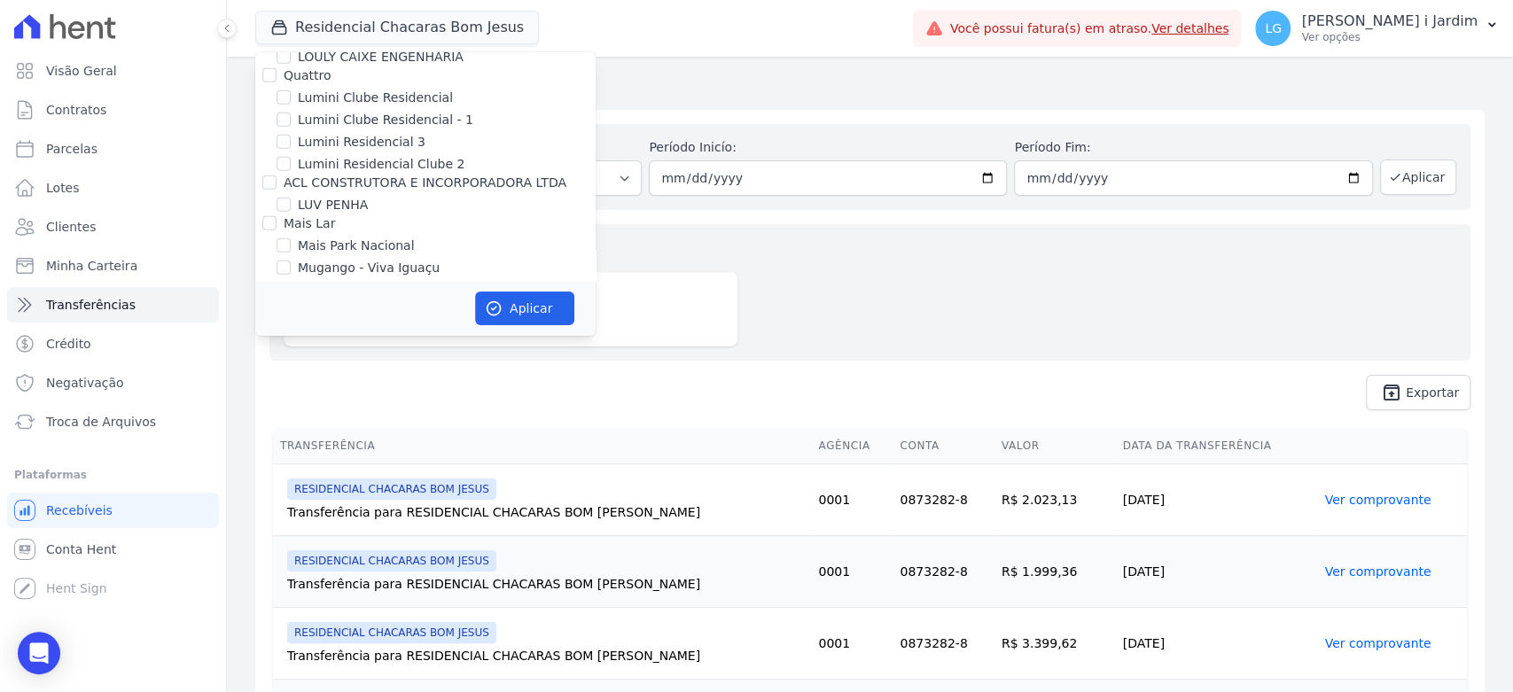
click at [376, 303] on label "RESIDENCIAL CHACARAS BOM JESUS" at bounding box center [411, 312] width 227 height 19
click at [291, 305] on input "RESIDENCIAL CHACARAS BOM JESUS" at bounding box center [284, 312] width 14 height 14
checkbox input "false"
click at [387, 259] on label "Mugango - Viva Iguaçu" at bounding box center [369, 268] width 142 height 19
click at [291, 261] on input "Mugango - Viva Iguaçu" at bounding box center [284, 268] width 14 height 14
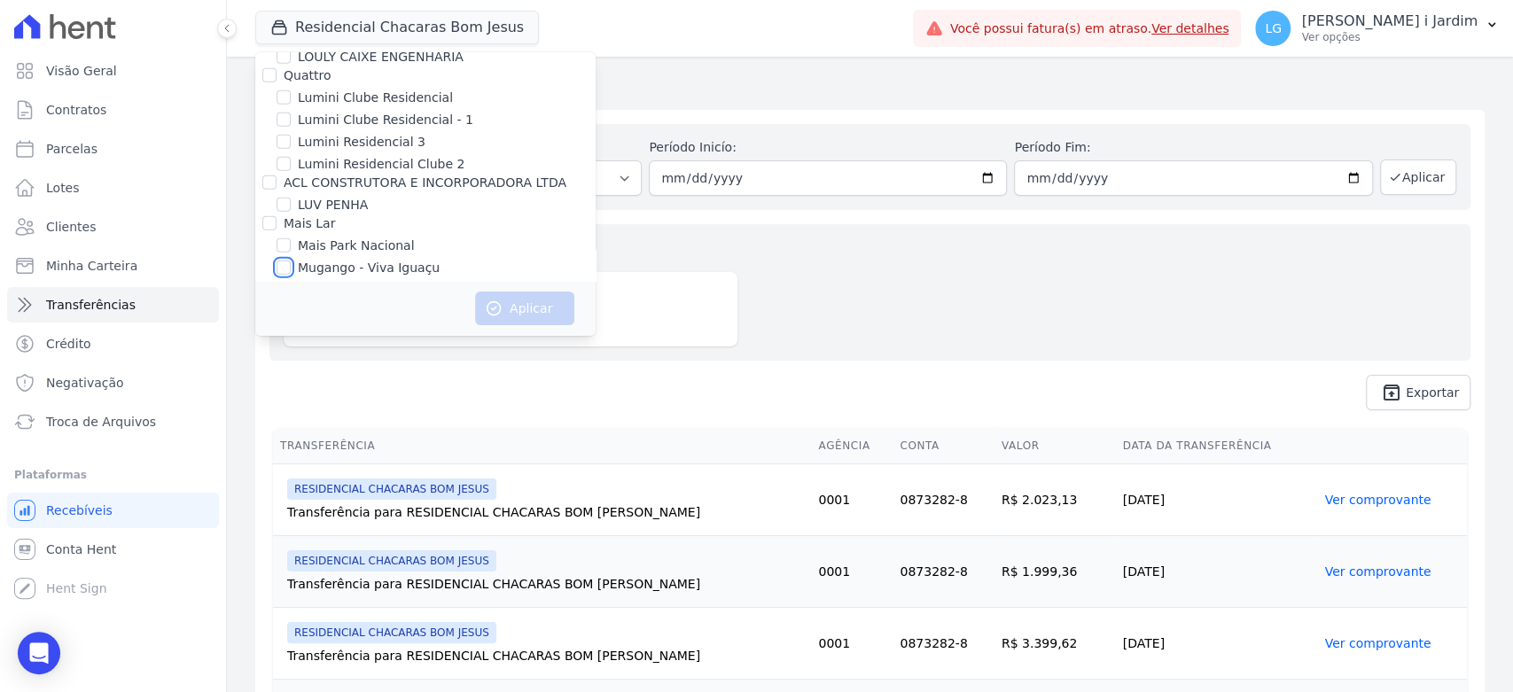
checkbox input "true"
click at [504, 309] on button "Aplicar" at bounding box center [524, 309] width 99 height 34
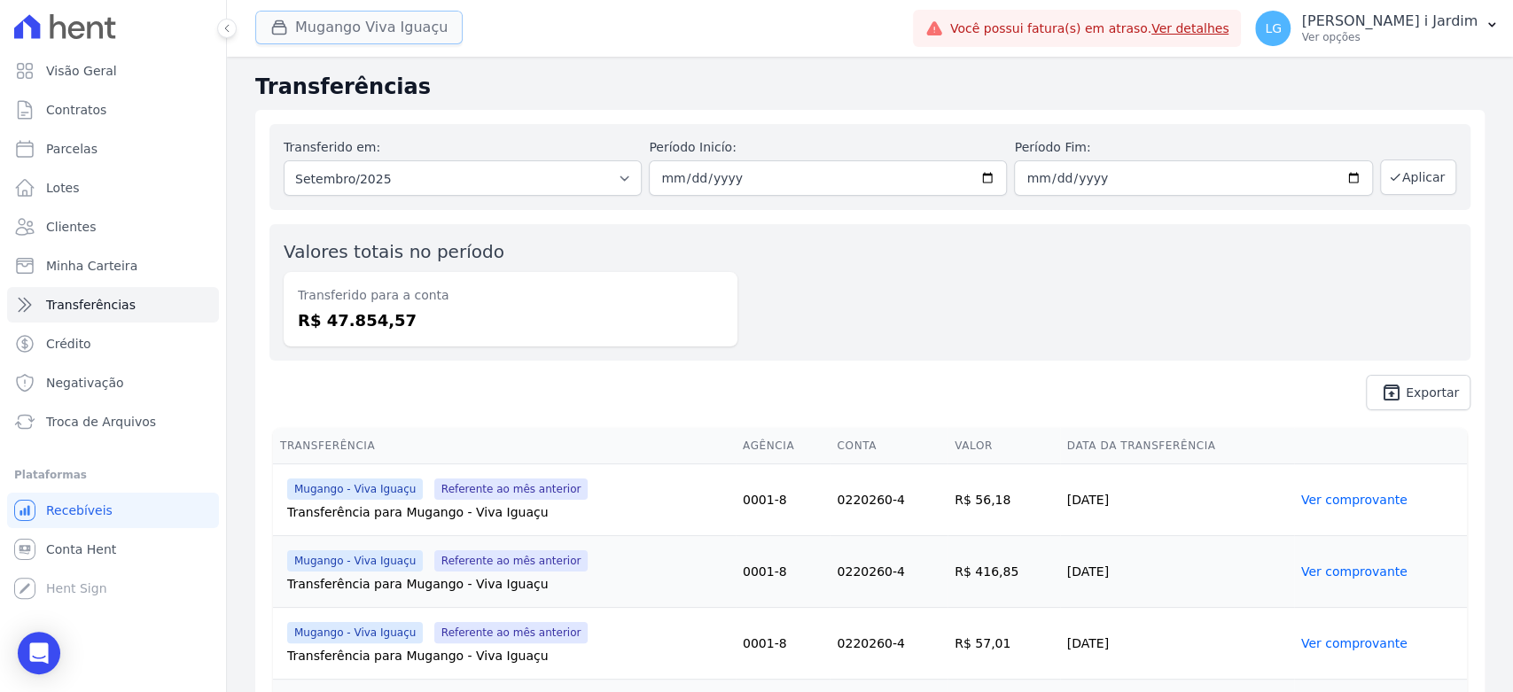
click at [390, 30] on button "Mugango Viva Iguaçu" at bounding box center [358, 28] width 207 height 34
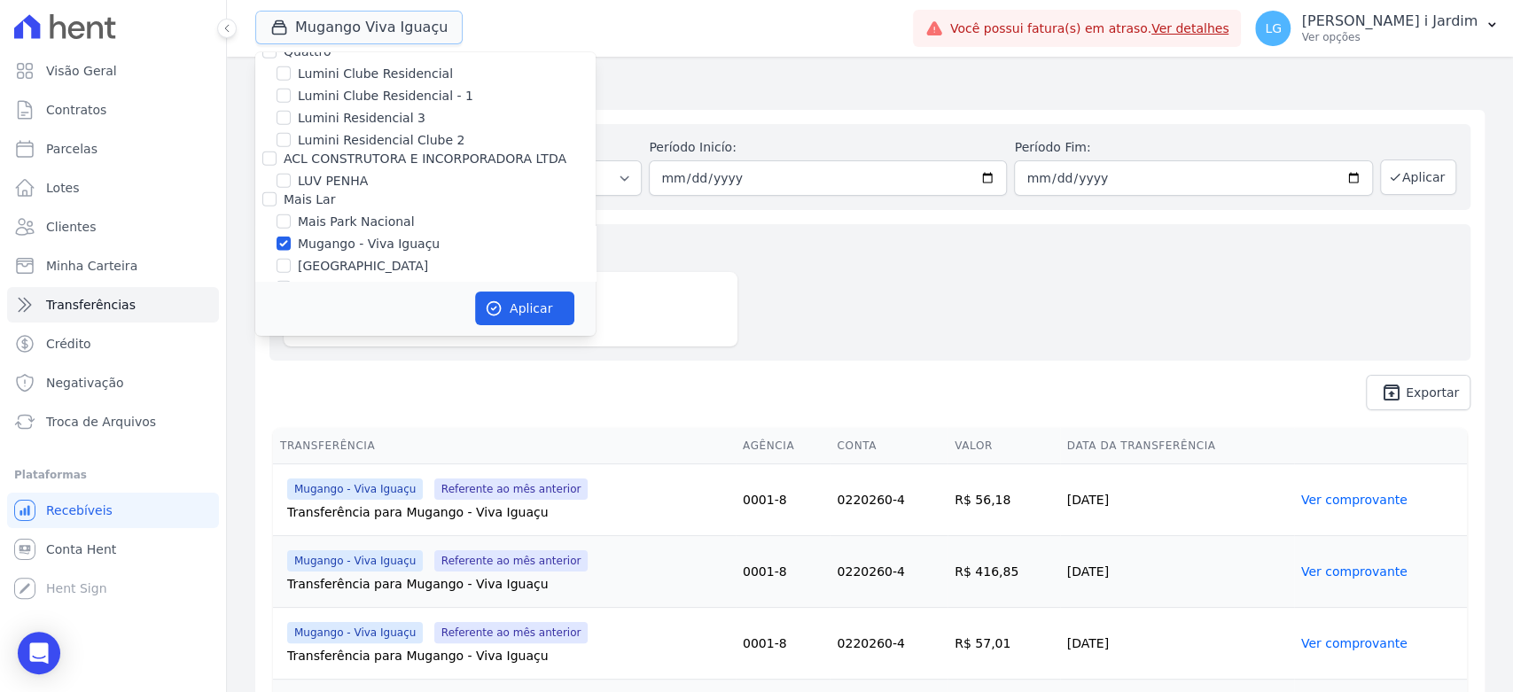
scroll to position [2857, 0]
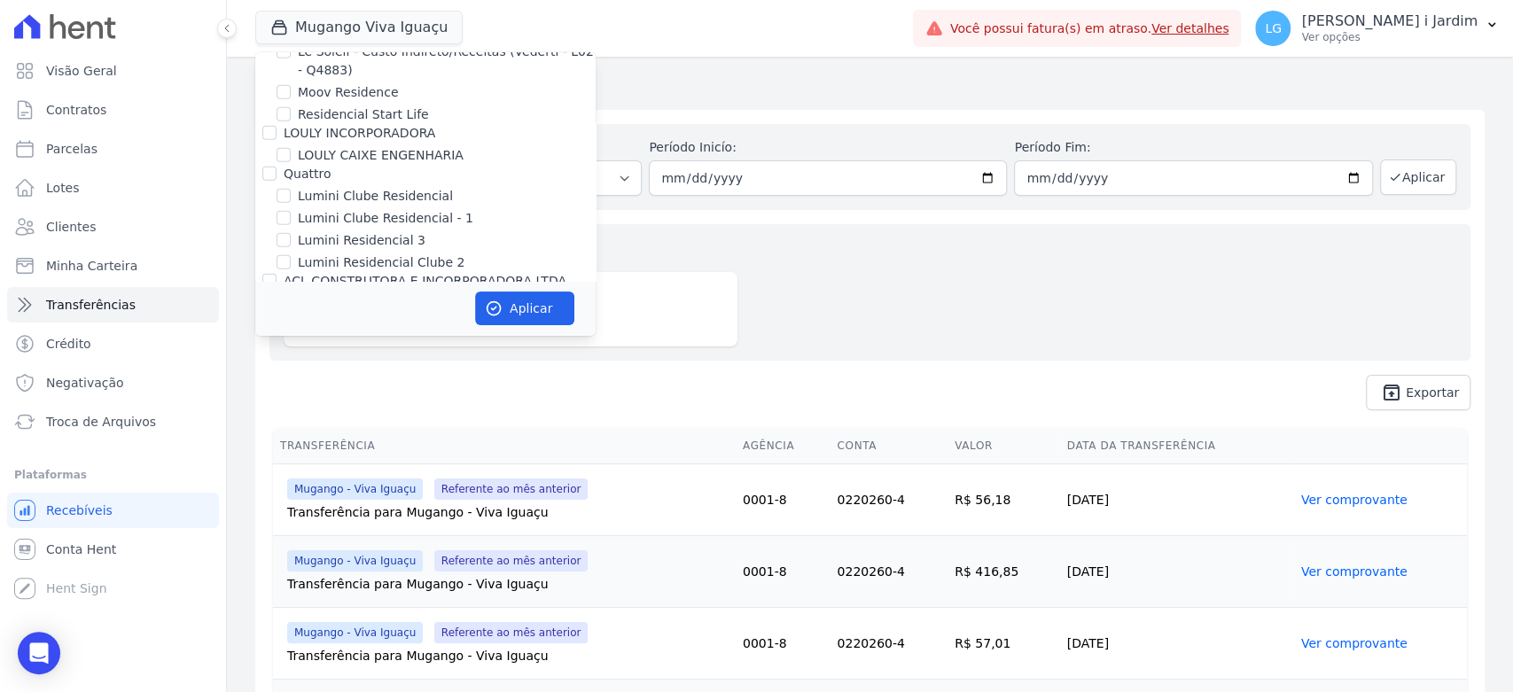
click at [344, 357] on label "Mugango - Viva Iguaçu" at bounding box center [369, 366] width 142 height 19
click at [291, 359] on input "Mugango - Viva Iguaçu" at bounding box center [284, 366] width 14 height 14
checkbox input "false"
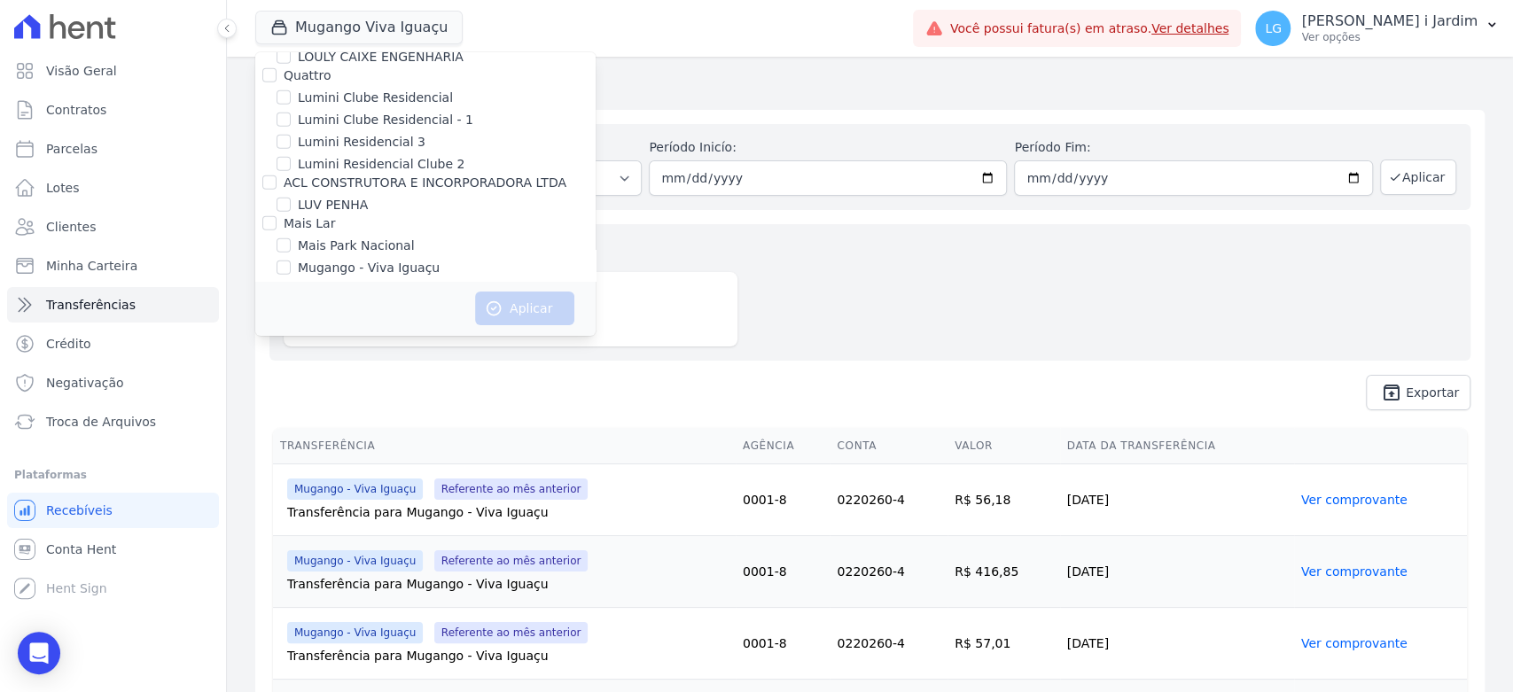
click at [377, 281] on label "[GEOGRAPHIC_DATA]" at bounding box center [363, 290] width 130 height 19
click at [291, 283] on input "[GEOGRAPHIC_DATA]" at bounding box center [284, 290] width 14 height 14
checkbox input "true"
click at [518, 313] on button "Aplicar" at bounding box center [524, 309] width 99 height 34
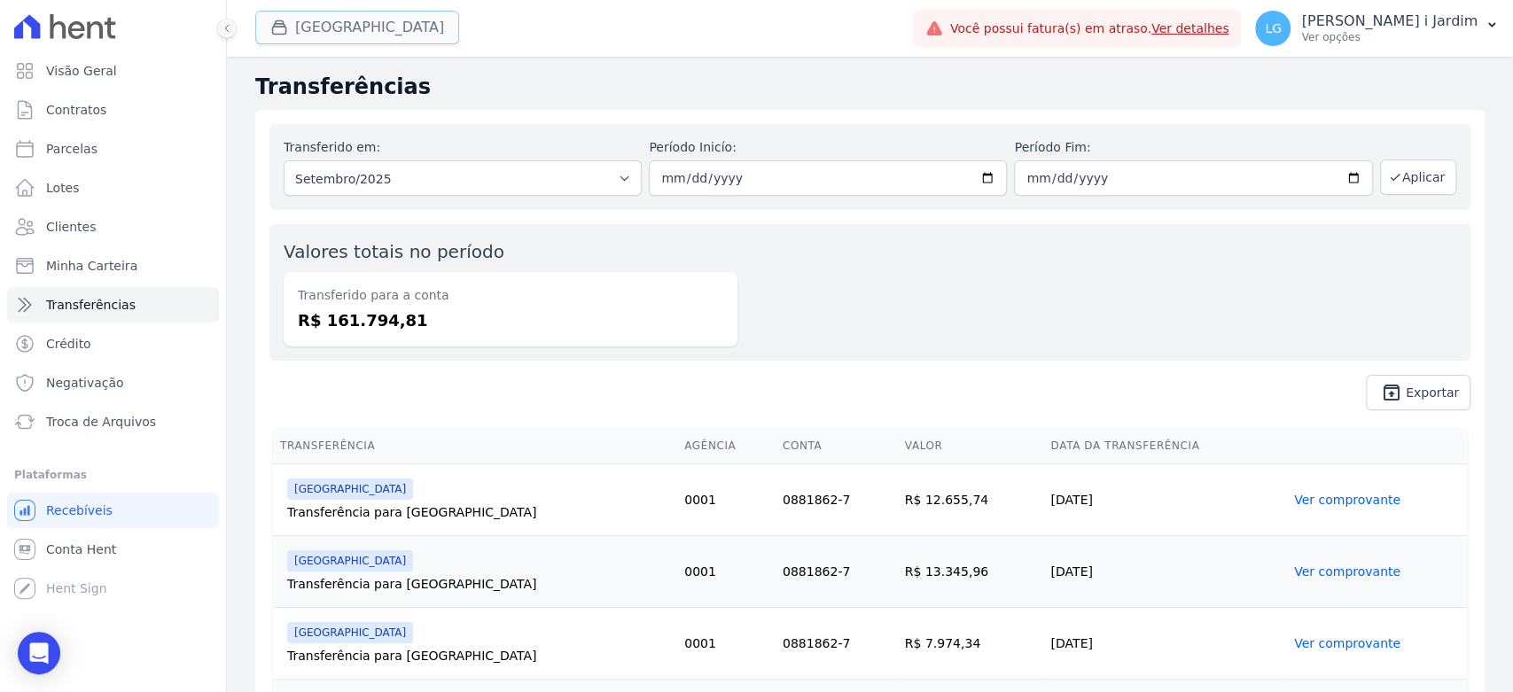
click at [348, 26] on button "[GEOGRAPHIC_DATA]" at bounding box center [357, 28] width 204 height 34
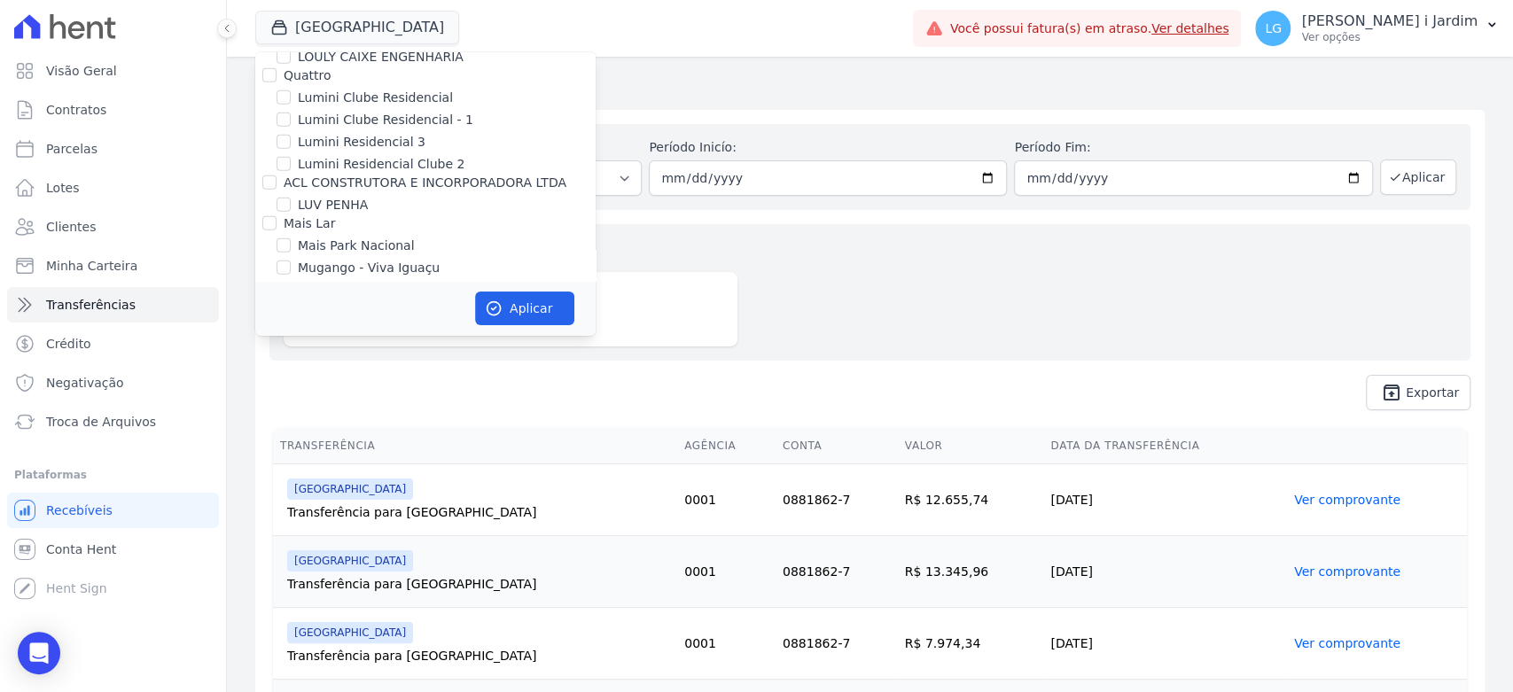
click at [368, 281] on label "[GEOGRAPHIC_DATA]" at bounding box center [363, 290] width 130 height 19
click at [291, 283] on input "[GEOGRAPHIC_DATA]" at bounding box center [284, 290] width 14 height 14
checkbox input "false"
click at [362, 237] on label "Mais Park Nacional" at bounding box center [356, 246] width 117 height 19
click at [291, 238] on input "Mais Park Nacional" at bounding box center [284, 245] width 14 height 14
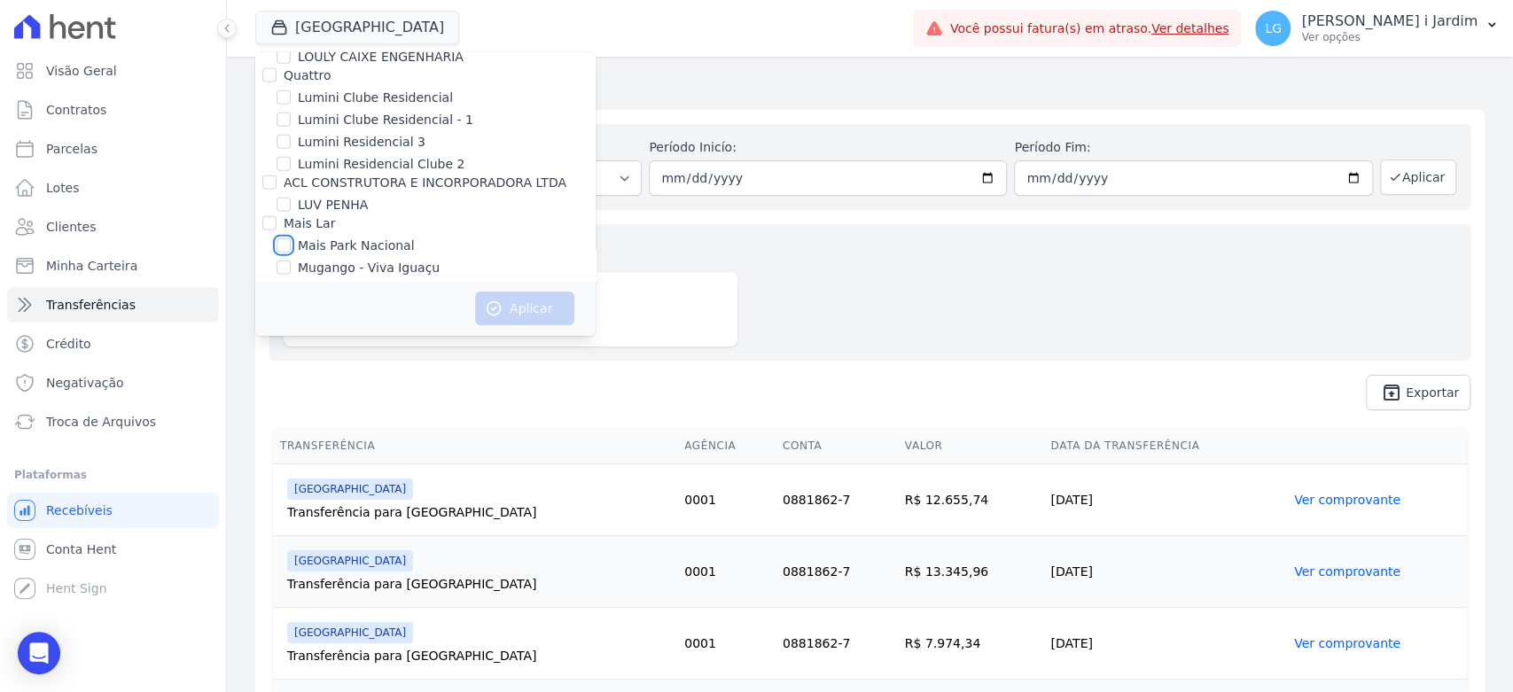
checkbox input "true"
click at [493, 300] on icon "button" at bounding box center [494, 309] width 18 height 18
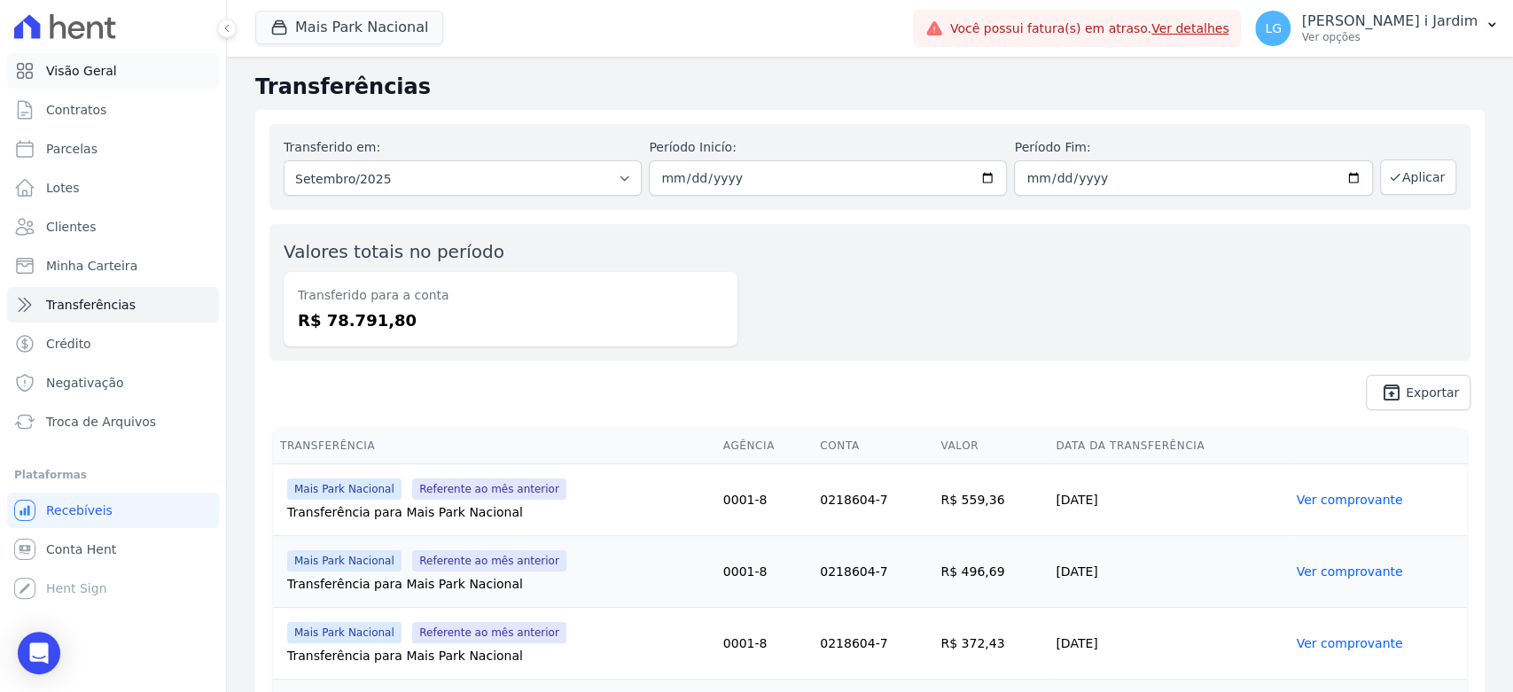
click at [147, 81] on link "Visão Geral" at bounding box center [113, 70] width 212 height 35
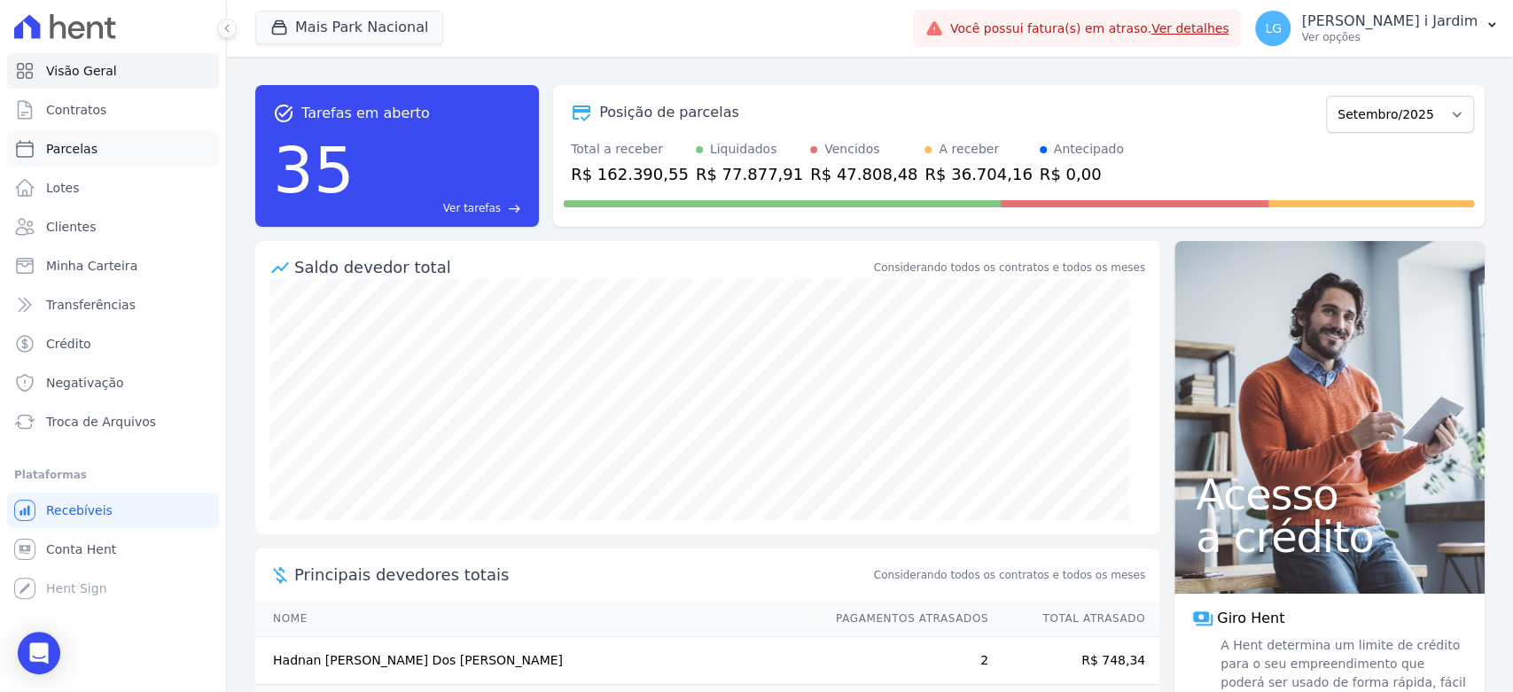
click at [151, 161] on link "Parcelas" at bounding box center [113, 148] width 212 height 35
select select
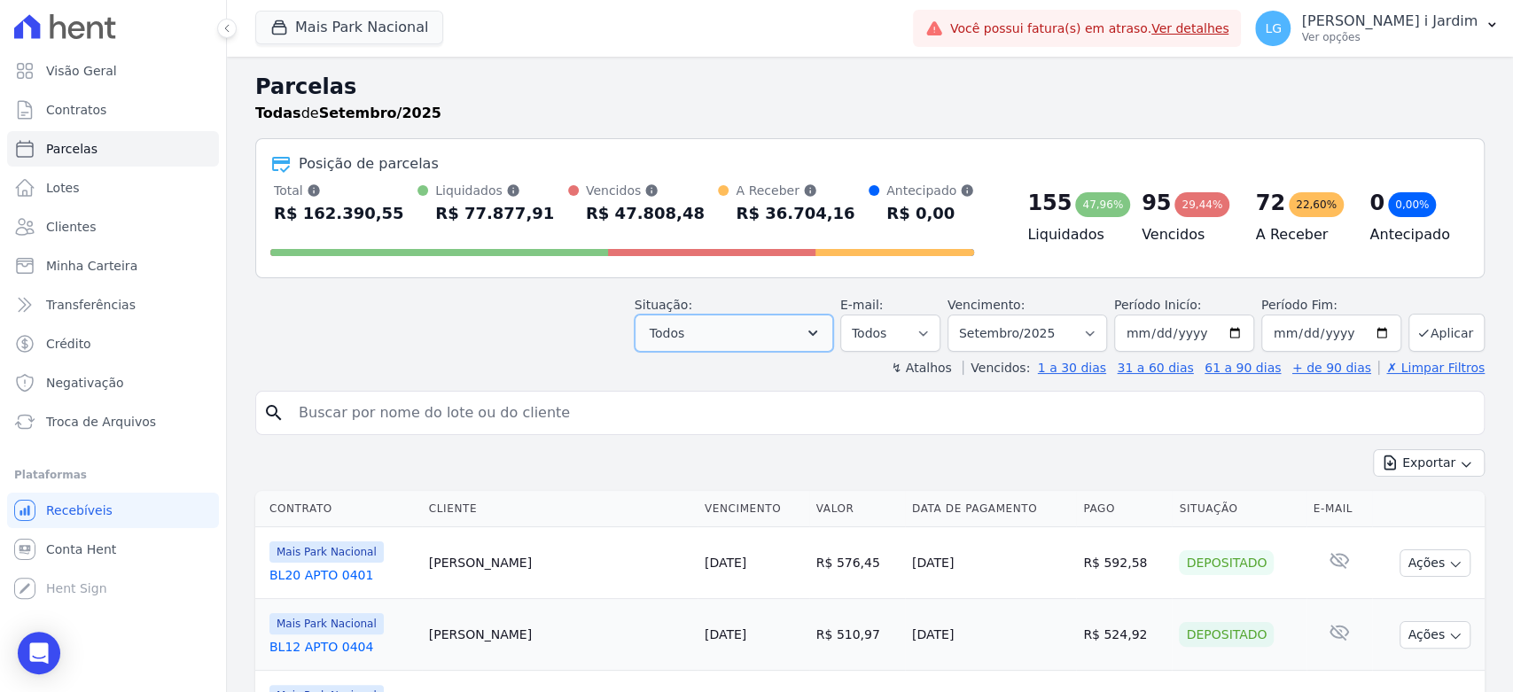
click at [817, 319] on button "Todos" at bounding box center [734, 333] width 199 height 37
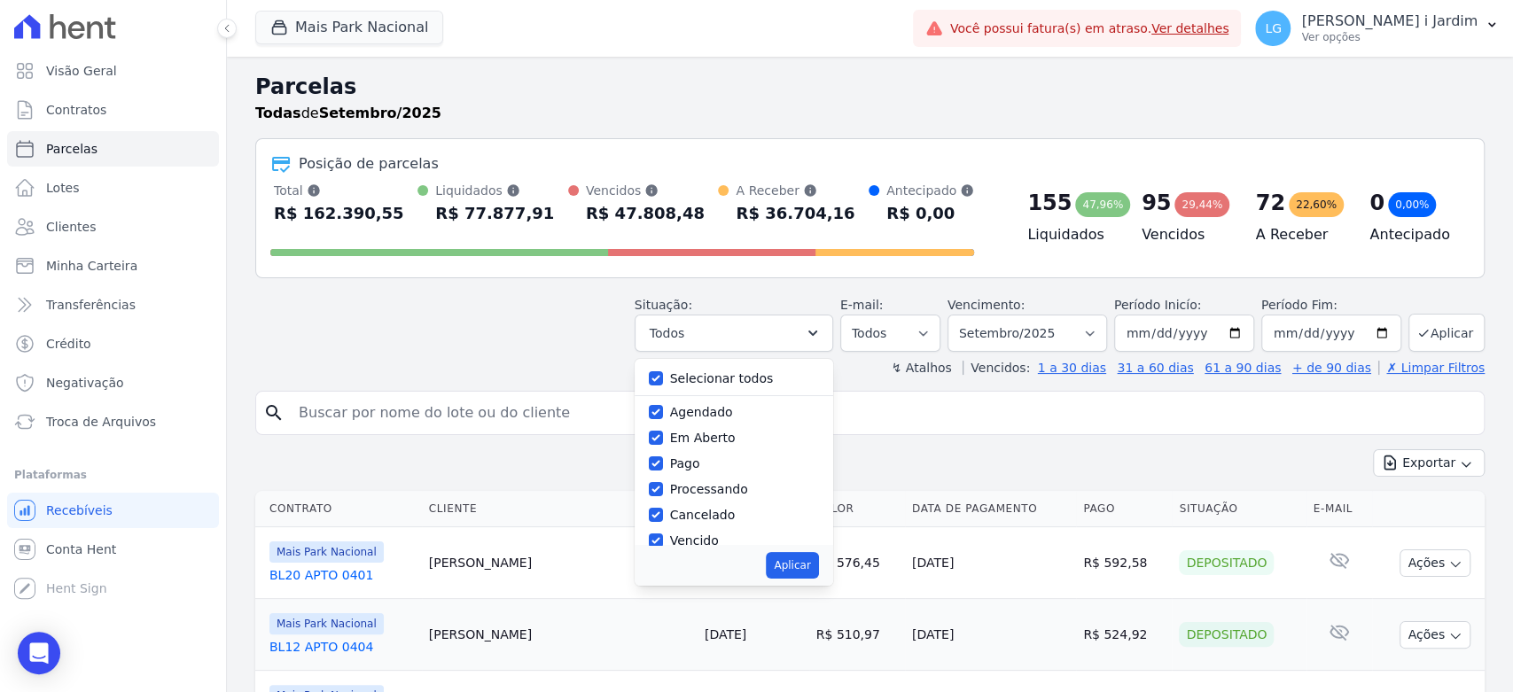
click at [748, 376] on label "Selecionar todos" at bounding box center [722, 378] width 104 height 14
click at [663, 376] on input "Selecionar todos" at bounding box center [656, 378] width 14 height 14
checkbox input "false"
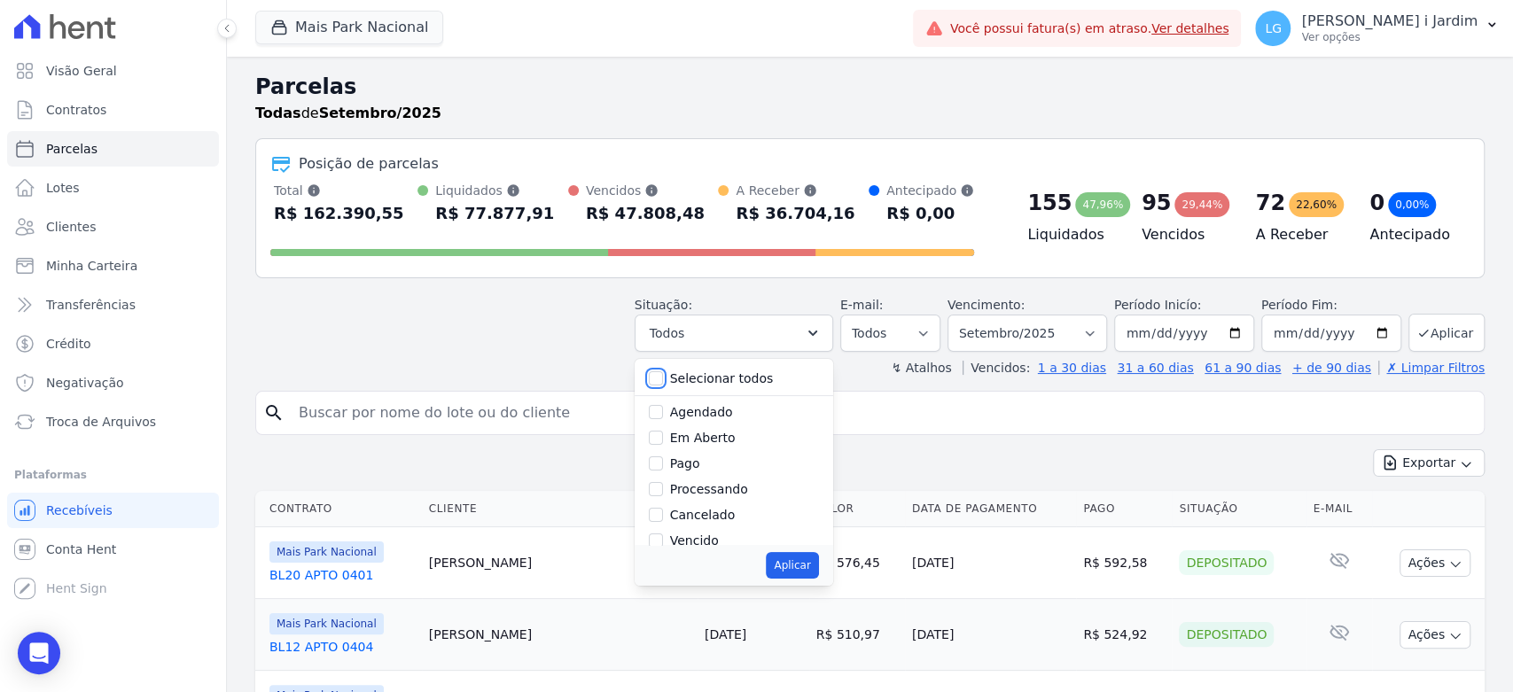
checkbox input "false"
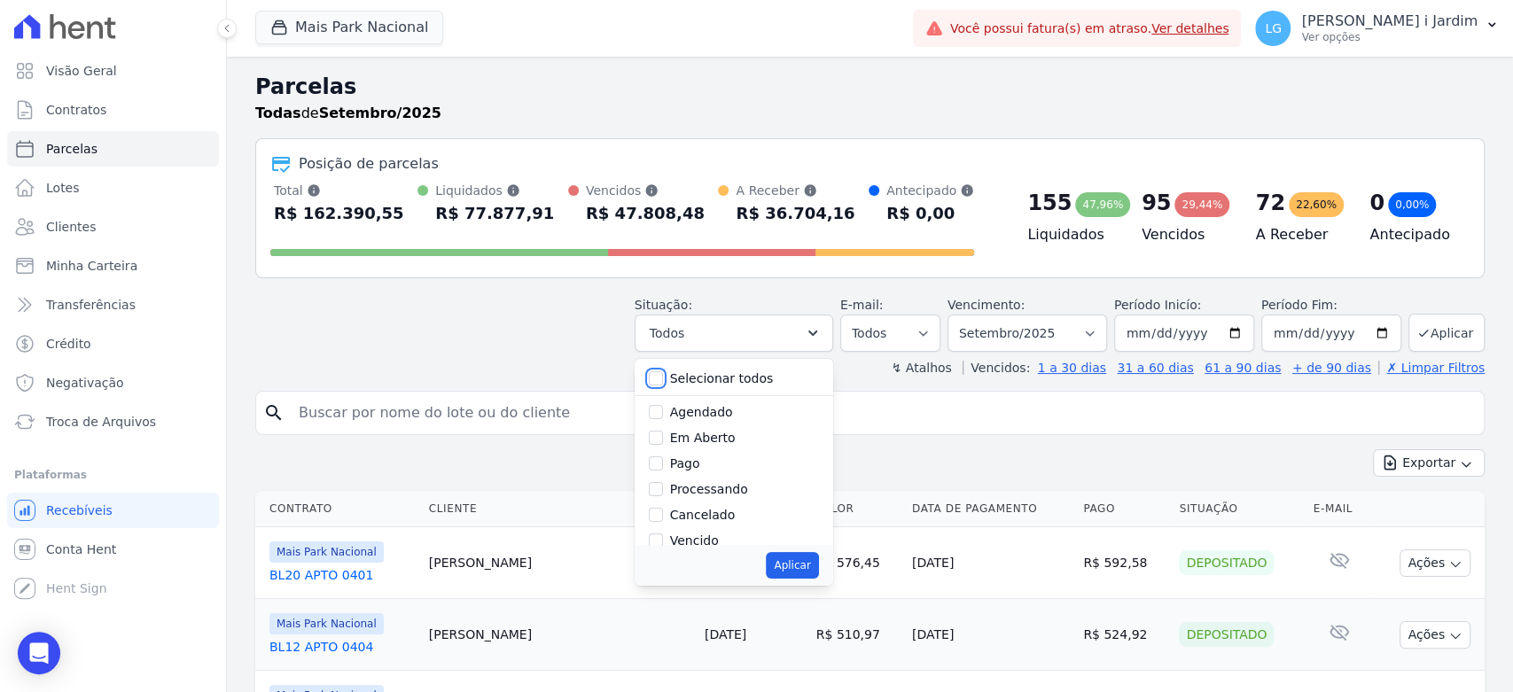
checkbox input "false"
drag, startPoint x: 717, startPoint y: 438, endPoint x: 725, endPoint y: 445, distance: 10.7
click at [718, 439] on label "Em Aberto" at bounding box center [703, 438] width 66 height 14
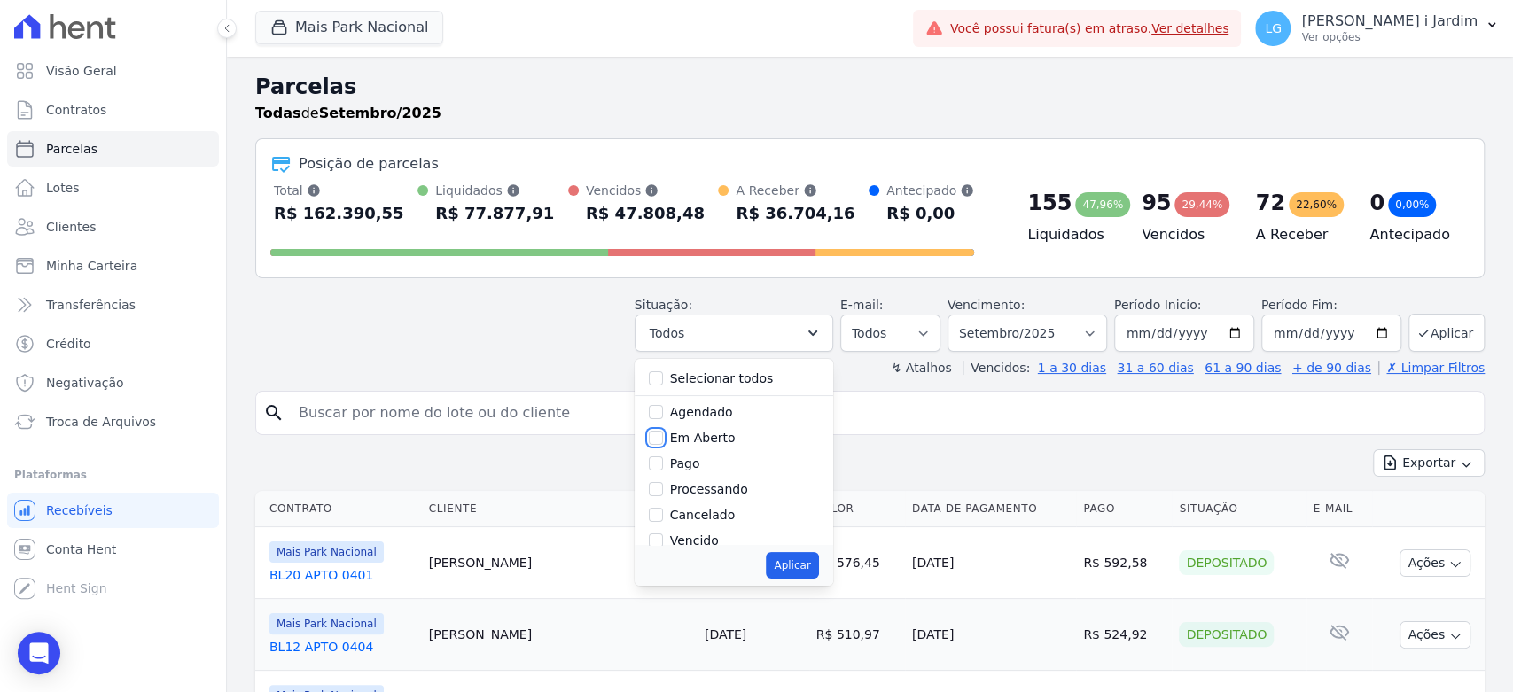
click at [663, 439] on input "Em Aberto" at bounding box center [656, 438] width 14 height 14
checkbox input "true"
click at [801, 578] on button "Aplicar" at bounding box center [792, 565] width 52 height 27
select select "pending"
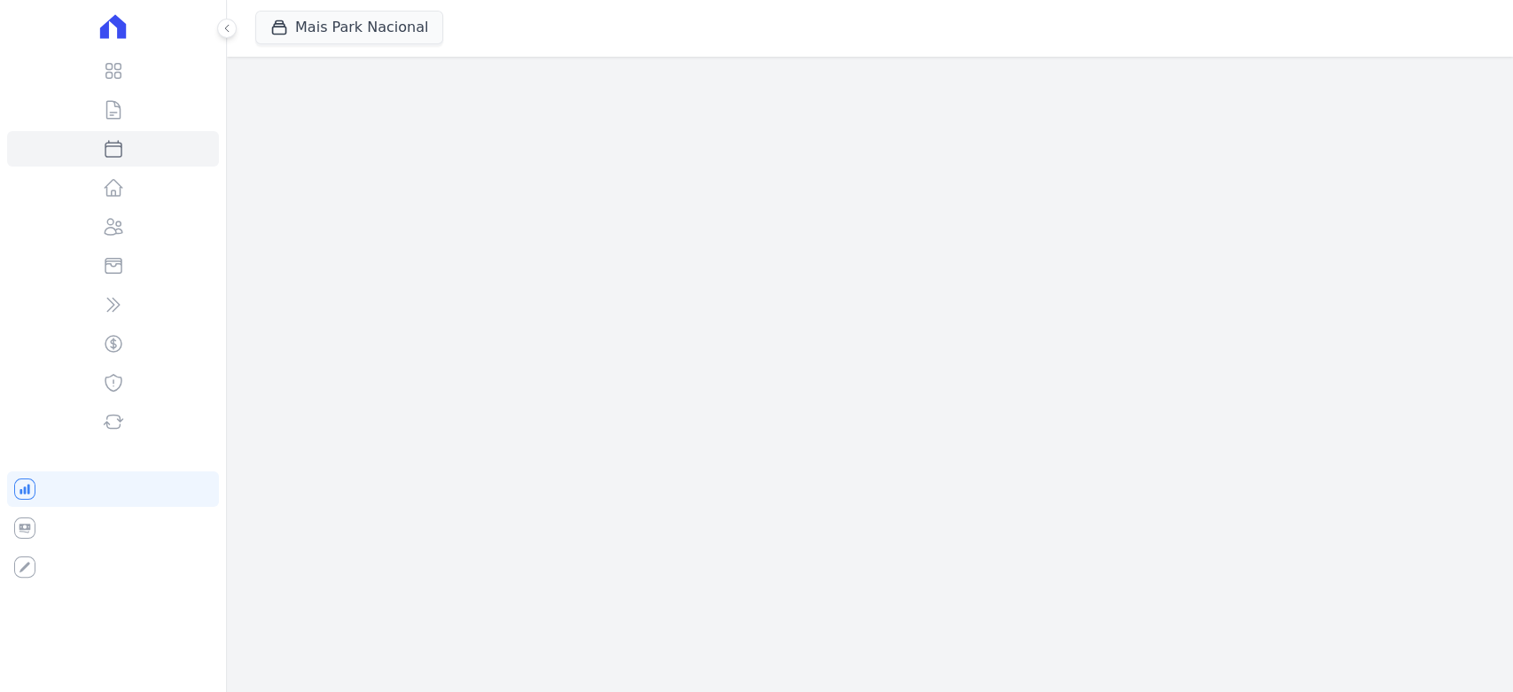
select select
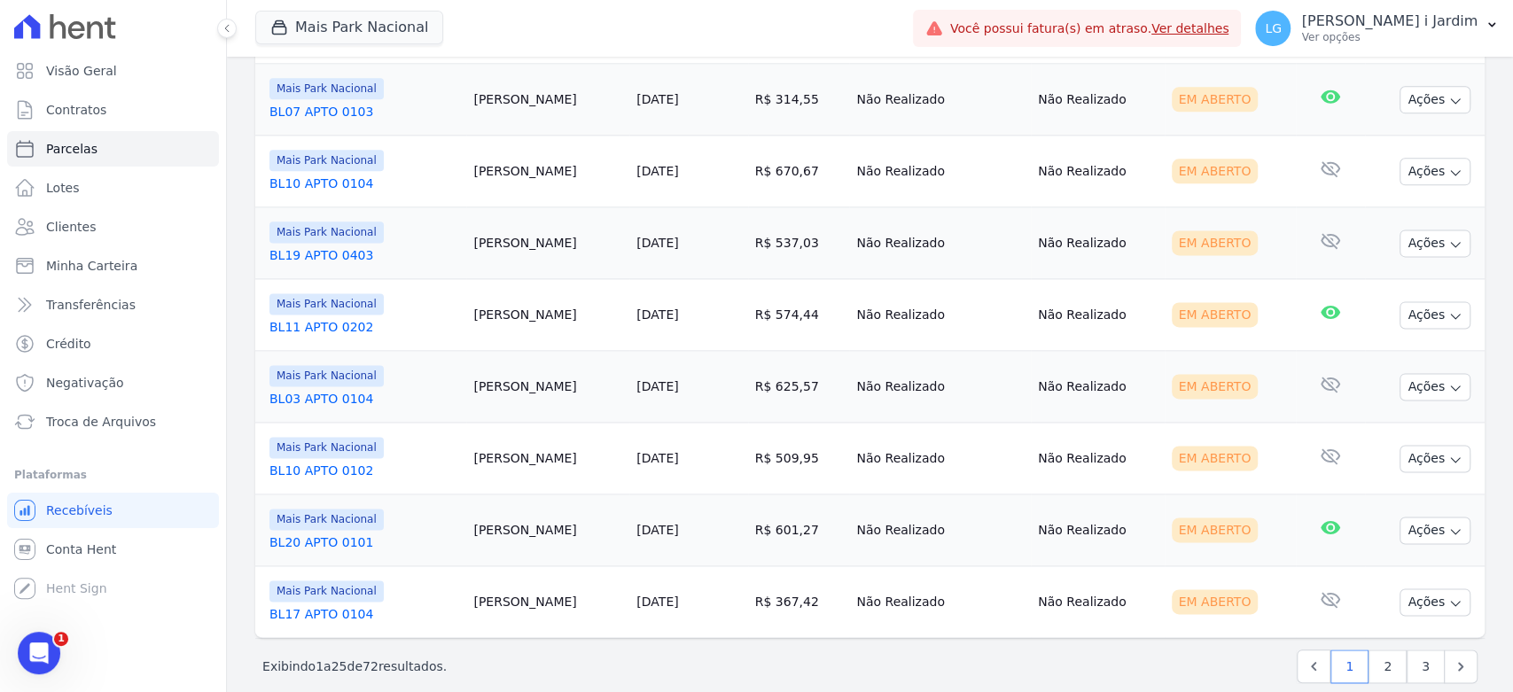
scroll to position [1553, 0]
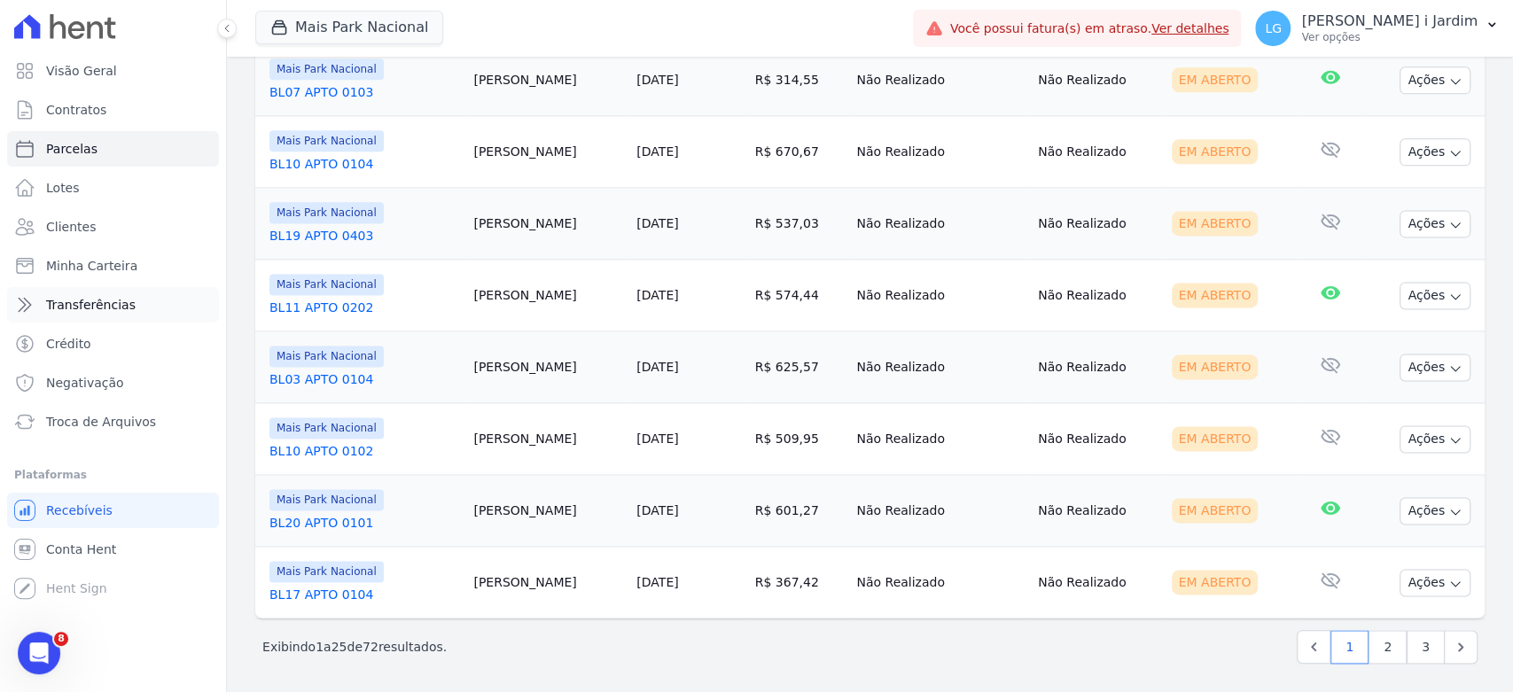
click at [149, 305] on link "Transferências" at bounding box center [113, 304] width 212 height 35
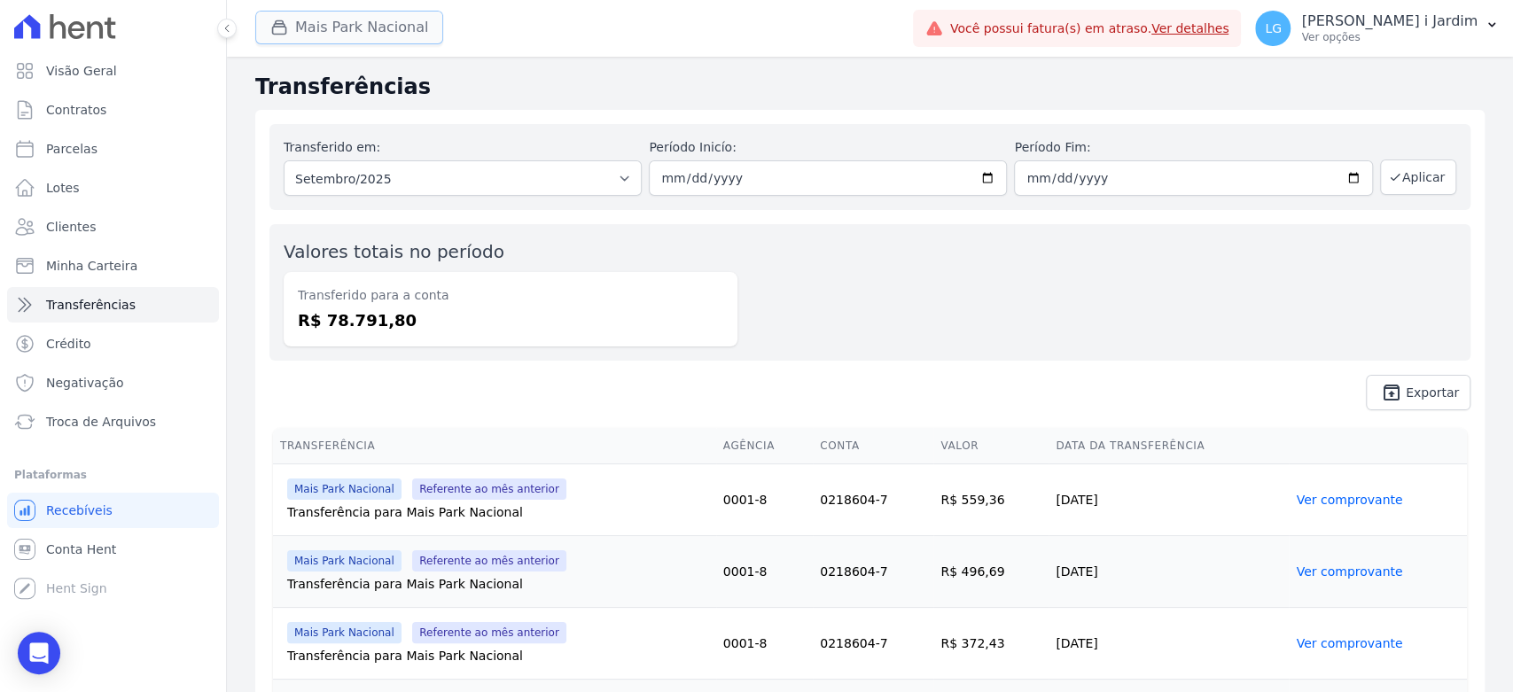
click at [400, 24] on button "Mais Park Nacional" at bounding box center [349, 28] width 188 height 34
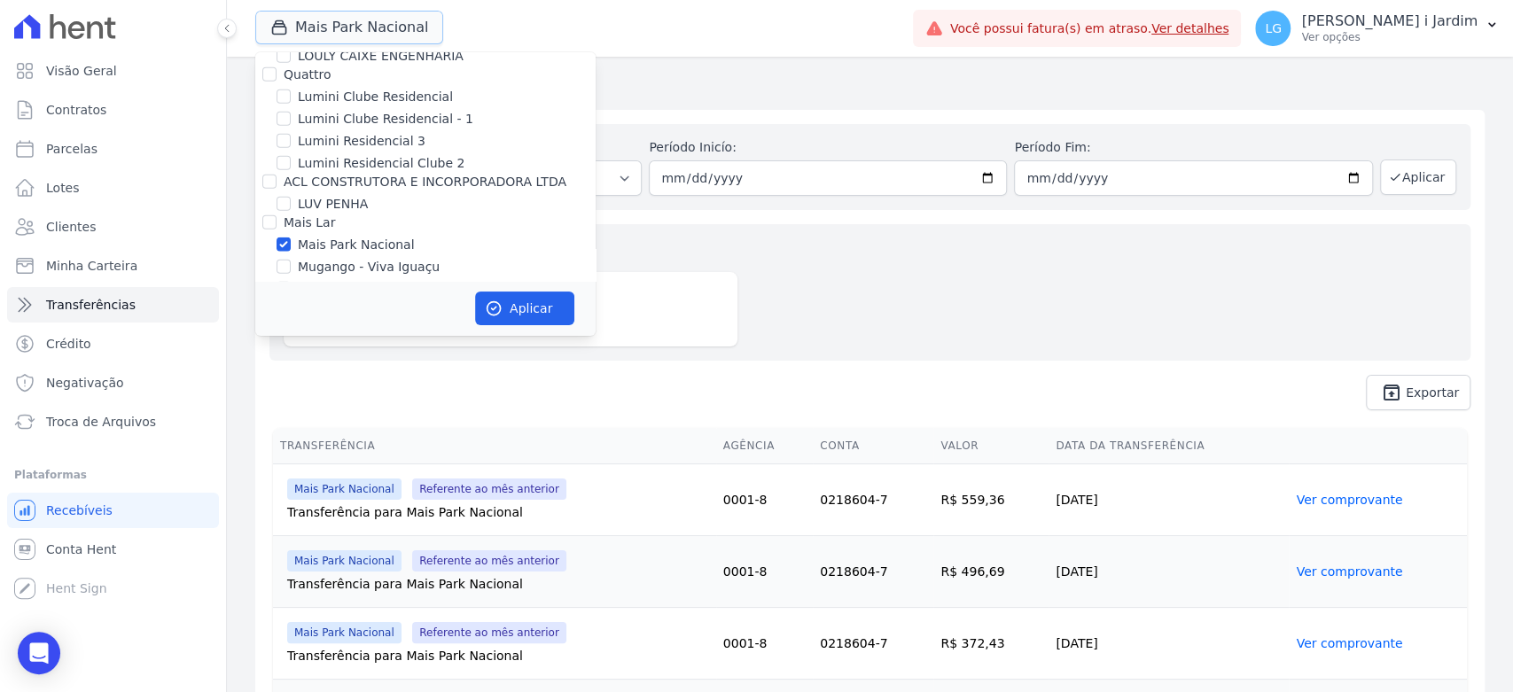
scroll to position [2955, 0]
click at [368, 237] on label "Mais Park Nacional" at bounding box center [356, 246] width 117 height 19
click at [291, 238] on input "Mais Park Nacional" at bounding box center [284, 245] width 14 height 14
checkbox input "false"
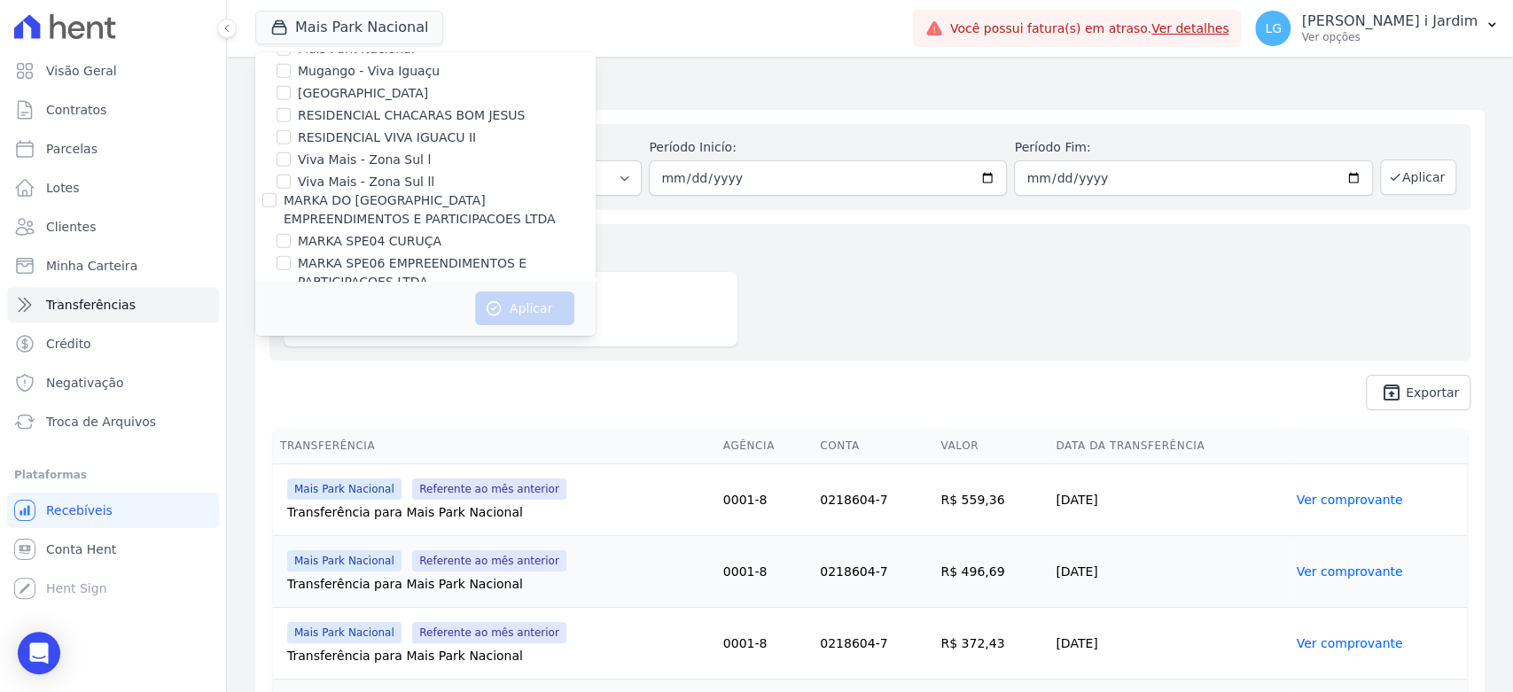
scroll to position [3250, 0]
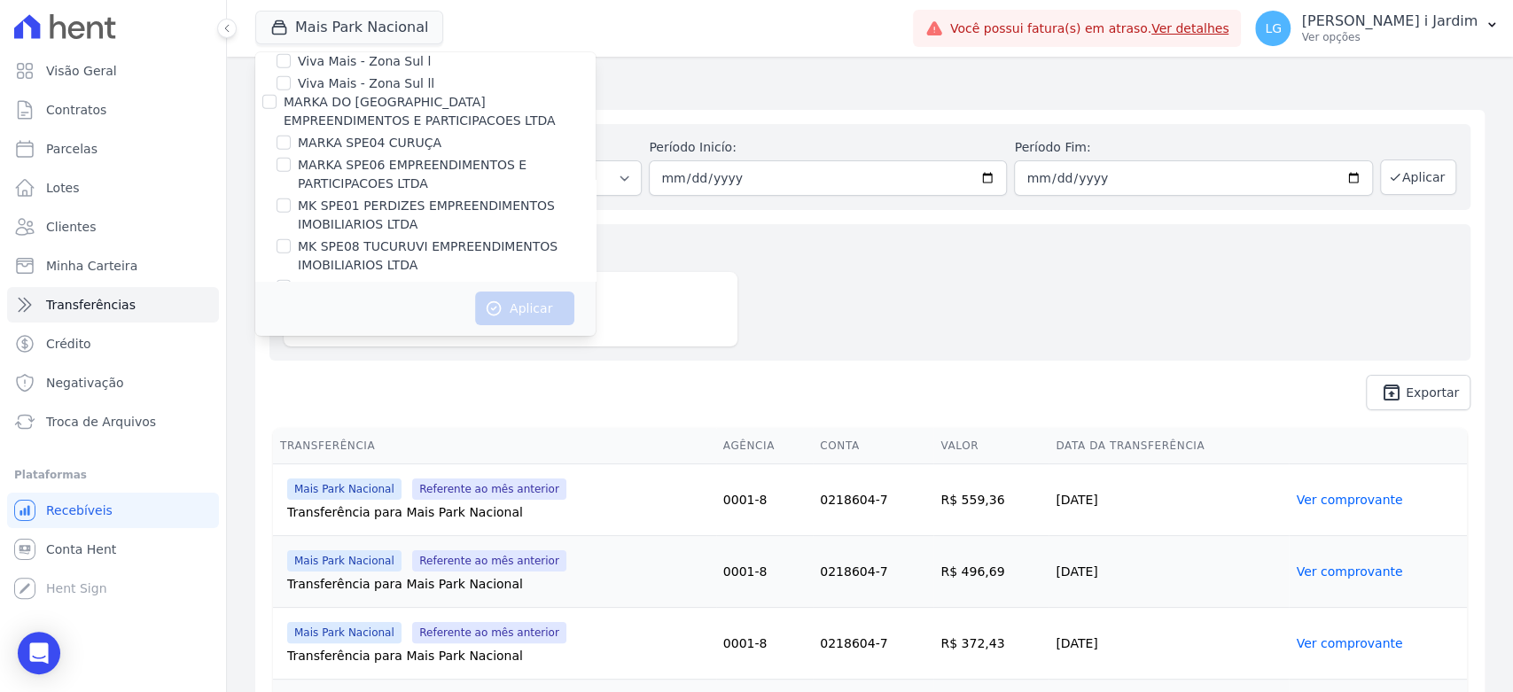
click at [400, 323] on label "MK SPE20 CANTIDIO" at bounding box center [361, 332] width 127 height 19
click at [291, 324] on input "MK SPE20 CANTIDIO" at bounding box center [284, 331] width 14 height 14
checkbox input "true"
click at [520, 311] on button "Aplicar" at bounding box center [524, 309] width 99 height 34
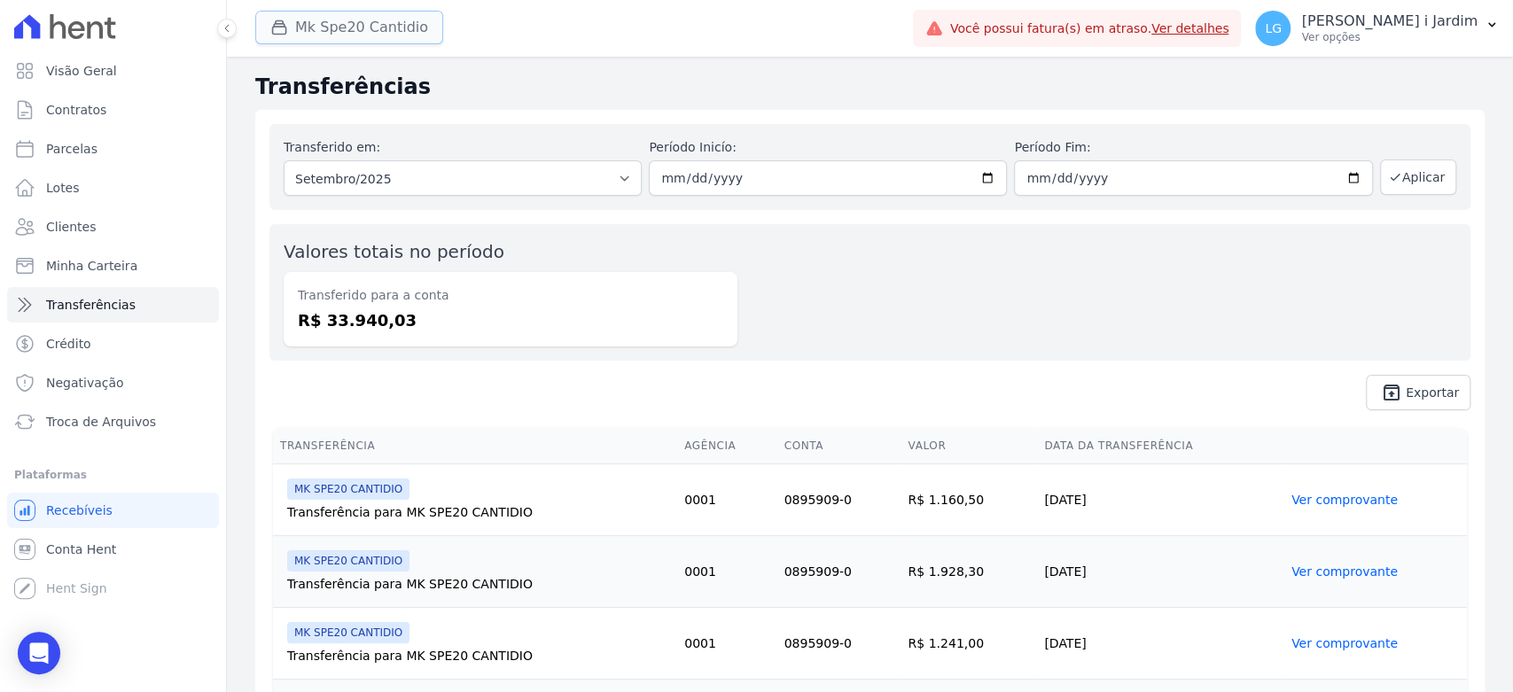
click at [328, 22] on button "Mk Spe20 Cantidio" at bounding box center [349, 28] width 188 height 34
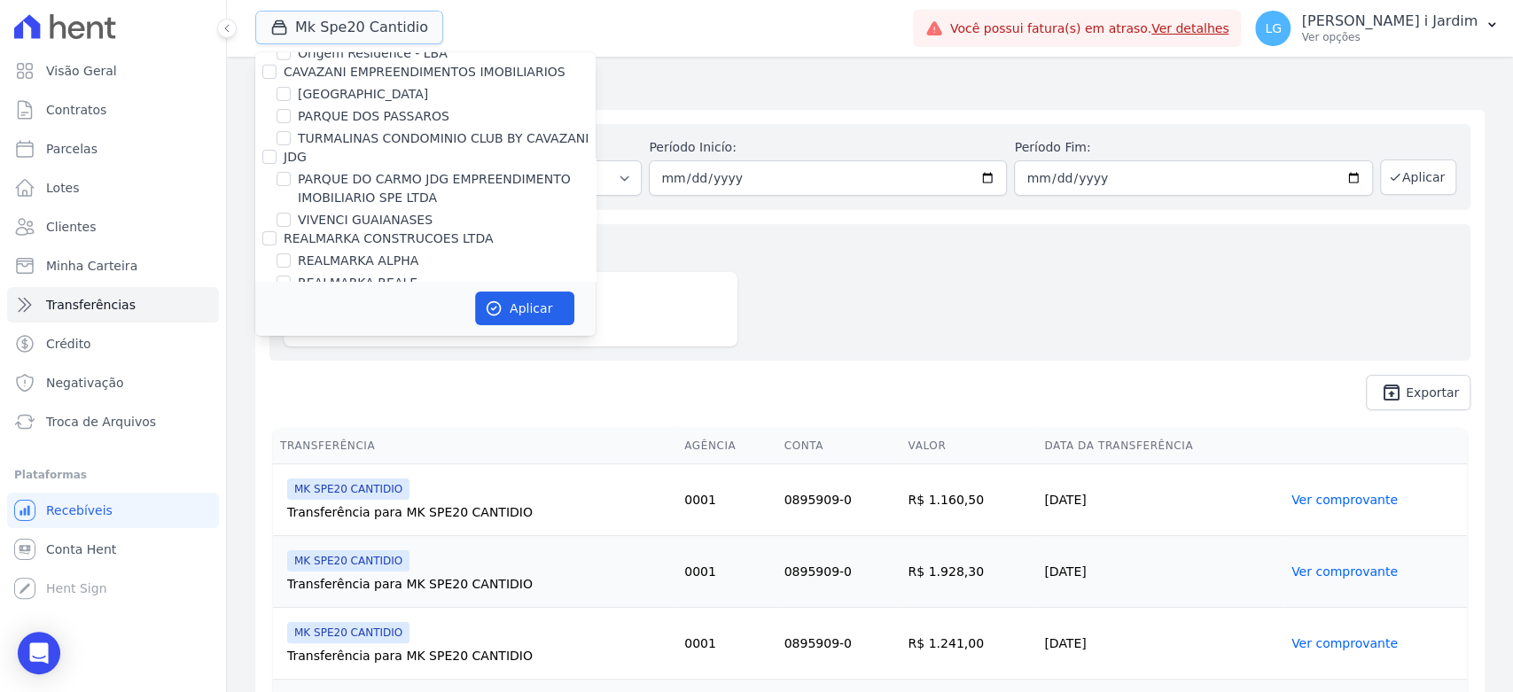
scroll to position [3257, 0]
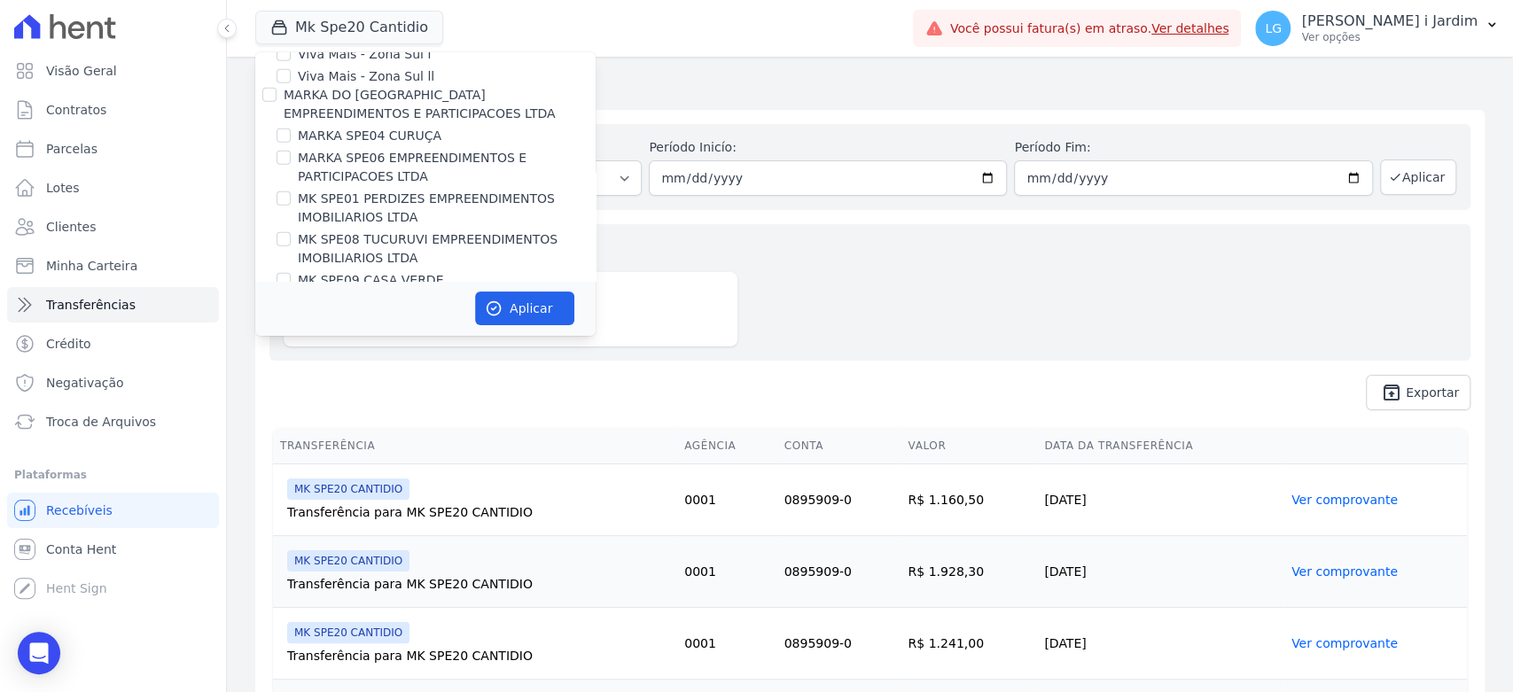
drag, startPoint x: 394, startPoint y: 191, endPoint x: 395, endPoint y: 175, distance: 16.0
click at [395, 316] on label "MK SPE20 CANTIDIO" at bounding box center [361, 325] width 127 height 19
click at [291, 317] on input "MK SPE20 CANTIDIO" at bounding box center [284, 324] width 14 height 14
checkbox input "false"
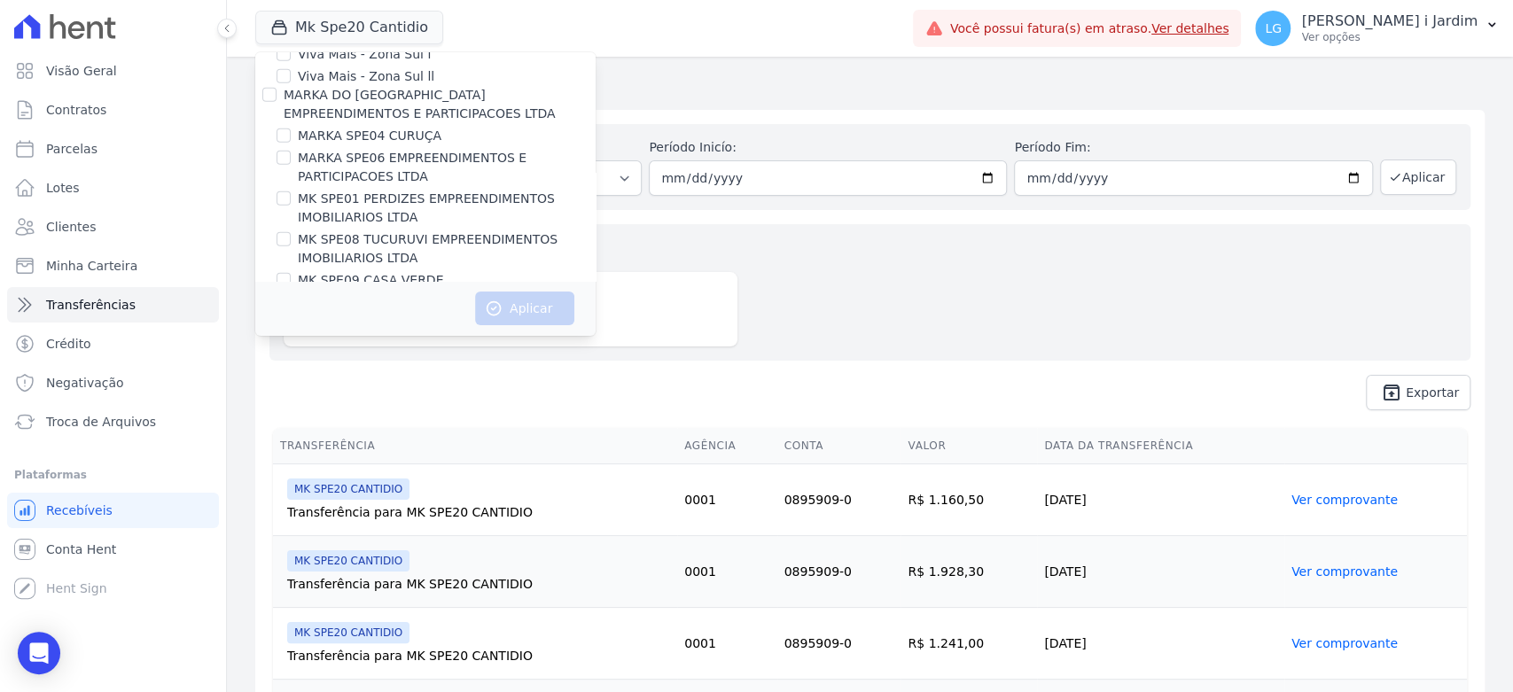
click at [393, 271] on label "MK SPE09 CASA VERDE" at bounding box center [370, 280] width 145 height 19
click at [291, 273] on input "MK SPE09 CASA VERDE" at bounding box center [284, 280] width 14 height 14
checkbox input "true"
click at [513, 318] on button "Aplicar" at bounding box center [524, 309] width 99 height 34
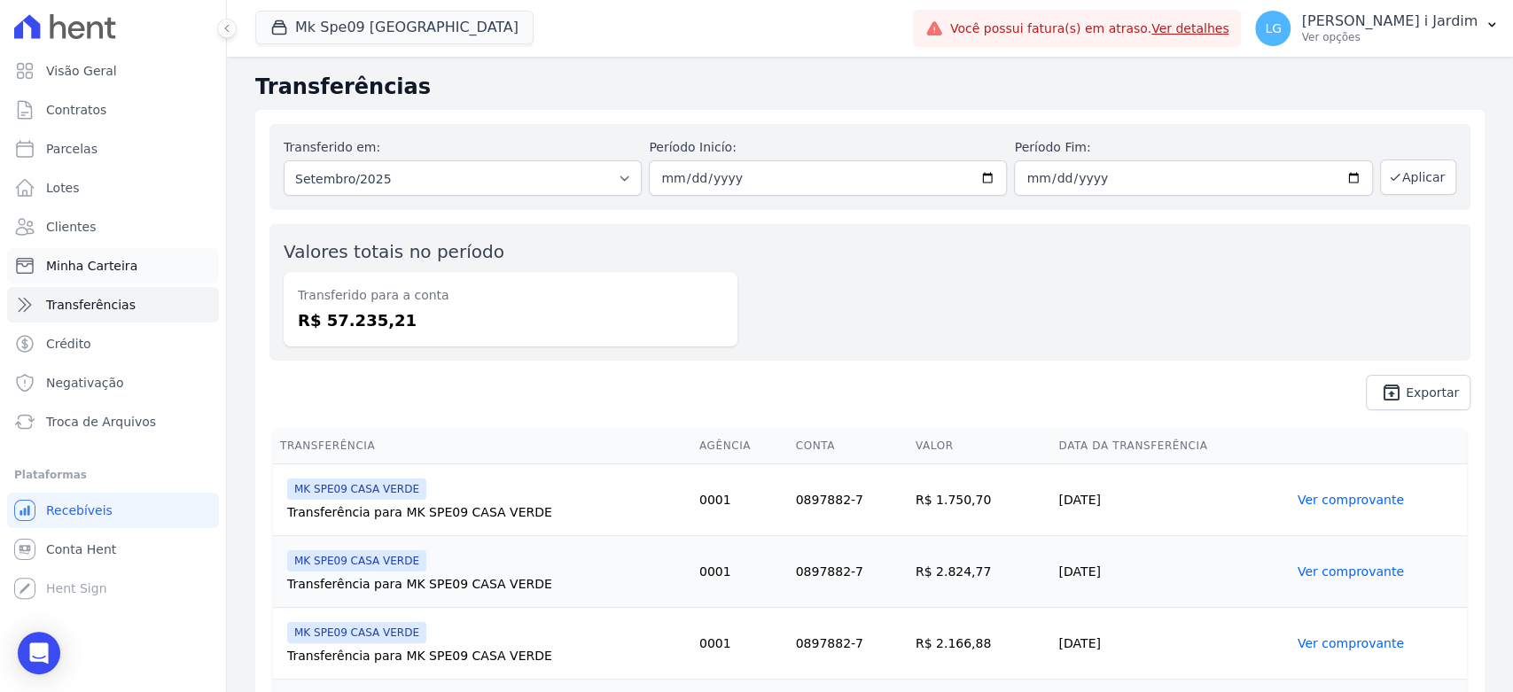
click at [129, 261] on link "Minha Carteira" at bounding box center [113, 265] width 212 height 35
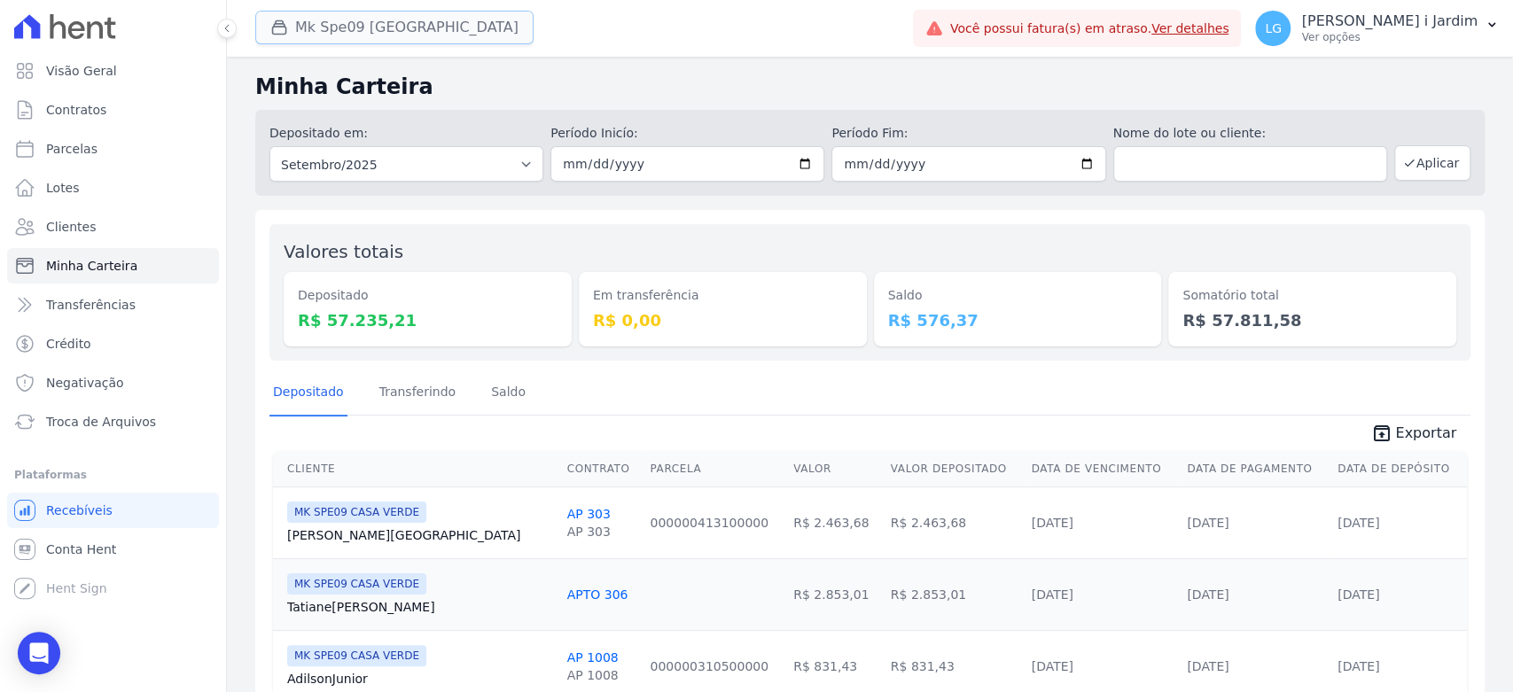
click at [371, 30] on button "Mk Spe09 [GEOGRAPHIC_DATA]" at bounding box center [394, 28] width 278 height 34
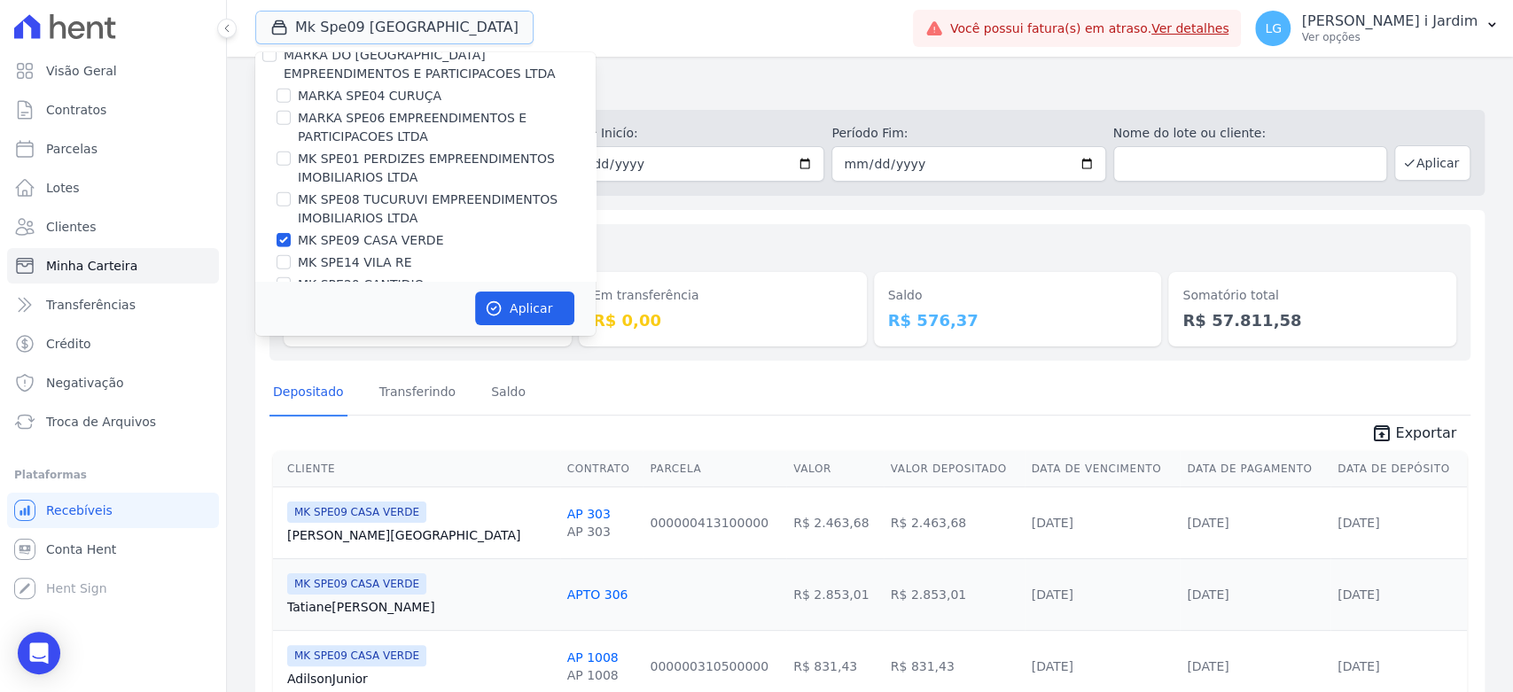
scroll to position [3250, 0]
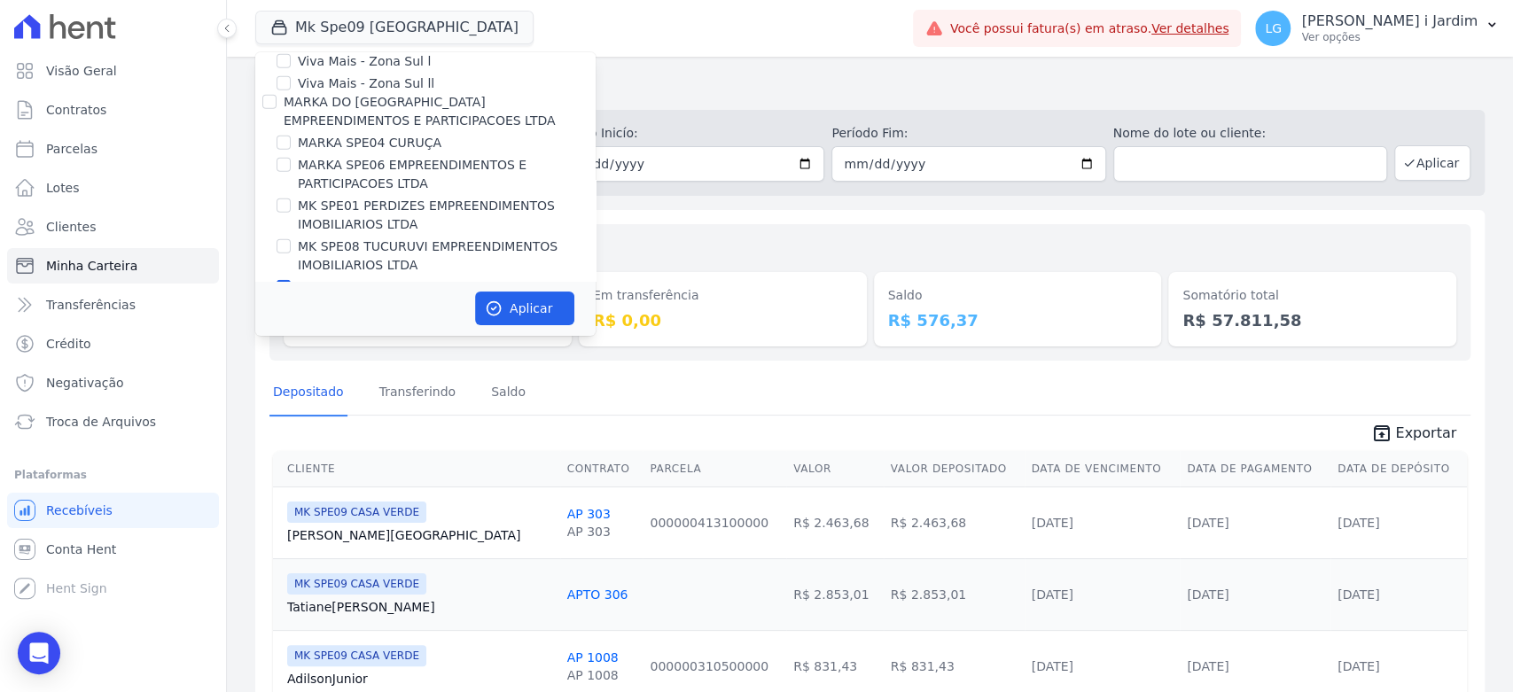
click at [407, 278] on label "MK SPE09 CASA VERDE" at bounding box center [370, 287] width 145 height 19
click at [291, 280] on input "MK SPE09 CASA VERDE" at bounding box center [284, 287] width 14 height 14
checkbox input "false"
click at [418, 238] on label "MK SPE08 TUCURUVI EMPREENDIMENTOS IMOBILIARIOS LTDA" at bounding box center [447, 256] width 298 height 37
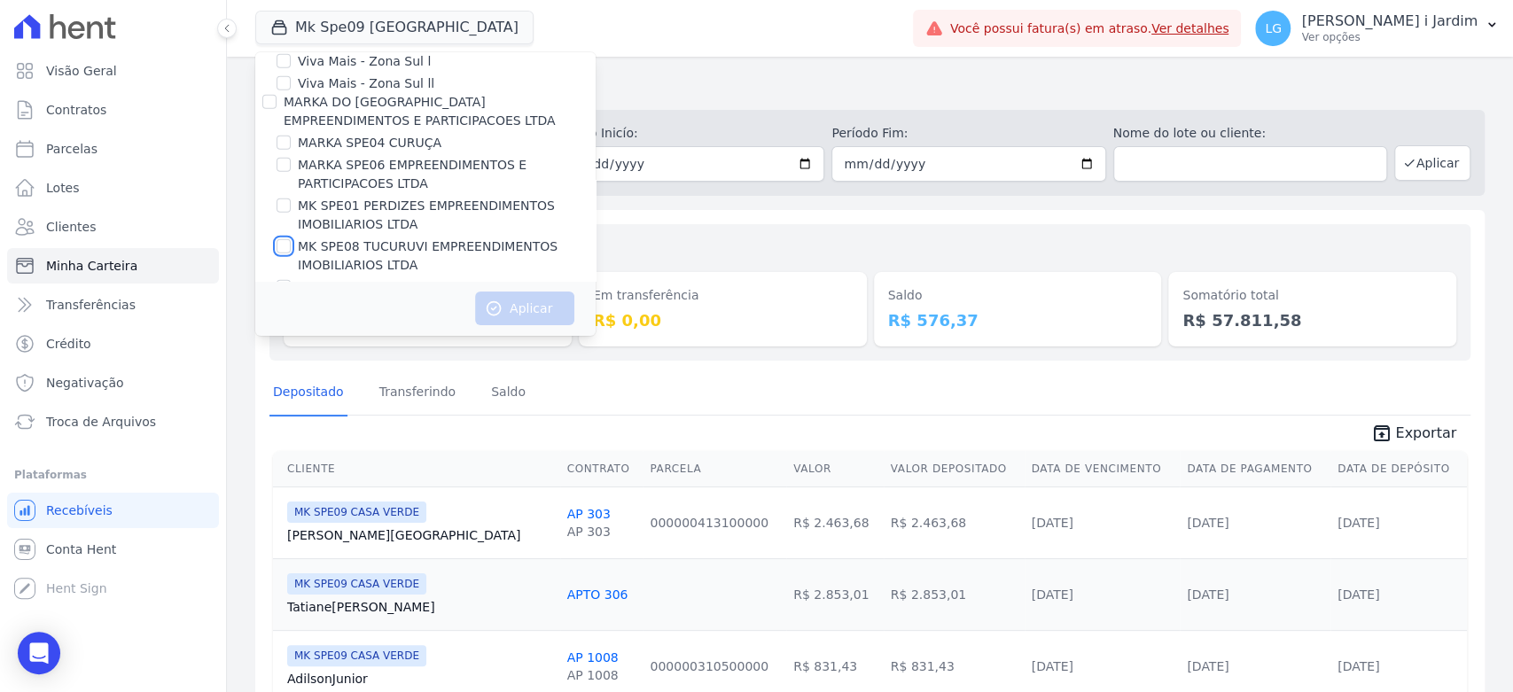
click at [291, 239] on input "MK SPE08 TUCURUVI EMPREENDIMENTOS IMOBILIARIOS LTDA" at bounding box center [284, 246] width 14 height 14
checkbox input "true"
click at [529, 317] on button "Aplicar" at bounding box center [524, 309] width 99 height 34
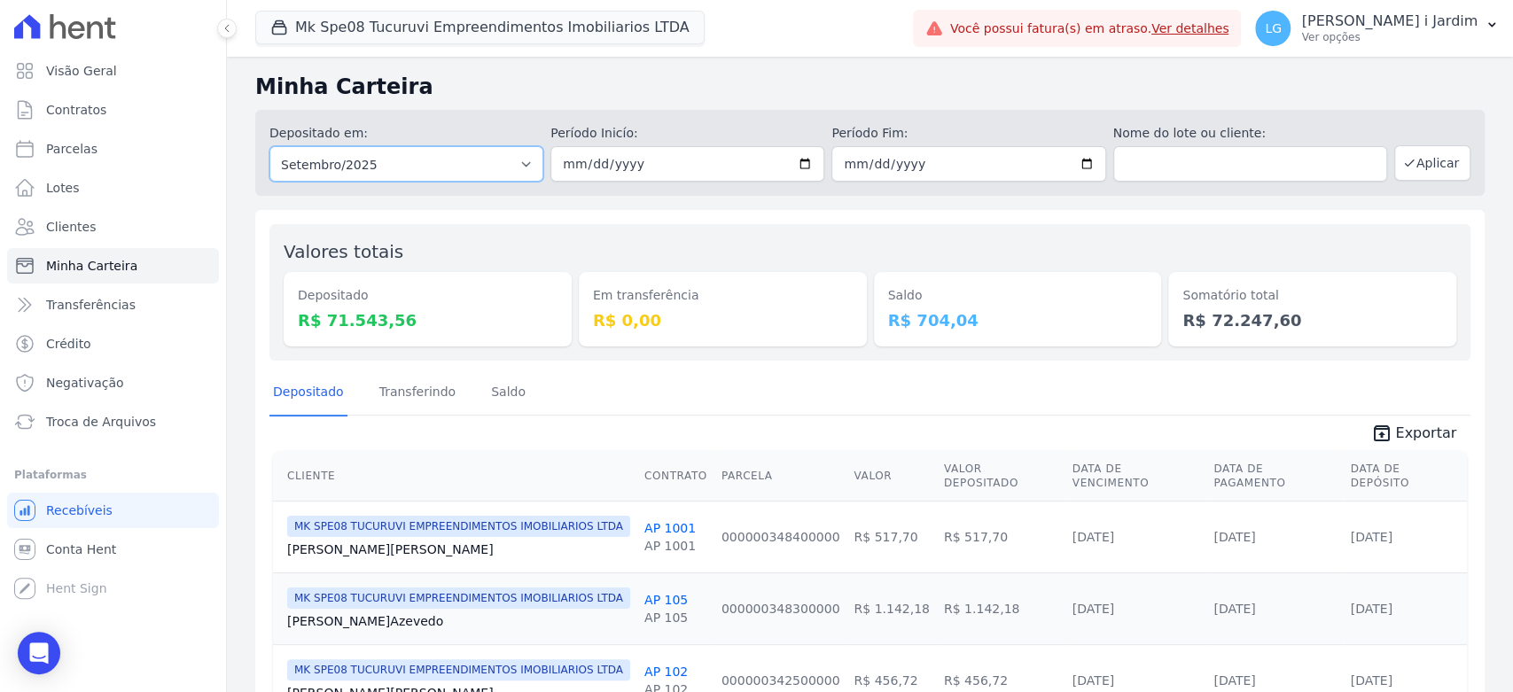
click at [446, 161] on select "Todos os meses Janeiro/2025 Fevereiro/2025 Março/2025 Abril/2025 Maio/2025 Junh…" at bounding box center [407, 163] width 274 height 35
click at [582, 40] on button "Mk Spe08 Tucuruvi Empreendimentos Imobiliarios LTDA" at bounding box center [479, 28] width 449 height 34
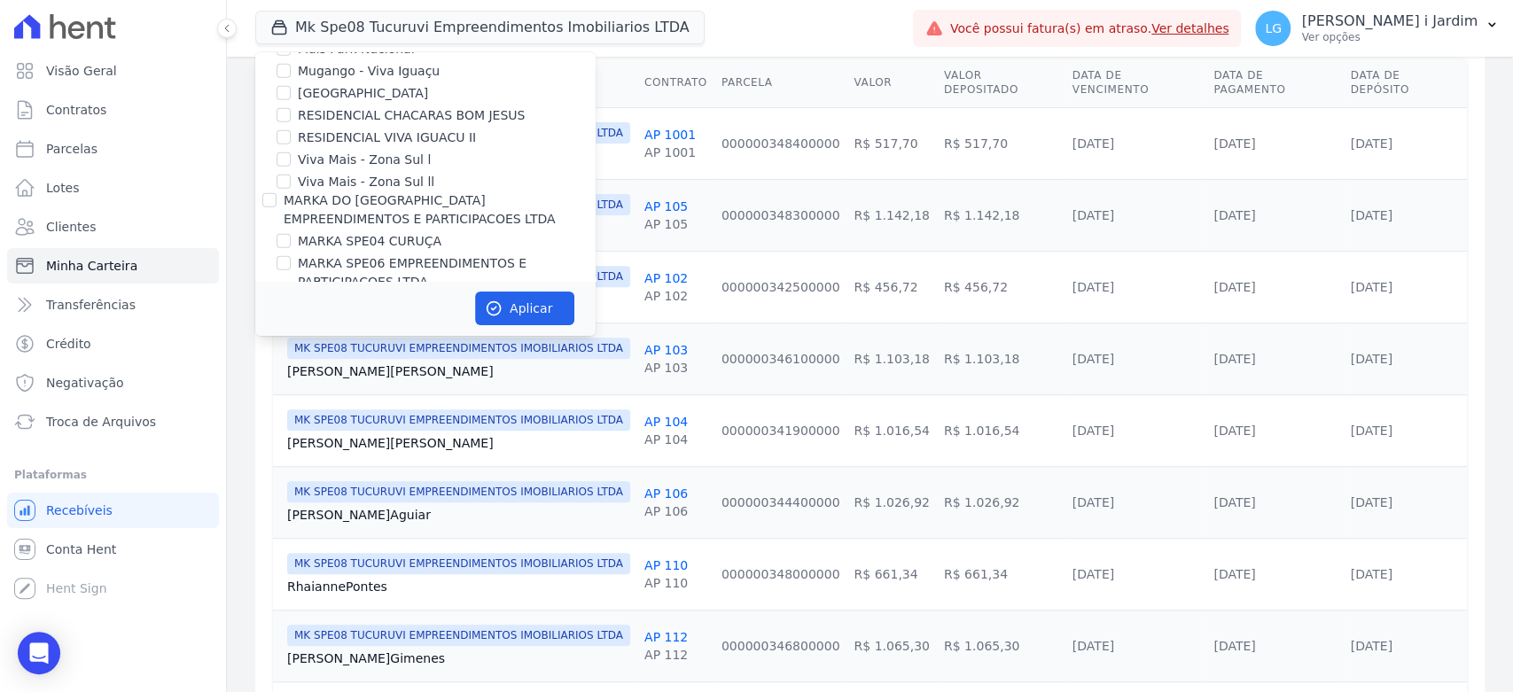
click at [411, 336] on label "MK SPE08 TUCURUVI EMPREENDIMENTOS IMOBILIARIOS LTDA" at bounding box center [447, 354] width 298 height 37
click at [291, 338] on input "MK SPE08 TUCURUVI EMPREENDIMENTOS IMOBILIARIOS LTDA" at bounding box center [284, 345] width 14 height 14
checkbox input "false"
drag, startPoint x: 403, startPoint y: 92, endPoint x: 442, endPoint y: 172, distance: 88.4
click at [403, 232] on label "MARKA SPE04 CURUÇA" at bounding box center [370, 241] width 144 height 19
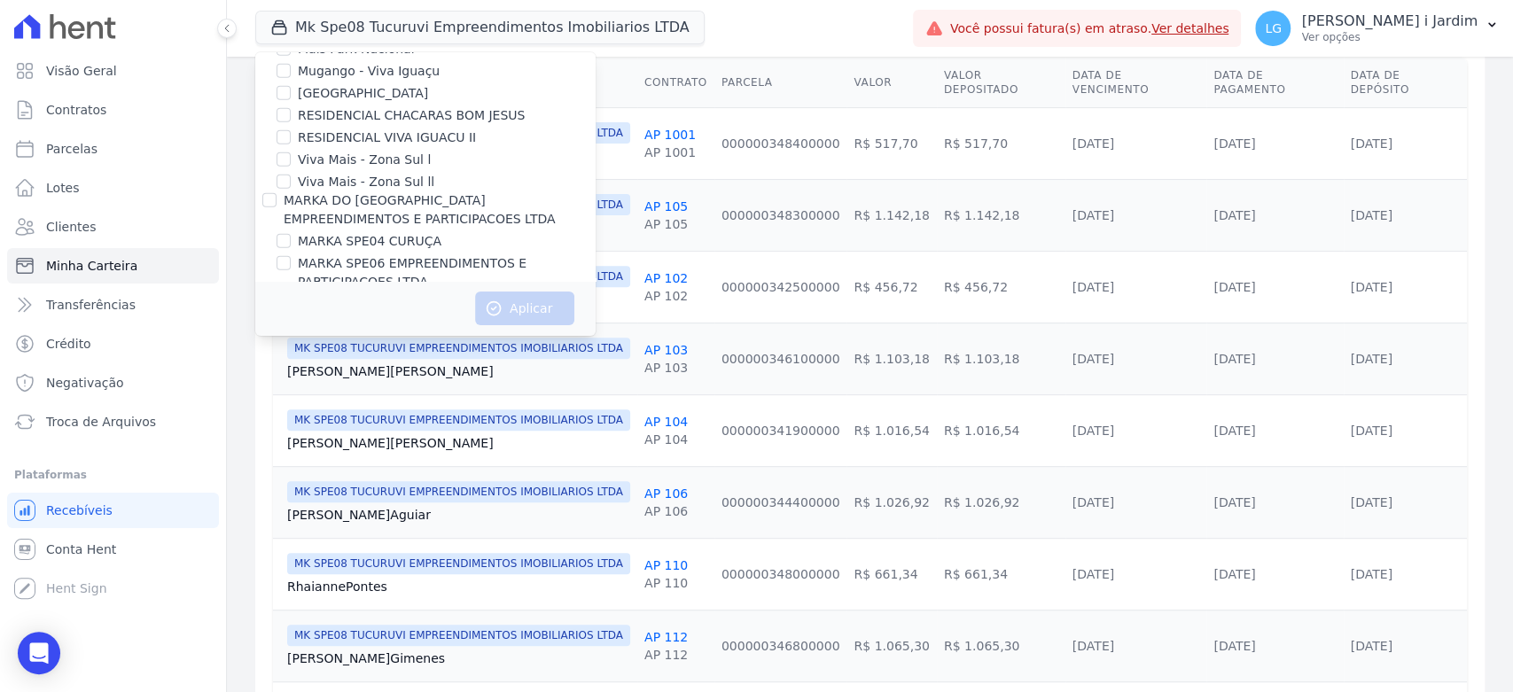
click at [291, 234] on input "MARKA SPE04 CURUÇA" at bounding box center [284, 241] width 14 height 14
checkbox input "true"
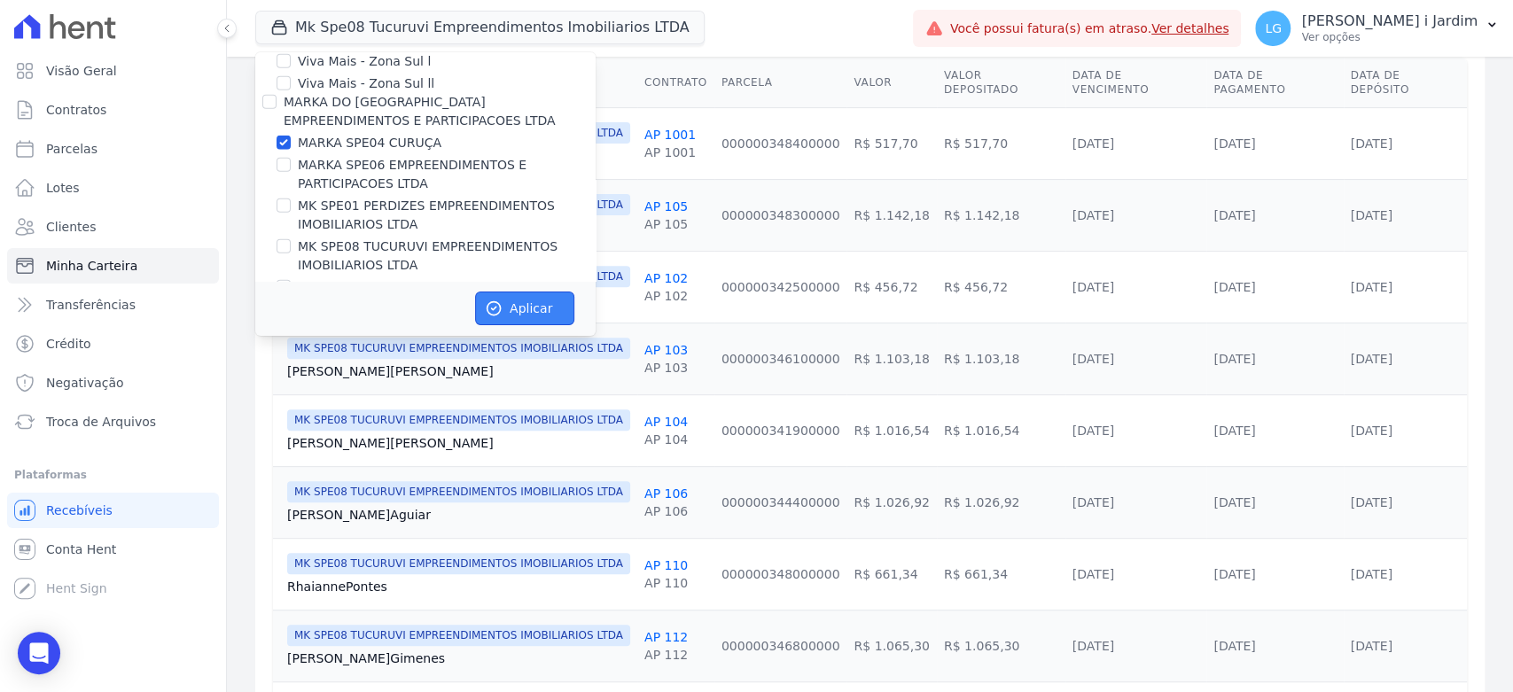
click at [538, 307] on button "Aplicar" at bounding box center [524, 309] width 99 height 34
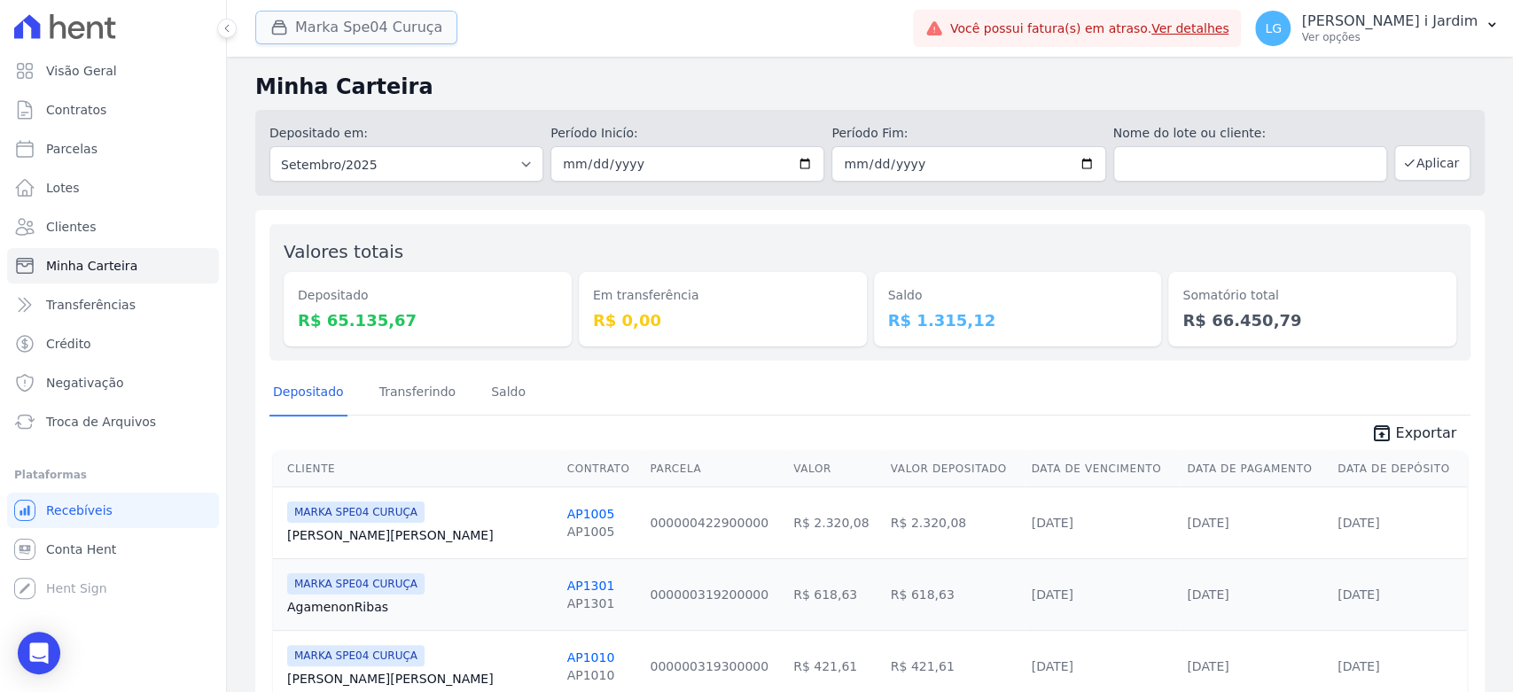
click at [316, 39] on button "Marka Spe04 Curuça" at bounding box center [356, 28] width 202 height 34
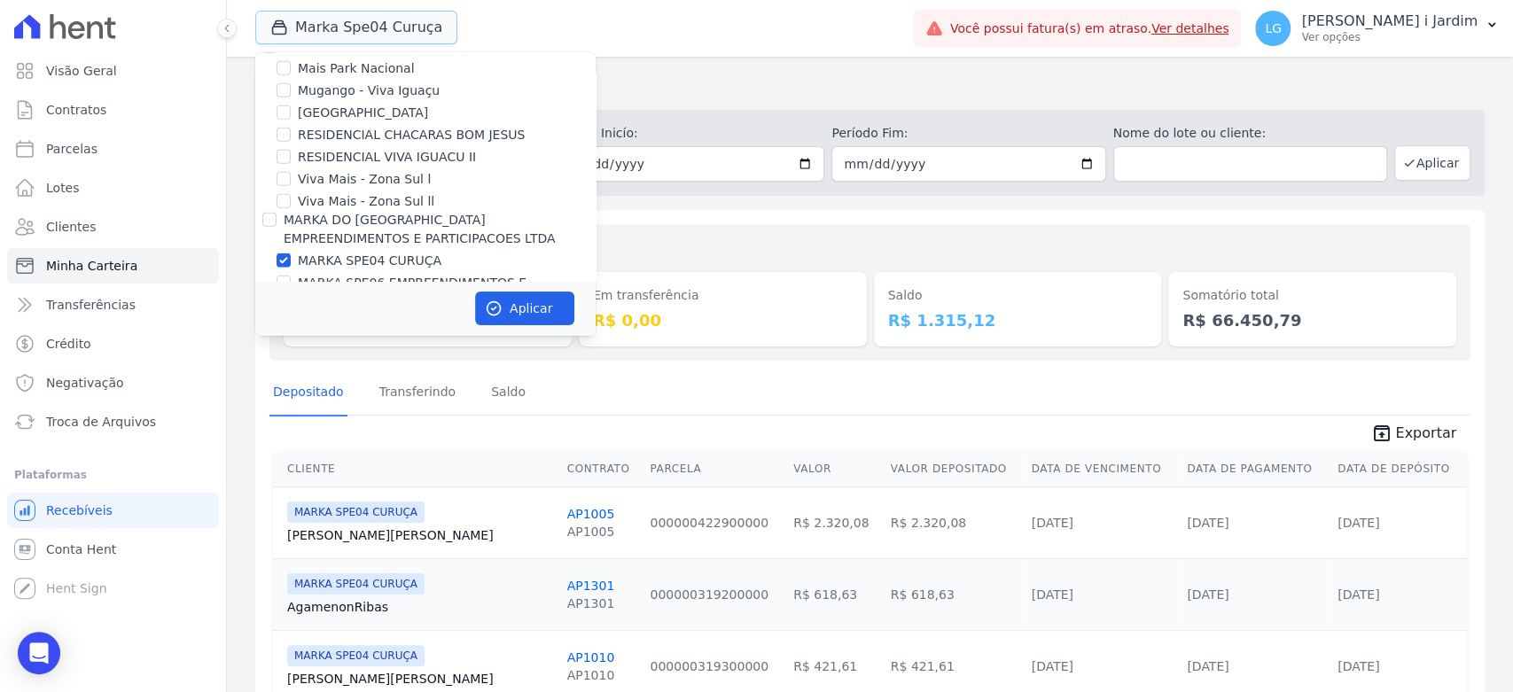
scroll to position [3053, 0]
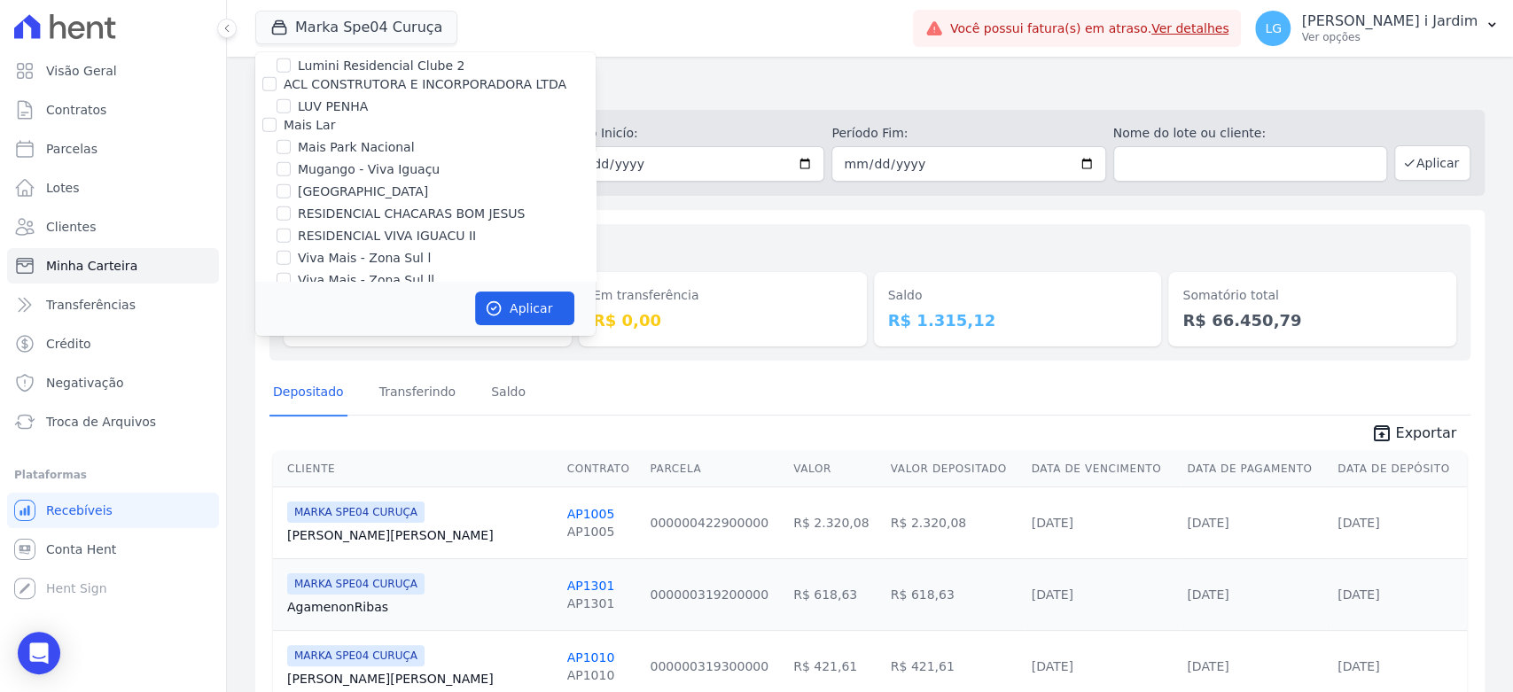
click at [372, 331] on label "MARKA SPE04 CURUÇA" at bounding box center [370, 340] width 144 height 19
click at [291, 332] on input "MARKA SPE04 CURUÇA" at bounding box center [284, 339] width 14 height 14
checkbox input "false"
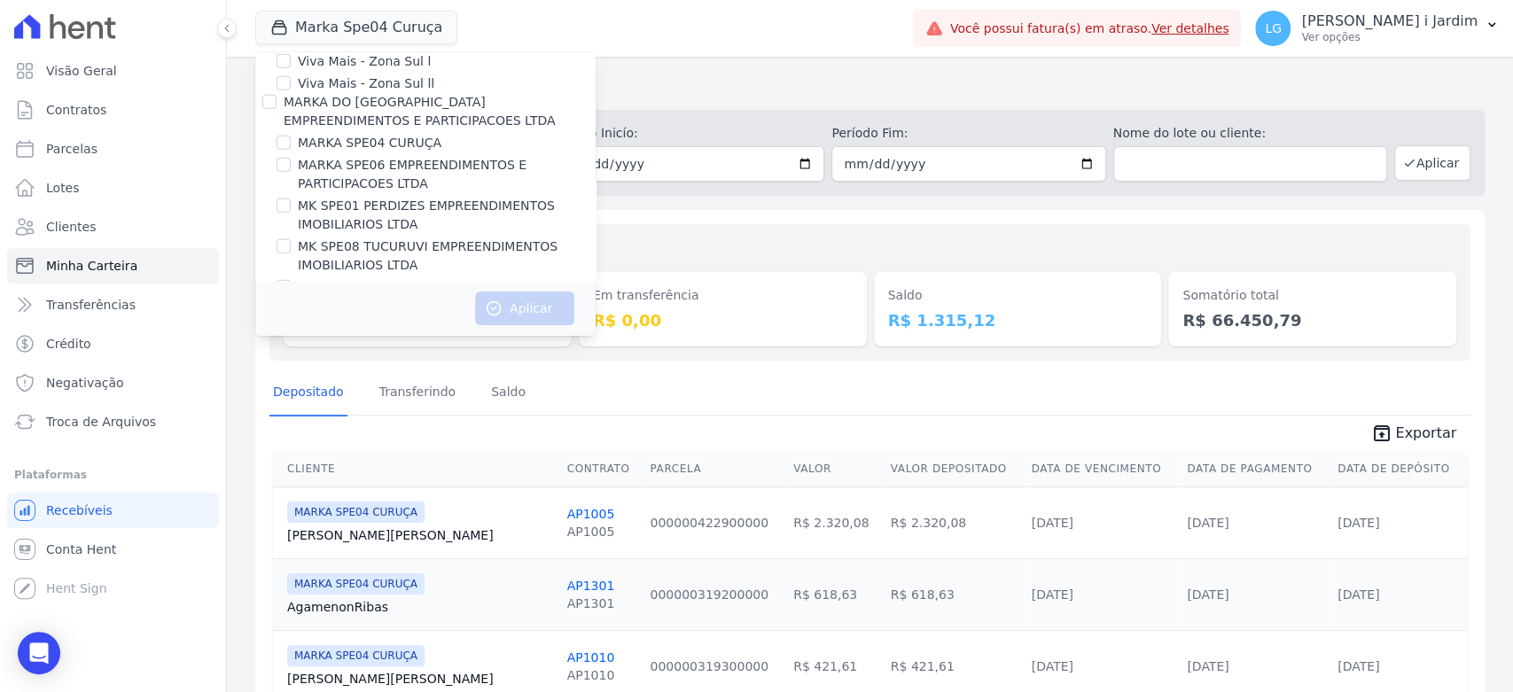
scroll to position [3152, 0]
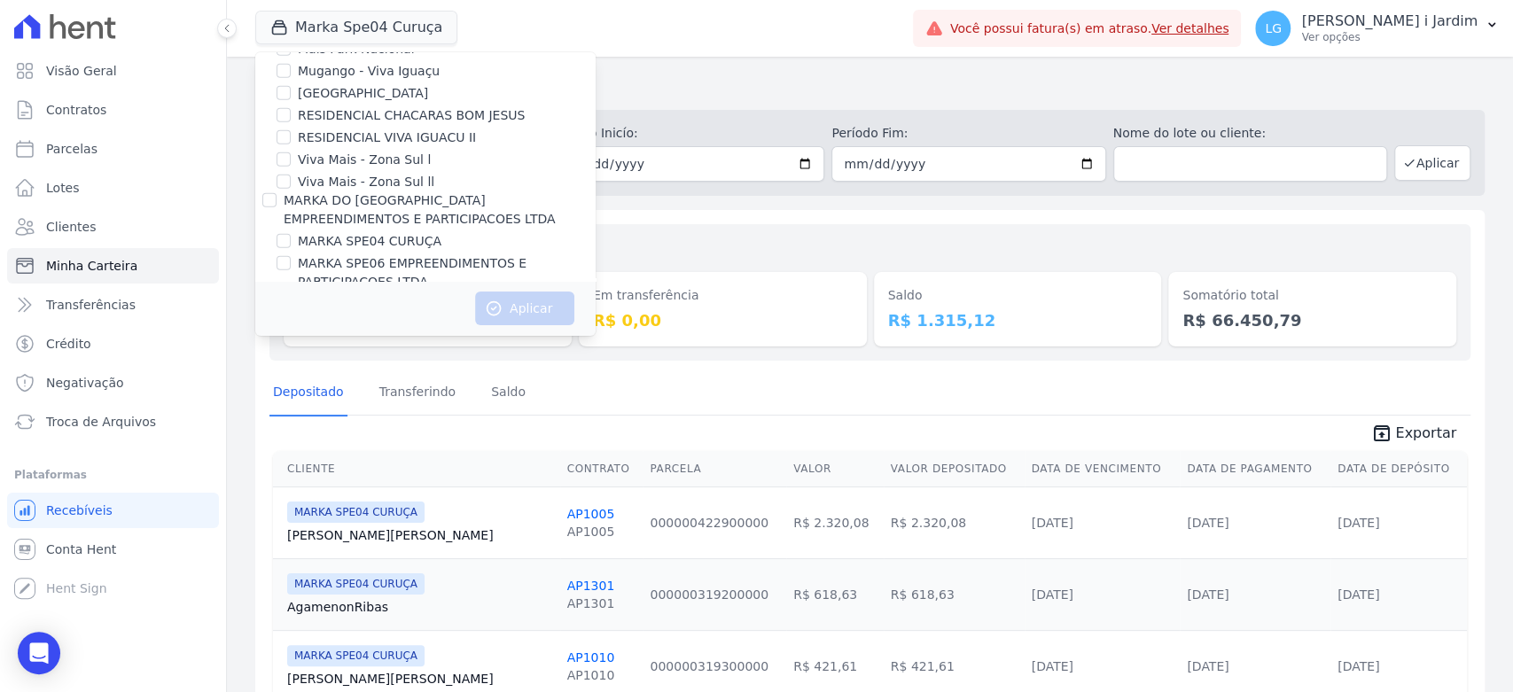
click at [390, 254] on label "MARKA SPE06 EMPREENDIMENTOS E PARTICIPACOES LTDA" at bounding box center [447, 272] width 298 height 37
click at [291, 256] on input "MARKA SPE06 EMPREENDIMENTOS E PARTICIPACOES LTDA" at bounding box center [284, 263] width 14 height 14
checkbox input "true"
click at [489, 301] on icon "button" at bounding box center [494, 309] width 18 height 18
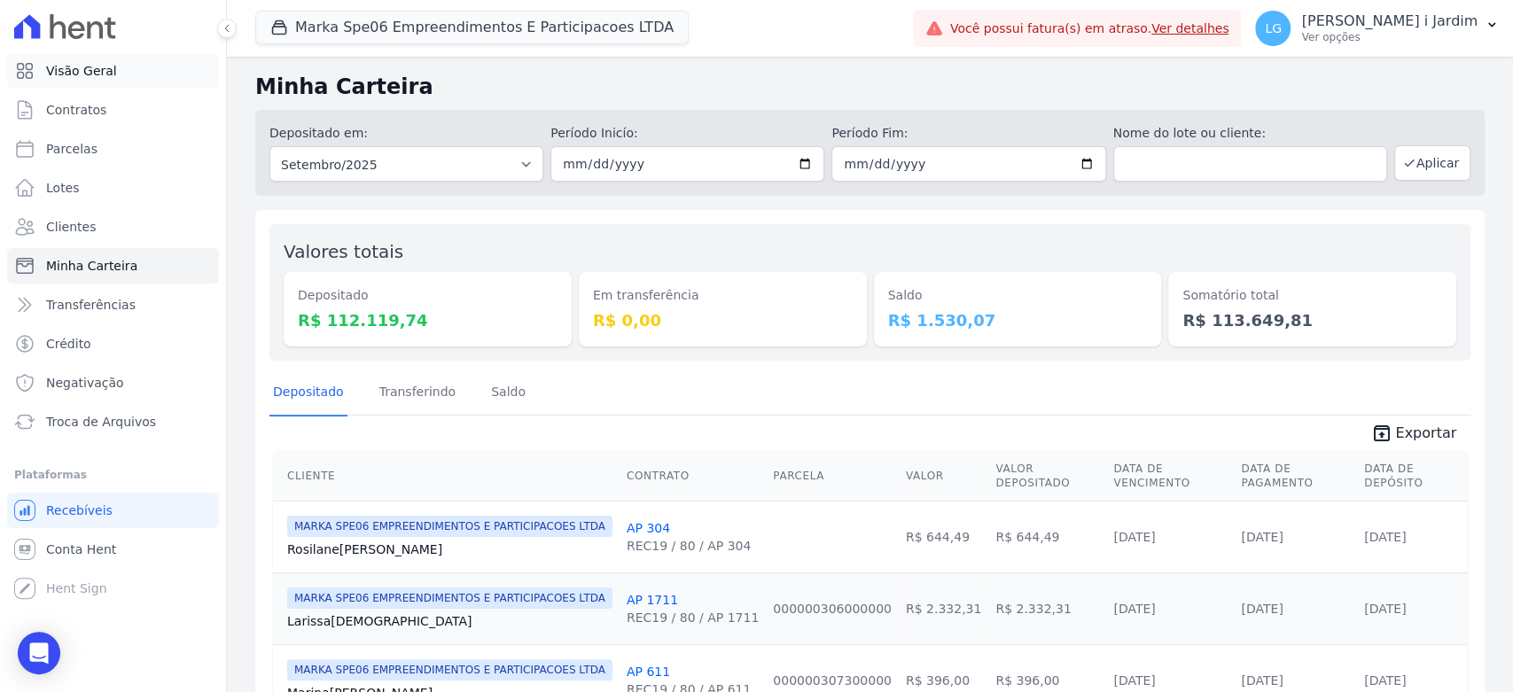
click at [117, 77] on link "Visão Geral" at bounding box center [113, 70] width 212 height 35
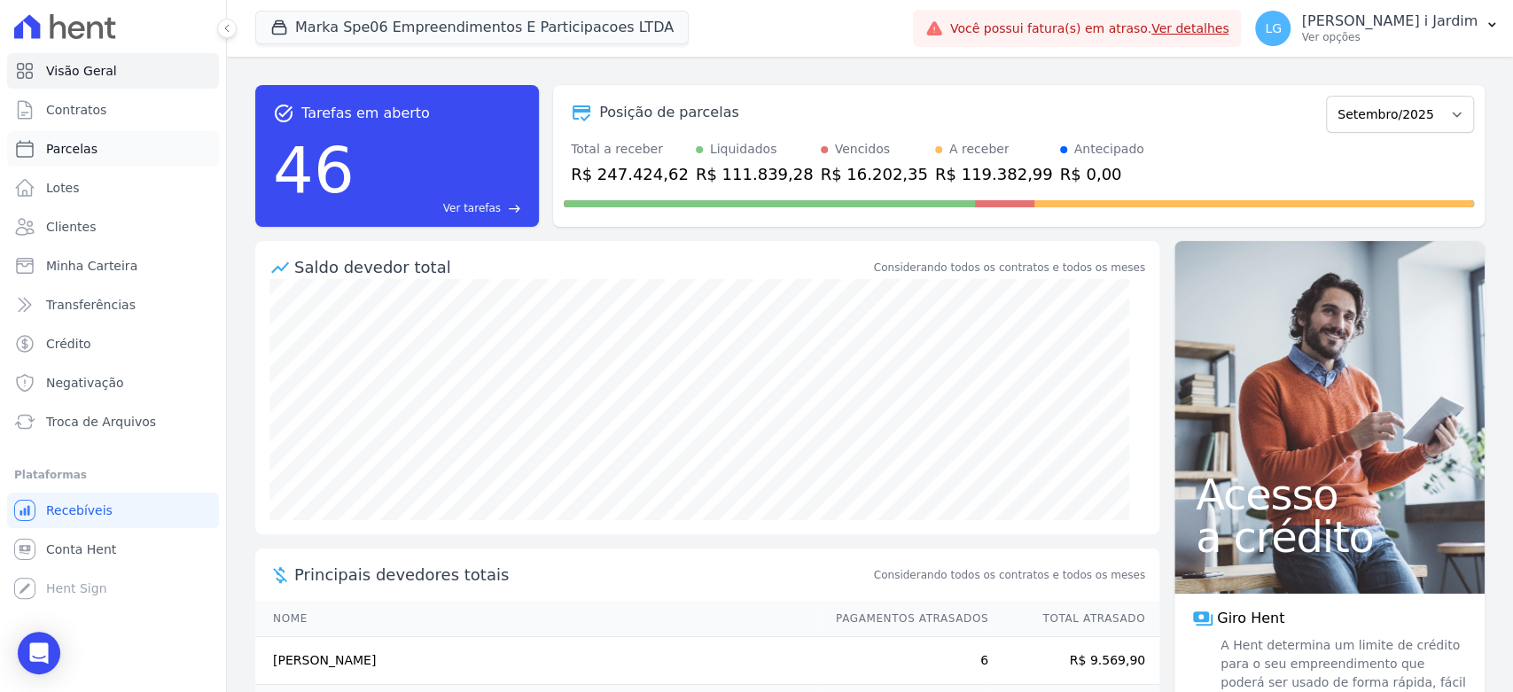
click at [216, 161] on link "Parcelas" at bounding box center [113, 148] width 212 height 35
select select
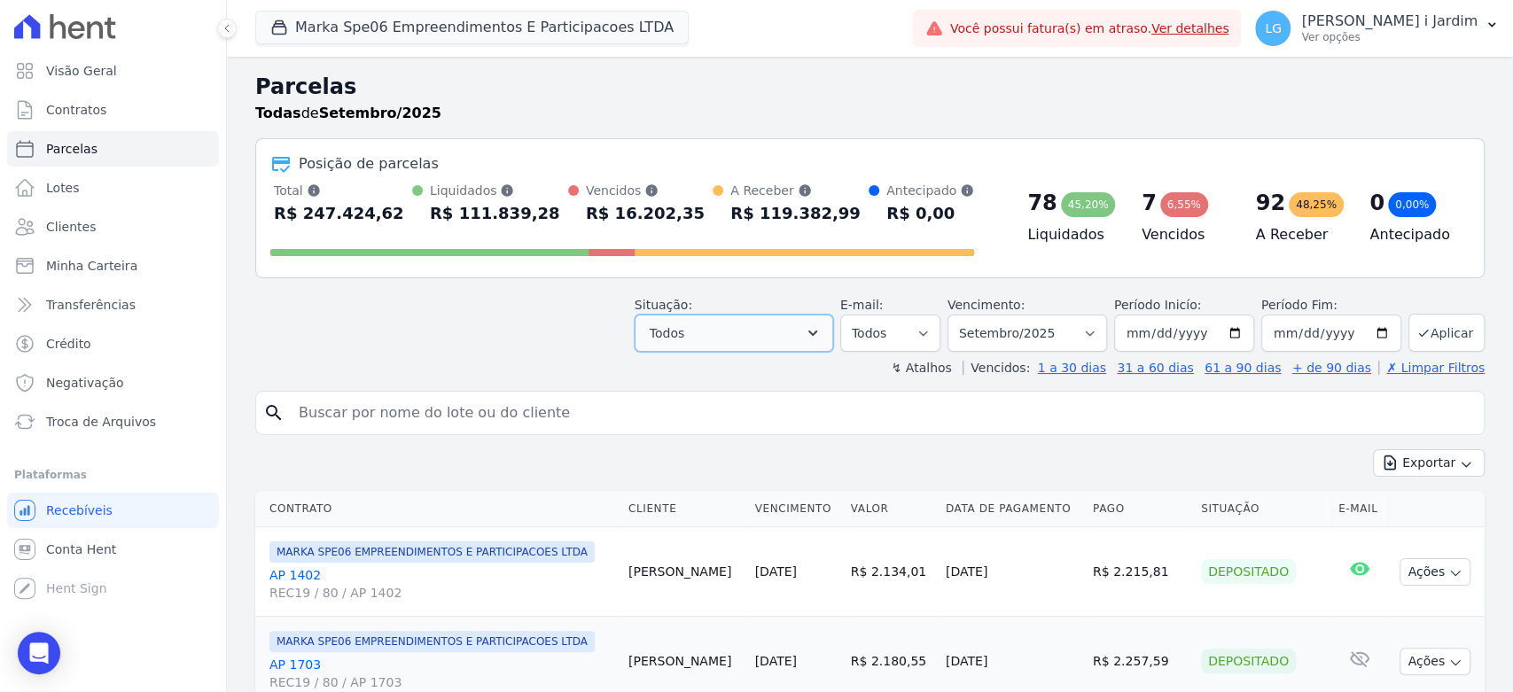
click at [724, 323] on button "Todos" at bounding box center [734, 333] width 199 height 37
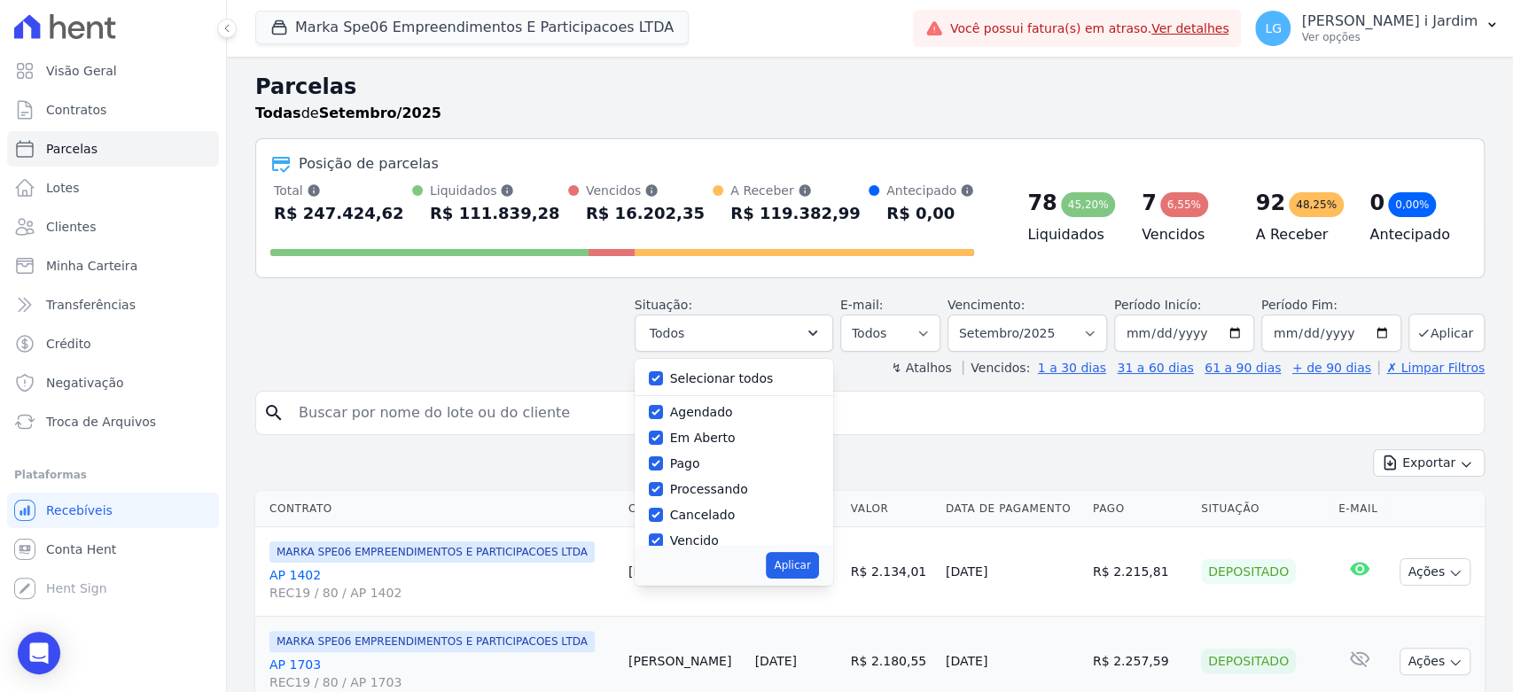
click at [707, 382] on label "Selecionar todos" at bounding box center [722, 378] width 104 height 14
click at [663, 382] on input "Selecionar todos" at bounding box center [656, 378] width 14 height 14
checkbox input "false"
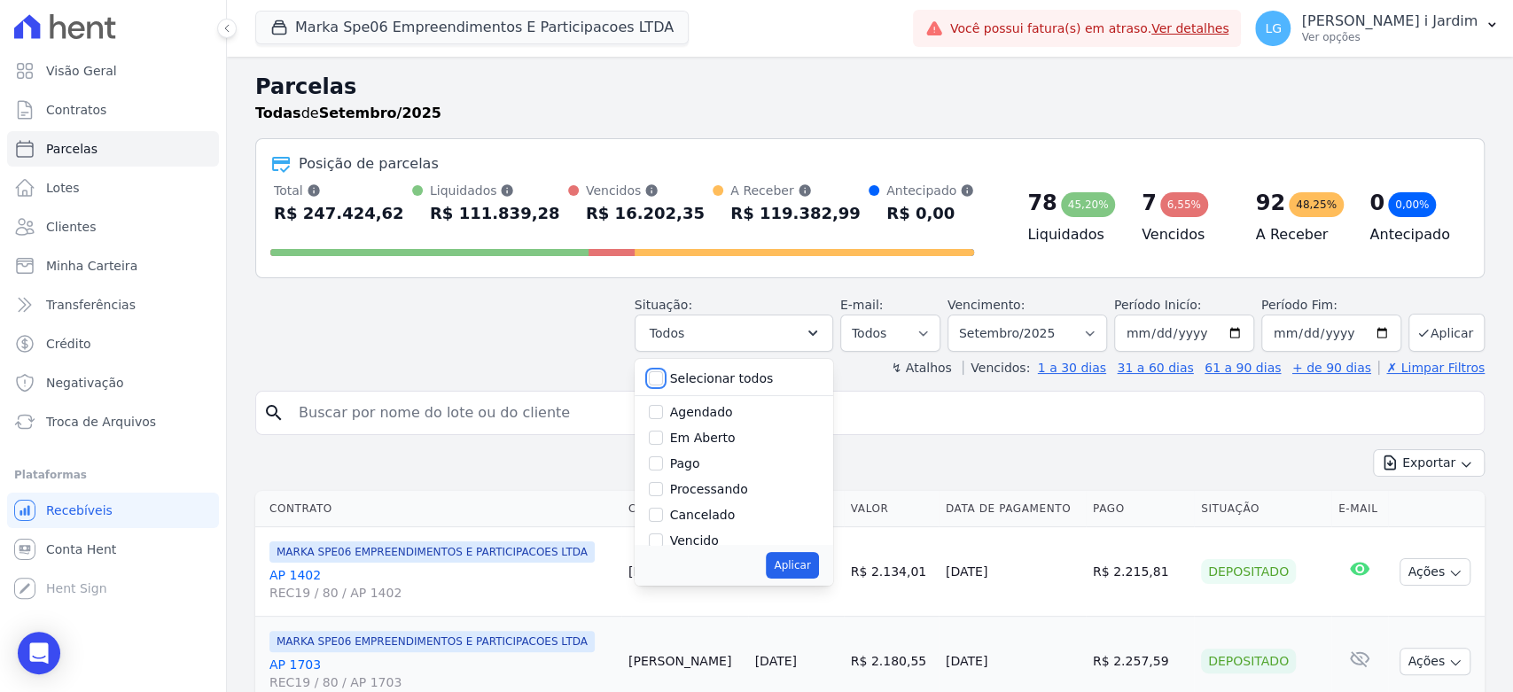
checkbox input "false"
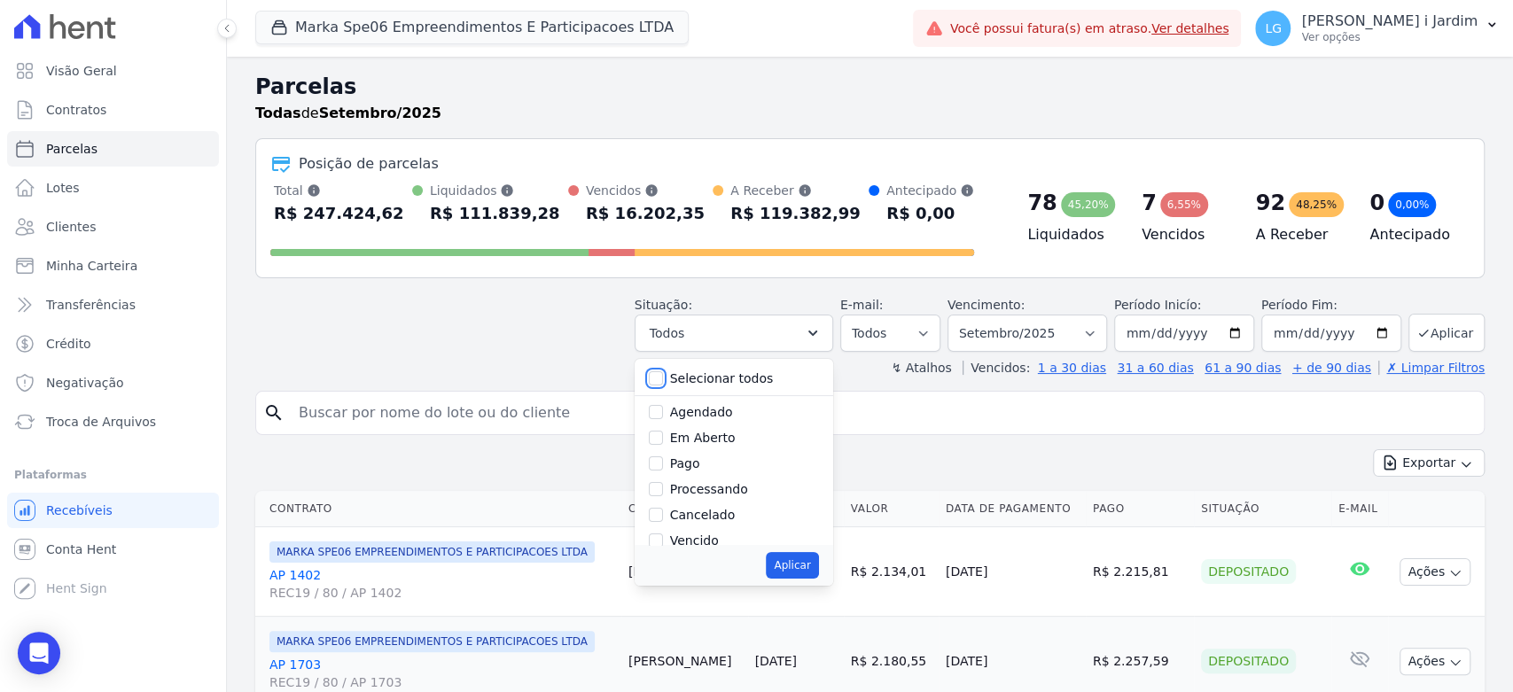
checkbox input "false"
click at [712, 447] on div "Em Aberto" at bounding box center [734, 439] width 170 height 26
click at [695, 443] on label "Em Aberto" at bounding box center [703, 438] width 66 height 14
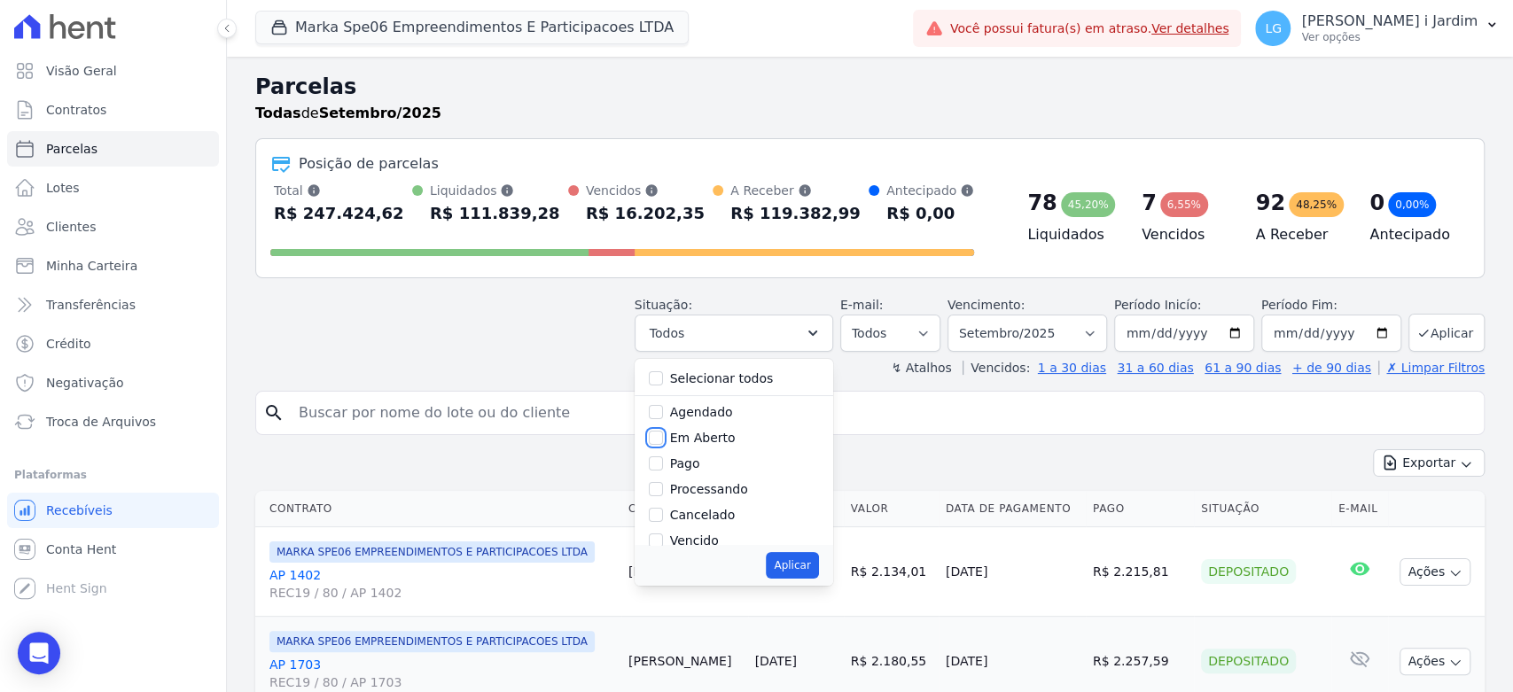
click at [663, 443] on input "Em Aberto" at bounding box center [656, 438] width 14 height 14
checkbox input "true"
click at [818, 568] on button "Aplicar" at bounding box center [792, 565] width 52 height 27
select select "pending"
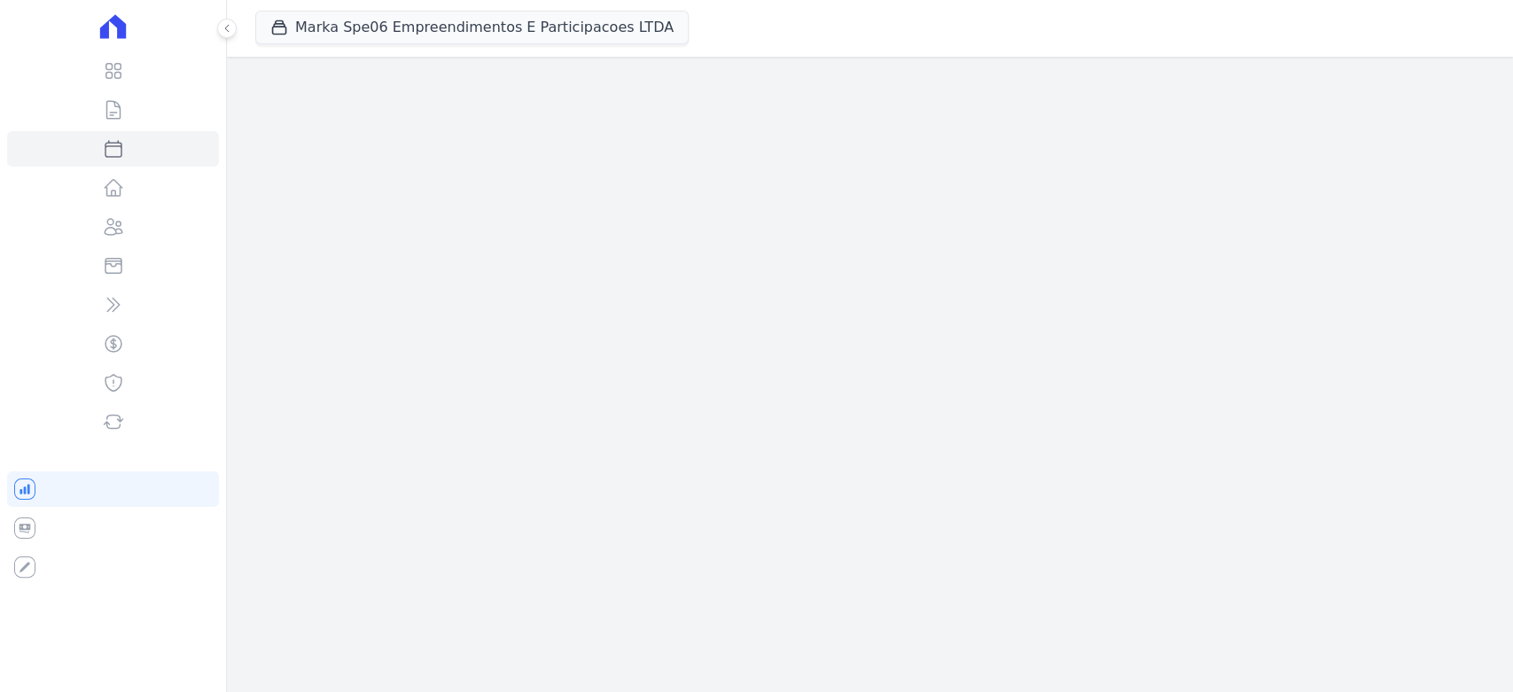
select select
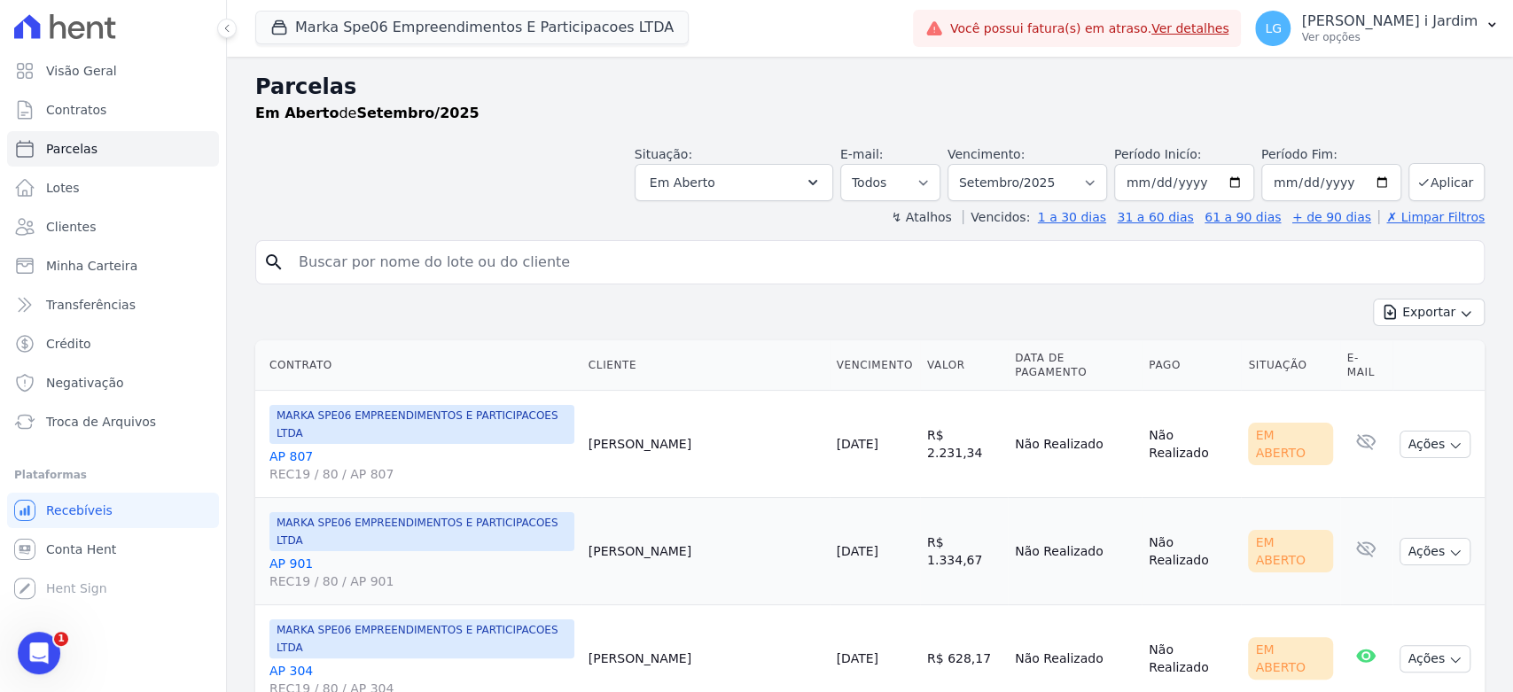
scroll to position [787, 0]
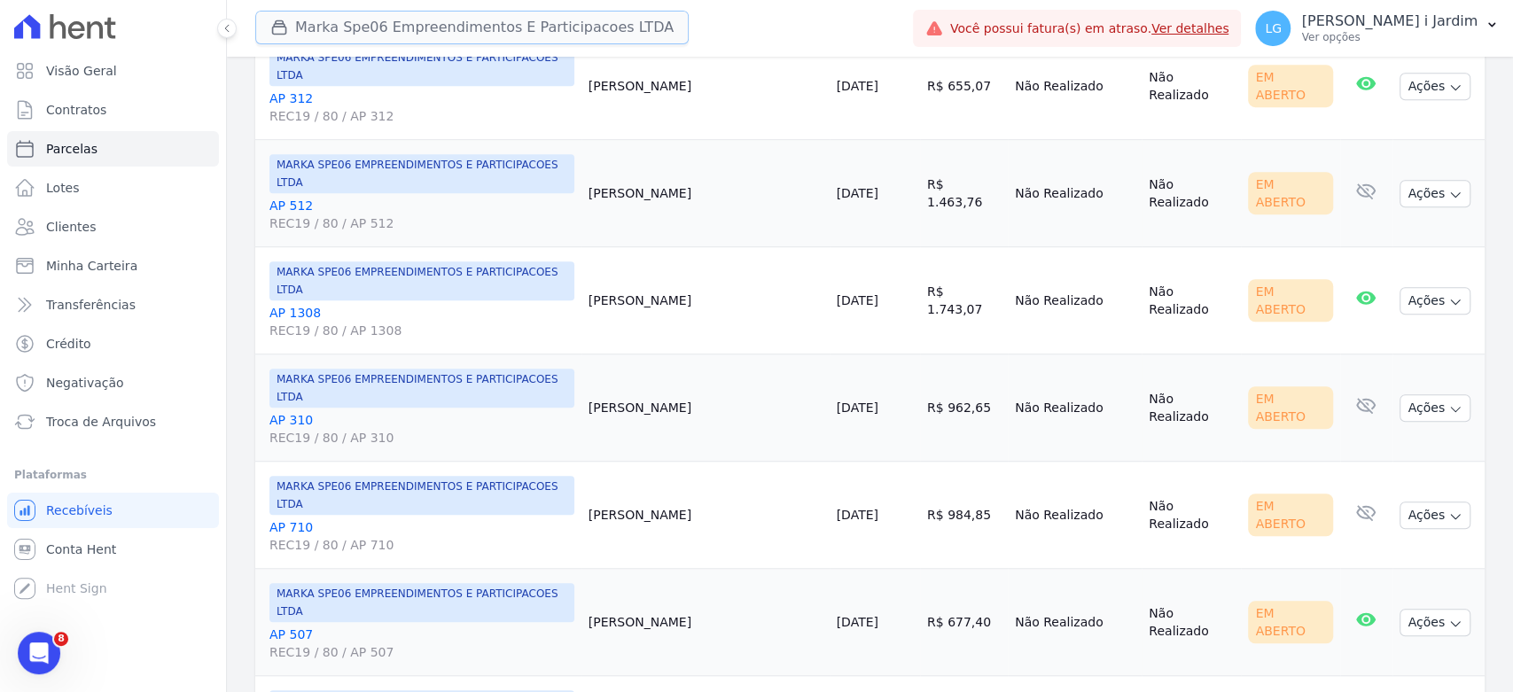
click at [589, 19] on button "Marka Spe06 Empreendimentos E Participacoes LTDA" at bounding box center [472, 28] width 434 height 34
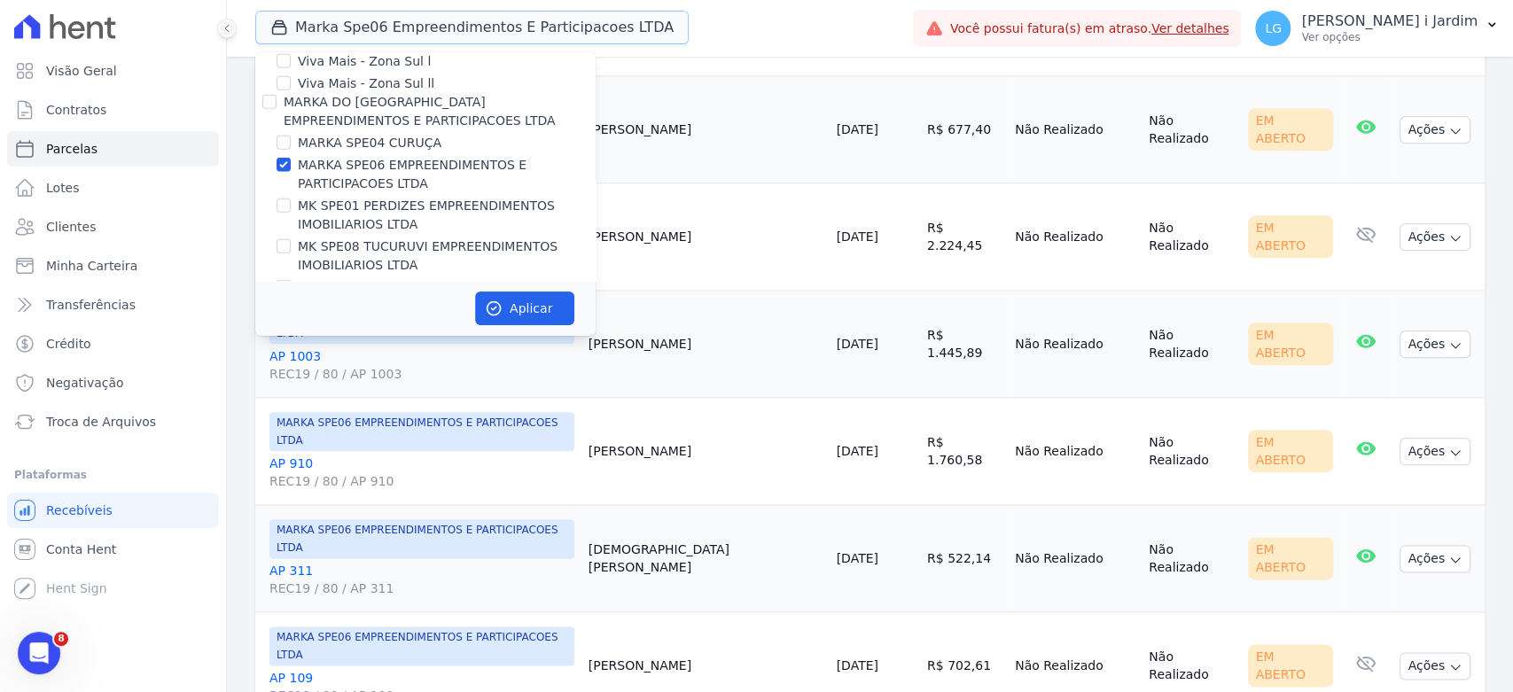
scroll to position [3053, 0]
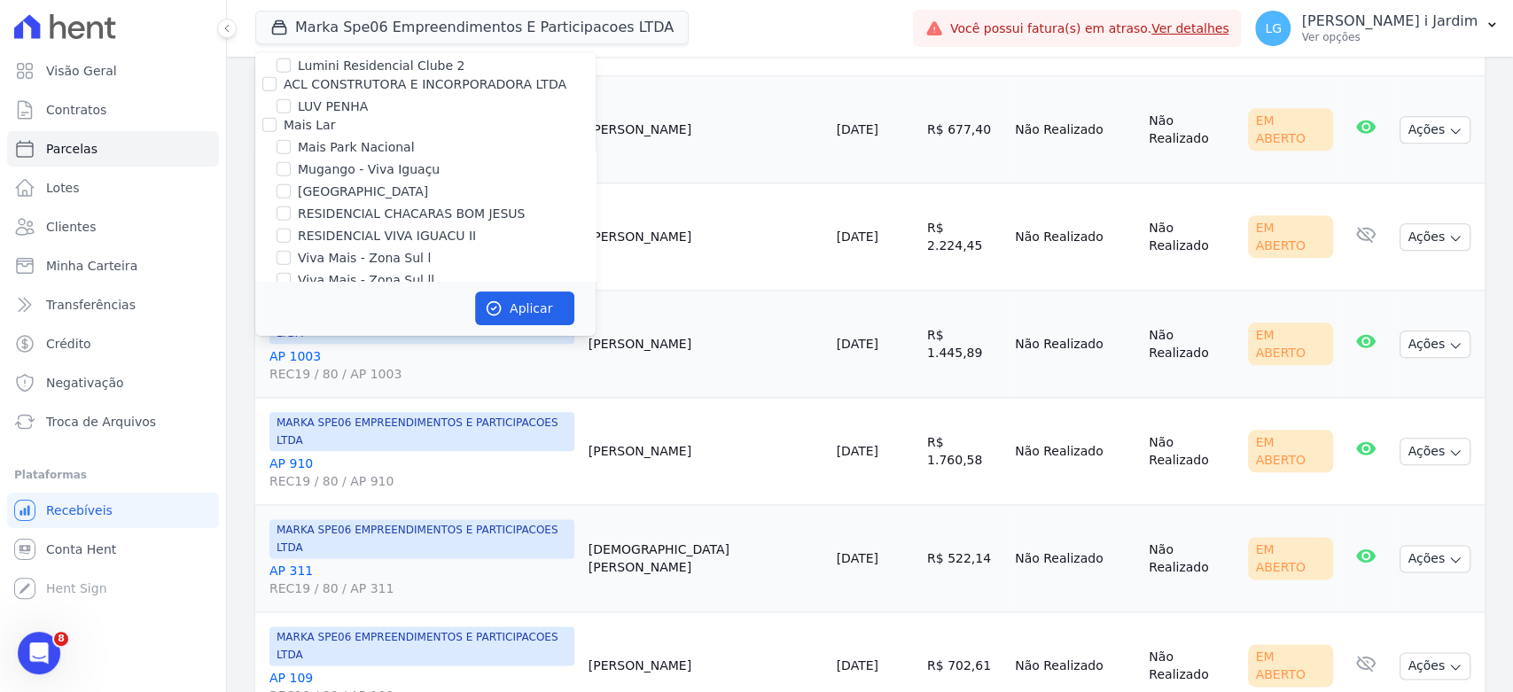
click at [361, 353] on label "MARKA SPE06 EMPREENDIMENTOS E PARTICIPACOES LTDA" at bounding box center [447, 371] width 298 height 37
click at [291, 355] on input "MARKA SPE06 EMPREENDIMENTOS E PARTICIPACOES LTDA" at bounding box center [284, 362] width 14 height 14
checkbox input "false"
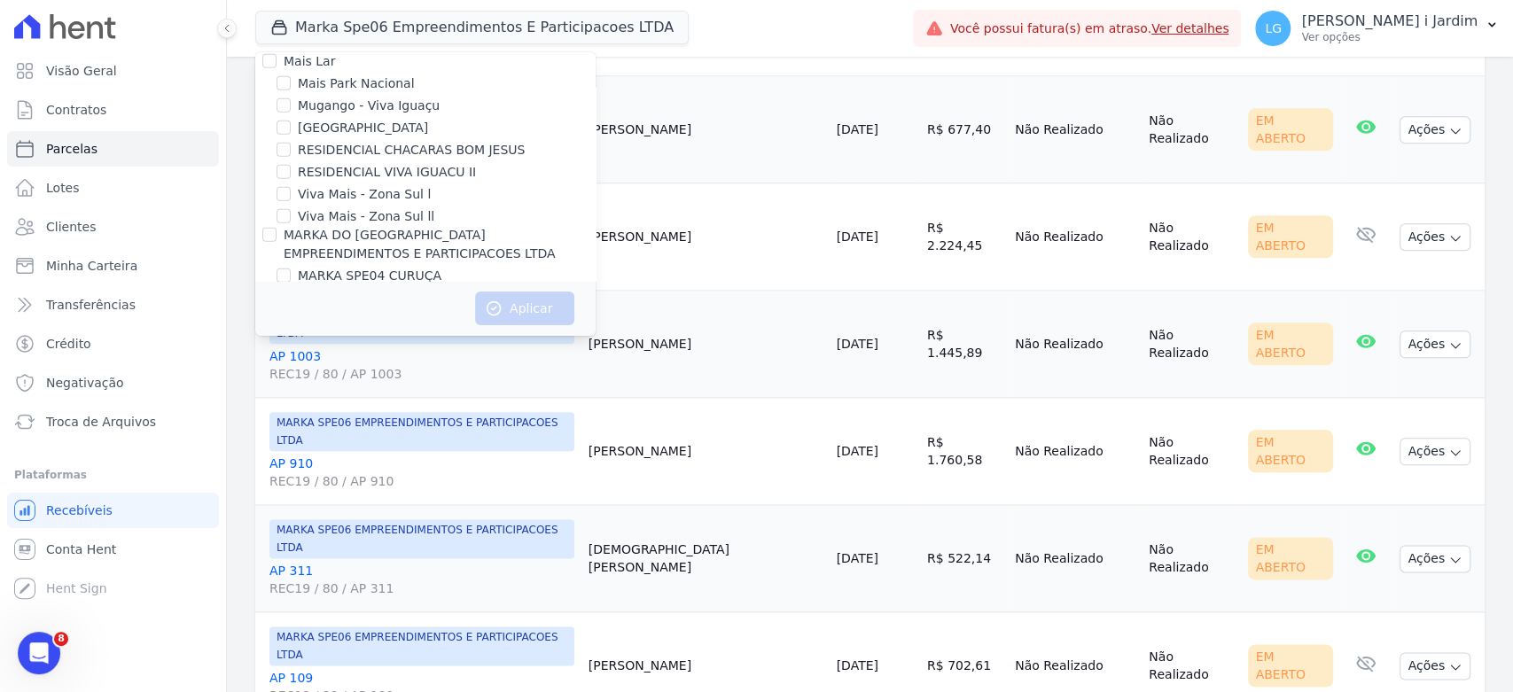
scroll to position [3152, 0]
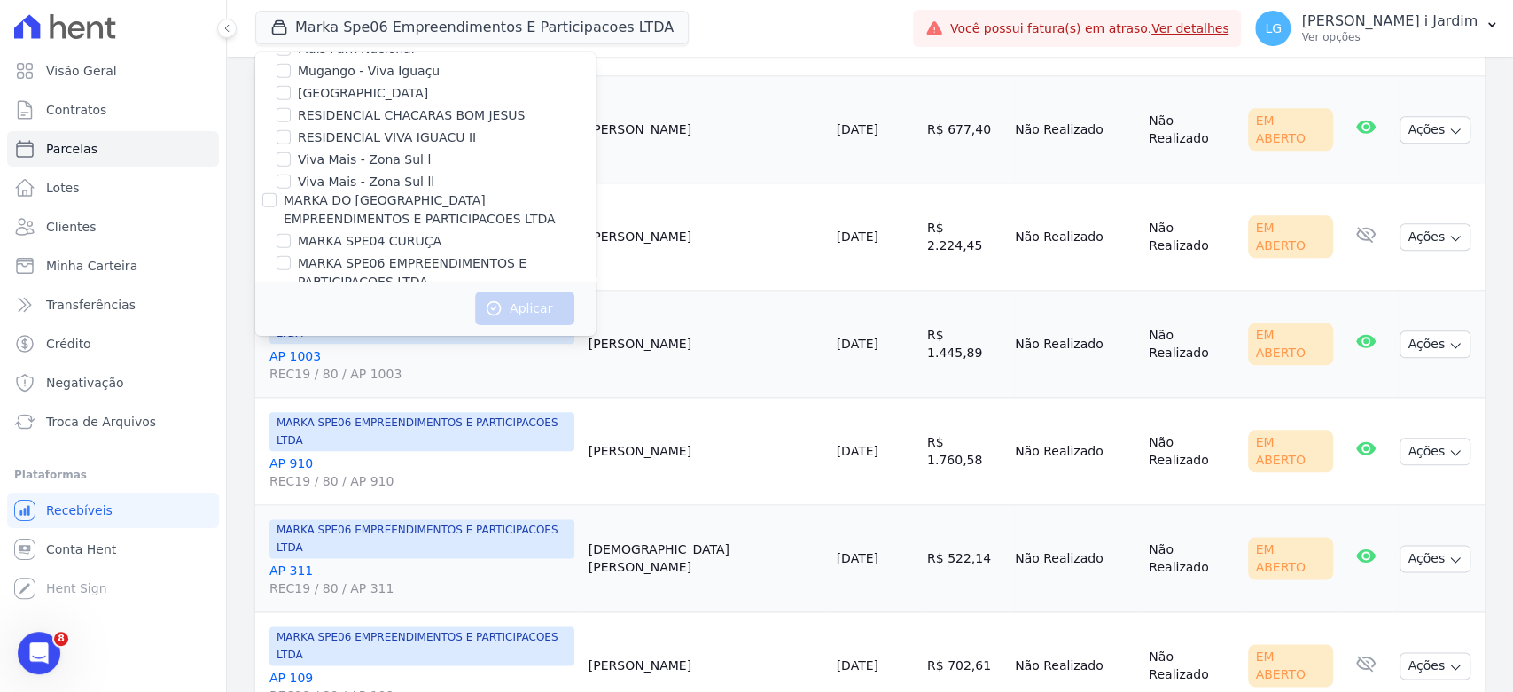
click at [373, 399] on label "MK SPE14 VILA RE" at bounding box center [355, 408] width 114 height 19
click at [291, 401] on input "MK SPE14 VILA RE" at bounding box center [284, 408] width 14 height 14
checkbox input "true"
click at [528, 302] on button "Aplicar" at bounding box center [524, 309] width 99 height 34
click at [72, 261] on span "Minha Carteira" at bounding box center [91, 266] width 91 height 18
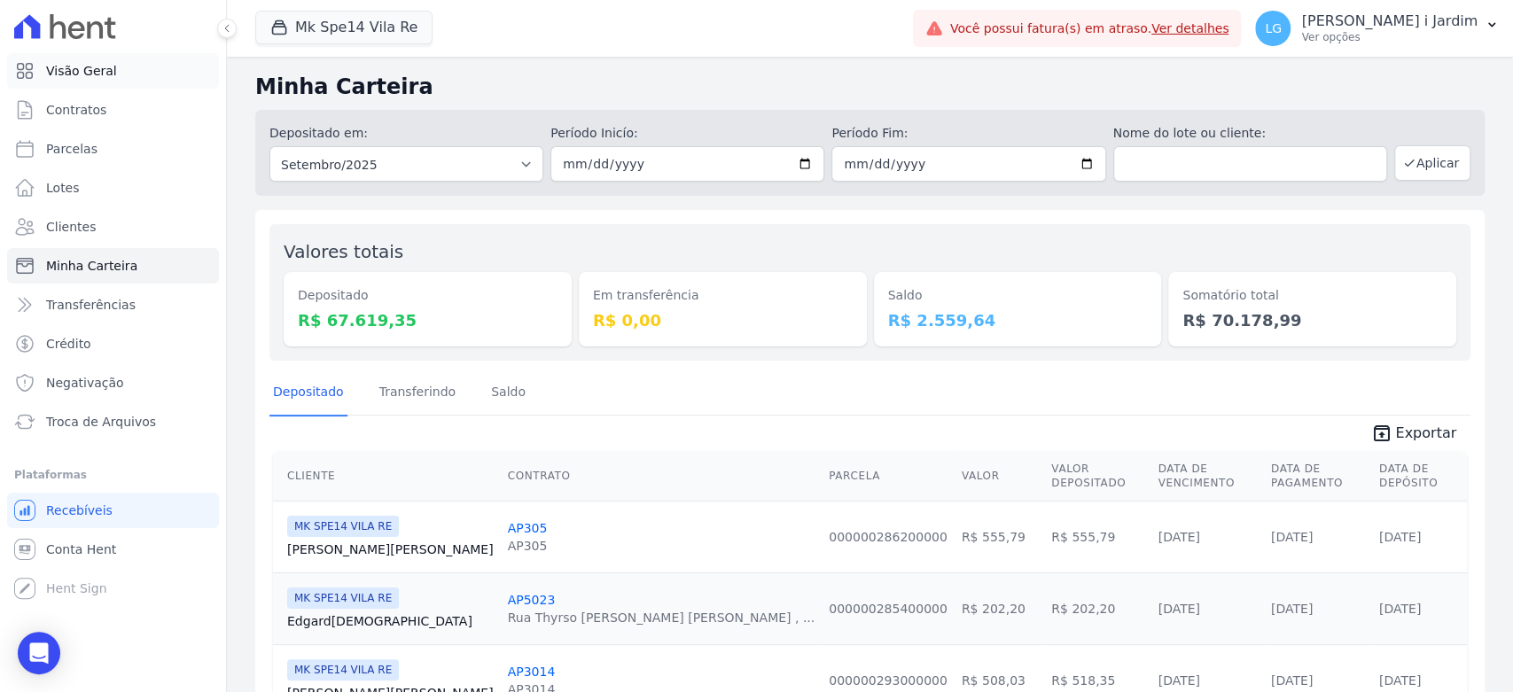
click at [158, 71] on link "Visão Geral" at bounding box center [113, 70] width 212 height 35
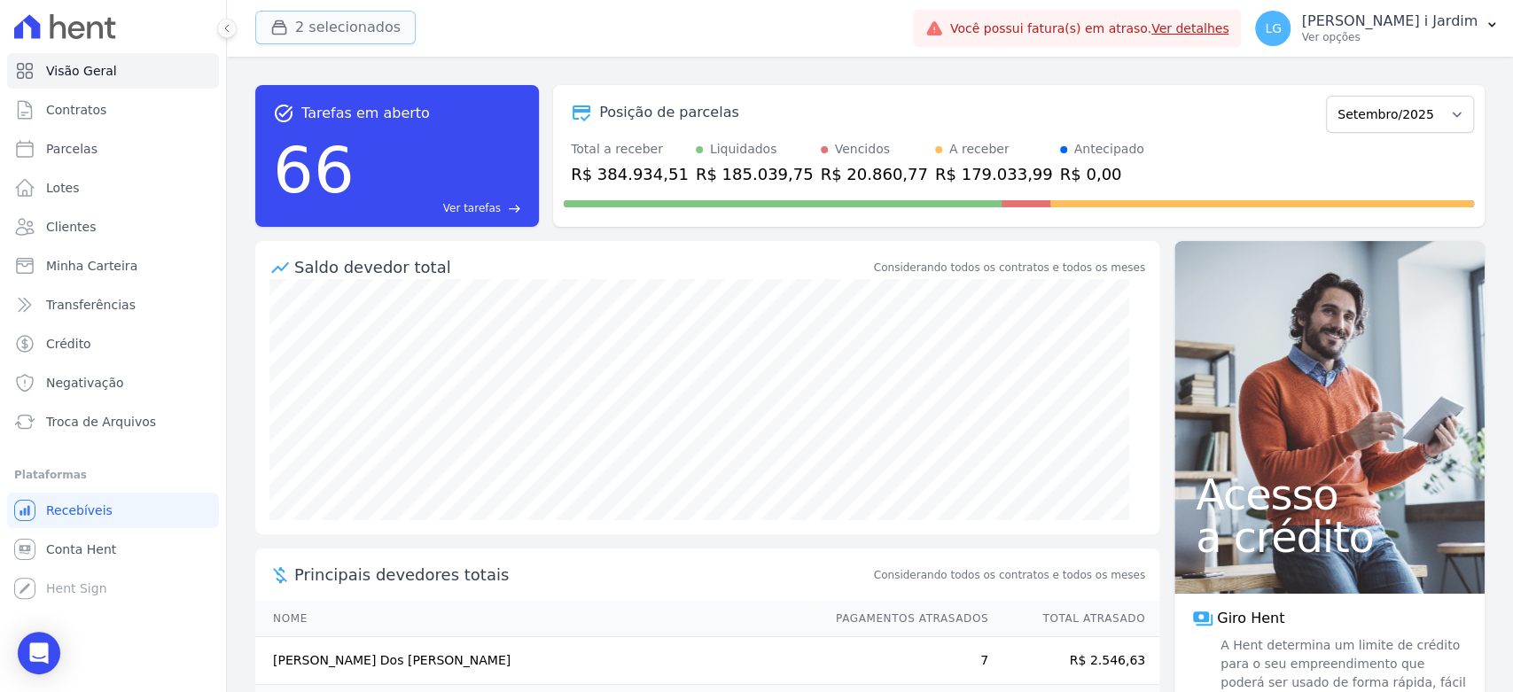
click at [347, 26] on button "2 selecionados" at bounding box center [335, 28] width 160 height 34
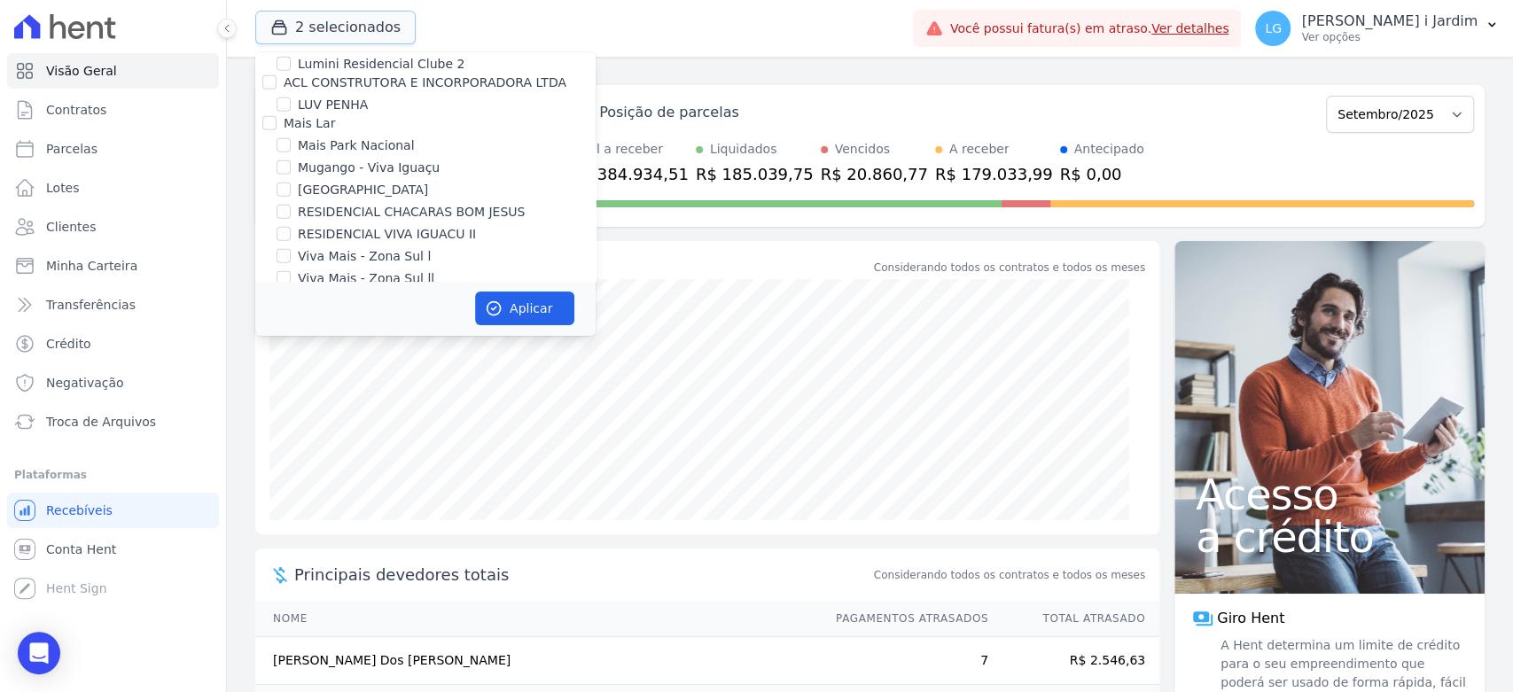
scroll to position [3152, 0]
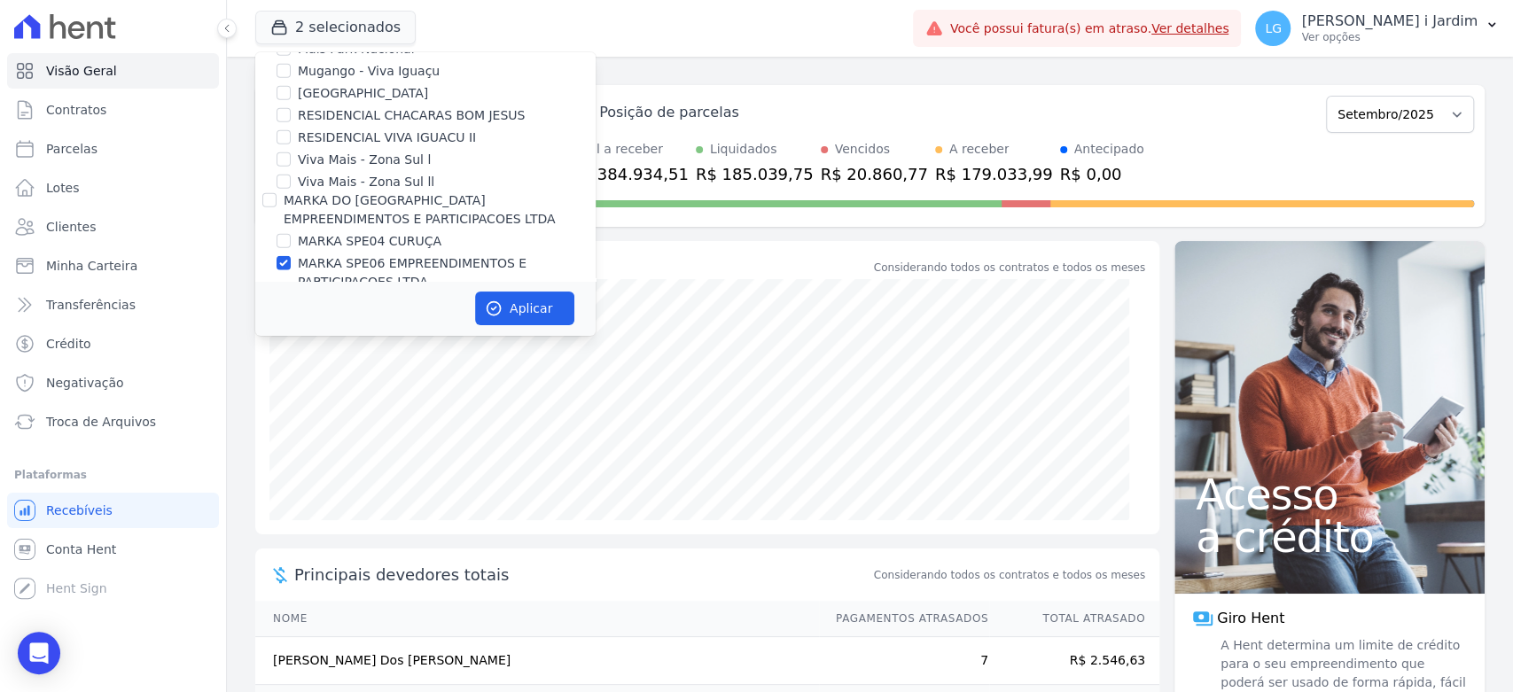
click at [377, 399] on label "MK SPE14 VILA RE" at bounding box center [355, 408] width 114 height 19
click at [291, 401] on input "MK SPE14 VILA RE" at bounding box center [284, 408] width 14 height 14
checkbox input "false"
click at [489, 303] on icon "button" at bounding box center [494, 308] width 13 height 13
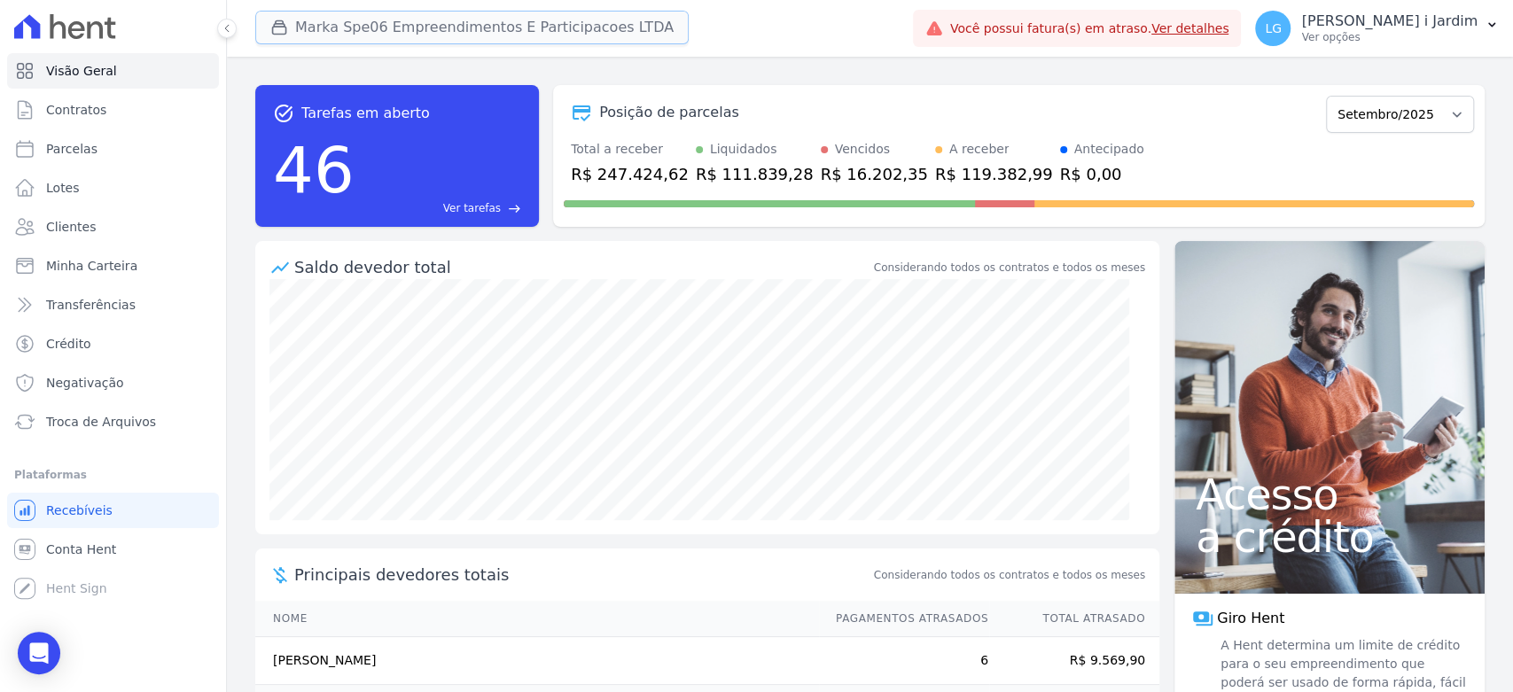
click at [575, 21] on button "Marka Spe06 Empreendimentos E Participacoes LTDA" at bounding box center [472, 28] width 434 height 34
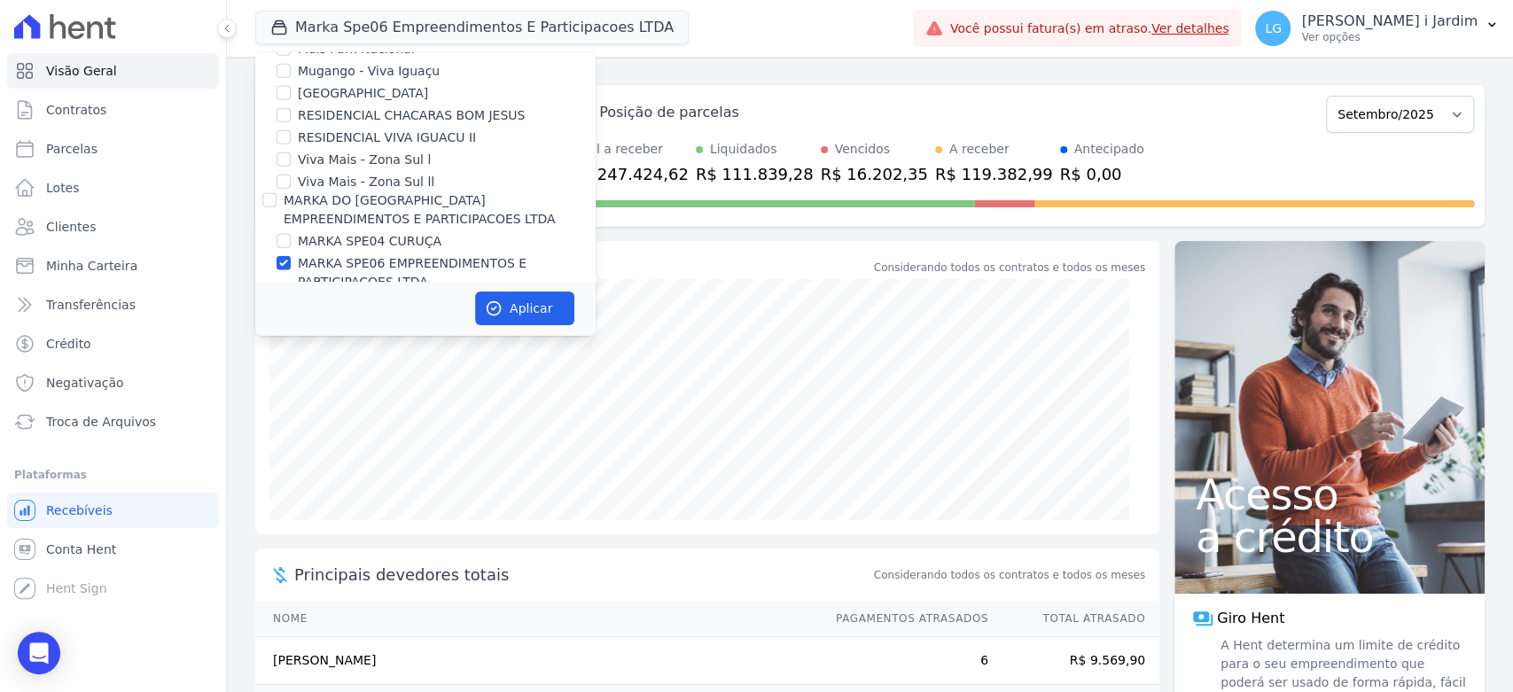
click at [368, 254] on label "MARKA SPE06 EMPREENDIMENTOS E PARTICIPACOES LTDA" at bounding box center [447, 272] width 298 height 37
click at [291, 256] on input "MARKA SPE06 EMPREENDIMENTOS E PARTICIPACOES LTDA" at bounding box center [284, 263] width 14 height 14
checkbox input "false"
click at [396, 399] on label "MK SPE14 VILA RE" at bounding box center [355, 408] width 114 height 19
click at [291, 401] on input "MK SPE14 VILA RE" at bounding box center [284, 408] width 14 height 14
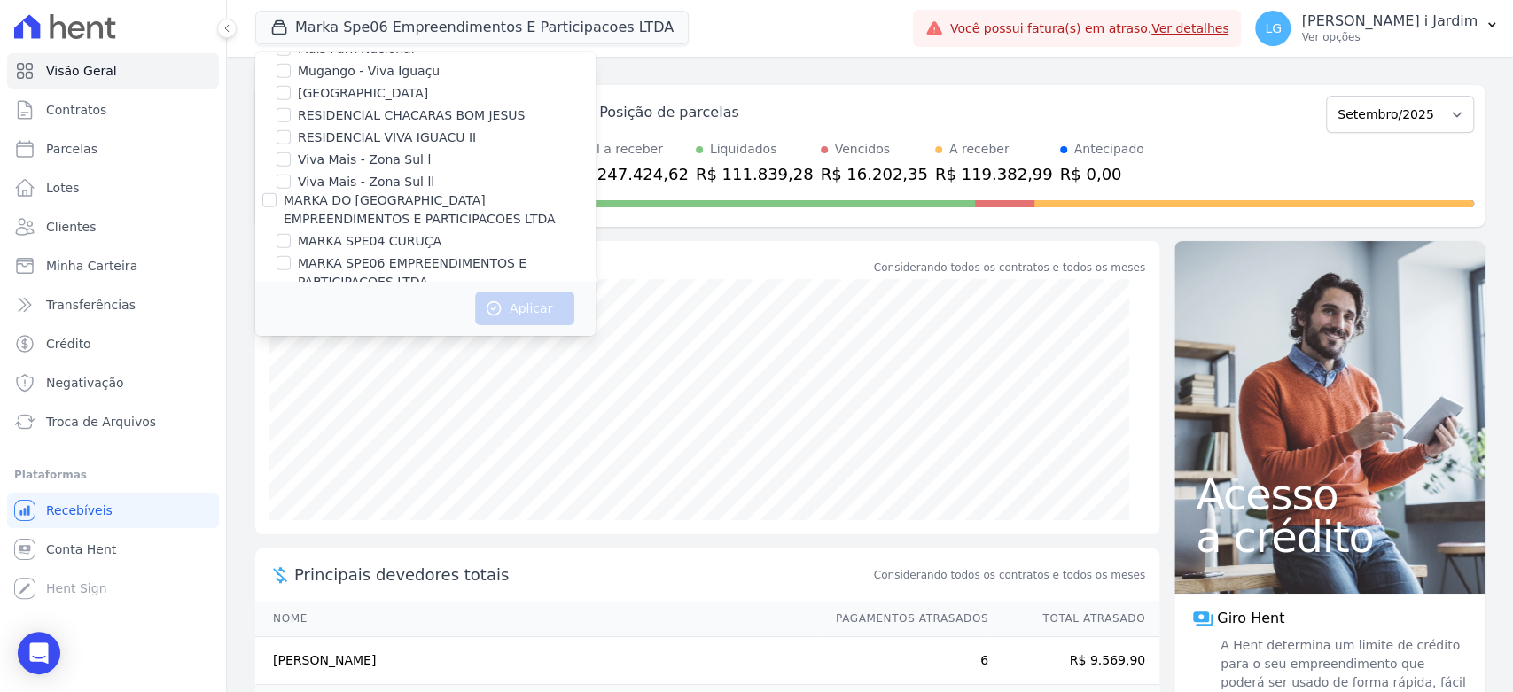
checkbox input "true"
click at [498, 309] on icon "button" at bounding box center [494, 309] width 18 height 18
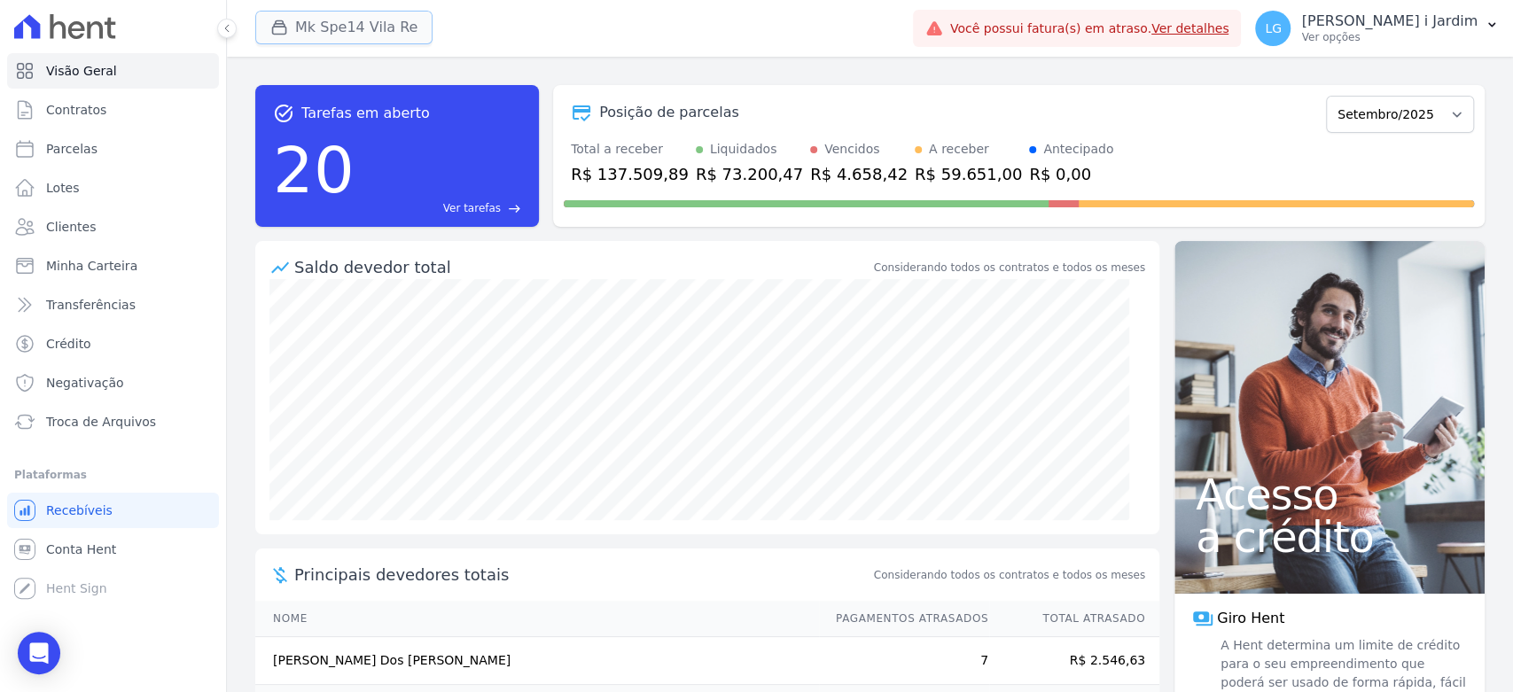
click at [285, 30] on icon "button" at bounding box center [279, 27] width 13 height 13
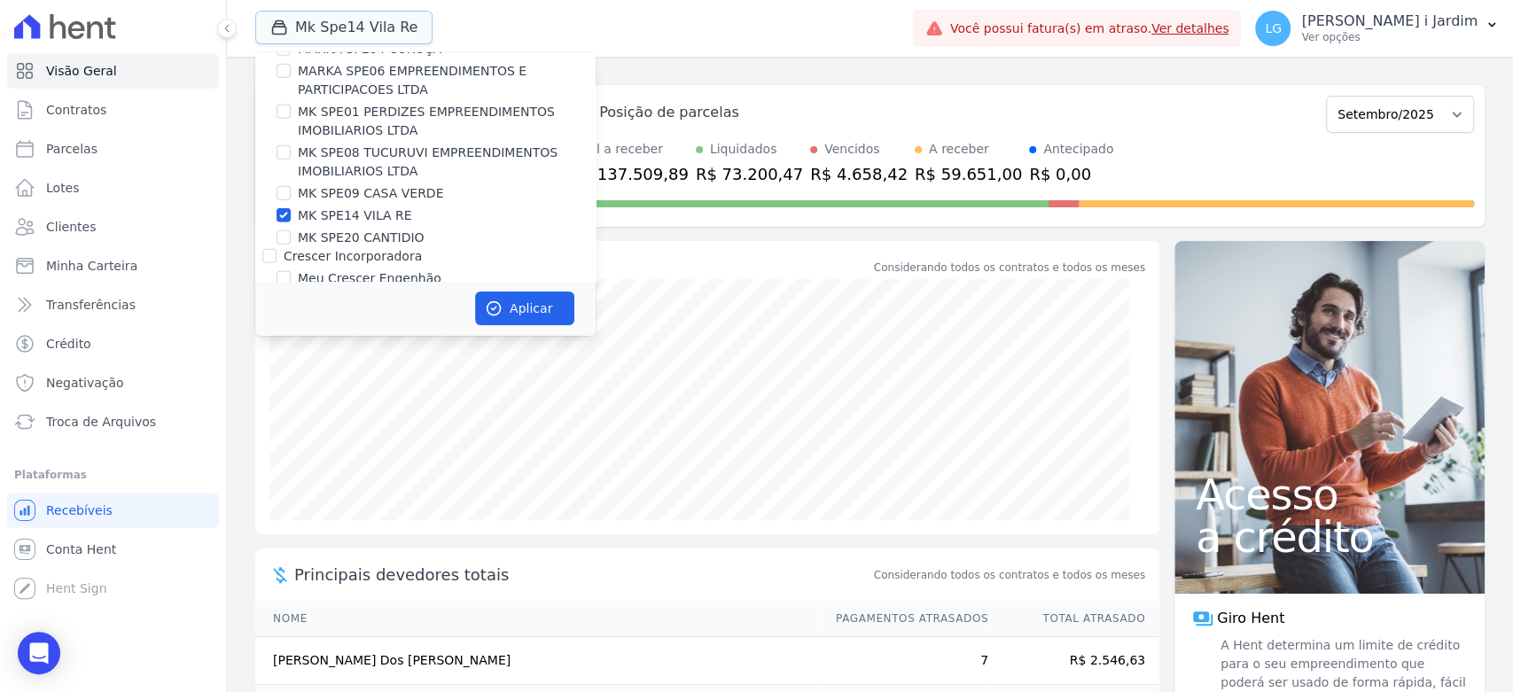
scroll to position [3349, 0]
click at [346, 202] on label "MK SPE14 VILA RE" at bounding box center [355, 211] width 114 height 19
click at [291, 204] on input "MK SPE14 VILA RE" at bounding box center [284, 211] width 14 height 14
checkbox input "false"
click at [426, 350] on label "MG ERNESTA INCORPORACAO SPE LTDA." at bounding box center [423, 359] width 251 height 19
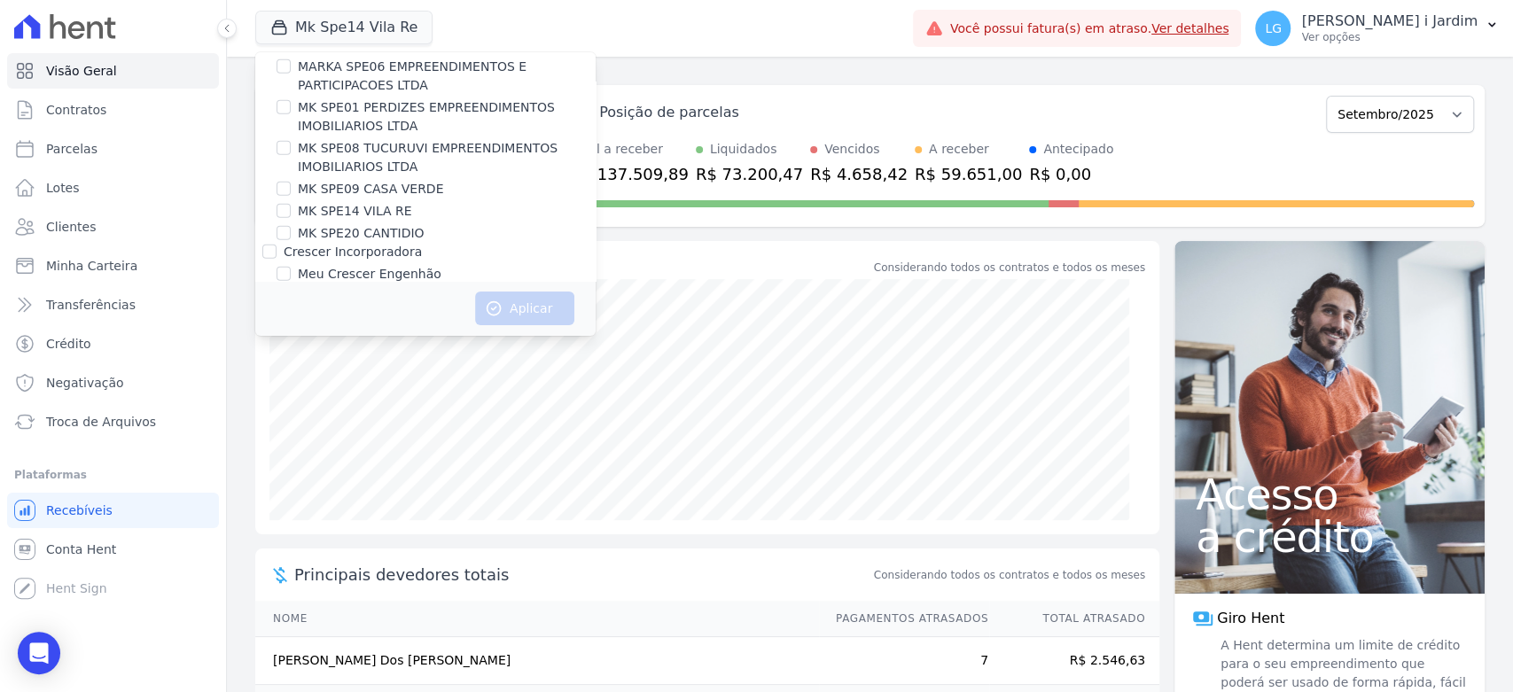
click at [291, 352] on input "MG ERNESTA INCORPORACAO SPE LTDA." at bounding box center [284, 359] width 14 height 14
checkbox input "true"
click at [534, 309] on button "Aplicar" at bounding box center [524, 309] width 99 height 34
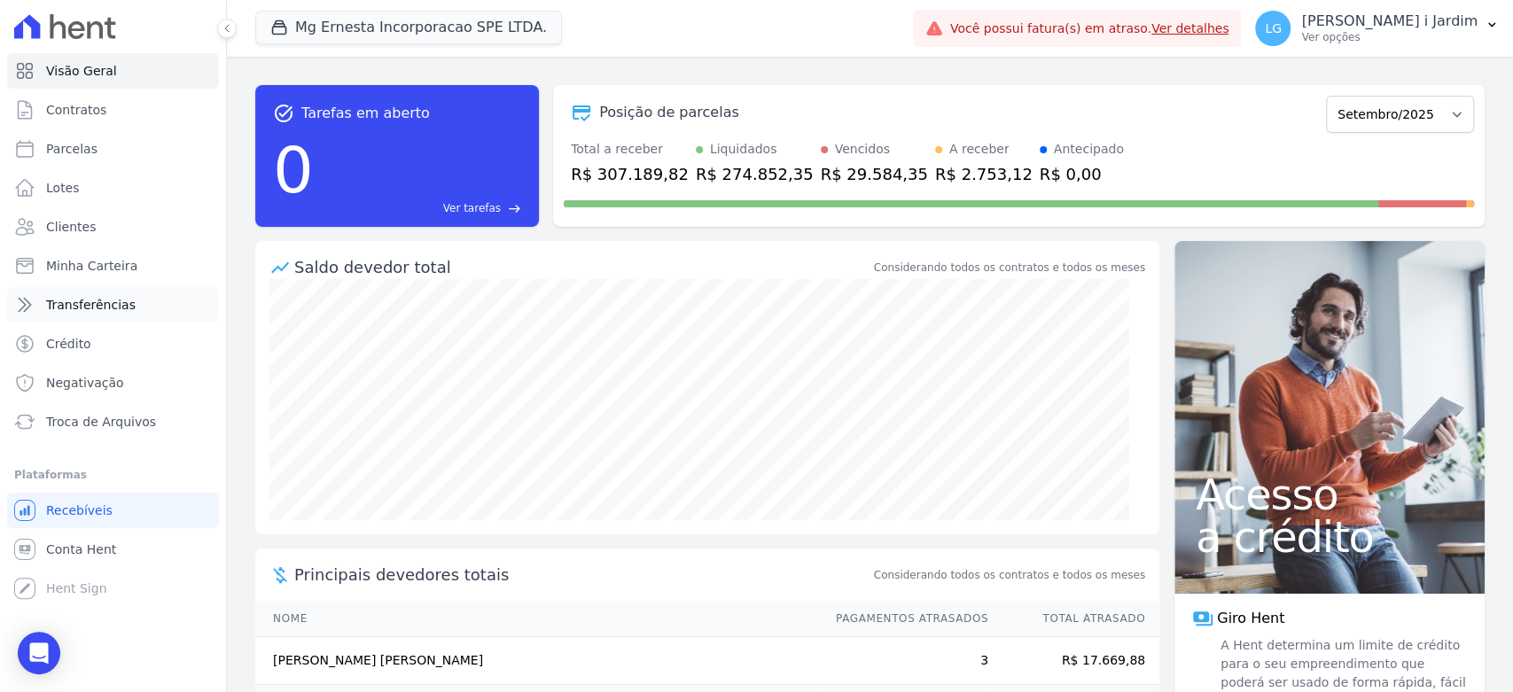
click at [188, 302] on link "Transferências" at bounding box center [113, 304] width 212 height 35
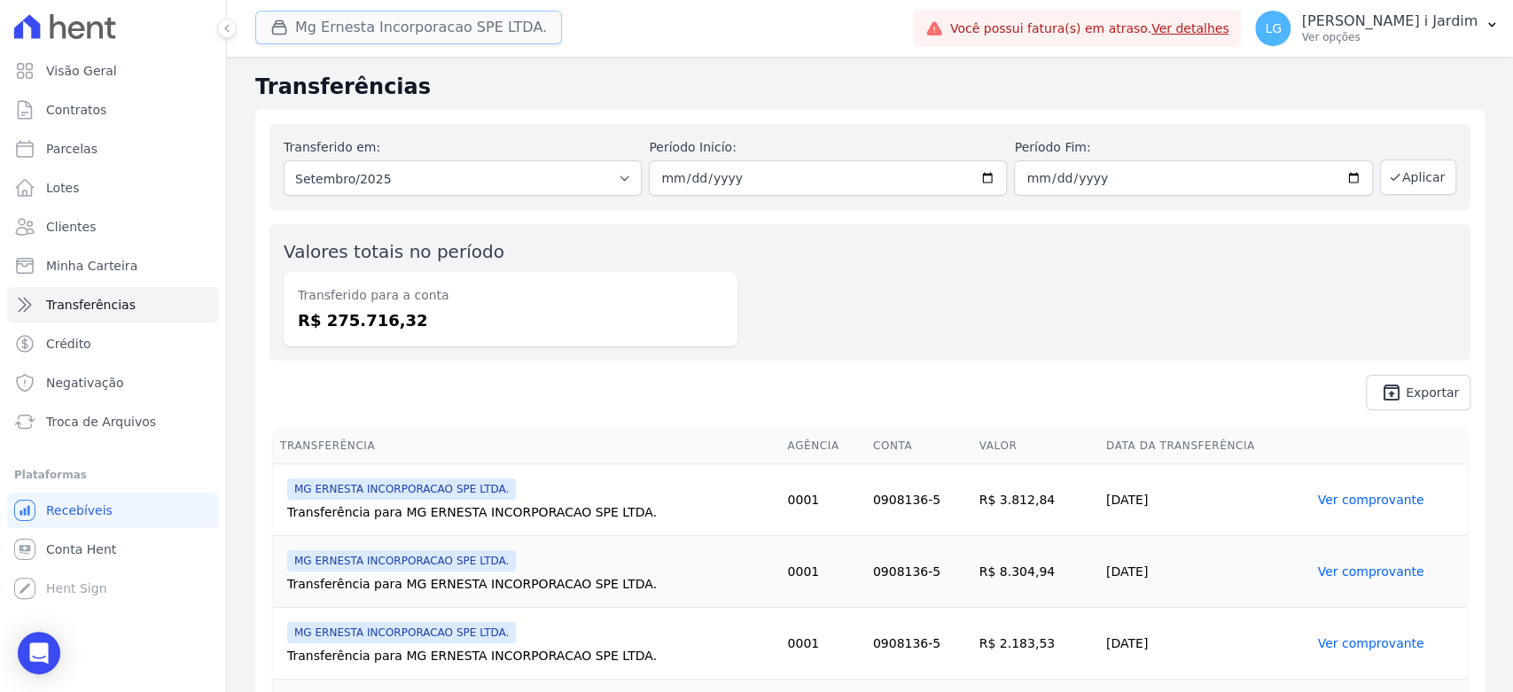
click at [369, 28] on button "Mg Ernesta Incorporacao SPE LTDA." at bounding box center [408, 28] width 307 height 34
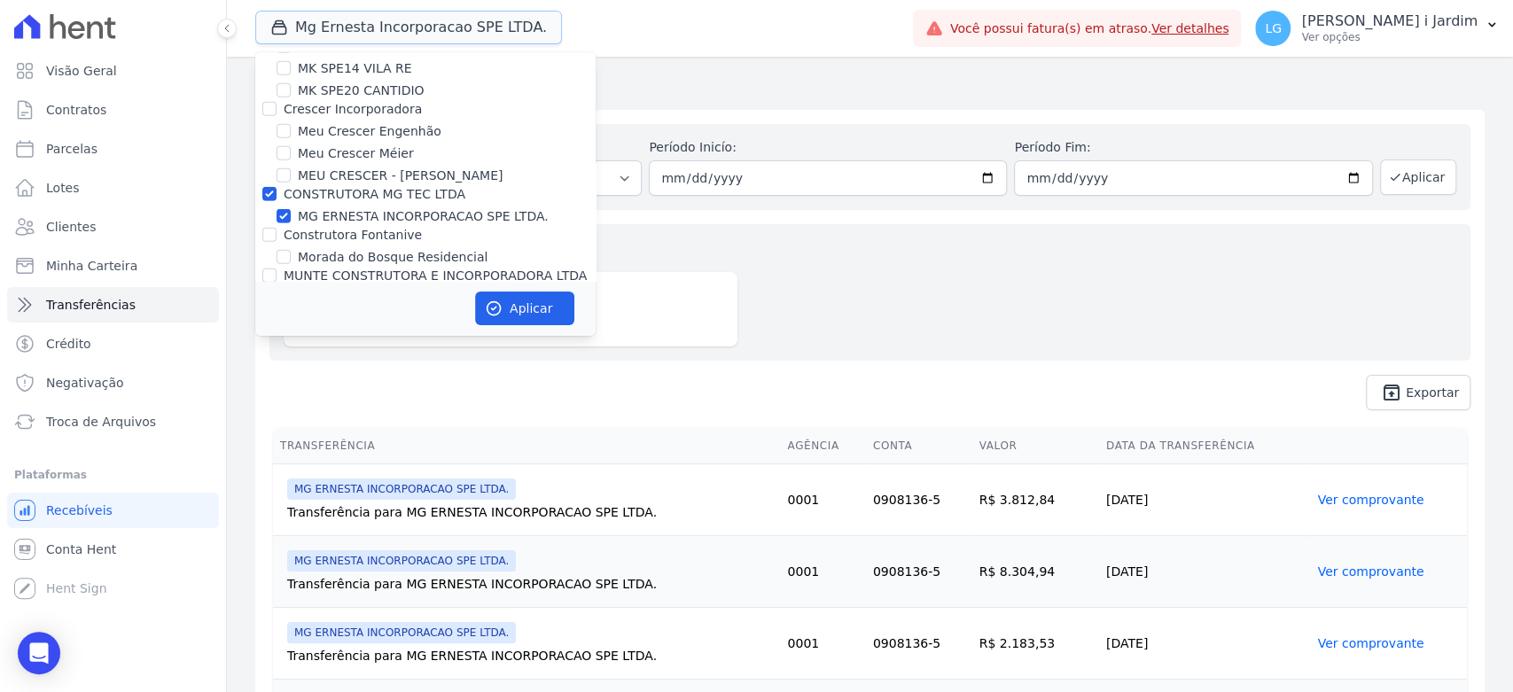
scroll to position [3447, 0]
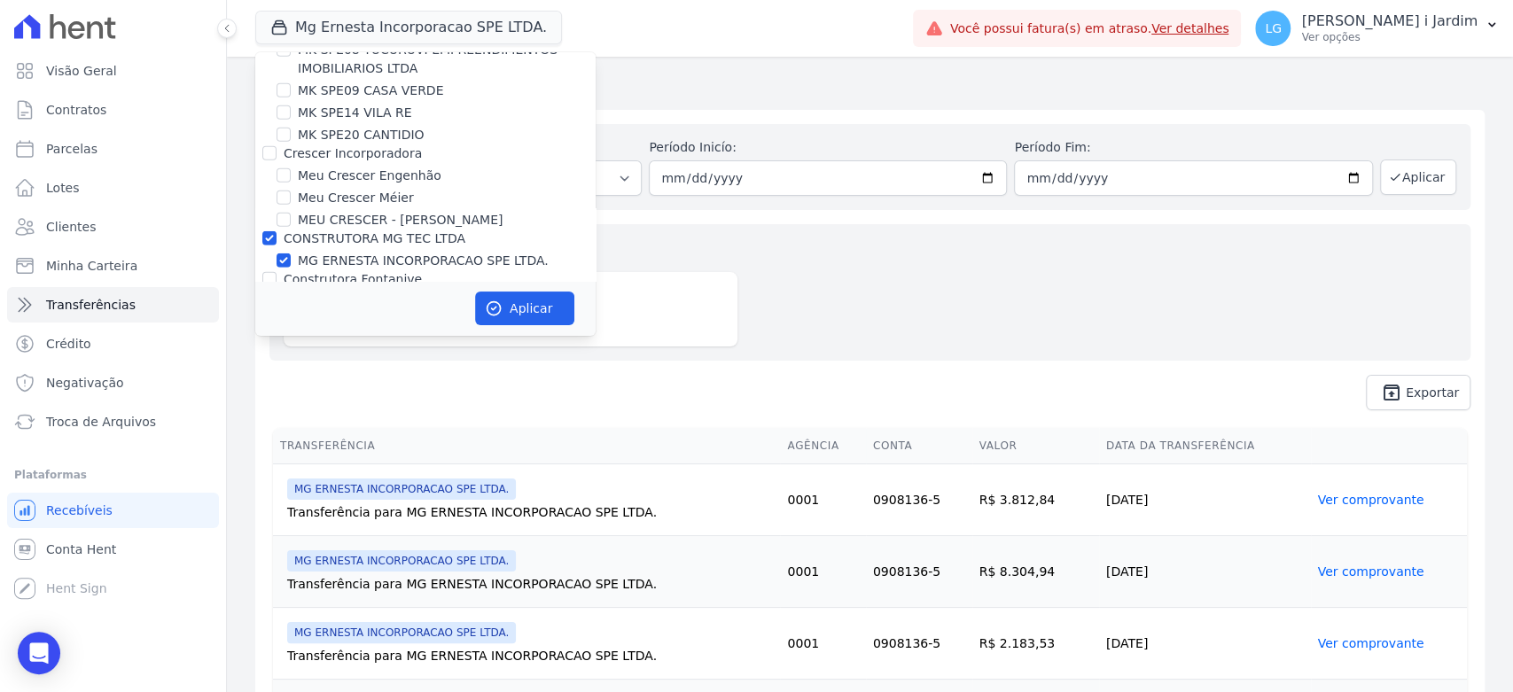
click at [358, 252] on label "MG ERNESTA INCORPORACAO SPE LTDA." at bounding box center [423, 261] width 251 height 19
click at [291, 254] on input "MG ERNESTA INCORPORACAO SPE LTDA." at bounding box center [284, 261] width 14 height 14
checkbox input "false"
click at [1389, 324] on div "Valores totais no período Transferido para a conta R$ 275.716,32" at bounding box center [870, 292] width 1201 height 137
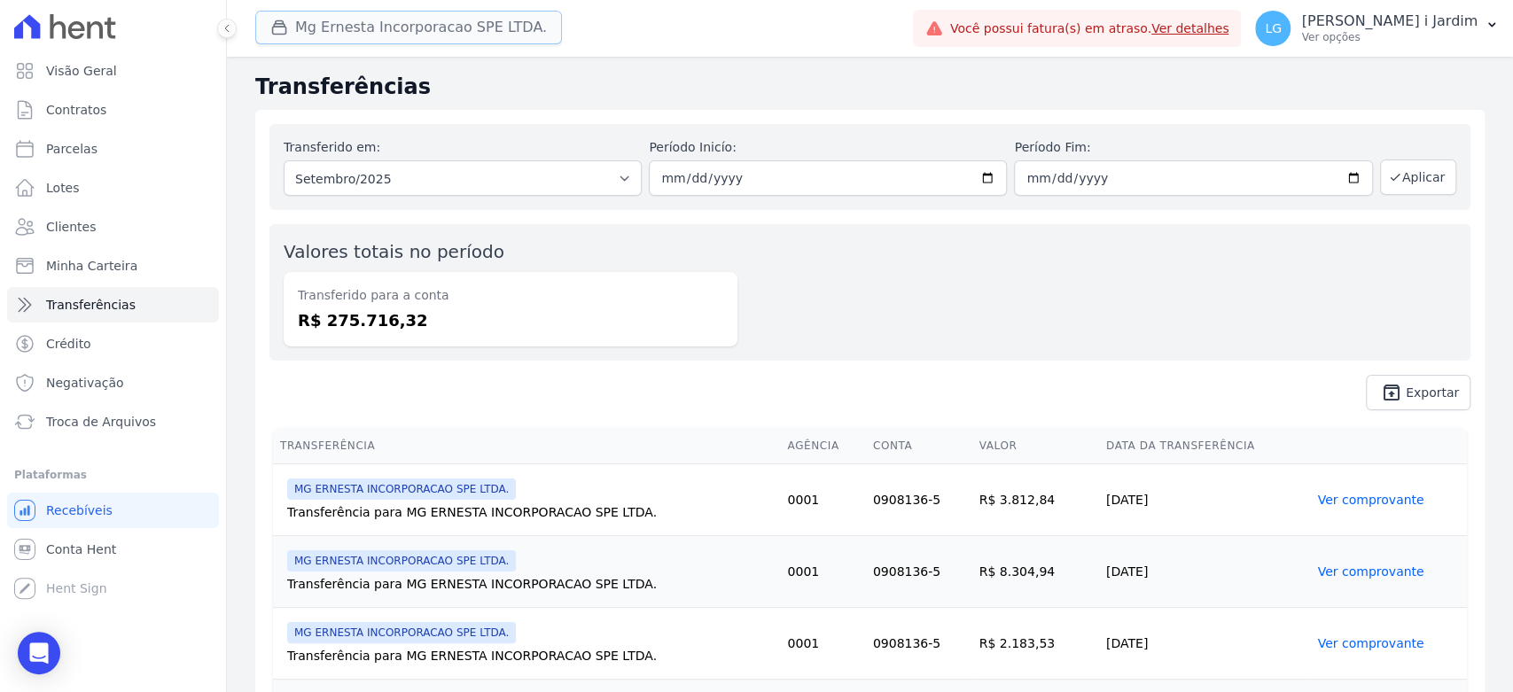
click at [475, 41] on button "Mg Ernesta Incorporacao SPE LTDA." at bounding box center [408, 28] width 307 height 34
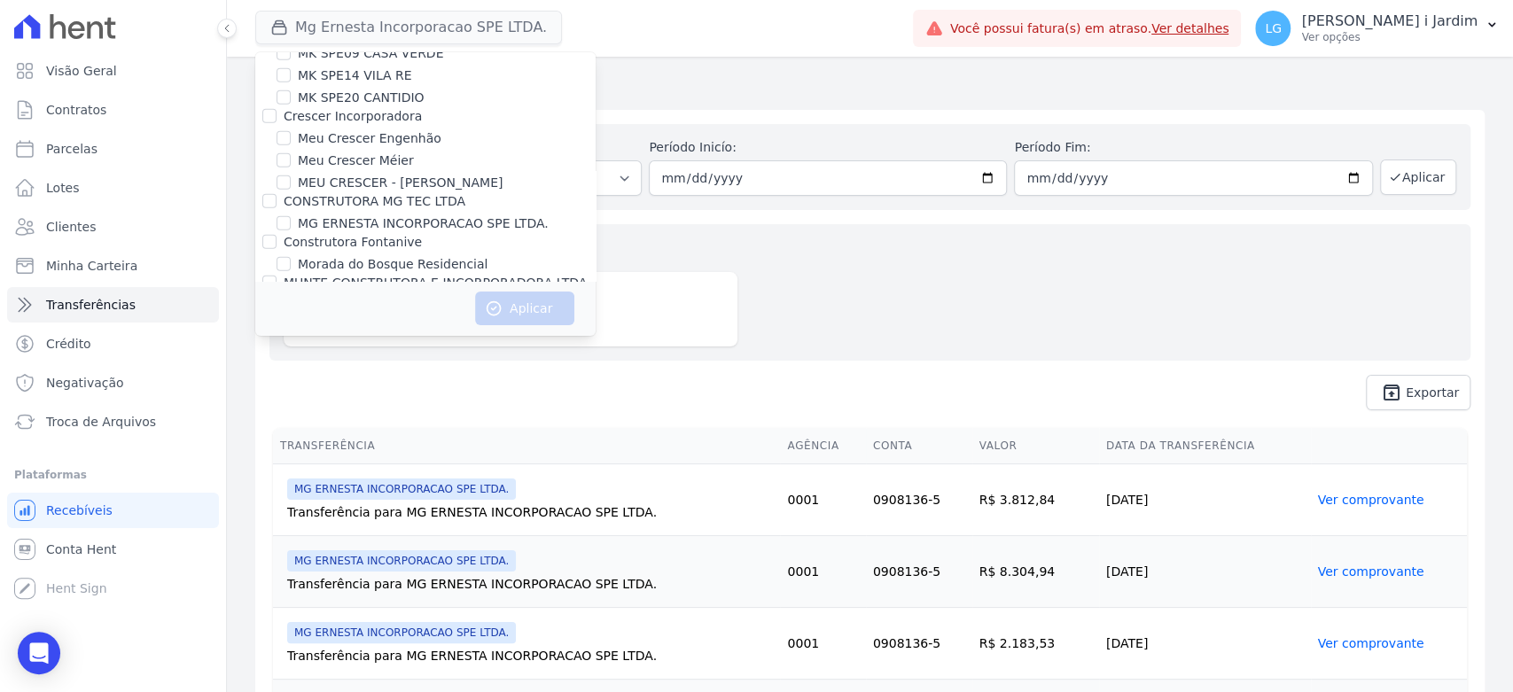
scroll to position [1071, 0]
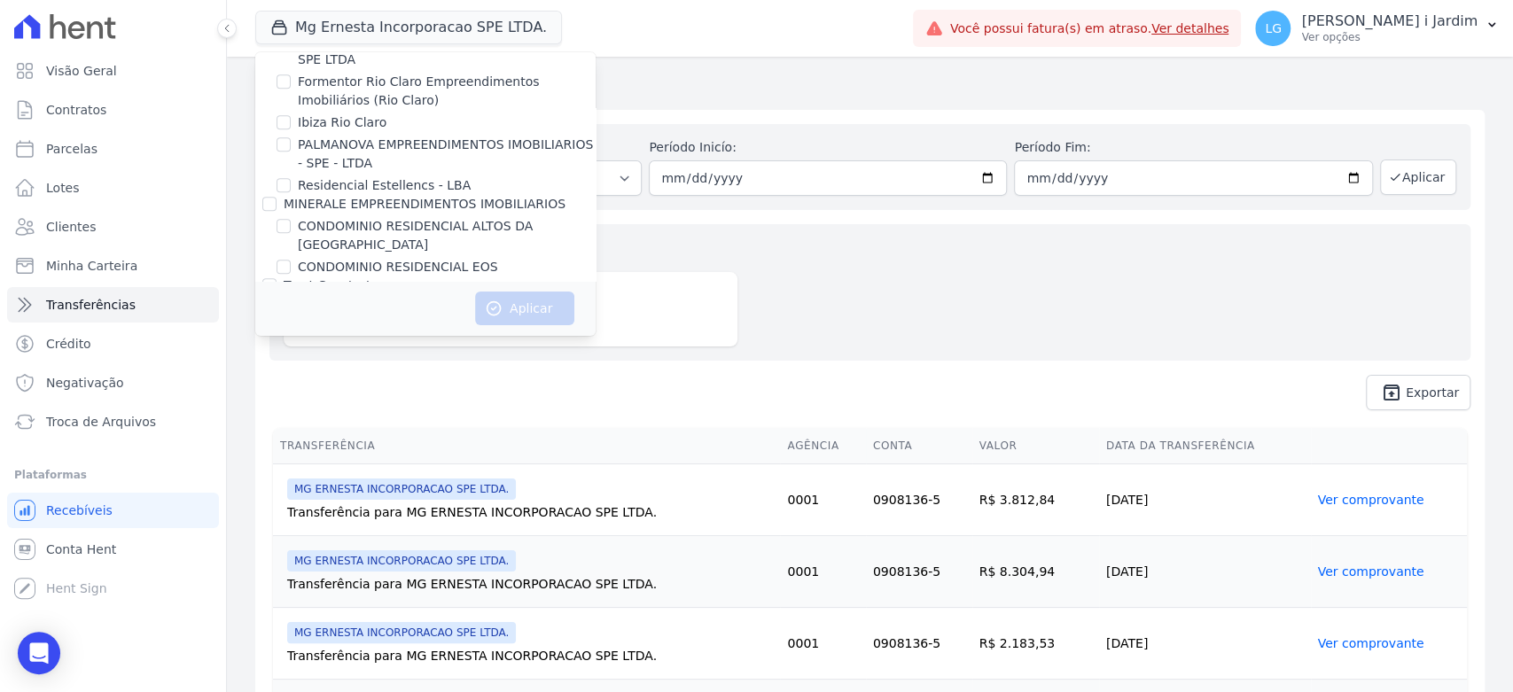
click at [416, 217] on label "CONDOMINIO RESIDENCIAL ALTOS DA [GEOGRAPHIC_DATA]" at bounding box center [447, 235] width 298 height 37
click at [291, 219] on input "CONDOMINIO RESIDENCIAL ALTOS DA [GEOGRAPHIC_DATA]" at bounding box center [284, 226] width 14 height 14
checkbox input "true"
click at [509, 302] on button "Aplicar" at bounding box center [524, 309] width 99 height 34
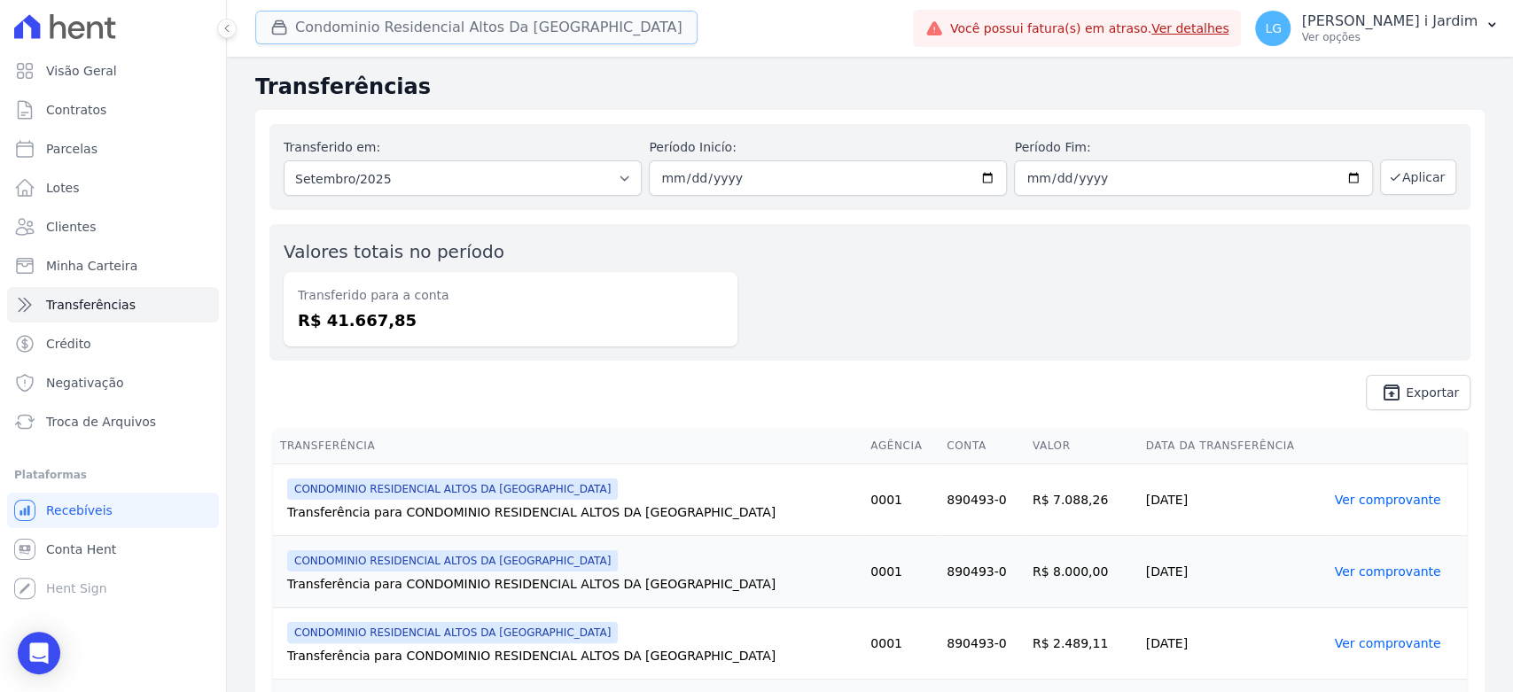
click at [380, 32] on button "Condominio Residencial Altos Da Brasil" at bounding box center [476, 28] width 442 height 34
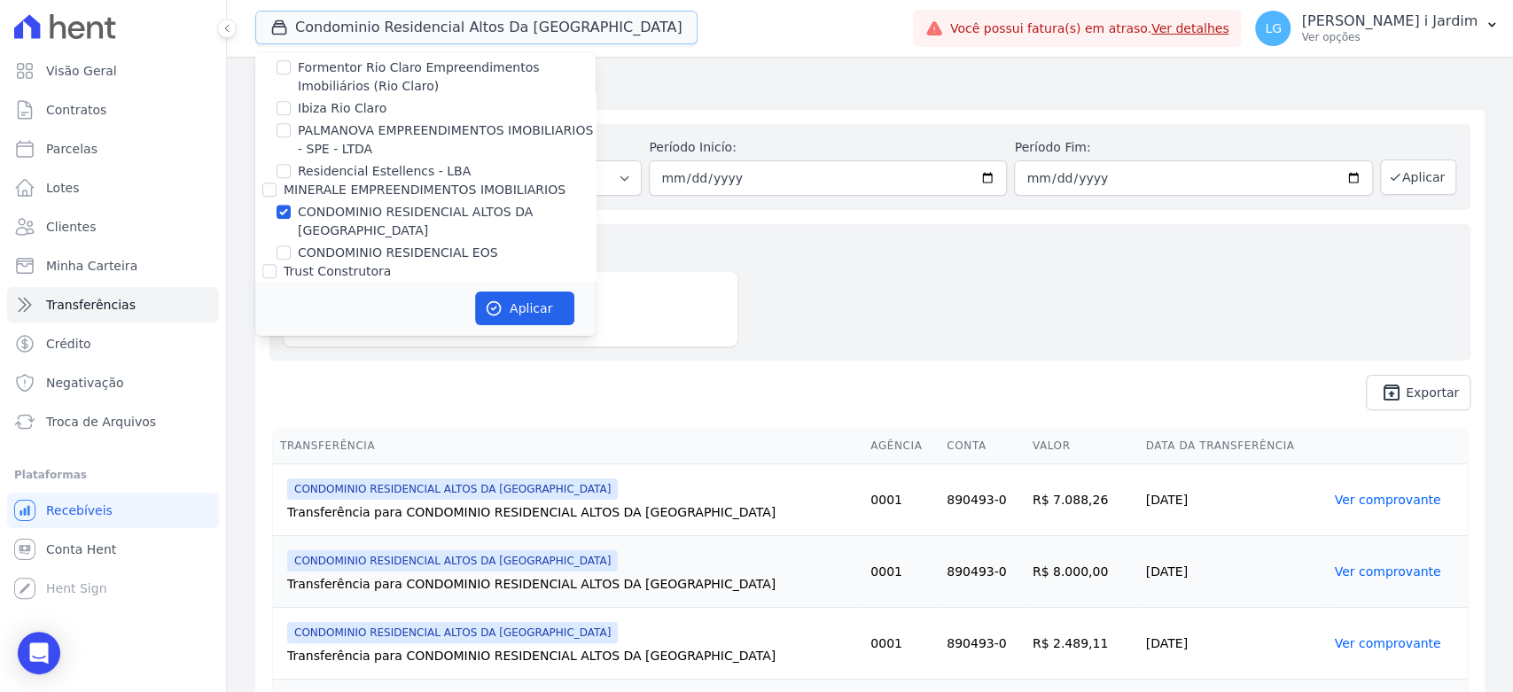
scroll to position [1083, 0]
click at [303, 205] on label "CONDOMINIO RESIDENCIAL ALTOS DA [GEOGRAPHIC_DATA]" at bounding box center [447, 223] width 298 height 37
click at [291, 207] on input "CONDOMINIO RESIDENCIAL ALTOS DA [GEOGRAPHIC_DATA]" at bounding box center [284, 214] width 14 height 14
checkbox input "false"
click at [327, 246] on label "CONDOMINIO RESIDENCIAL EOS" at bounding box center [398, 255] width 200 height 19
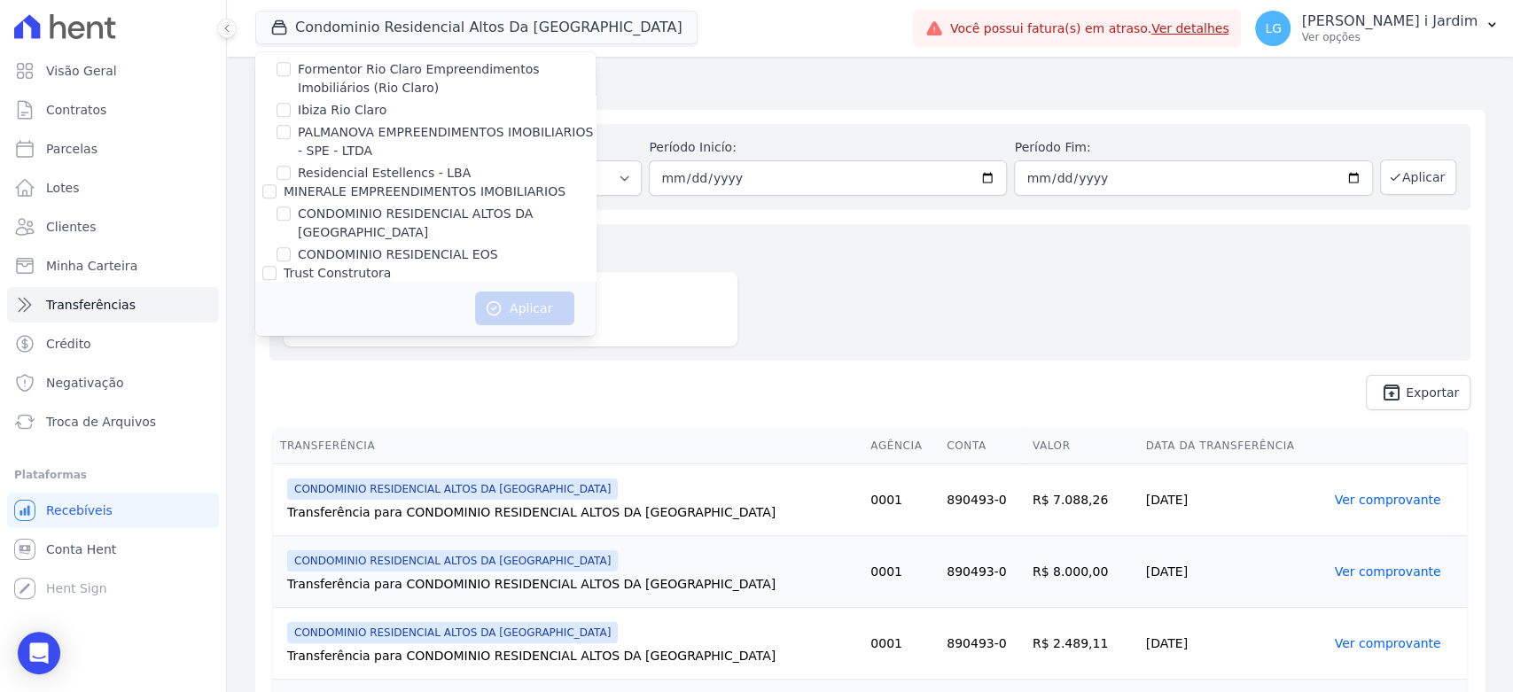
click at [291, 247] on input "CONDOMINIO RESIDENCIAL EOS" at bounding box center [284, 254] width 14 height 14
checkbox input "true"
click at [494, 305] on icon "button" at bounding box center [494, 309] width 18 height 18
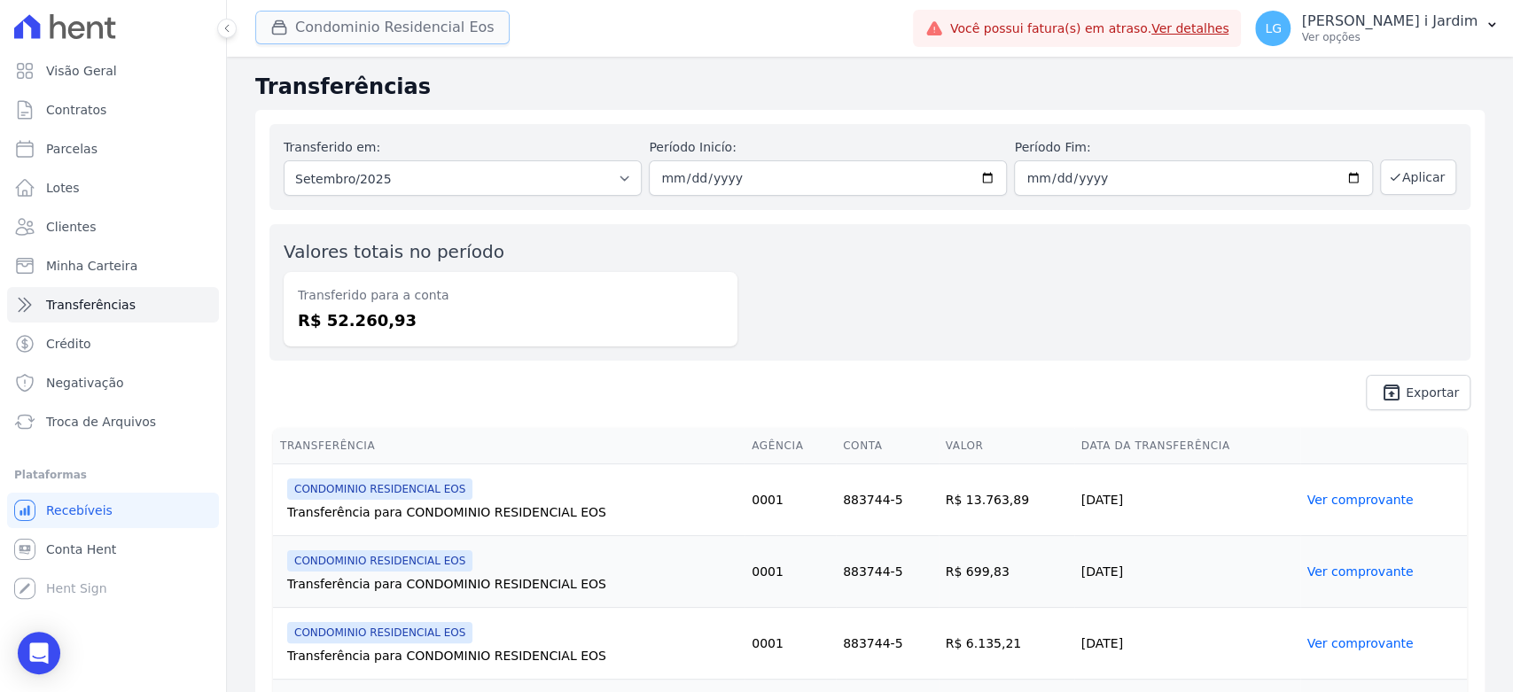
click at [383, 17] on button "Condominio Residencial Eos" at bounding box center [382, 28] width 254 height 34
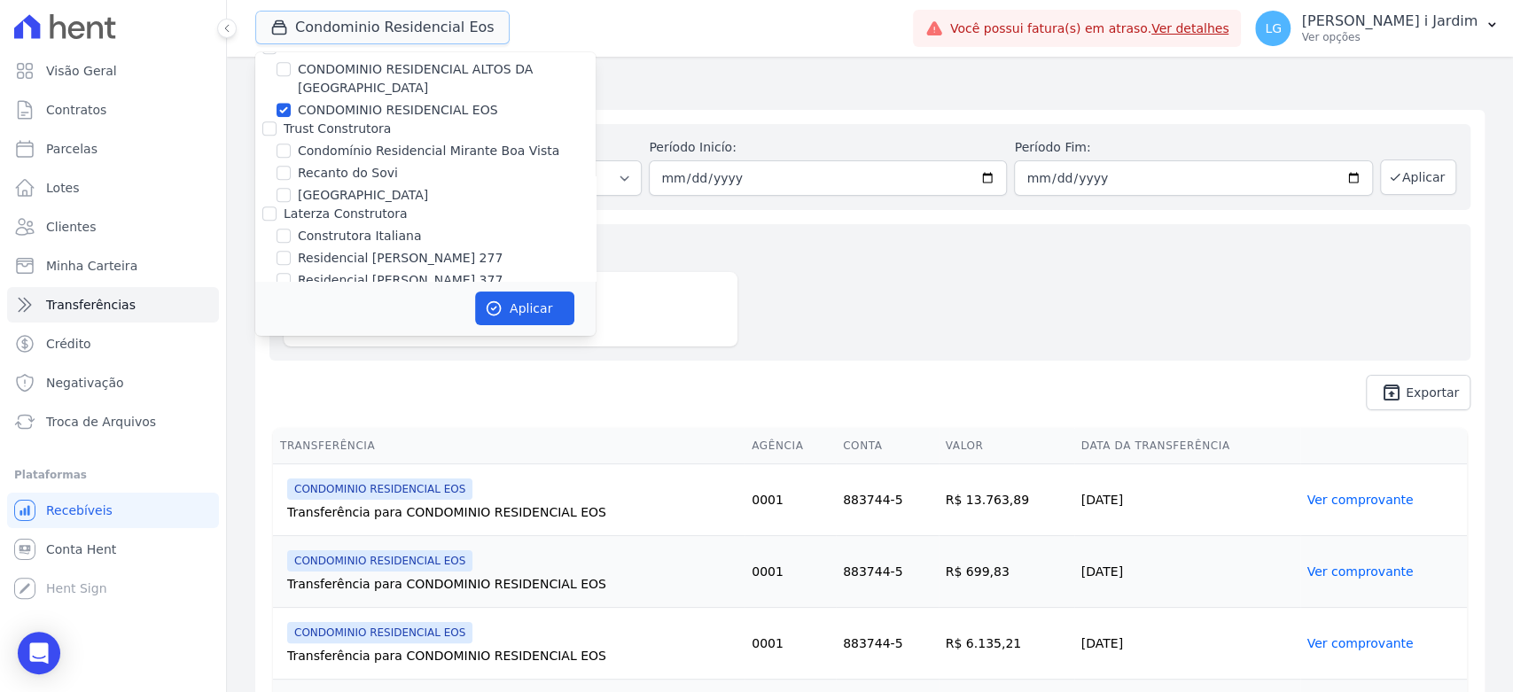
scroll to position [1182, 0]
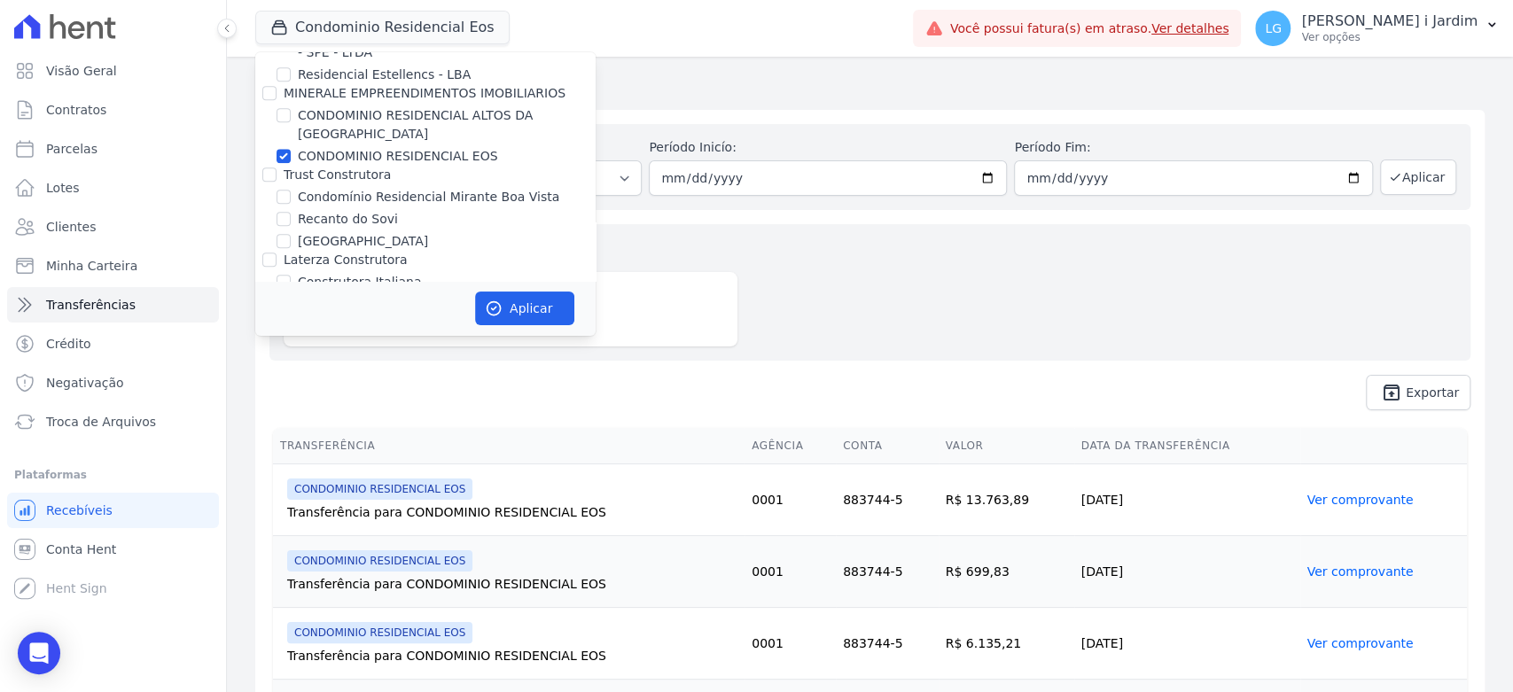
click at [334, 147] on label "CONDOMINIO RESIDENCIAL EOS" at bounding box center [398, 156] width 200 height 19
click at [291, 149] on input "CONDOMINIO RESIDENCIAL EOS" at bounding box center [284, 156] width 14 height 14
checkbox input "false"
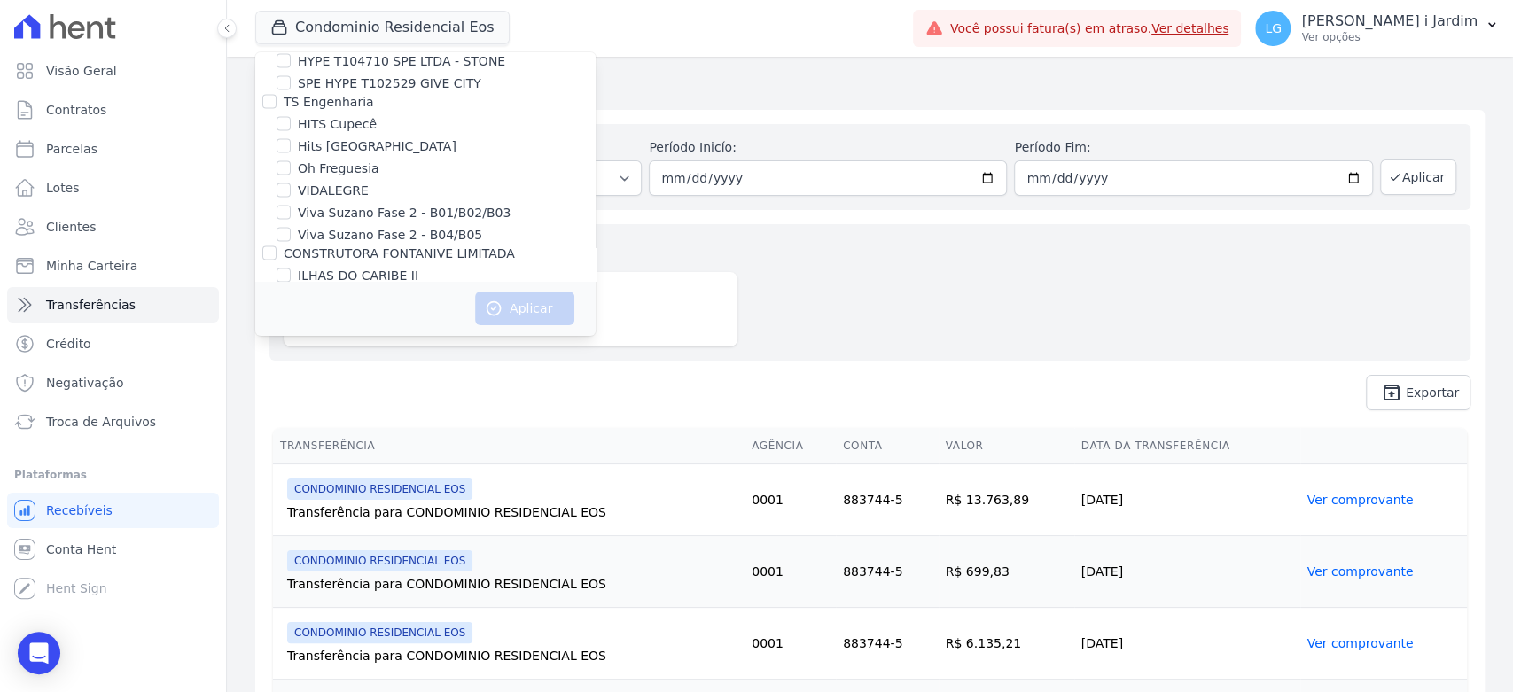
click at [371, 330] on label "JARDINS DE EVORA" at bounding box center [357, 339] width 119 height 19
click at [291, 332] on input "JARDINS DE EVORA" at bounding box center [284, 339] width 14 height 14
checkbox input "true"
click at [523, 315] on button "Aplicar" at bounding box center [524, 309] width 99 height 34
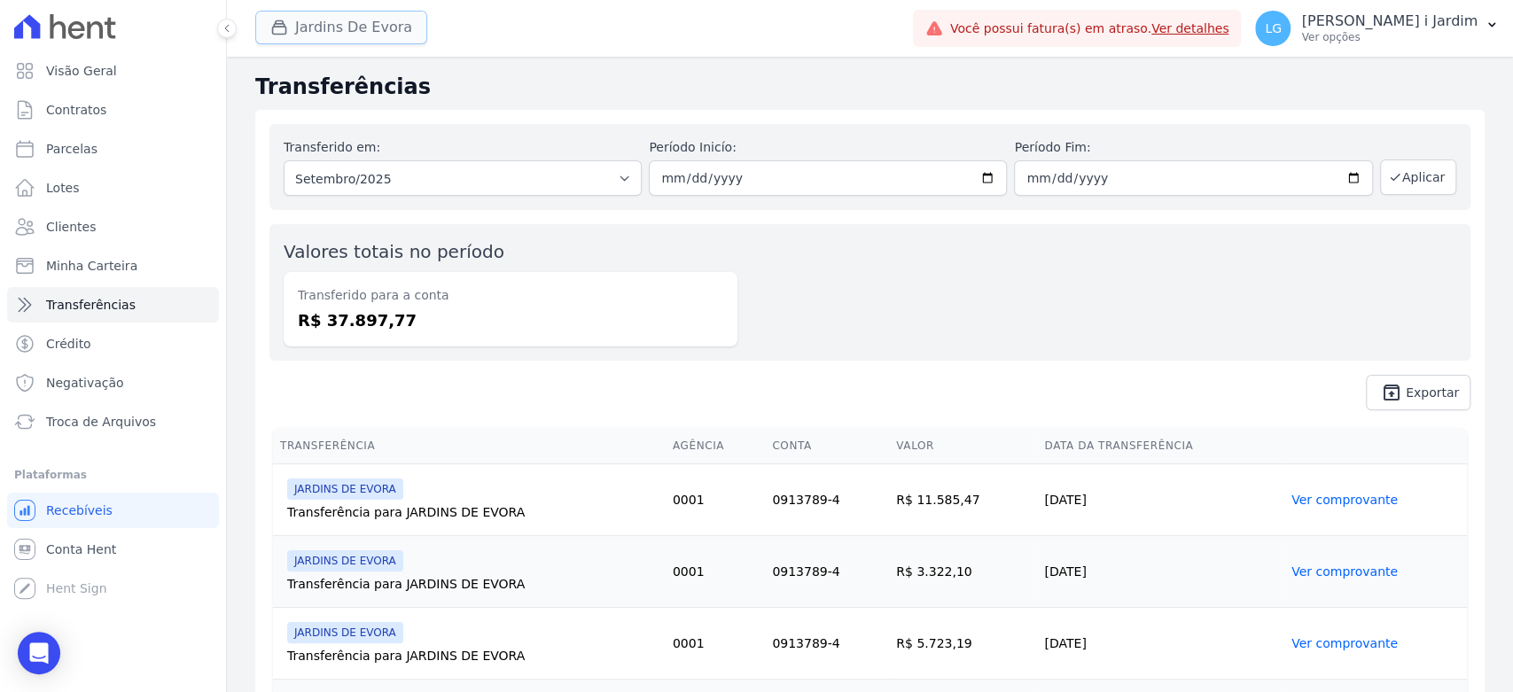
click at [315, 20] on button "Jardins De Evora" at bounding box center [341, 28] width 172 height 34
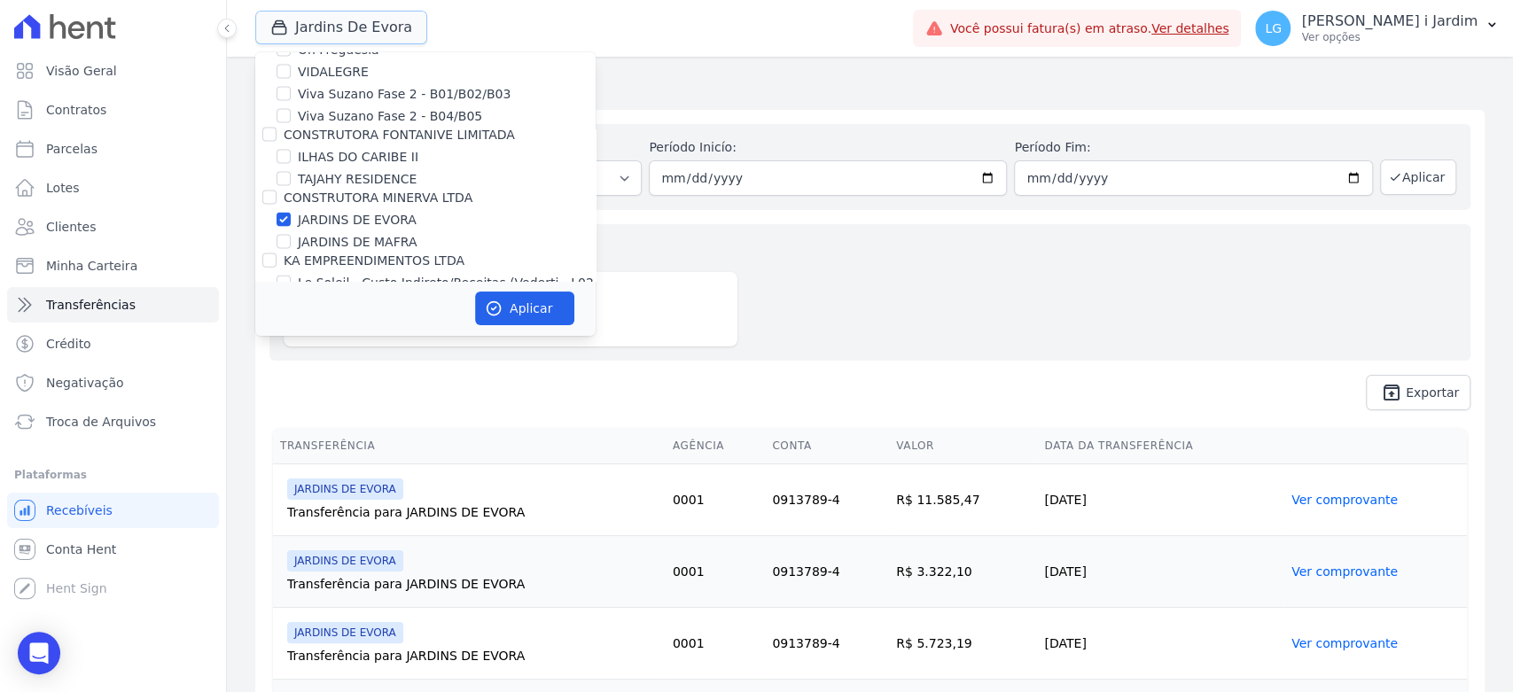
scroll to position [2462, 0]
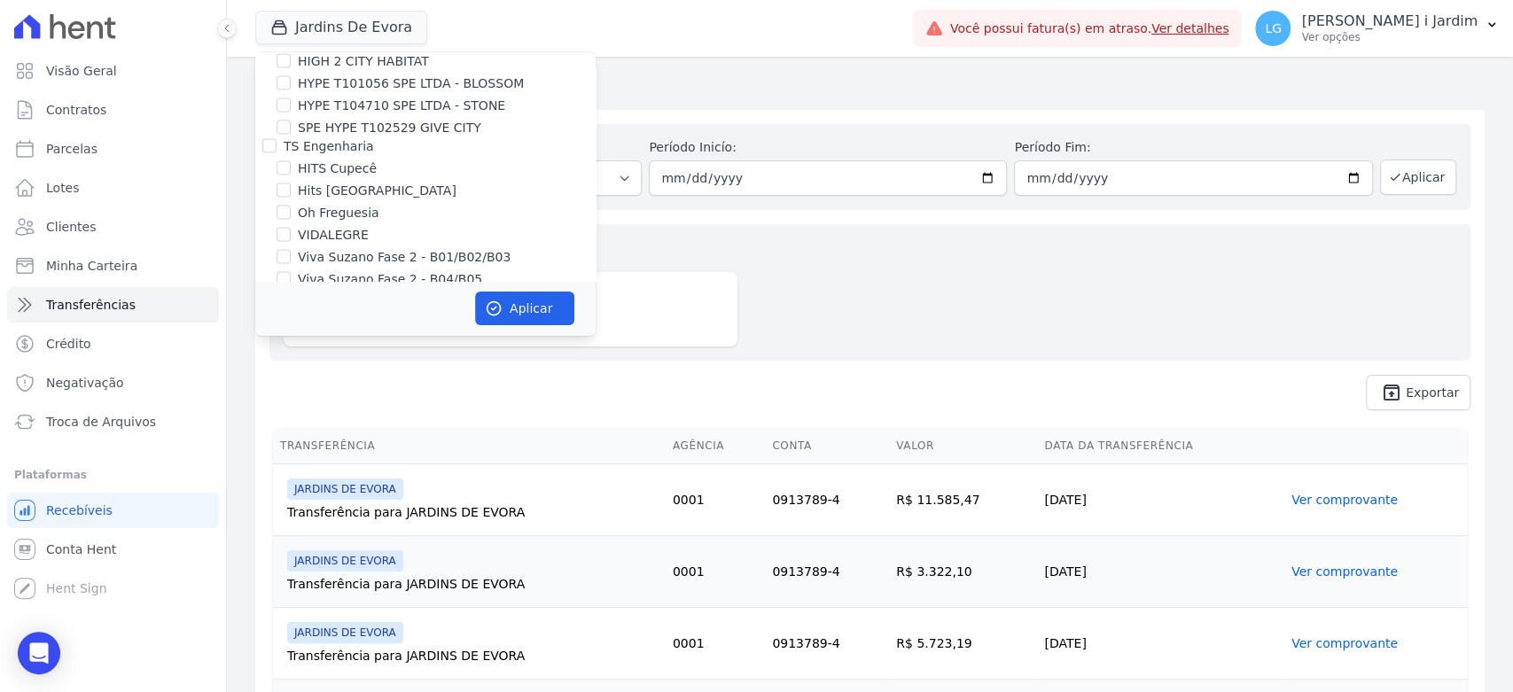
click at [348, 374] on label "JARDINS DE EVORA" at bounding box center [357, 383] width 119 height 19
click at [291, 376] on input "JARDINS DE EVORA" at bounding box center [284, 383] width 14 height 14
checkbox input "false"
click at [362, 396] on label "JARDINS DE MAFRA" at bounding box center [357, 405] width 119 height 19
click at [291, 398] on input "JARDINS DE MAFRA" at bounding box center [284, 405] width 14 height 14
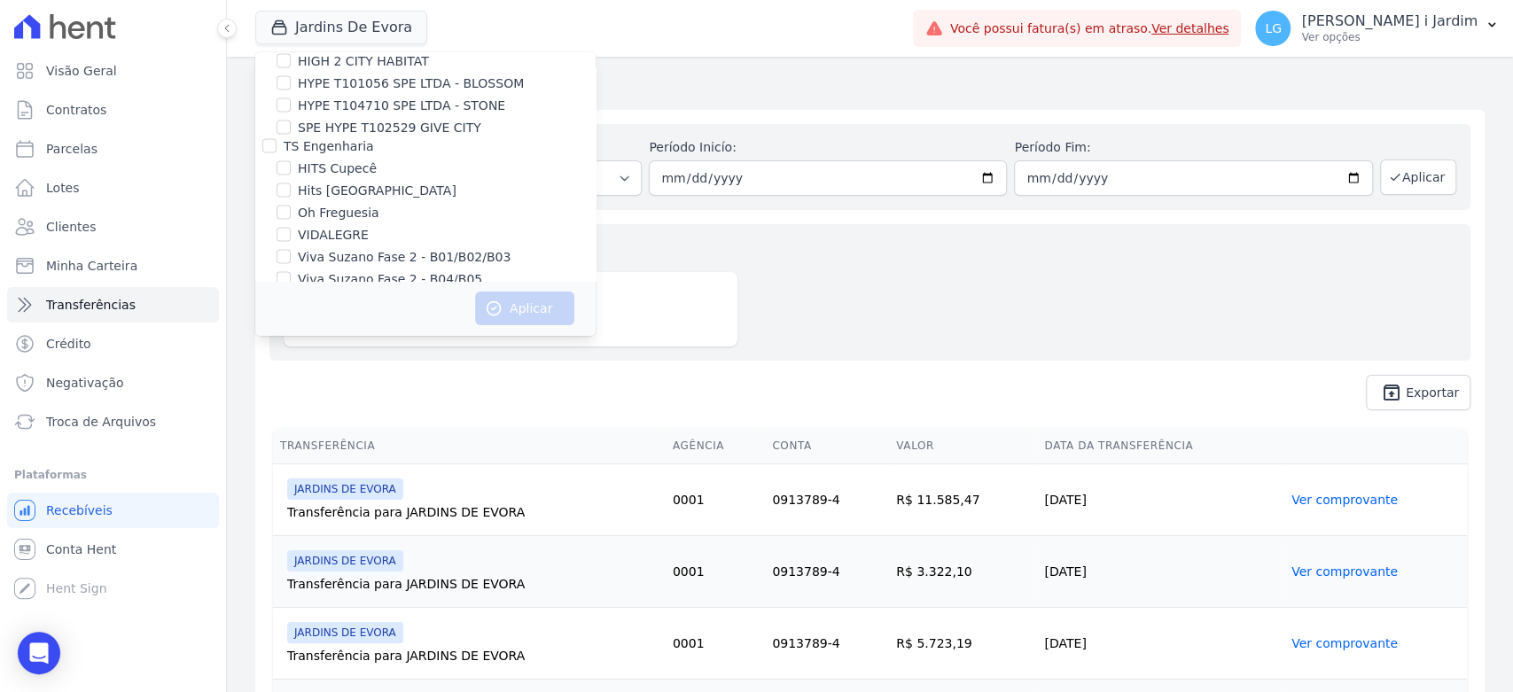
checkbox input "true"
click at [519, 308] on button "Aplicar" at bounding box center [524, 309] width 99 height 34
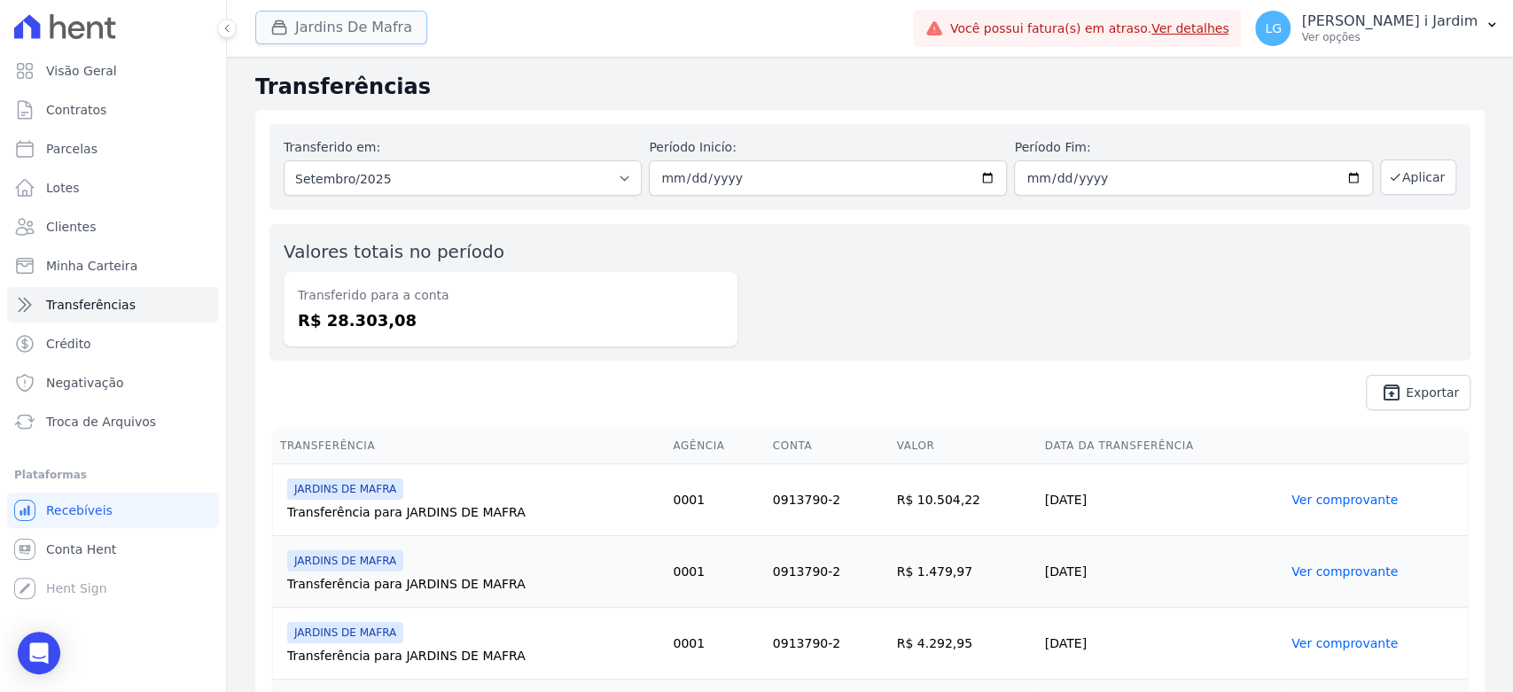
click at [380, 27] on button "Jardins De Mafra" at bounding box center [341, 28] width 172 height 34
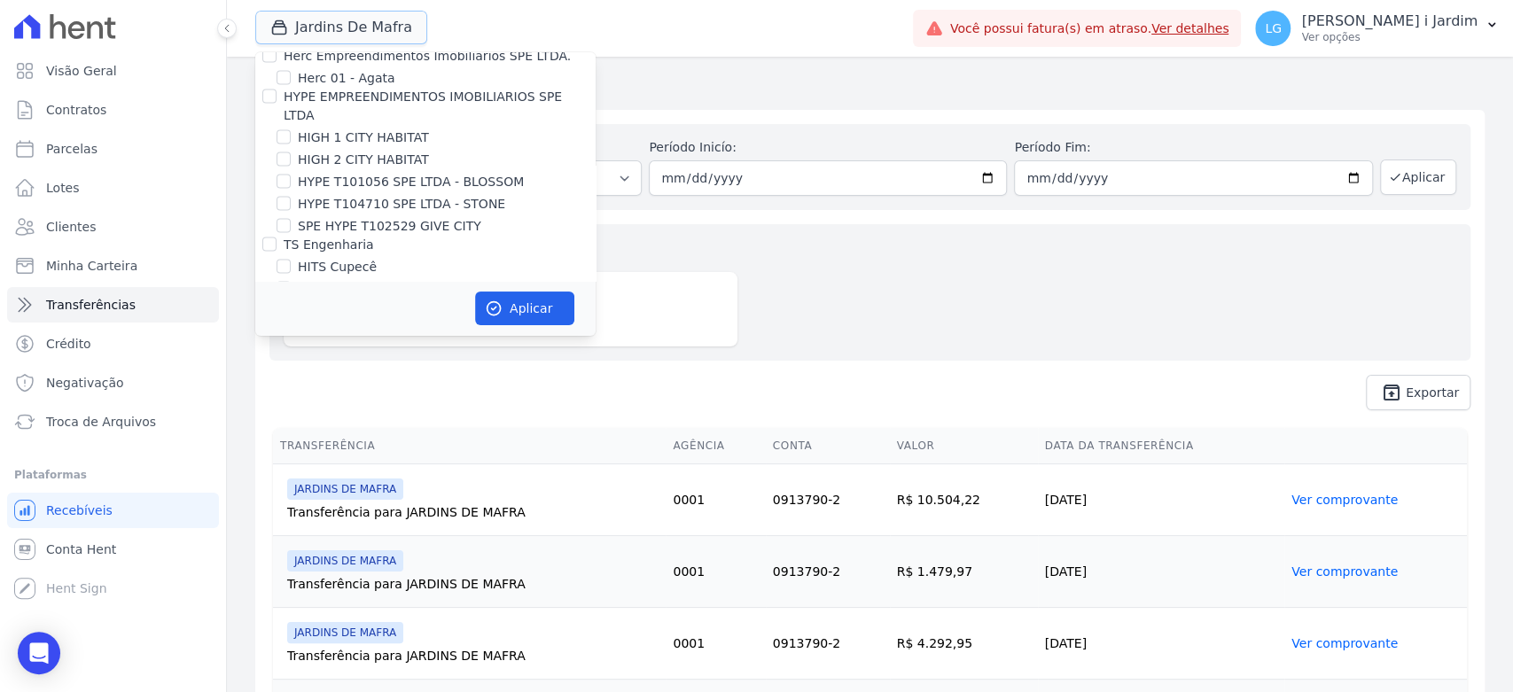
scroll to position [2560, 0]
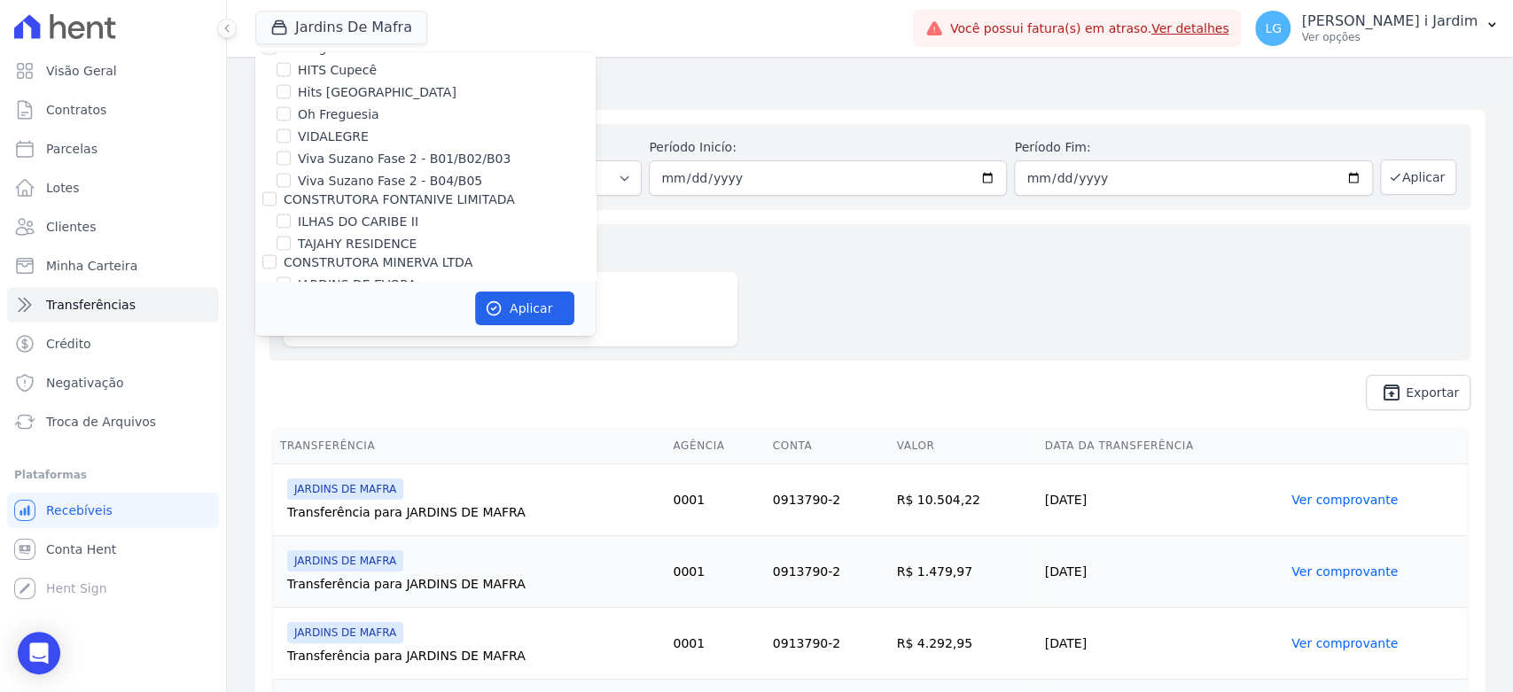
click at [362, 298] on label "JARDINS DE MAFRA" at bounding box center [357, 307] width 119 height 19
click at [291, 300] on input "JARDINS DE MAFRA" at bounding box center [284, 307] width 14 height 14
checkbox input "false"
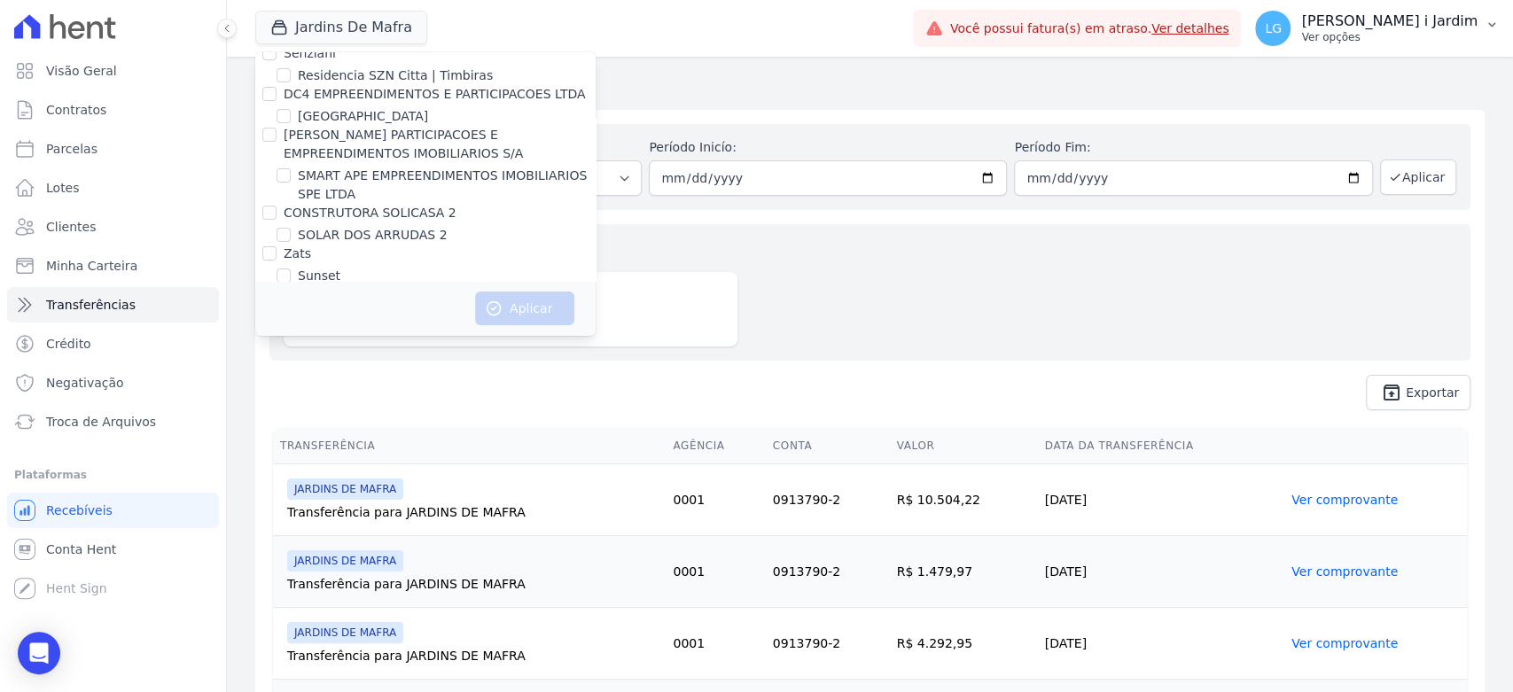
scroll to position [1555, 0]
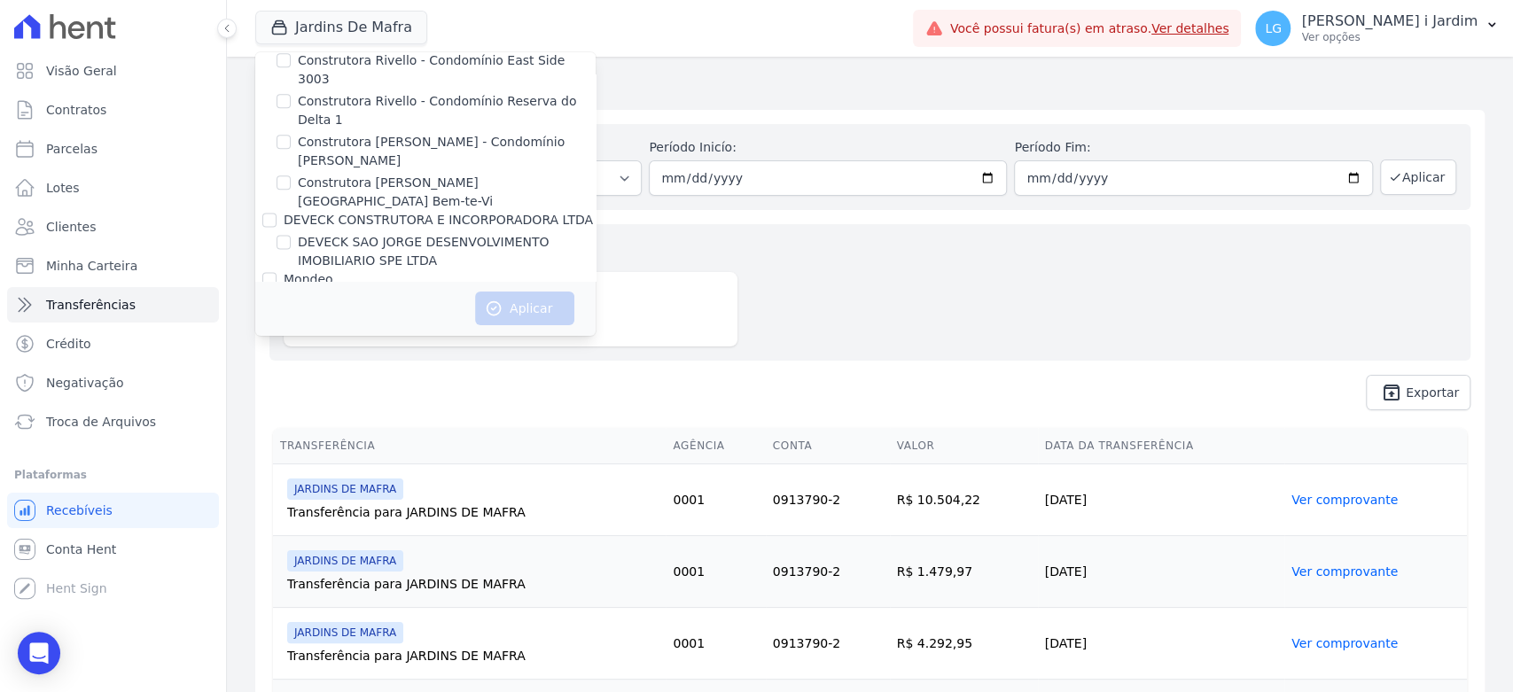
click at [465, 293] on label "Edíficio Residencial [GEOGRAPHIC_DATA]" at bounding box center [425, 302] width 254 height 19
click at [291, 294] on input "Edíficio Residencial [GEOGRAPHIC_DATA]" at bounding box center [284, 301] width 14 height 14
checkbox input "true"
click at [465, 315] on label "Edíficio Residencial [GEOGRAPHIC_DATA] - LBA" at bounding box center [443, 324] width 290 height 19
click at [291, 317] on input "Edíficio Residencial [GEOGRAPHIC_DATA] - LBA" at bounding box center [284, 324] width 14 height 14
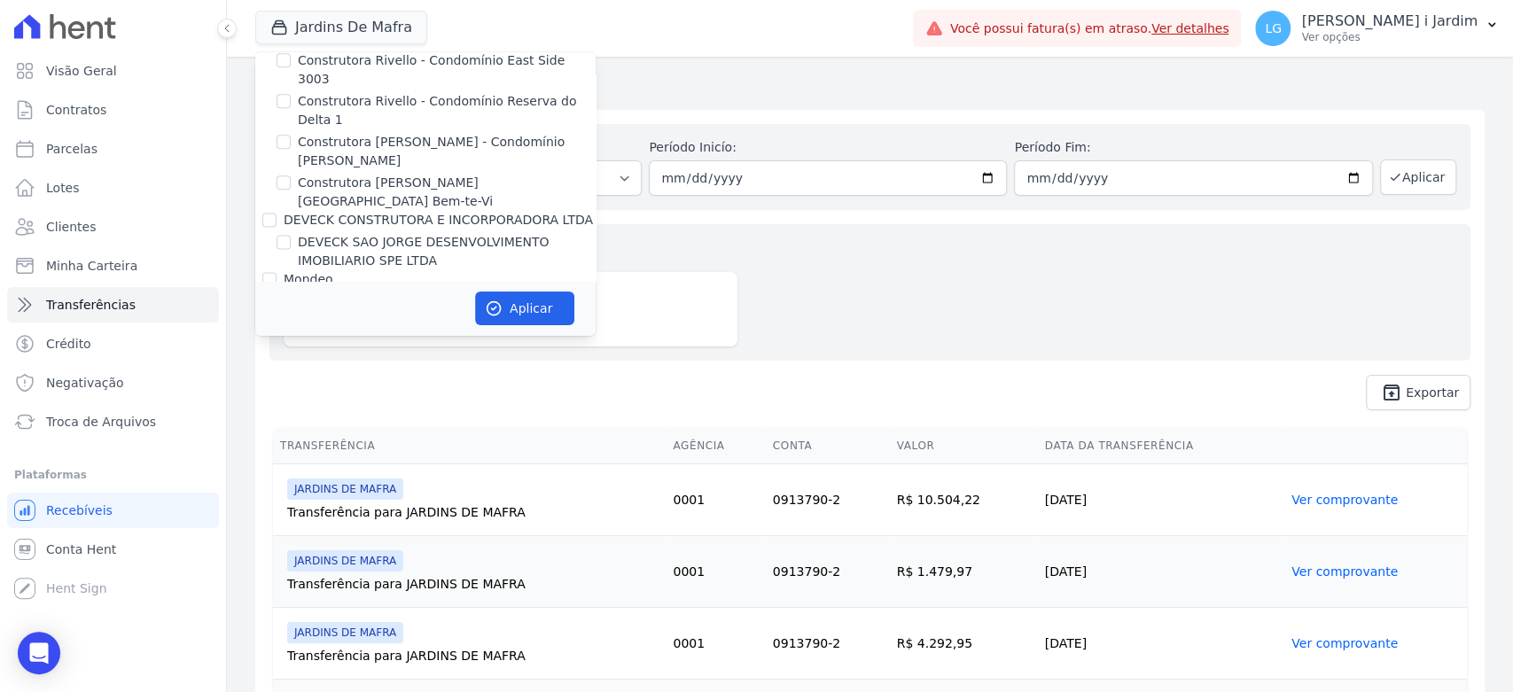
checkbox input "true"
click at [518, 310] on button "Aplicar" at bounding box center [524, 309] width 99 height 34
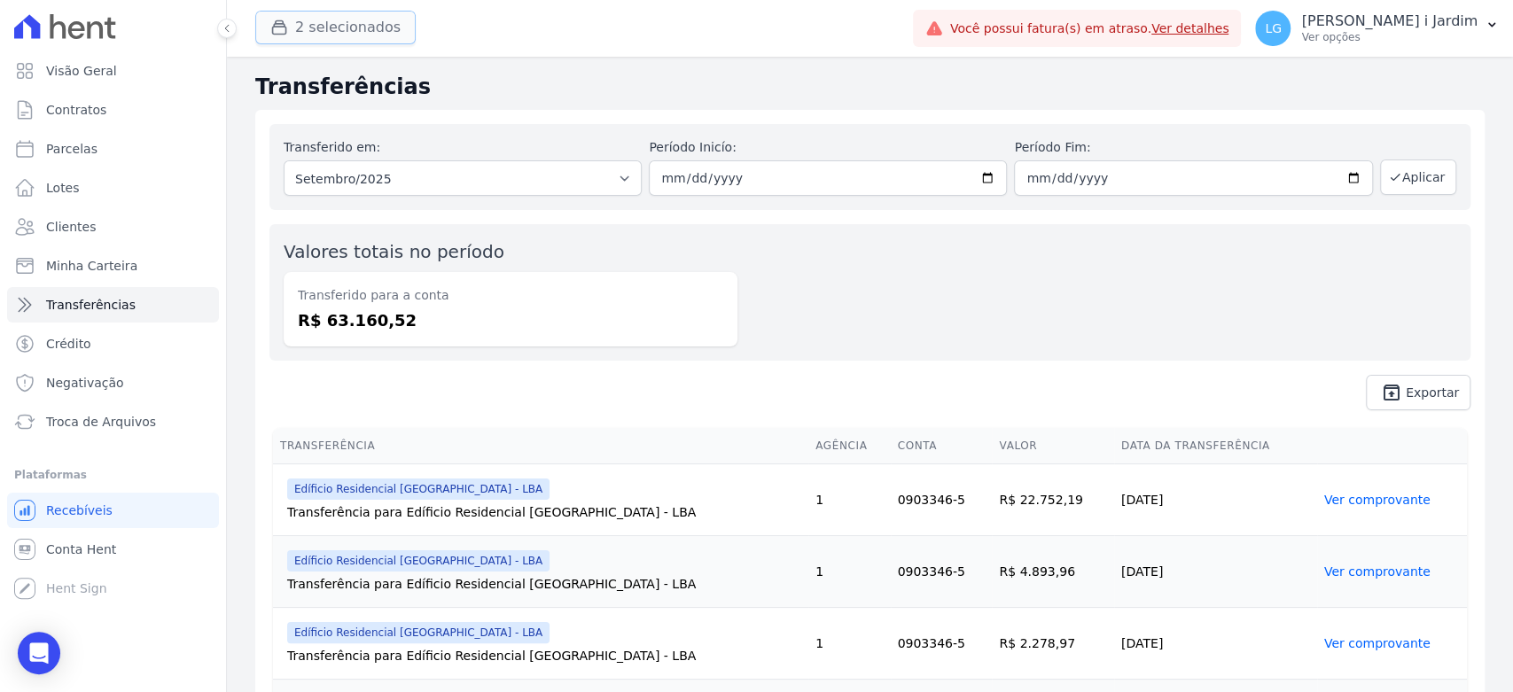
click at [304, 25] on button "2 selecionados" at bounding box center [335, 28] width 160 height 34
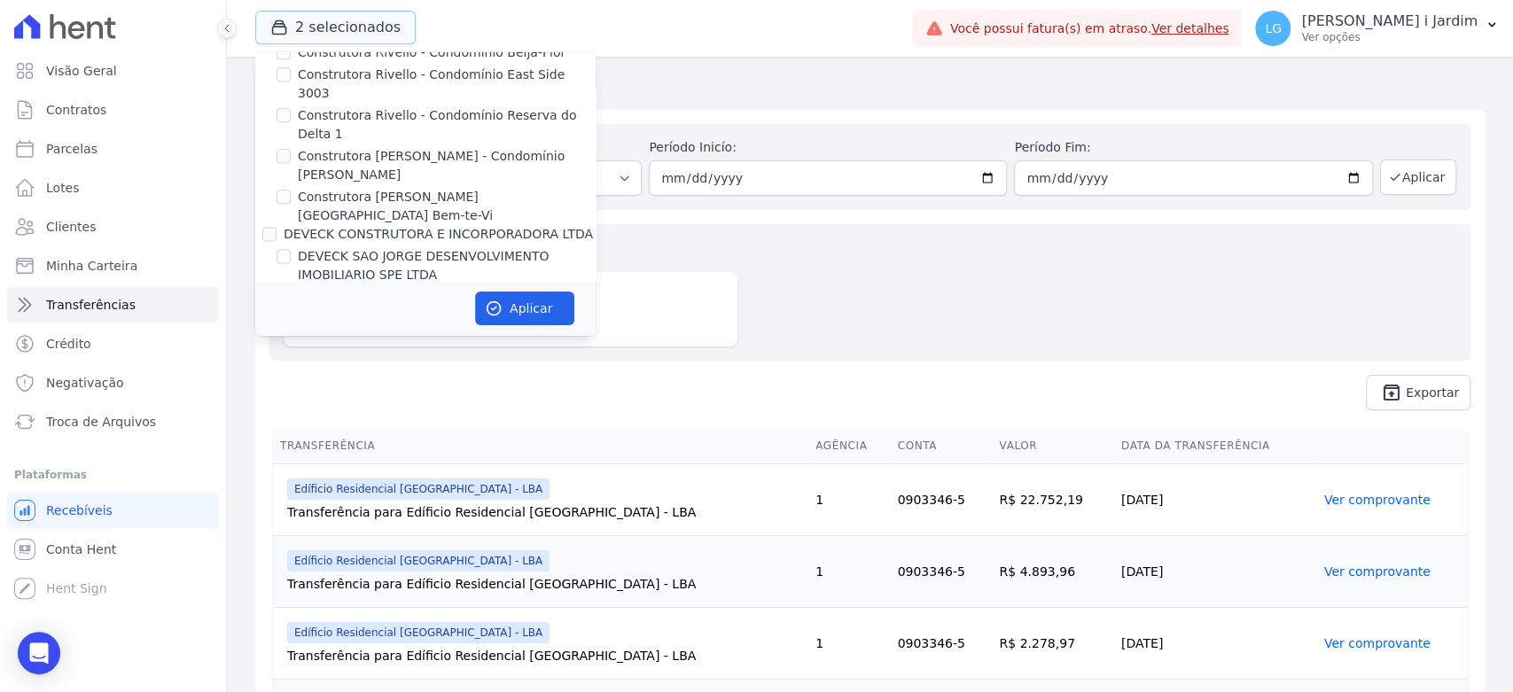
scroll to position [1575, 0]
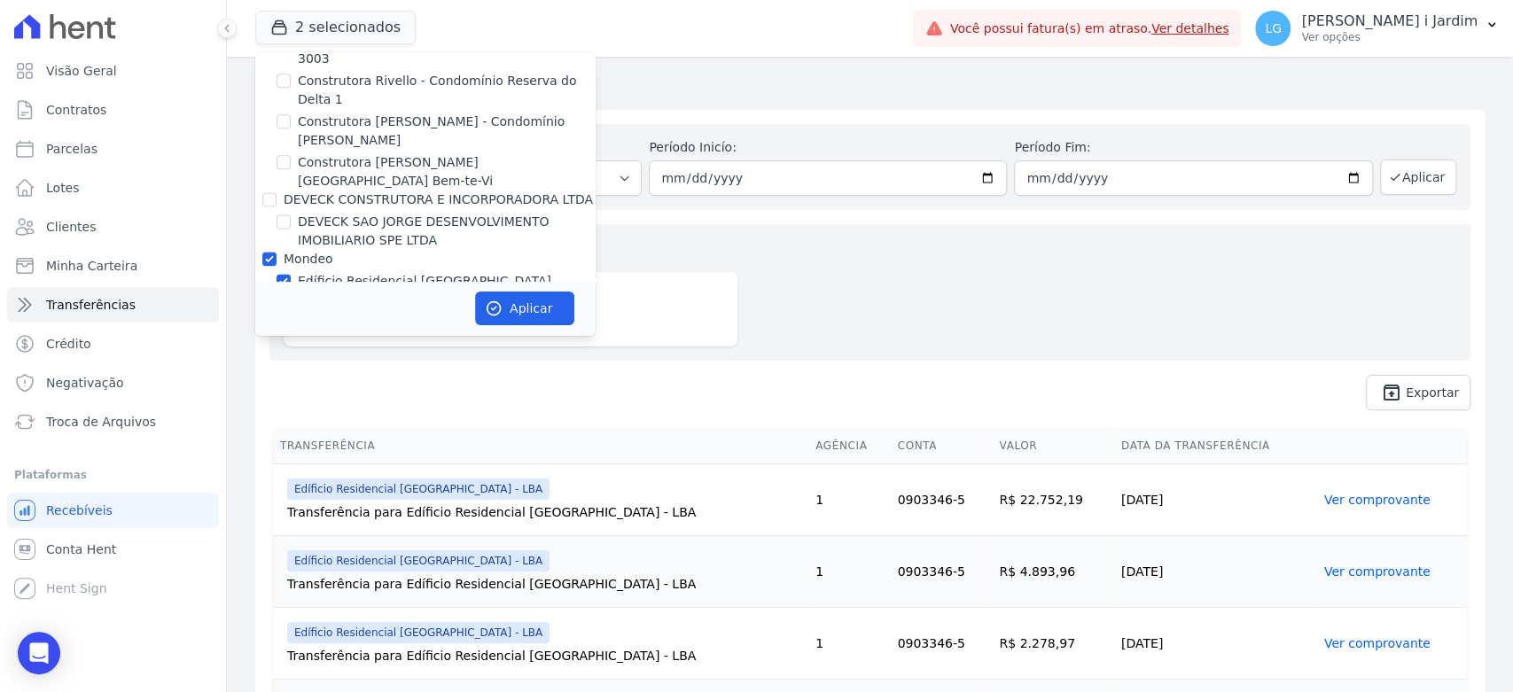
click at [302, 252] on label "Mondeo" at bounding box center [309, 259] width 50 height 14
click at [277, 252] on input "Mondeo" at bounding box center [269, 259] width 14 height 14
checkbox input "false"
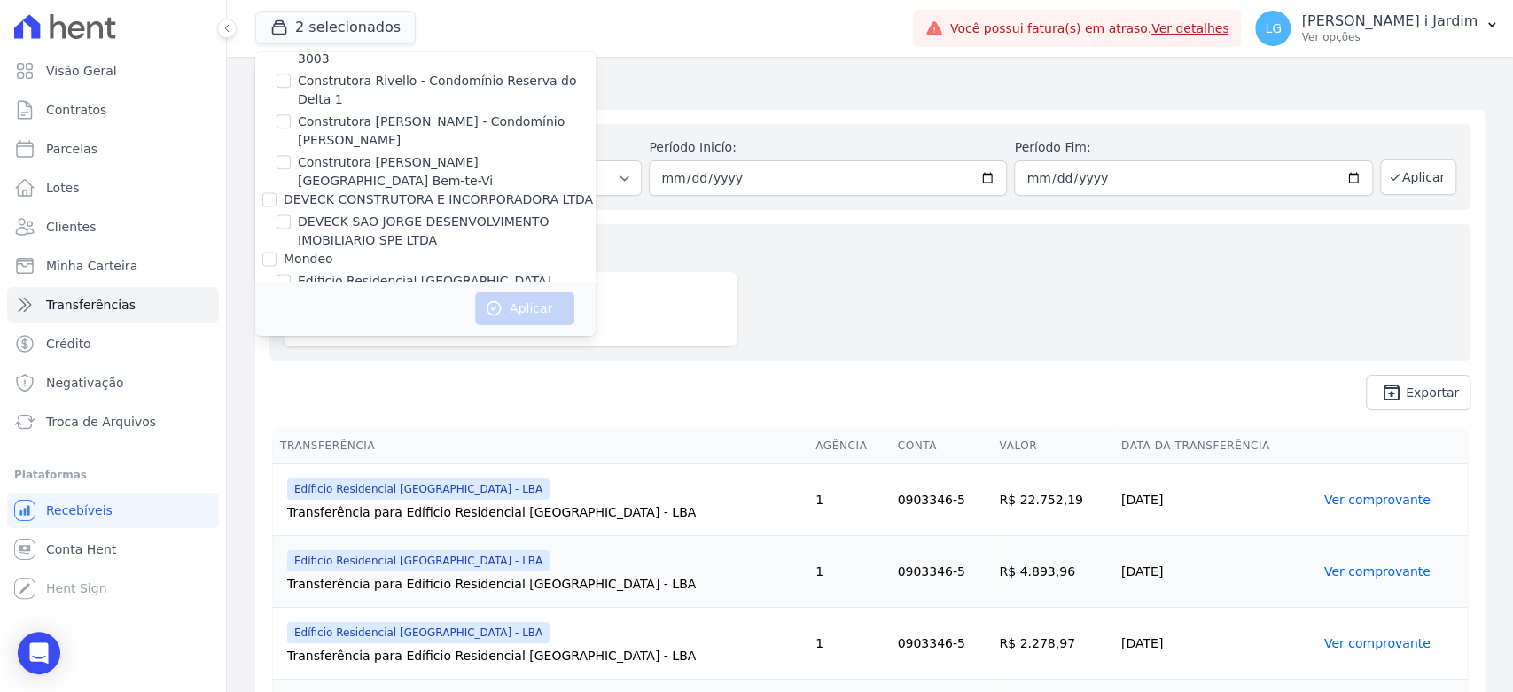
scroll to position [3451, 0]
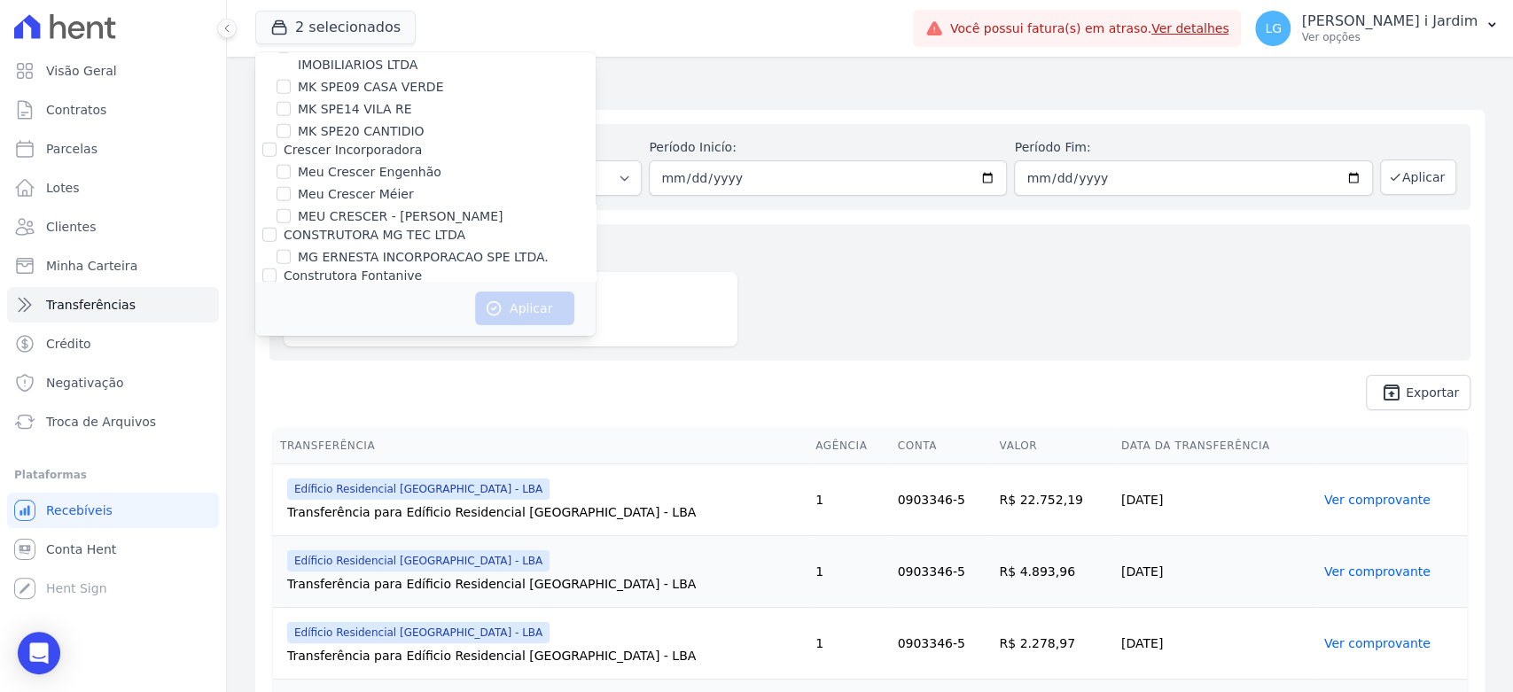
click at [337, 309] on label "MUNTE CONSTRUTORA E INCORPORADORA LTDA" at bounding box center [435, 316] width 303 height 14
click at [277, 309] on input "MUNTE CONSTRUTORA E INCORPORADORA LTDA" at bounding box center [269, 316] width 14 height 14
checkbox input "true"
click at [496, 305] on icon "button" at bounding box center [494, 309] width 18 height 18
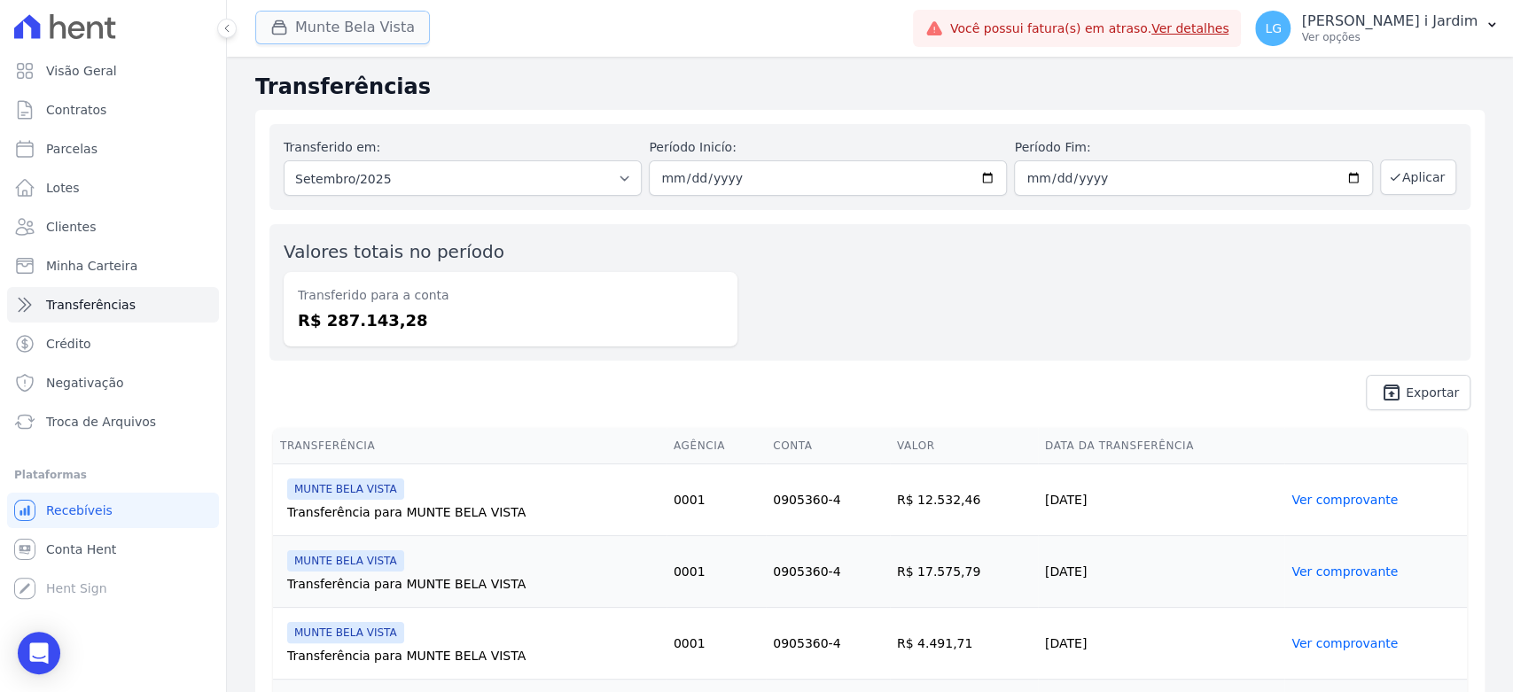
click at [379, 35] on button "Munte Bela Vista" at bounding box center [342, 28] width 175 height 34
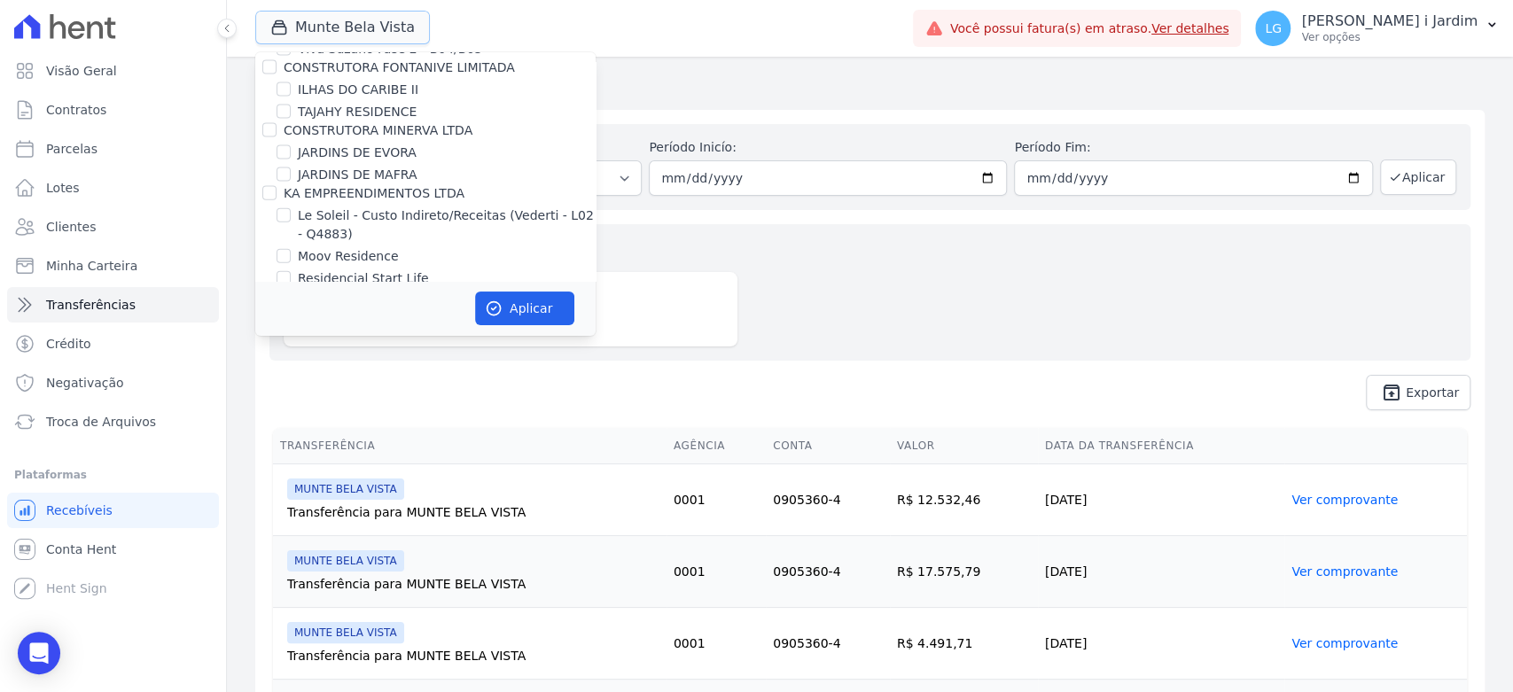
scroll to position [3447, 0]
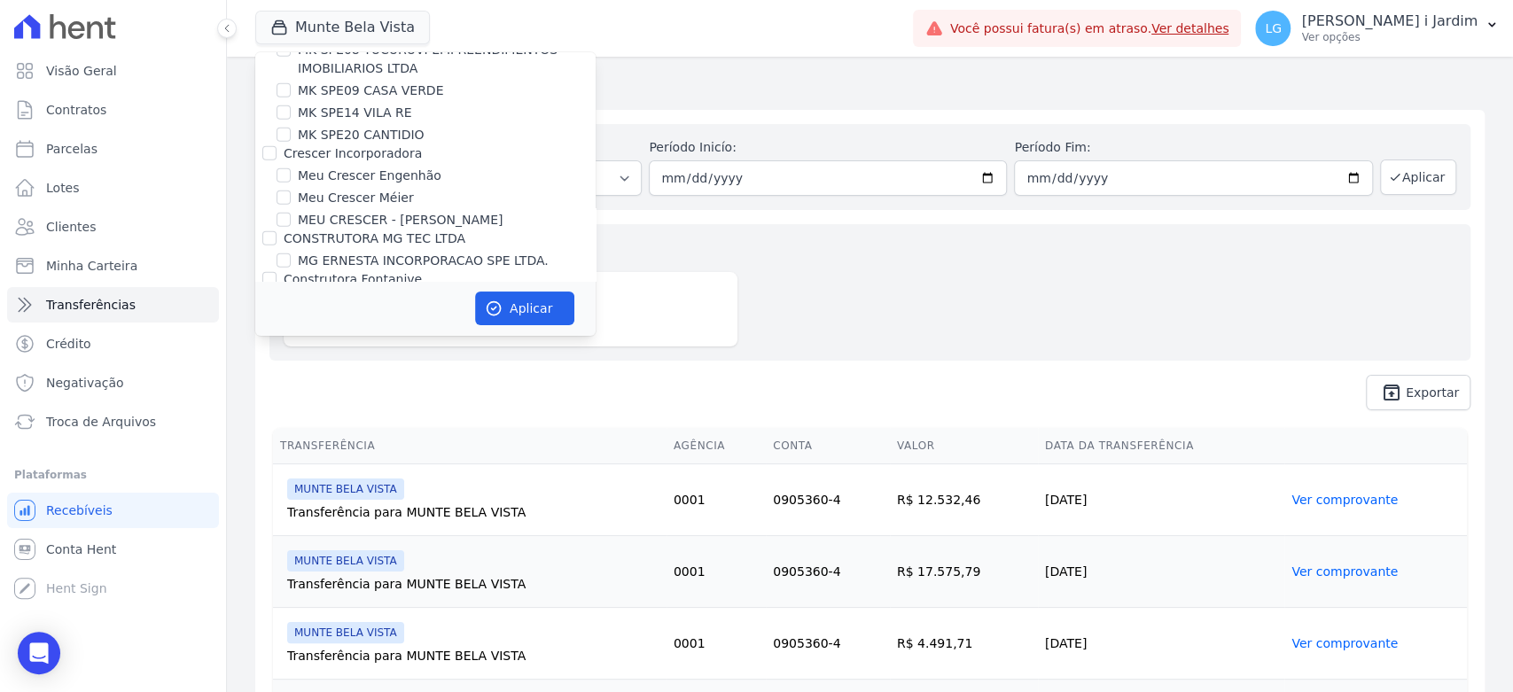
click at [362, 313] on label "MUNTE CONSTRUTORA E INCORPORADORA LTDA" at bounding box center [435, 320] width 303 height 14
click at [277, 313] on input "MUNTE CONSTRUTORA E INCORPORADORA LTDA" at bounding box center [269, 320] width 14 height 14
checkbox input "false"
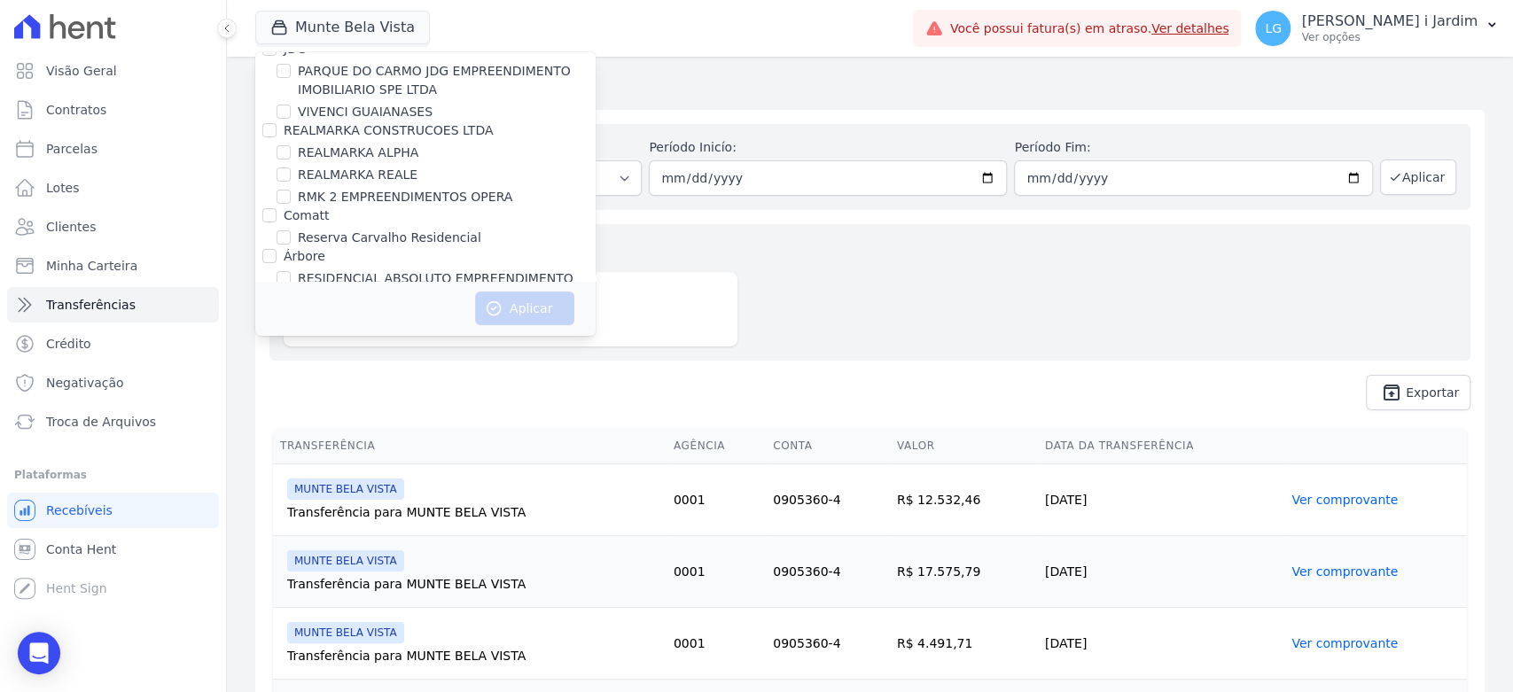
click at [362, 309] on label "PEDRA CONSTRUTORA LTDA" at bounding box center [371, 316] width 175 height 14
click at [277, 309] on input "PEDRA CONSTRUTORA LTDA" at bounding box center [269, 316] width 14 height 14
checkbox input "true"
click at [496, 309] on icon "button" at bounding box center [494, 309] width 18 height 18
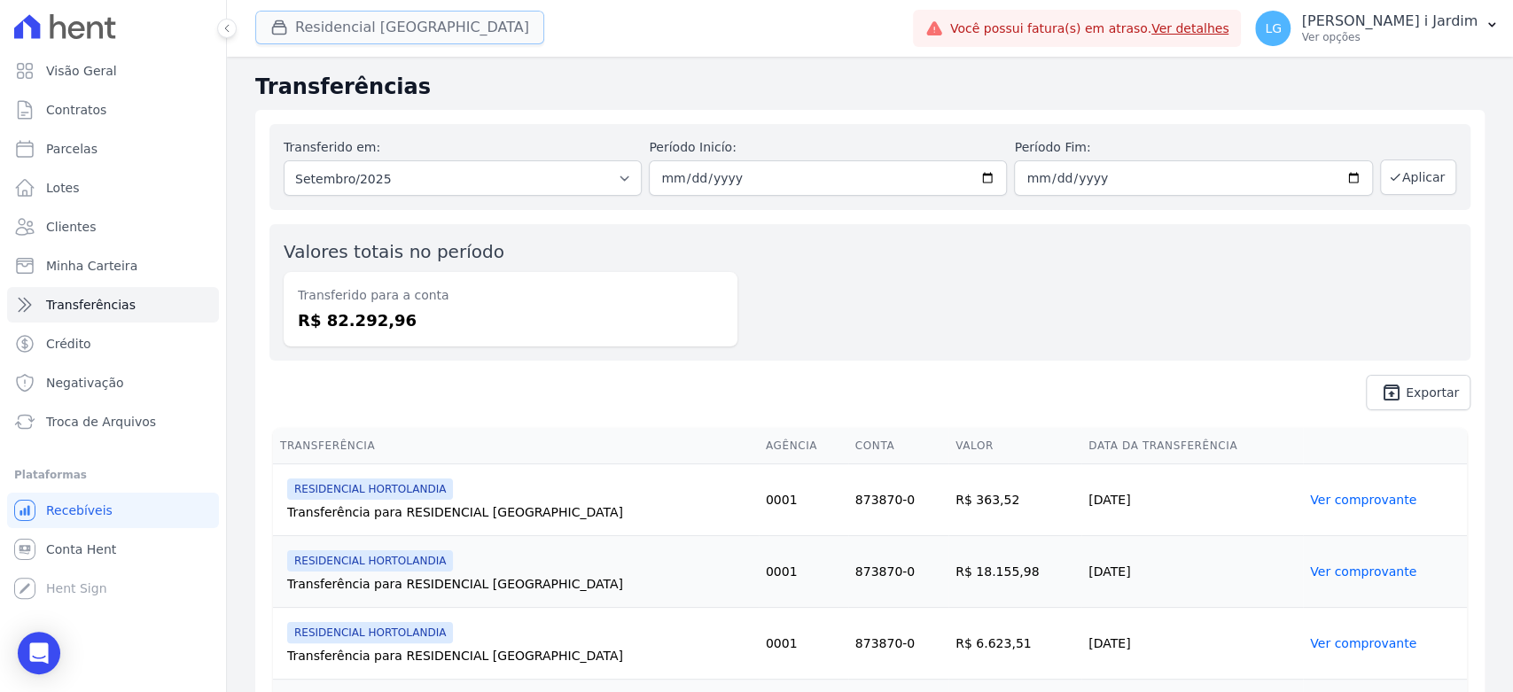
click at [370, 29] on button "Residencial Hortolandia" at bounding box center [399, 28] width 289 height 34
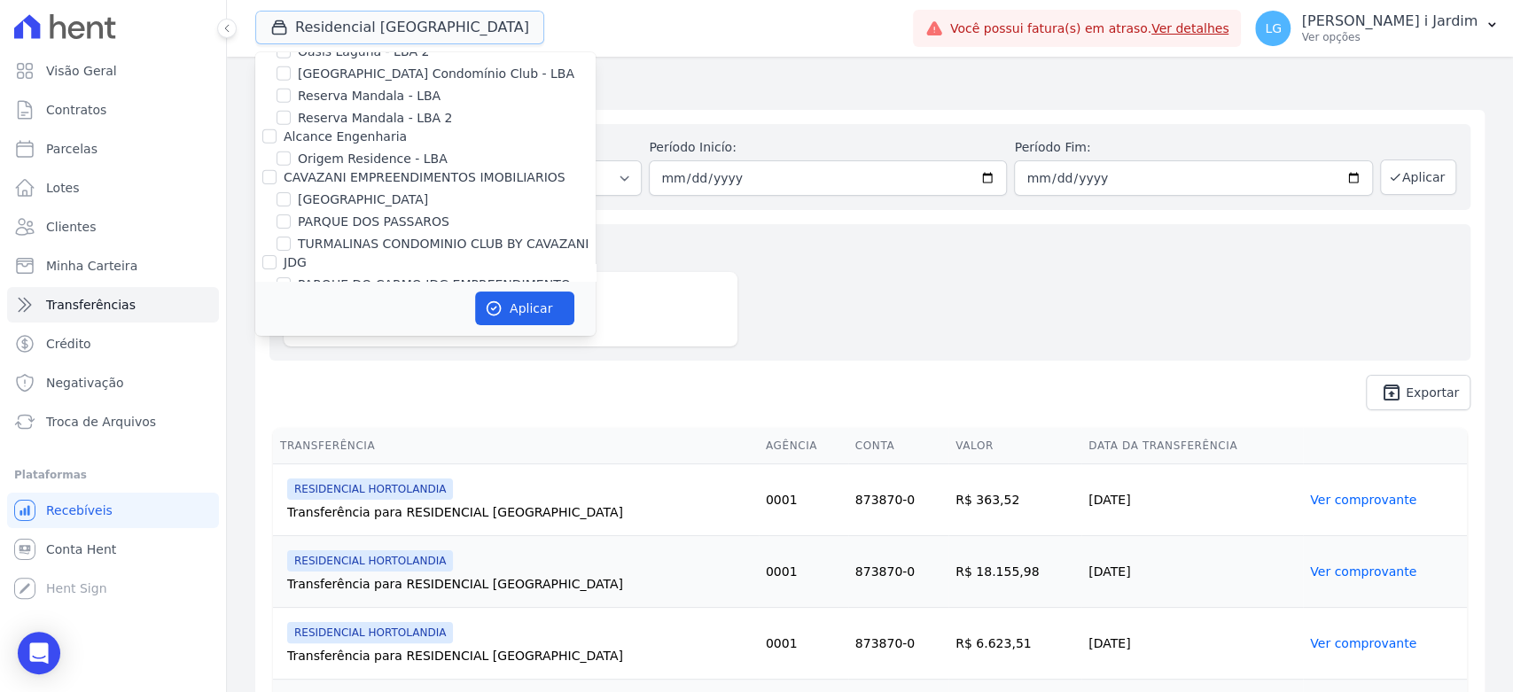
scroll to position [4137, 0]
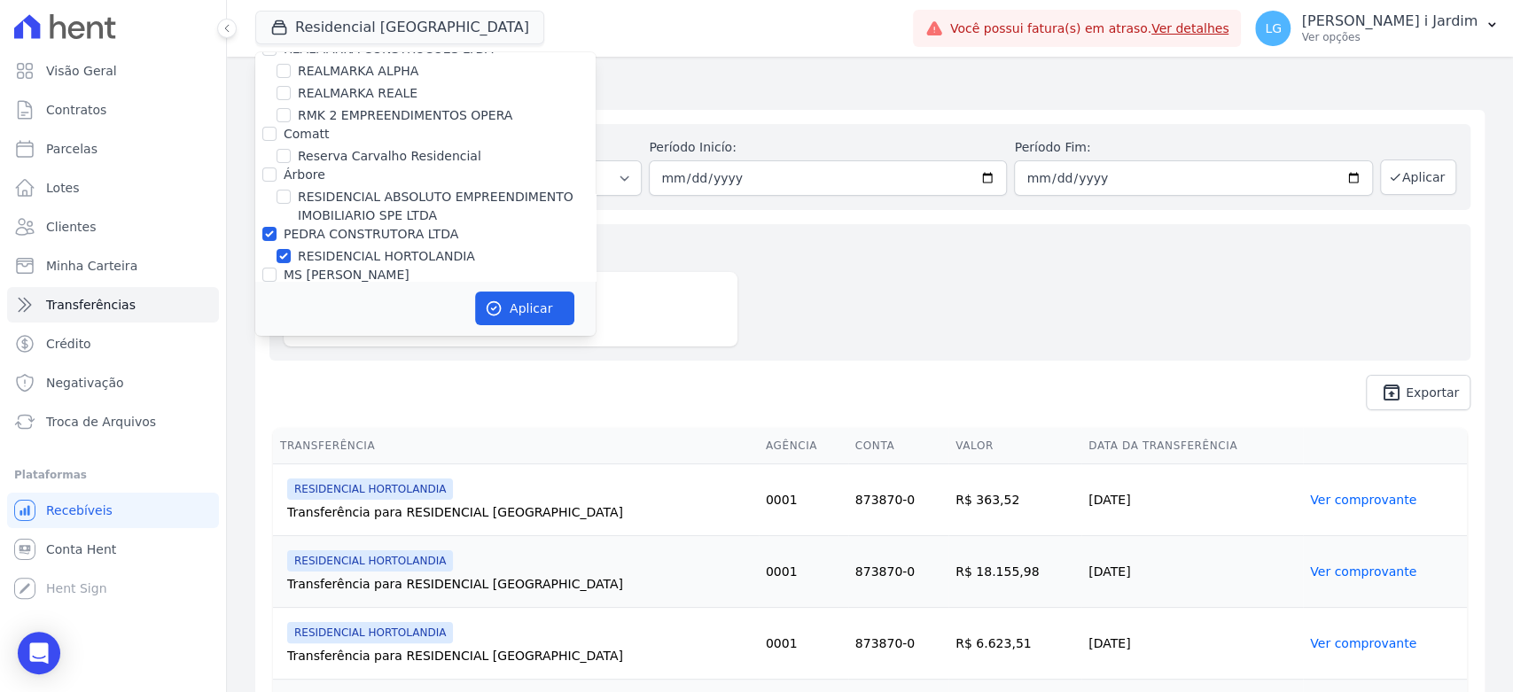
click at [353, 227] on label "PEDRA CONSTRUTORA LTDA" at bounding box center [371, 234] width 175 height 14
click at [277, 227] on input "PEDRA CONSTRUTORA LTDA" at bounding box center [269, 234] width 14 height 14
checkbox input "false"
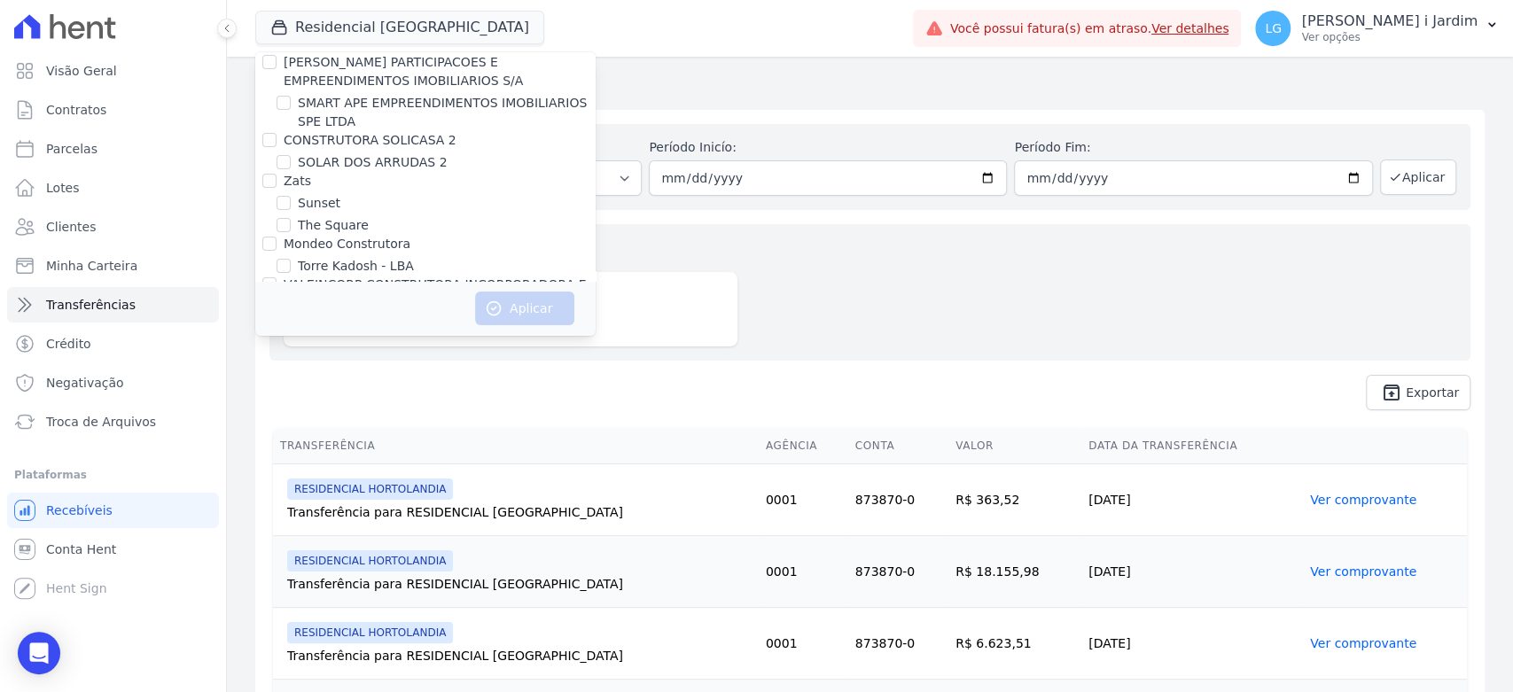
click at [369, 398] on label "VIVA VISTA HARMONIA" at bounding box center [368, 407] width 140 height 19
click at [291, 400] on input "VIVA VISTA HARMONIA" at bounding box center [284, 407] width 14 height 14
checkbox input "true"
click at [510, 314] on button "Aplicar" at bounding box center [524, 309] width 99 height 34
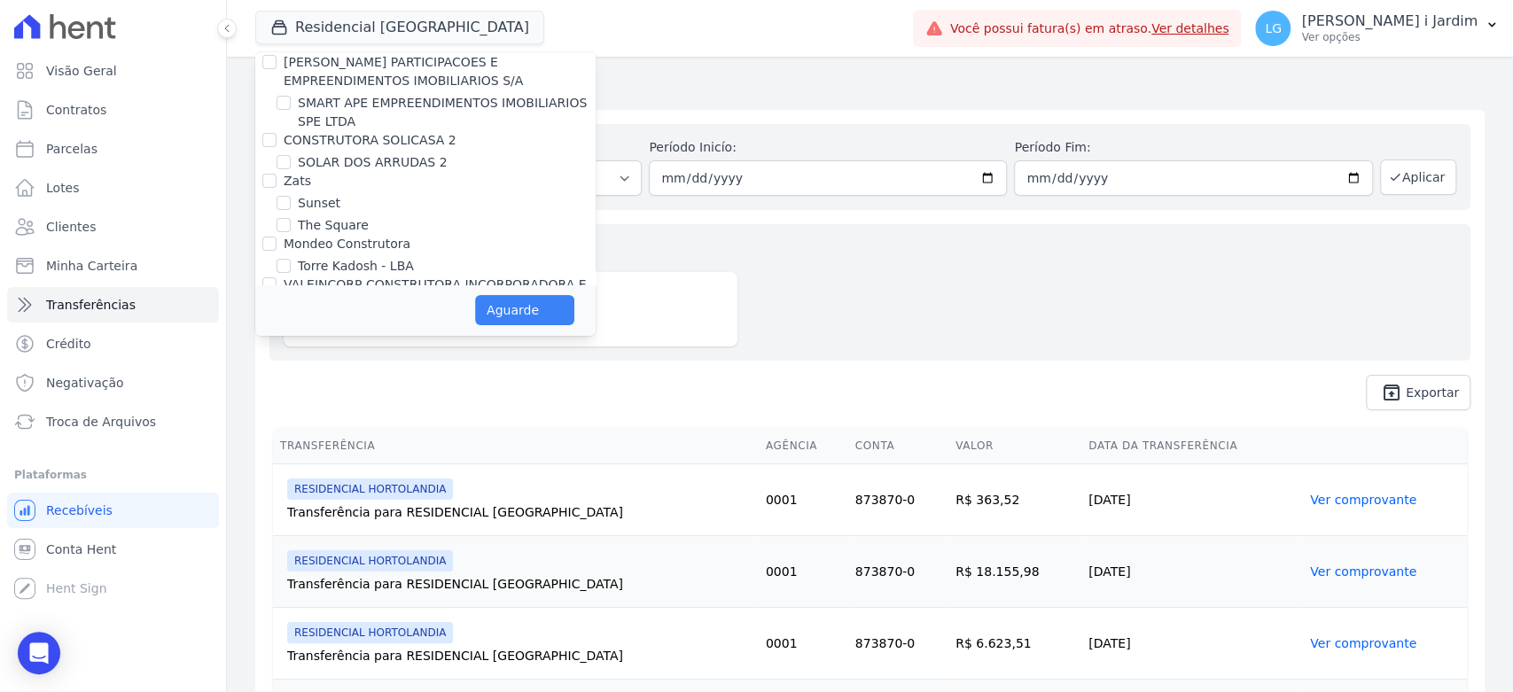
scroll to position [4732, 0]
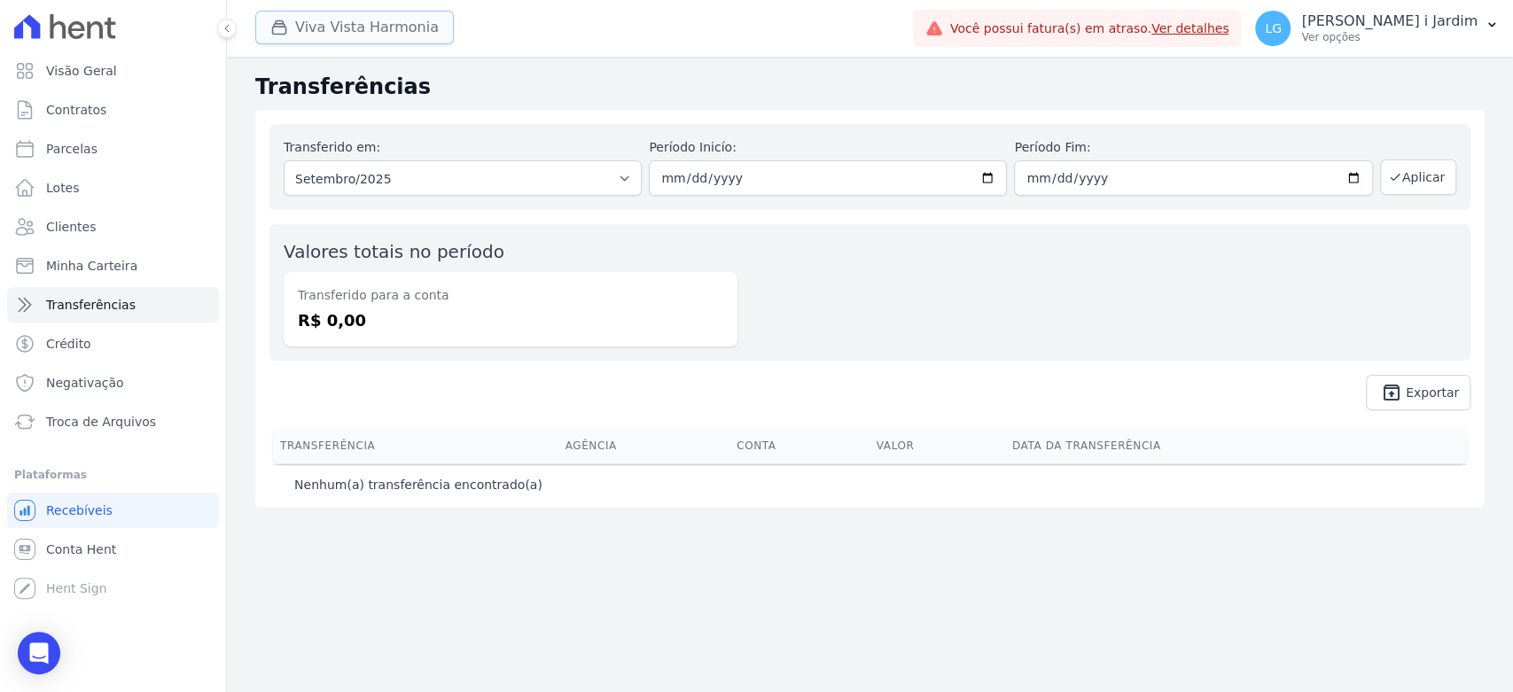
click at [344, 41] on button "Viva Vista Harmonia" at bounding box center [354, 28] width 199 height 34
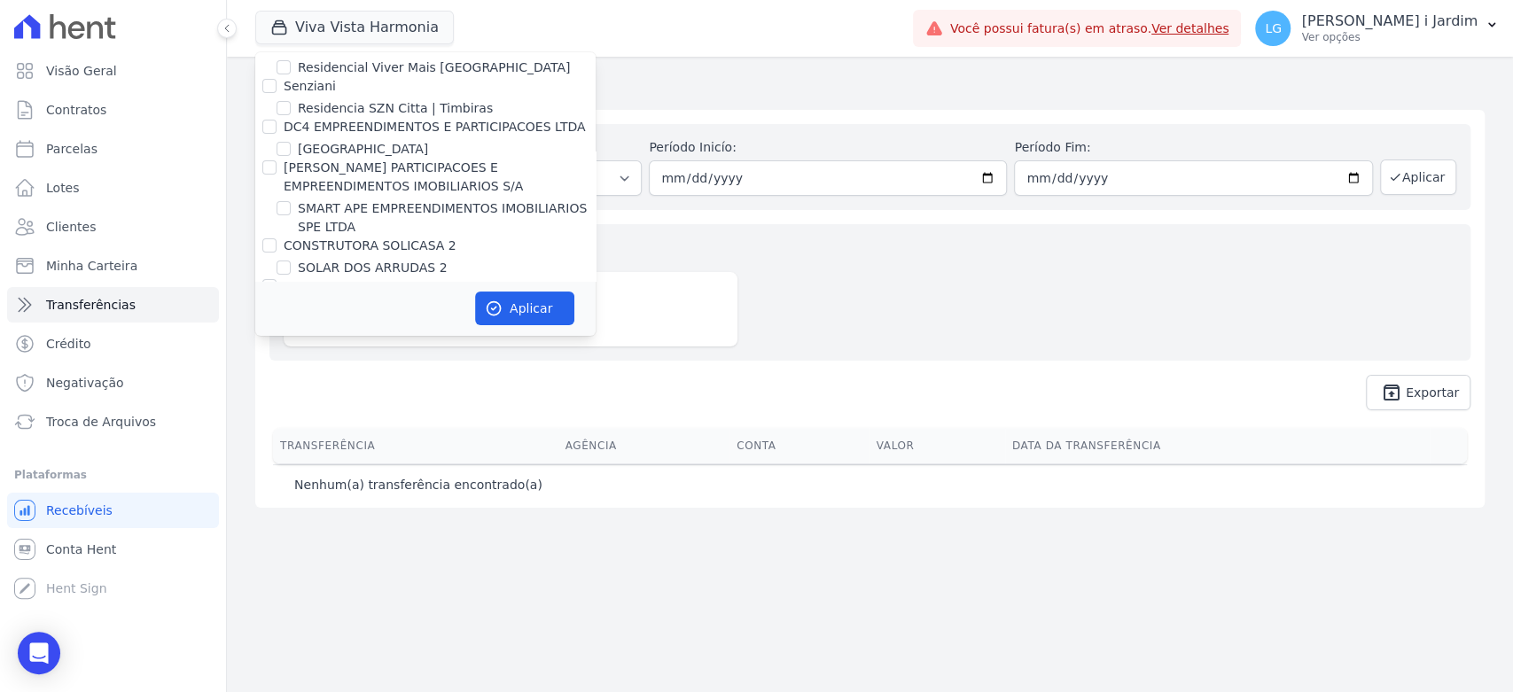
scroll to position [4735, 0]
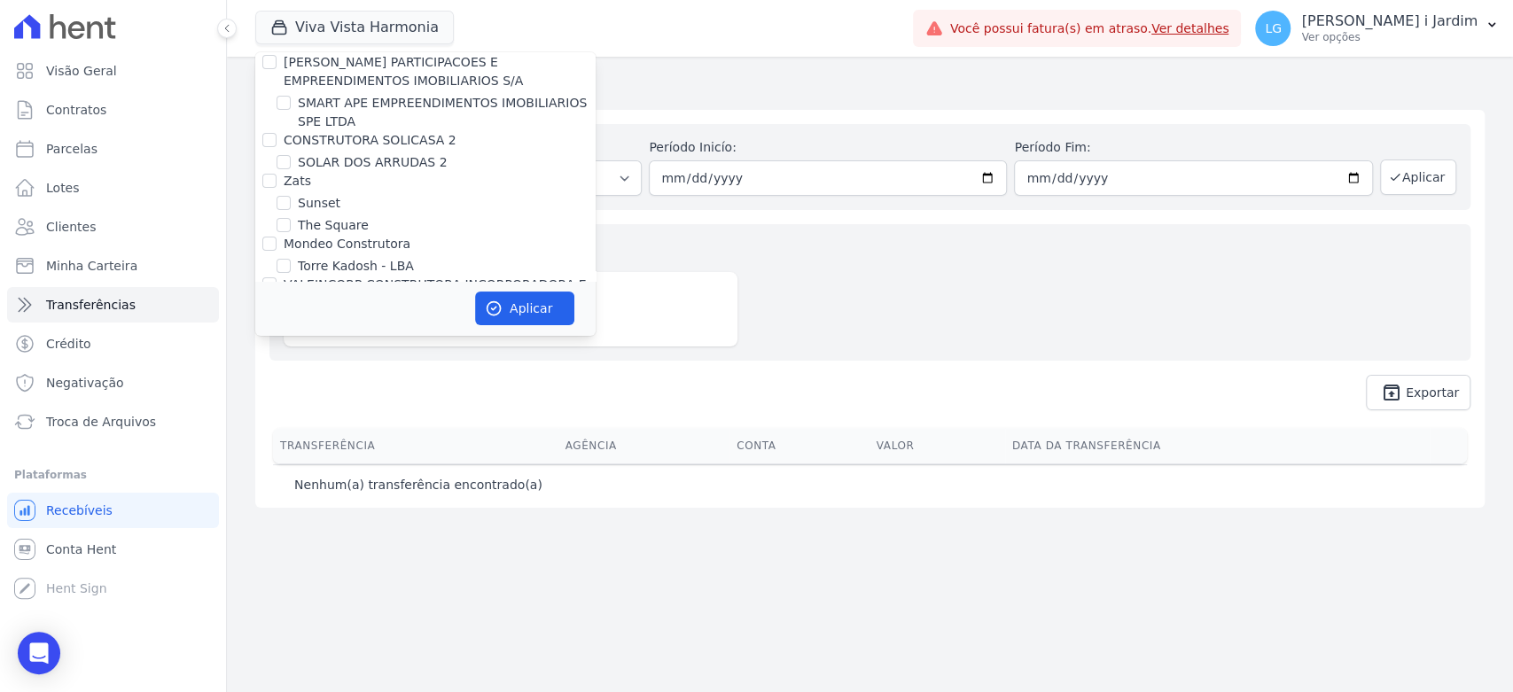
click at [451, 378] on label "MISTRA NEGOCIOS IMOBILIARIOS" at bounding box center [387, 385] width 207 height 14
click at [277, 378] on input "MISTRA NEGOCIOS IMOBILIARIOS" at bounding box center [269, 385] width 14 height 14
checkbox input "false"
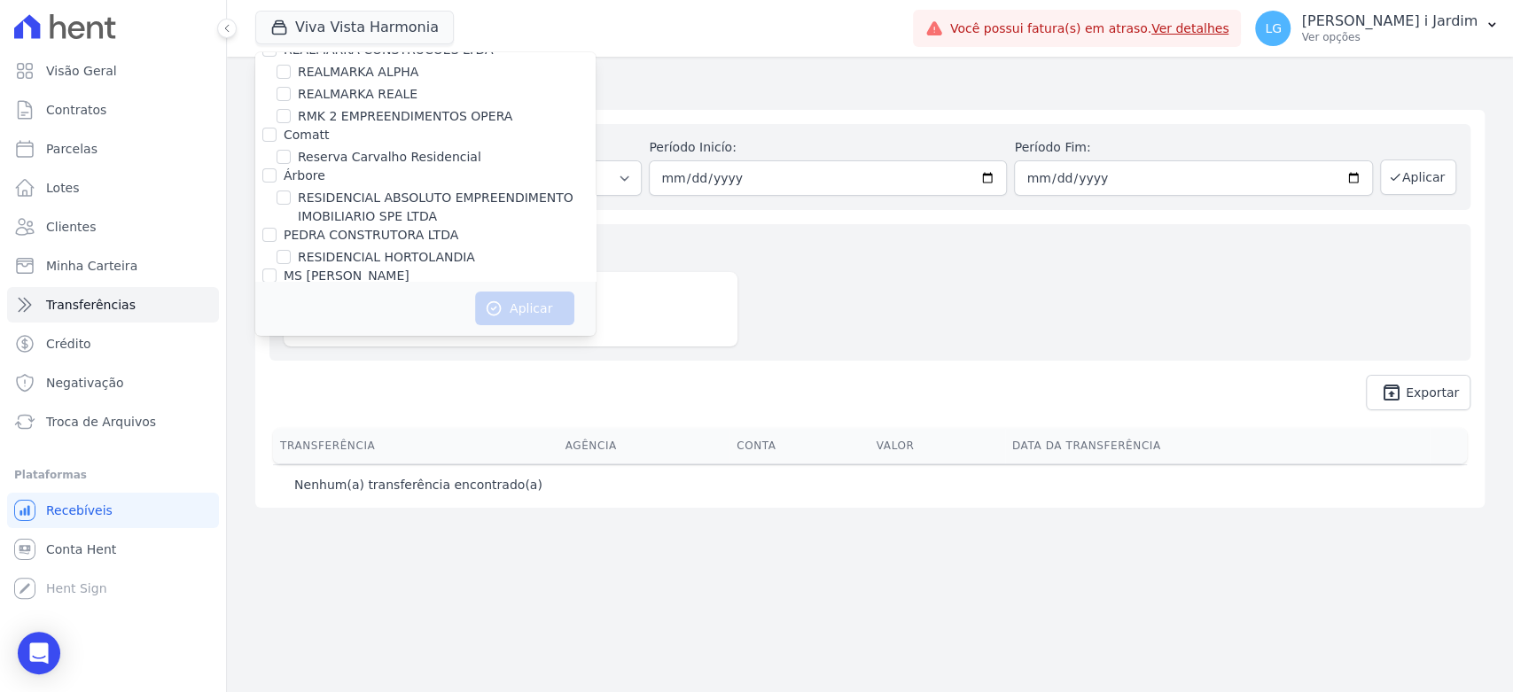
click at [392, 330] on label "Residencial [GEOGRAPHIC_DATA]" at bounding box center [400, 339] width 205 height 19
click at [291, 332] on input "Residencial [GEOGRAPHIC_DATA]" at bounding box center [284, 339] width 14 height 14
checkbox input "true"
click at [528, 311] on button "Aplicar" at bounding box center [524, 309] width 99 height 34
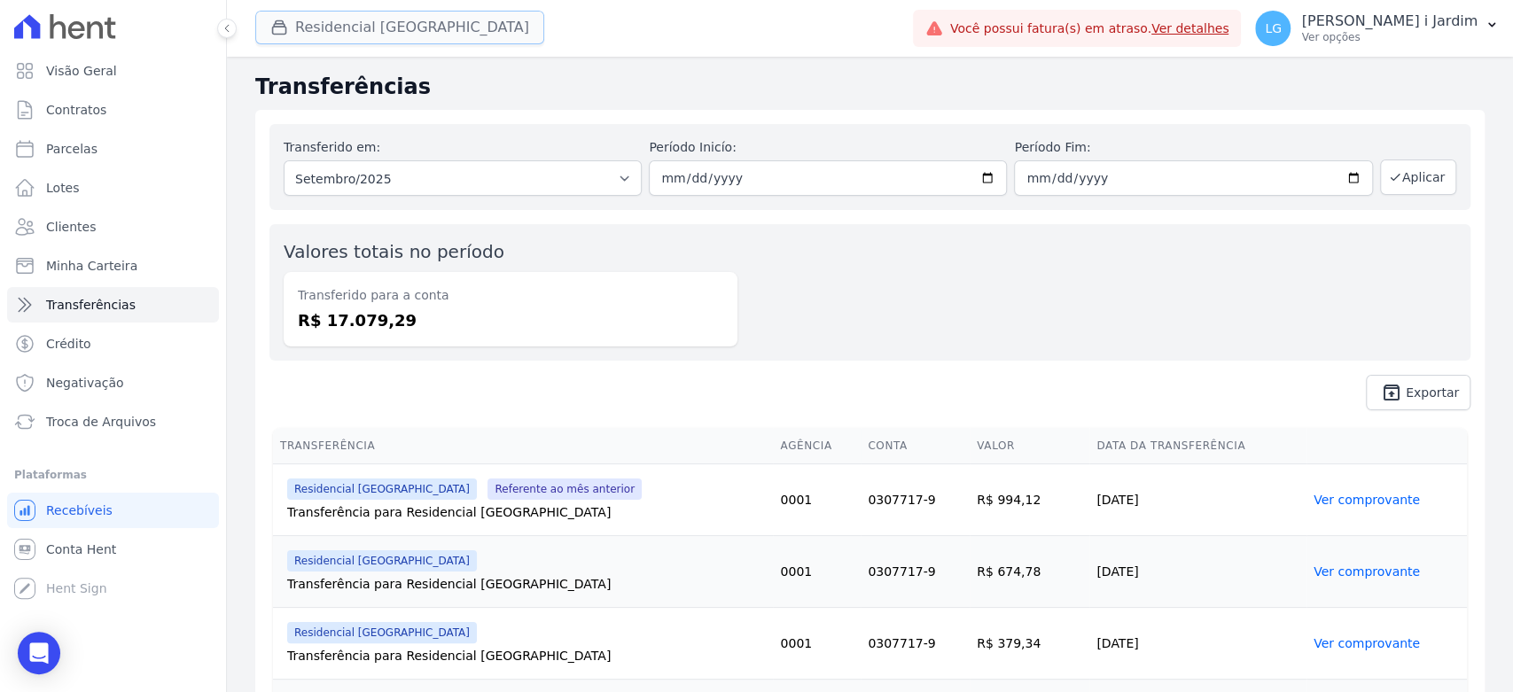
click at [432, 33] on button "Residencial [GEOGRAPHIC_DATA]" at bounding box center [399, 28] width 289 height 34
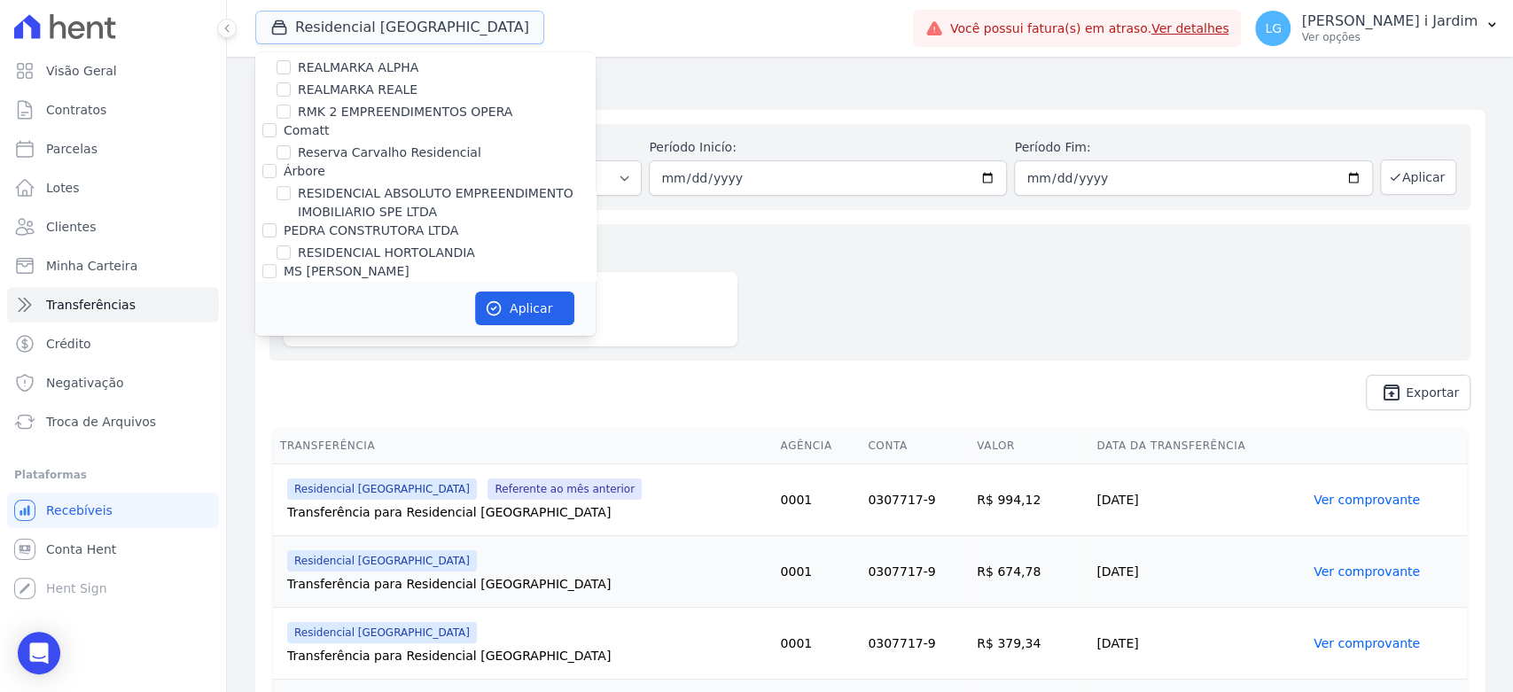
scroll to position [4137, 0]
click at [364, 329] on label "Residencial [GEOGRAPHIC_DATA]" at bounding box center [400, 338] width 205 height 19
click at [291, 331] on input "Residencial [GEOGRAPHIC_DATA]" at bounding box center [284, 338] width 14 height 14
checkbox input "false"
click at [376, 351] on label "Residencial Recanto das Flores" at bounding box center [394, 360] width 192 height 19
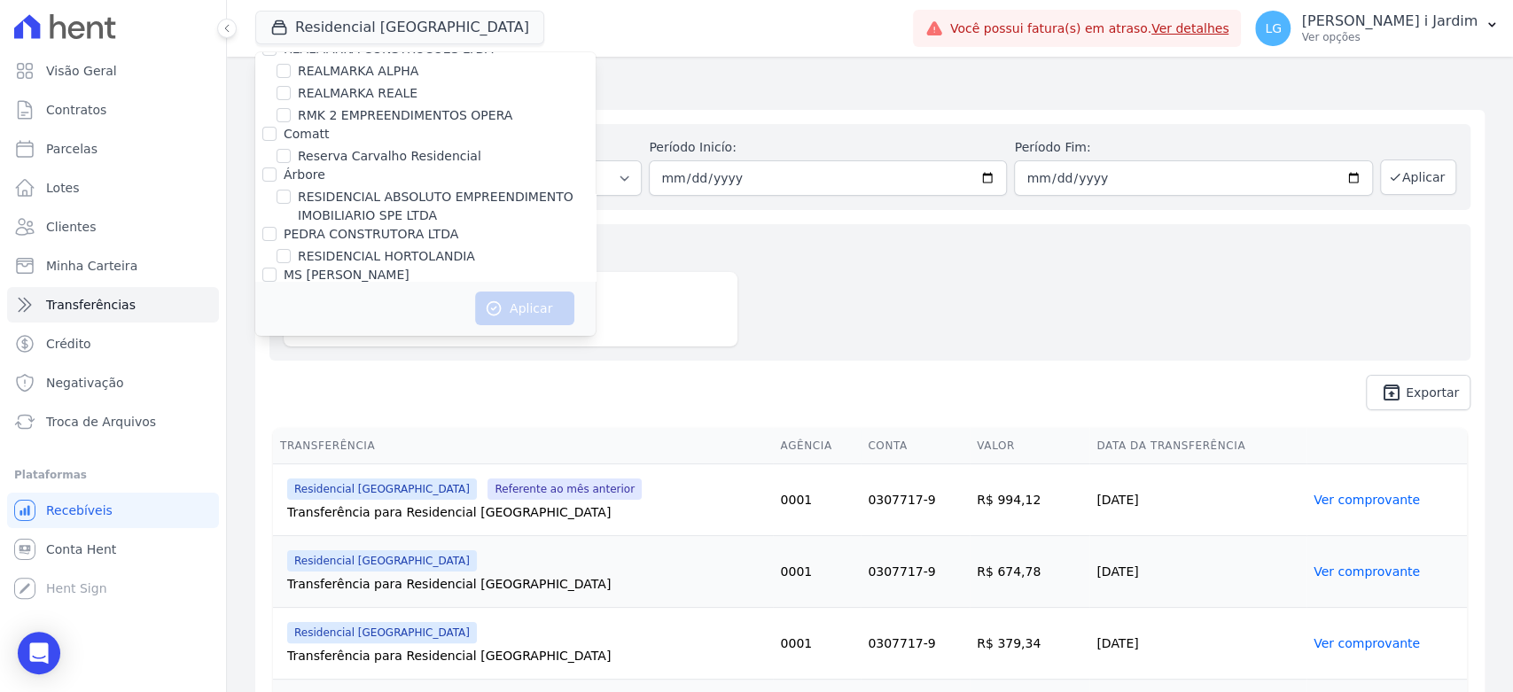
click at [291, 353] on input "Residencial Recanto das Flores" at bounding box center [284, 360] width 14 height 14
checkbox input "true"
click at [516, 308] on button "Aplicar" at bounding box center [524, 309] width 99 height 34
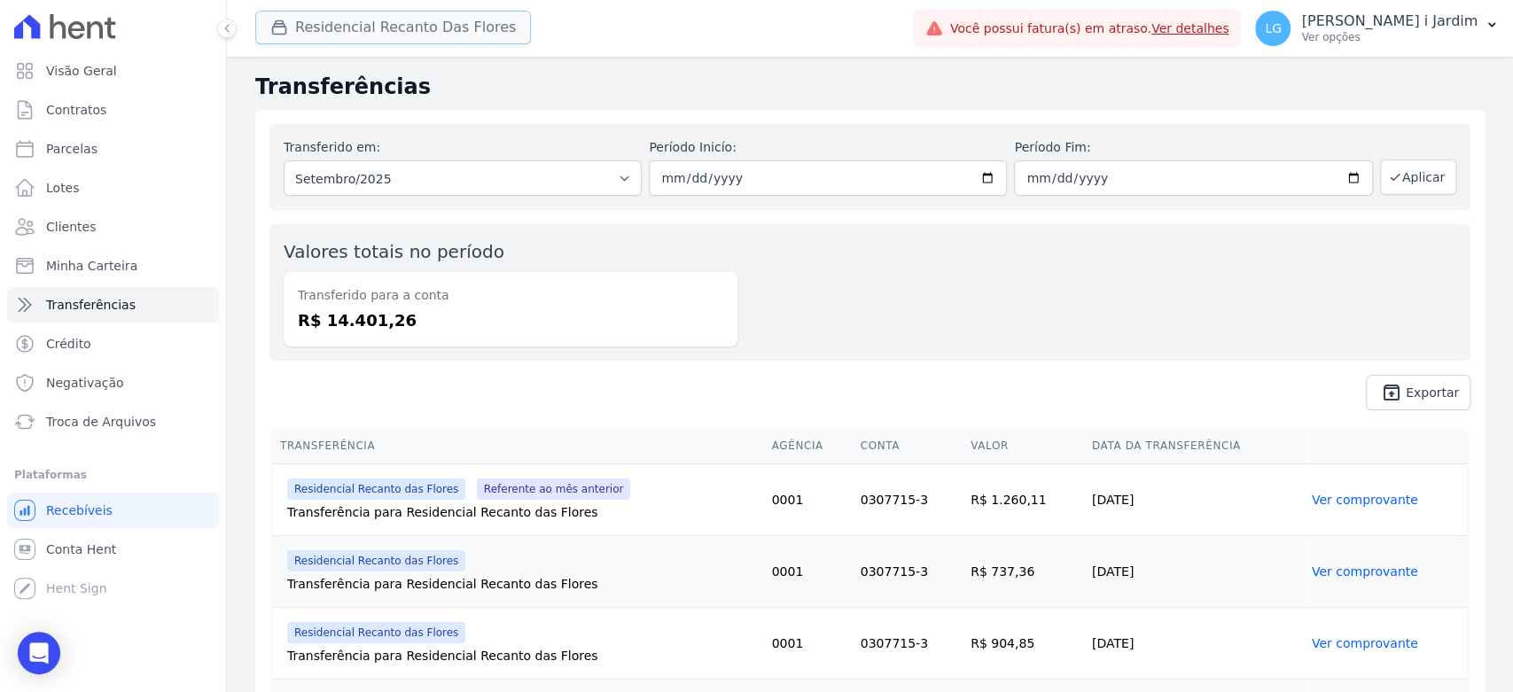
click at [369, 28] on button "Residencial Recanto Das Flores" at bounding box center [393, 28] width 276 height 34
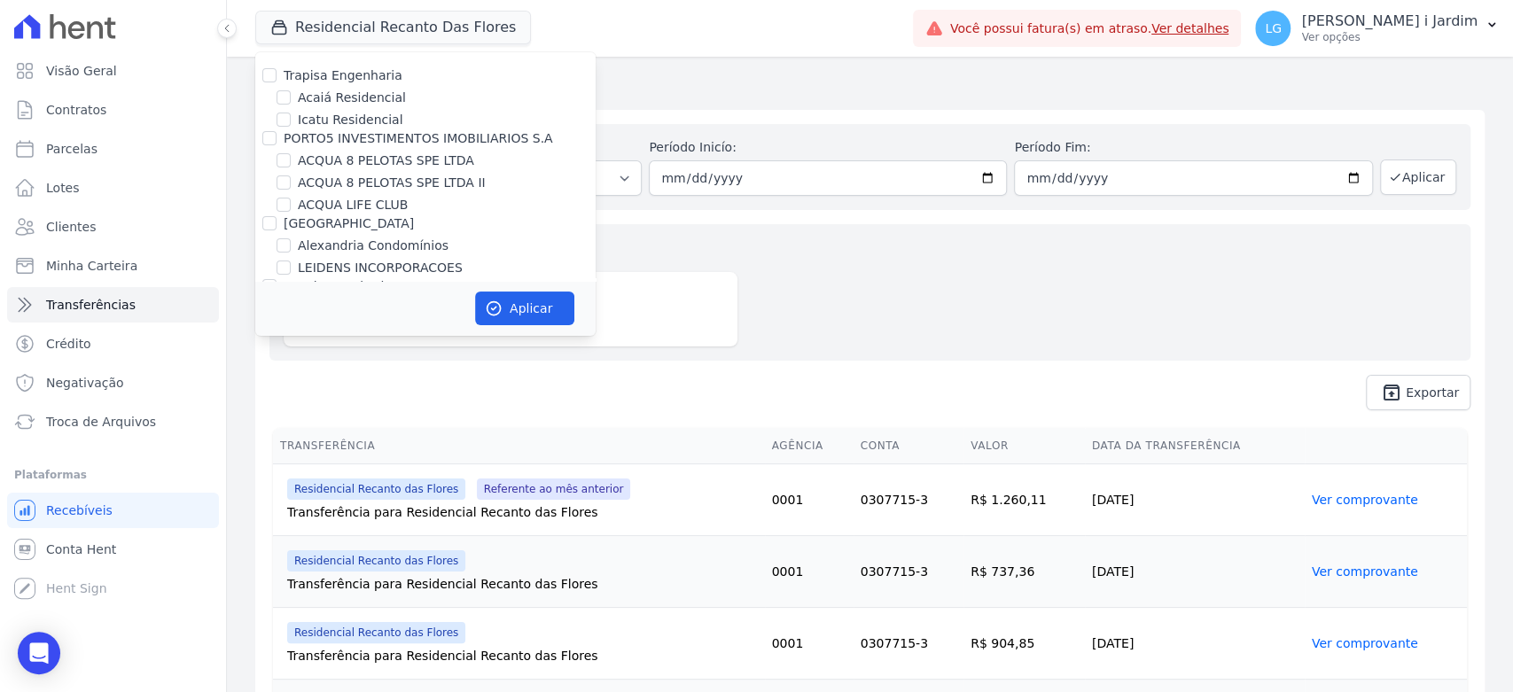
click at [380, 163] on label "ACQUA 8 PELOTAS SPE LTDA" at bounding box center [386, 161] width 176 height 19
click at [291, 163] on input "ACQUA 8 PELOTAS SPE LTDA" at bounding box center [284, 160] width 14 height 14
checkbox input "true"
click at [395, 184] on label "ACQUA 8 PELOTAS SPE LTDA II" at bounding box center [392, 183] width 188 height 19
click at [291, 184] on input "ACQUA 8 PELOTAS SPE LTDA II" at bounding box center [284, 183] width 14 height 14
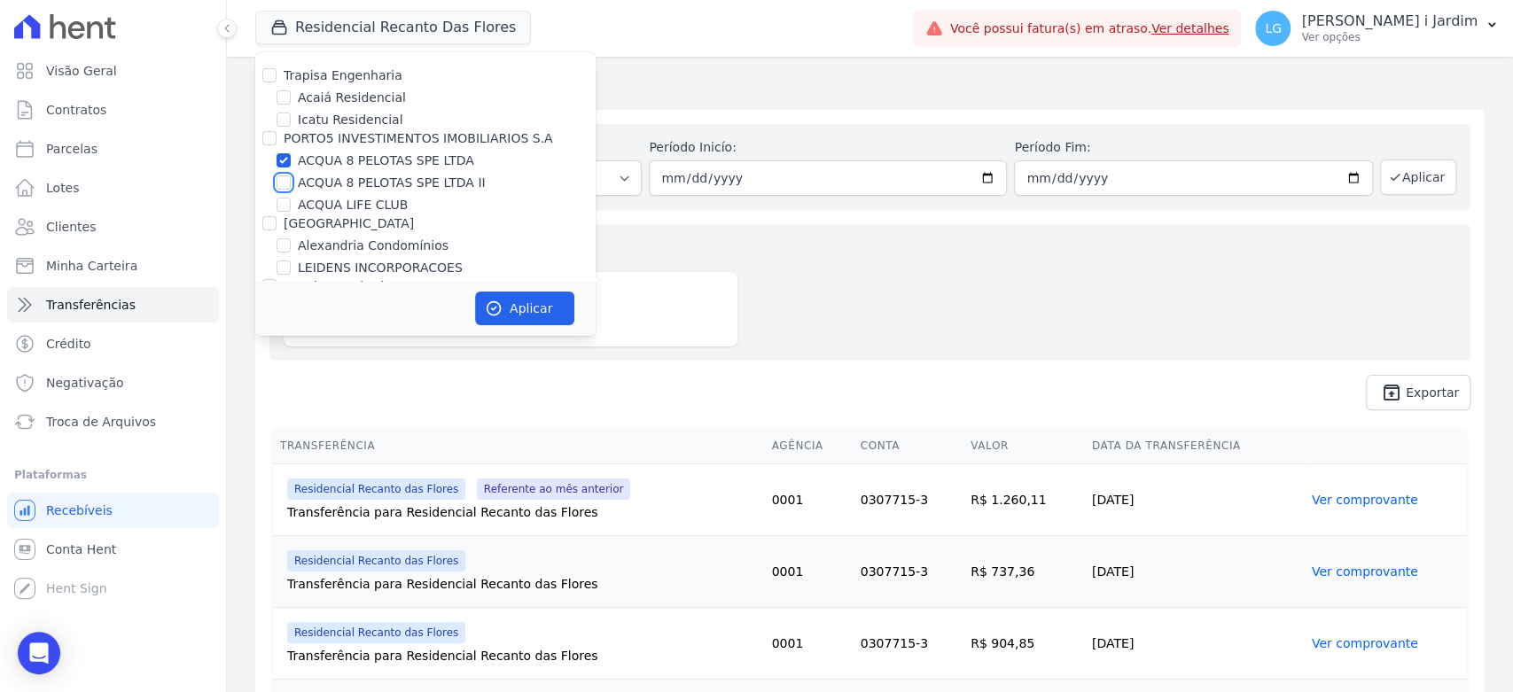
checkbox input "true"
click at [502, 300] on icon "button" at bounding box center [494, 309] width 18 height 18
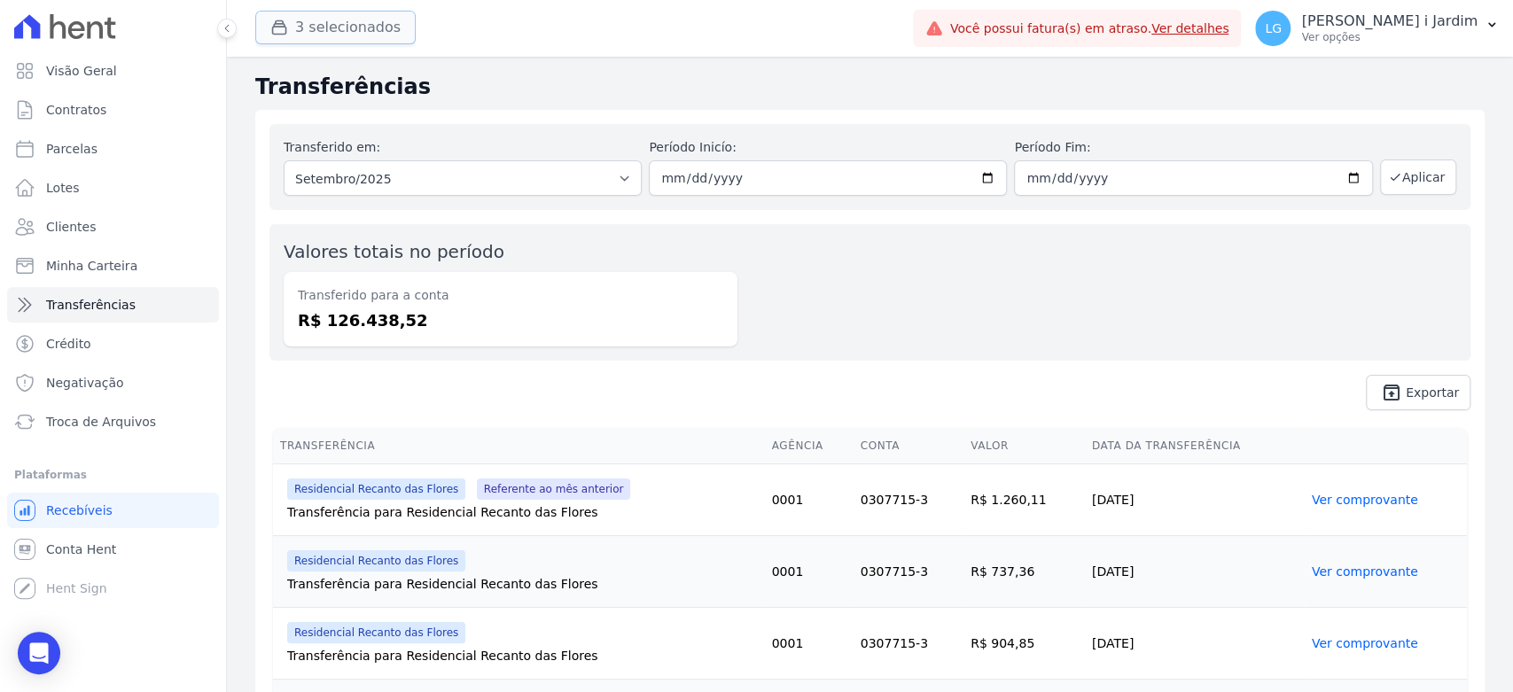
click at [337, 23] on button "3 selecionados" at bounding box center [335, 28] width 160 height 34
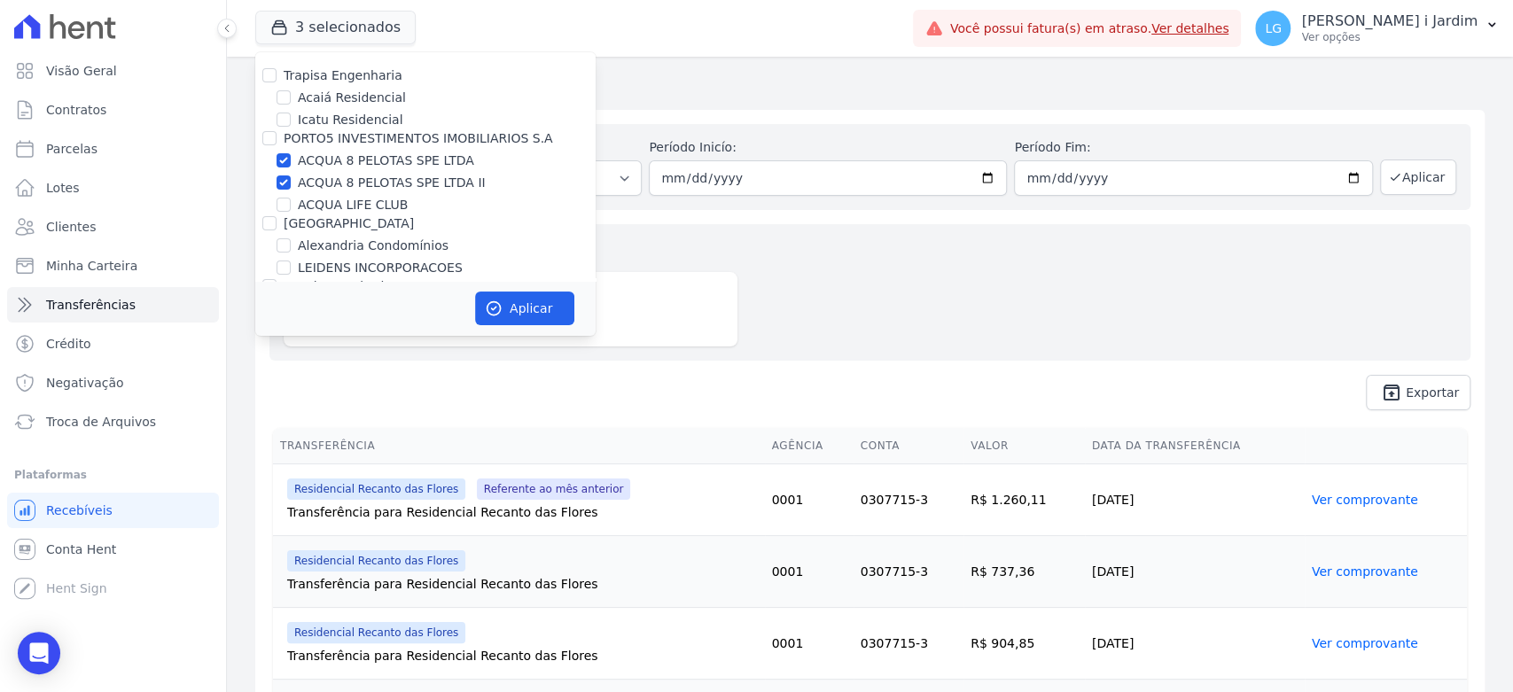
click at [356, 152] on label "ACQUA 8 PELOTAS SPE LTDA" at bounding box center [386, 161] width 176 height 19
click at [291, 153] on input "ACQUA 8 PELOTAS SPE LTDA" at bounding box center [284, 160] width 14 height 14
checkbox input "false"
click at [369, 178] on label "ACQUA 8 PELOTAS SPE LTDA II" at bounding box center [392, 183] width 188 height 19
click at [291, 178] on input "ACQUA 8 PELOTAS SPE LTDA II" at bounding box center [284, 183] width 14 height 14
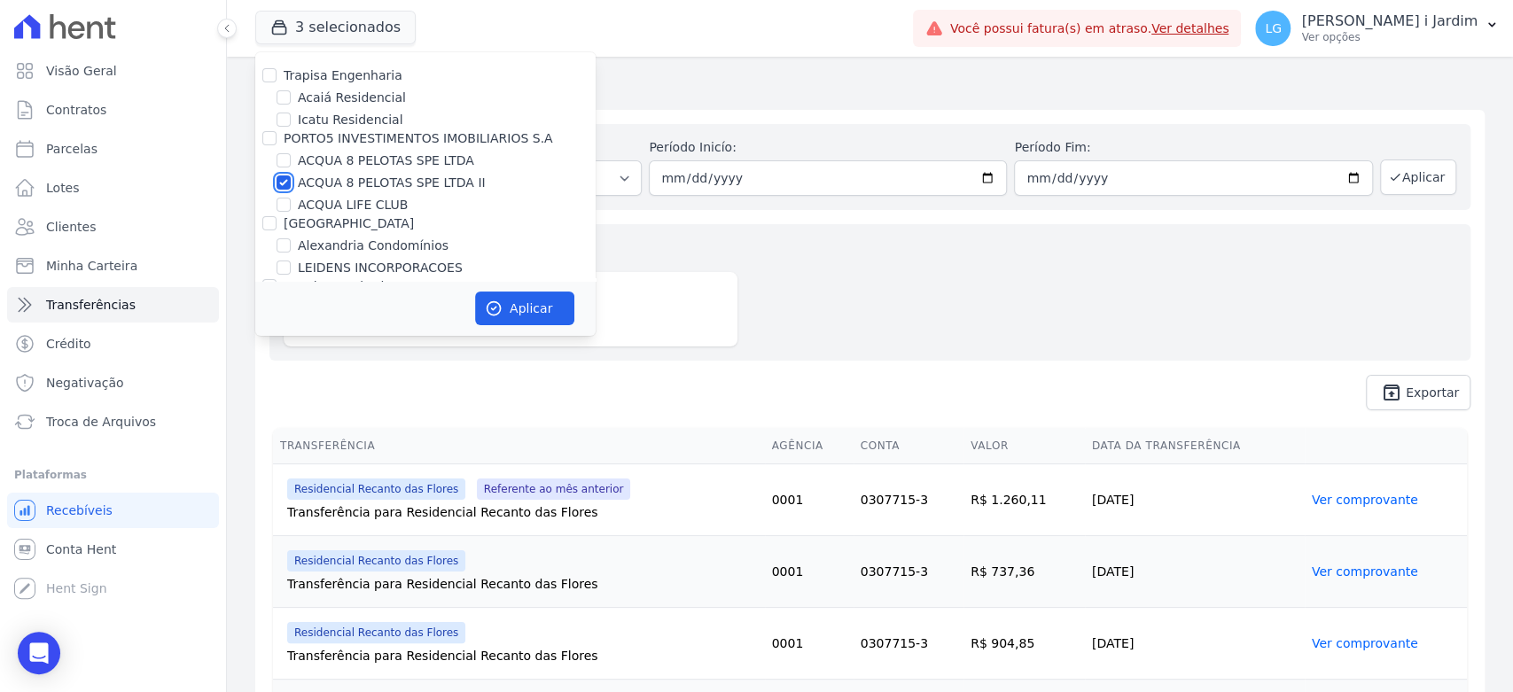
checkbox input "false"
click at [379, 206] on label "ACQUA LIFE CLUB" at bounding box center [353, 205] width 110 height 19
click at [291, 206] on input "ACQUA LIFE CLUB" at bounding box center [284, 205] width 14 height 14
checkbox input "true"
click at [499, 296] on button "Aplicar" at bounding box center [524, 309] width 99 height 34
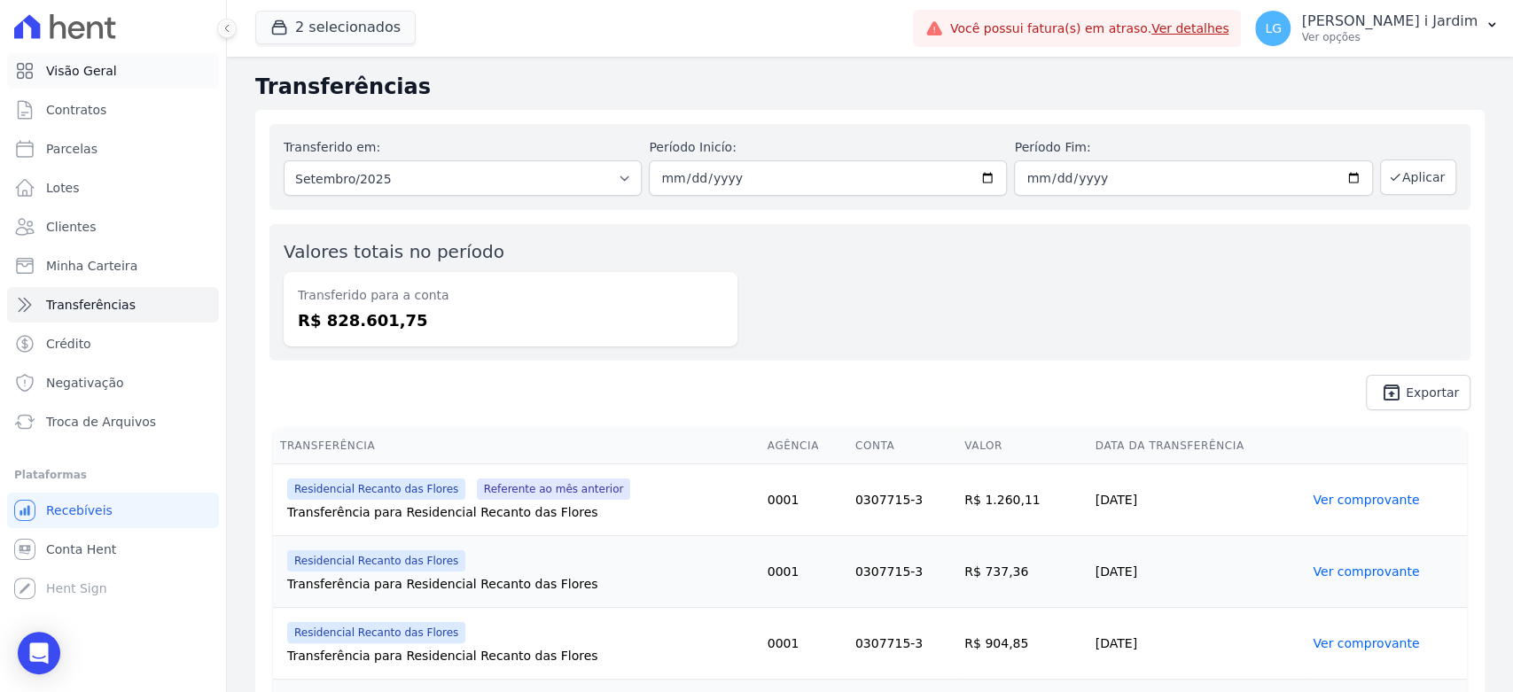
click at [121, 56] on link "Visão Geral" at bounding box center [113, 70] width 212 height 35
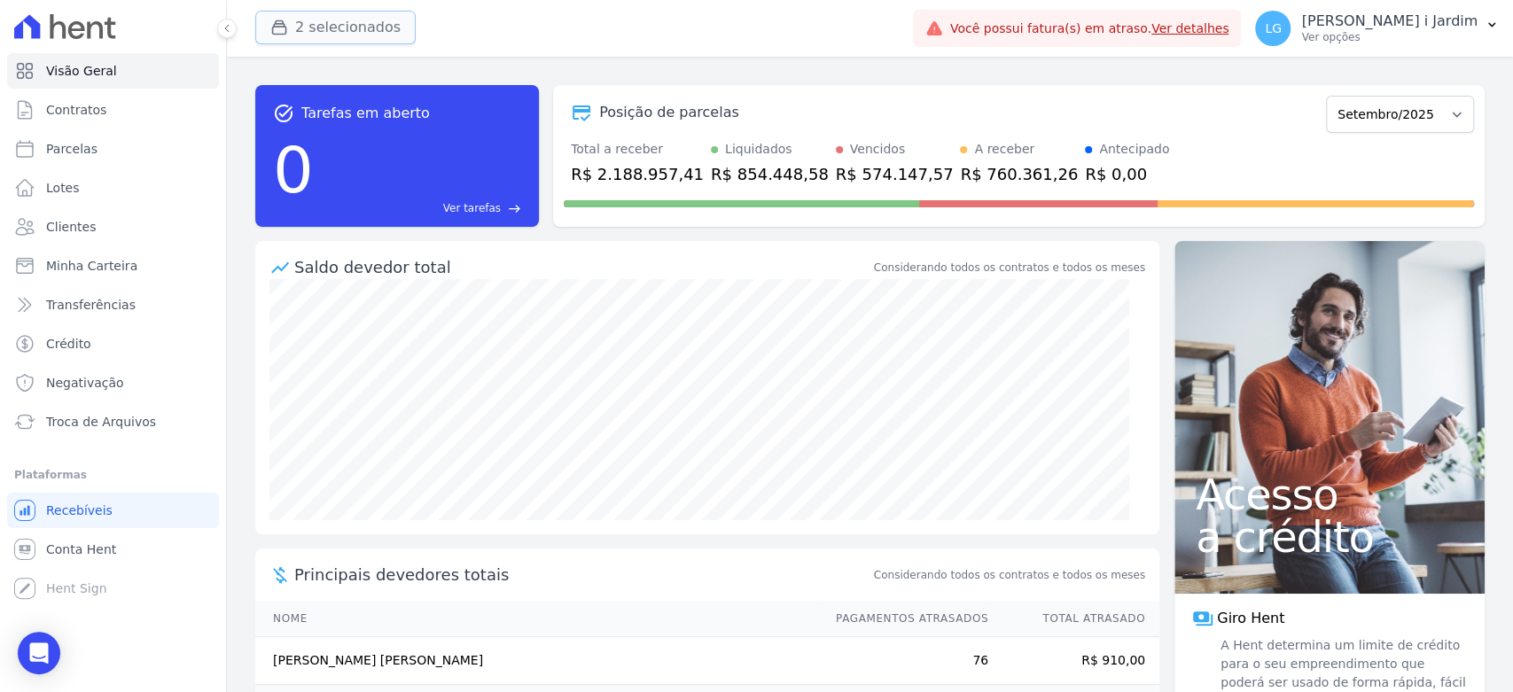
click at [376, 11] on button "2 selecionados" at bounding box center [335, 28] width 160 height 34
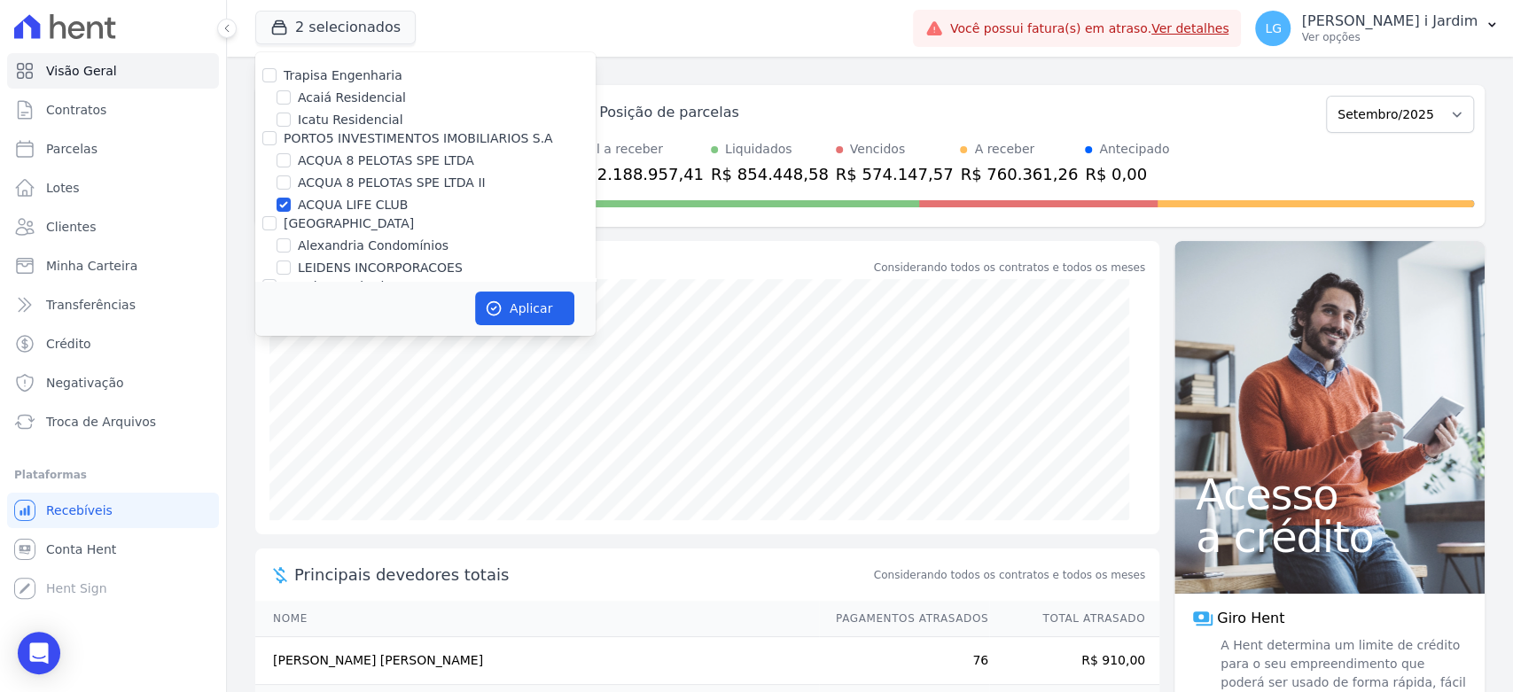
click at [365, 208] on label "ACQUA LIFE CLUB" at bounding box center [353, 205] width 110 height 19
click at [291, 208] on input "ACQUA LIFE CLUB" at bounding box center [284, 205] width 14 height 14
checkbox input "false"
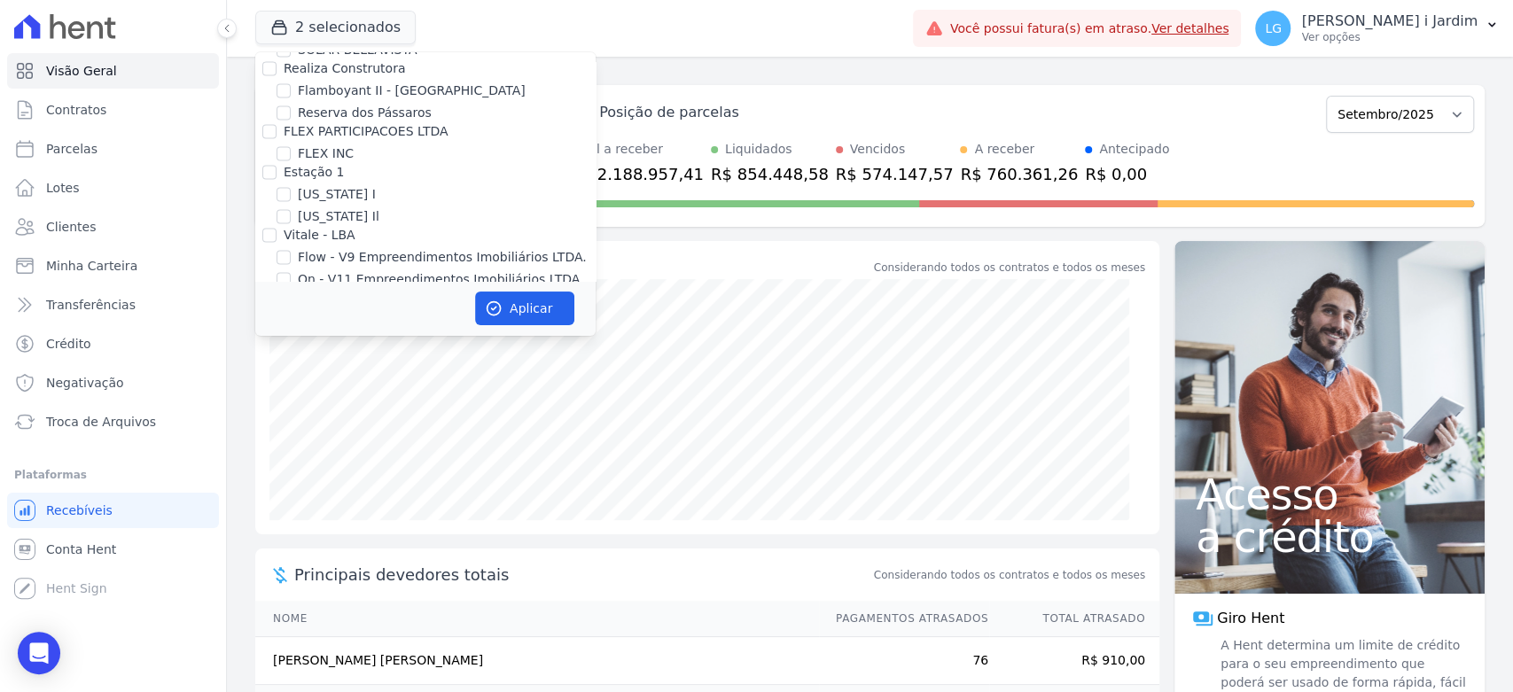
click at [321, 198] on div "Trapisa Engenharia Acaiá Residencial Icatu Residencial PORTO5 INVESTIMENTOS IMO…" at bounding box center [425, 591] width 340 height 5114
click at [324, 311] on label "[GEOGRAPHIC_DATA]" at bounding box center [363, 320] width 130 height 19
click at [291, 313] on input "[GEOGRAPHIC_DATA]" at bounding box center [284, 320] width 14 height 14
checkbox input "true"
click at [564, 312] on button "Aplicar" at bounding box center [524, 309] width 99 height 34
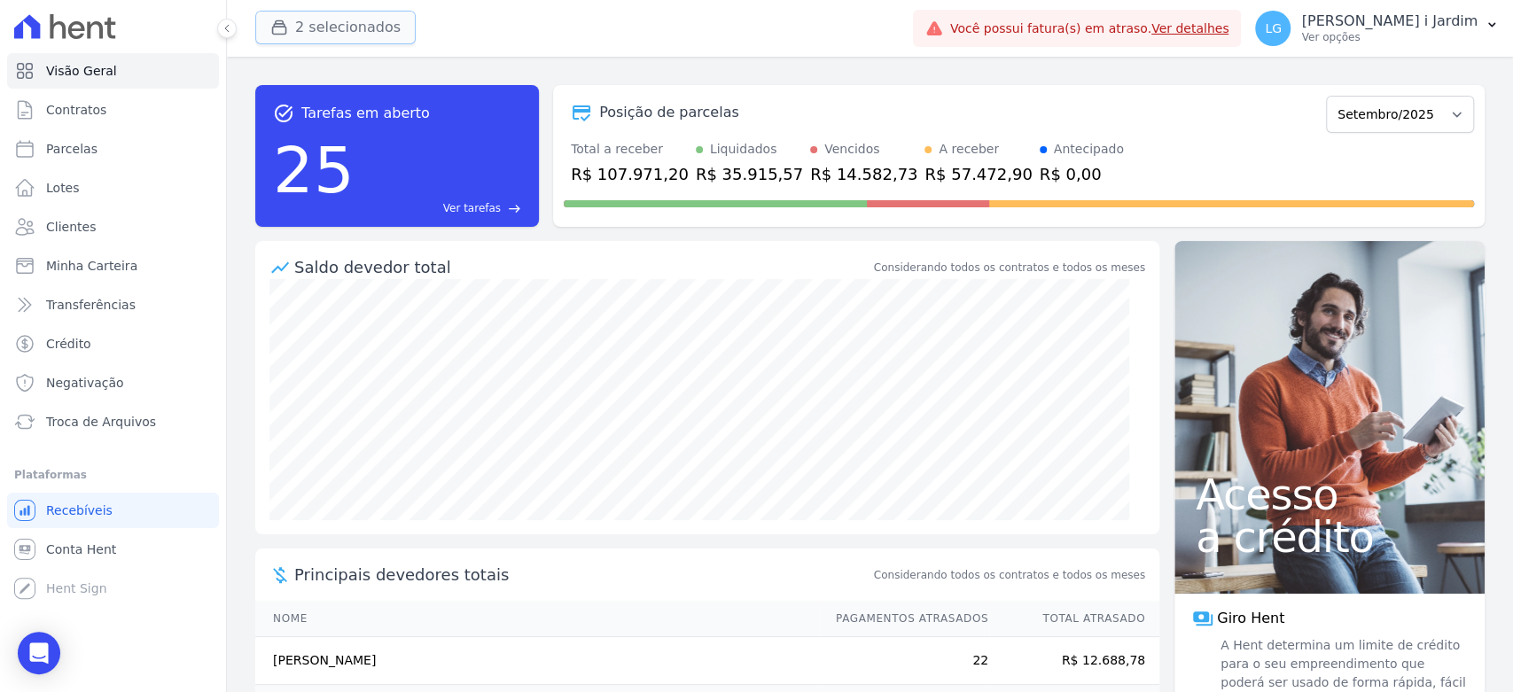
click at [364, 25] on button "2 selecionados" at bounding box center [335, 28] width 160 height 34
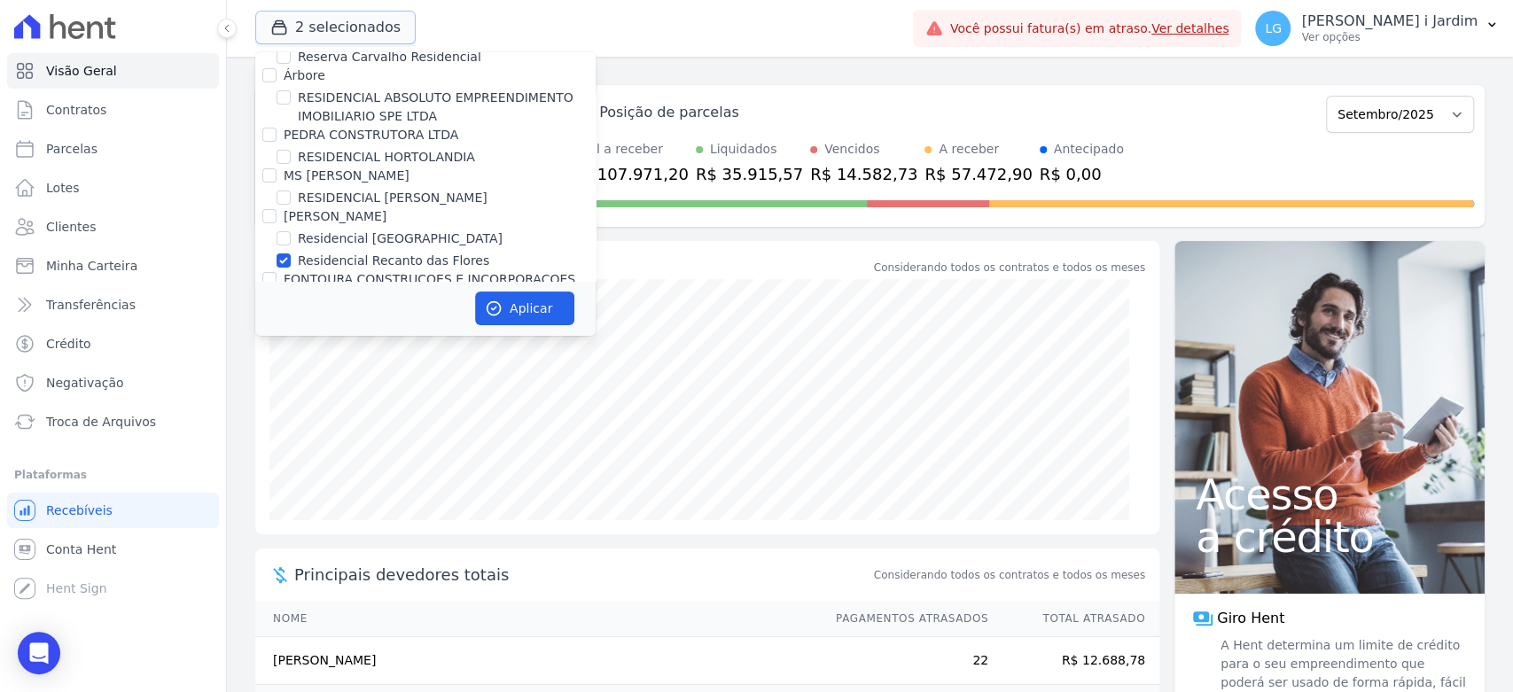
scroll to position [4235, 0]
click at [348, 253] on label "Residencial Recanto das Flores" at bounding box center [394, 262] width 192 height 19
click at [291, 254] on input "Residencial Recanto das Flores" at bounding box center [284, 261] width 14 height 14
checkbox input "false"
click at [541, 309] on button "Aplicar" at bounding box center [524, 309] width 99 height 34
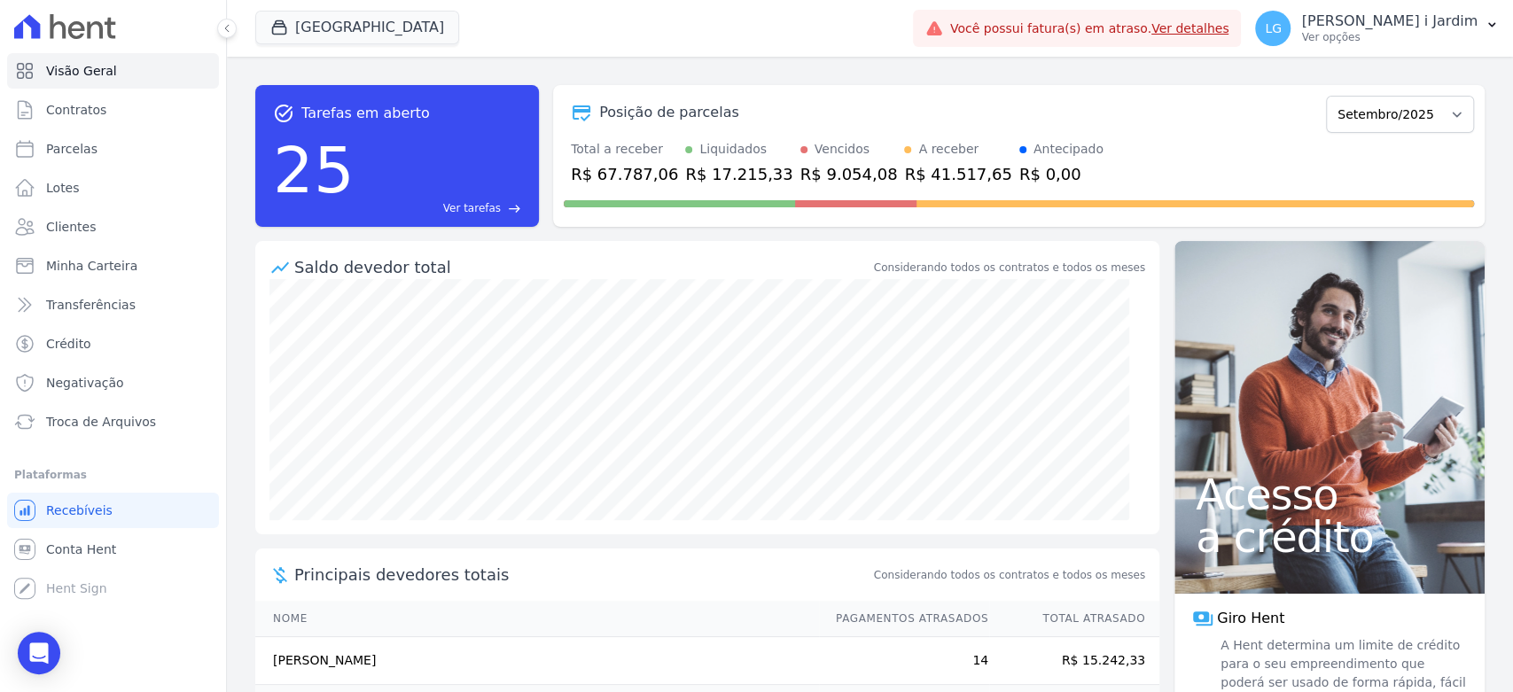
click at [700, 154] on div "Liquidados" at bounding box center [733, 149] width 67 height 19
click at [331, 20] on button "[GEOGRAPHIC_DATA]" at bounding box center [357, 28] width 204 height 34
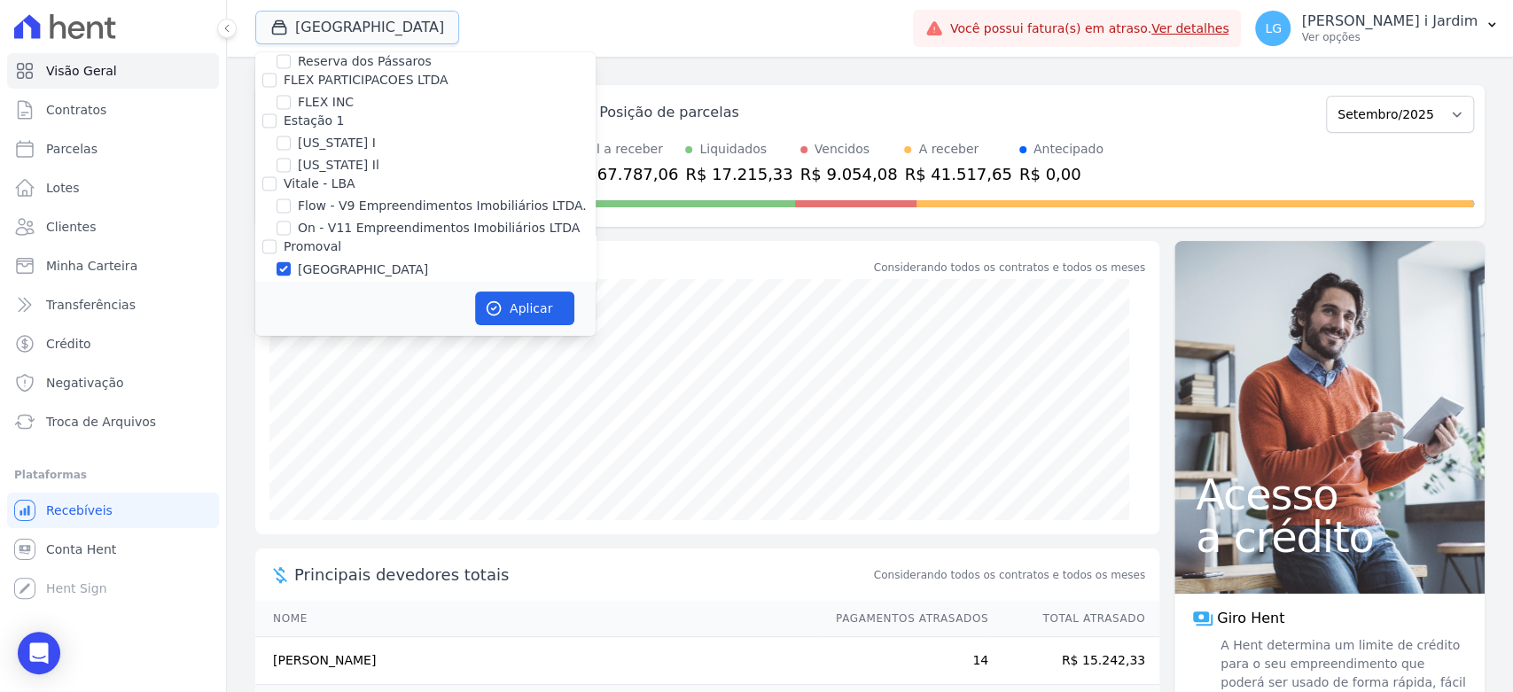
scroll to position [2068, 0]
click at [324, 283] on label "Villa Francesa Iris" at bounding box center [352, 292] width 108 height 19
click at [291, 285] on input "Villa Francesa Iris" at bounding box center [284, 292] width 14 height 14
checkbox input "true"
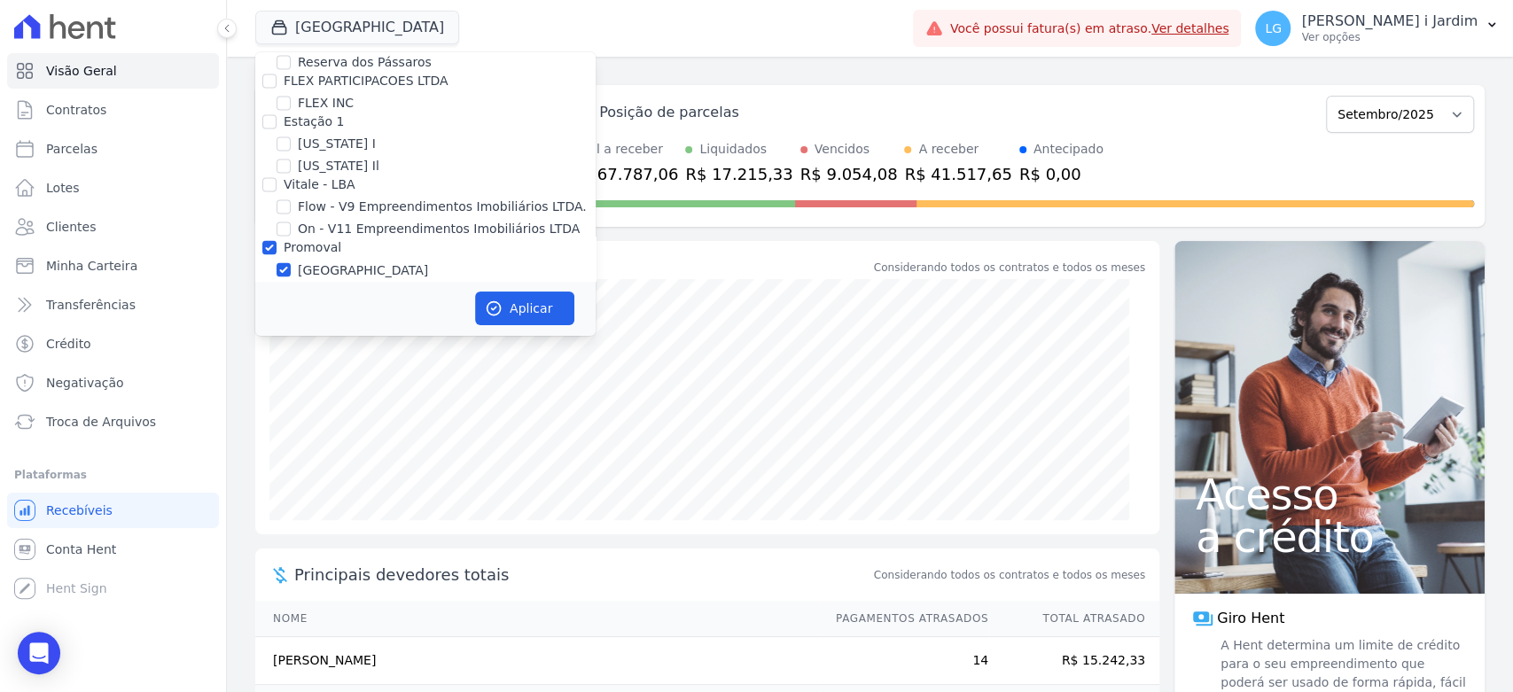
click at [310, 261] on label "[GEOGRAPHIC_DATA]" at bounding box center [363, 270] width 130 height 19
click at [291, 262] on input "[GEOGRAPHIC_DATA]" at bounding box center [284, 269] width 14 height 14
checkbox input "false"
click at [520, 298] on button "Aplicar" at bounding box center [524, 309] width 99 height 34
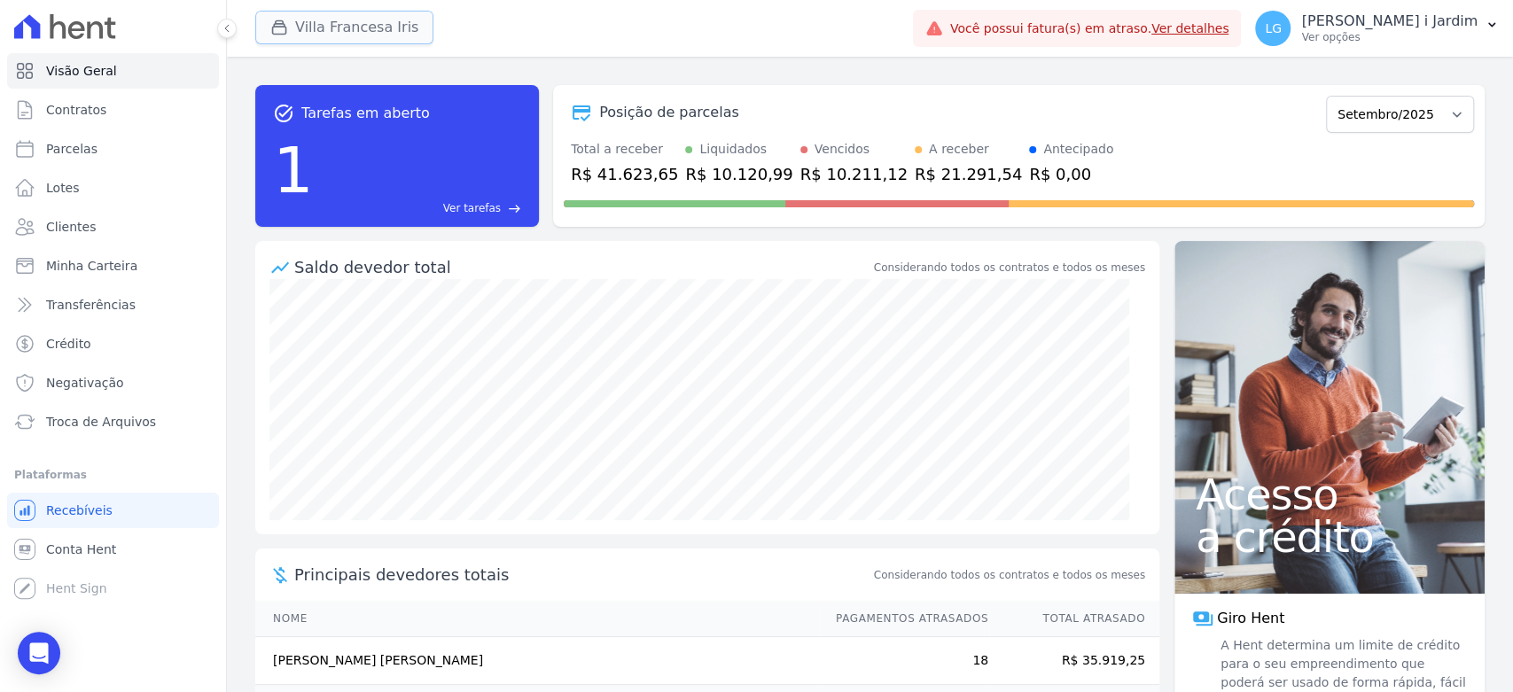
drag, startPoint x: 327, startPoint y: 19, endPoint x: 390, endPoint y: 226, distance: 216.8
click at [327, 19] on button "Villa Francesa Iris" at bounding box center [344, 28] width 178 height 34
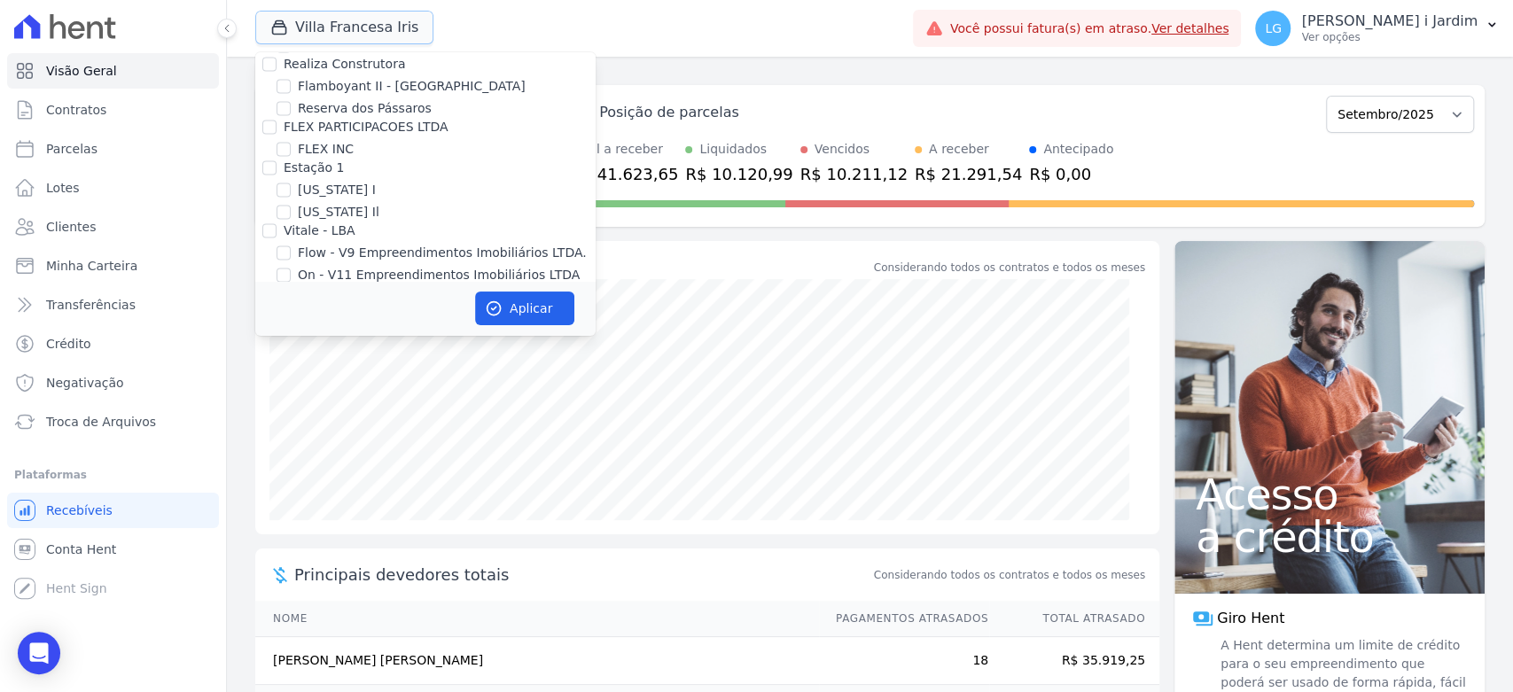
scroll to position [1970, 0]
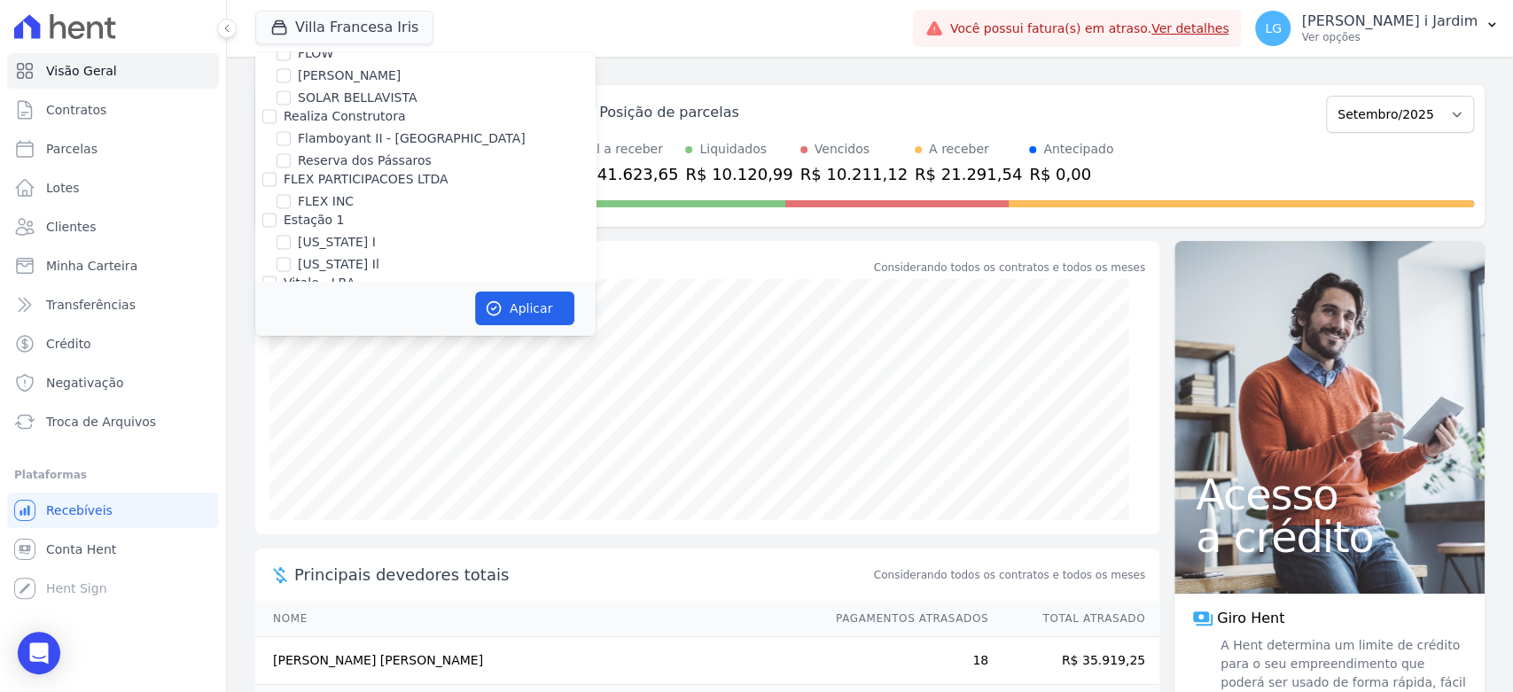
click at [346, 381] on label "Villa Francesa Iris" at bounding box center [352, 390] width 108 height 19
click at [291, 383] on input "Villa Francesa Iris" at bounding box center [284, 390] width 14 height 14
checkbox input "false"
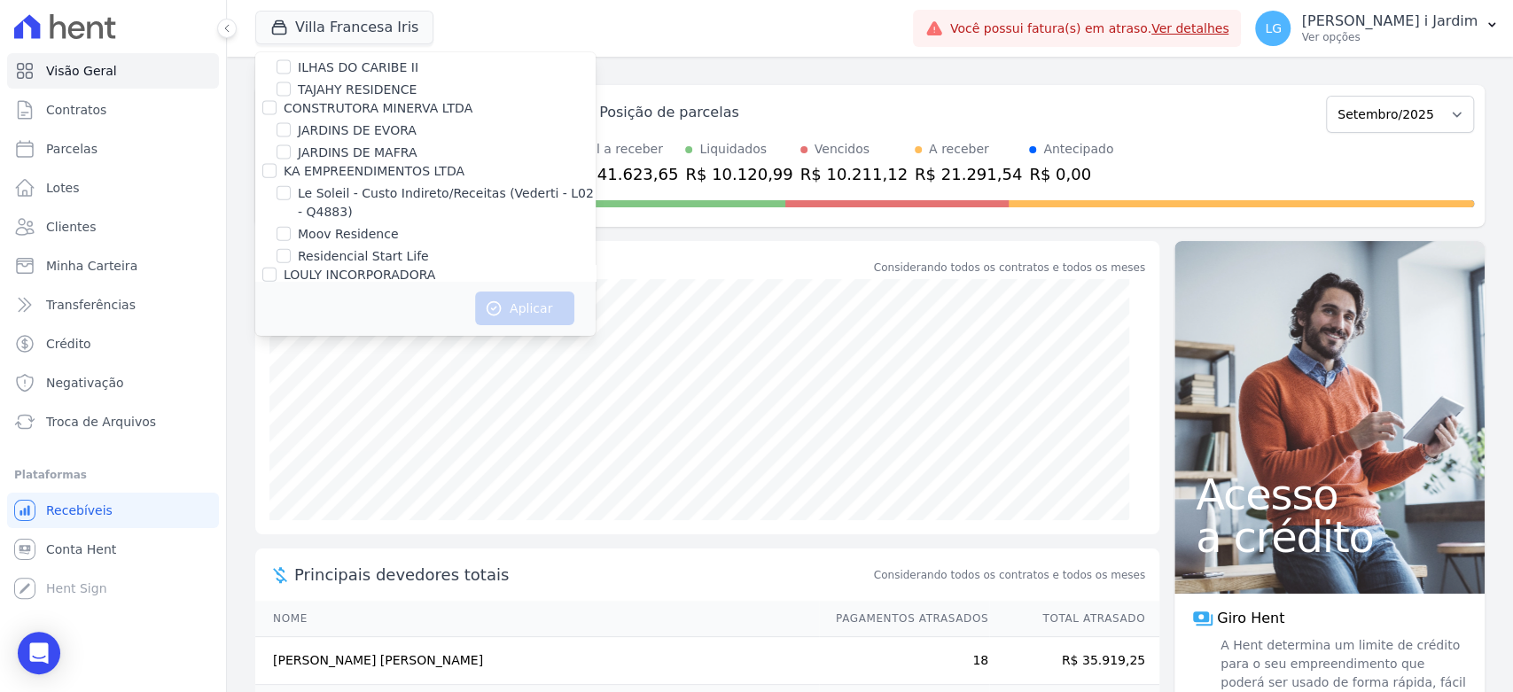
click at [383, 329] on label "Lumini Clube Residencial" at bounding box center [375, 338] width 155 height 19
click at [291, 331] on input "Lumini Clube Residencial" at bounding box center [284, 338] width 14 height 14
checkbox input "true"
click at [390, 351] on label "Lumini Clube Residencial - 1" at bounding box center [386, 360] width 176 height 19
click at [291, 353] on input "Lumini Clube Residencial - 1" at bounding box center [284, 360] width 14 height 14
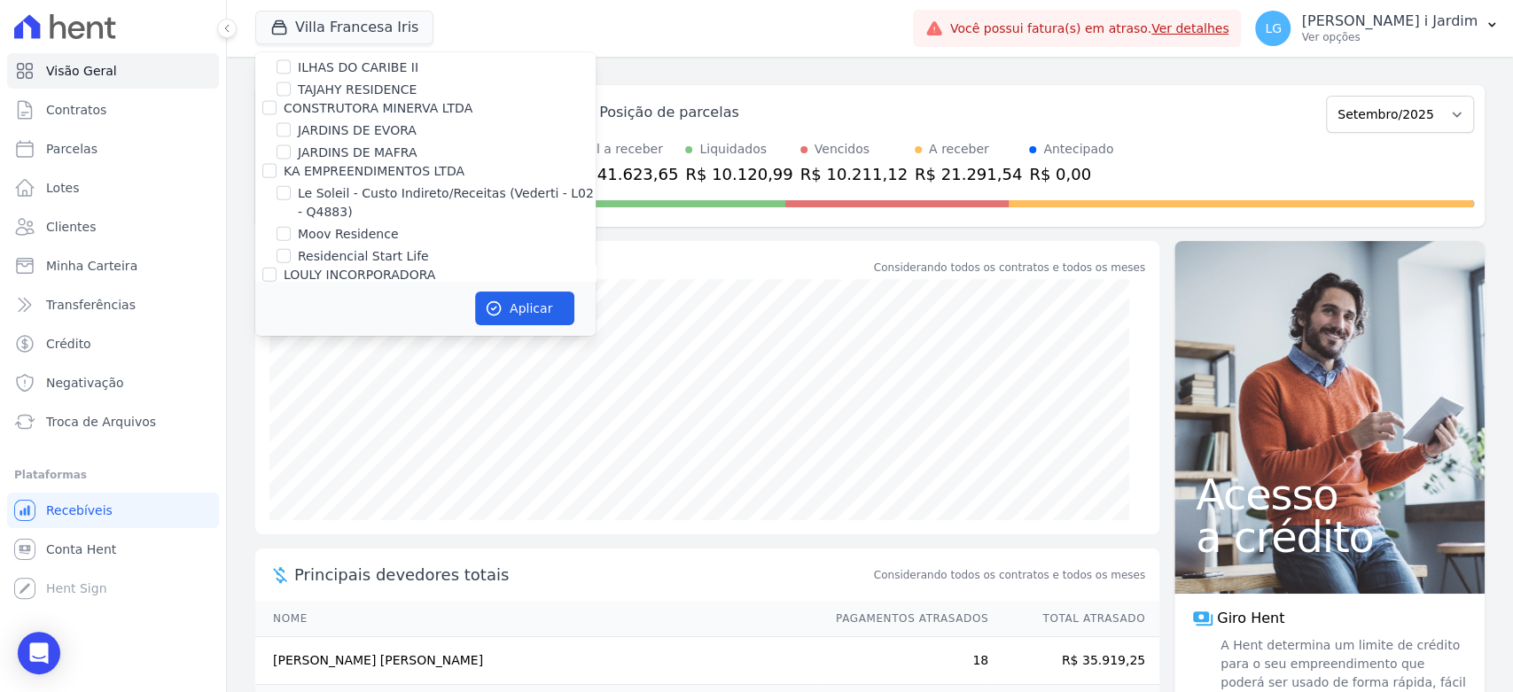
checkbox input "true"
click at [527, 308] on button "Aplicar" at bounding box center [524, 309] width 99 height 34
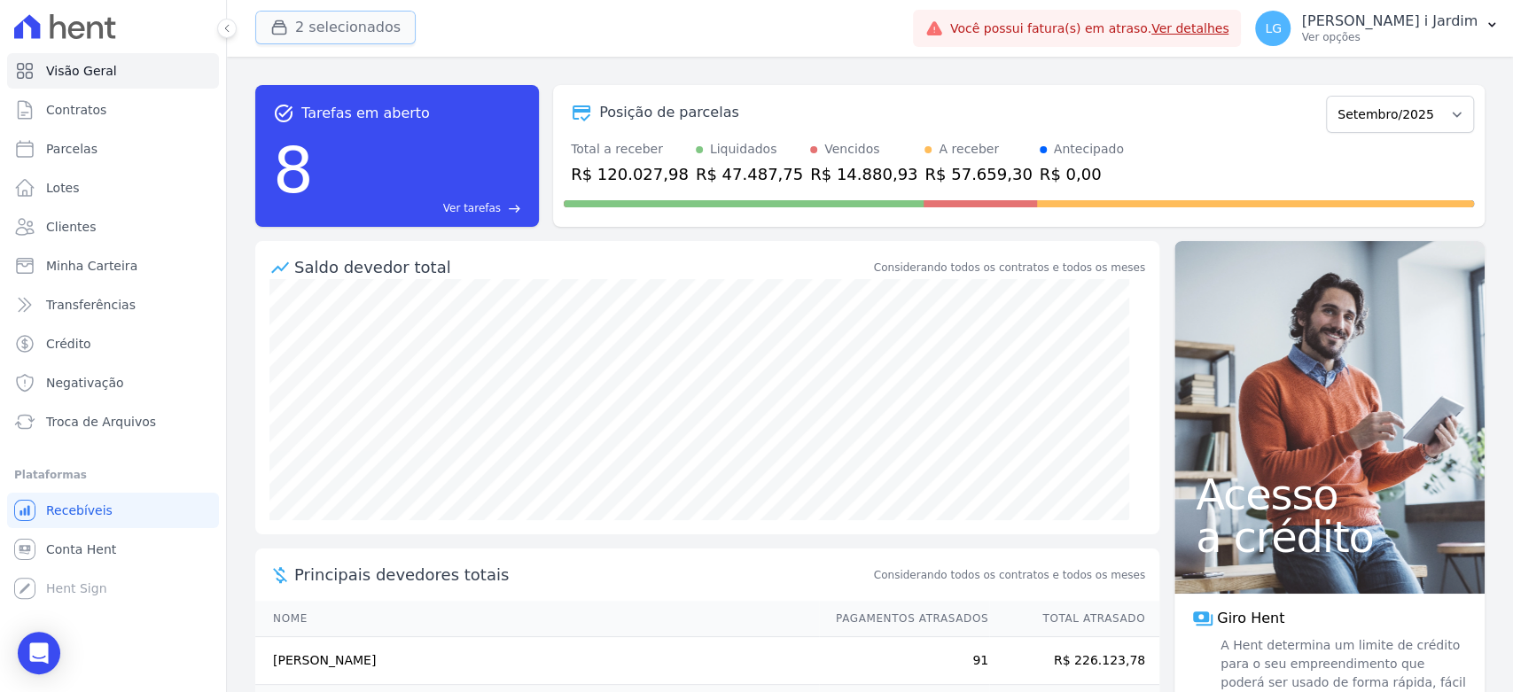
click at [385, 34] on button "2 selecionados" at bounding box center [335, 28] width 160 height 34
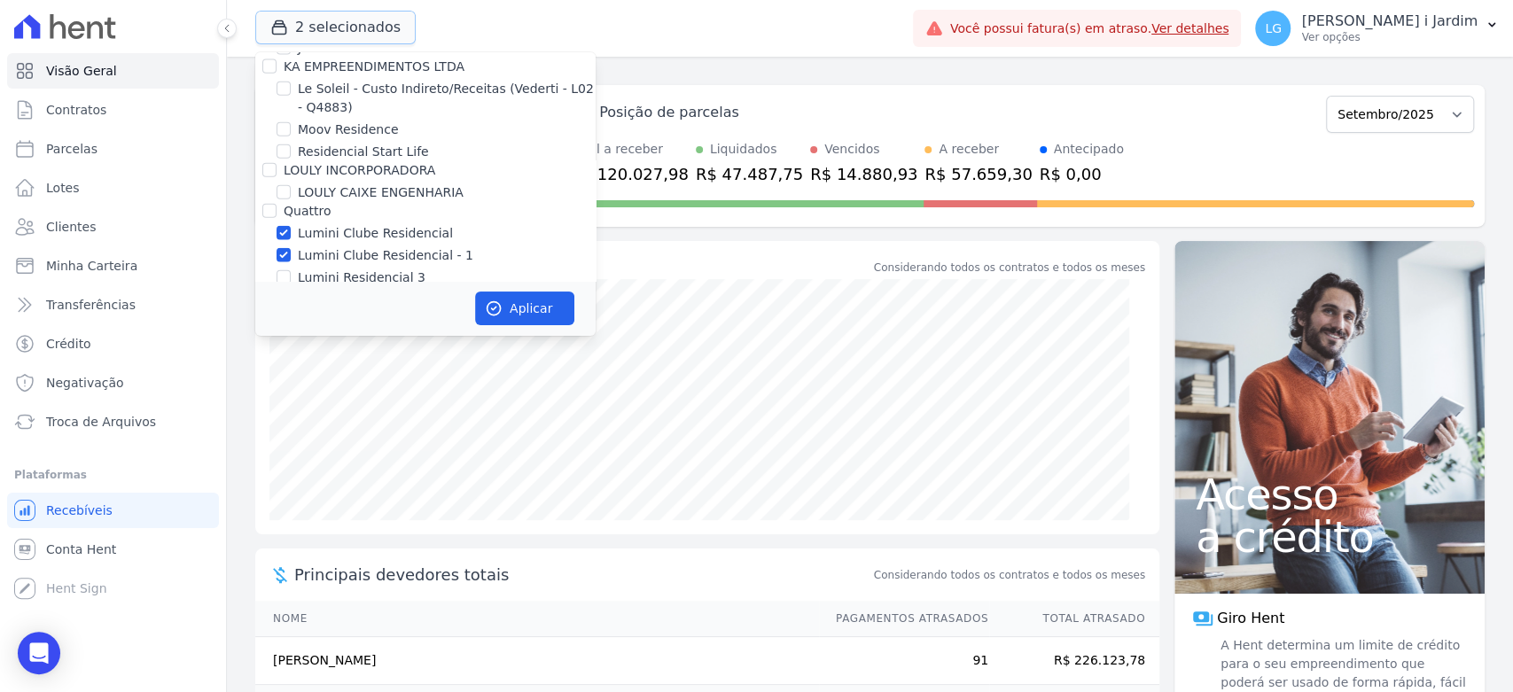
scroll to position [2758, 0]
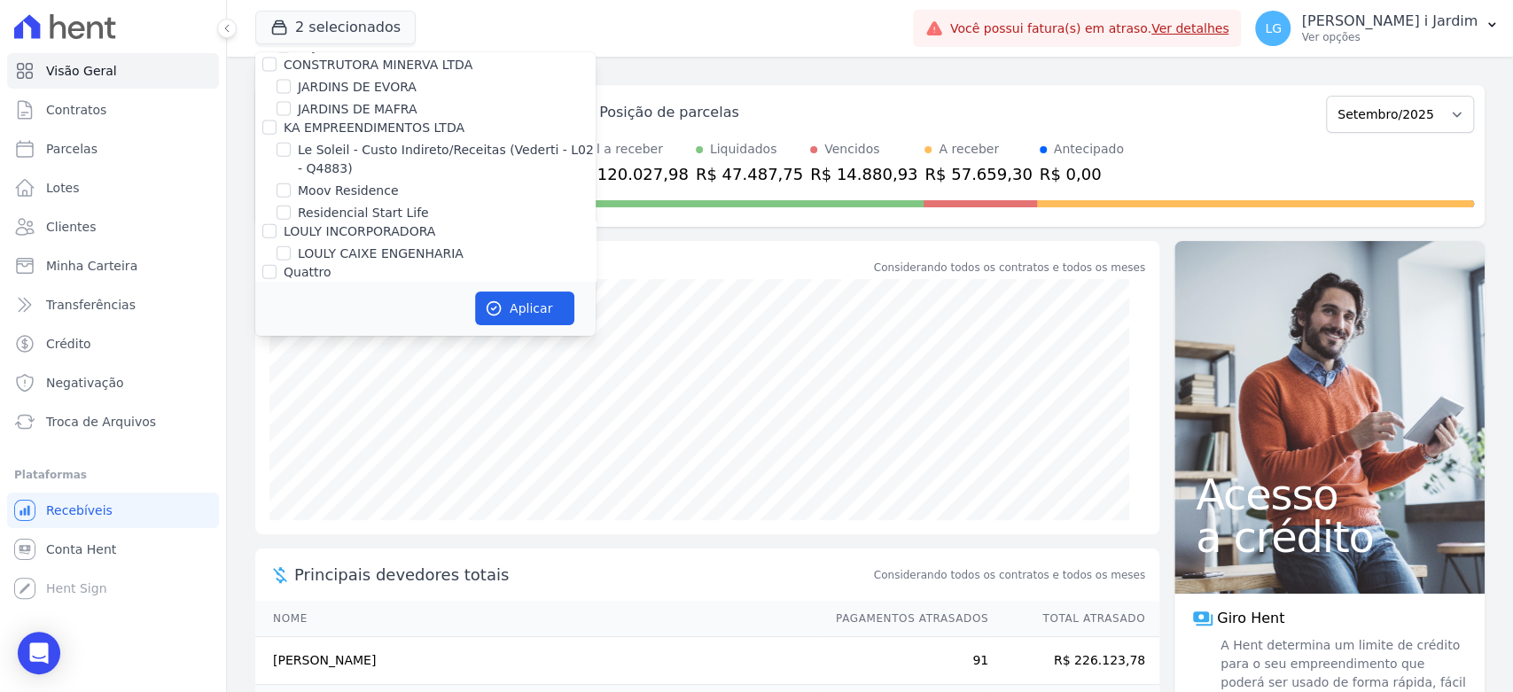
click at [364, 308] on label "Lumini Clube Residencial - 1" at bounding box center [386, 317] width 176 height 19
click at [291, 309] on input "Lumini Clube Residencial - 1" at bounding box center [284, 316] width 14 height 14
checkbox input "false"
click at [369, 285] on label "Lumini Clube Residencial" at bounding box center [375, 294] width 155 height 19
click at [291, 287] on input "Lumini Clube Residencial" at bounding box center [284, 294] width 14 height 14
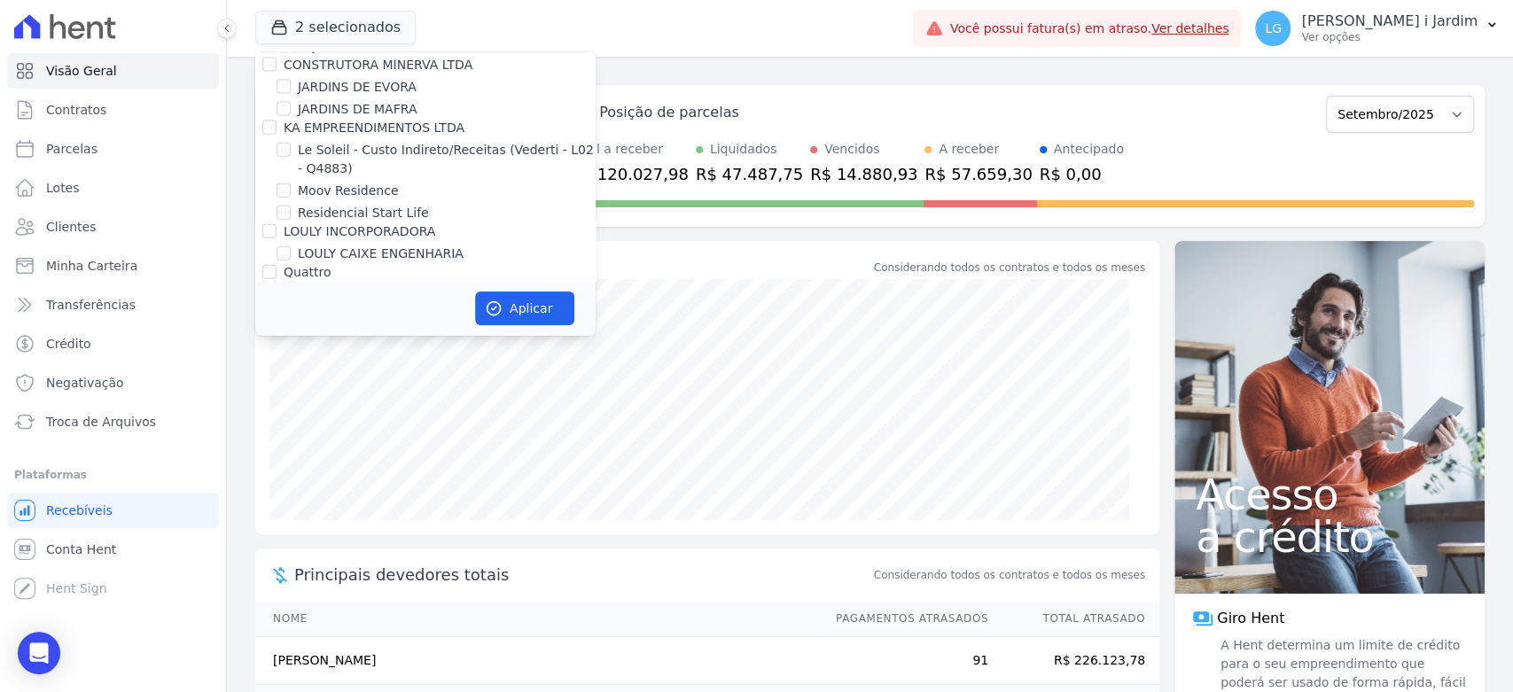
checkbox input "false"
click at [387, 330] on label "Lumini Residencial 3" at bounding box center [362, 339] width 128 height 19
click at [291, 332] on input "Lumini Residencial 3" at bounding box center [284, 339] width 14 height 14
checkbox input "true"
click at [395, 352] on label "Lumini Residencial Clube 2" at bounding box center [381, 361] width 167 height 19
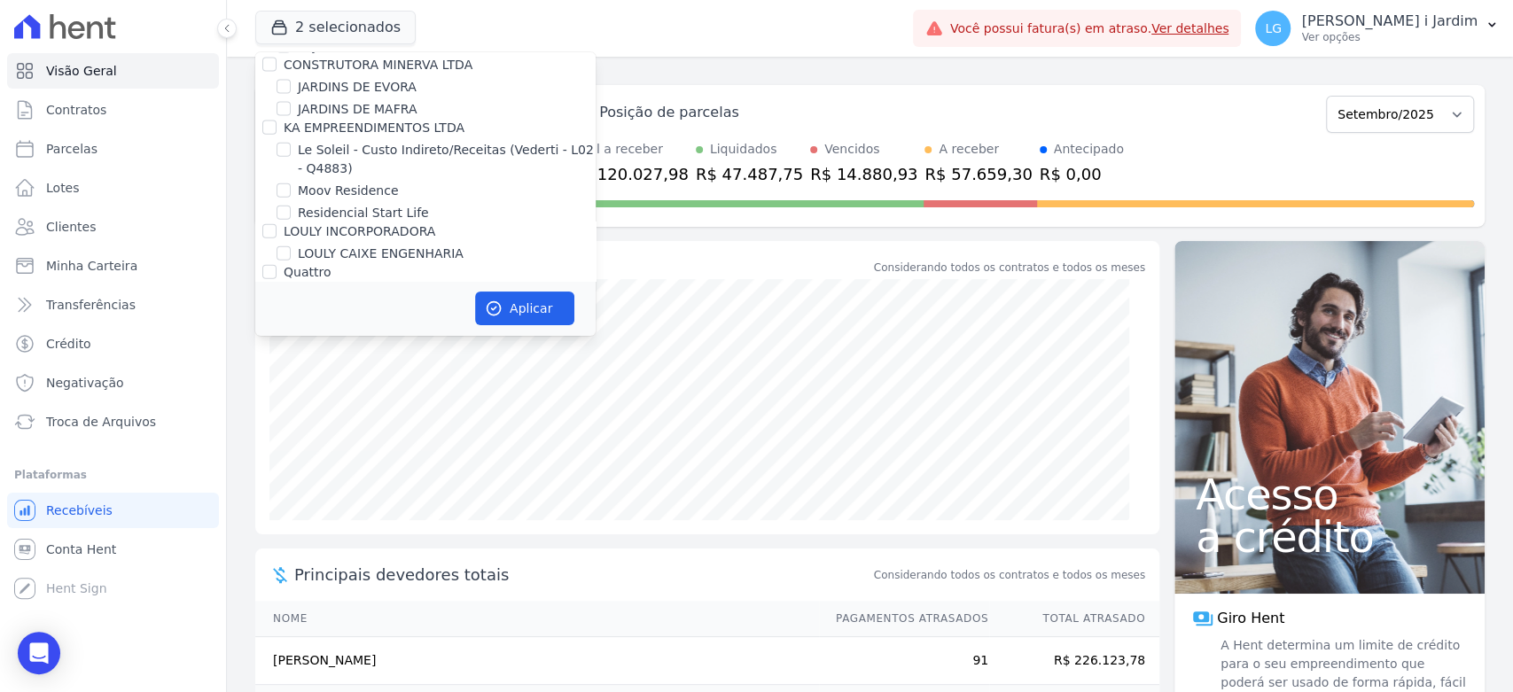
click at [291, 354] on input "Lumini Residencial Clube 2" at bounding box center [284, 361] width 14 height 14
checkbox input "true"
click at [528, 315] on button "Aplicar" at bounding box center [524, 309] width 99 height 34
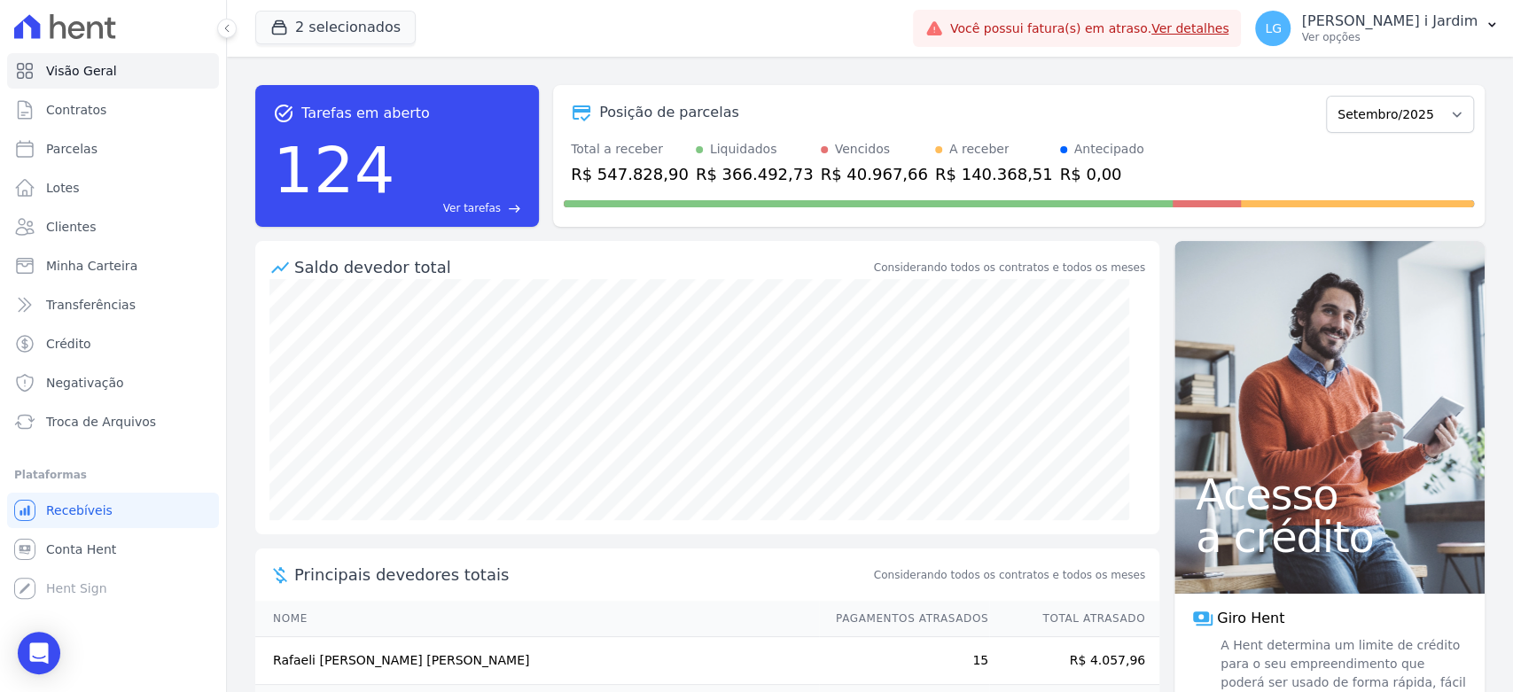
click at [174, 285] on ul "Visão Geral Contratos Parcelas Lotes Clientes Minha Carteira Transferências Cré…" at bounding box center [113, 246] width 212 height 387
click at [168, 293] on link "Transferências" at bounding box center [113, 304] width 212 height 35
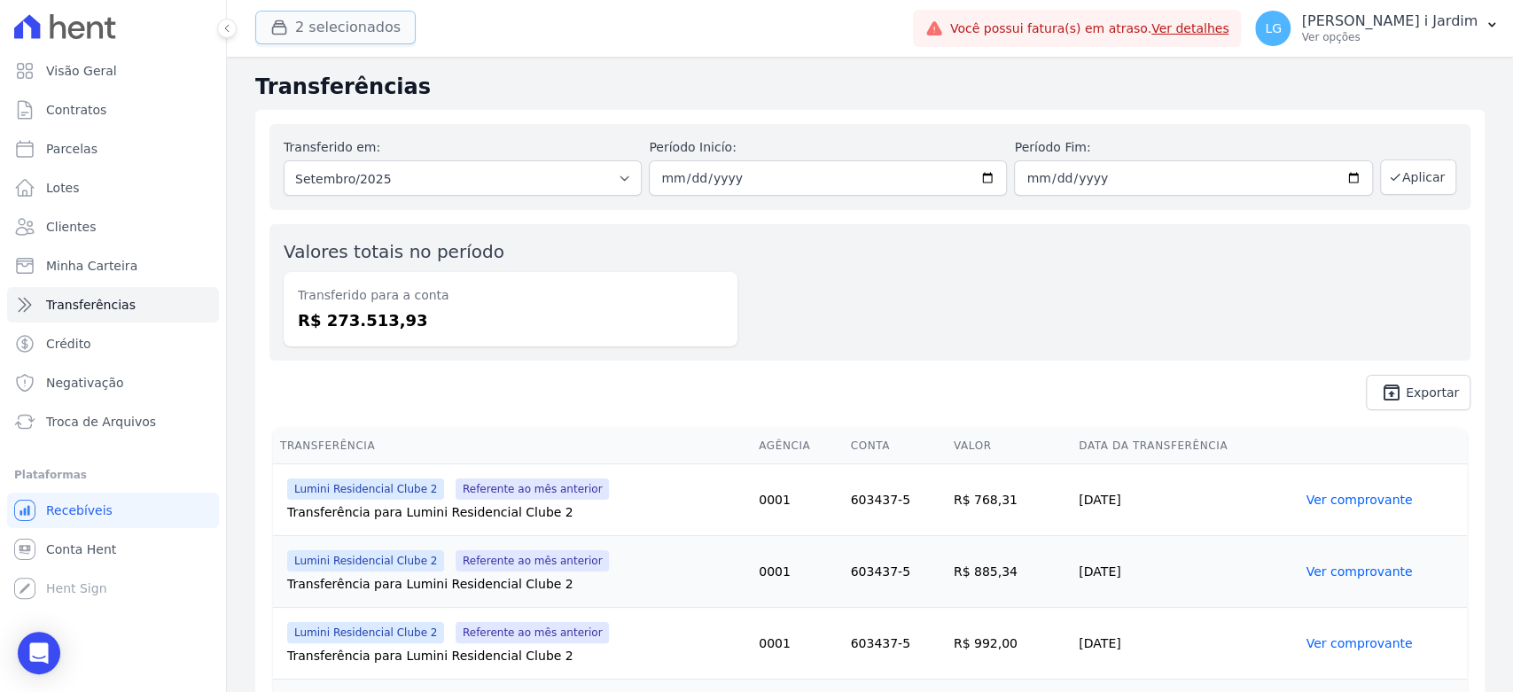
drag, startPoint x: 372, startPoint y: 29, endPoint x: 372, endPoint y: 43, distance: 14.2
click at [372, 29] on button "2 selecionados" at bounding box center [335, 28] width 160 height 34
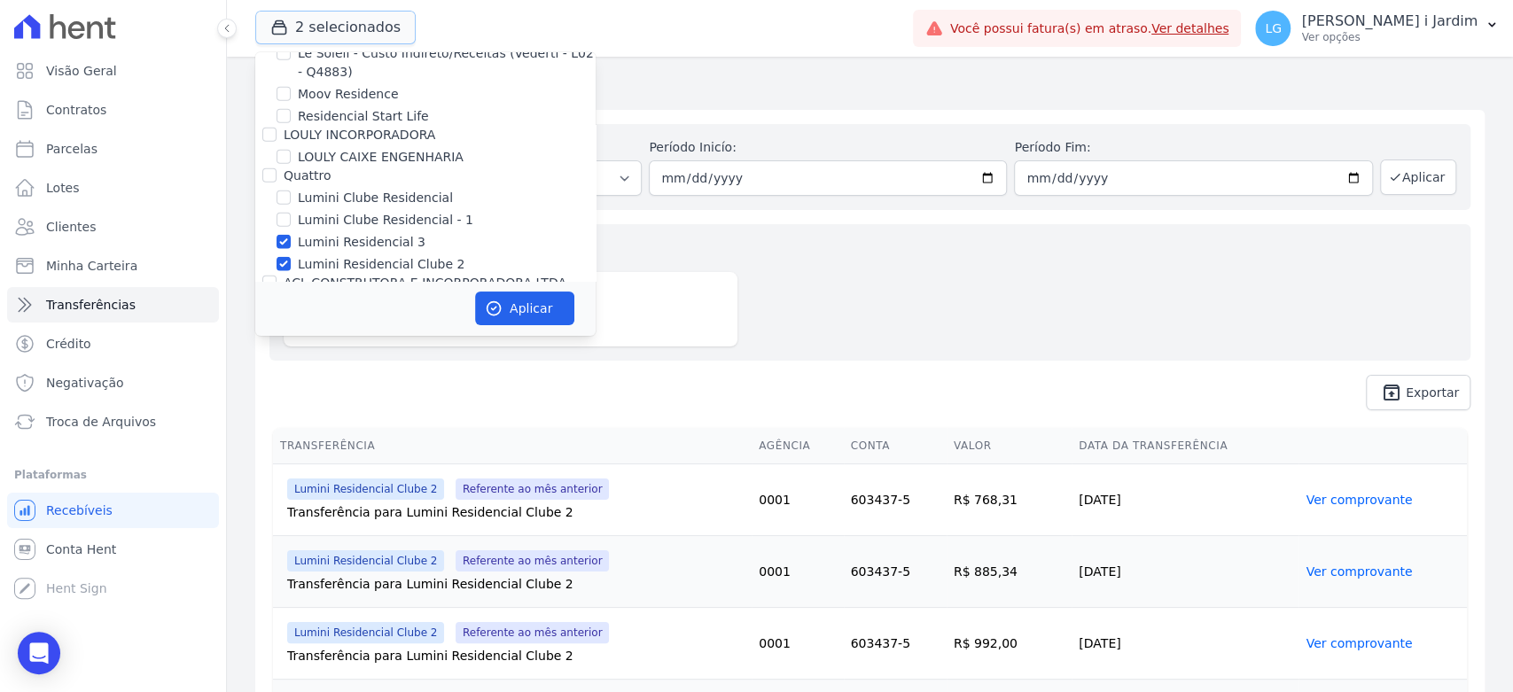
scroll to position [2857, 0]
click at [376, 231] on label "Lumini Residencial 3" at bounding box center [362, 240] width 128 height 19
click at [291, 233] on input "Lumini Residencial 3" at bounding box center [284, 240] width 14 height 14
checkbox input "false"
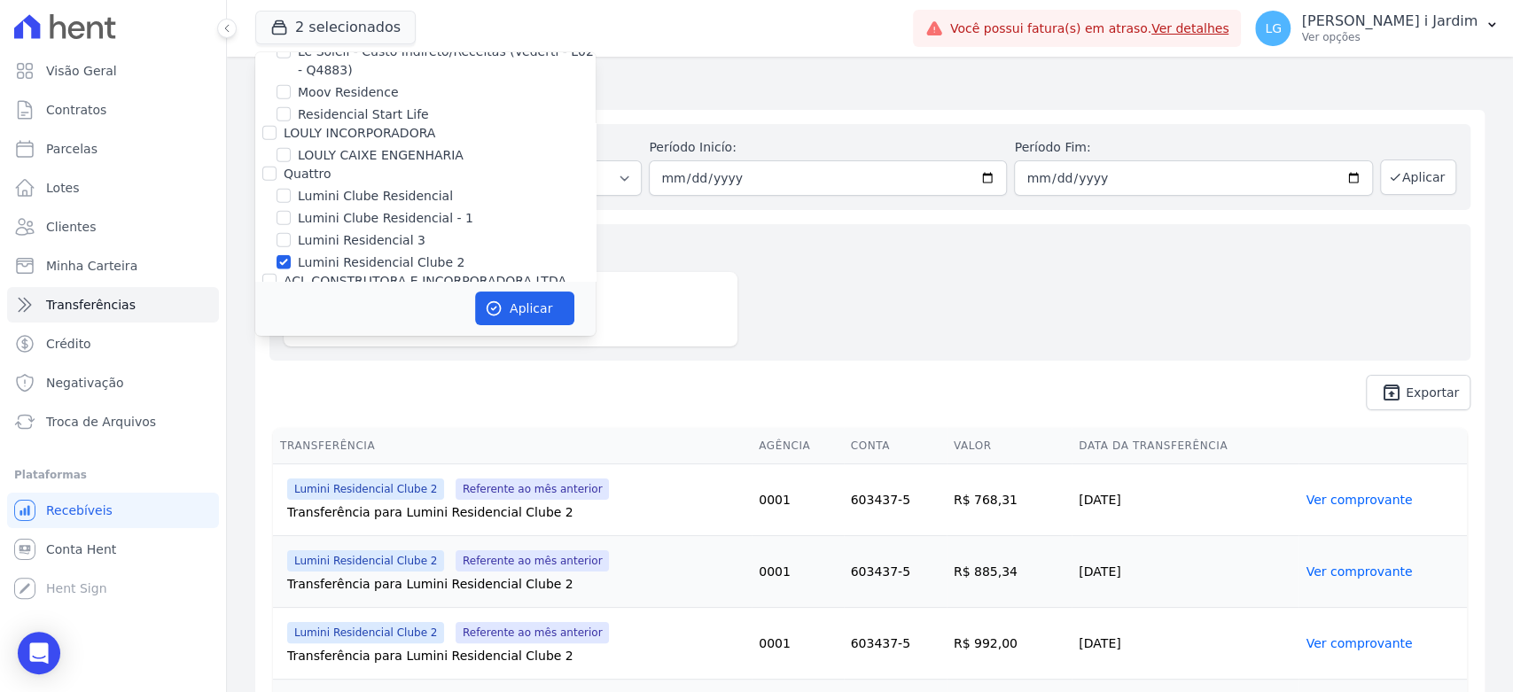
click at [382, 254] on label "Lumini Residencial Clube 2" at bounding box center [381, 263] width 167 height 19
click at [291, 255] on input "Lumini Residencial Clube 2" at bounding box center [284, 262] width 14 height 14
checkbox input "false"
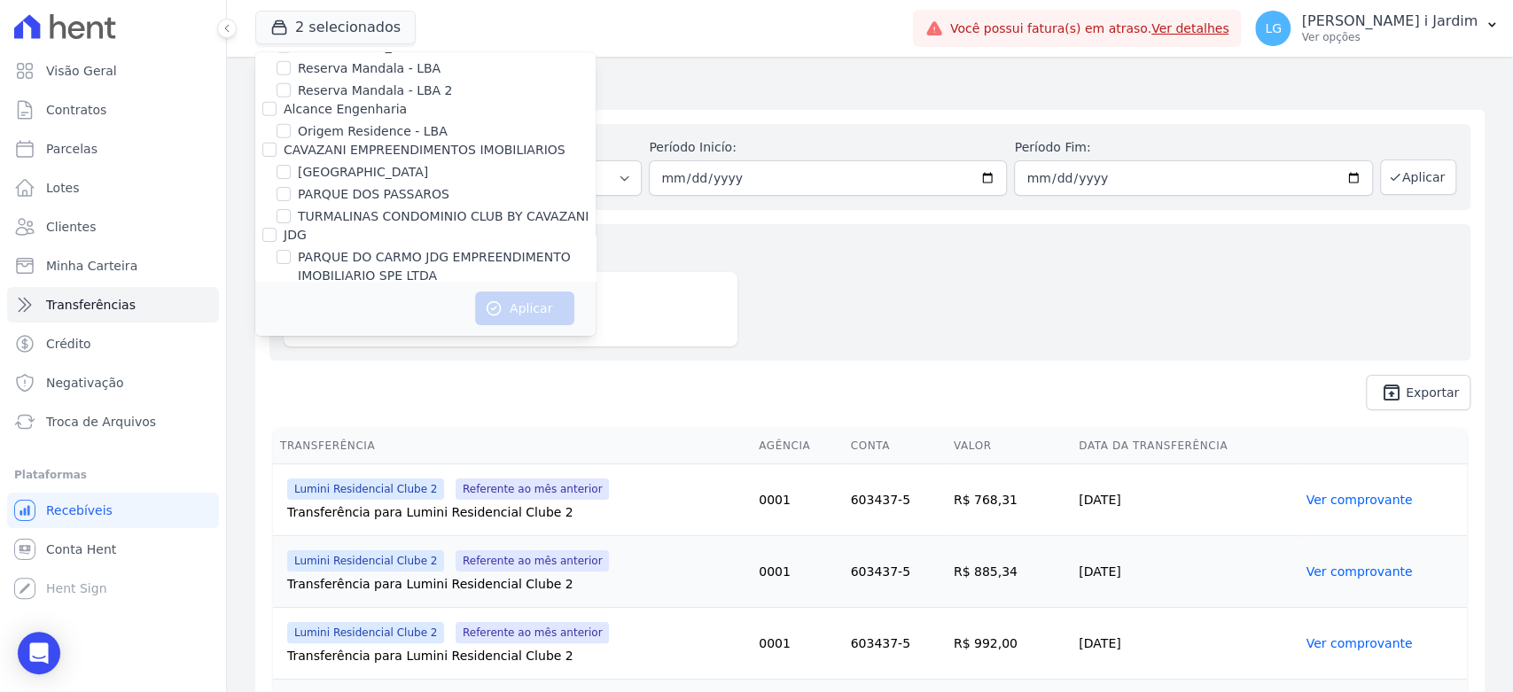
click at [383, 374] on label "RMK 2 EMPREENDIMENTOS OPERA" at bounding box center [405, 383] width 215 height 19
click at [291, 376] on input "RMK 2 EMPREENDIMENTOS OPERA" at bounding box center [284, 383] width 14 height 14
checkbox input "true"
click at [497, 313] on icon "button" at bounding box center [494, 308] width 13 height 13
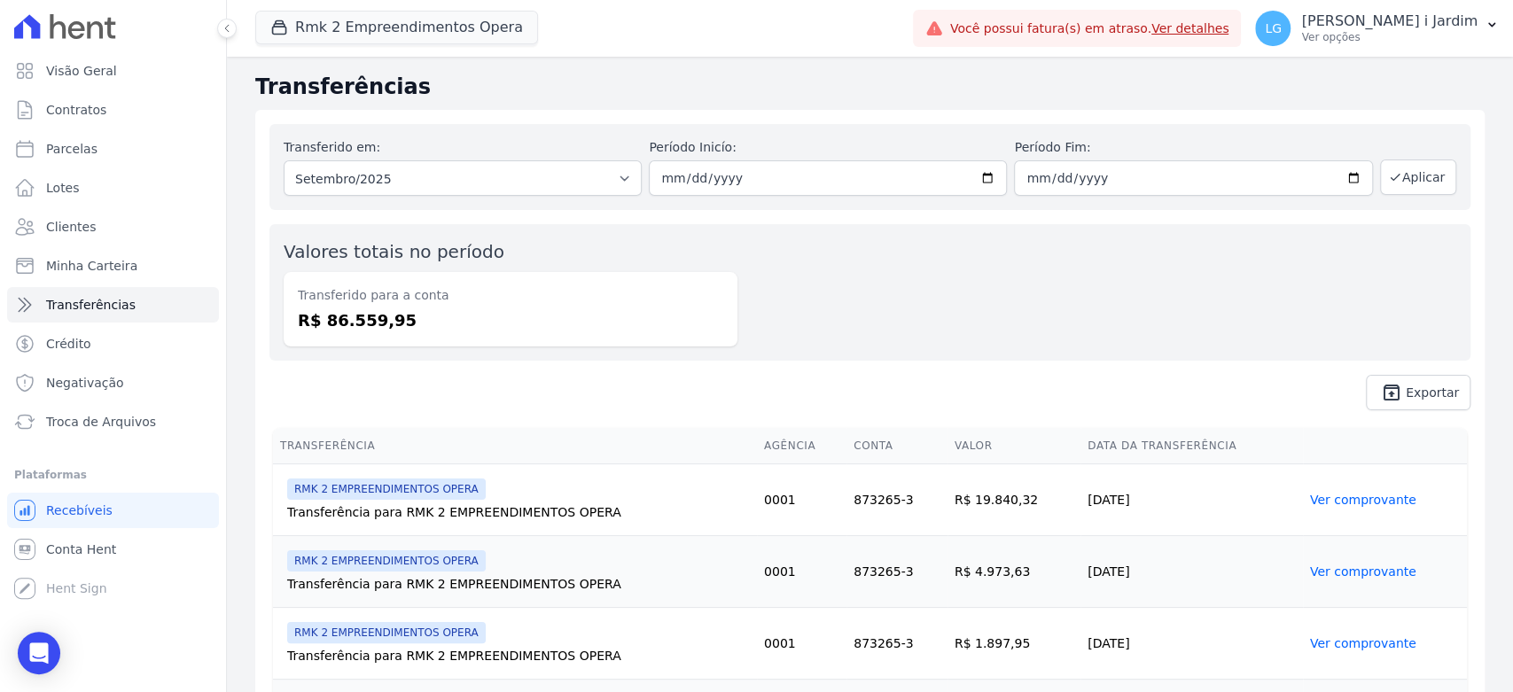
click at [513, 152] on div "Transferido em: Todos os meses Dezembro/2024 Janeiro/2025 Fevereiro/2025 Março/…" at bounding box center [463, 167] width 358 height 58
click at [504, 172] on select "Todos os meses Dezembro/2024 Janeiro/2025 Fevereiro/2025 Março/2025 Abril/2025 …" at bounding box center [463, 177] width 358 height 35
click at [404, 40] on button "Rmk 2 Empreendimentos Opera" at bounding box center [396, 28] width 283 height 34
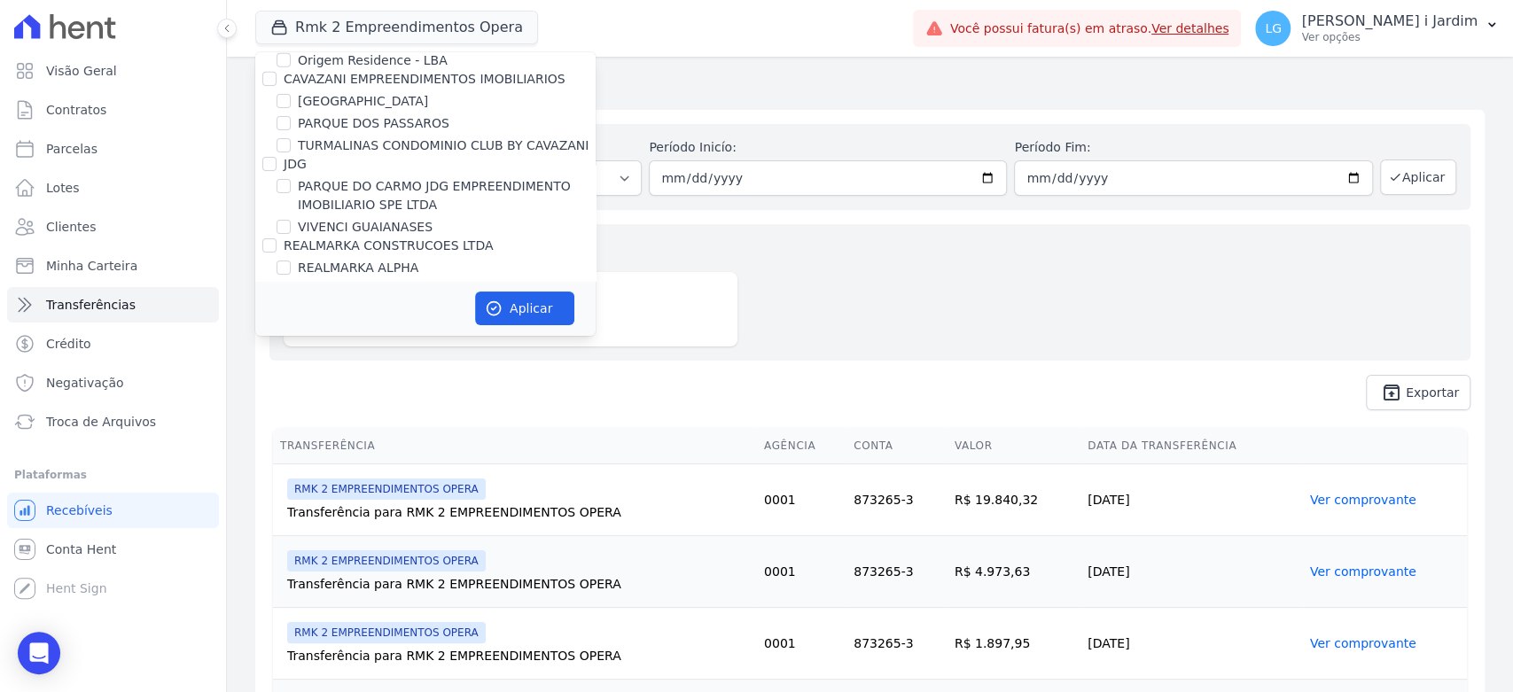
scroll to position [3842, 0]
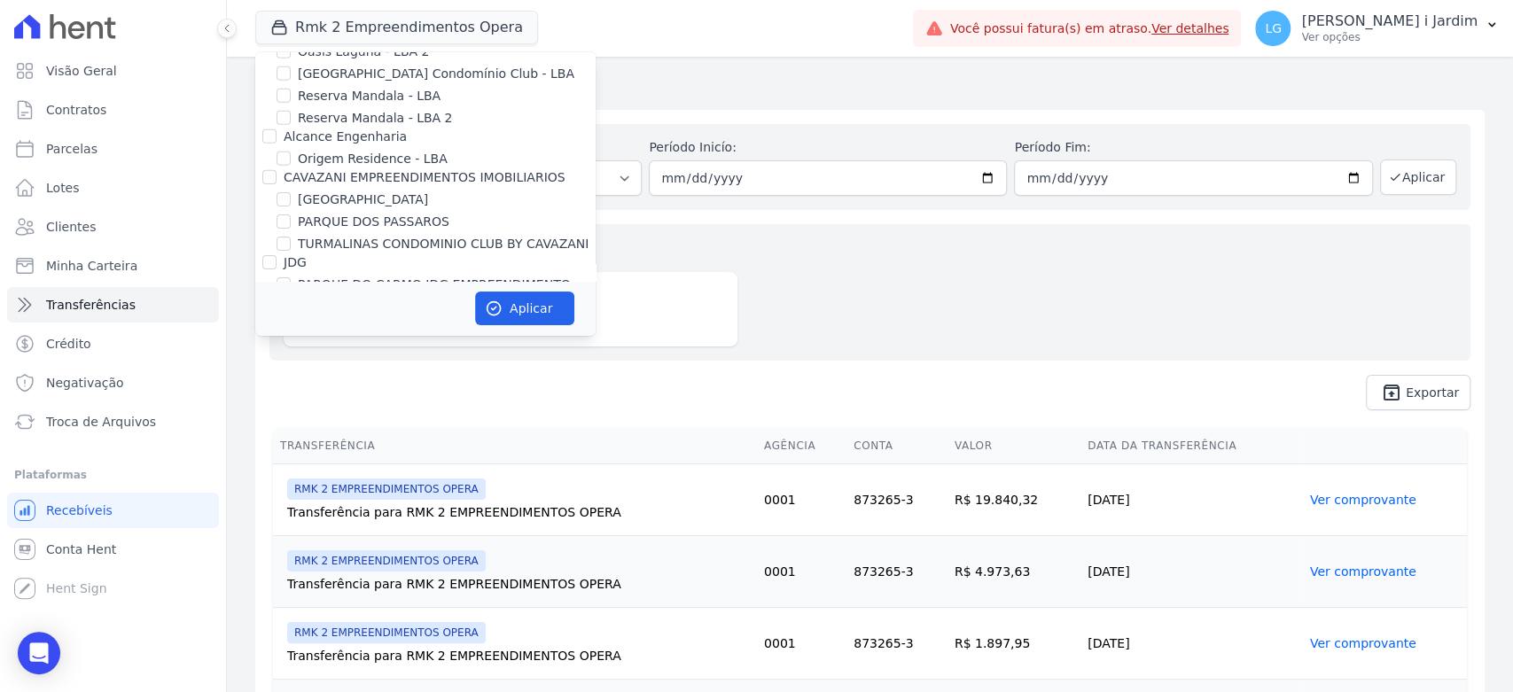
click at [394, 402] on label "RMK 2 EMPREENDIMENTOS OPERA" at bounding box center [405, 411] width 215 height 19
click at [291, 403] on input "RMK 2 EMPREENDIMENTOS OPERA" at bounding box center [284, 410] width 14 height 14
checkbox input "false"
click at [371, 357] on label "REALMARKA ALPHA" at bounding box center [358, 366] width 121 height 19
click at [291, 359] on input "REALMARKA ALPHA" at bounding box center [284, 366] width 14 height 14
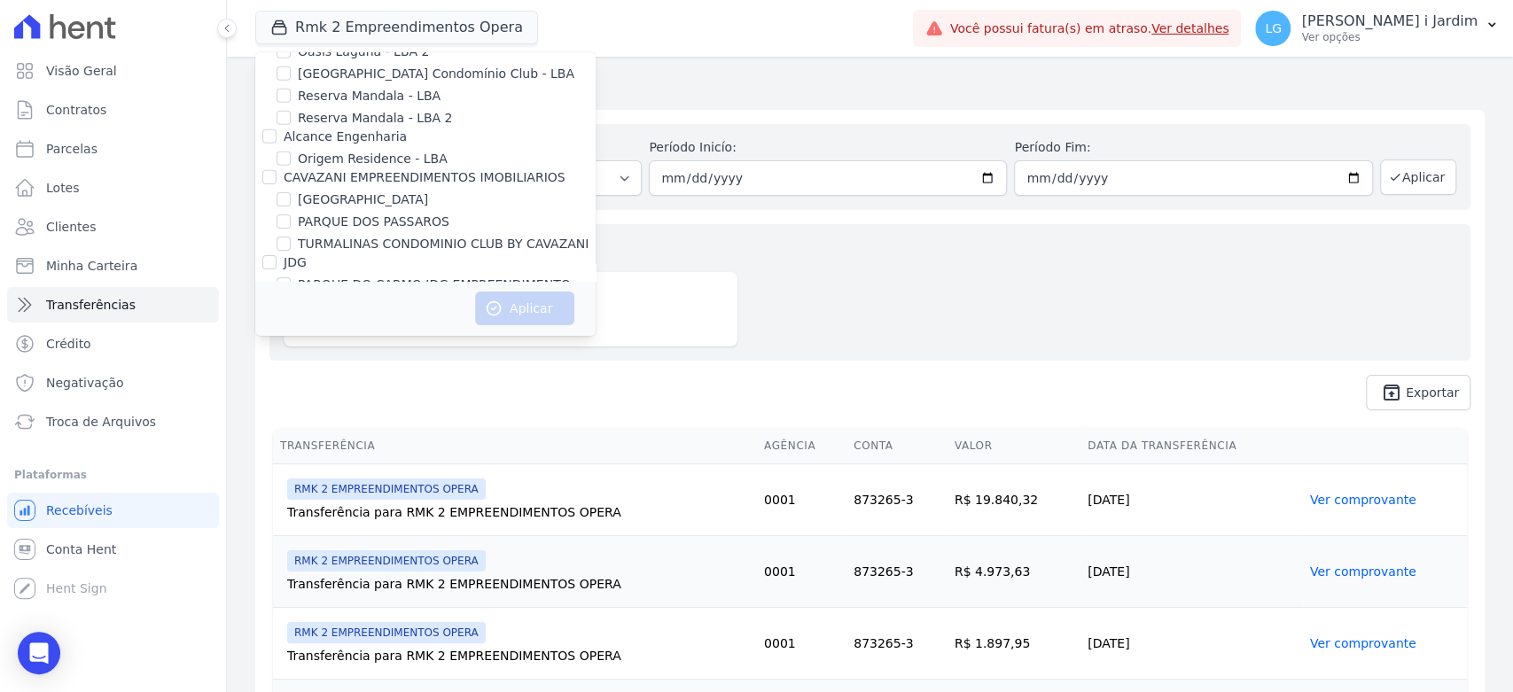
checkbox input "true"
click at [376, 379] on label "REALMARKA REALE" at bounding box center [358, 388] width 120 height 19
click at [291, 381] on input "REALMARKA REALE" at bounding box center [284, 388] width 14 height 14
checkbox input "true"
click at [373, 357] on label "REALMARKA ALPHA" at bounding box center [358, 366] width 121 height 19
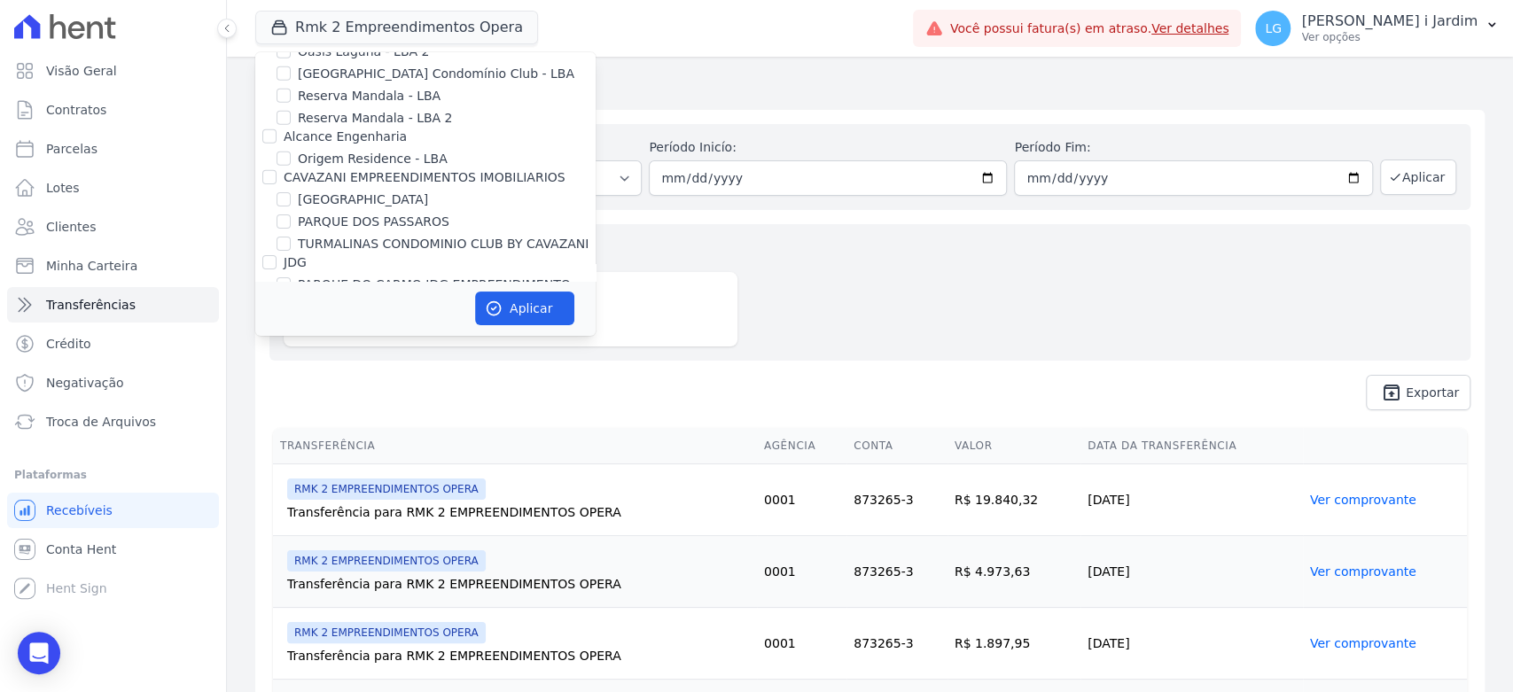
click at [291, 359] on input "REALMARKA ALPHA" at bounding box center [284, 366] width 14 height 14
checkbox input "false"
click at [516, 304] on button "Aplicar" at bounding box center [524, 309] width 99 height 34
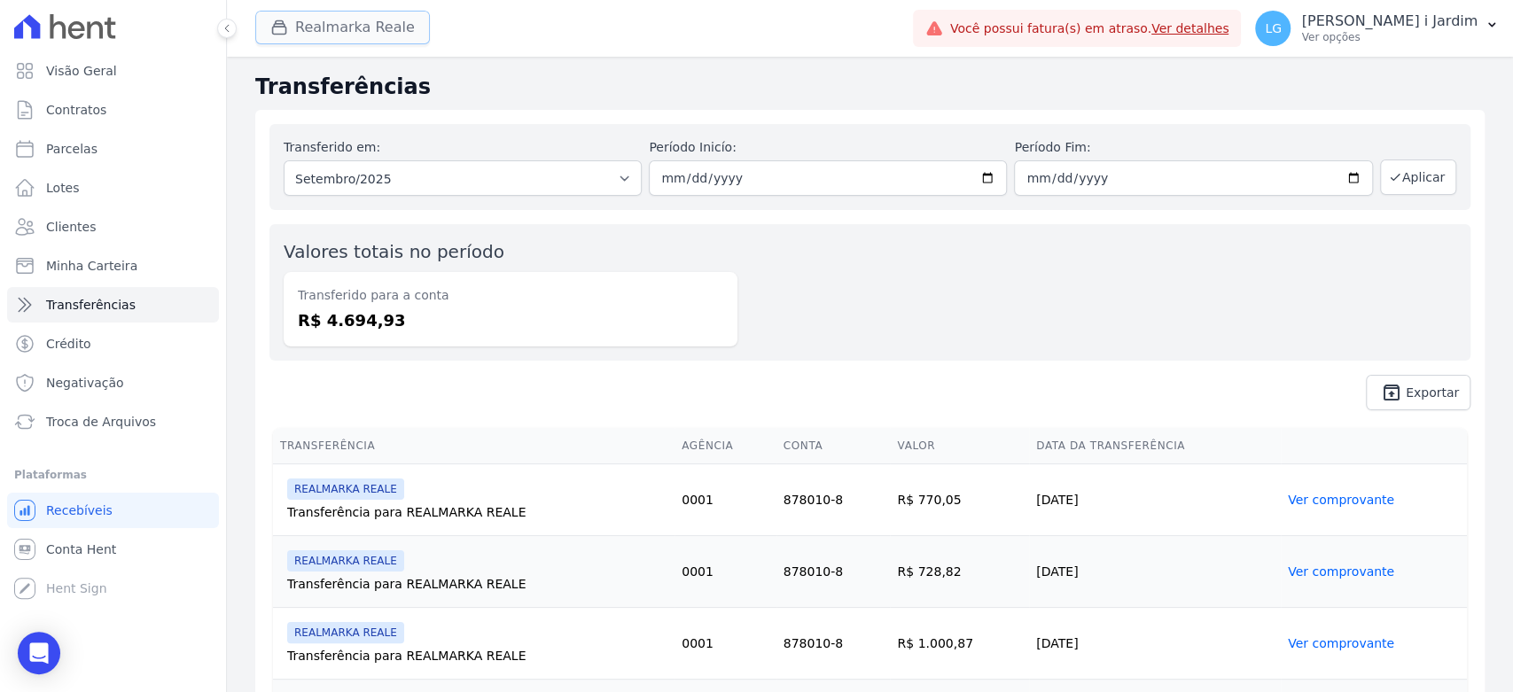
click at [351, 36] on button "Realmarka Reale" at bounding box center [342, 28] width 175 height 34
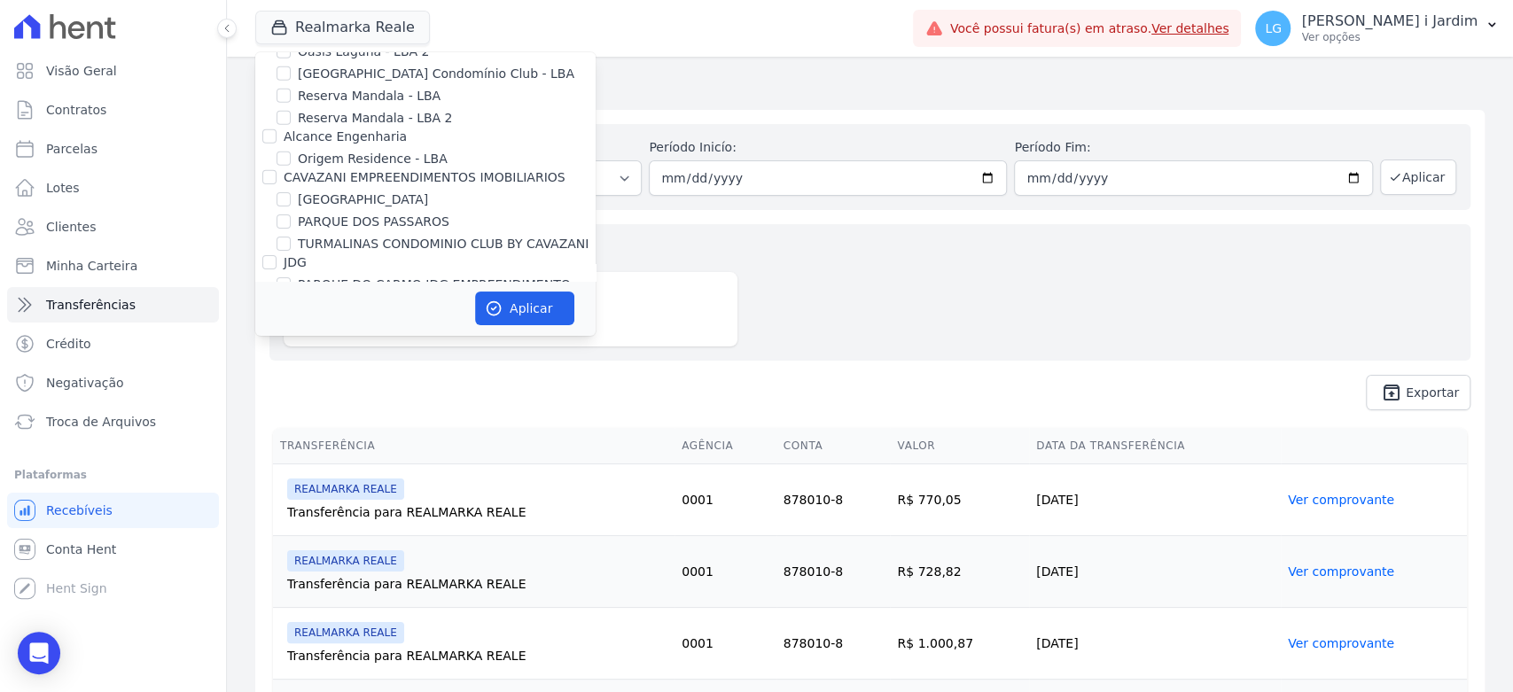
click at [386, 379] on label "REALMARKA REALE" at bounding box center [358, 388] width 120 height 19
click at [291, 381] on input "REALMARKA REALE" at bounding box center [284, 388] width 14 height 14
checkbox input "false"
click at [384, 357] on label "REALMARKA ALPHA" at bounding box center [358, 366] width 121 height 19
click at [291, 359] on input "REALMARKA ALPHA" at bounding box center [284, 366] width 14 height 14
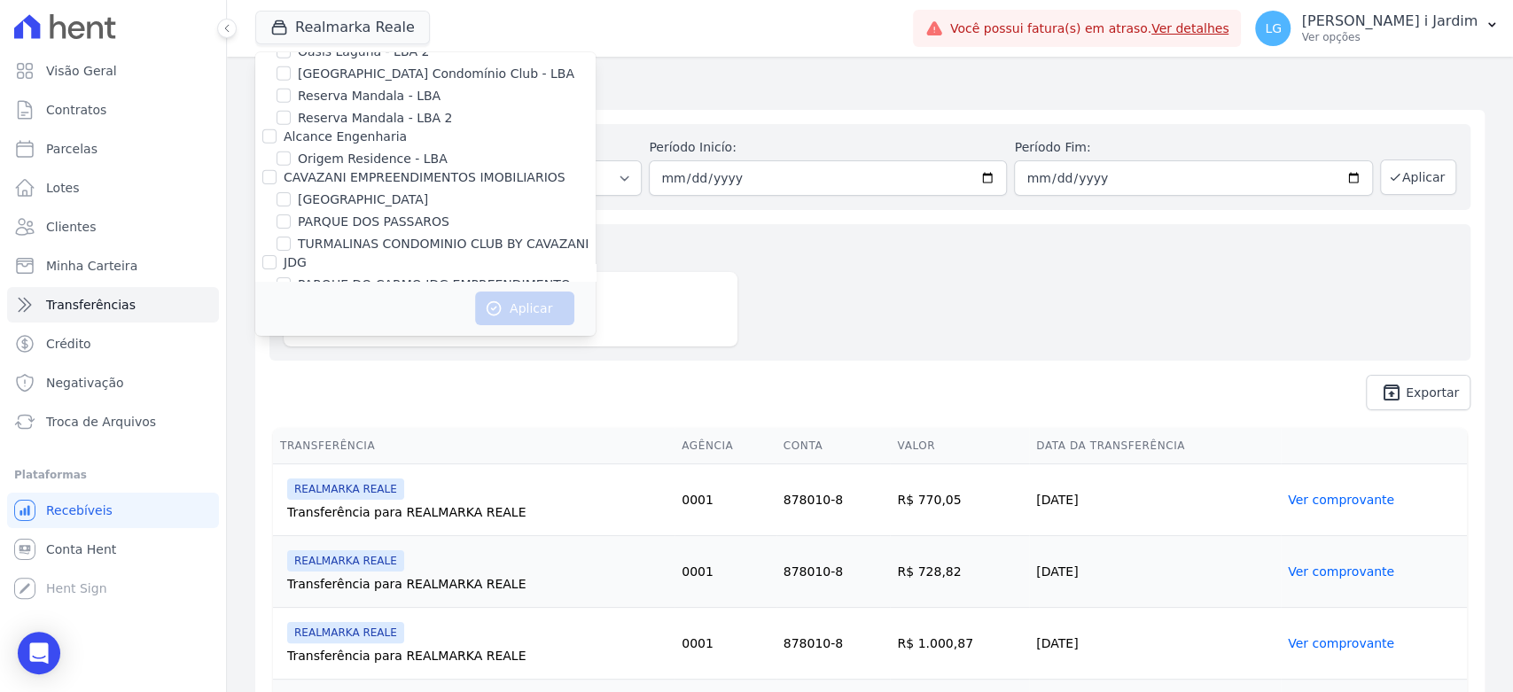
checkbox input "true"
click at [532, 307] on button "Aplicar" at bounding box center [524, 309] width 99 height 34
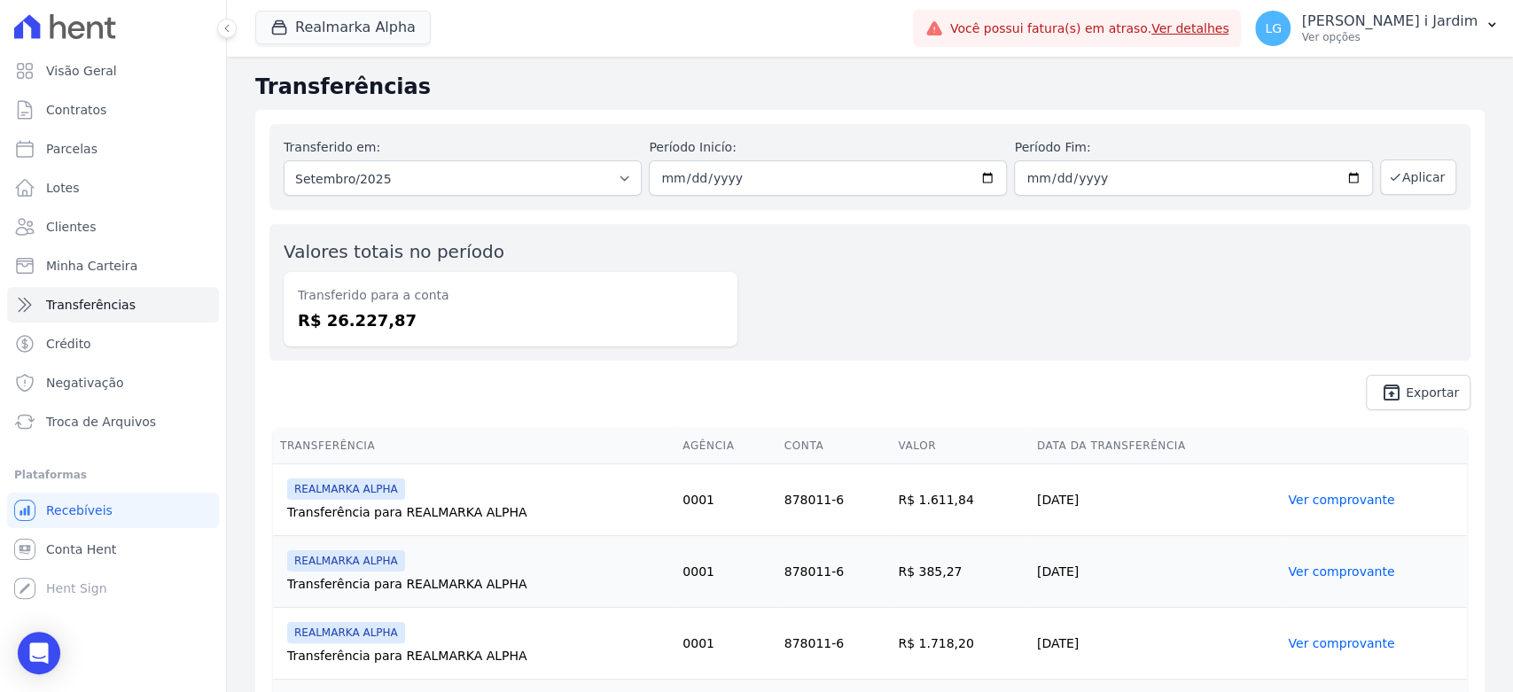
click at [378, 11] on div "Realmarka Alpha" at bounding box center [343, 28] width 176 height 35
click at [376, 35] on button "Realmarka Alpha" at bounding box center [343, 28] width 176 height 34
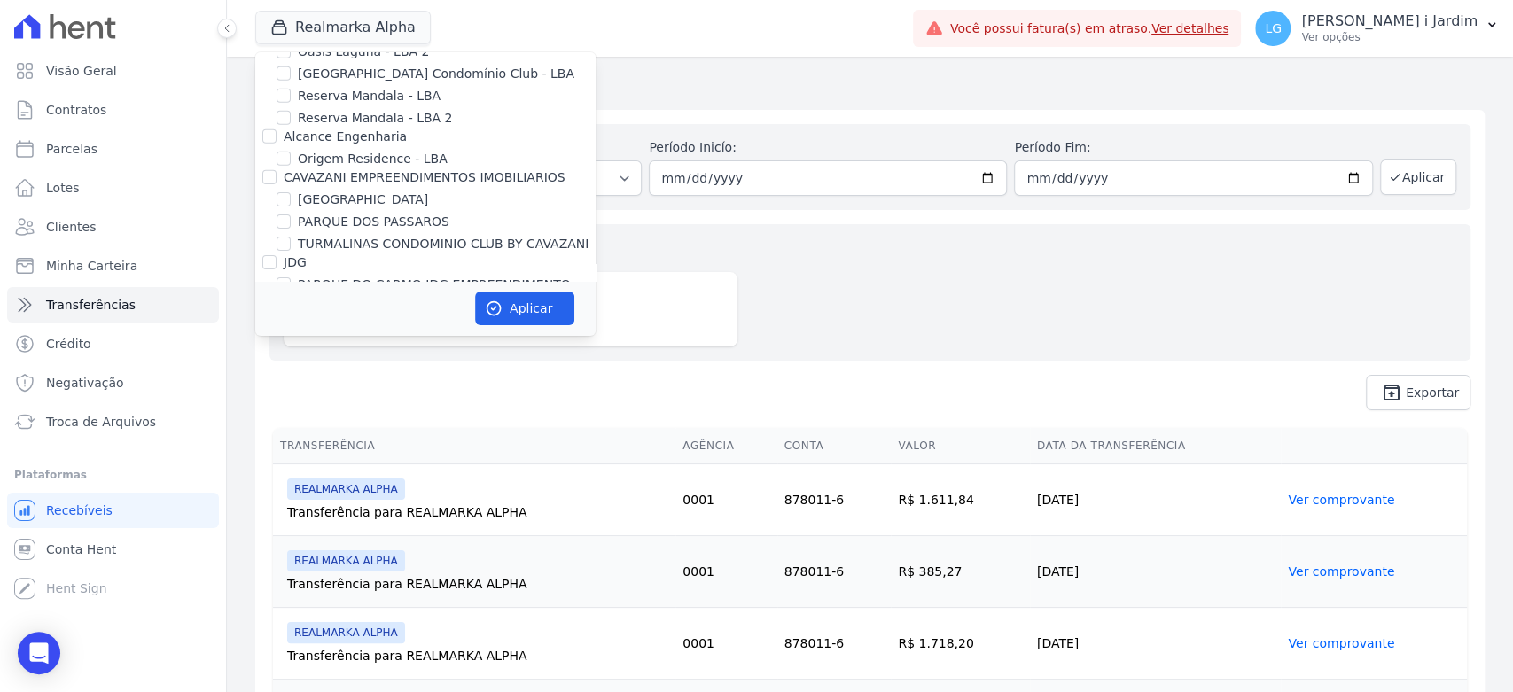
click at [357, 357] on label "REALMARKA ALPHA" at bounding box center [358, 366] width 121 height 19
click at [291, 359] on input "REALMARKA ALPHA" at bounding box center [284, 366] width 14 height 14
checkbox input "false"
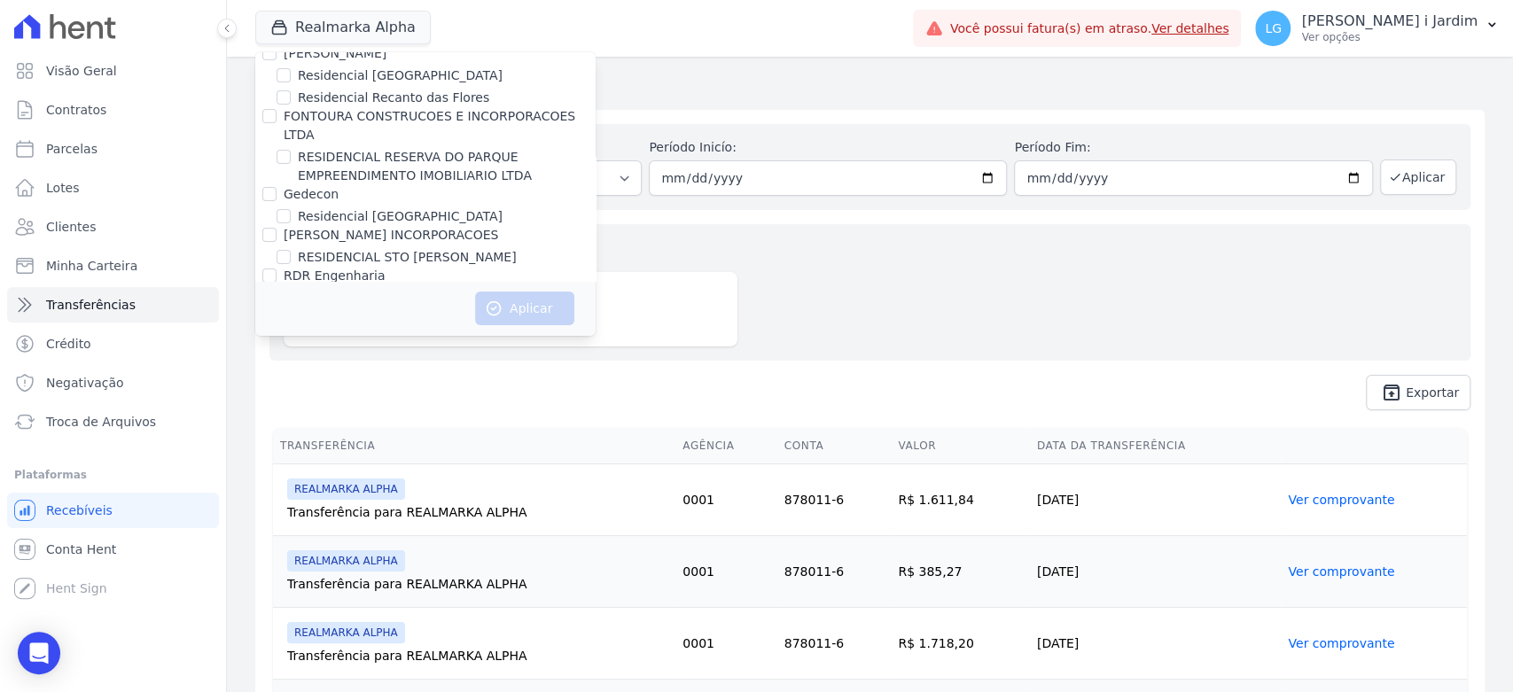
click at [352, 330] on label "Residencia SZN Citta | Timbiras" at bounding box center [395, 339] width 195 height 19
click at [291, 332] on input "Residencia SZN Citta | Timbiras" at bounding box center [284, 339] width 14 height 14
checkbox input "true"
click at [527, 308] on button "Aplicar" at bounding box center [524, 309] width 99 height 34
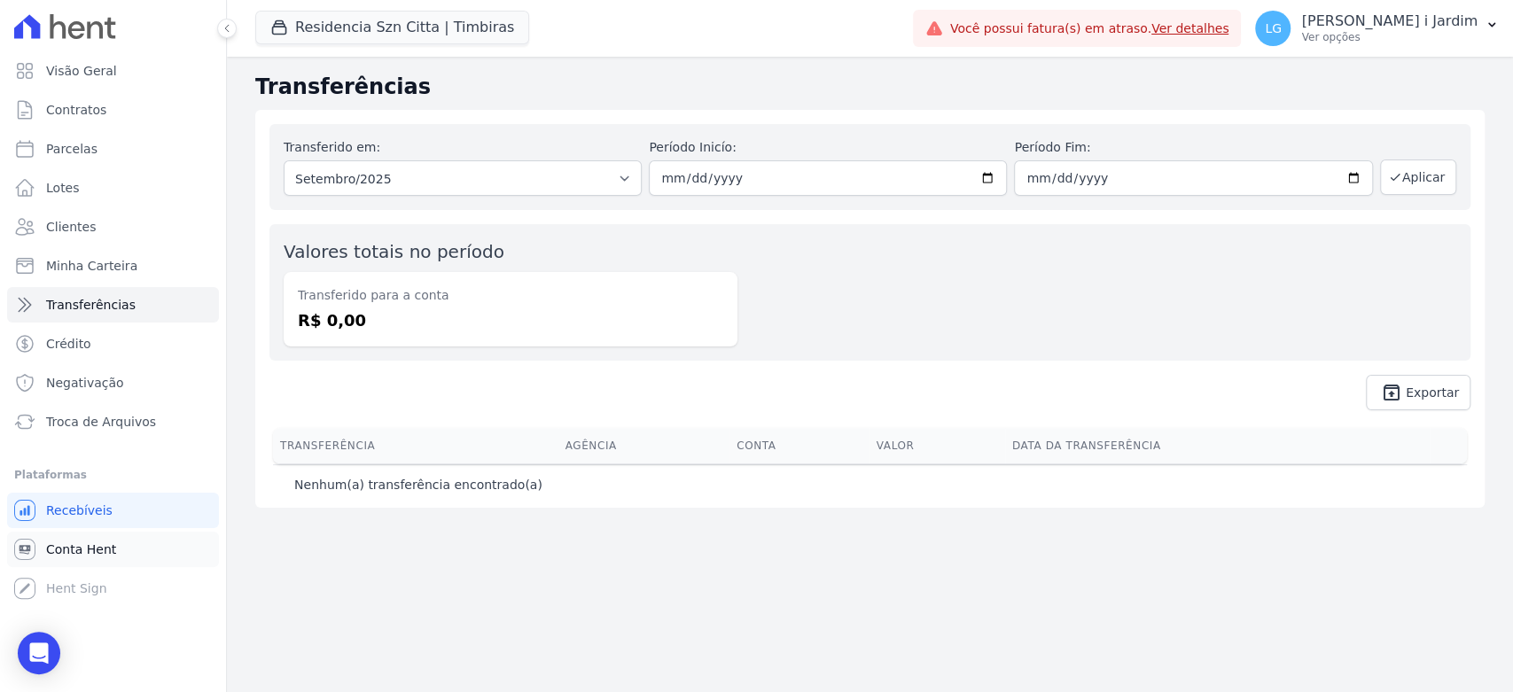
click at [140, 548] on link "Conta Hent" at bounding box center [113, 549] width 212 height 35
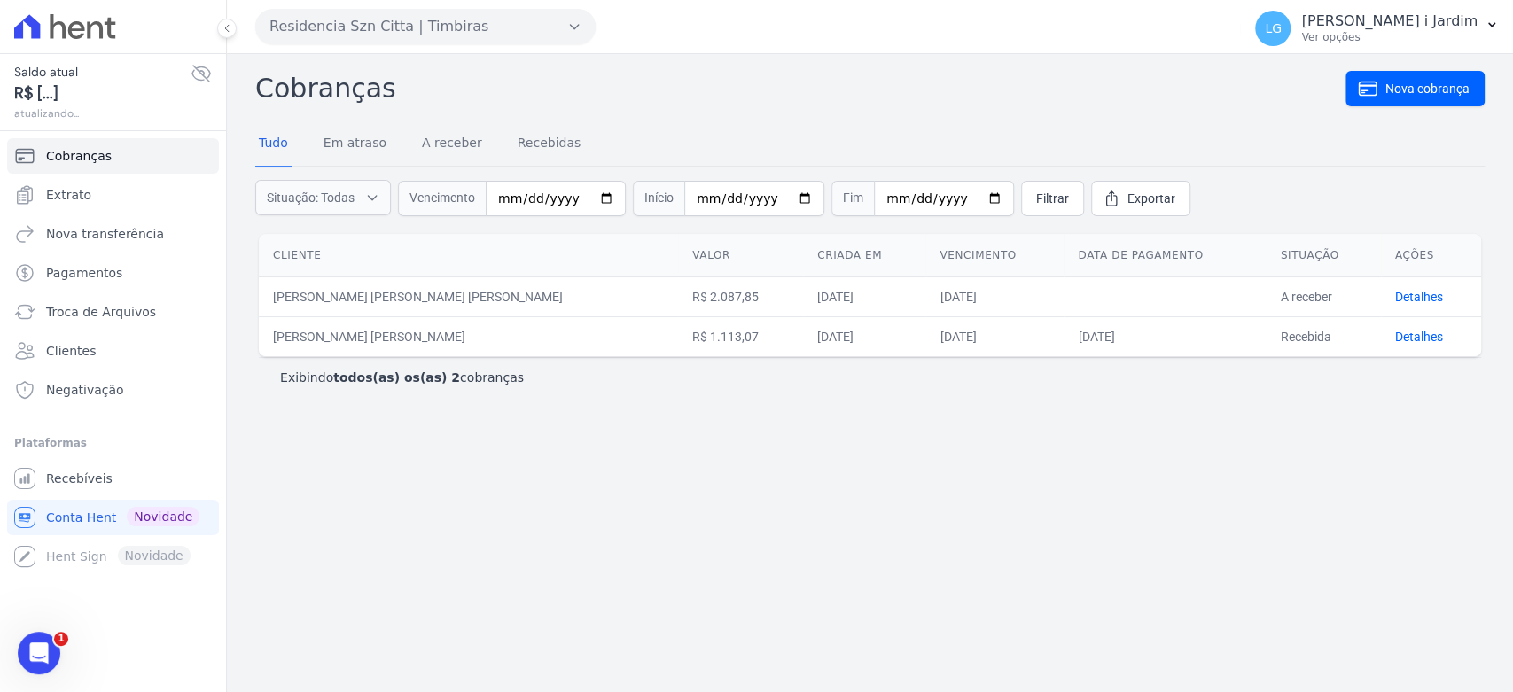
click at [511, 466] on div "Cobranças Nova cobrança Tudo Em atraso A receber Recebidas Situação: Todas Em a…" at bounding box center [870, 373] width 1286 height 638
drag, startPoint x: 181, startPoint y: 73, endPoint x: 192, endPoint y: 73, distance: 10.6
click at [187, 73] on span "Saldo atual" at bounding box center [102, 72] width 176 height 19
click at [195, 72] on icon at bounding box center [201, 73] width 21 height 21
click at [117, 181] on link "Extrato" at bounding box center [113, 194] width 212 height 35
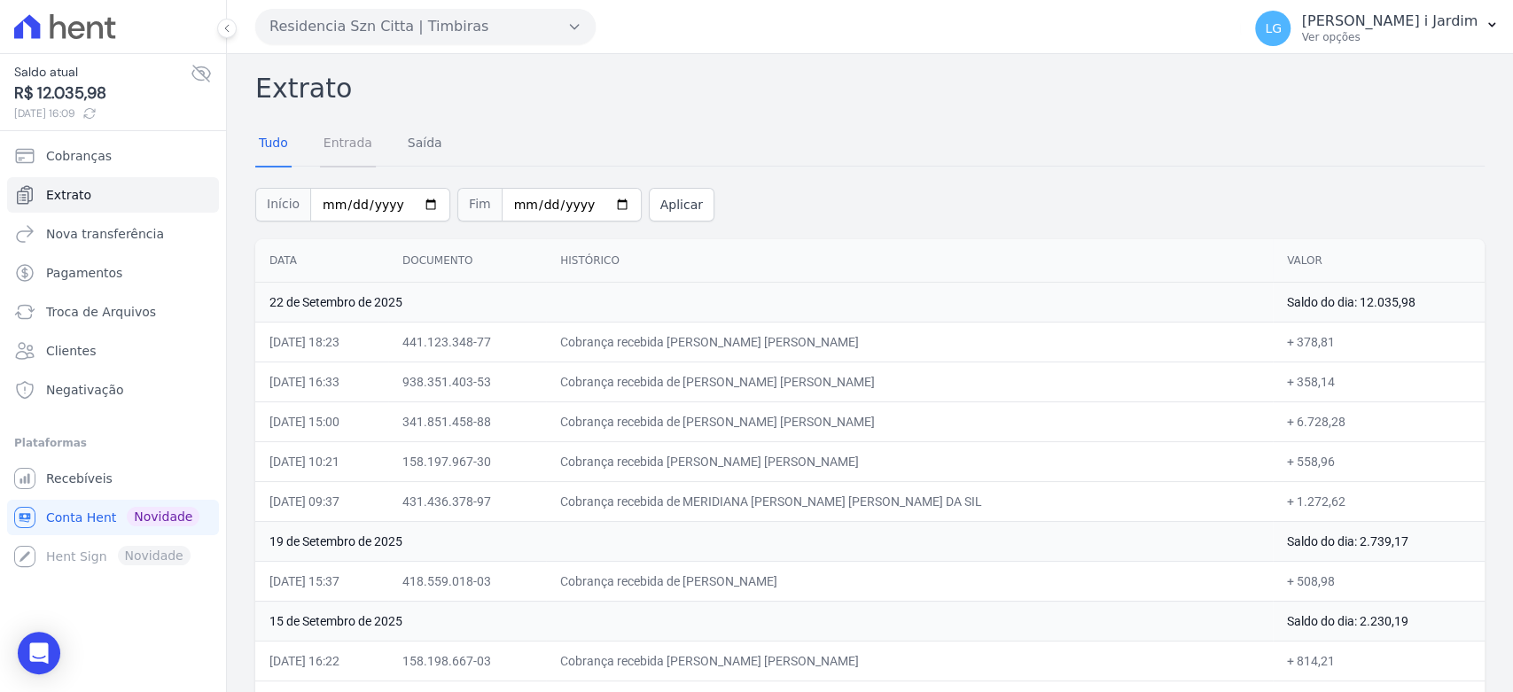
click at [358, 143] on link "Entrada" at bounding box center [348, 144] width 56 height 46
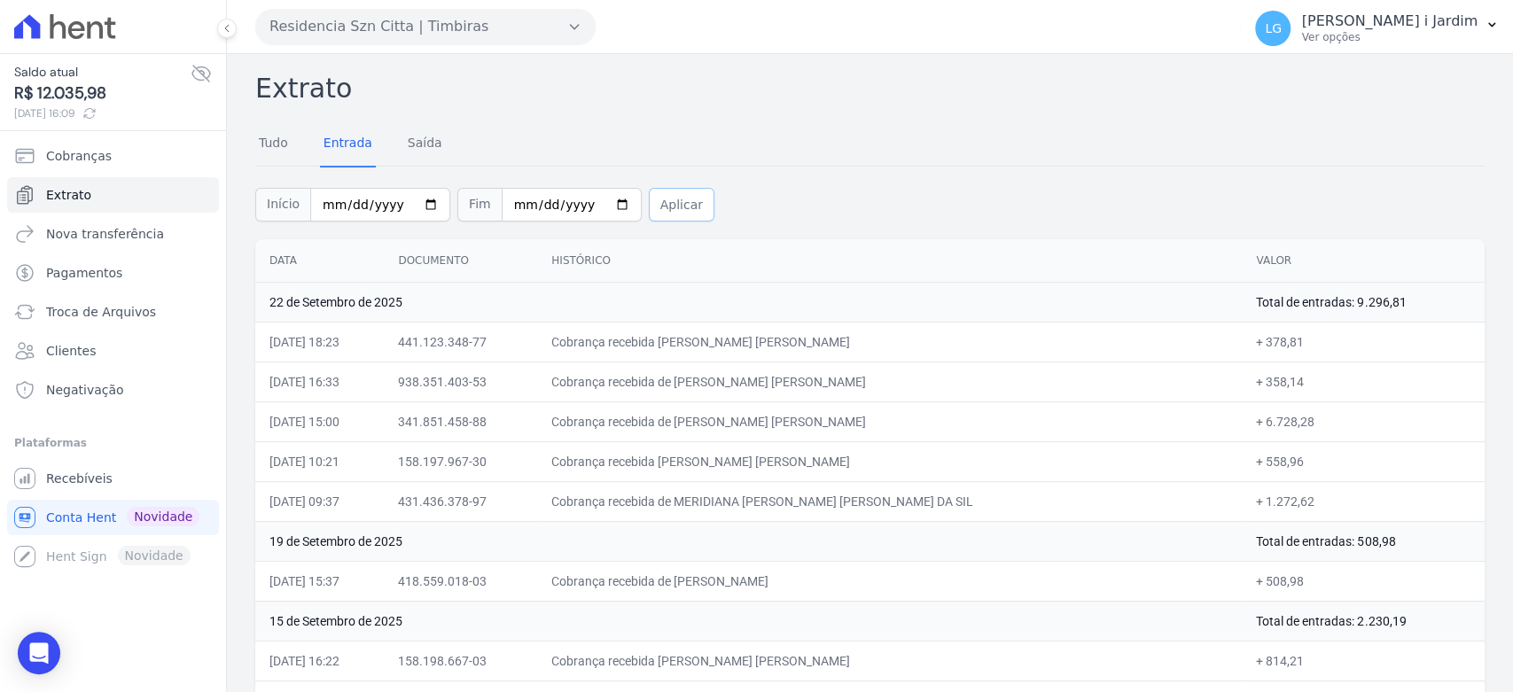
click at [666, 197] on button "Aplicar" at bounding box center [682, 205] width 66 height 34
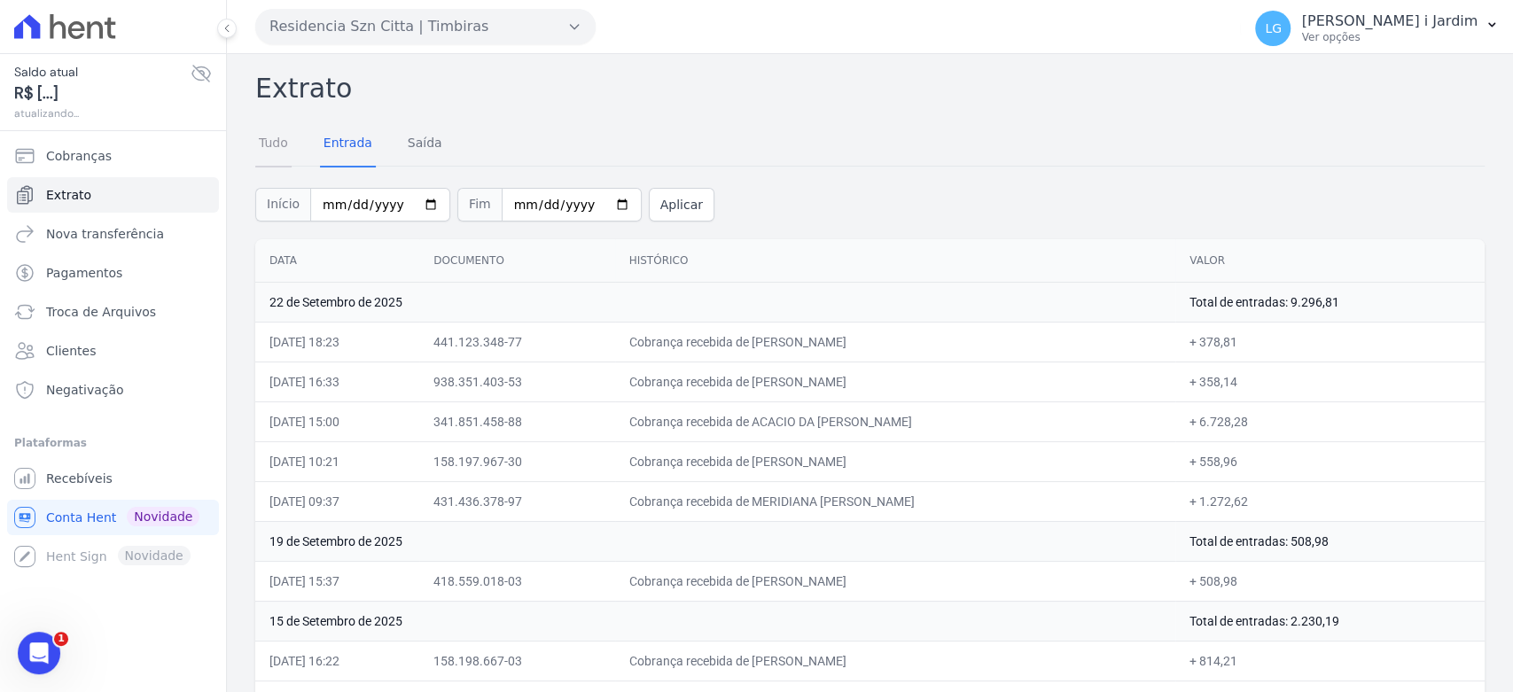
click at [281, 141] on link "Tudo" at bounding box center [273, 144] width 36 height 46
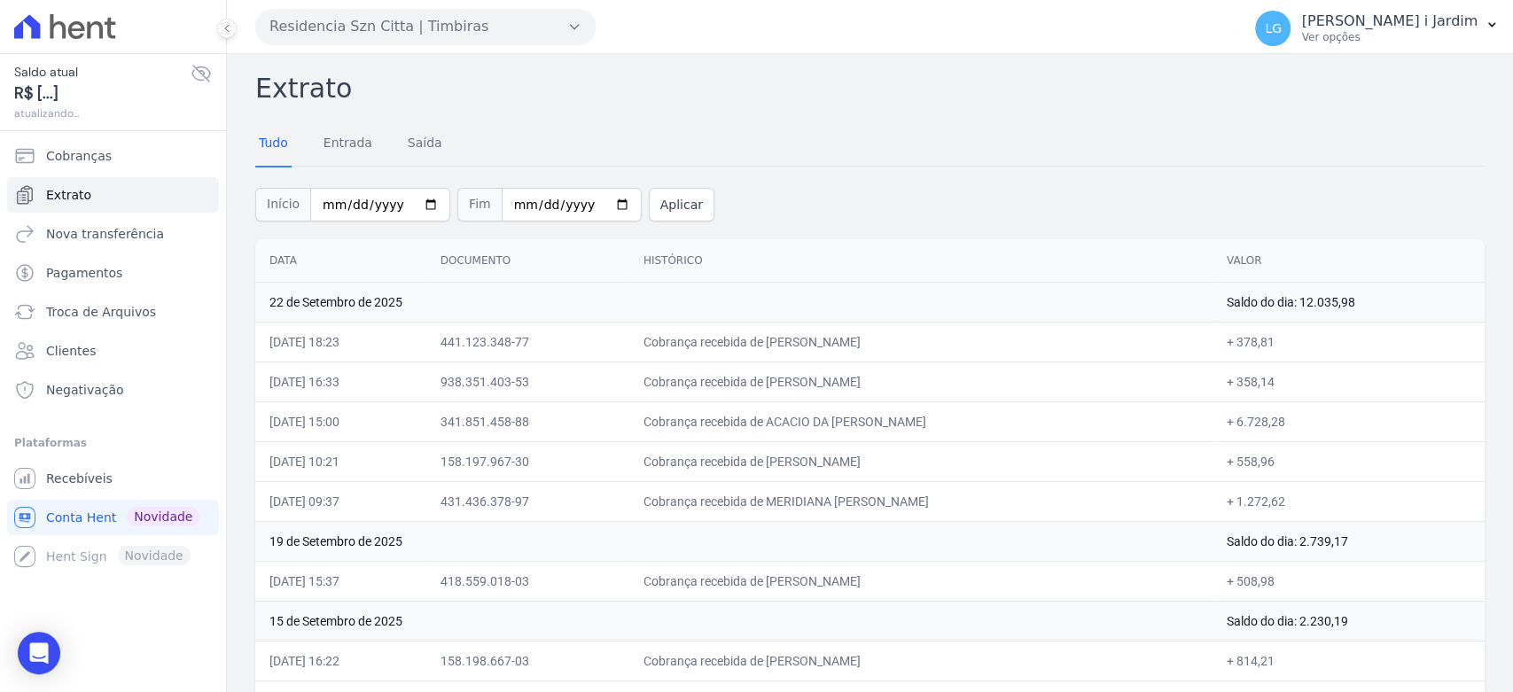
click at [857, 166] on div "Início [DATE] Fim [DATE] Aplicar" at bounding box center [870, 203] width 1230 height 74
click at [1294, 241] on th "Valor" at bounding box center [1349, 260] width 272 height 43
drag, startPoint x: 1369, startPoint y: 314, endPoint x: 1225, endPoint y: 303, distance: 144.0
click at [1225, 303] on td "Saldo do dia: 12.035,98" at bounding box center [1349, 302] width 272 height 40
click at [1216, 223] on div "Início [DATE] Fim [DATE] Aplicar" at bounding box center [870, 203] width 1230 height 74
